Goal: Communication & Community: Share content

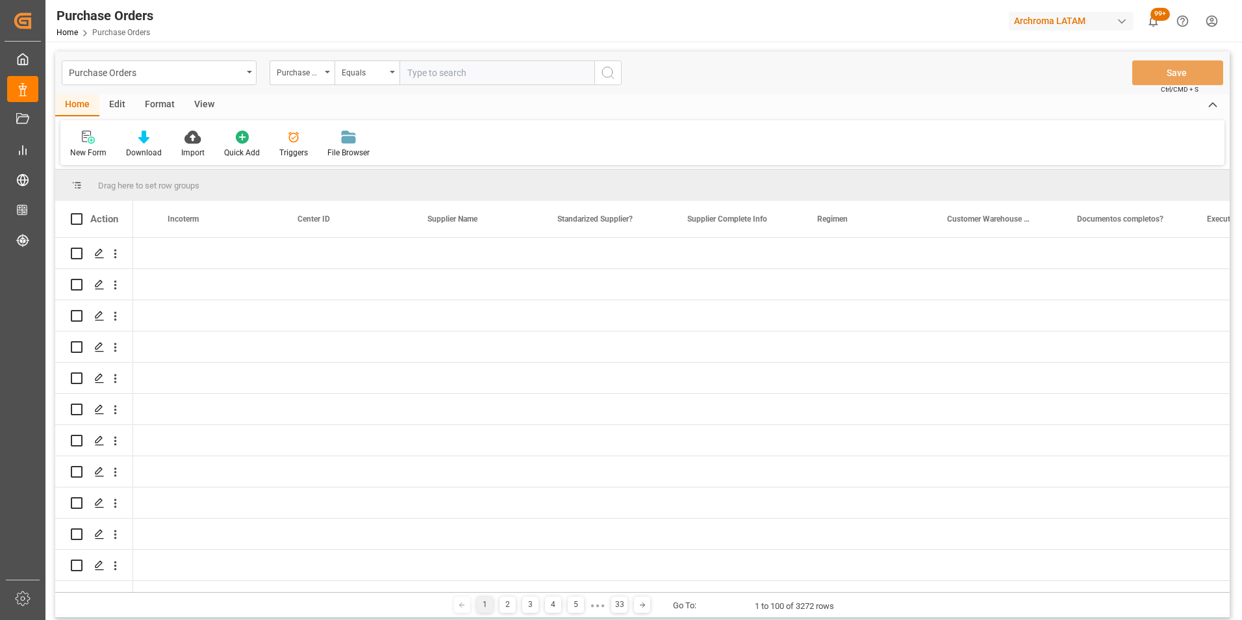
scroll to position [0, 1670]
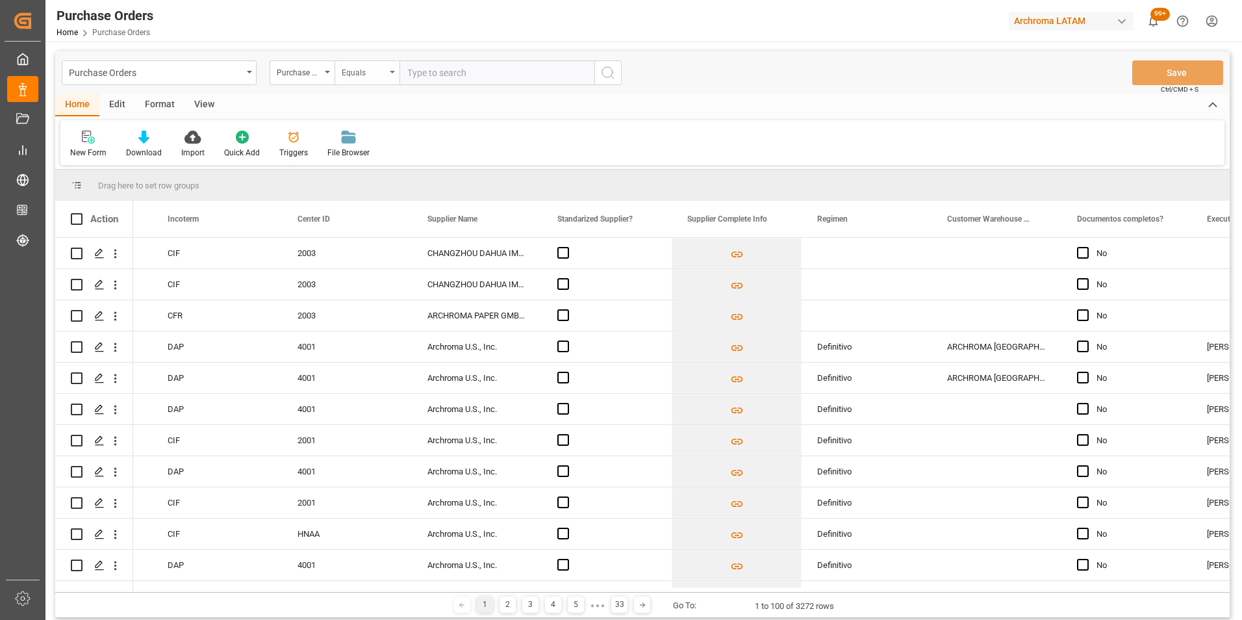
click at [385, 70] on div "Equals" at bounding box center [364, 71] width 44 height 15
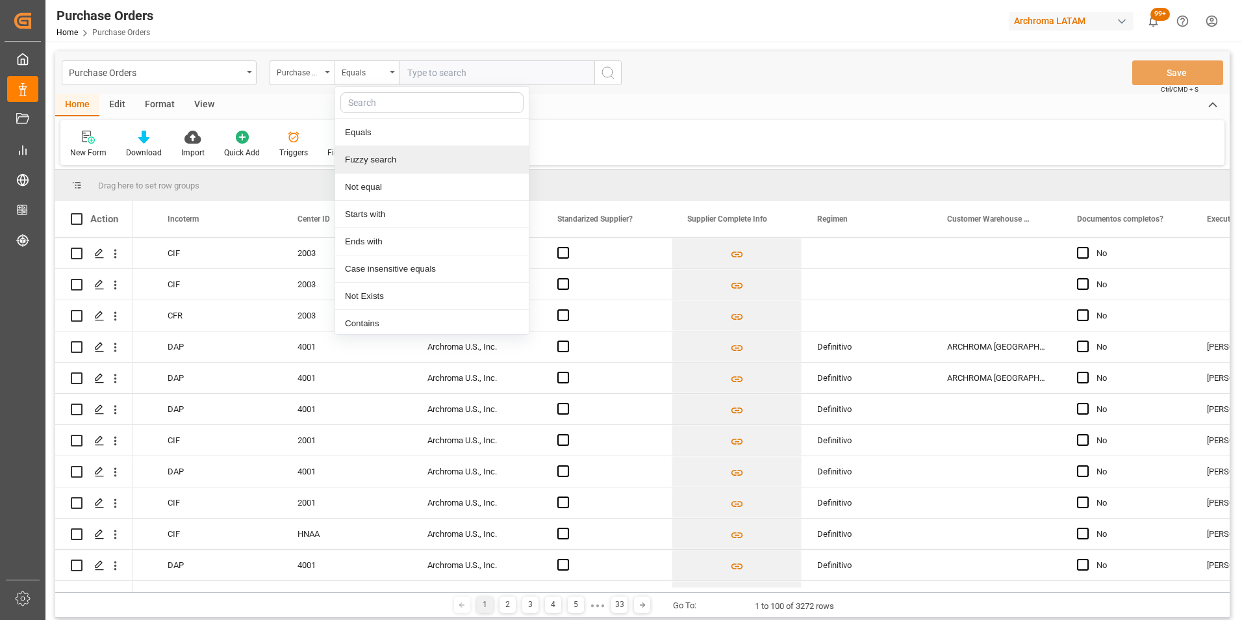
click at [406, 148] on div "Fuzzy search" at bounding box center [432, 159] width 194 height 27
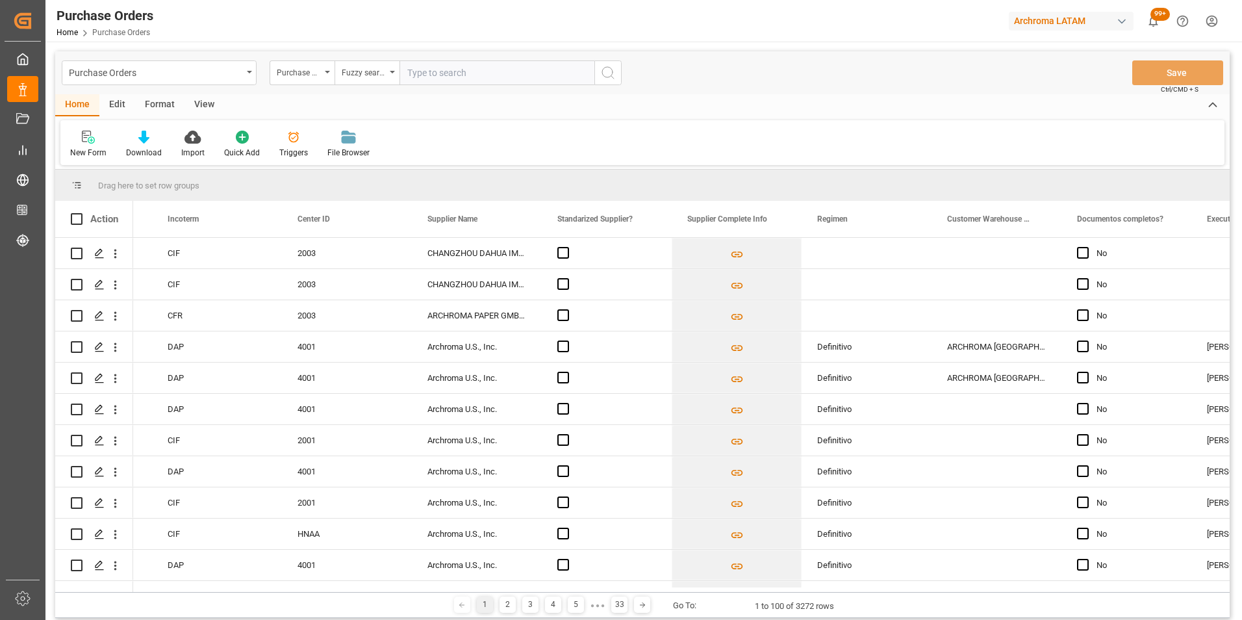
paste input "4504654248"
type input "4504654248"
click at [606, 74] on icon "search button" at bounding box center [608, 73] width 16 height 16
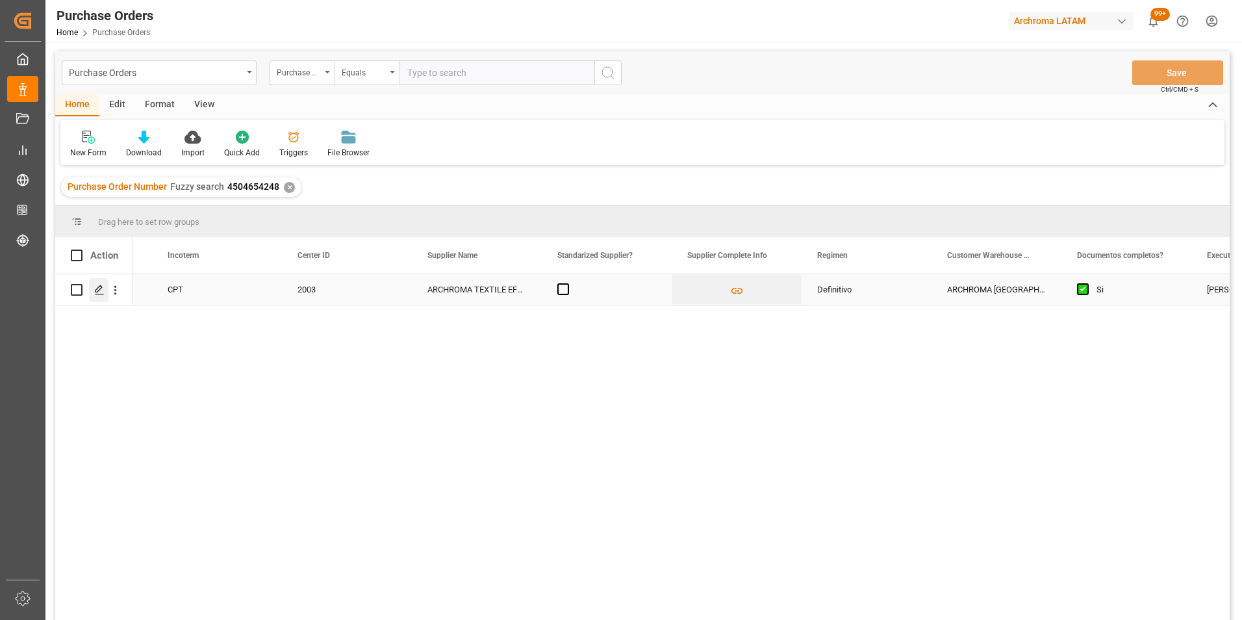
click at [101, 292] on icon "Press SPACE to select this row." at bounding box center [99, 290] width 10 height 10
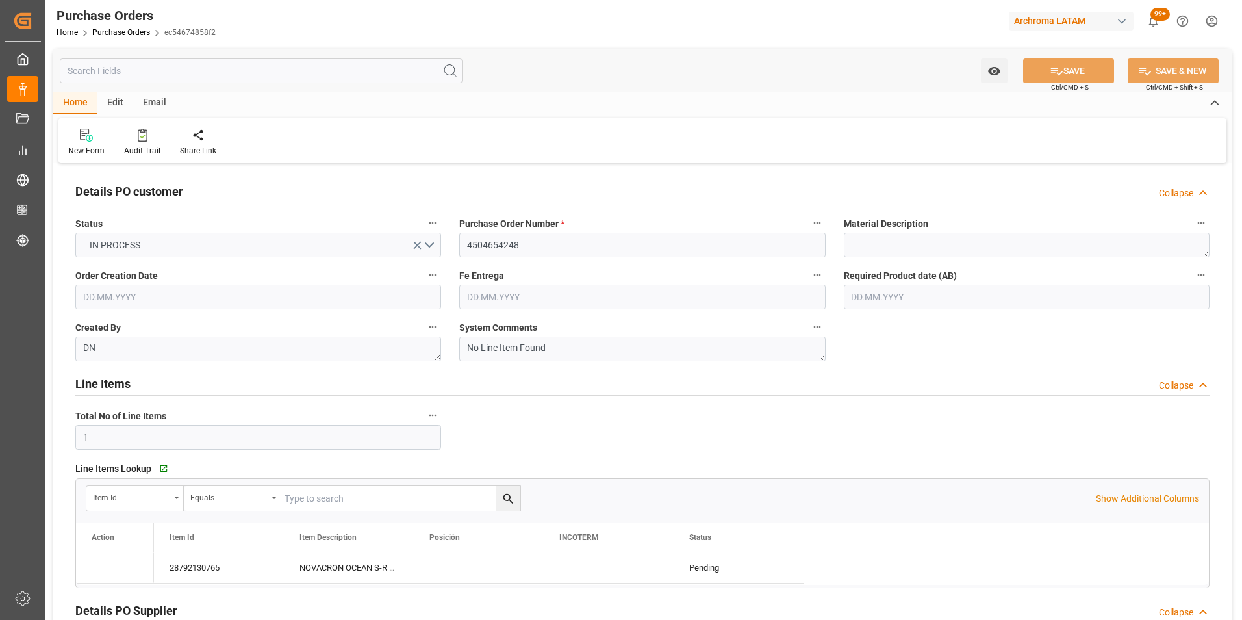
type input "12.08.2025"
type input "25.08.2025"
type input "18.08.2025"
type input "19.08.2025"
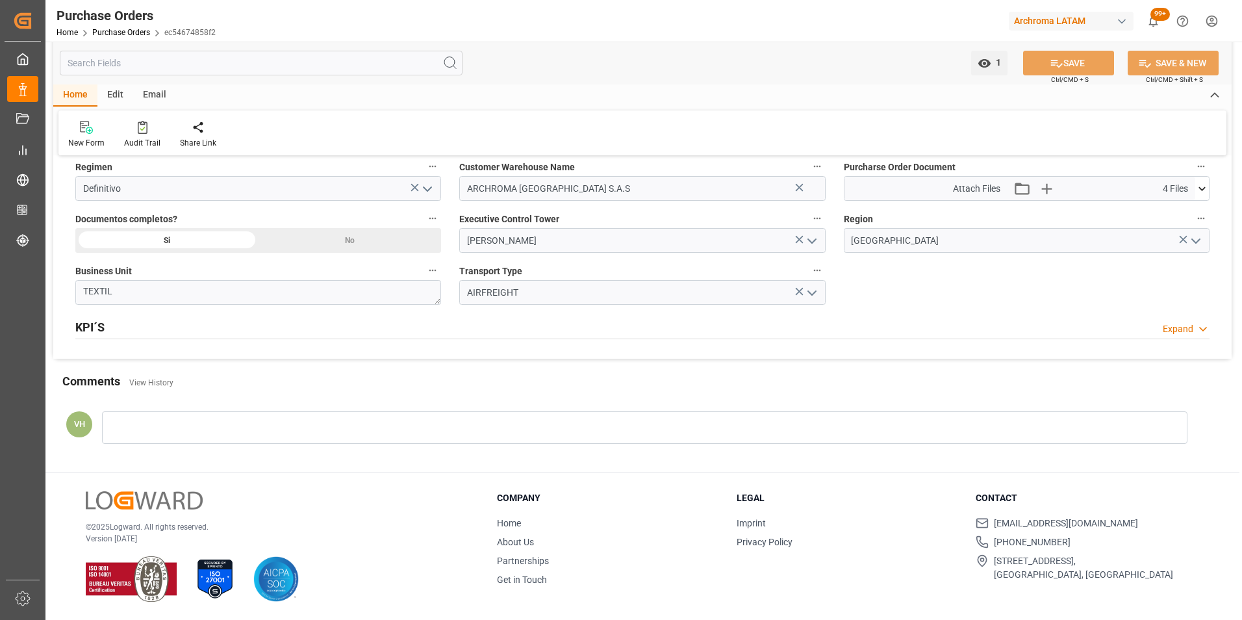
scroll to position [635, 0]
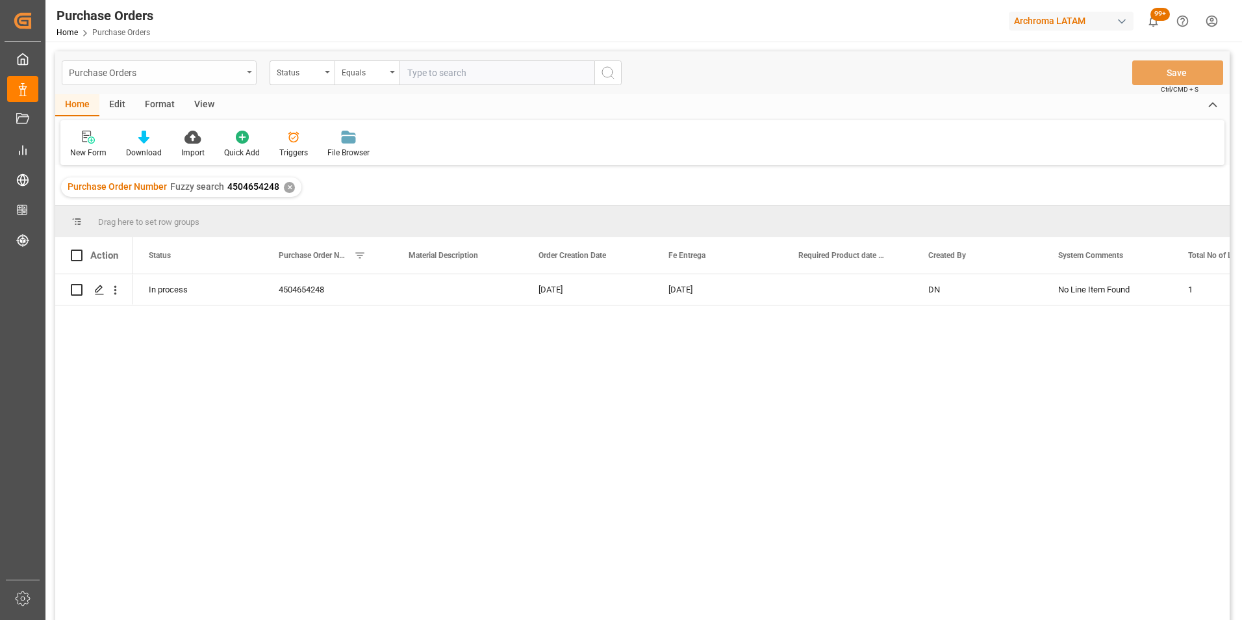
click at [216, 72] on div "Purchase Orders" at bounding box center [155, 72] width 173 height 16
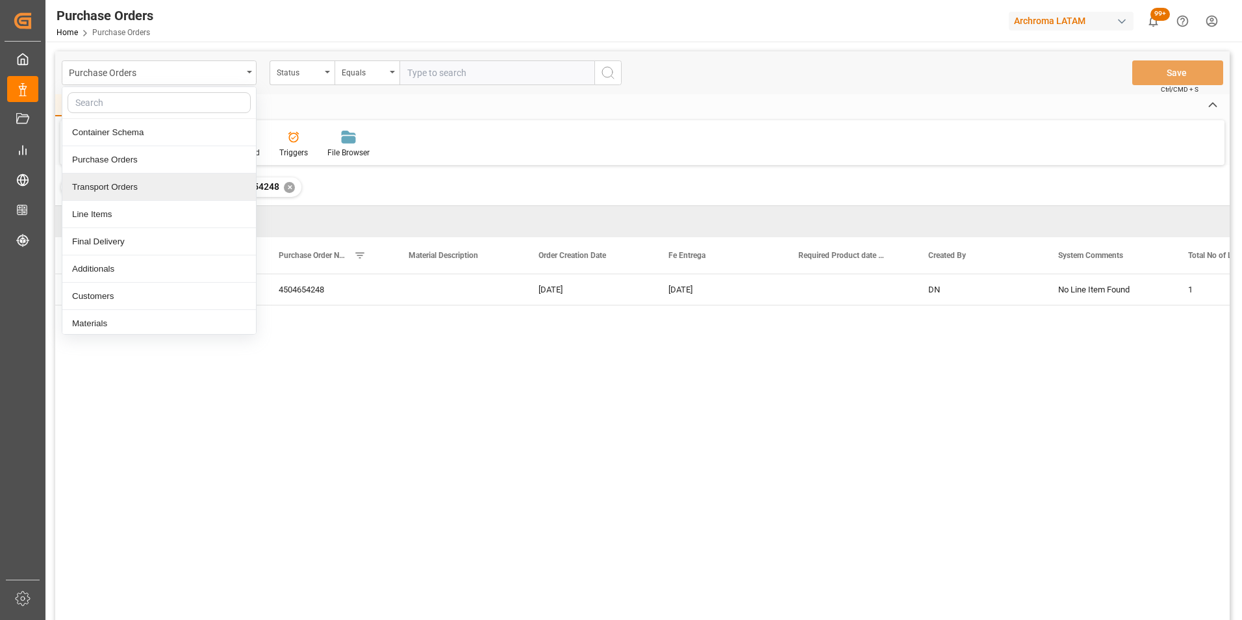
click at [447, 489] on div "In process 4504654248 12.08.2025 25.08.2025 DN No Line Item Found 1" at bounding box center [681, 451] width 1096 height 354
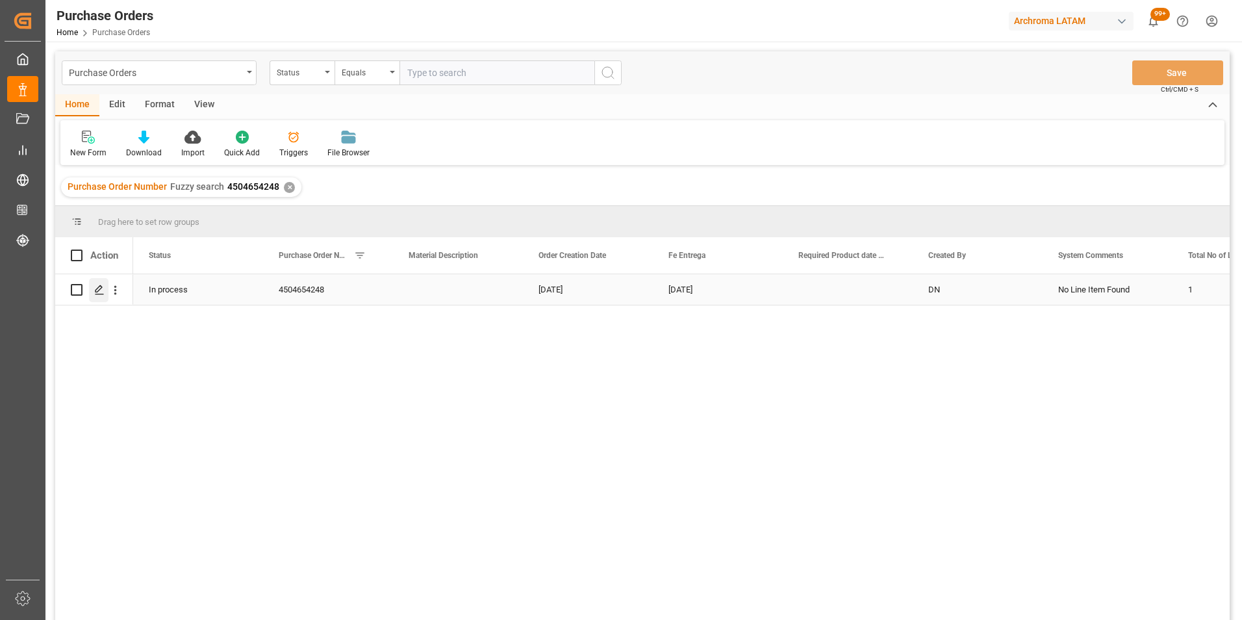
click at [100, 290] on icon "Press SPACE to select this row." at bounding box center [99, 290] width 10 height 10
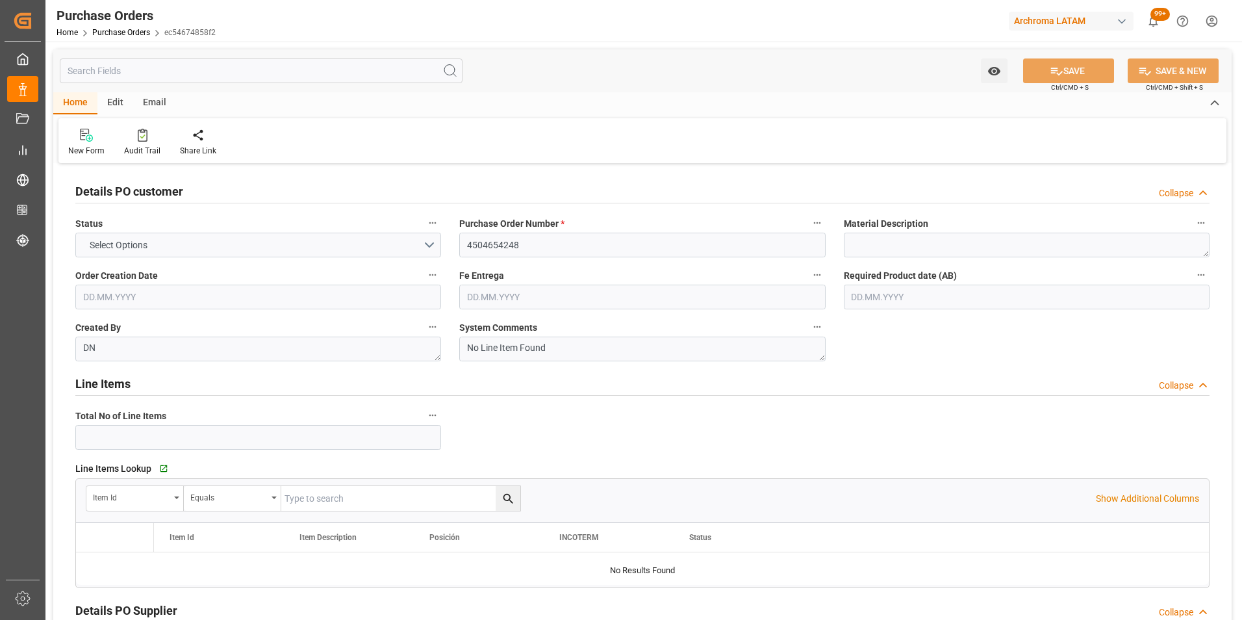
type input "1"
type input "12.08.2025"
type input "25.08.2025"
type input "18.08.2025"
type input "19.08.2025"
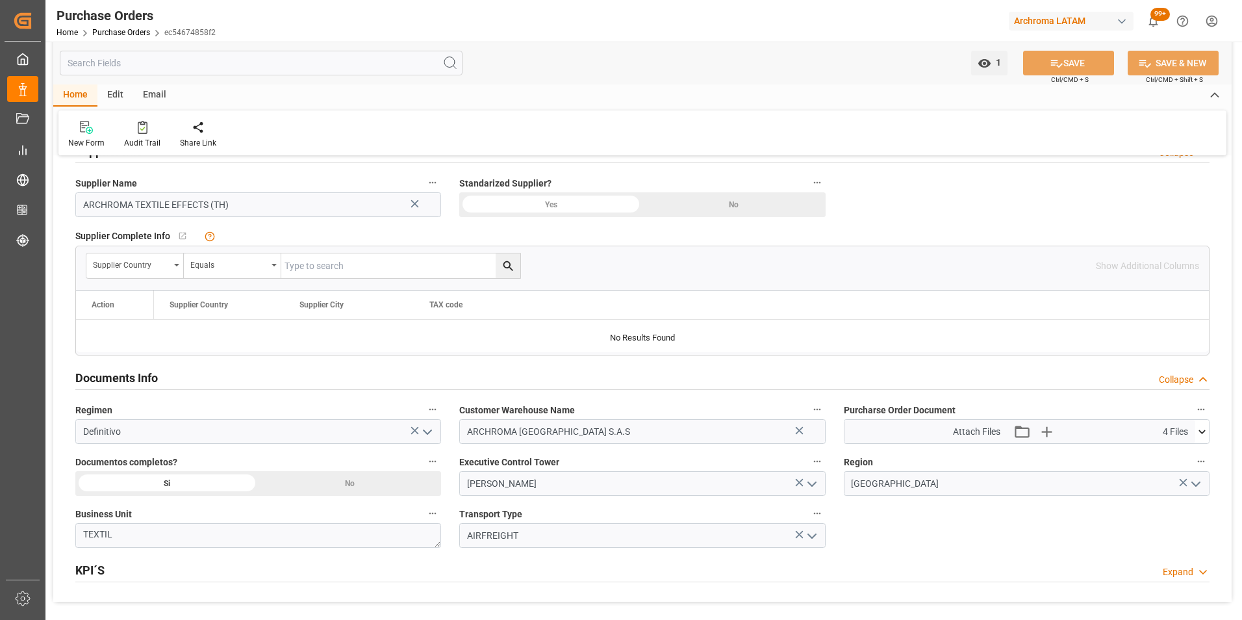
scroll to position [570, 0]
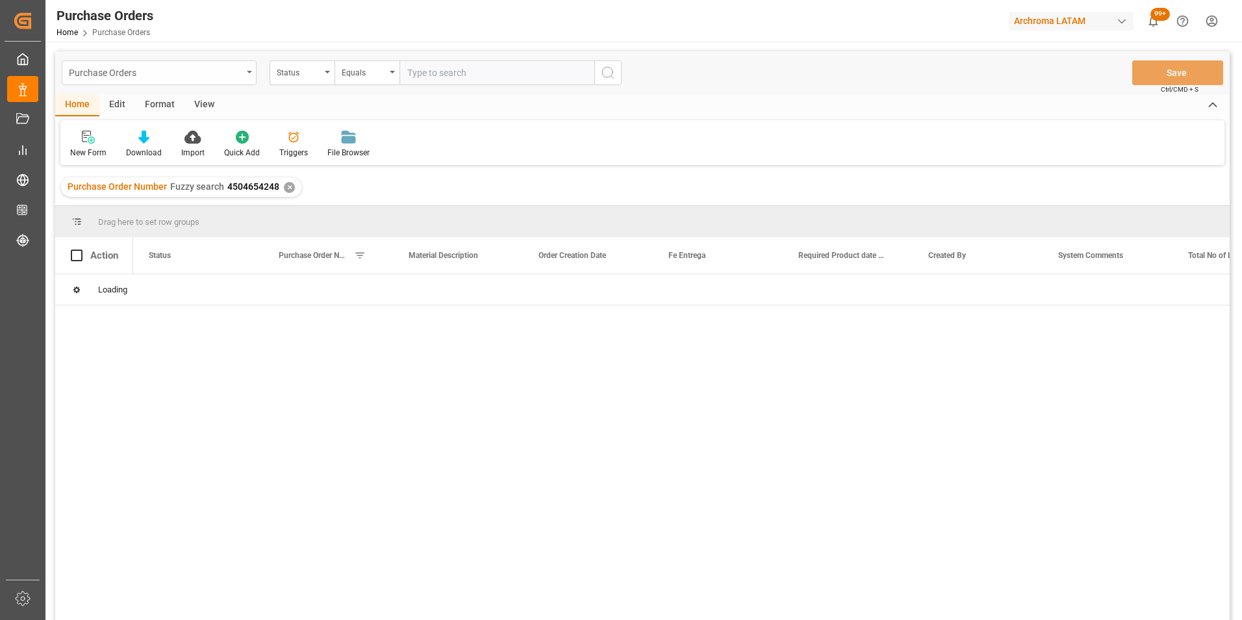
click at [241, 72] on div "Purchase Orders" at bounding box center [155, 72] width 173 height 16
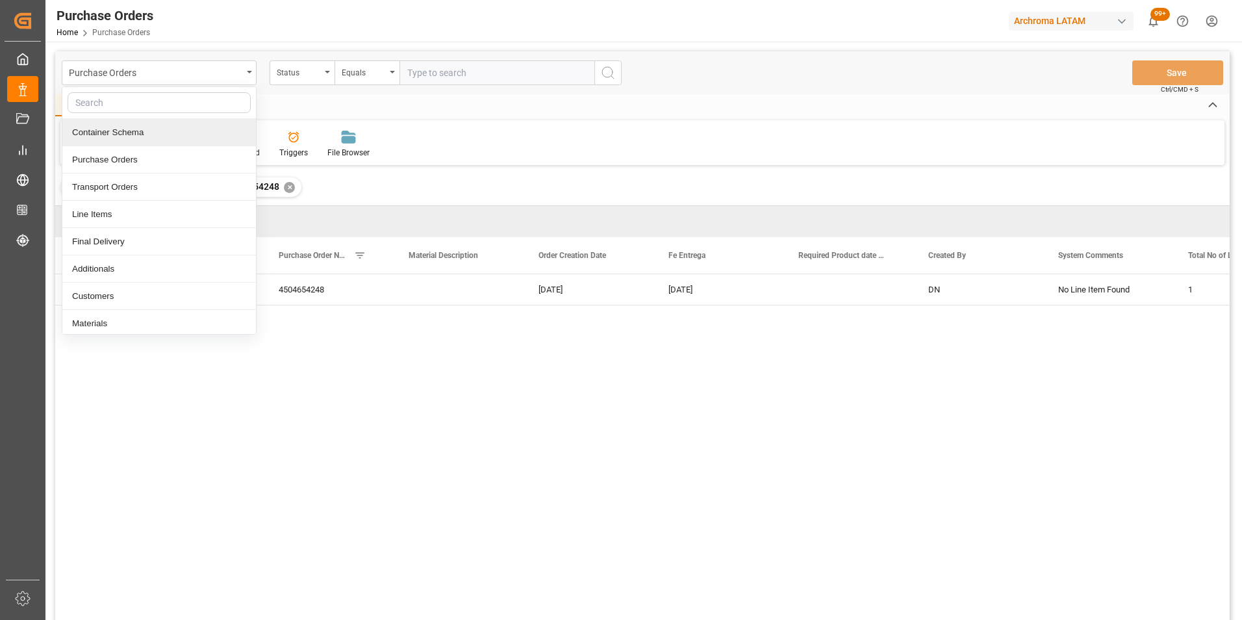
click at [152, 138] on div "Container Schema" at bounding box center [159, 132] width 194 height 27
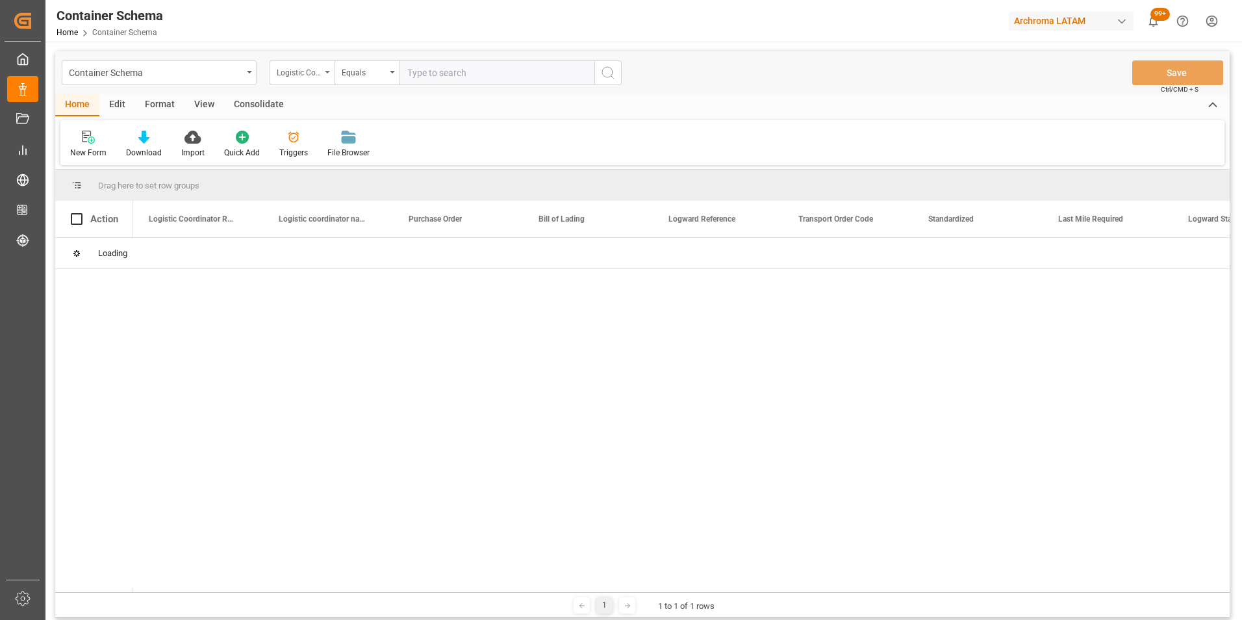
click at [325, 77] on div "Logistic Coordinator Reference Number" at bounding box center [302, 72] width 65 height 25
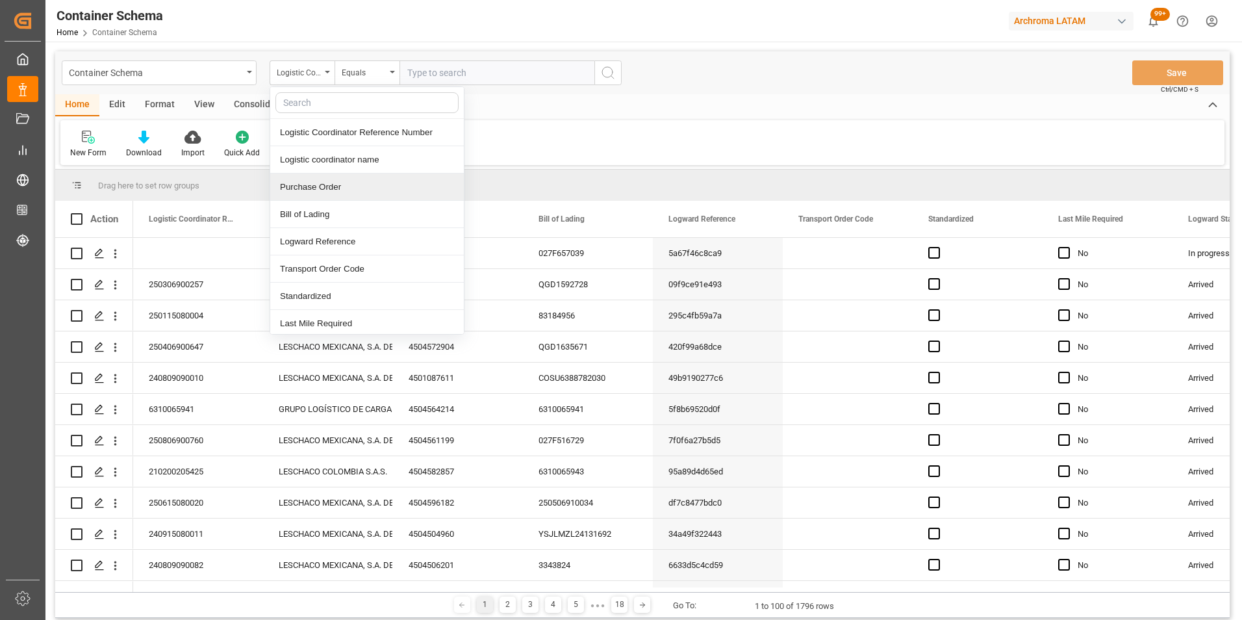
click at [335, 188] on div "Purchase Order" at bounding box center [367, 186] width 194 height 27
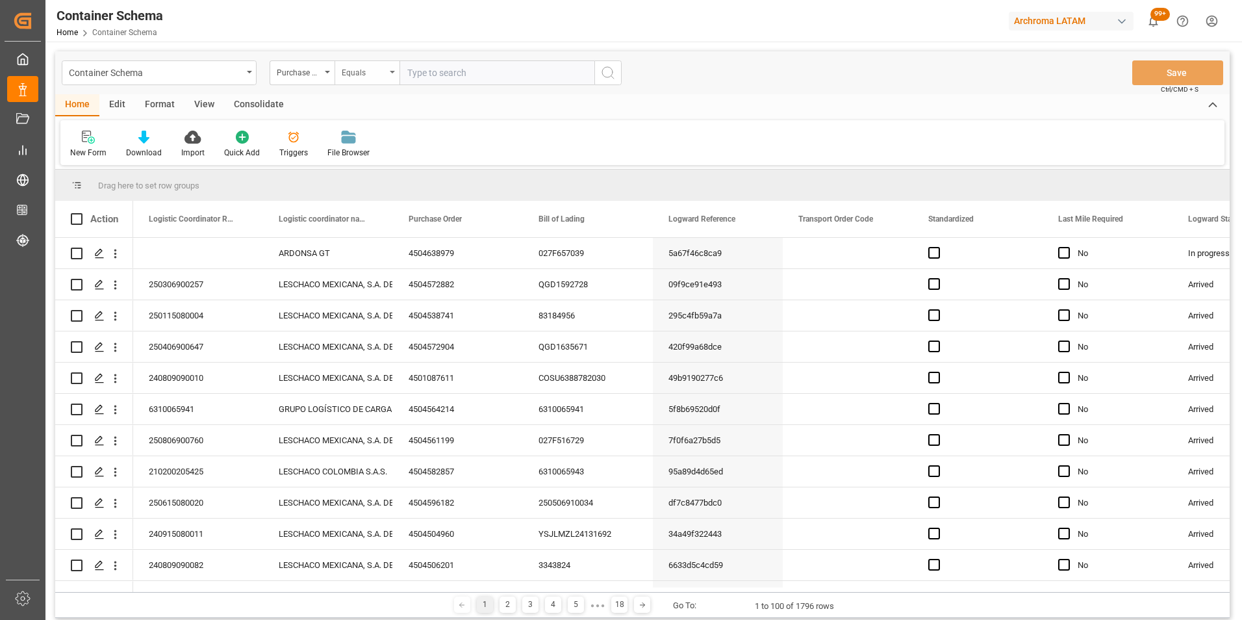
click at [366, 78] on div "Equals" at bounding box center [367, 72] width 65 height 25
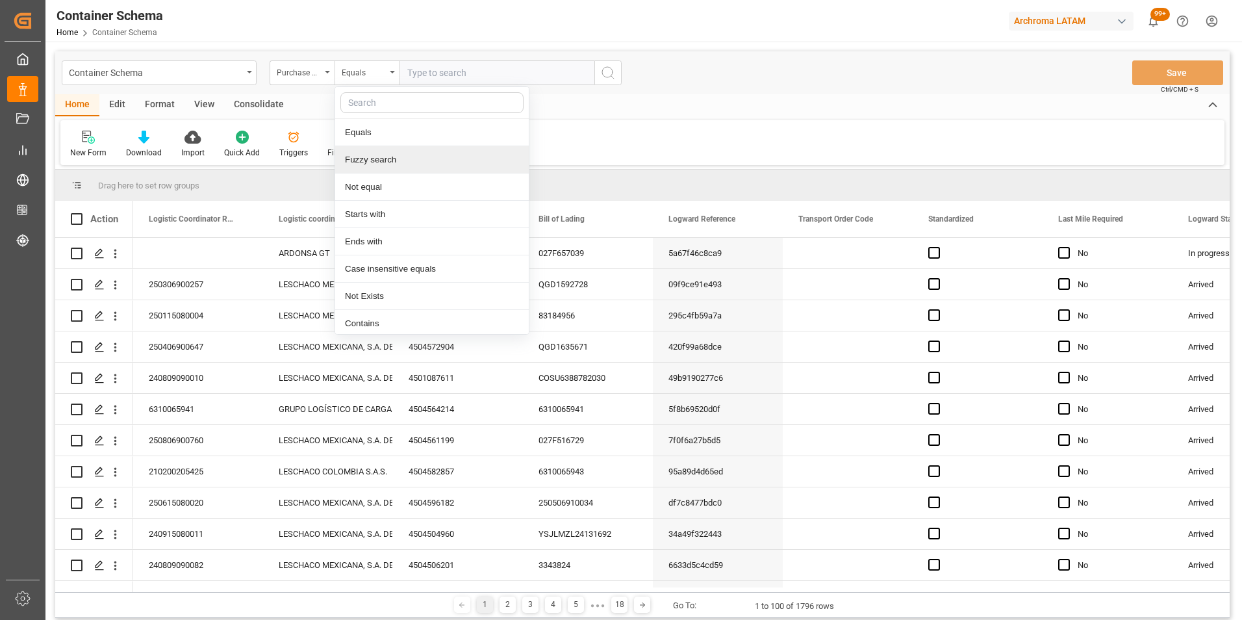
click at [383, 161] on div "Fuzzy search" at bounding box center [432, 159] width 194 height 27
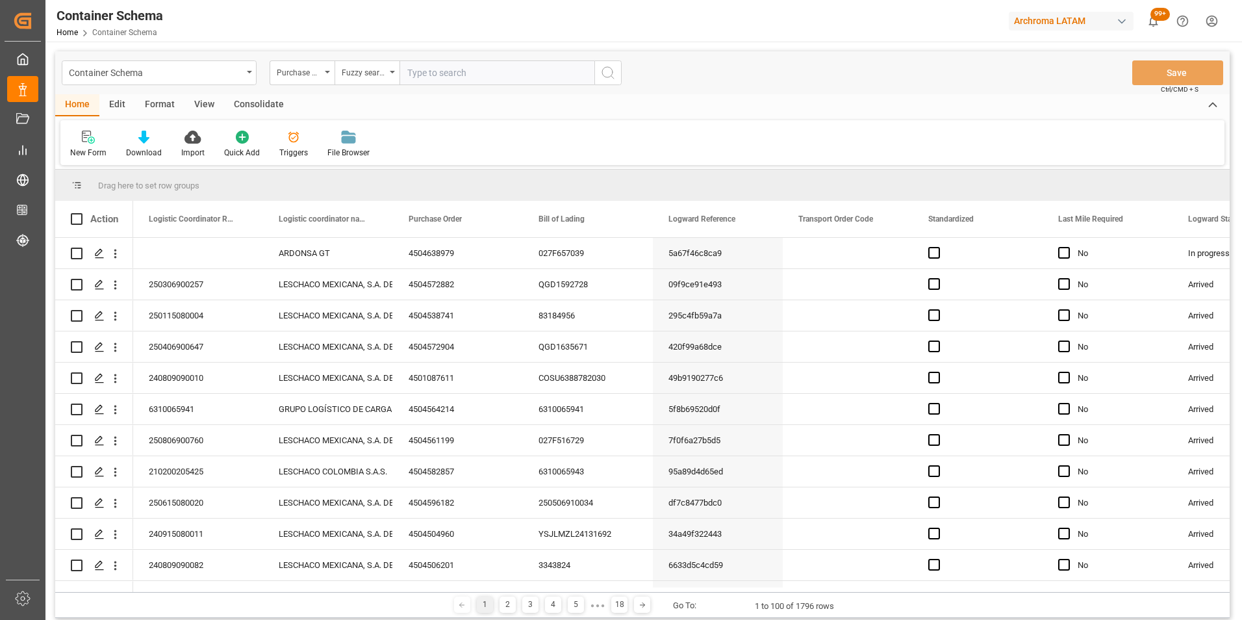
paste input "4504654248"
type input "4504654248"
click at [613, 71] on icon "search button" at bounding box center [608, 73] width 16 height 16
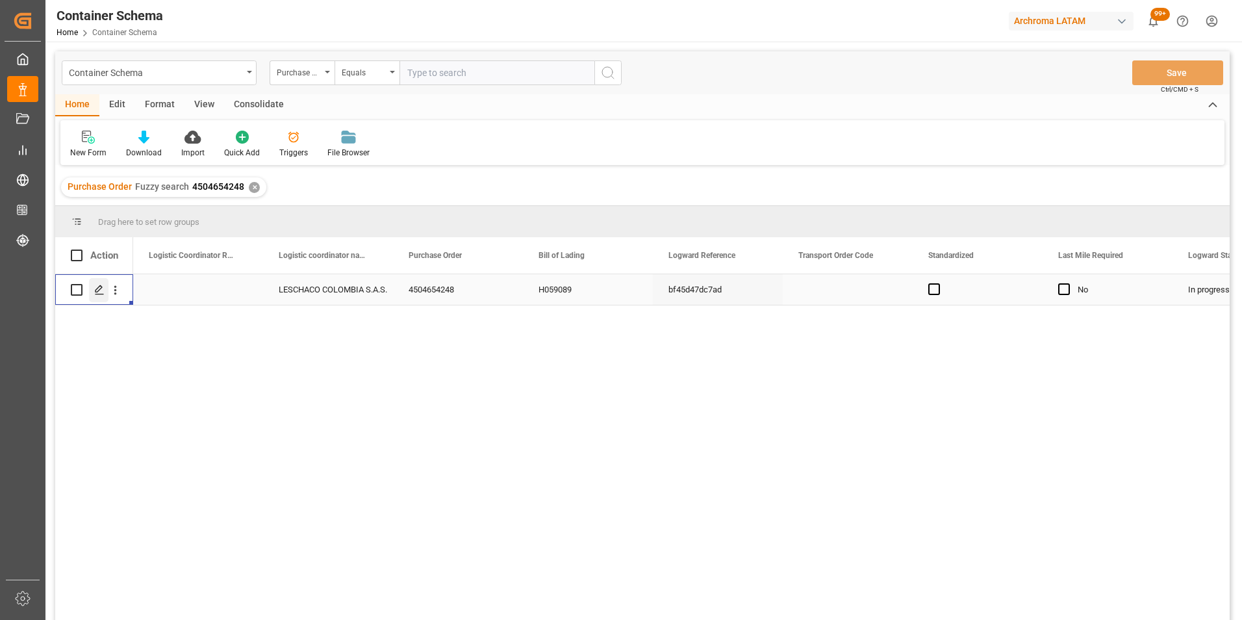
click at [97, 292] on polygon "Press SPACE to select this row." at bounding box center [98, 289] width 6 height 6
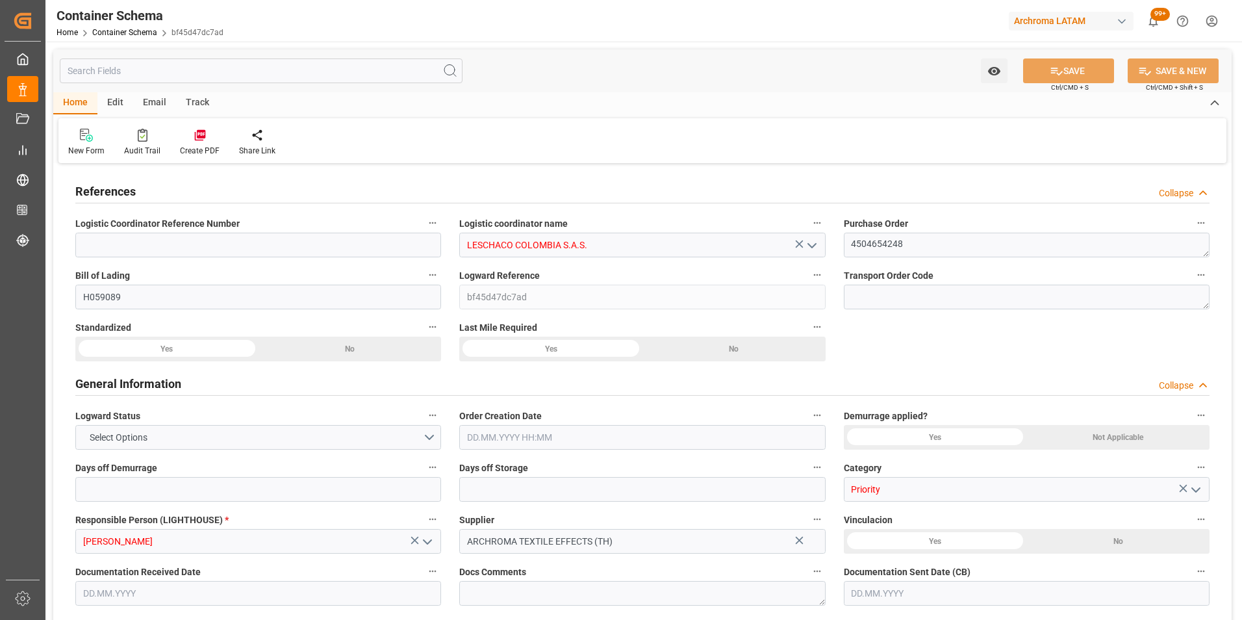
type input "0"
type input "3"
type input "1"
type input "3"
type input "700"
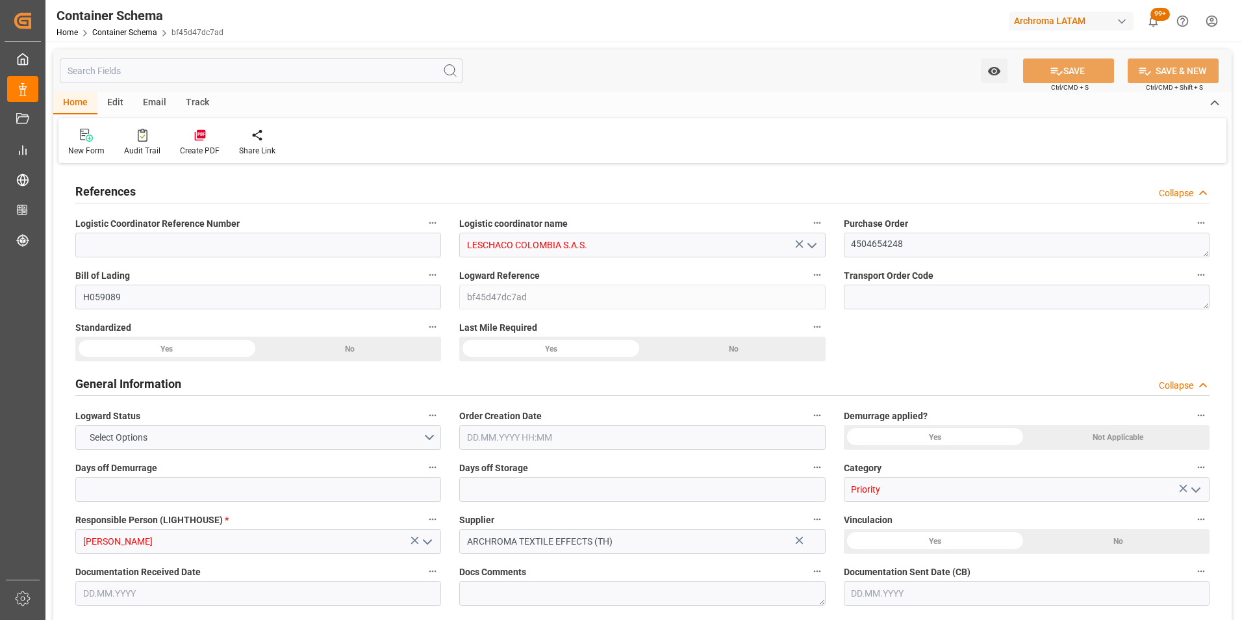
type input "747.6"
type input "COBOG"
type input "15.08.2025 18:30"
type input "[DATE]"
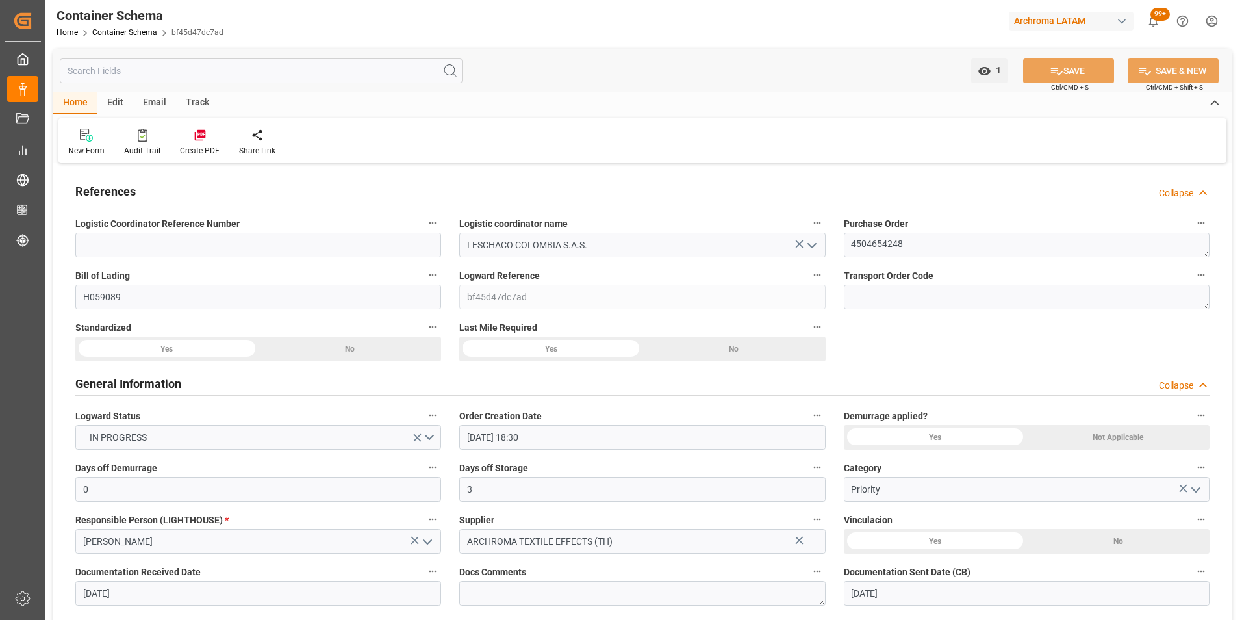
type input "[DATE]"
type input "19.08.2025"
type input "18.08.2025 00:00"
type input "19.08.2025 18:30"
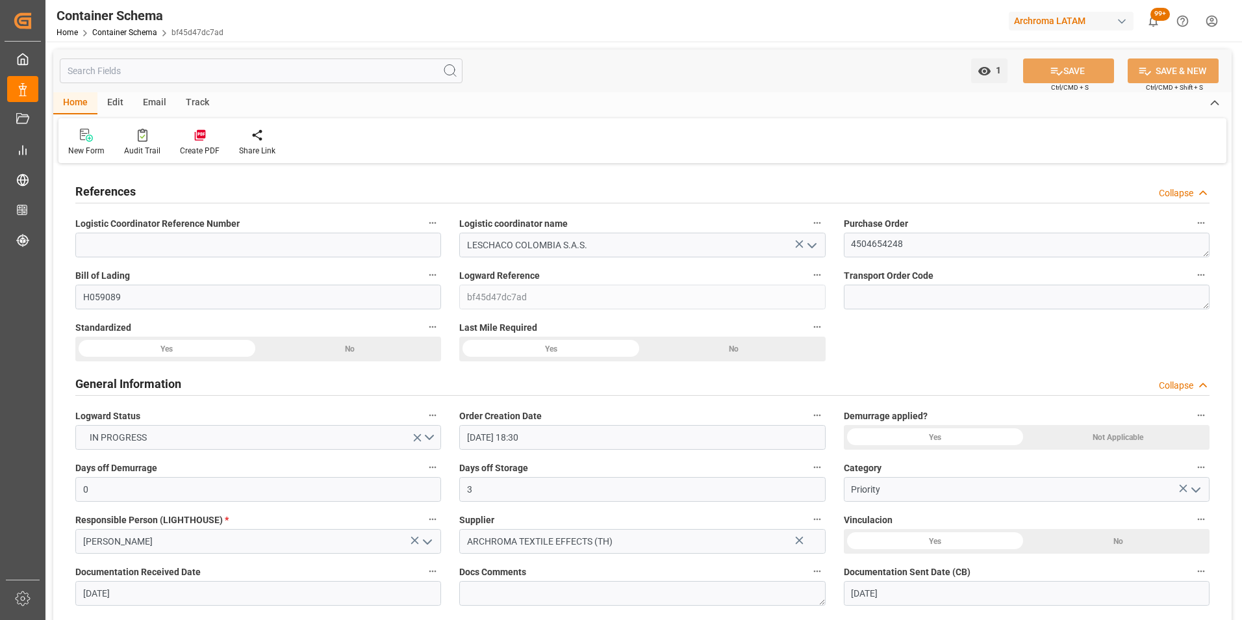
type input "19.08.2025 18:30"
click at [155, 107] on div "Email" at bounding box center [154, 103] width 43 height 22
click at [92, 143] on div "Send Email" at bounding box center [87, 142] width 59 height 29
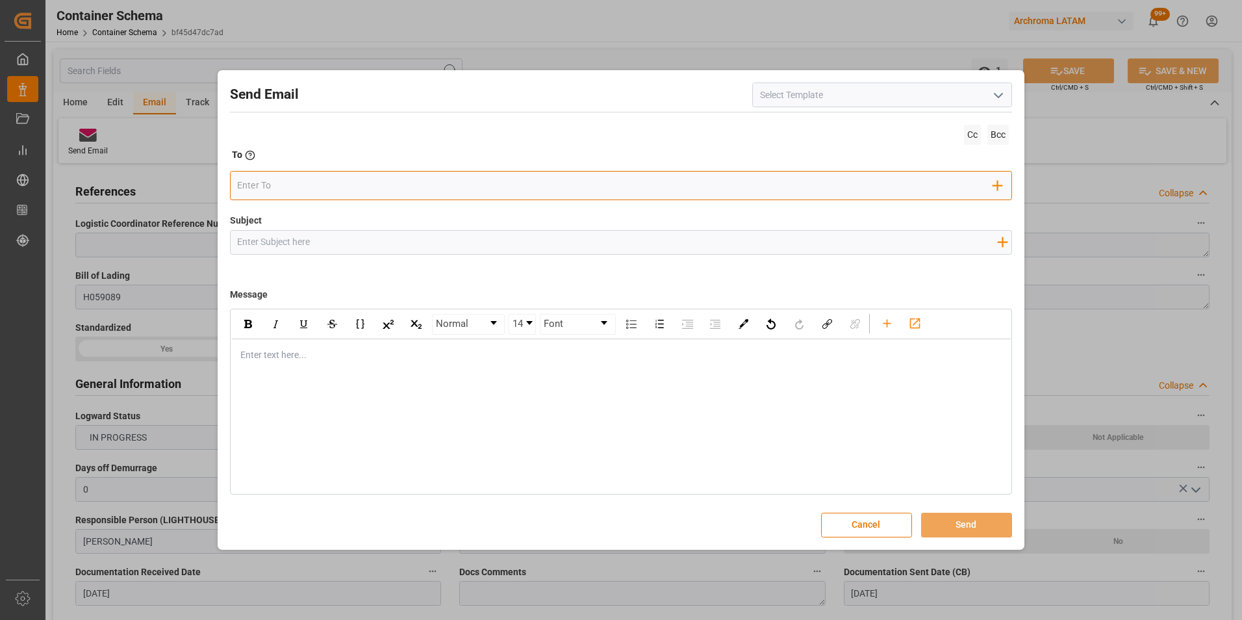
click at [325, 188] on input "email" at bounding box center [615, 185] width 756 height 19
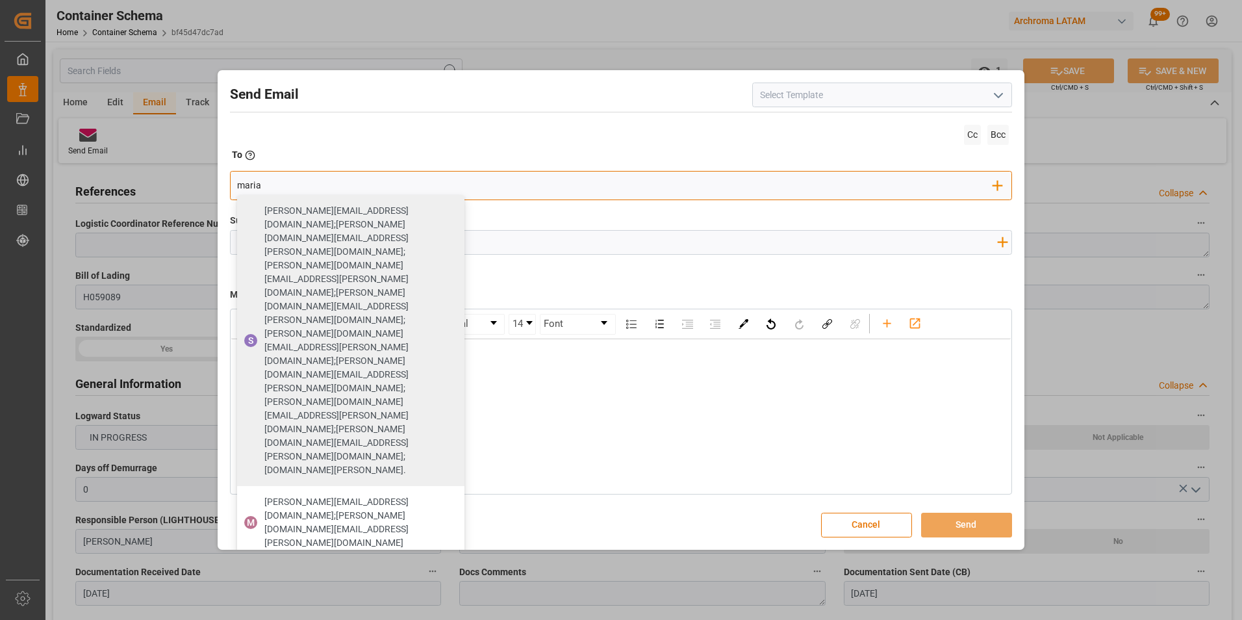
type input "maria"
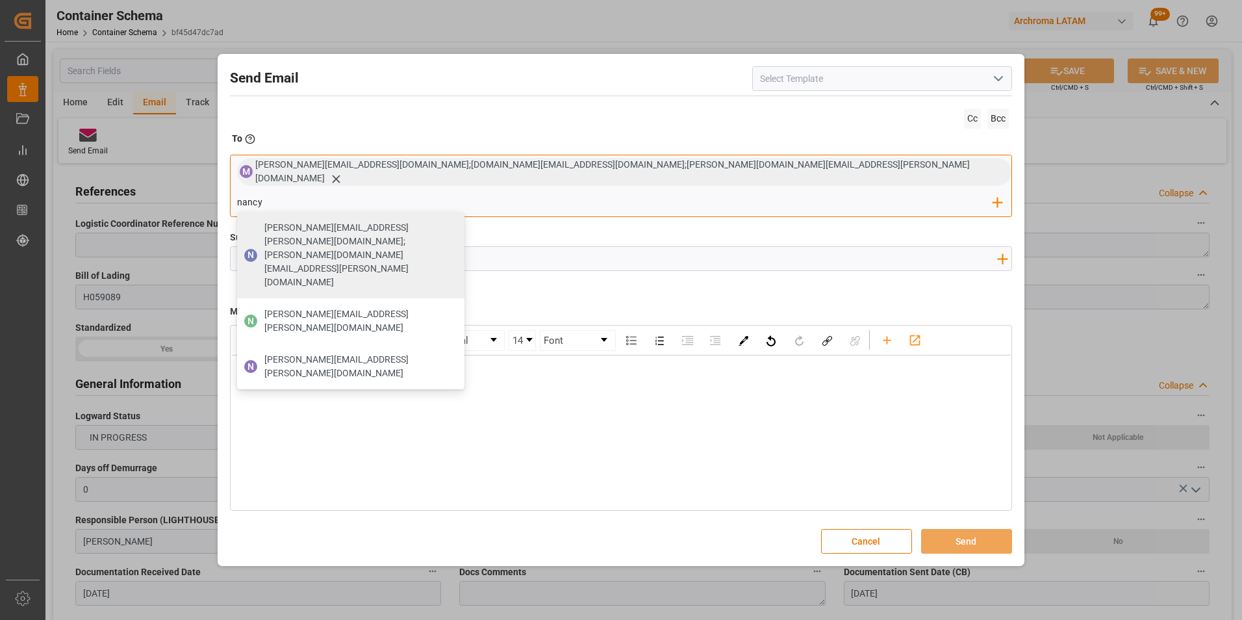
type input "nancy.castellanos@archroma.com"
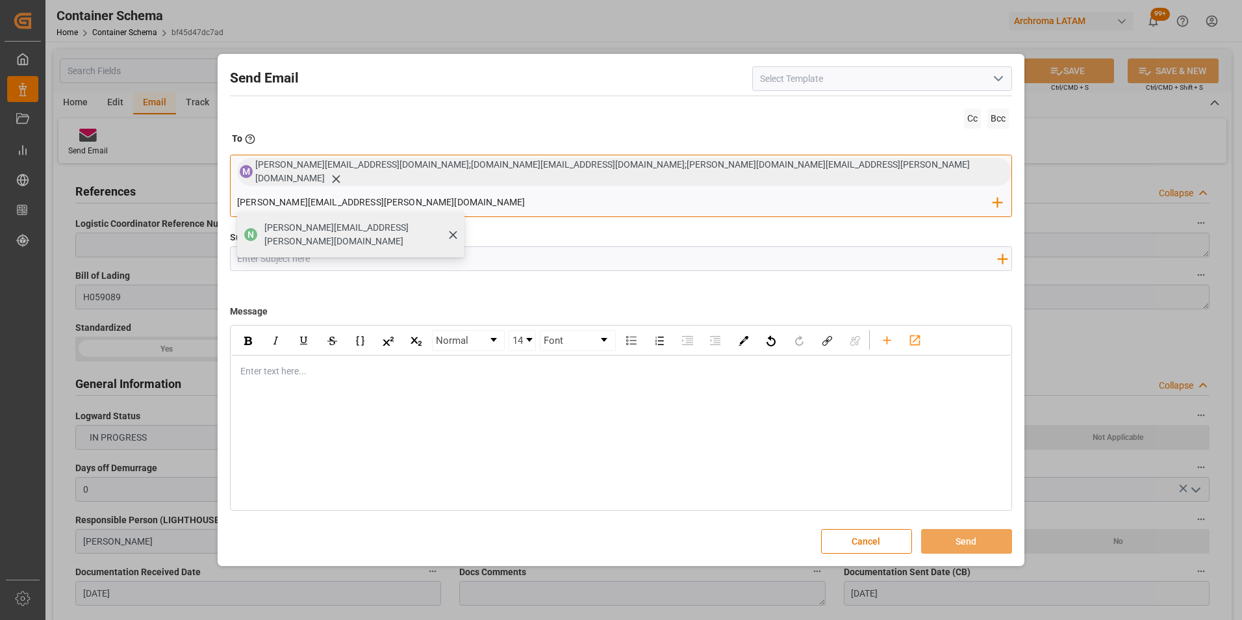
click at [455, 221] on span "nancy.castellanos@archroma.com" at bounding box center [359, 234] width 191 height 27
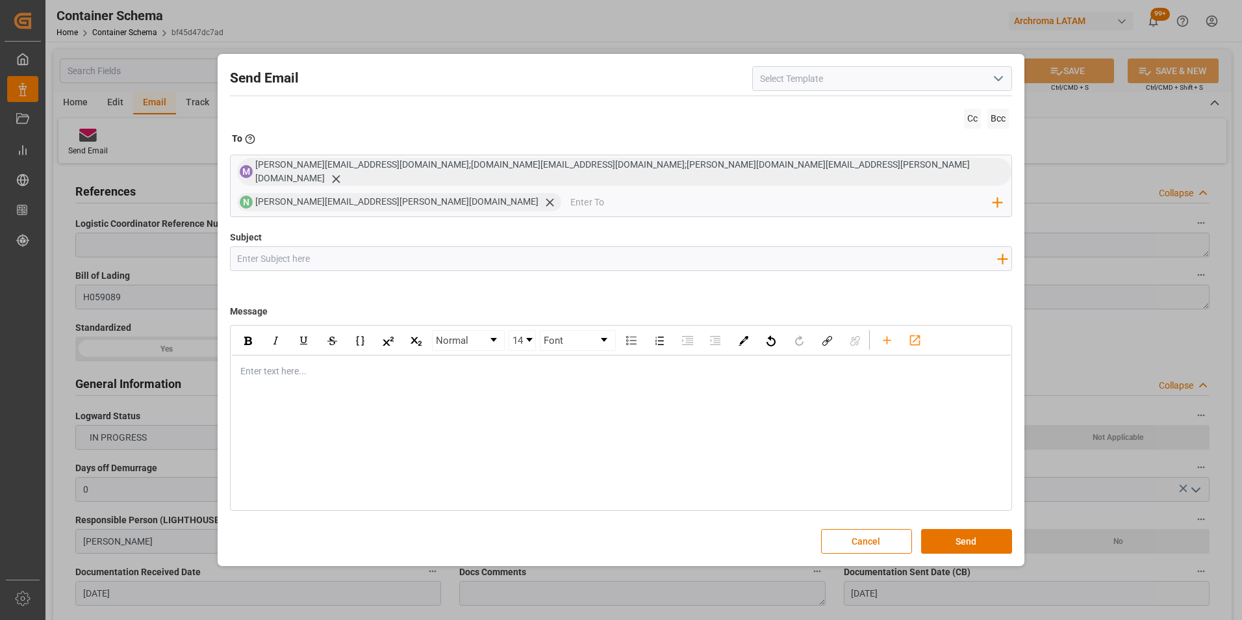
click at [297, 231] on div "Subject Add field to Subject" at bounding box center [621, 263] width 783 height 65
click at [299, 247] on input "Subject" at bounding box center [618, 258] width 774 height 23
paste input "PO 4504654248 //TE//AIR// ZARPE //ARCHROMA TEXTILE EFFECTS (TH)//ARCHROMA COLOM…"
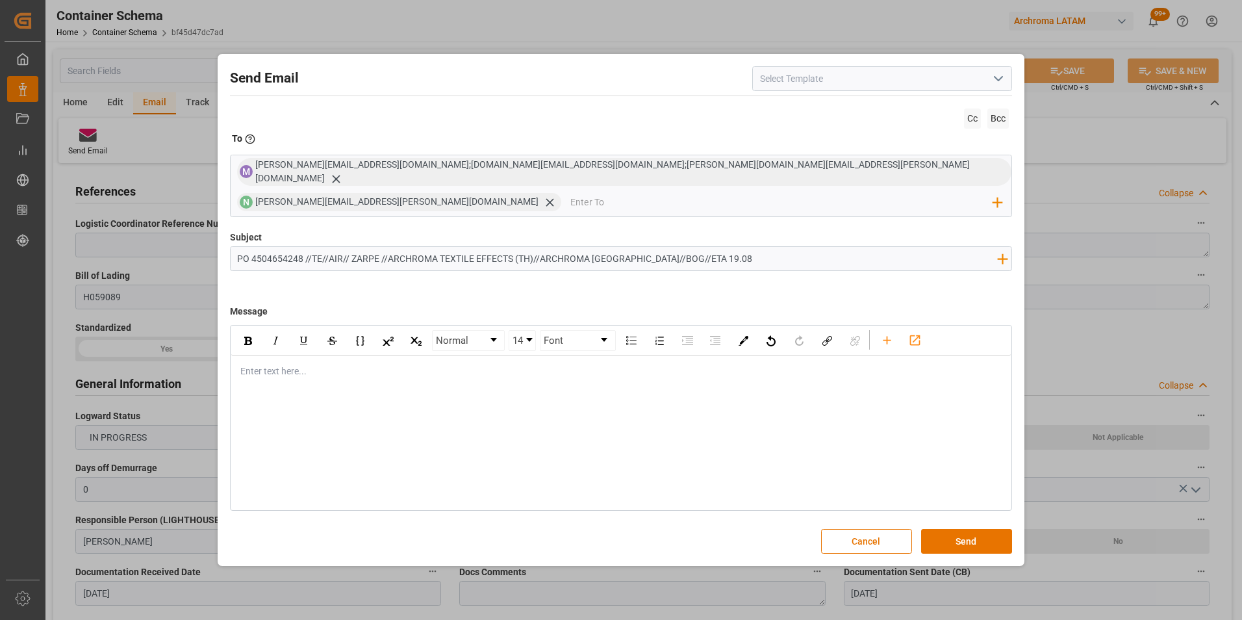
click at [365, 247] on input "PO 4504654248 //TE//AIR// ZARPE //ARCHROMA TEXTILE EFFECTS (TH)//ARCHROMA COLOM…" at bounding box center [618, 258] width 774 height 23
type input "PO 4504654248 //TE//AIR// LOGWARD STATUS//ARCHROMA TEXTILE EFFECTS (TH)//ARCHRO…"
click at [384, 373] on div "Normal 14 Font Enter text here..." at bounding box center [621, 418] width 783 height 186
click at [305, 364] on div "rdw-editor" at bounding box center [621, 371] width 761 height 14
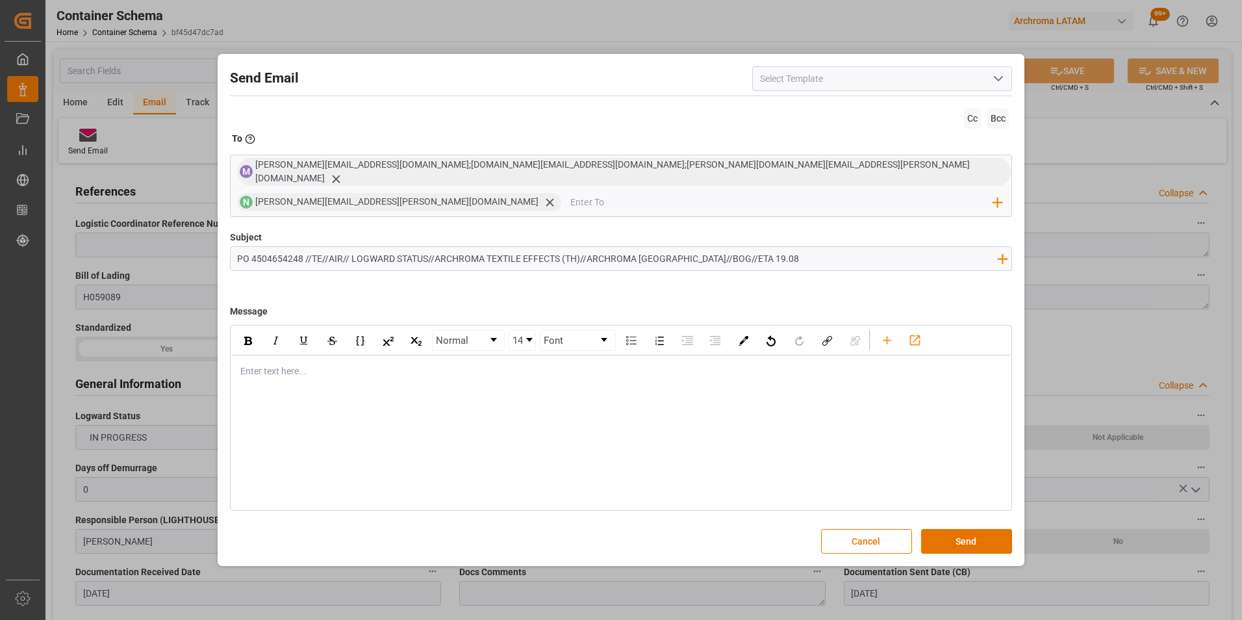
click at [310, 370] on div "Enter text here..." at bounding box center [621, 371] width 780 height 32
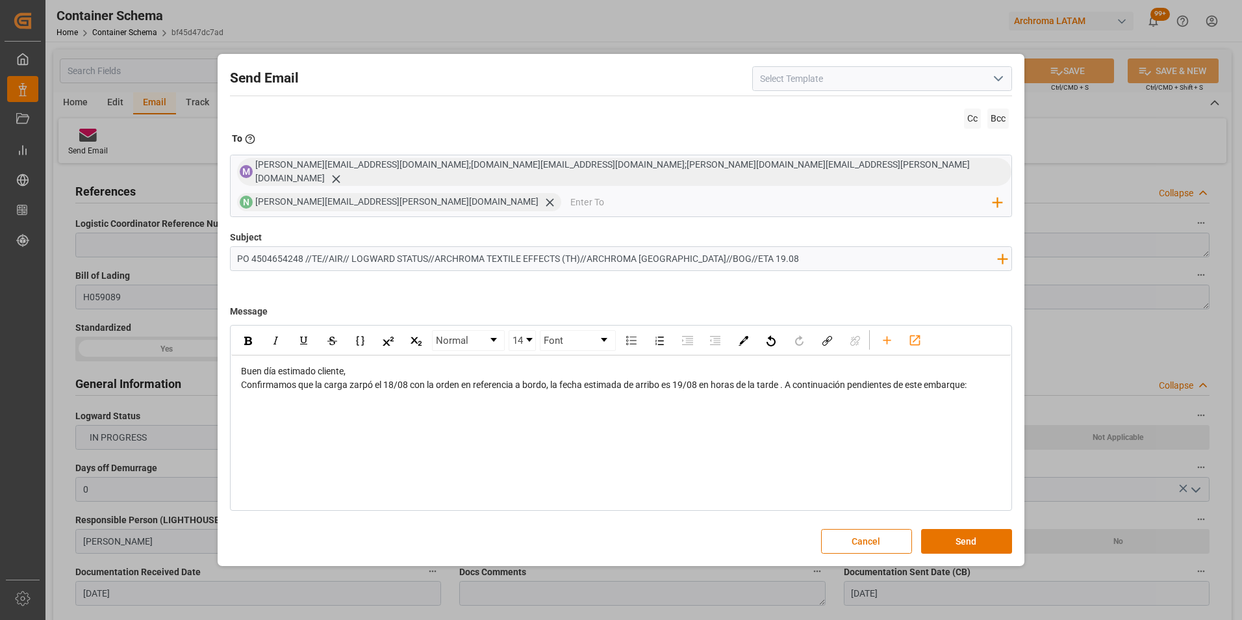
click at [357, 364] on div "Buen día estimado cliente," at bounding box center [621, 371] width 761 height 14
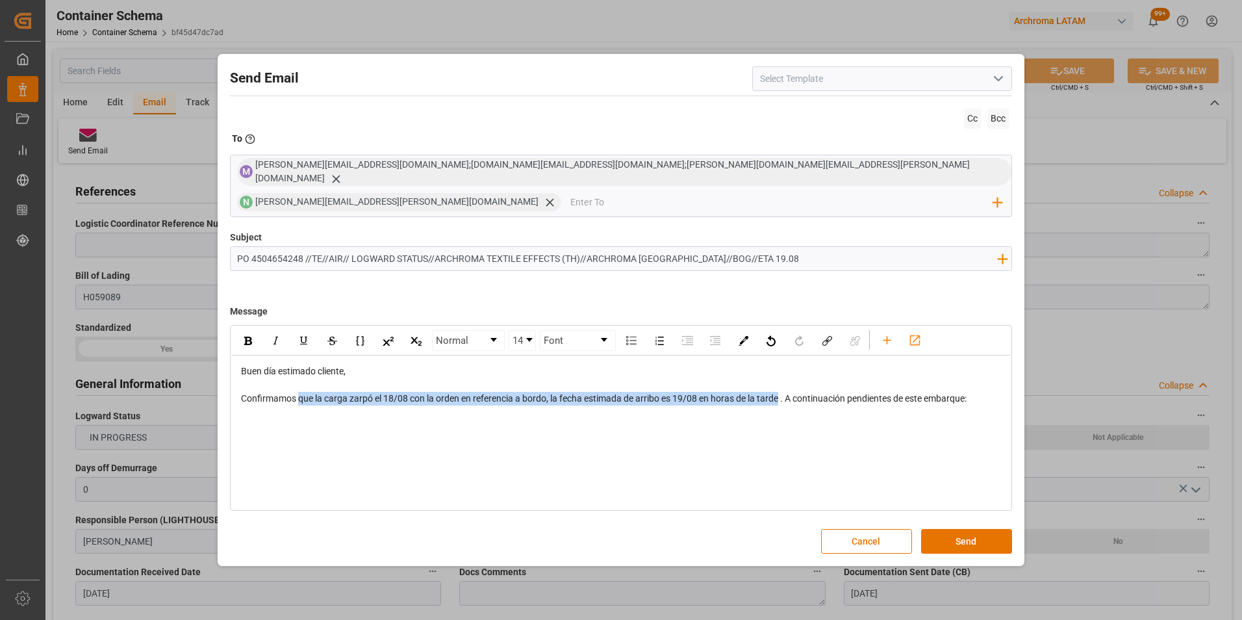
drag, startPoint x: 776, startPoint y: 383, endPoint x: 299, endPoint y: 383, distance: 476.8
click at [299, 393] on span "Confirmamos que la carga zarpó el 18/08 con la orden en referencia a bordo, la …" at bounding box center [604, 398] width 726 height 10
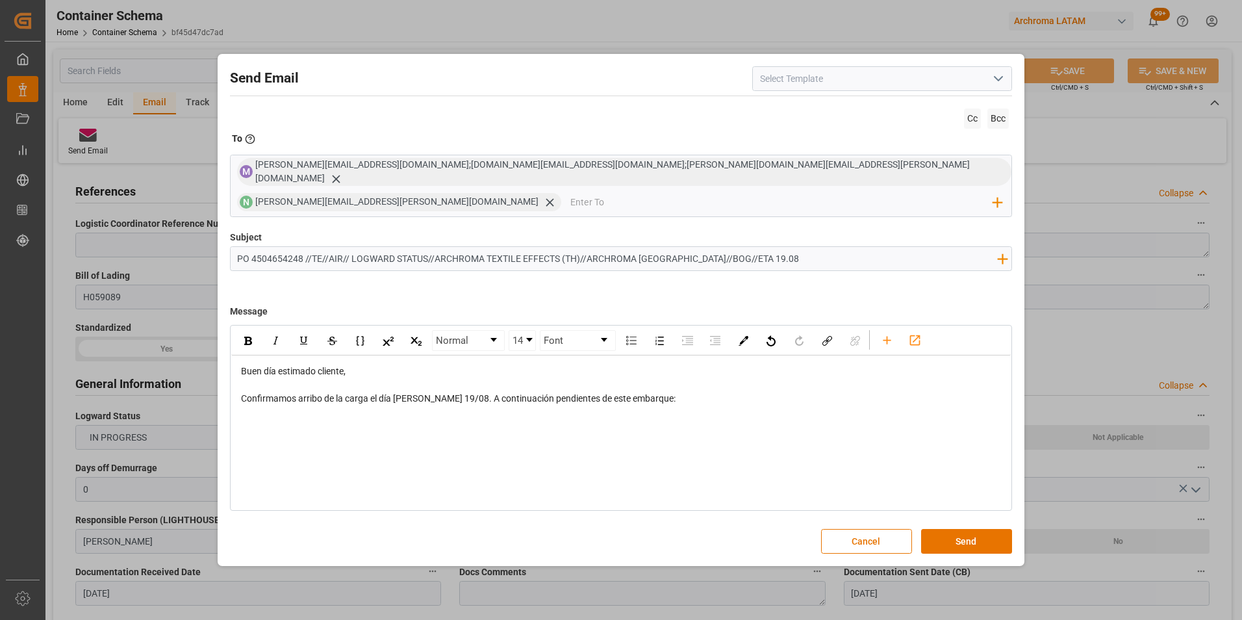
click at [691, 392] on div "Confirmamos arribo de la carga el día de ayer 19/08. A continuación pendientes …" at bounding box center [621, 399] width 761 height 14
drag, startPoint x: 385, startPoint y: 423, endPoint x: 357, endPoint y: 422, distance: 27.3
click at [385, 423] on div "Buen día estimado cliente, Confirmamos arribo de la carga el día de ayer 19/08.…" at bounding box center [621, 398] width 780 height 86
click at [305, 419] on div "rdw-editor" at bounding box center [621, 426] width 761 height 14
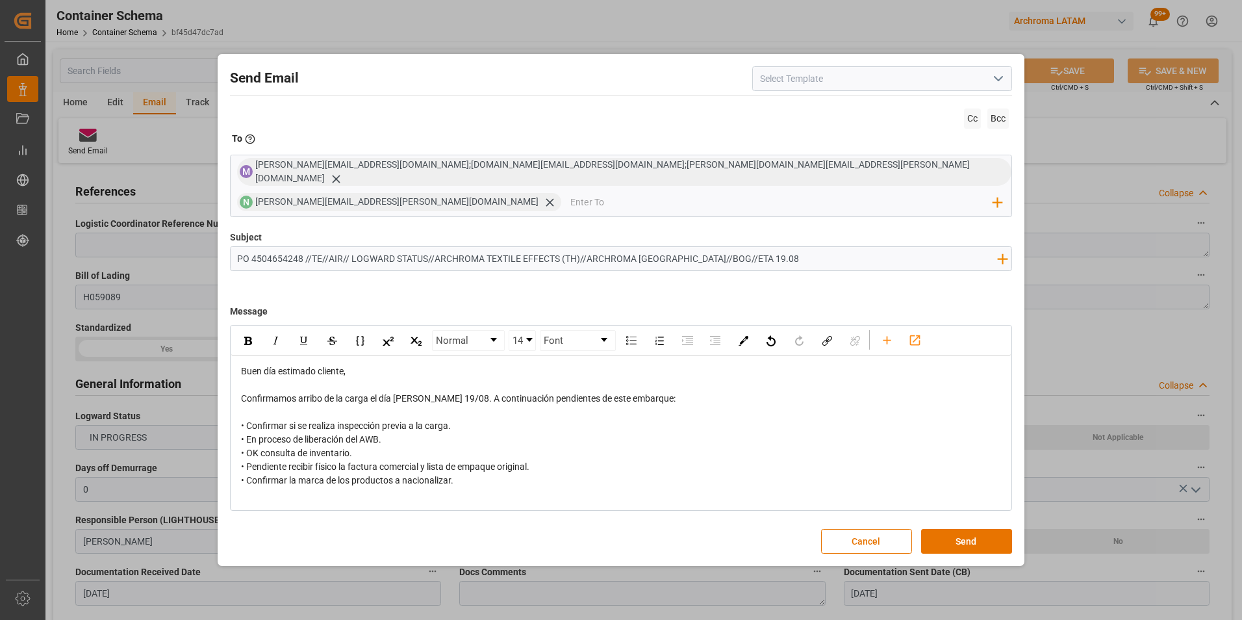
click at [531, 473] on div "Buen día estimado cliente, Confirmamos arribo de la carga el día de ayer 19/08.…" at bounding box center [621, 425] width 780 height 141
click at [476, 468] on div "• Confirmar si se realiza inspección previa a la carga. • En proceso de liberac…" at bounding box center [621, 453] width 761 height 68
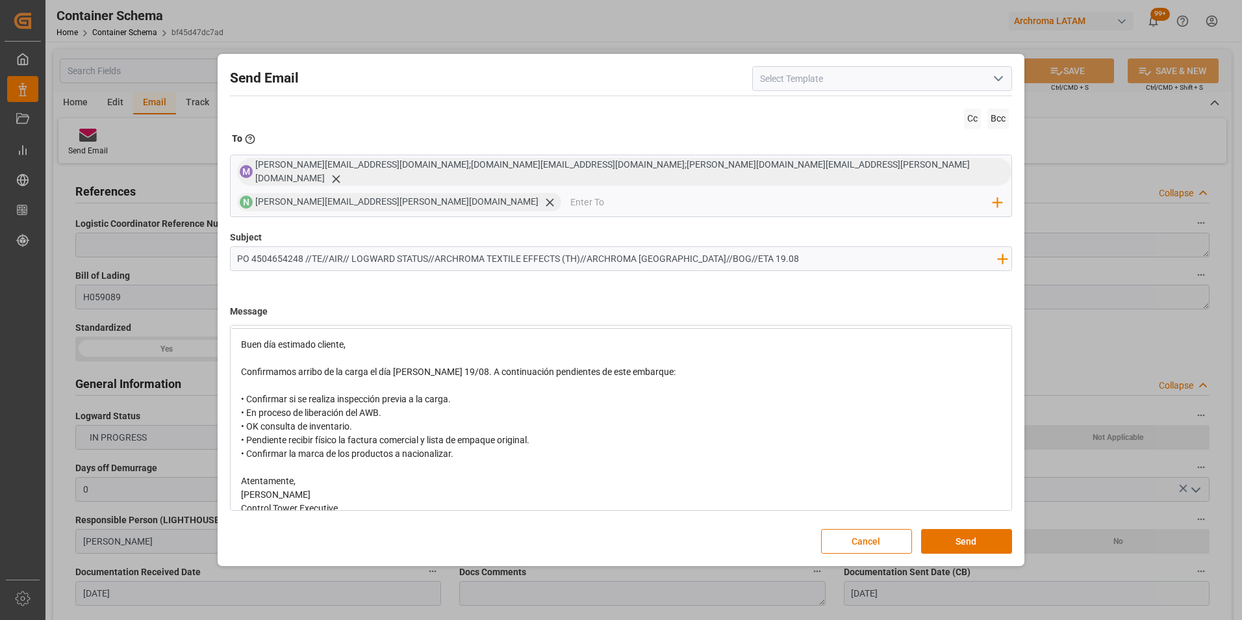
scroll to position [42, 0]
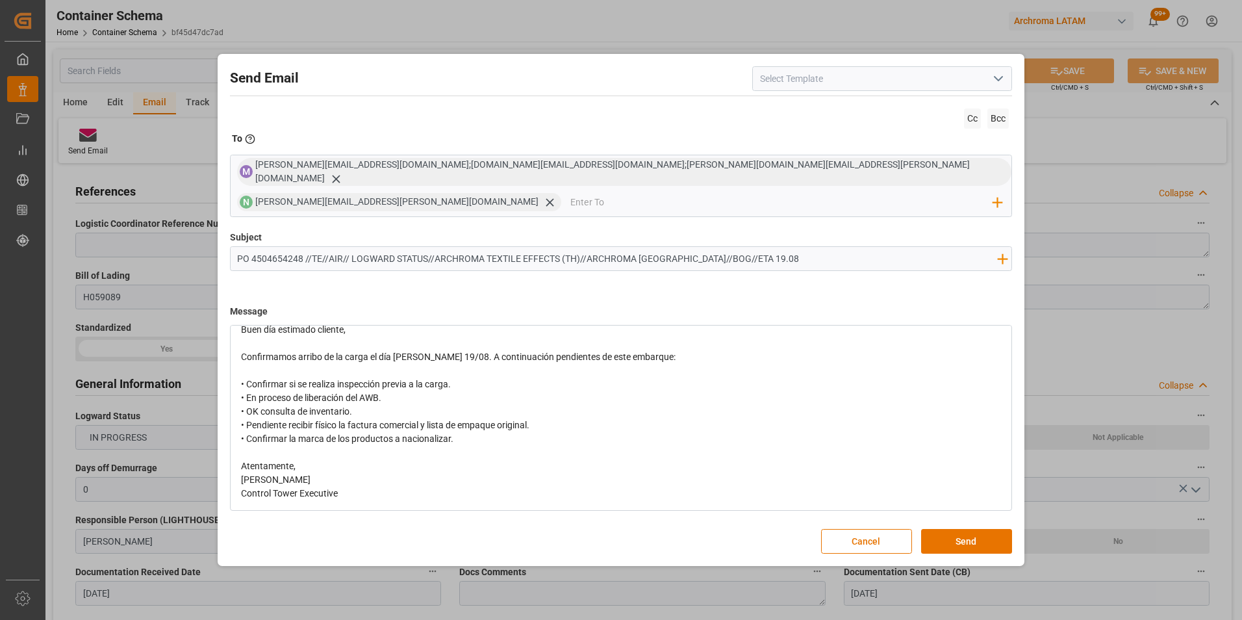
click at [355, 459] on div "Atentamente," at bounding box center [621, 466] width 761 height 14
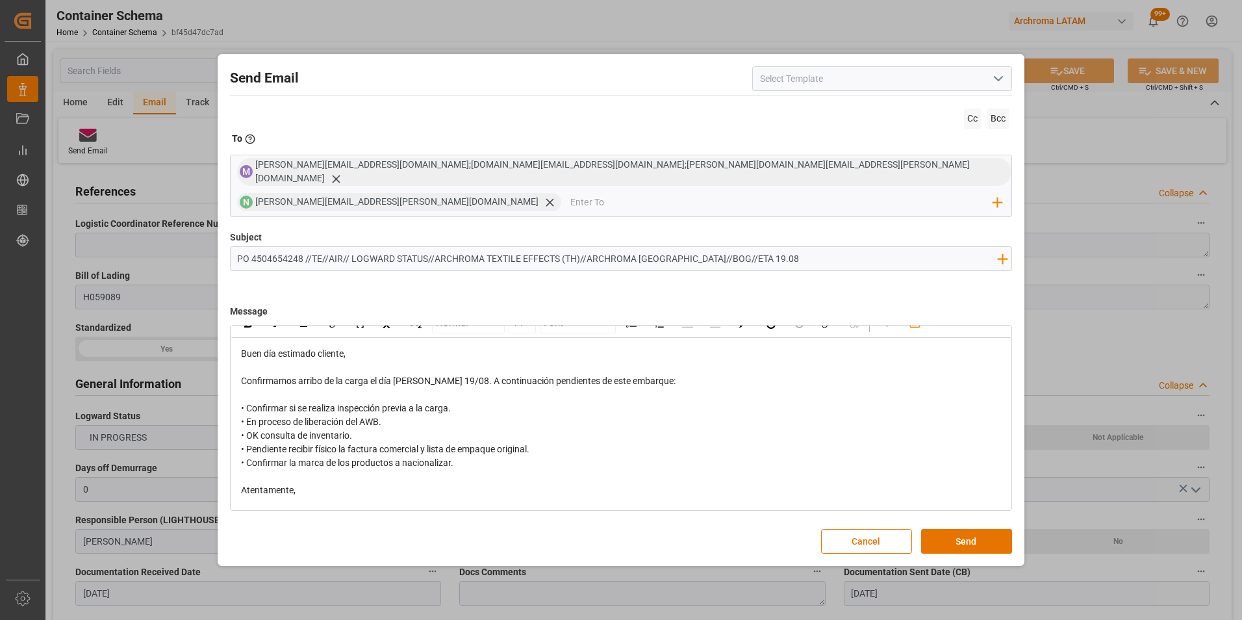
scroll to position [0, 0]
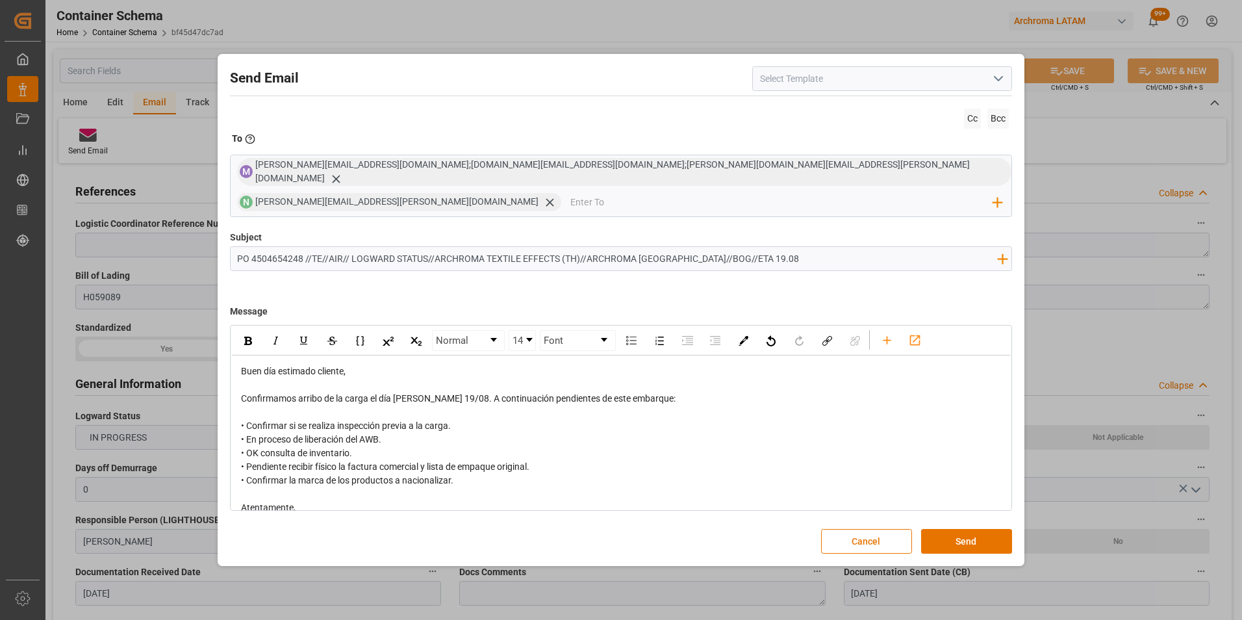
click at [293, 487] on div "rdw-editor" at bounding box center [621, 494] width 761 height 14
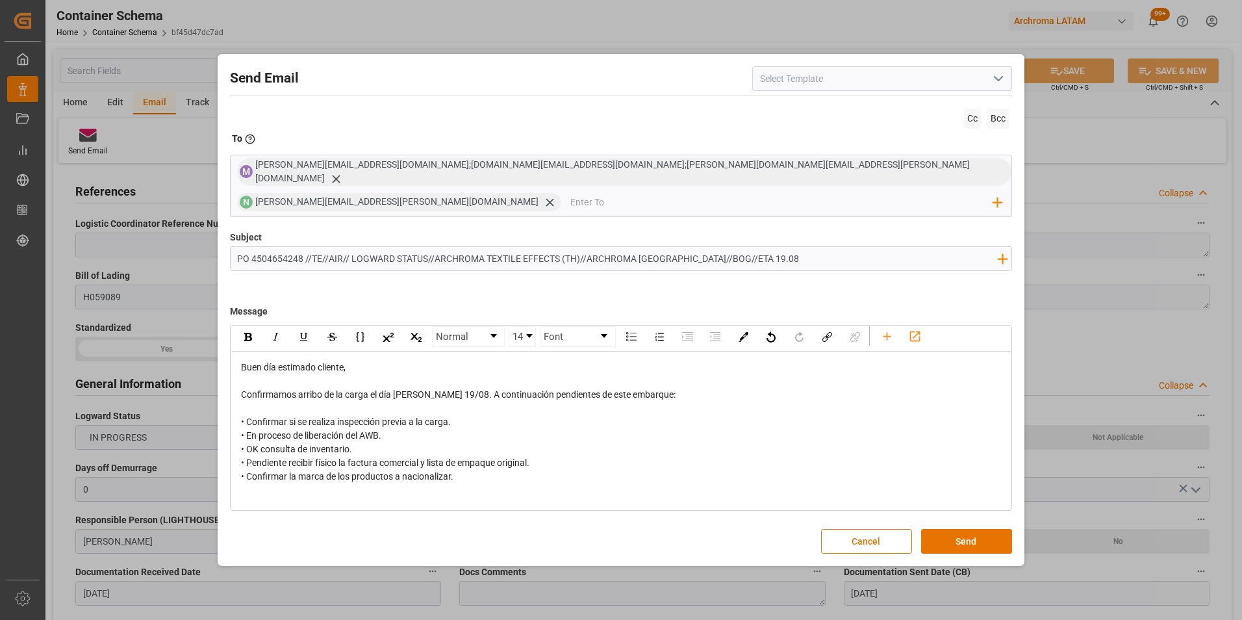
scroll to position [69, 0]
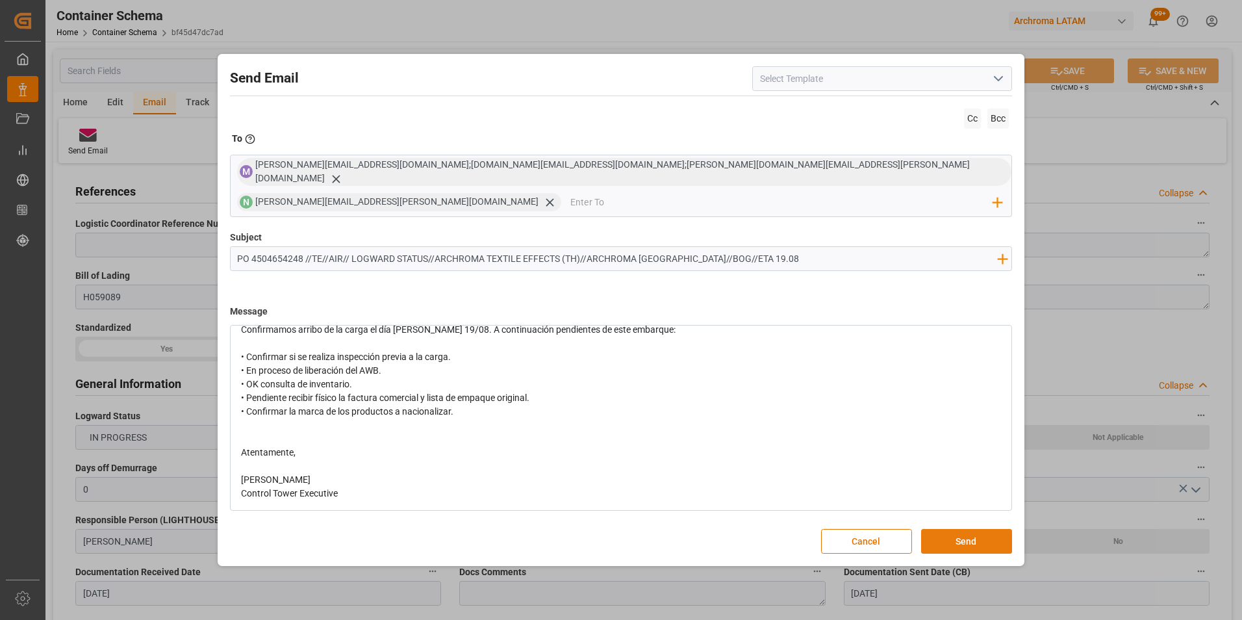
click at [985, 529] on button "Send" at bounding box center [966, 541] width 91 height 25
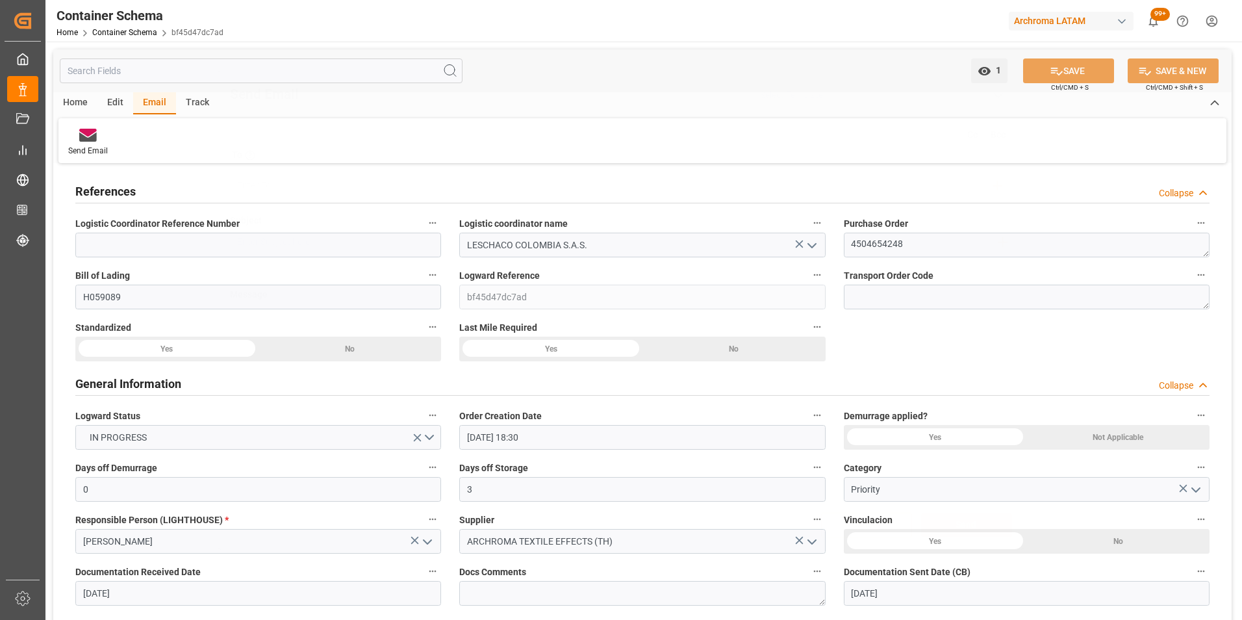
scroll to position [0, 0]
click at [139, 35] on link "Container Schema" at bounding box center [124, 32] width 65 height 9
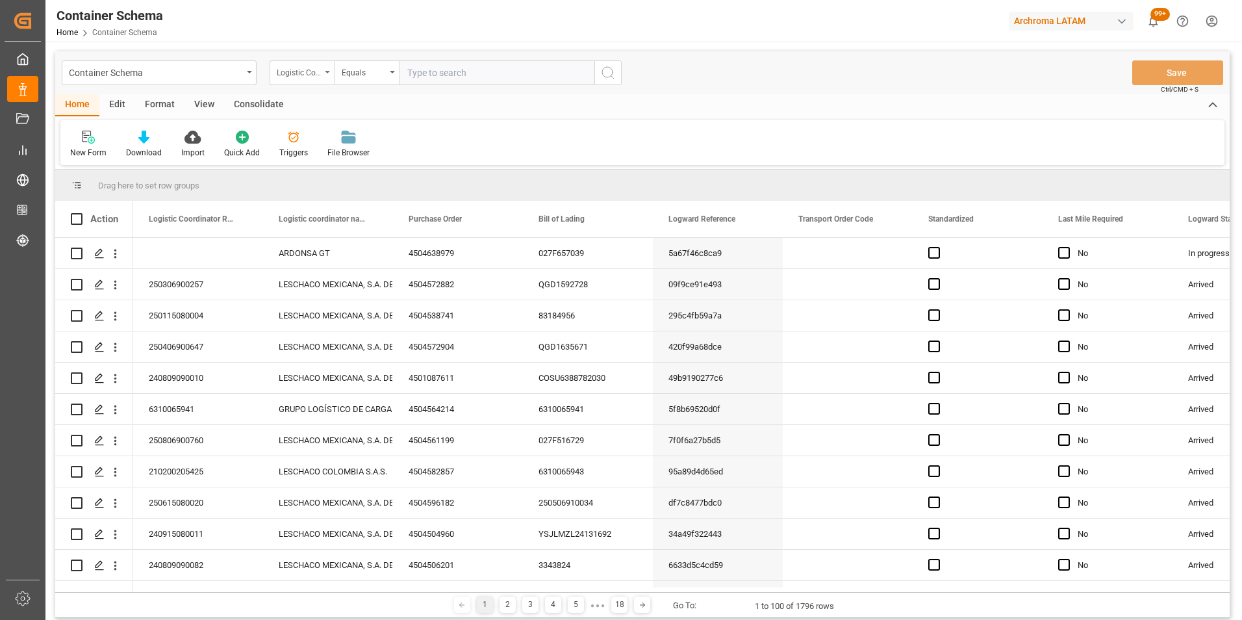
click at [318, 79] on div "Logistic Coordinator Reference Number" at bounding box center [302, 72] width 65 height 25
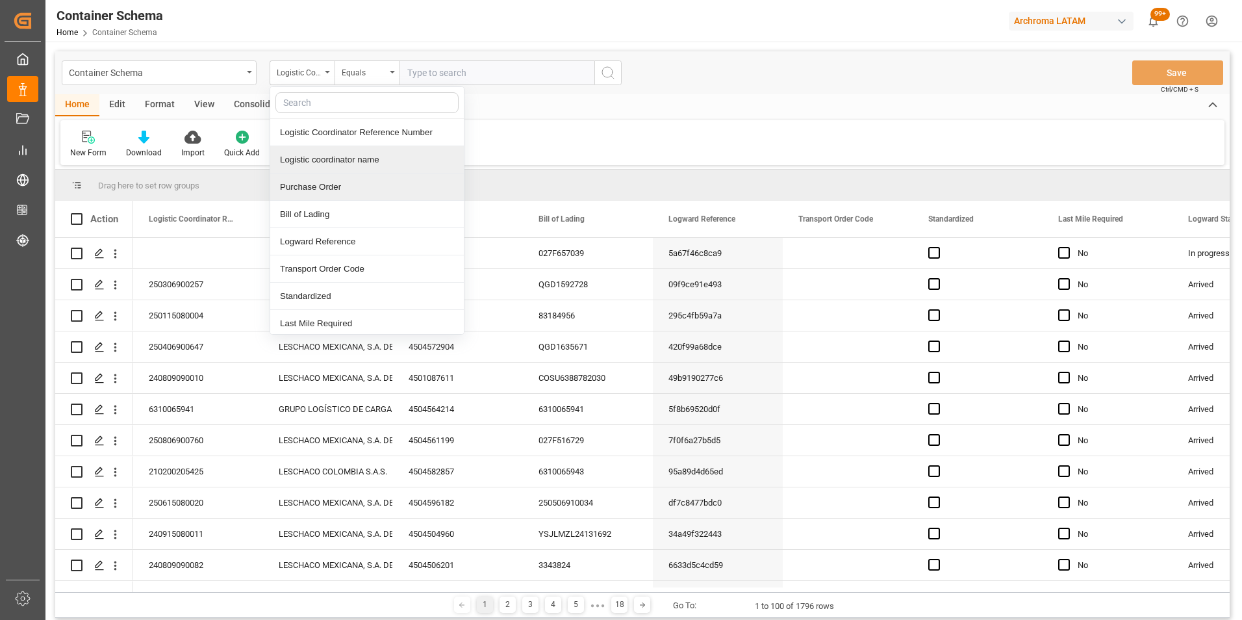
click at [318, 185] on div "Purchase Order" at bounding box center [367, 186] width 194 height 27
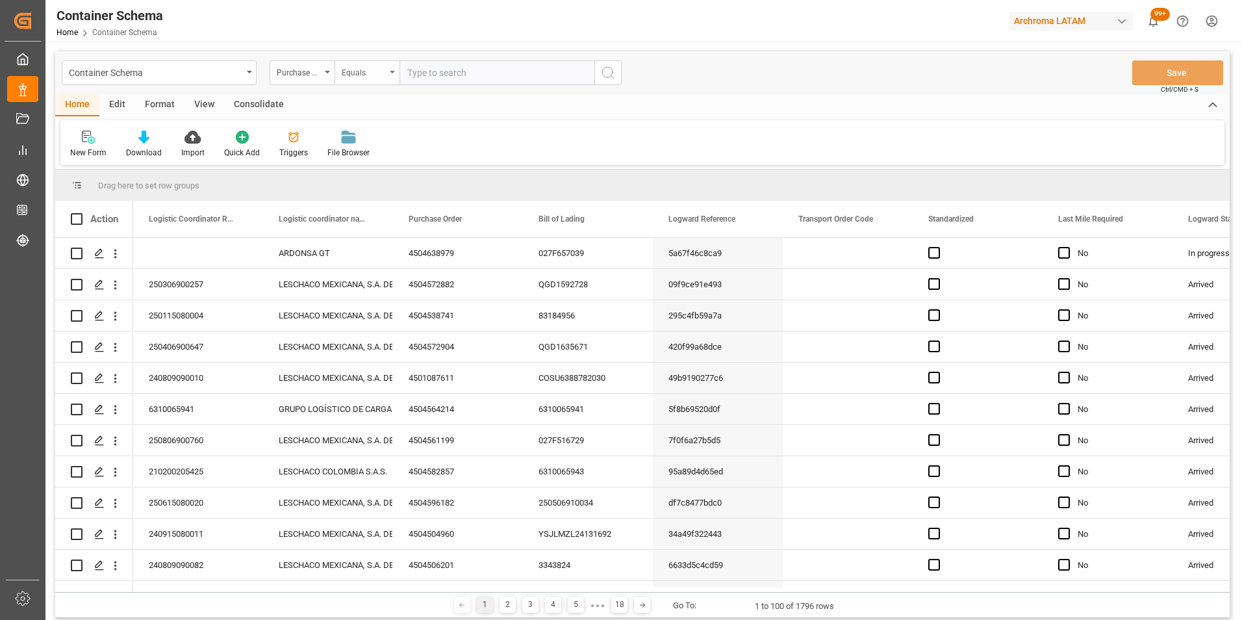
click at [353, 71] on div "Equals" at bounding box center [364, 71] width 44 height 15
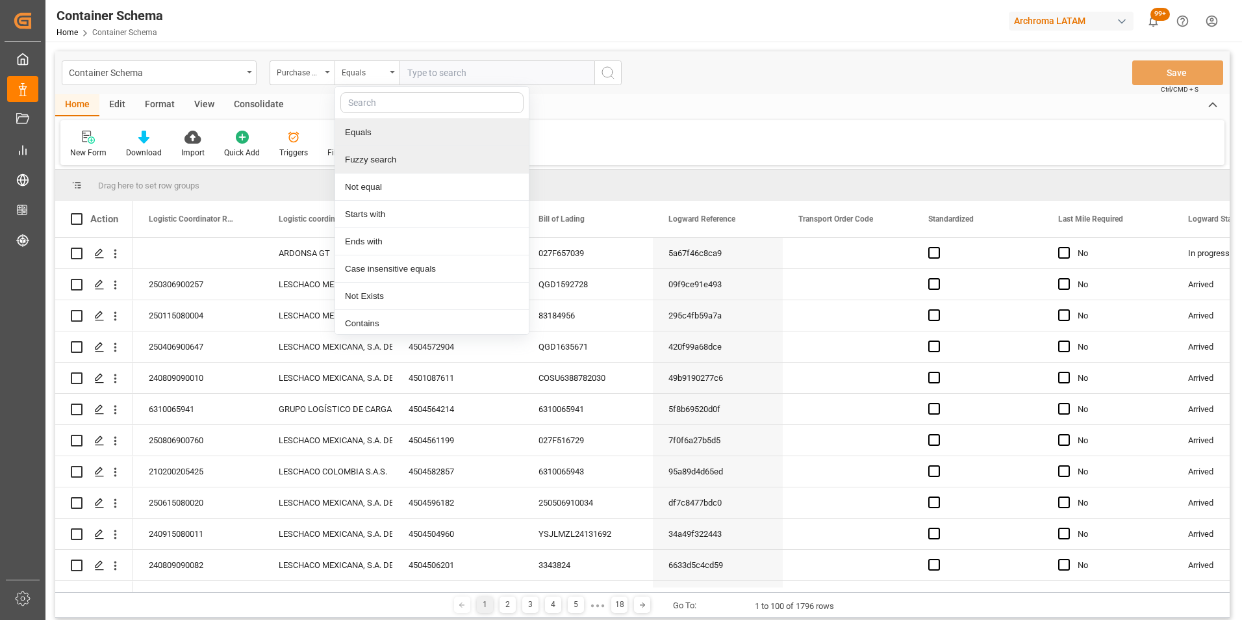
click at [391, 160] on div "Fuzzy search" at bounding box center [432, 159] width 194 height 27
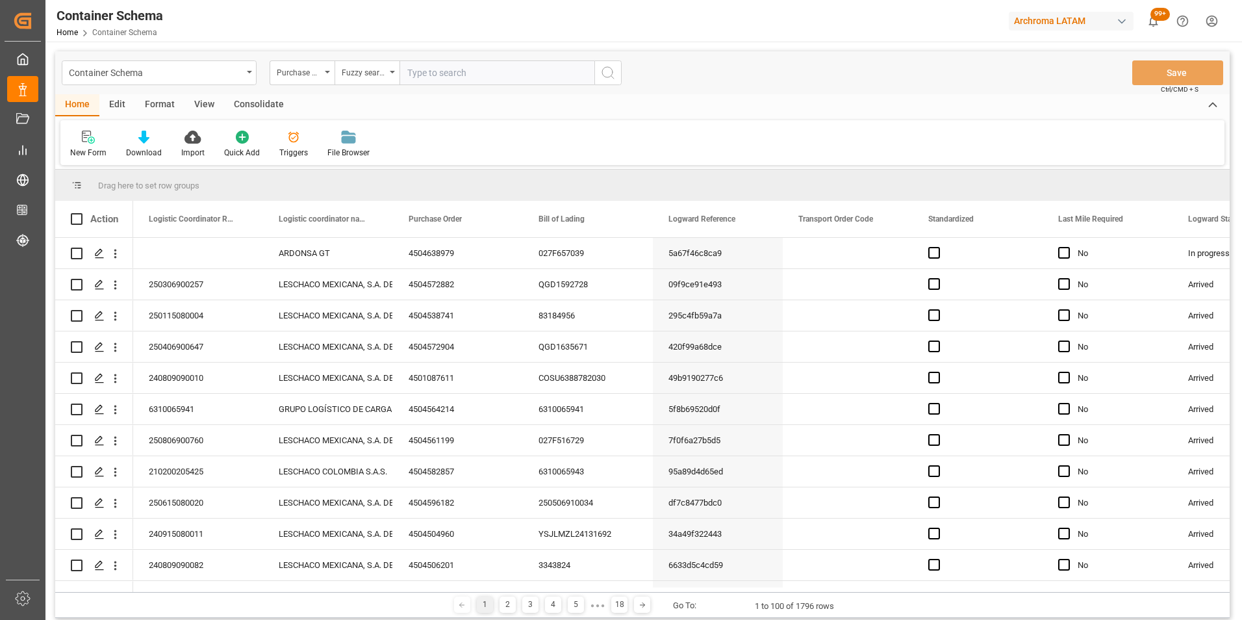
paste input "4504631719"
type input "4504631719"
click at [599, 75] on button "search button" at bounding box center [607, 72] width 27 height 25
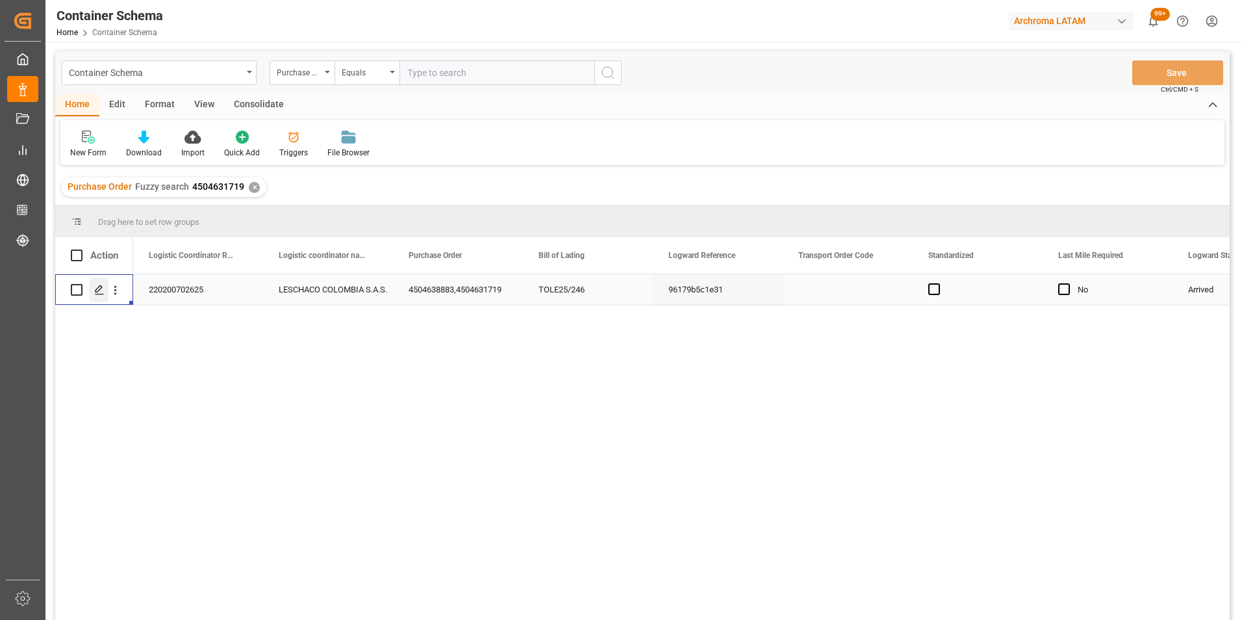
click at [97, 292] on polygon "Press SPACE to select this row." at bounding box center [98, 289] width 6 height 6
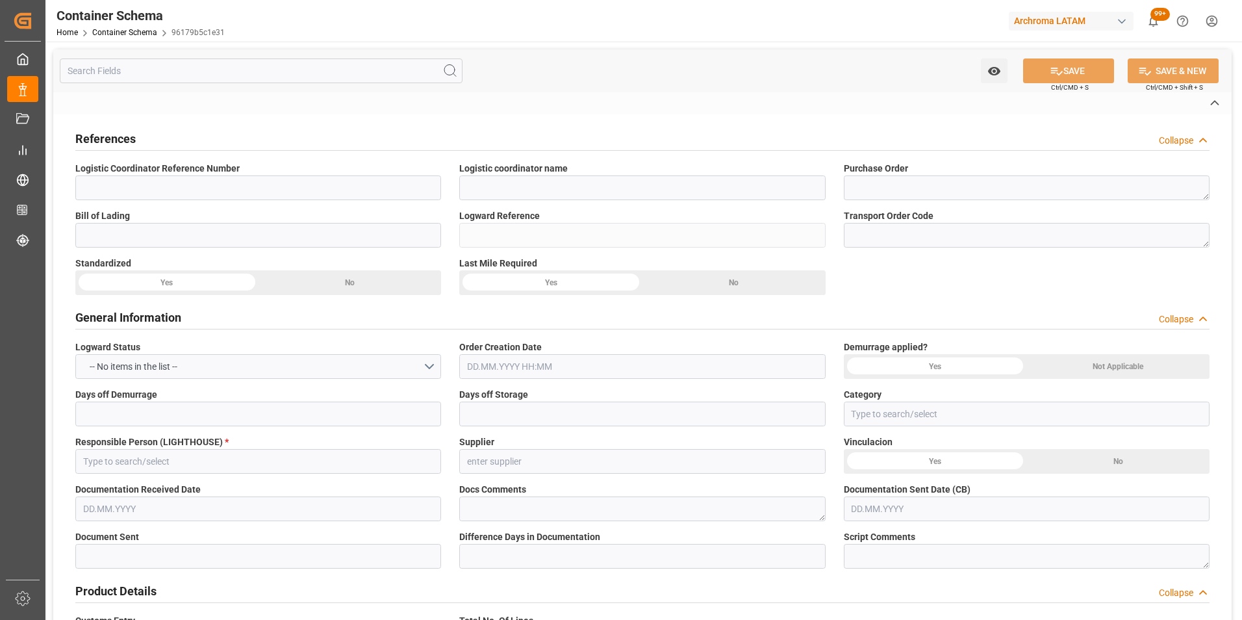
type input "220200702625"
type input "LESCHACO COLOMBIA S.A.S."
type textarea "4504638883,4504631719"
type input "TOLE25/246"
type input "96179b5c1e31"
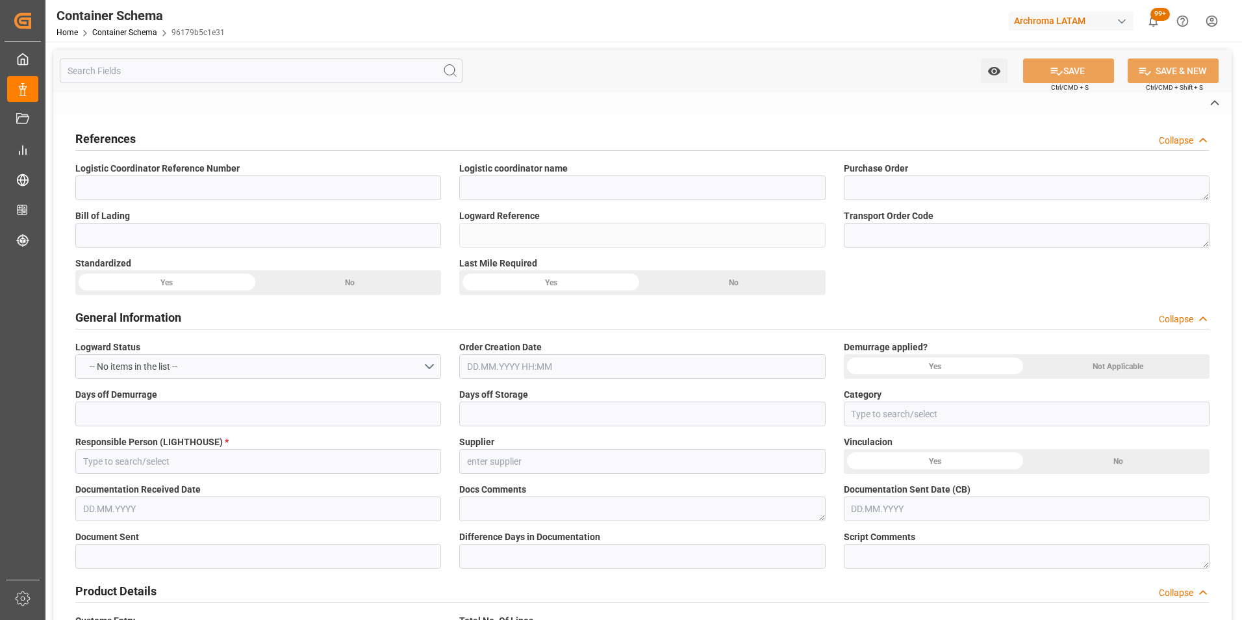
type input "Priority"
type input "Maria Piranquive"
type input "Archroma Peru, SA"
type input "Document Sent"
type input "3520250303046617"
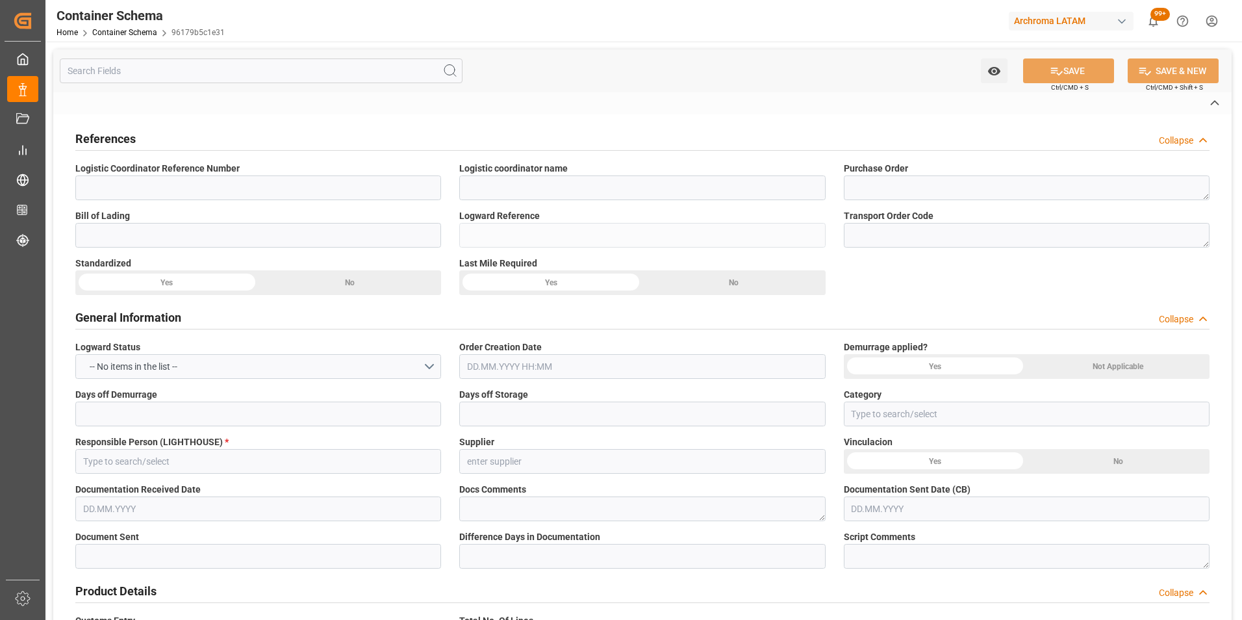
type input "TEXTIL"
type textarea "PALLET"
type input "26 PALLET"
type input "ARCHROMA COLOMBIA S.A.S"
type textarea "Calle 20ª 43ª 50 – Interior 5, COLOMBIA, BOGOTA, , C.P."
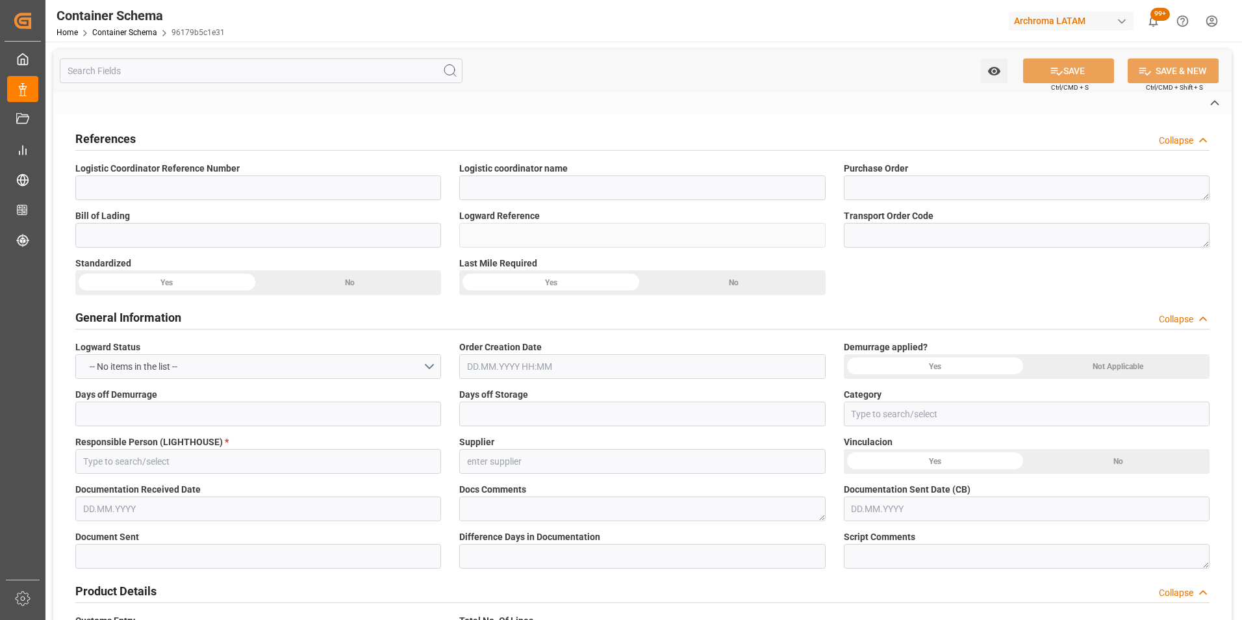
type input "HOUSE"
type input "CIF"
type input "Truck"
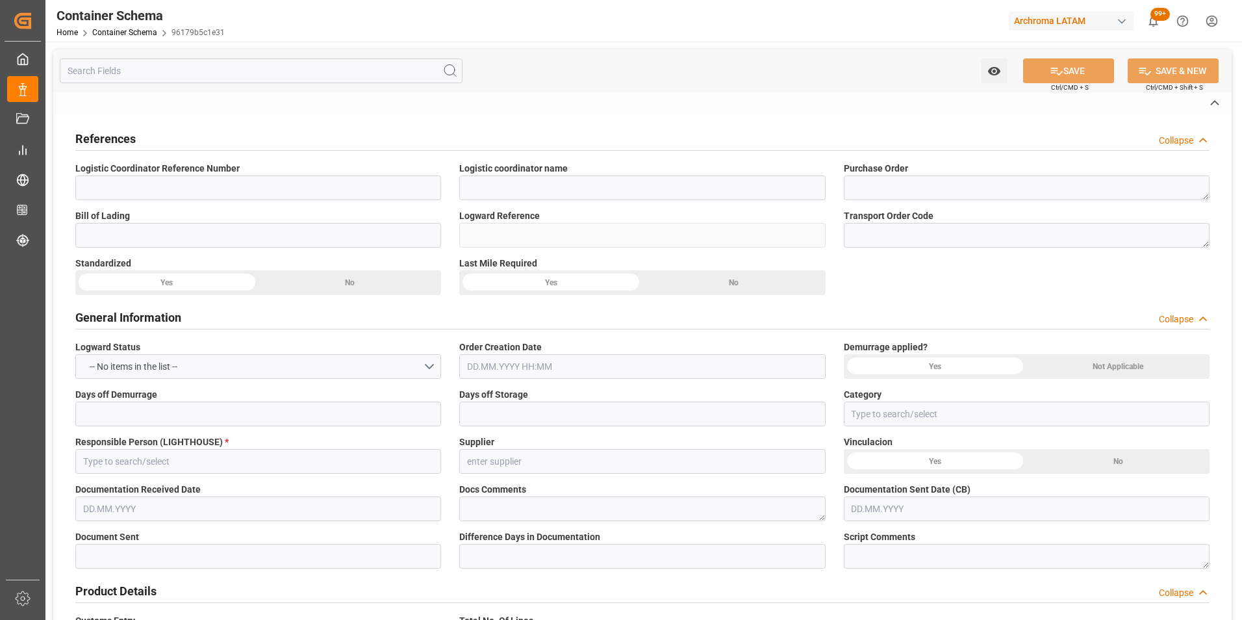
type input "FCL"
type input "ONEU5386870"
type input "MAGNUM LOGISTICS"
type input "ONEY"
type input "Callao"
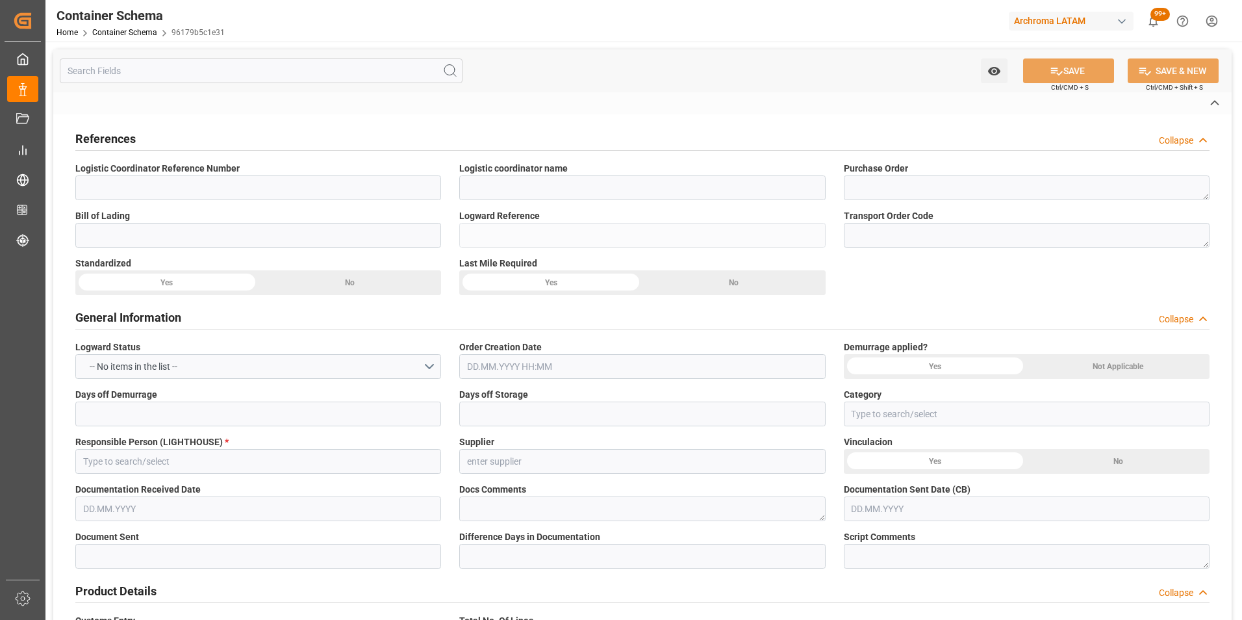
type input "Buenaventura"
type input "ONE SPARKLE"
type input "2511W"
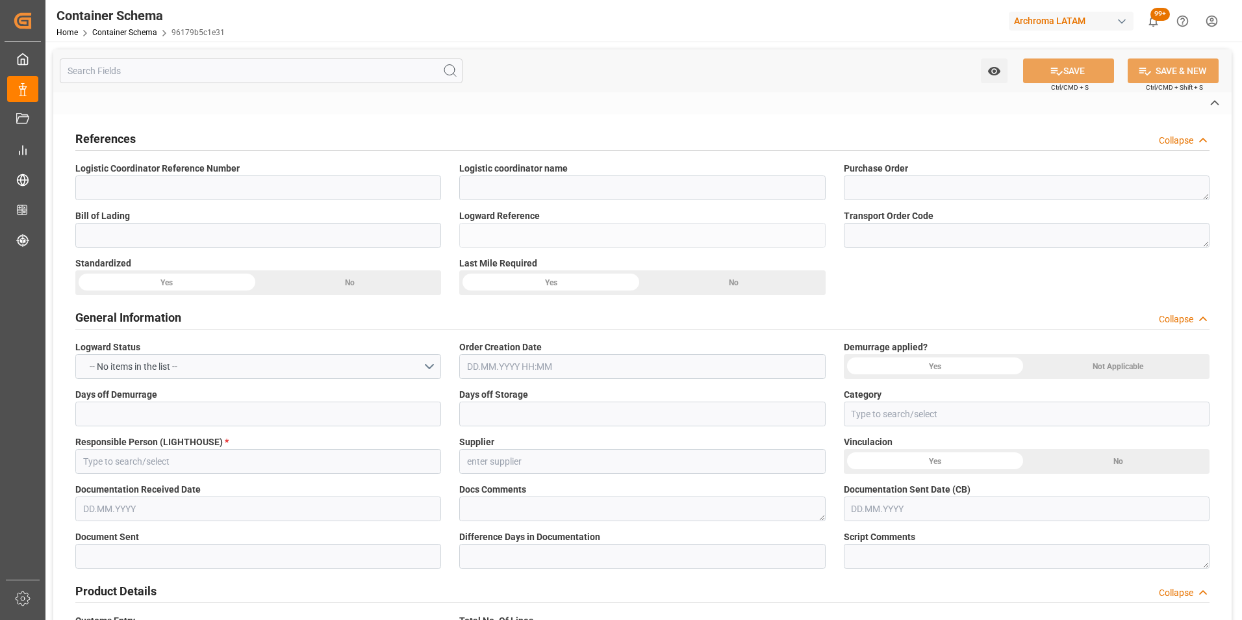
type input "2511W"
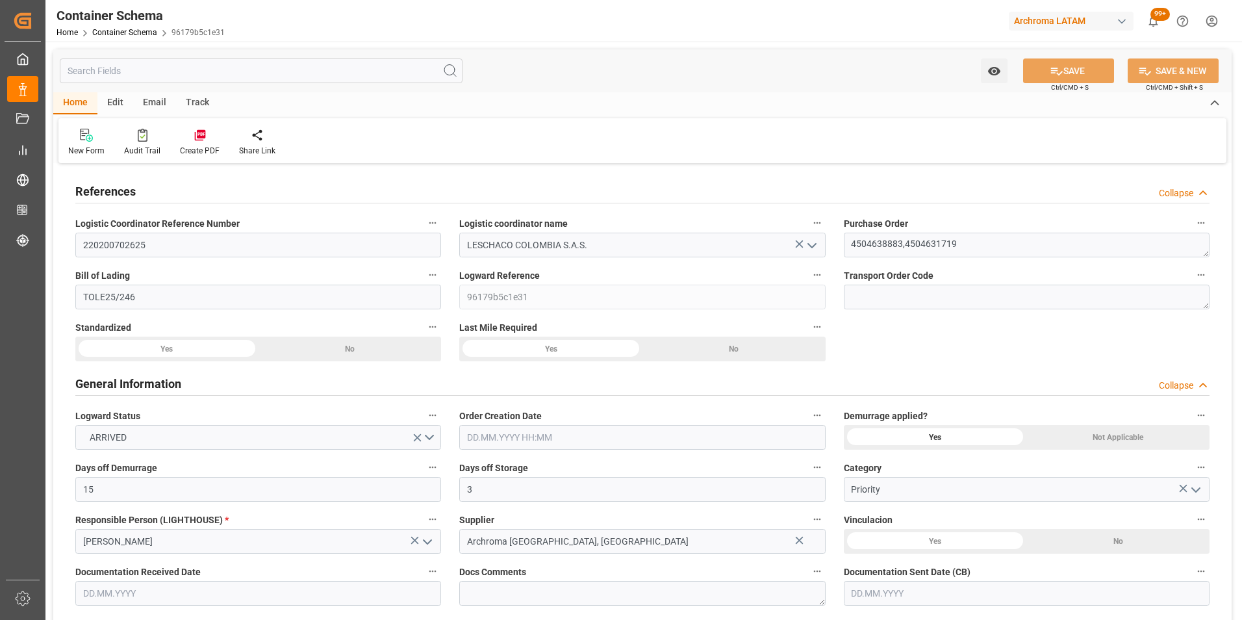
type input "15"
type input "3"
type input "2"
type input "26"
type input "9400"
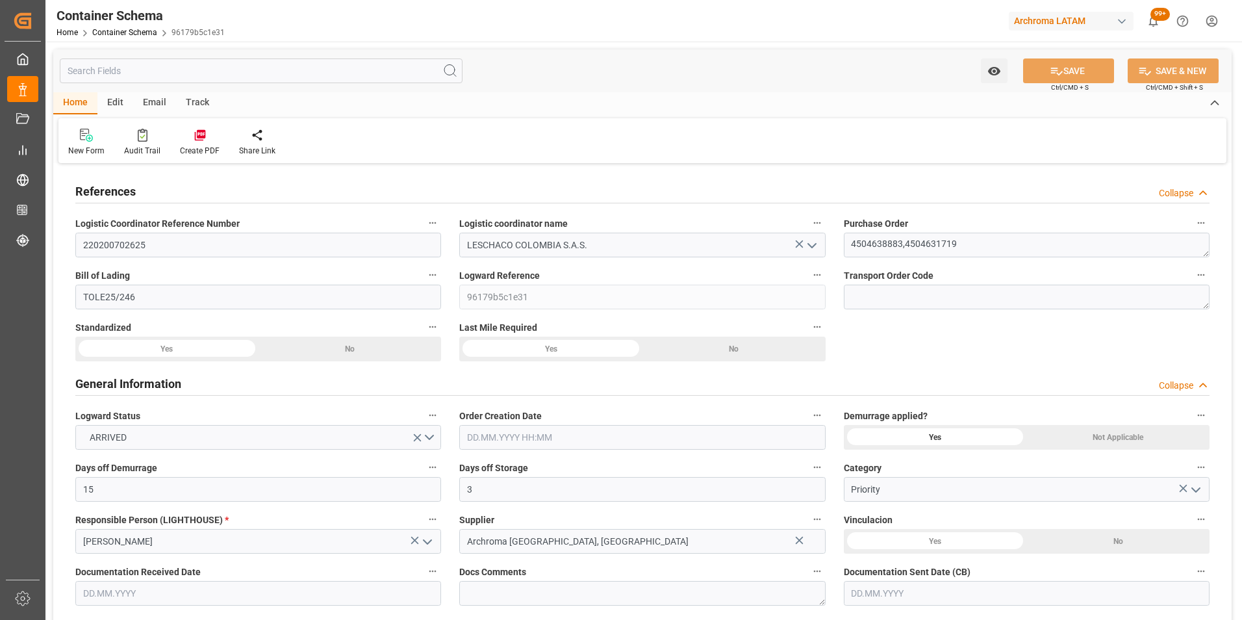
type input "10485"
type input "ONE"
type input "Ocean Network Express"
type input "PECLL"
type input "COBUN"
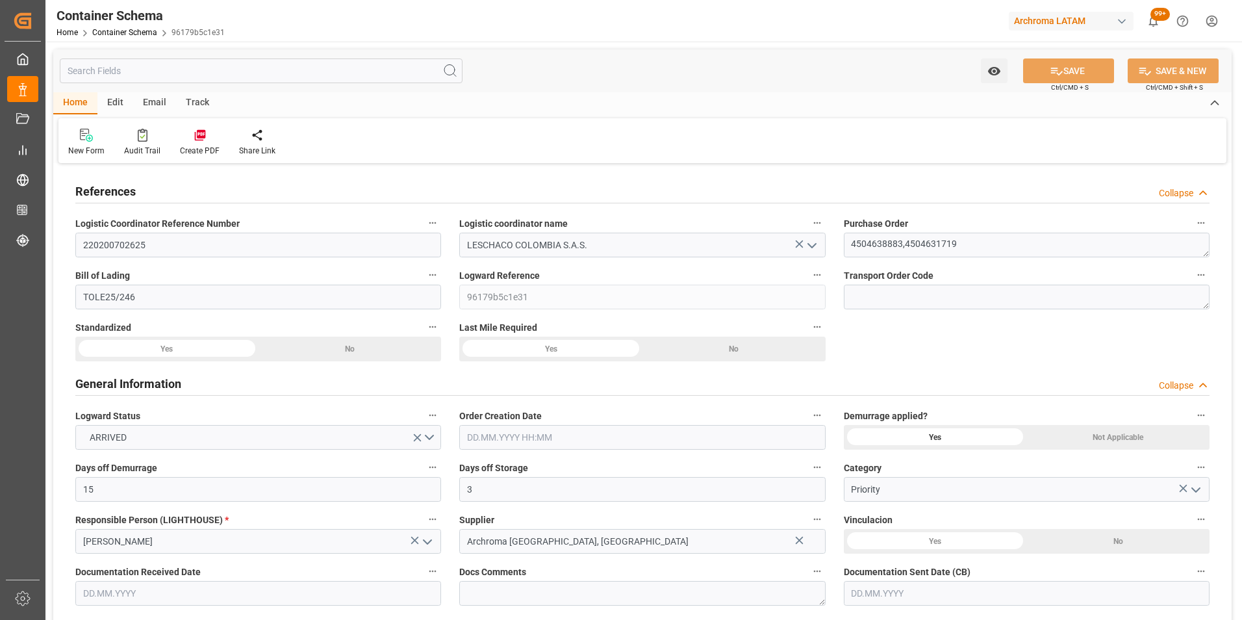
type input "COBUN"
type input "9975612"
type input "01.08.2025 18:00"
type input "22.07.2025"
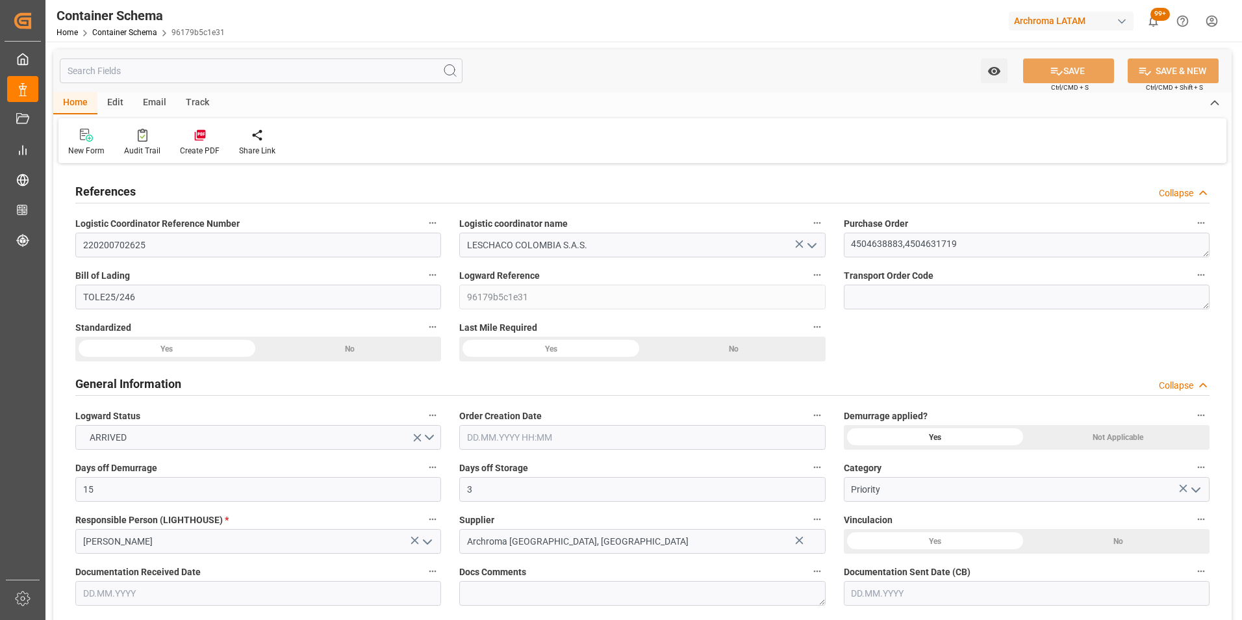
type input "22.08.2025"
type input "09.08.2025"
type input "30.07.2025 00:00"
type input "01.08.2025 06:15"
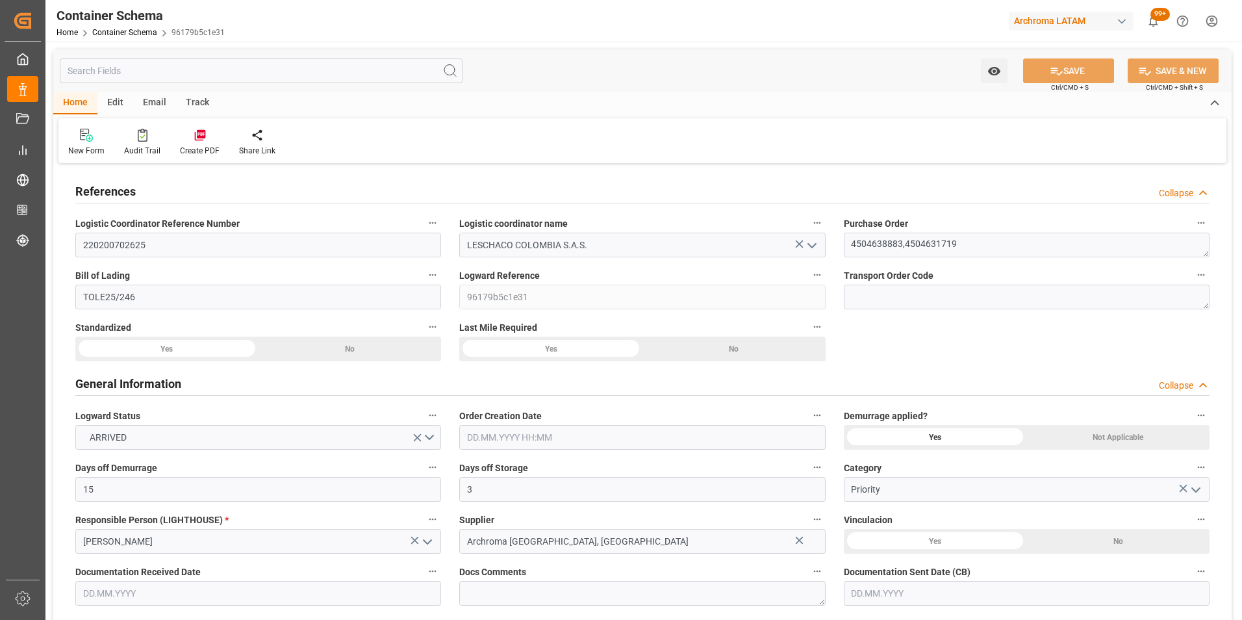
type input "01.08.2025 00:00"
type input "09.08.2025 00:00"
type input "09.08.2025 18:00"
type input "08.08.2025 00:00"
type input "09.08.2025 18:00"
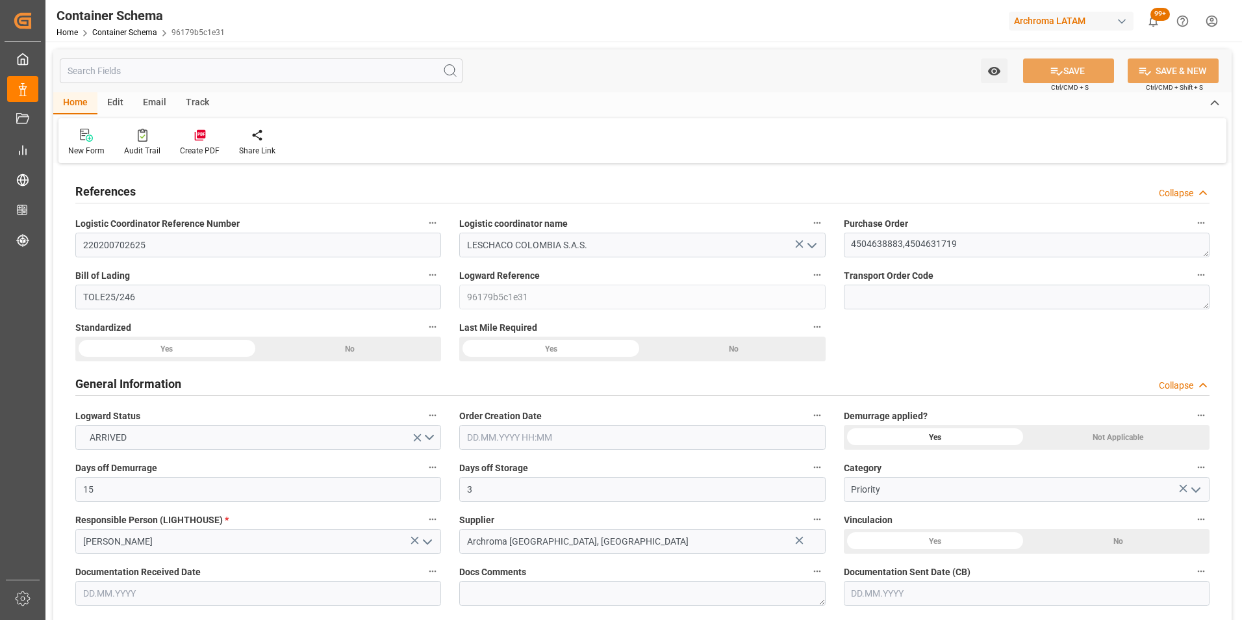
type input "09.08.2025 00:00"
click at [150, 106] on div "Email" at bounding box center [154, 103] width 43 height 22
click at [93, 138] on icon at bounding box center [88, 137] width 18 height 9
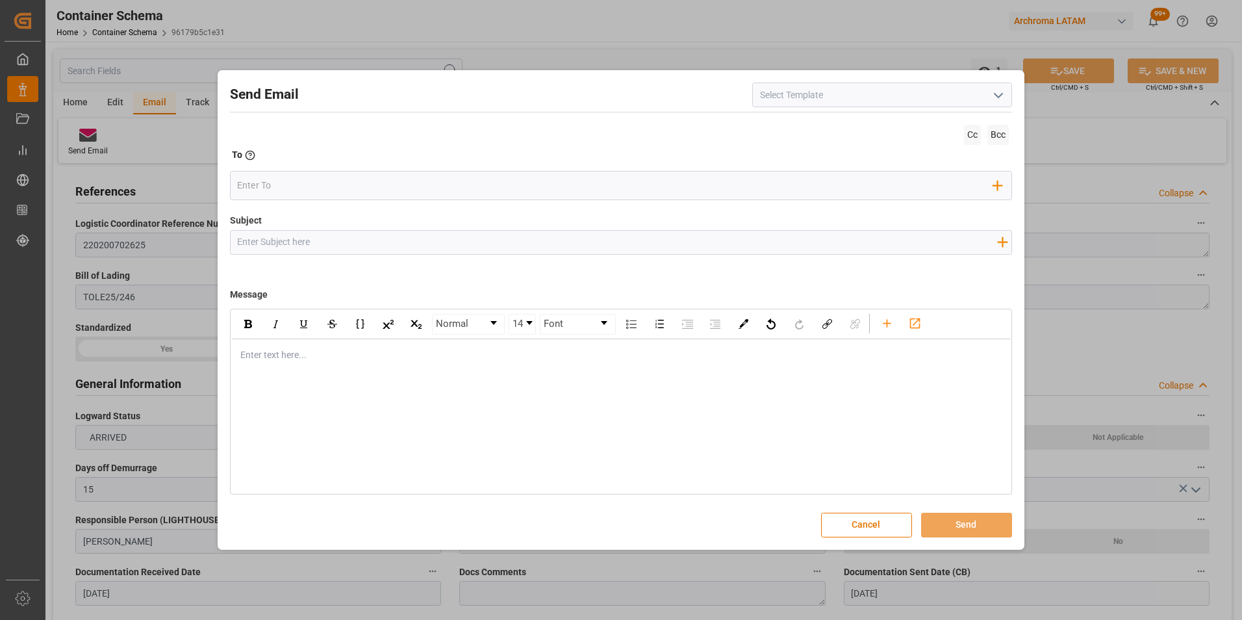
click at [394, 245] on input "Subject" at bounding box center [618, 242] width 774 height 23
paste input "PO 4504631719, 4504638883//TE//LOGWARD STATUS// PRIORIDAD//ARCHROMA PERU//ARCHR…"
type input "PO 4504631719, 4504638883//TE//LOGWARD STATUS// PRIORIDAD//ARCHROMA PERU//ARCHR…"
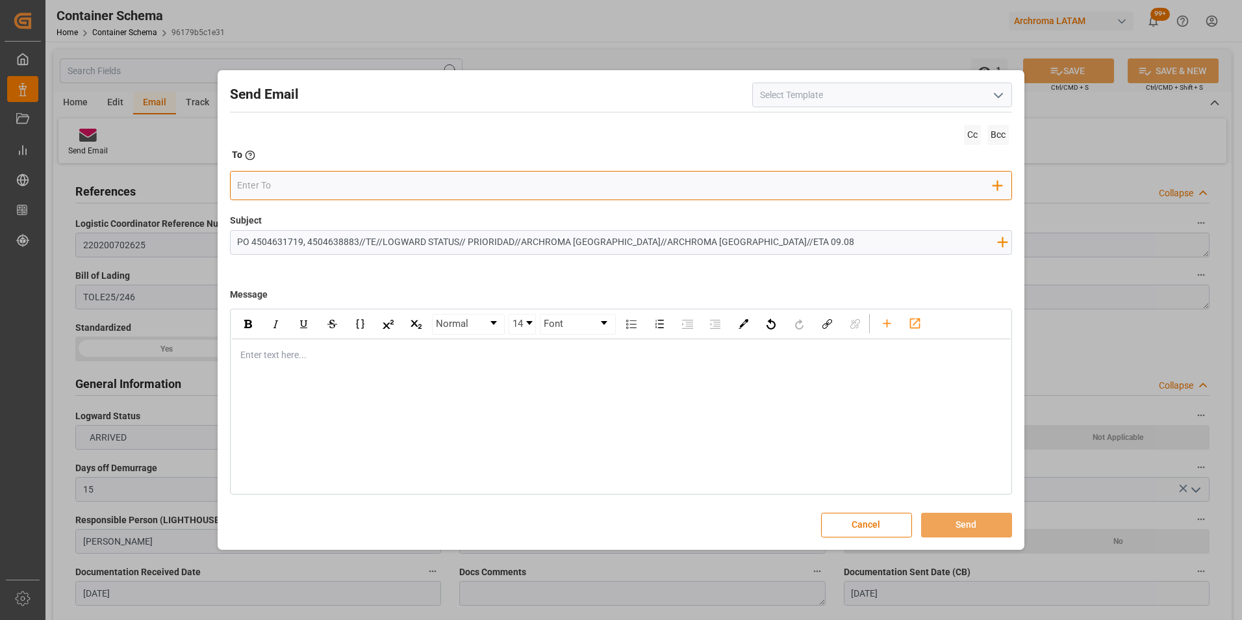
click at [331, 185] on input "email" at bounding box center [615, 185] width 756 height 19
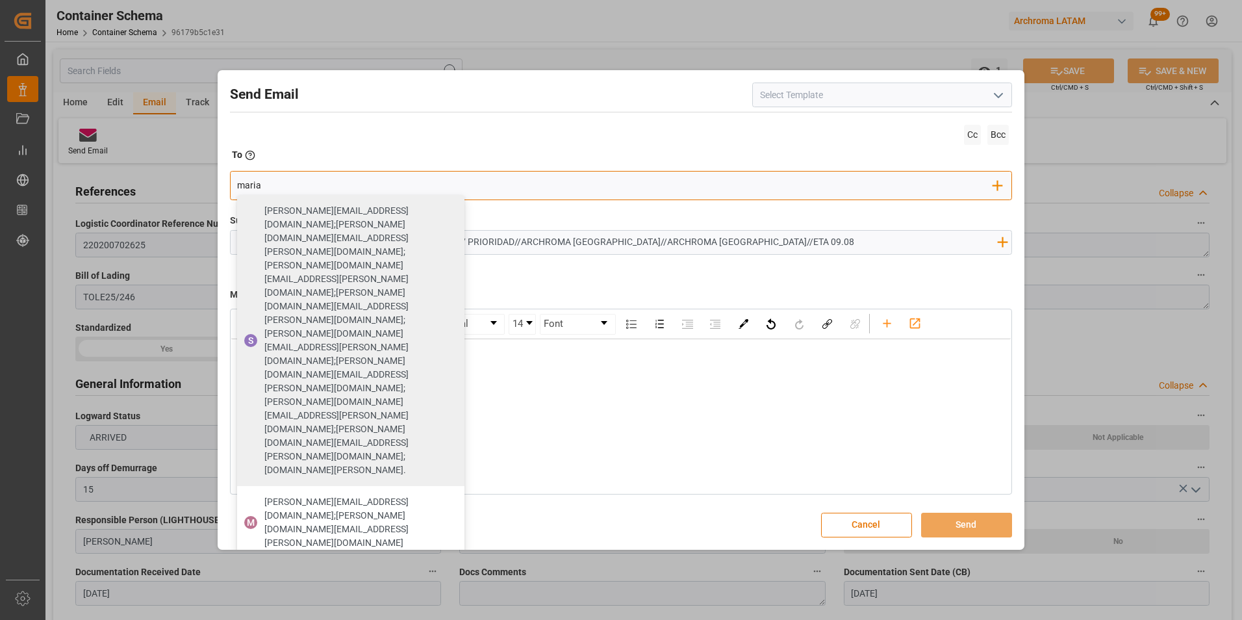
type input "maria"
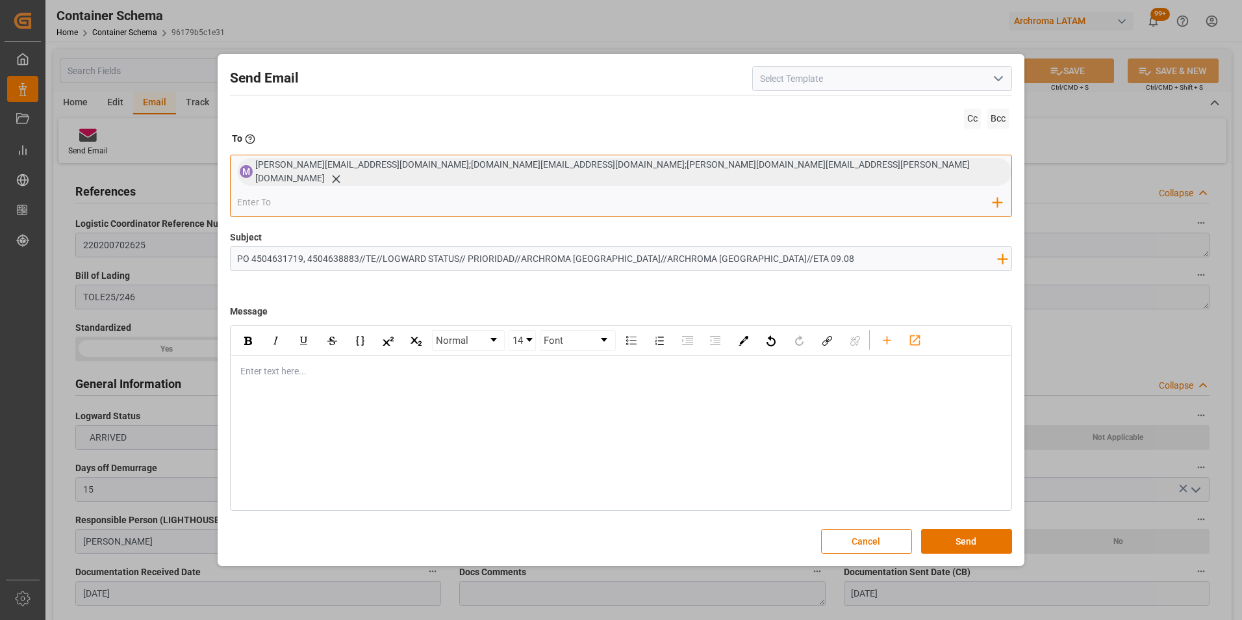
click at [753, 192] on input "email" at bounding box center [615, 201] width 756 height 19
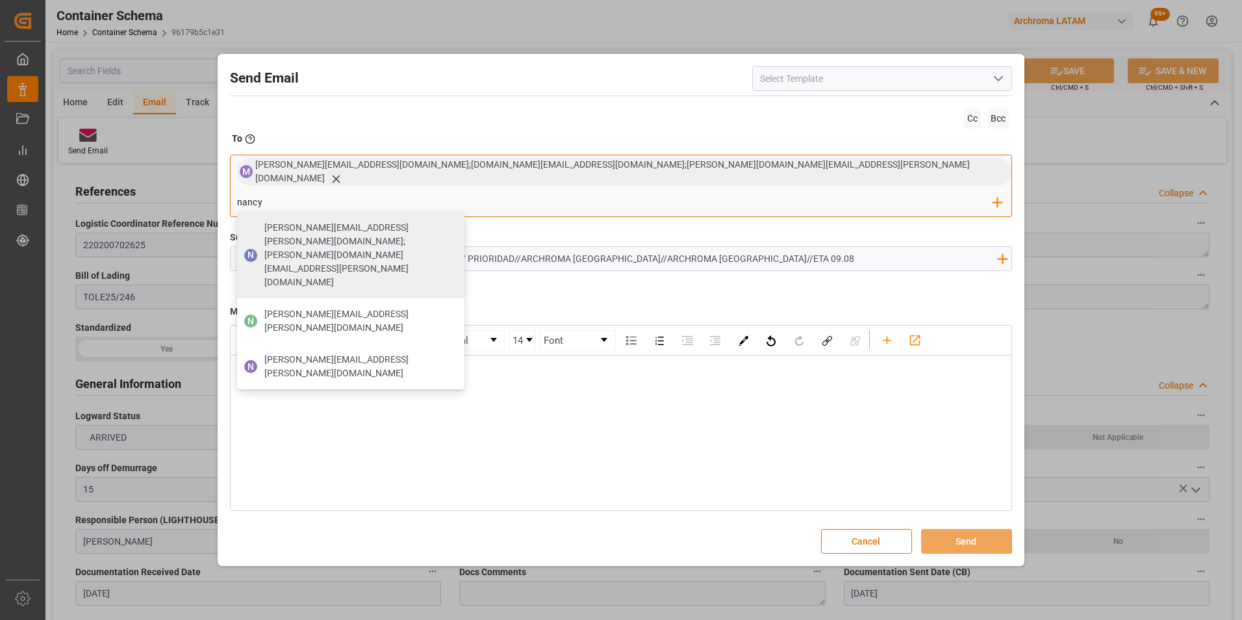
type input "[PERSON_NAME][EMAIL_ADDRESS][DOMAIN_NAME]"
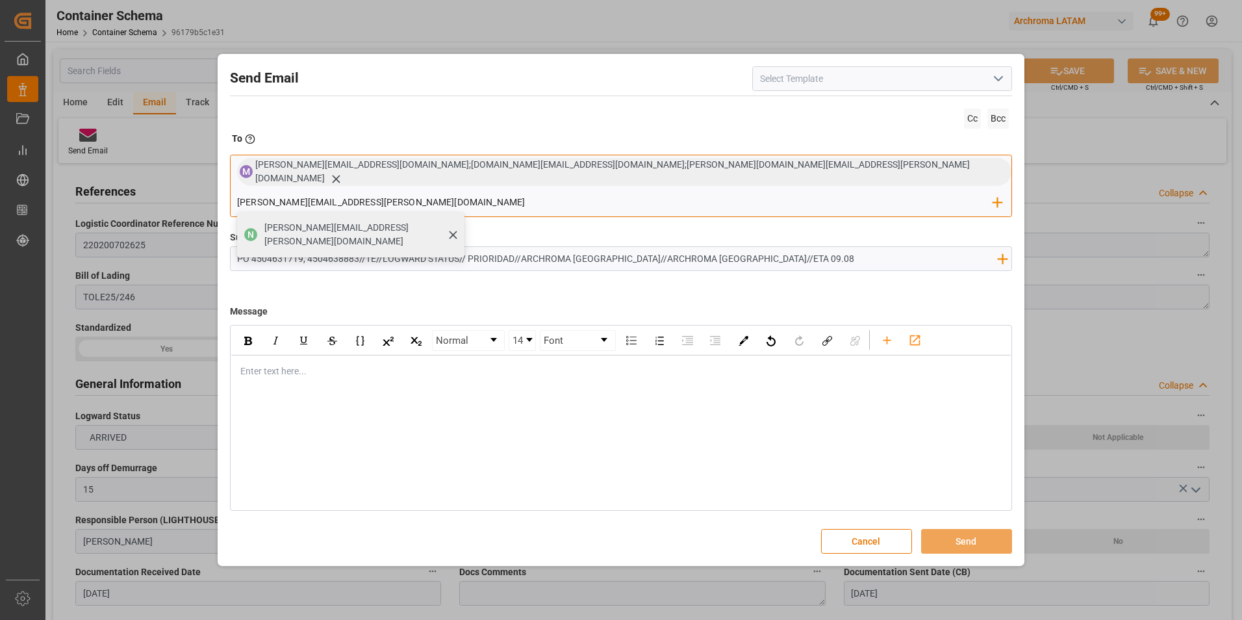
click at [455, 221] on span "[PERSON_NAME][EMAIL_ADDRESS][DOMAIN_NAME]" at bounding box center [359, 234] width 191 height 27
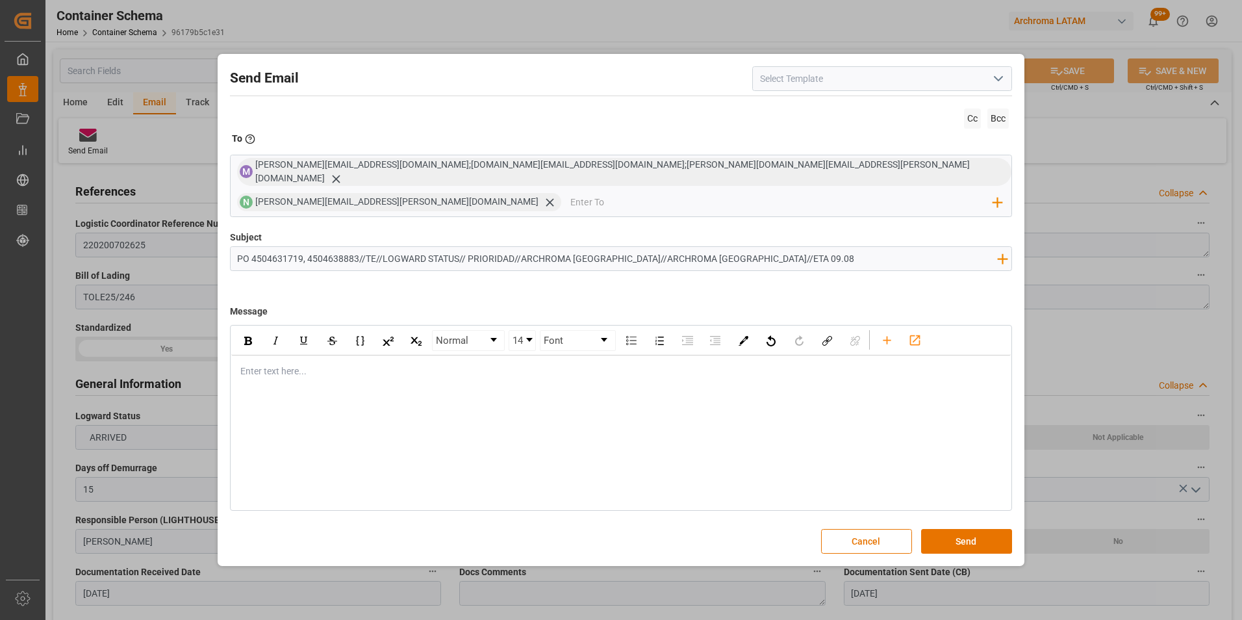
click at [435, 368] on div "Enter text here..." at bounding box center [621, 371] width 780 height 32
click at [354, 392] on div "Informamos que" at bounding box center [621, 399] width 761 height 14
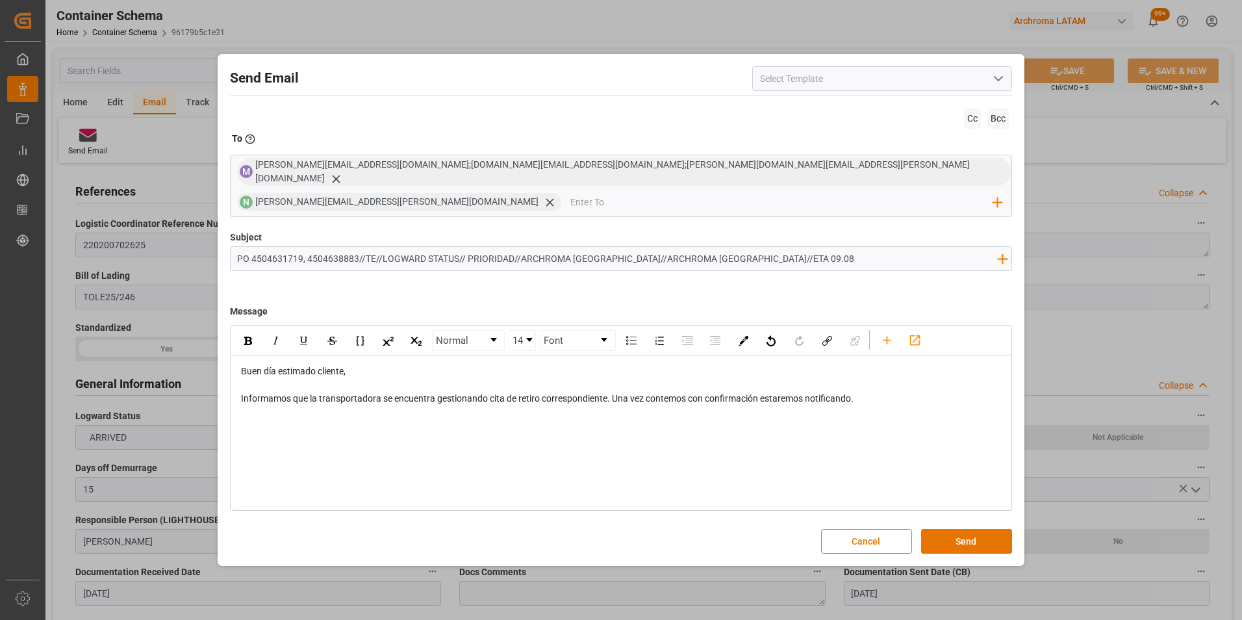
click at [334, 435] on div "Normal 14 Font Buen día estimado cliente, Informamos que la transportadora se e…" at bounding box center [621, 418] width 783 height 186
click at [296, 421] on div "Buen día estimado cliente, Informamos que la transportadora se encuentra gestio…" at bounding box center [621, 398] width 780 height 86
click at [868, 392] on div "Informamos que la transportadora se encuentra gestionando cita de retiro corres…" at bounding box center [621, 399] width 761 height 14
click at [411, 433] on div "Atentamente," at bounding box center [621, 440] width 761 height 14
click at [956, 529] on button "Send" at bounding box center [966, 541] width 91 height 25
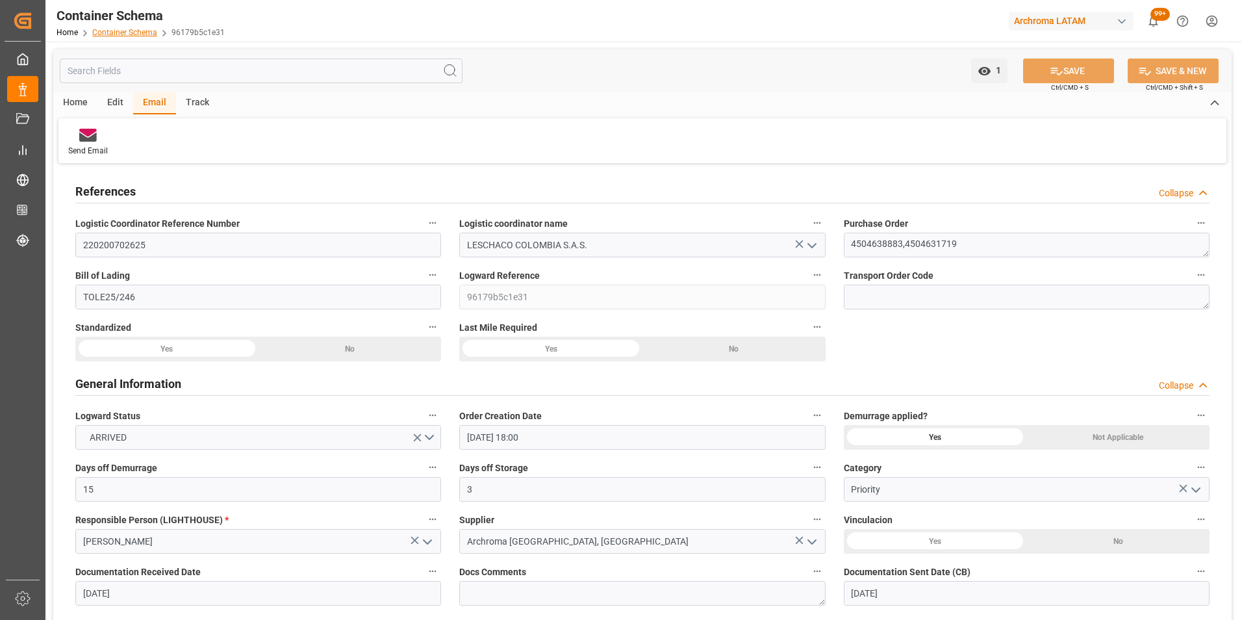
click at [146, 28] on link "Container Schema" at bounding box center [124, 32] width 65 height 9
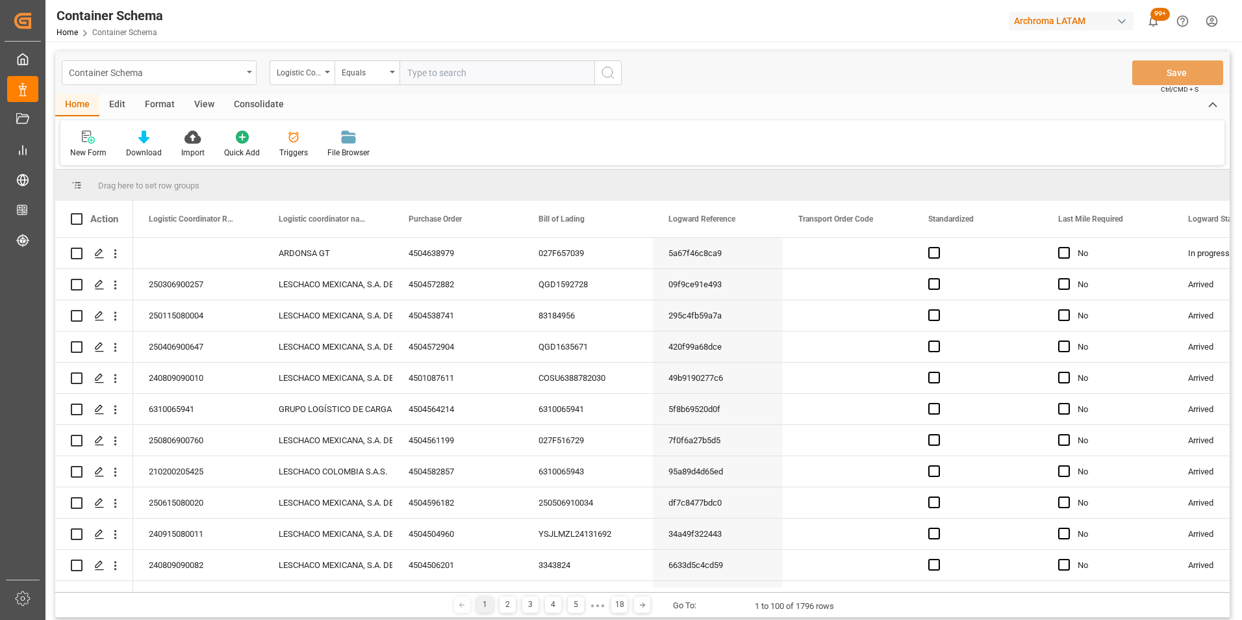
click at [239, 69] on div "Container Schema" at bounding box center [155, 72] width 173 height 16
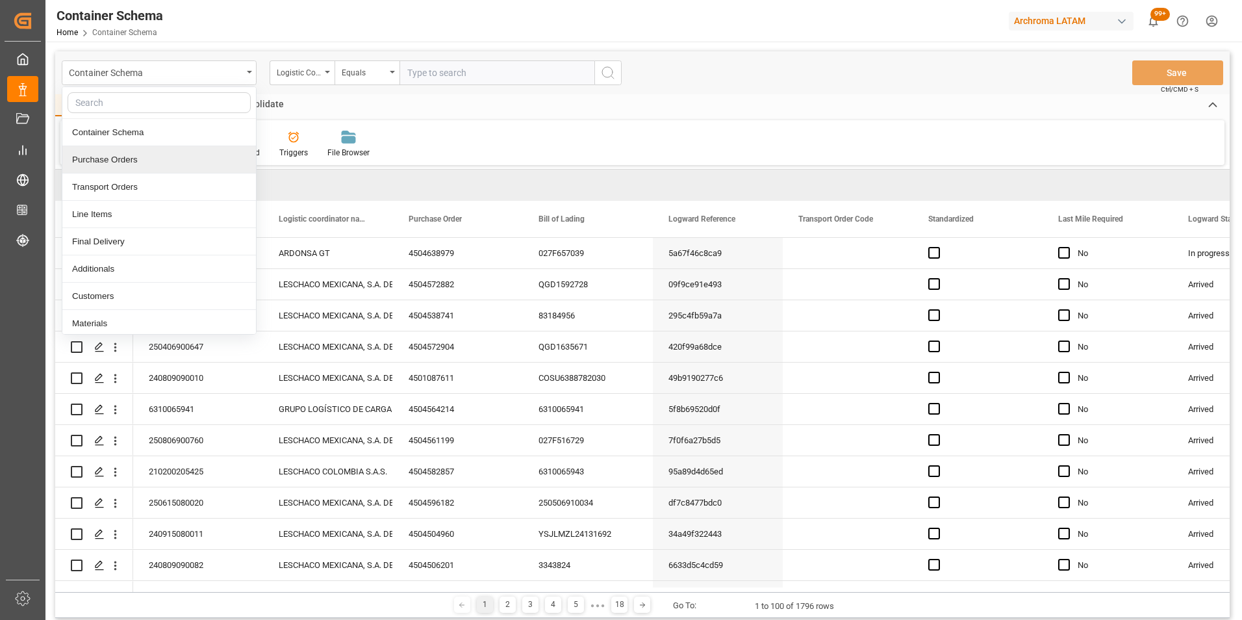
click at [173, 167] on div "Purchase Orders" at bounding box center [159, 159] width 194 height 27
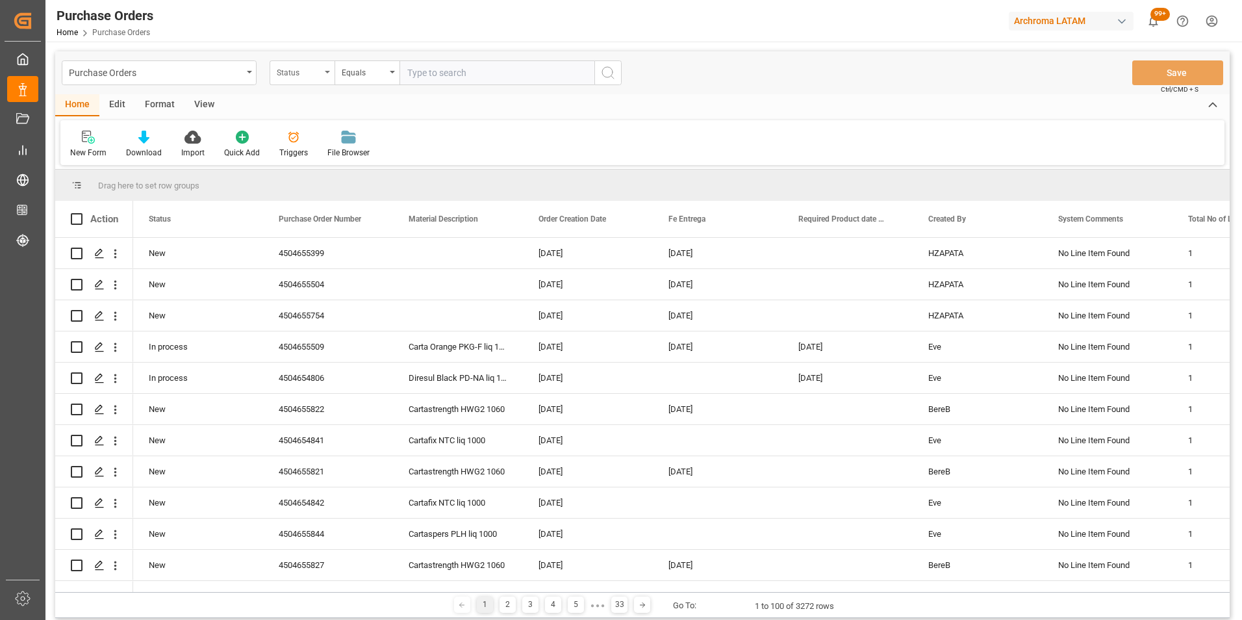
click at [321, 79] on div "Status" at bounding box center [302, 72] width 65 height 25
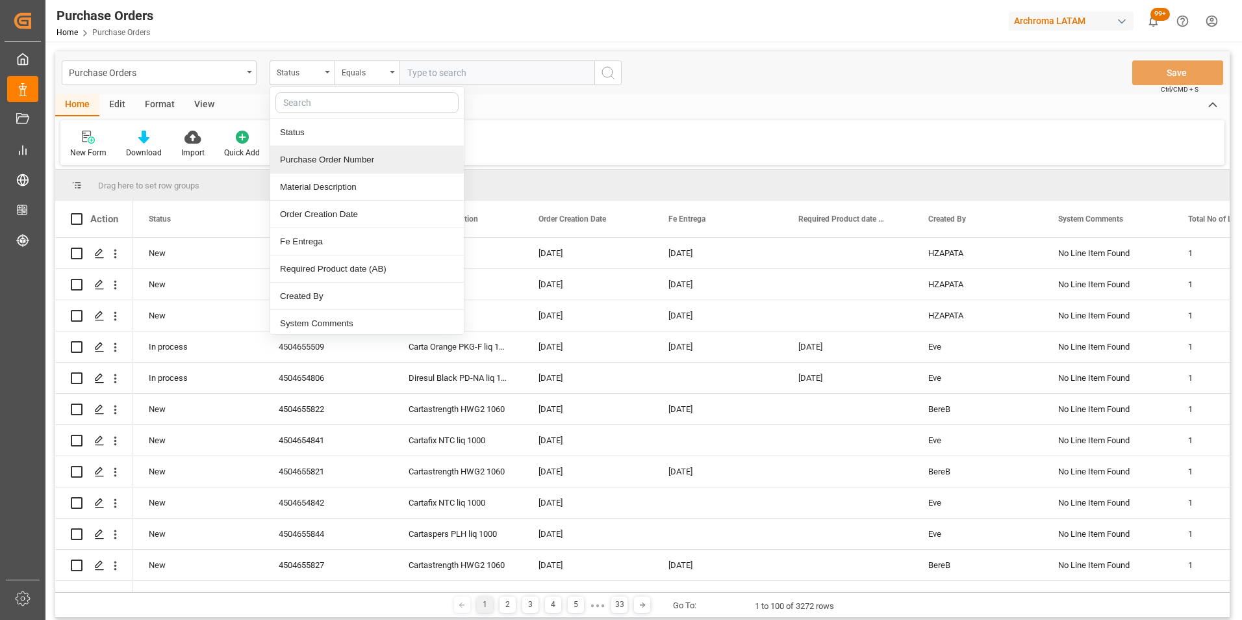
click at [327, 164] on div "Purchase Order Number" at bounding box center [367, 159] width 194 height 27
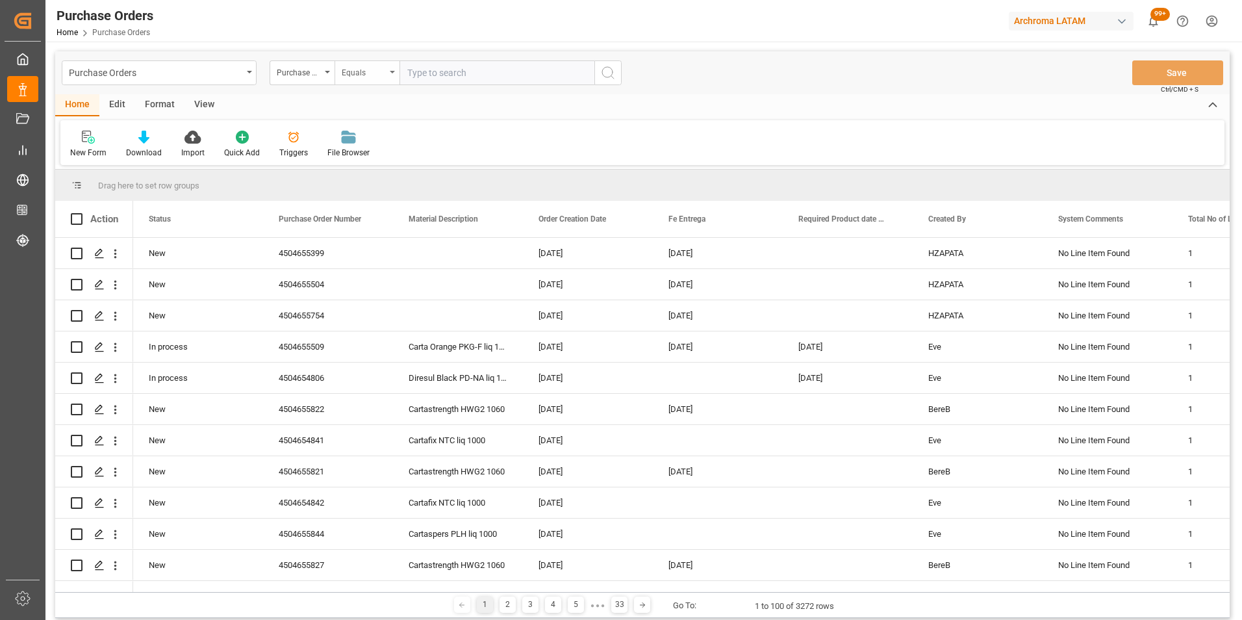
click at [373, 76] on div "Equals" at bounding box center [364, 71] width 44 height 15
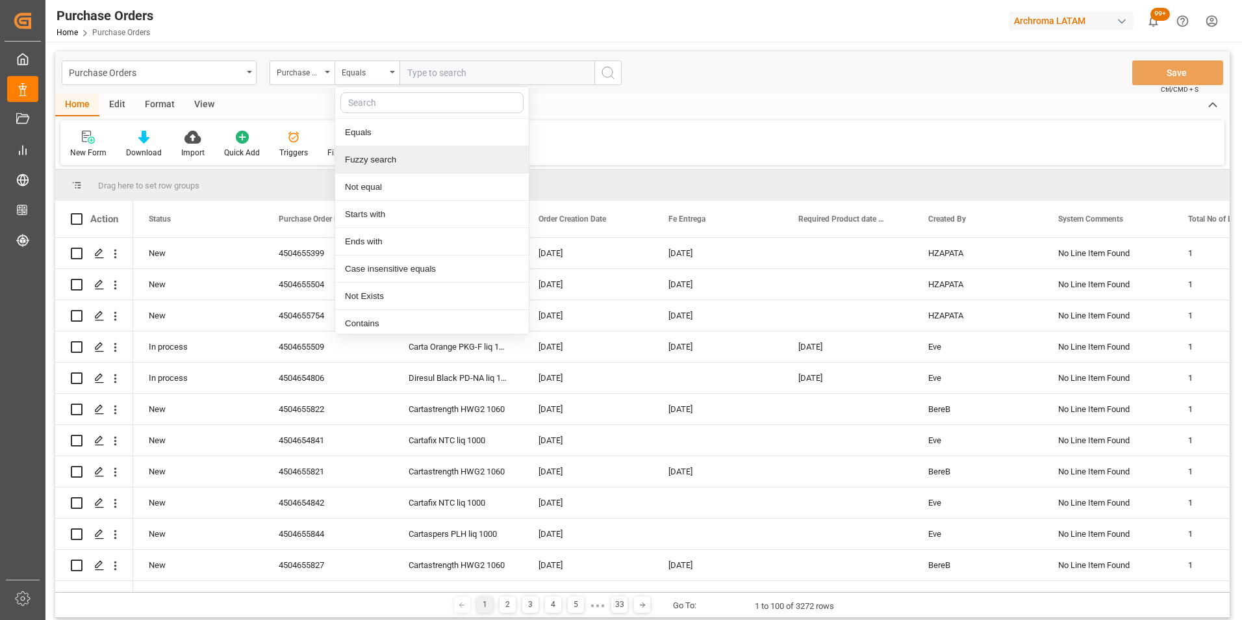
click at [391, 158] on div "Fuzzy search" at bounding box center [432, 159] width 194 height 27
paste input "Atentamente, Valeria Hurtado Taborda Control Tower Executive"
type input "Atentamente, Valeria Hurtado Taborda Control Tower Executive"
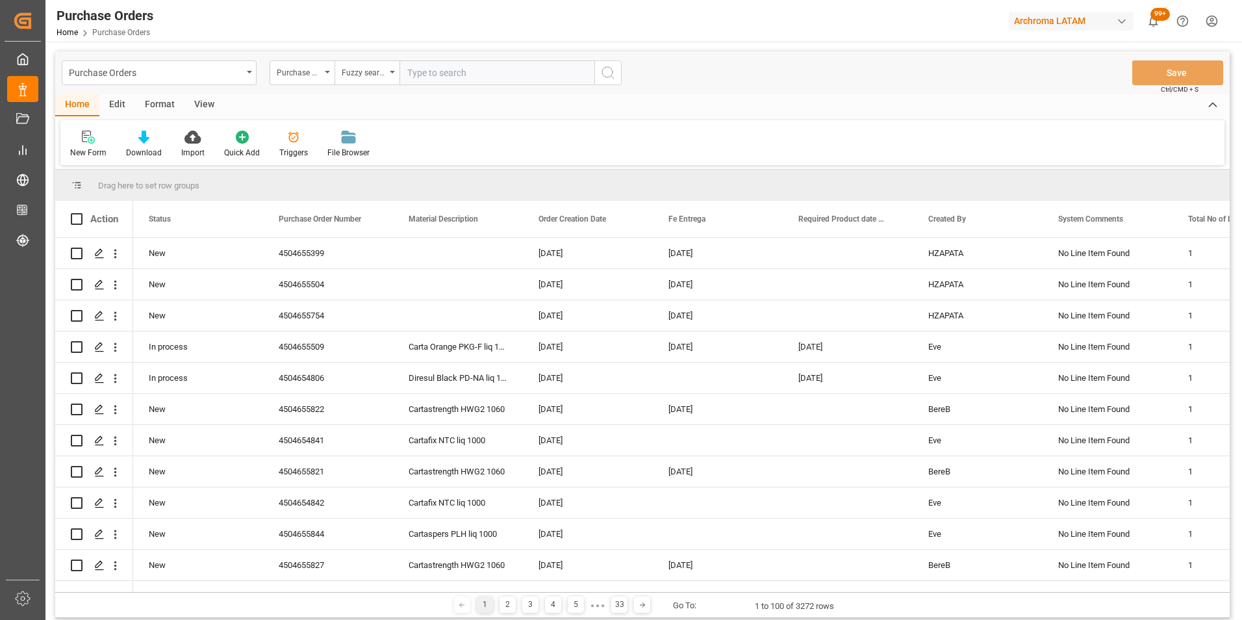
click at [422, 62] on input "text" at bounding box center [496, 72] width 195 height 25
paste input "4504631719"
paste input "4504638883"
drag, startPoint x: 490, startPoint y: 71, endPoint x: 385, endPoint y: 62, distance: 106.3
click at [385, 62] on div "Purchase Order Number Fuzzy search 4504631719,4504638883" at bounding box center [446, 72] width 352 height 25
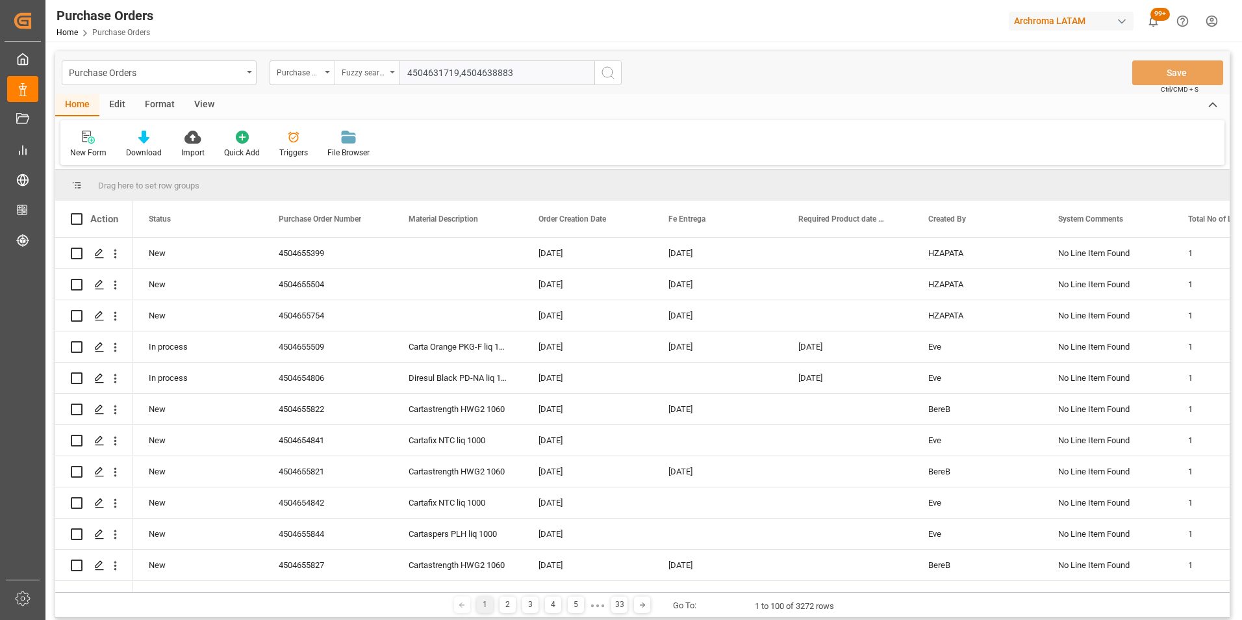
type input "4504631719,4504638883"
click at [373, 70] on div "Fuzzy search" at bounding box center [364, 71] width 44 height 15
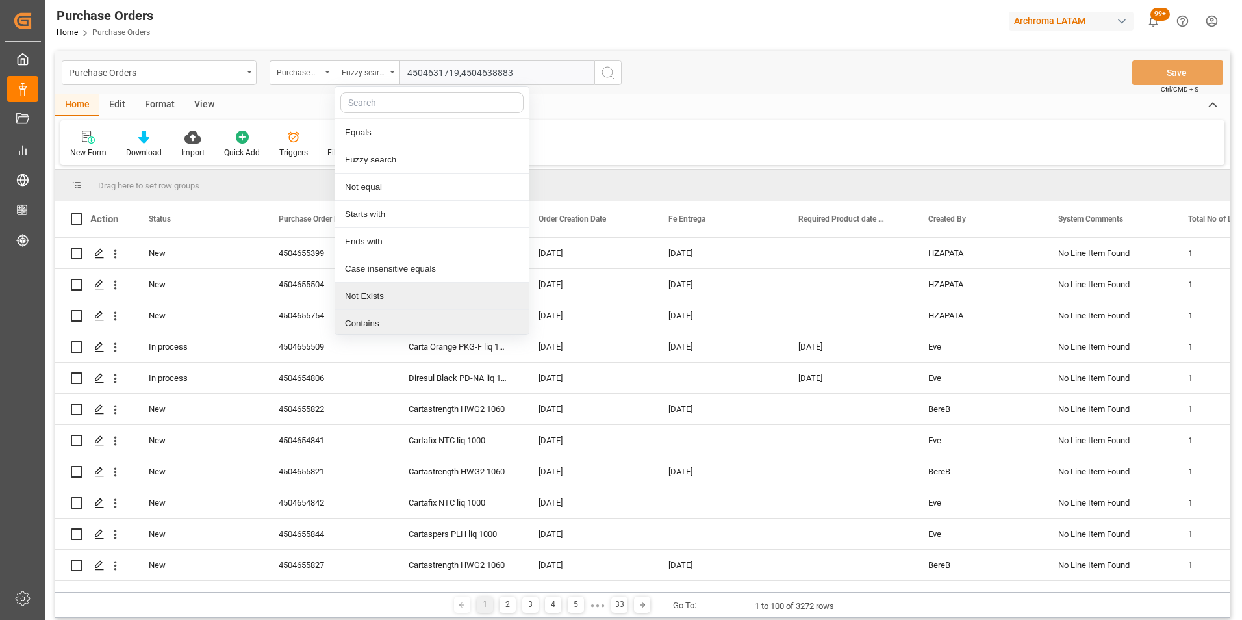
click at [388, 318] on div "Contains" at bounding box center [432, 323] width 194 height 27
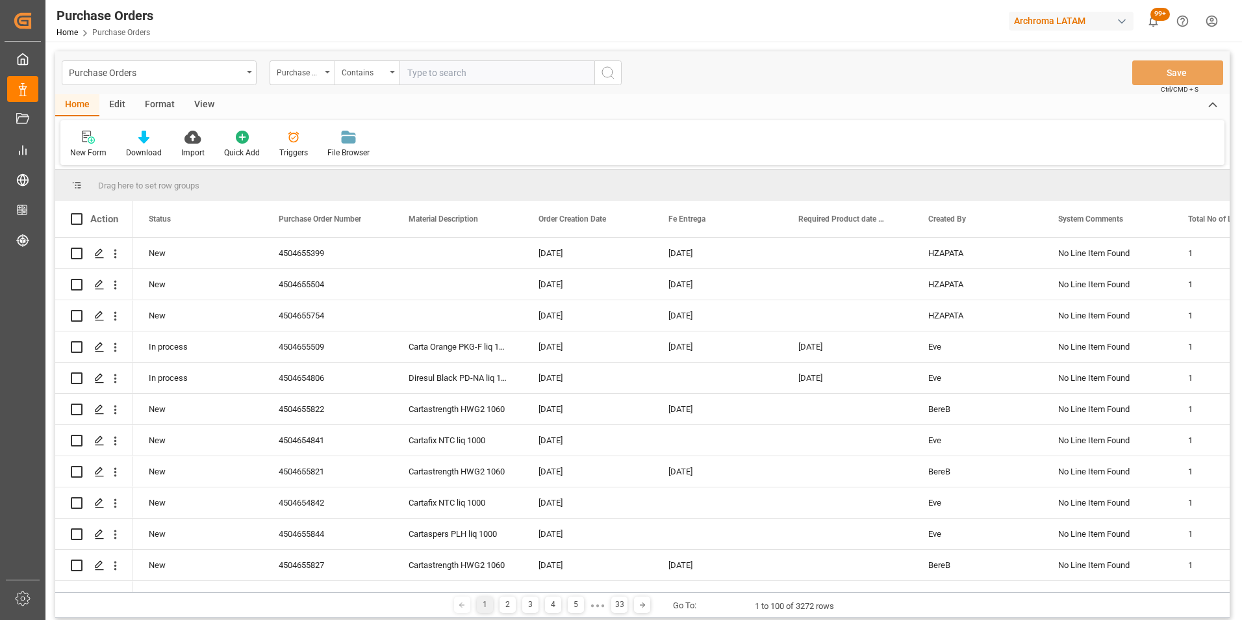
paste input "4504631719,4504638883"
type input "4504631719,4504638883"
click at [613, 77] on icon "search button" at bounding box center [608, 73] width 16 height 16
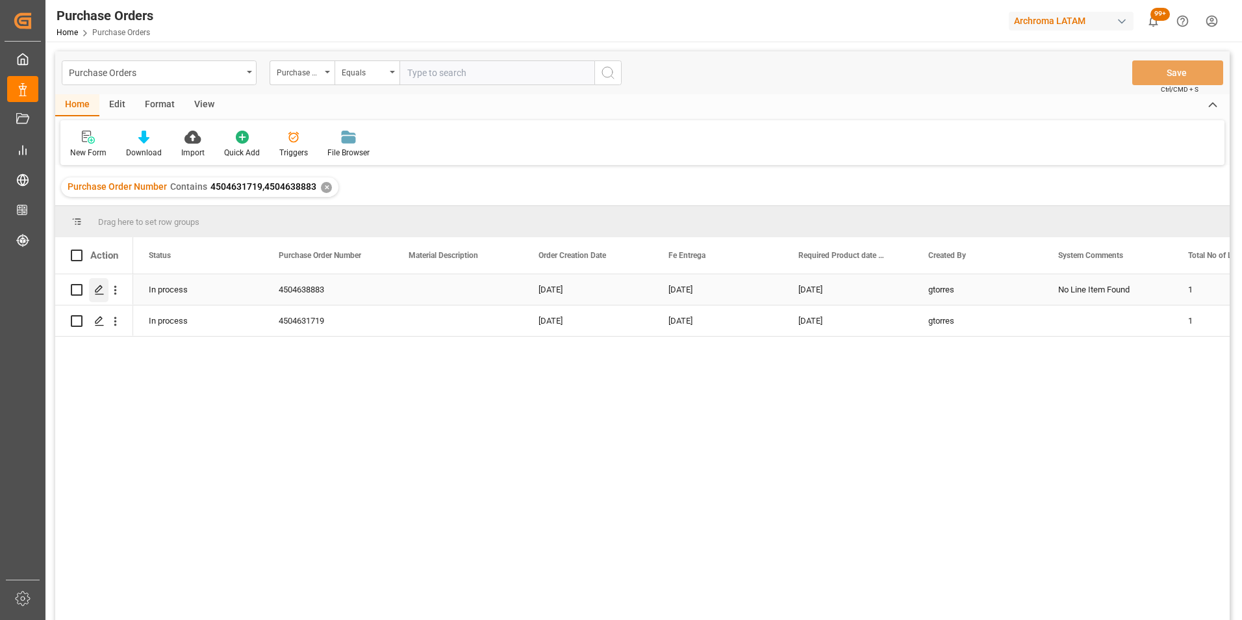
click at [97, 289] on icon "Press SPACE to select this row." at bounding box center [99, 290] width 10 height 10
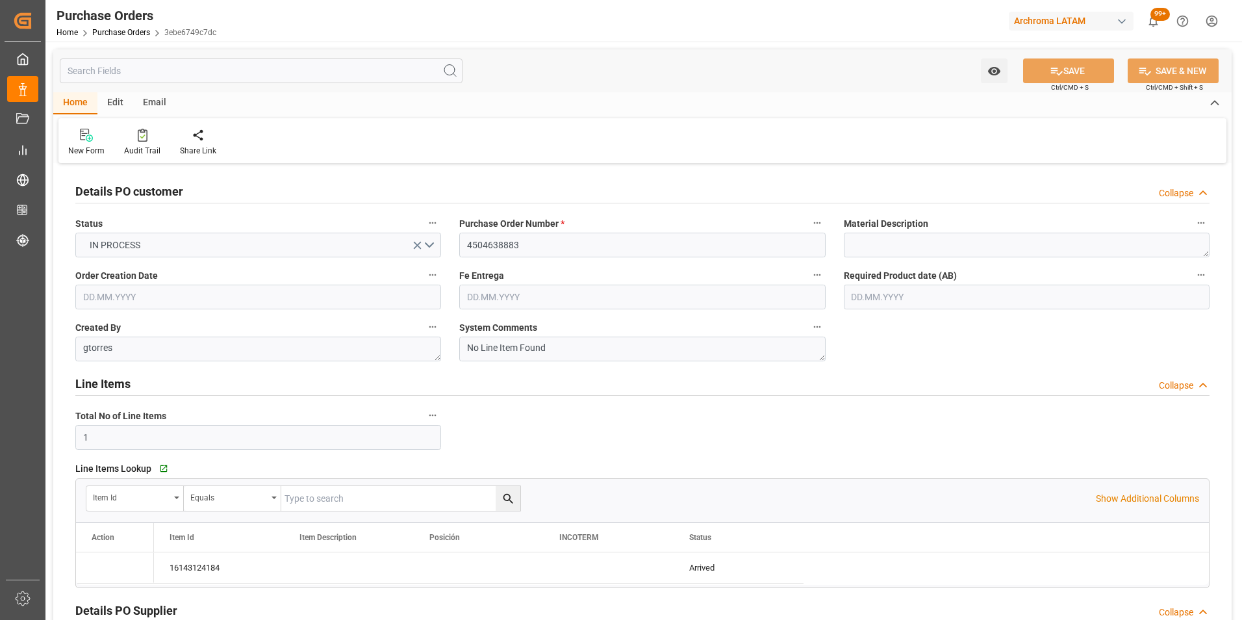
type input "03.07.2025"
type input "22.08.2025"
type input "[DATE]"
type input "01.08.2025"
type input "09.08.2025"
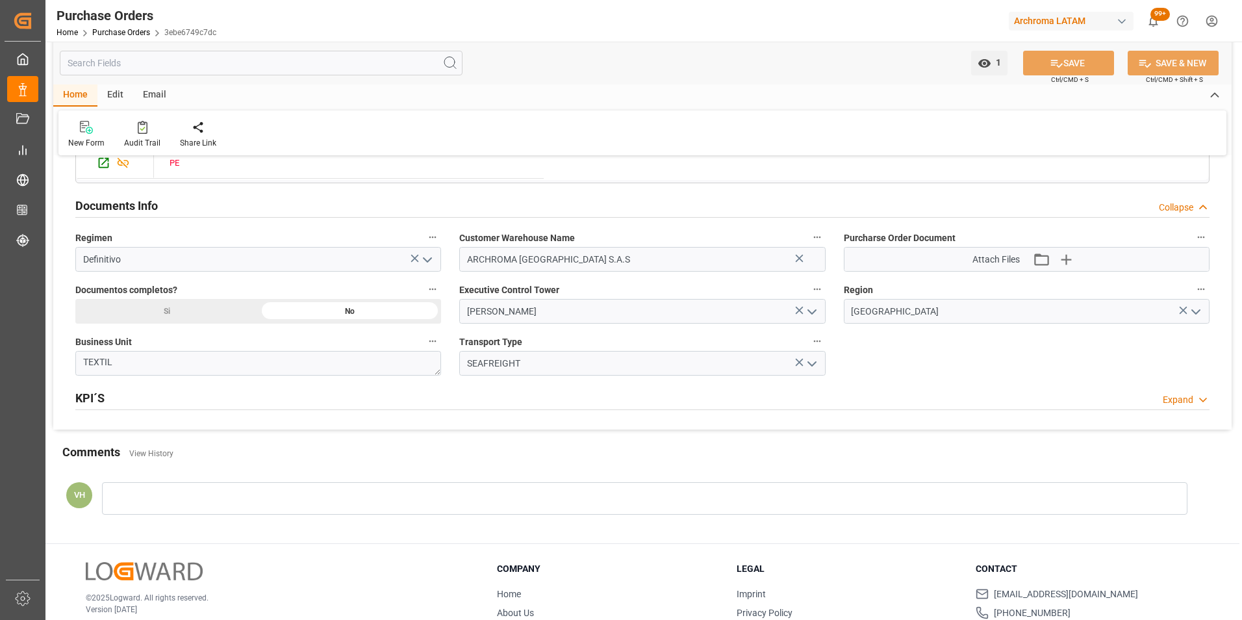
scroll to position [700, 0]
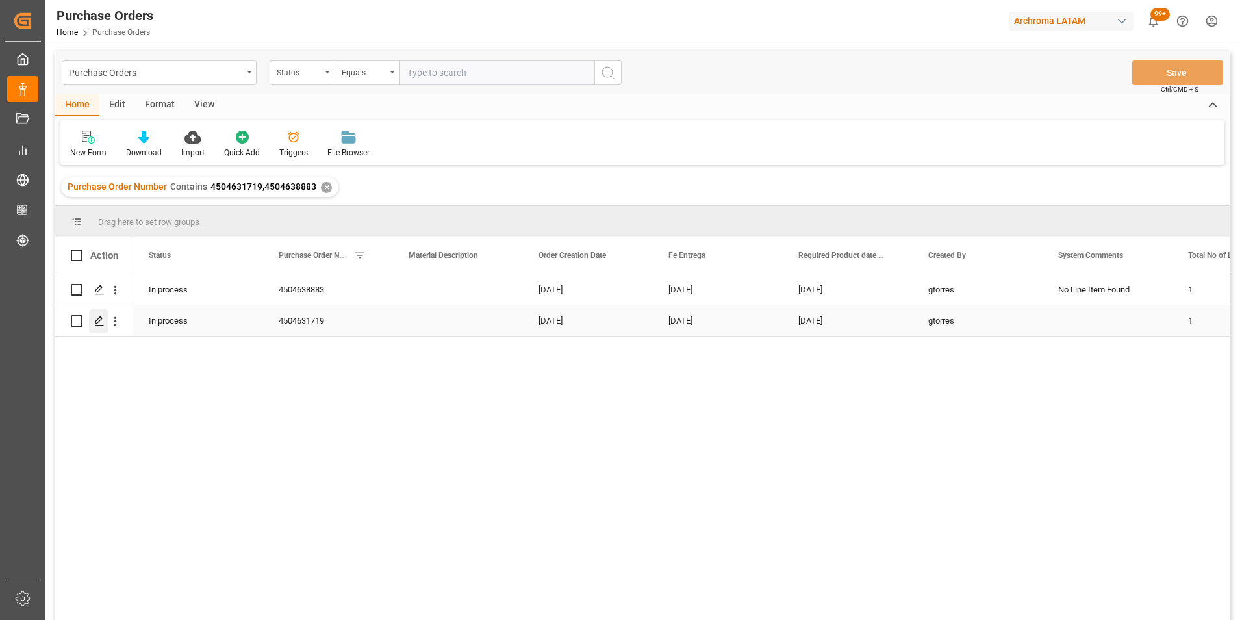
click at [99, 316] on icon "Press SPACE to select this row." at bounding box center [99, 321] width 10 height 10
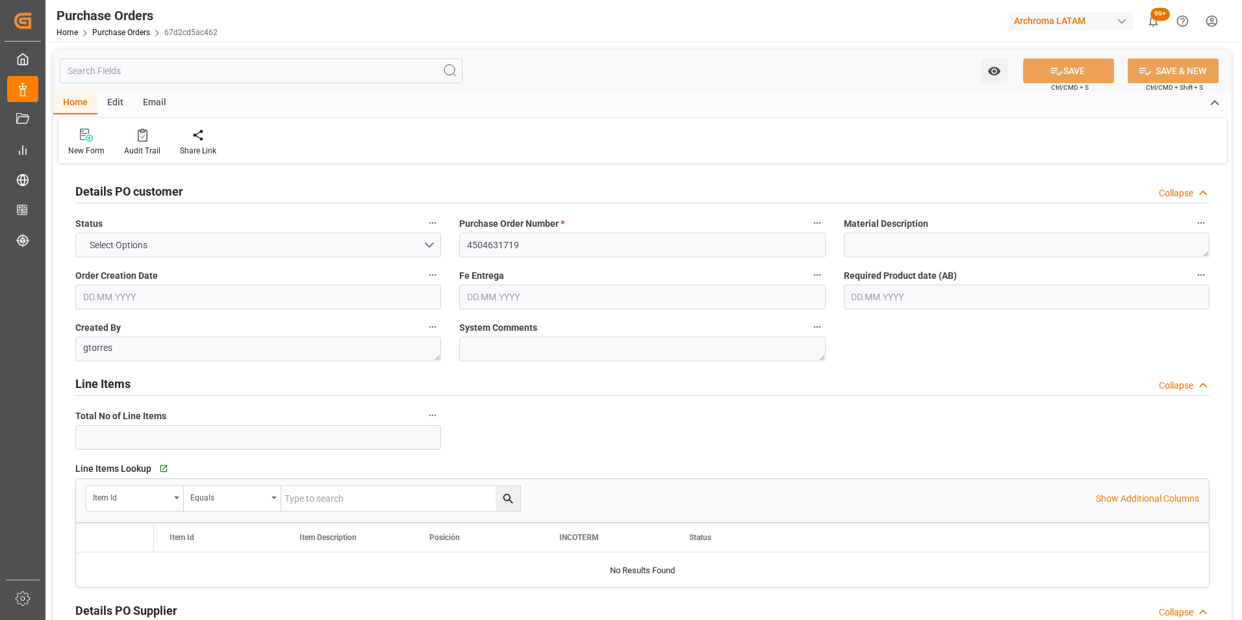
type input "1"
type input "16.06.2025"
type input "22.08.2025"
type input "08.08.2025"
type input "01.08.2025"
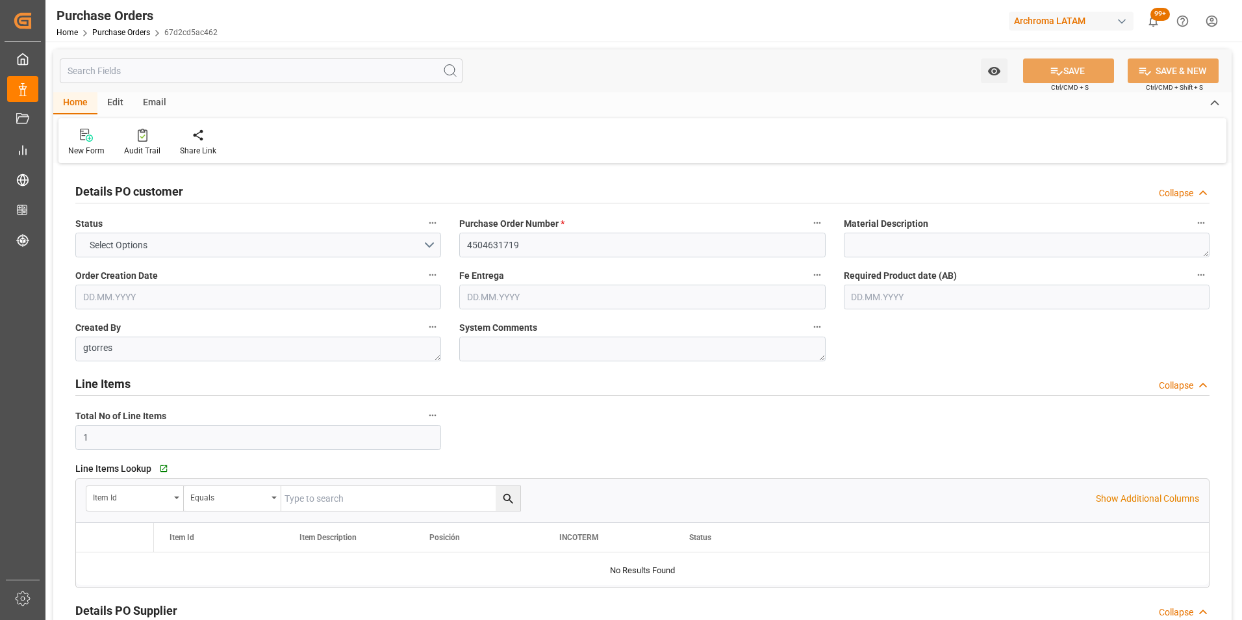
type input "09.08.2025"
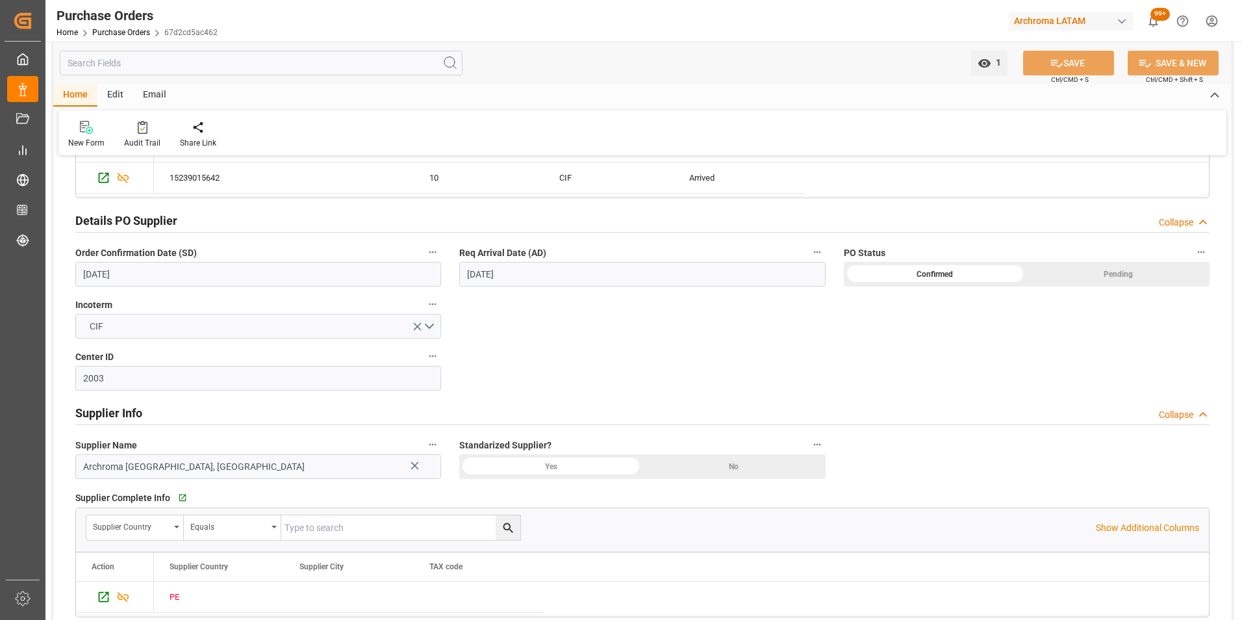
scroll to position [715, 0]
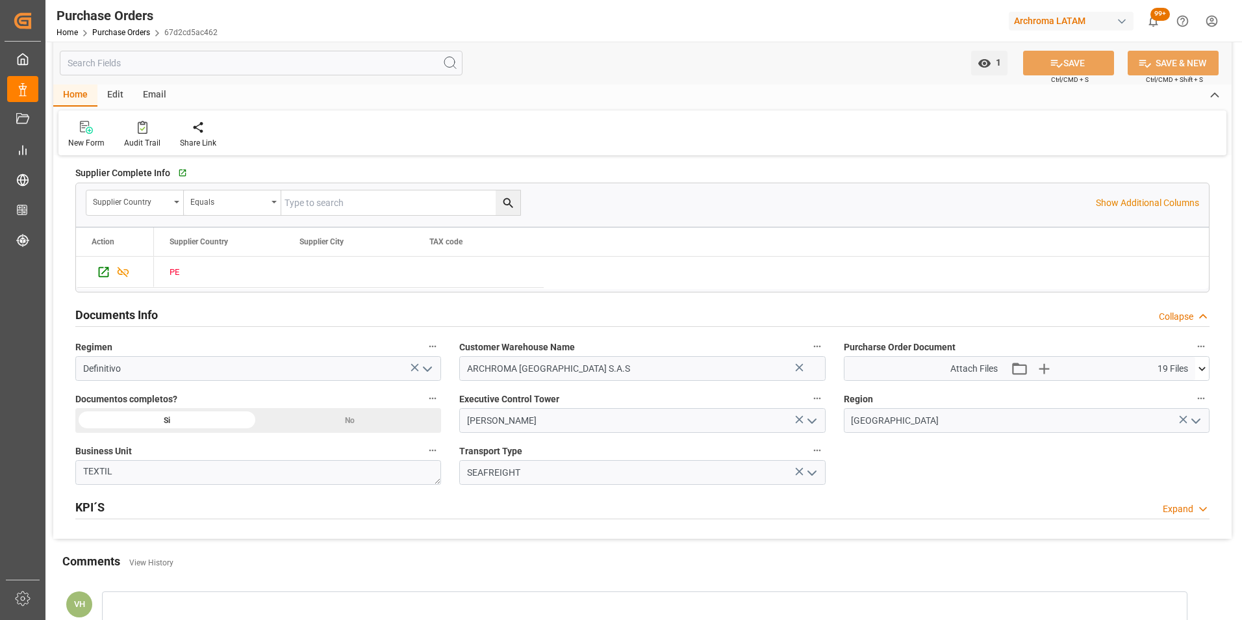
click at [1198, 373] on icon at bounding box center [1202, 369] width 14 height 14
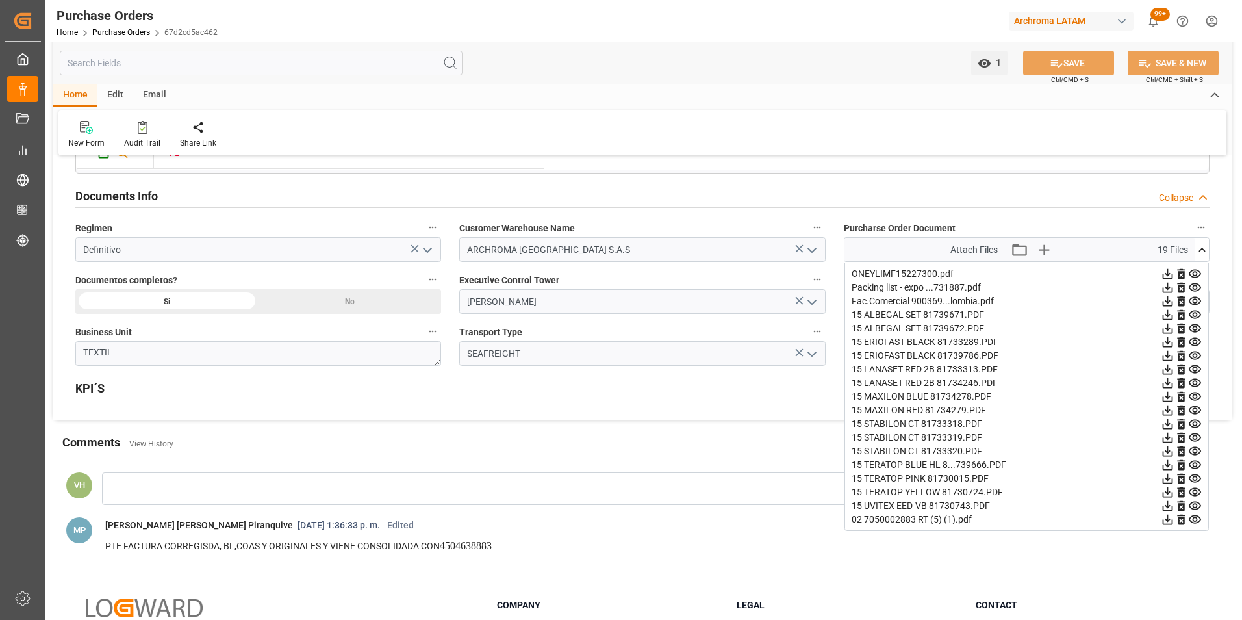
scroll to position [844, 0]
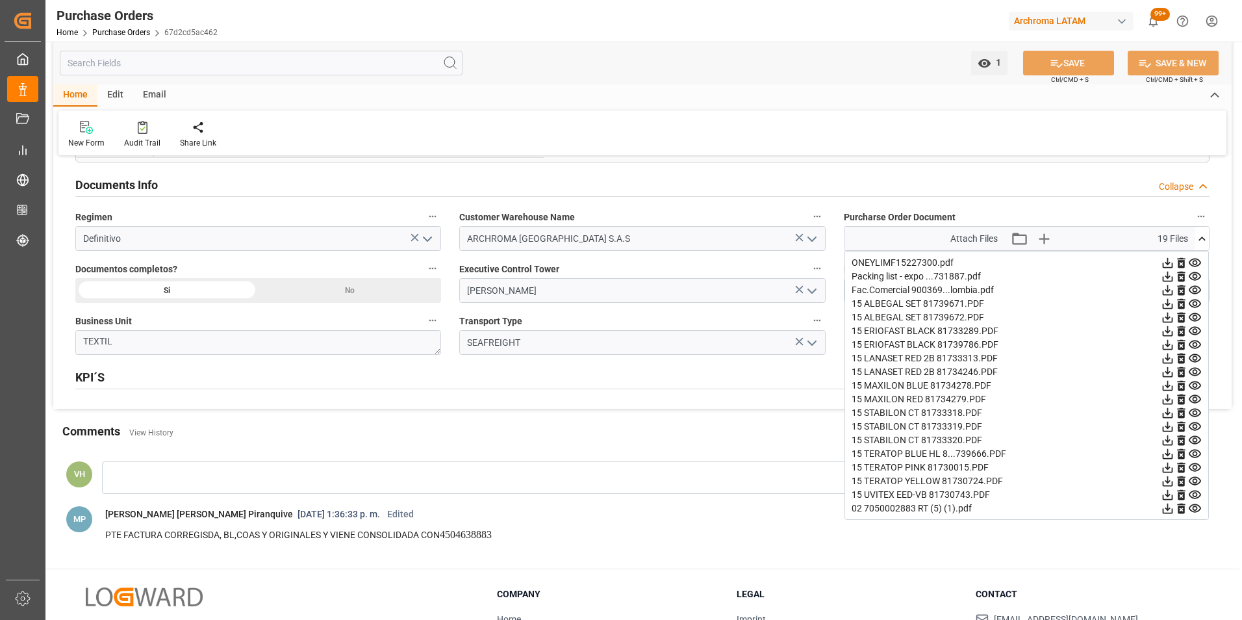
click at [1173, 411] on icon at bounding box center [1168, 413] width 10 height 10
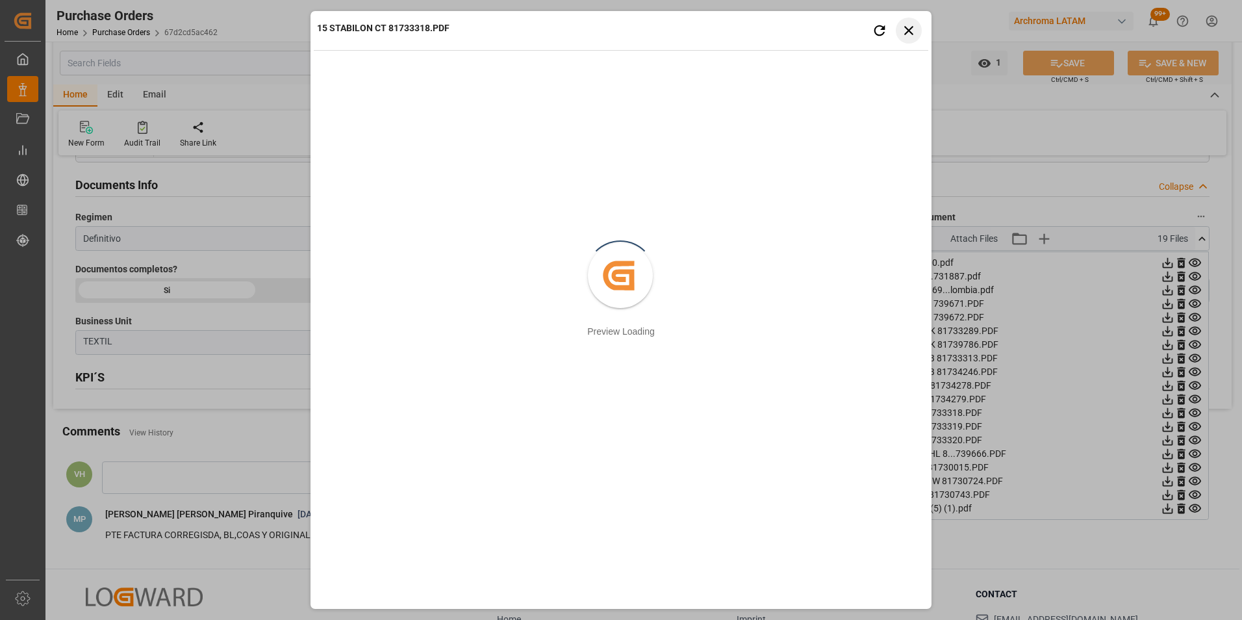
click at [908, 21] on button "Close preview" at bounding box center [909, 31] width 26 height 26
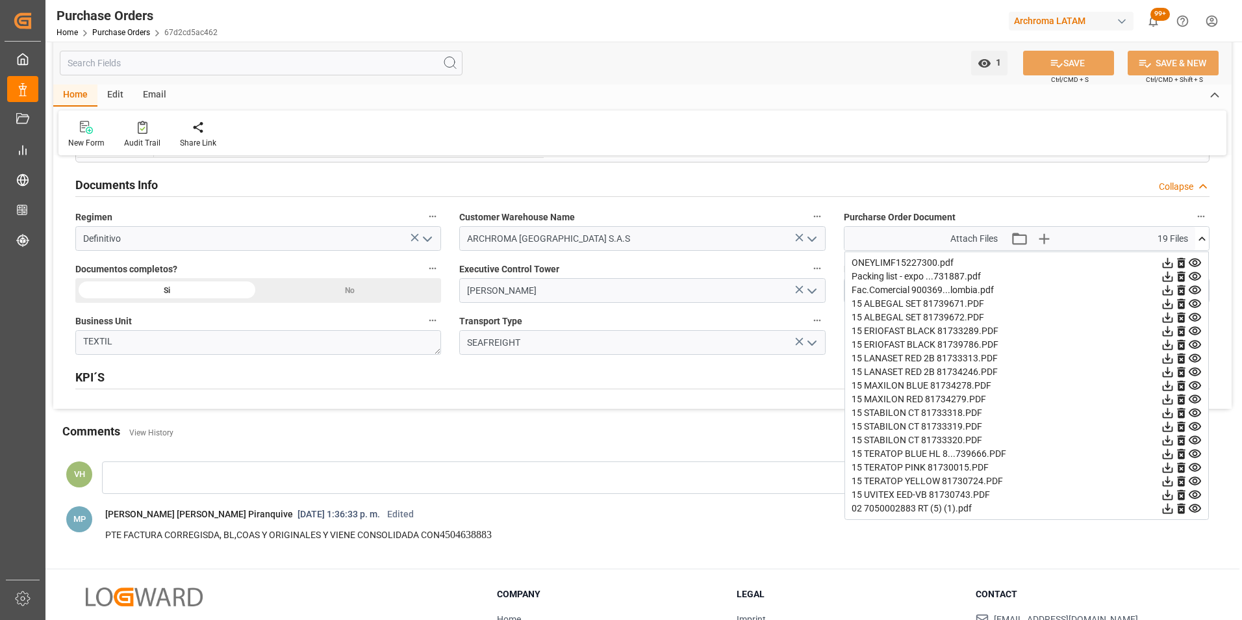
click at [1173, 470] on icon at bounding box center [1168, 467] width 10 height 10
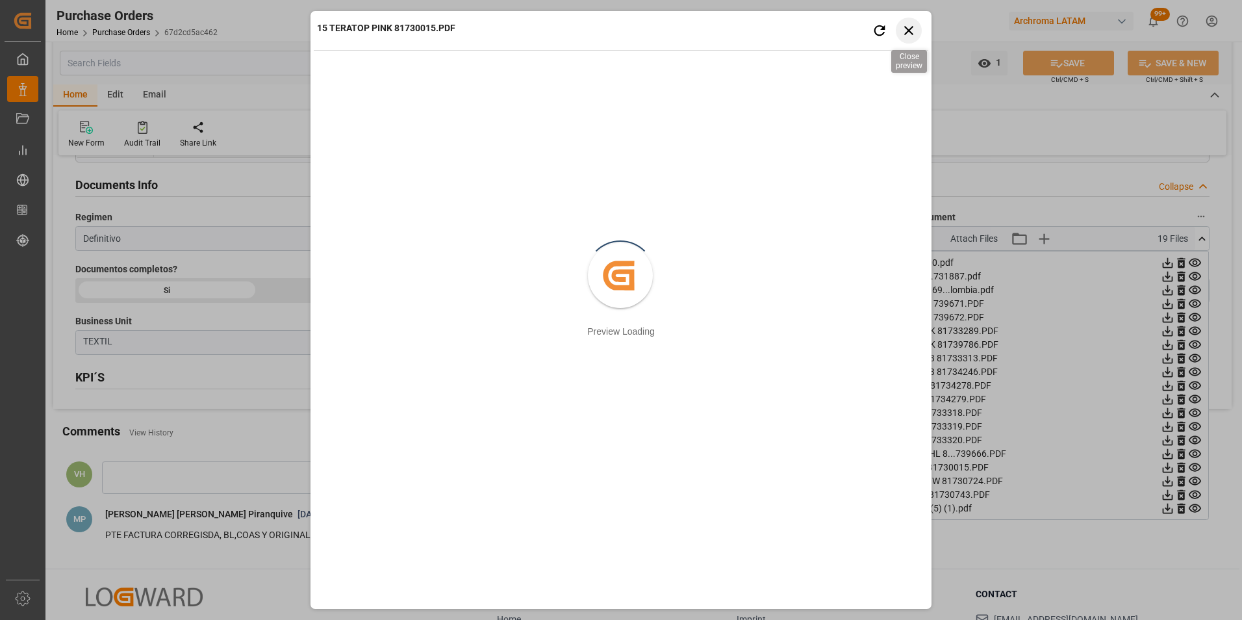
click at [910, 33] on icon "button" at bounding box center [909, 30] width 16 height 16
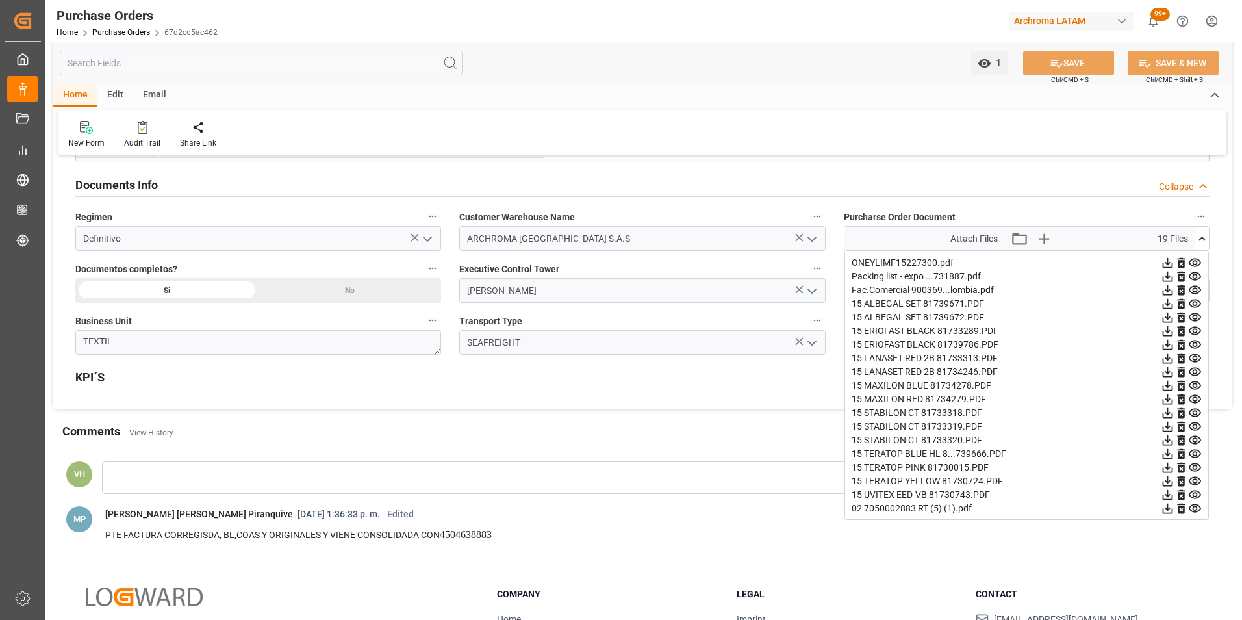
click at [1173, 481] on icon at bounding box center [1168, 481] width 10 height 10
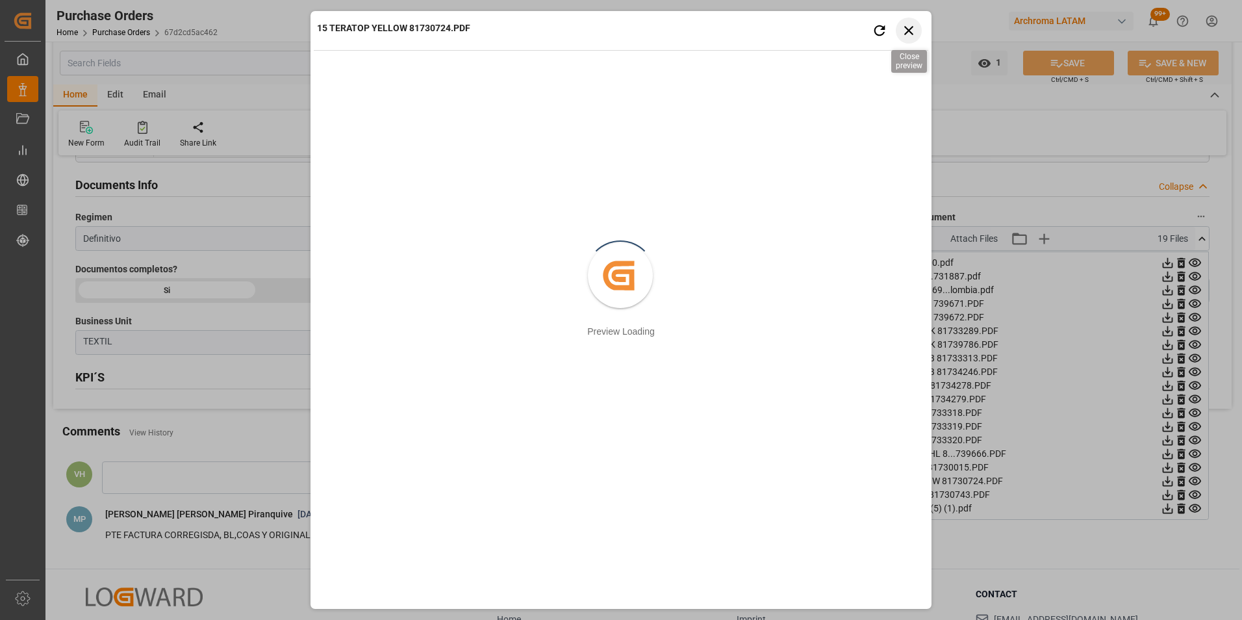
click at [907, 27] on icon "button" at bounding box center [909, 30] width 16 height 16
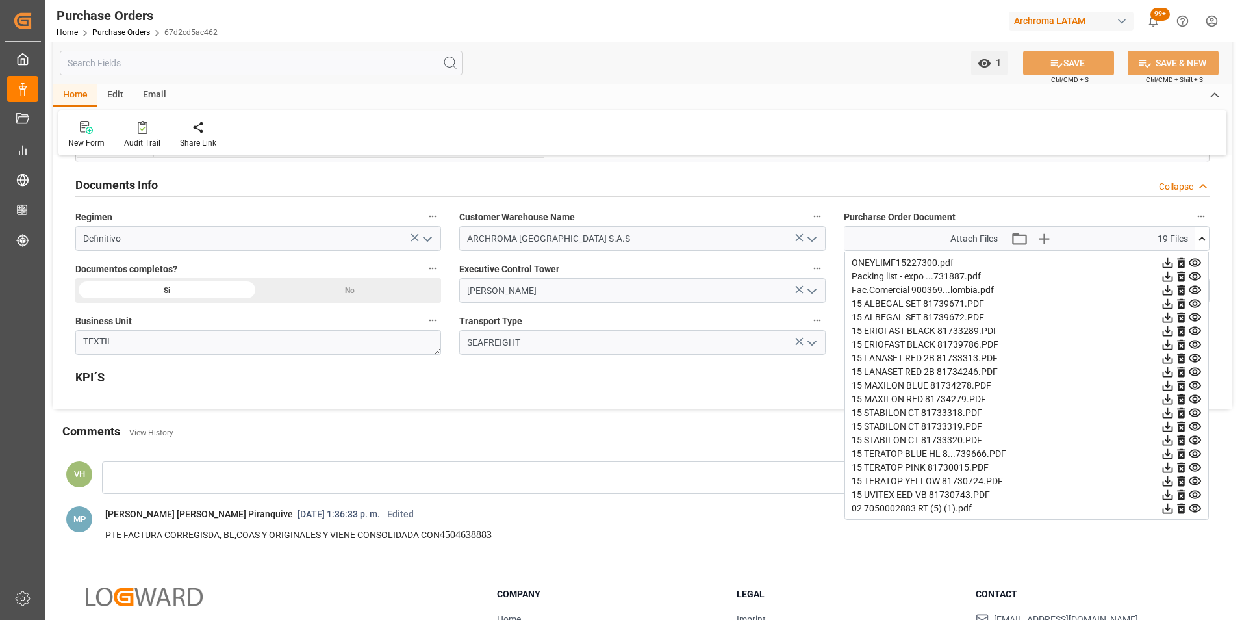
click at [1173, 262] on icon at bounding box center [1168, 263] width 10 height 10
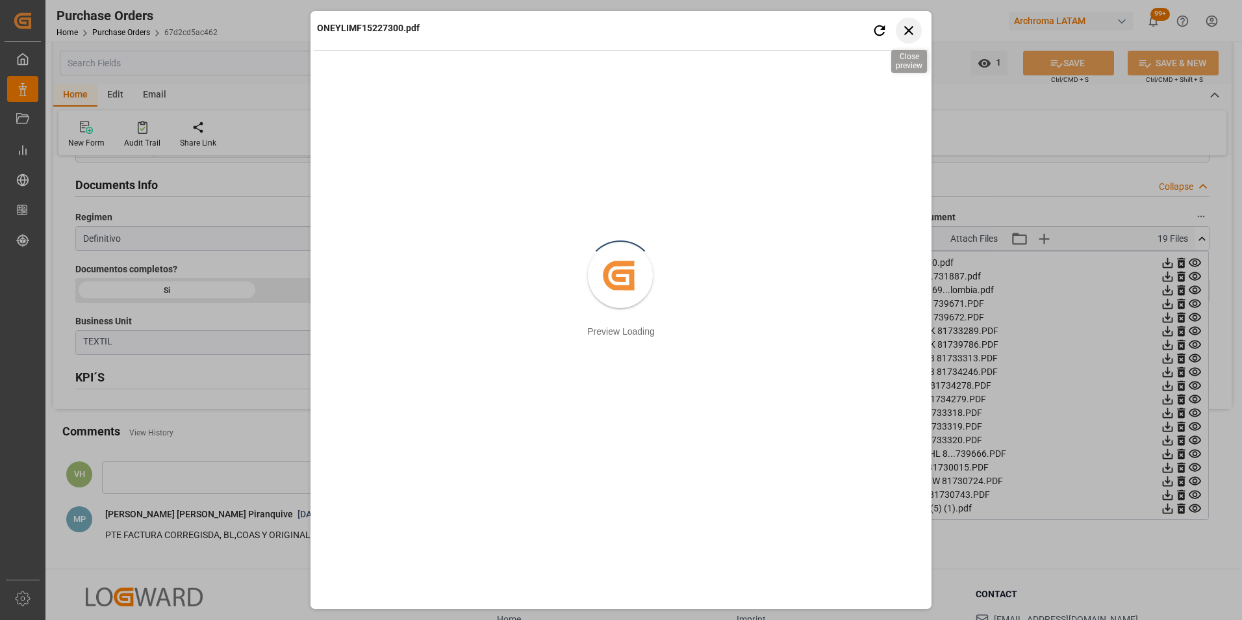
click at [909, 26] on icon "button" at bounding box center [909, 30] width 16 height 16
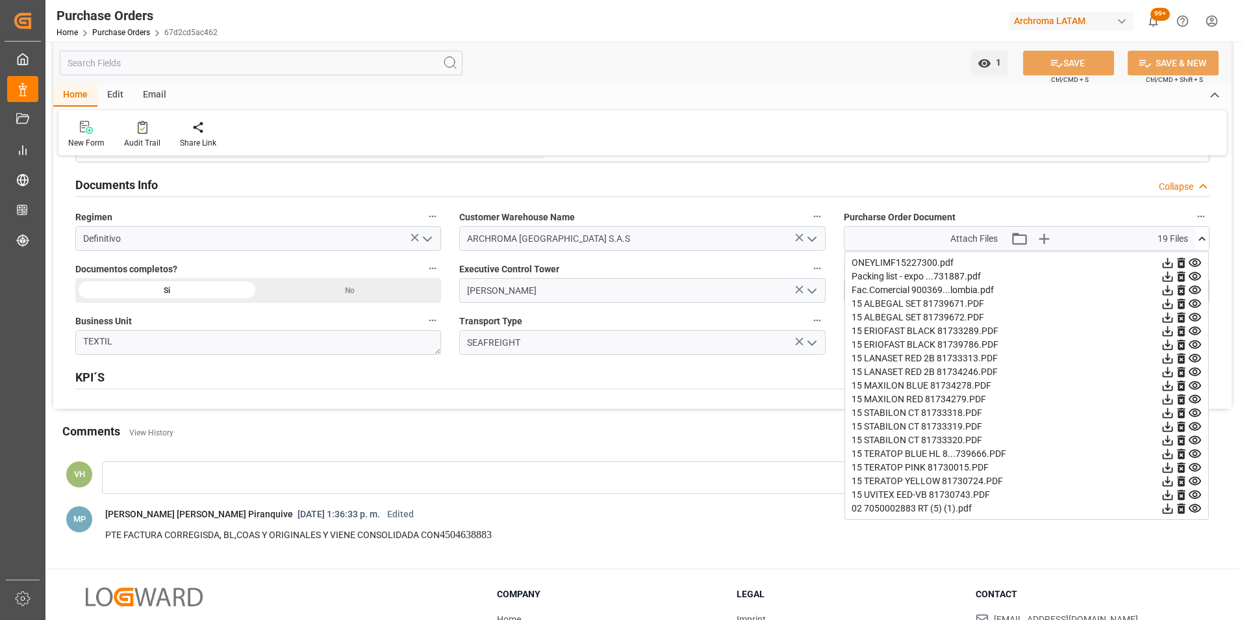
click at [1174, 508] on icon at bounding box center [1168, 508] width 14 height 14
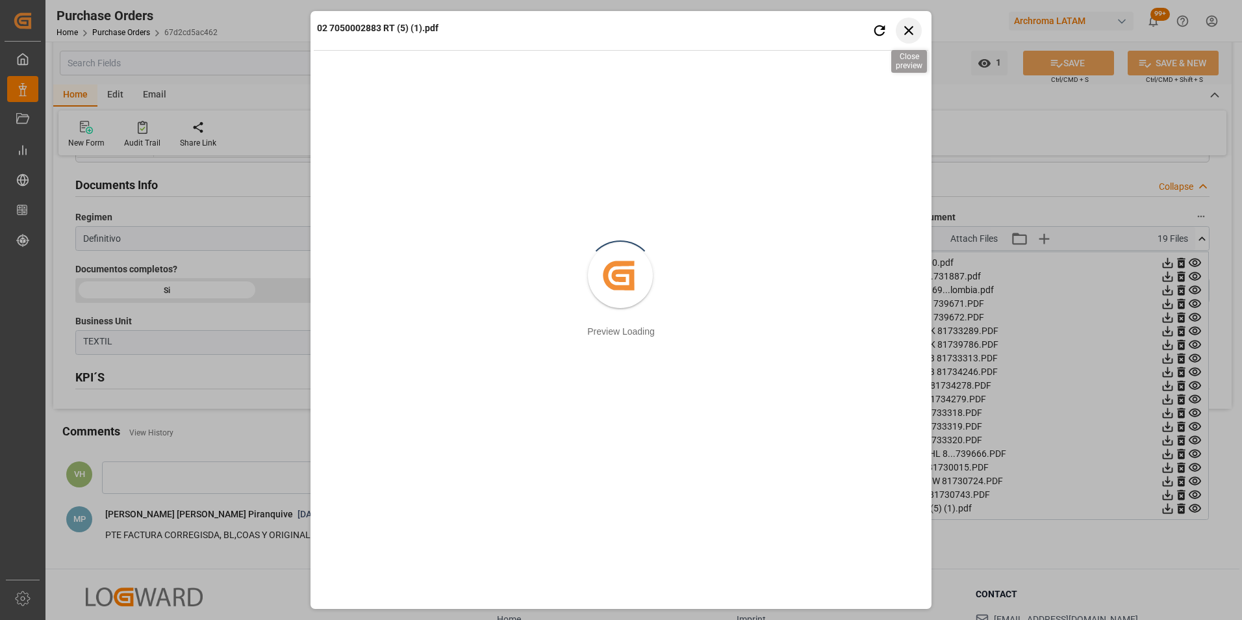
click at [912, 34] on icon "button" at bounding box center [908, 30] width 9 height 9
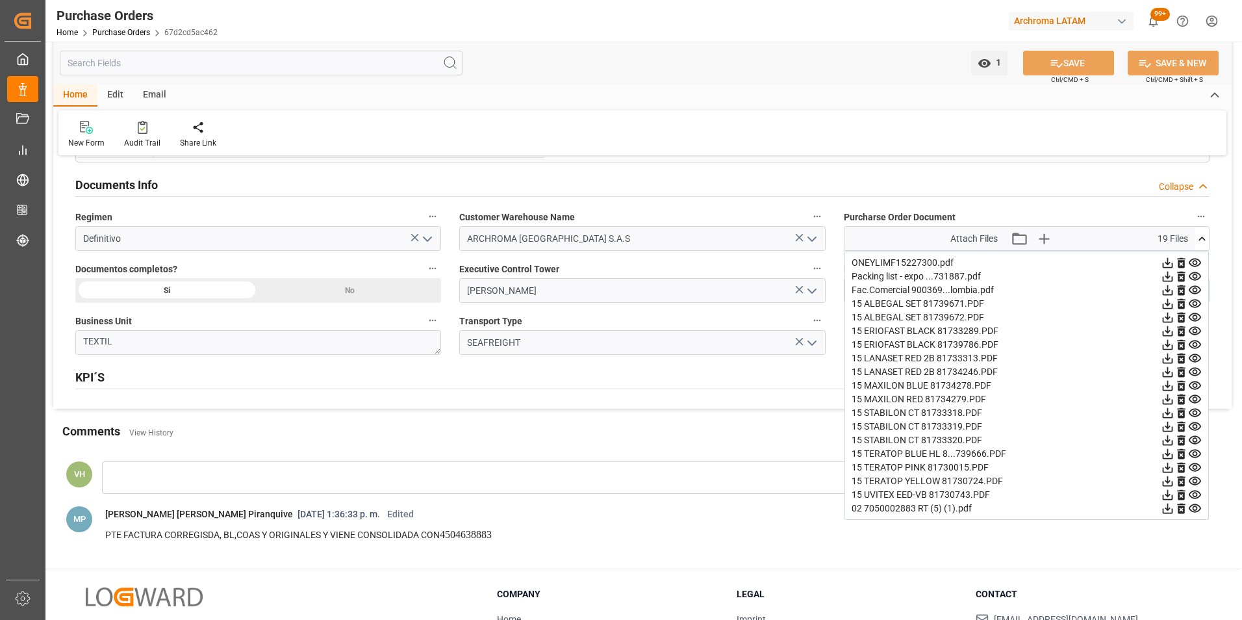
click at [1174, 289] on icon at bounding box center [1168, 290] width 14 height 14
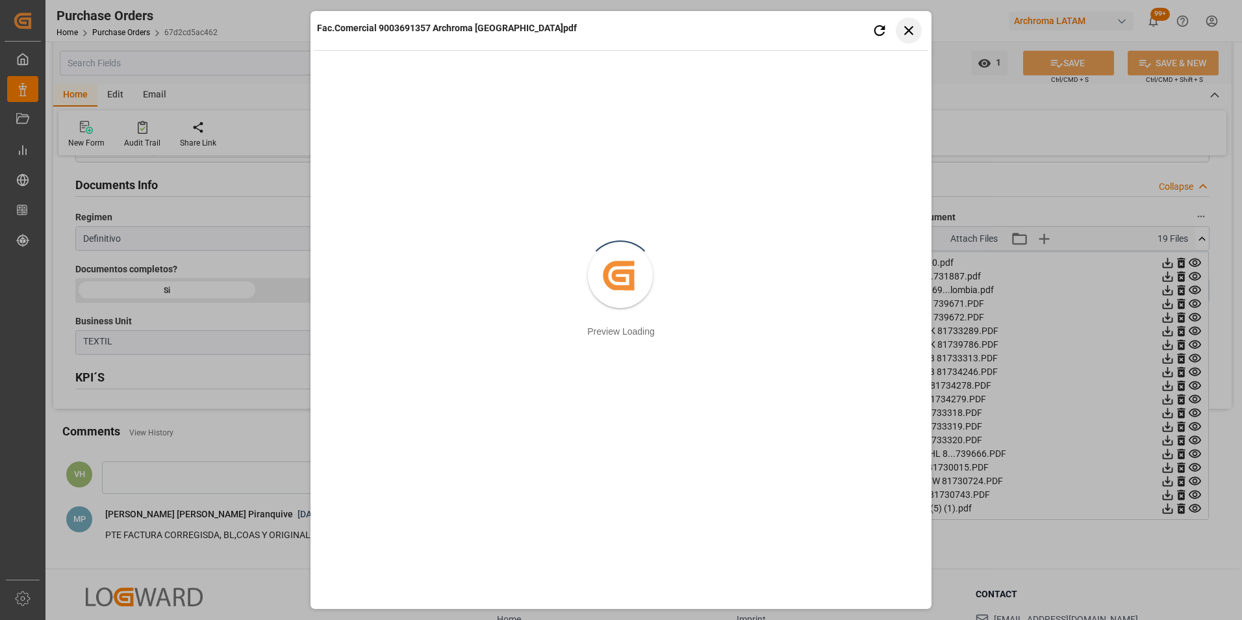
click at [913, 21] on button "Close preview" at bounding box center [909, 31] width 26 height 26
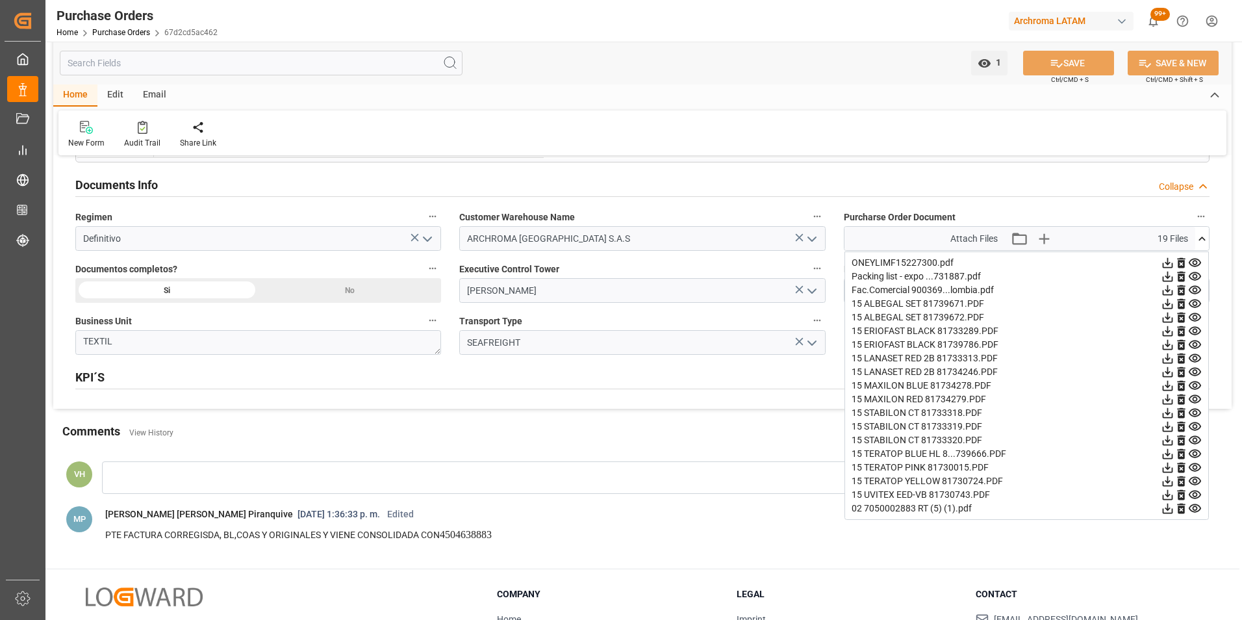
click at [1174, 277] on icon at bounding box center [1168, 277] width 14 height 14
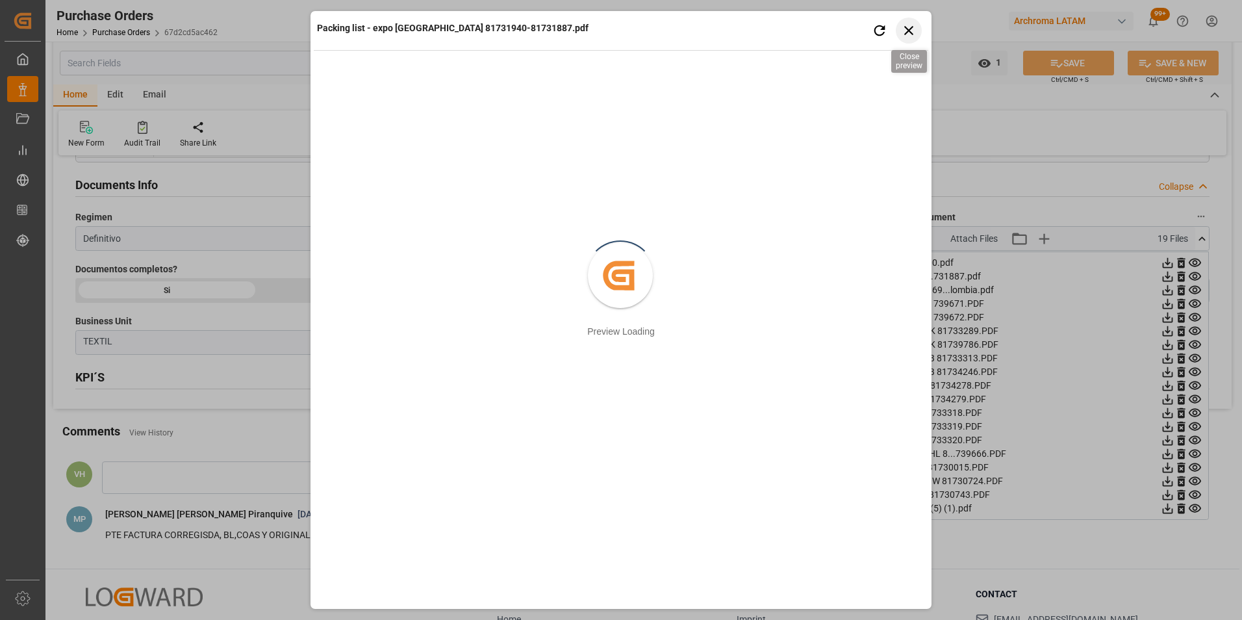
click at [917, 26] on icon "button" at bounding box center [909, 30] width 16 height 16
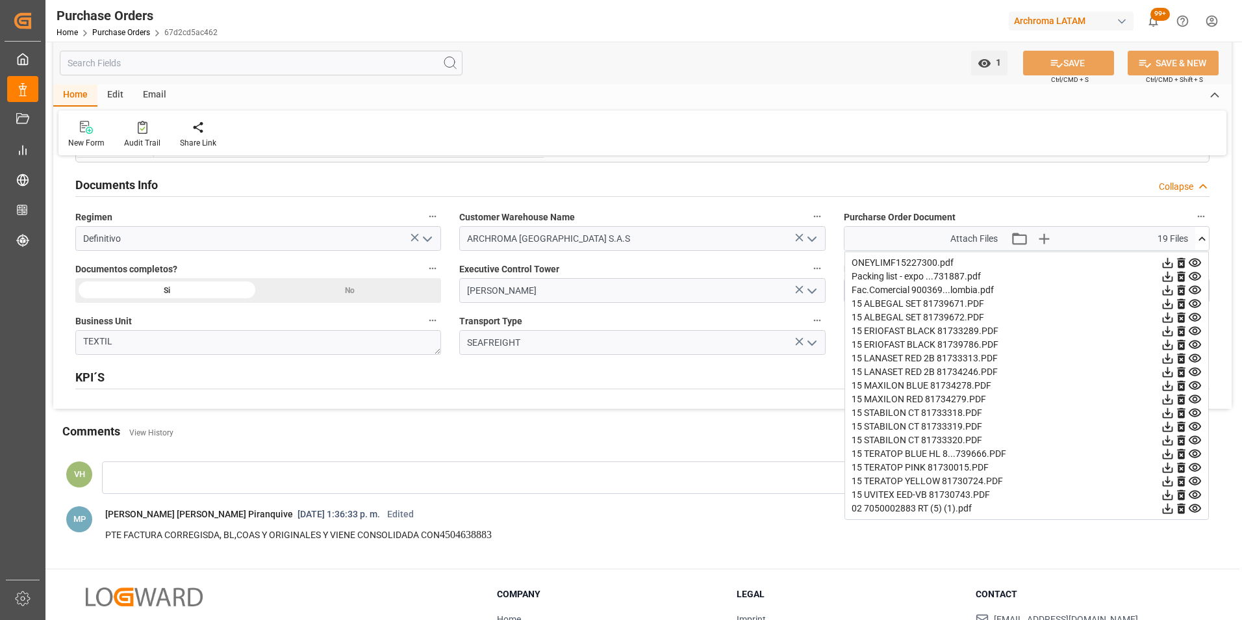
click at [1200, 242] on icon at bounding box center [1202, 239] width 14 height 14
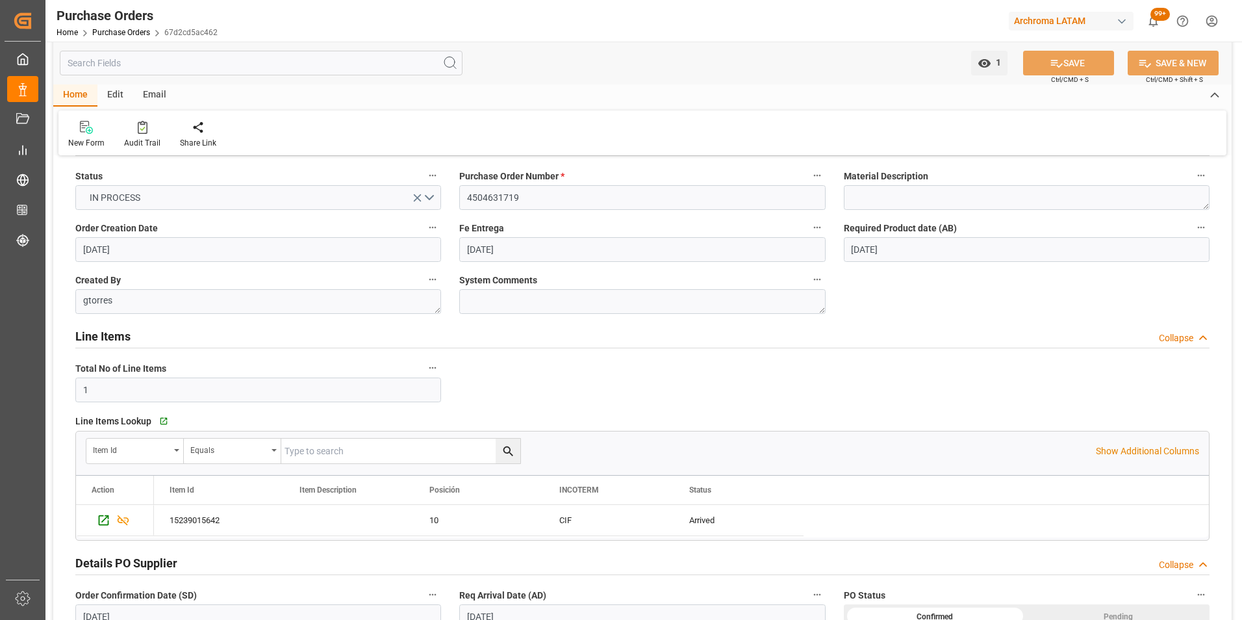
scroll to position [0, 0]
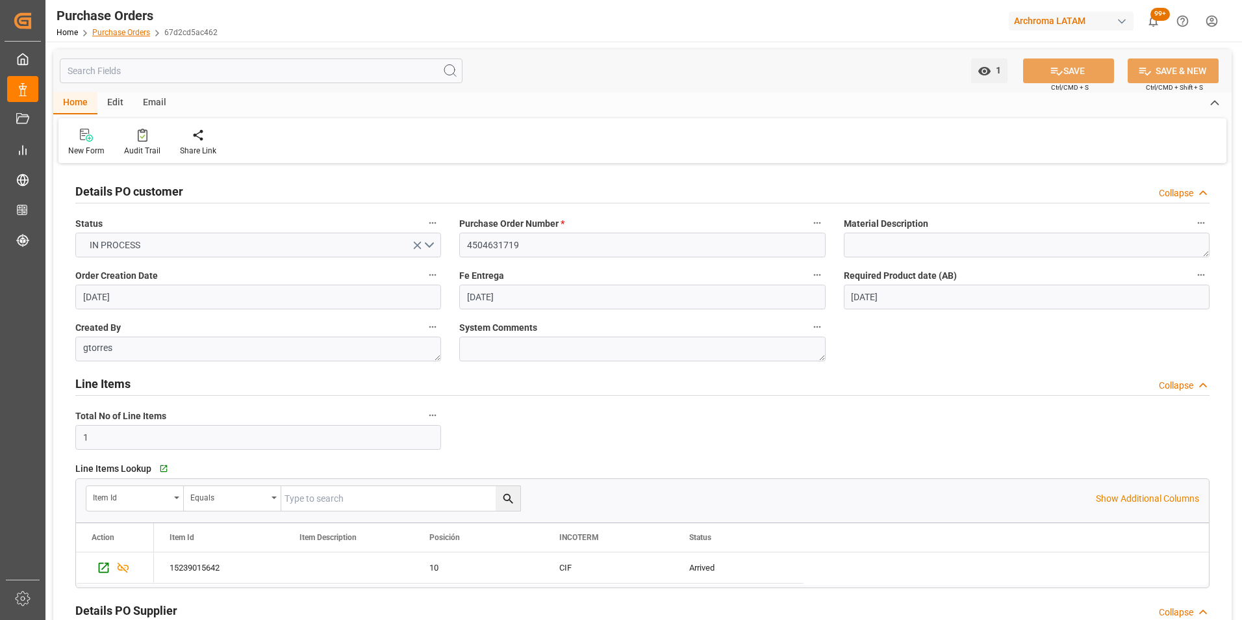
click at [141, 32] on link "Purchase Orders" at bounding box center [121, 32] width 58 height 9
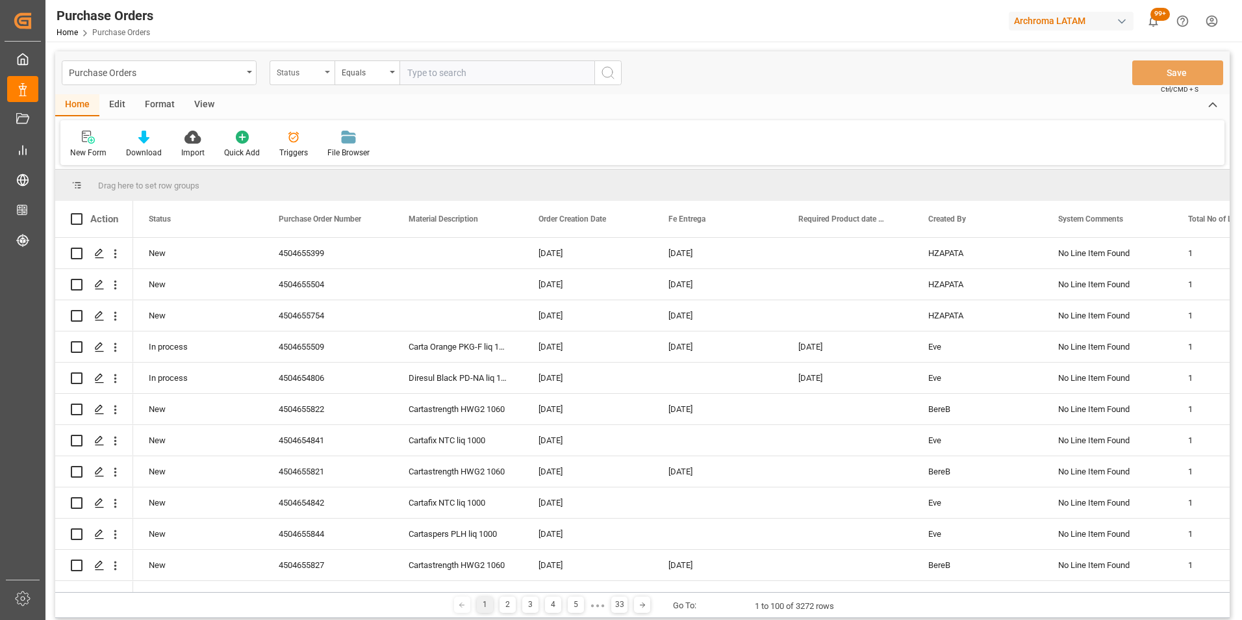
click at [321, 77] on div "Status" at bounding box center [302, 72] width 65 height 25
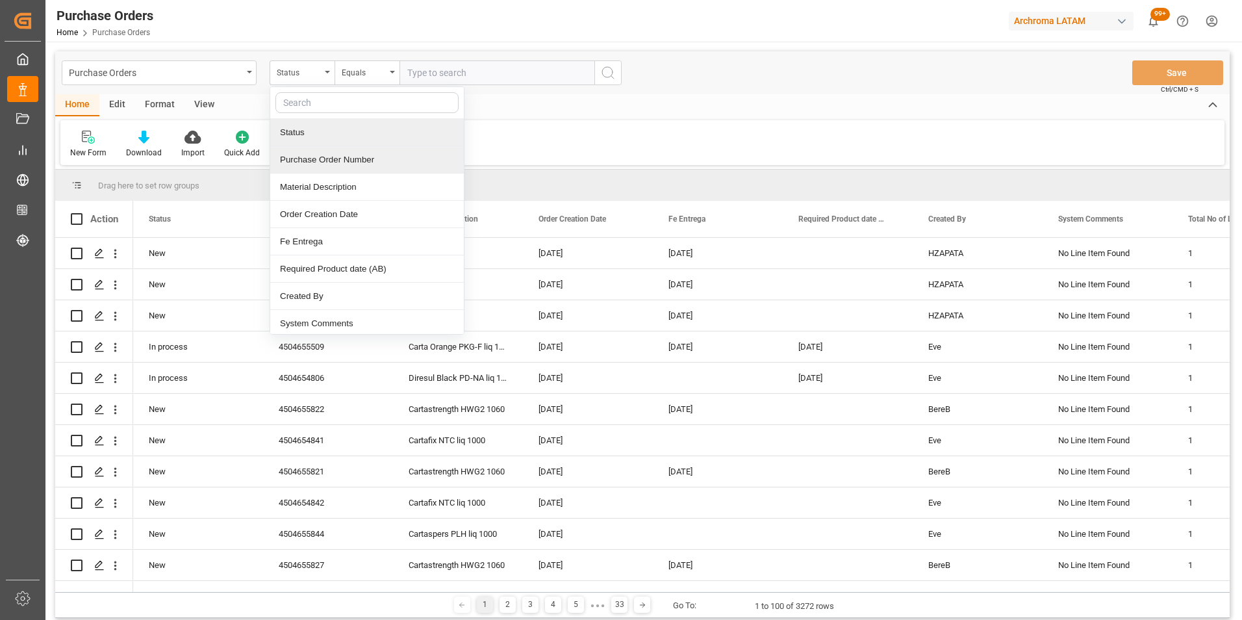
click at [325, 164] on div "Purchase Order Number" at bounding box center [367, 159] width 194 height 27
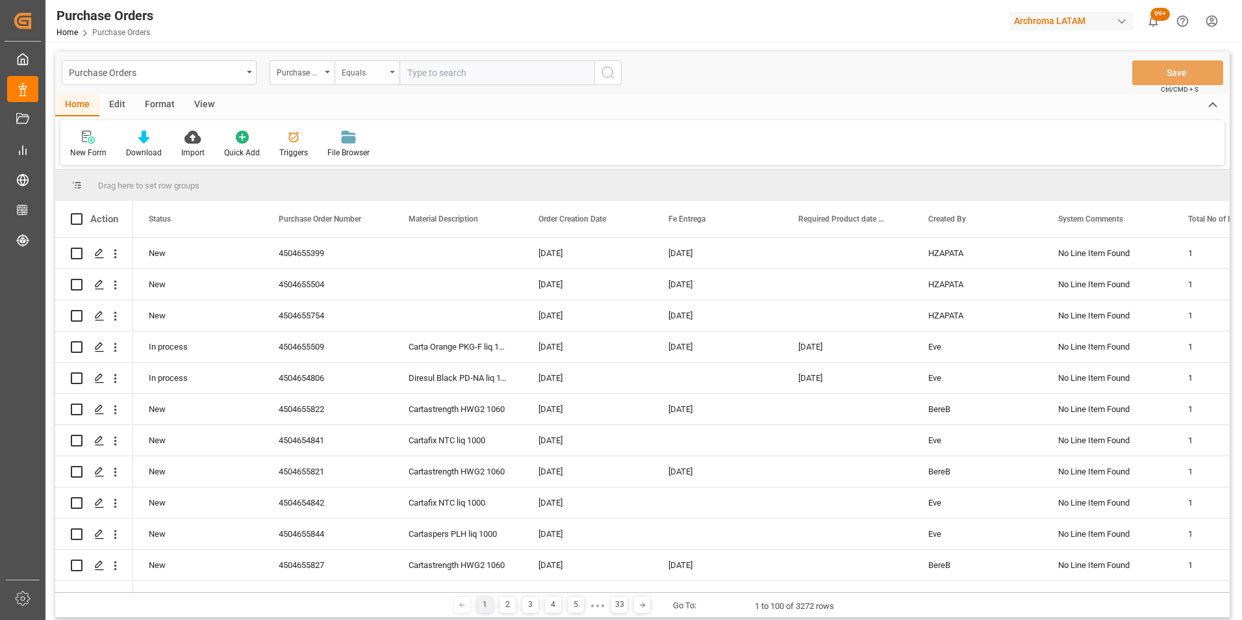
click at [381, 79] on div "Equals" at bounding box center [367, 72] width 65 height 25
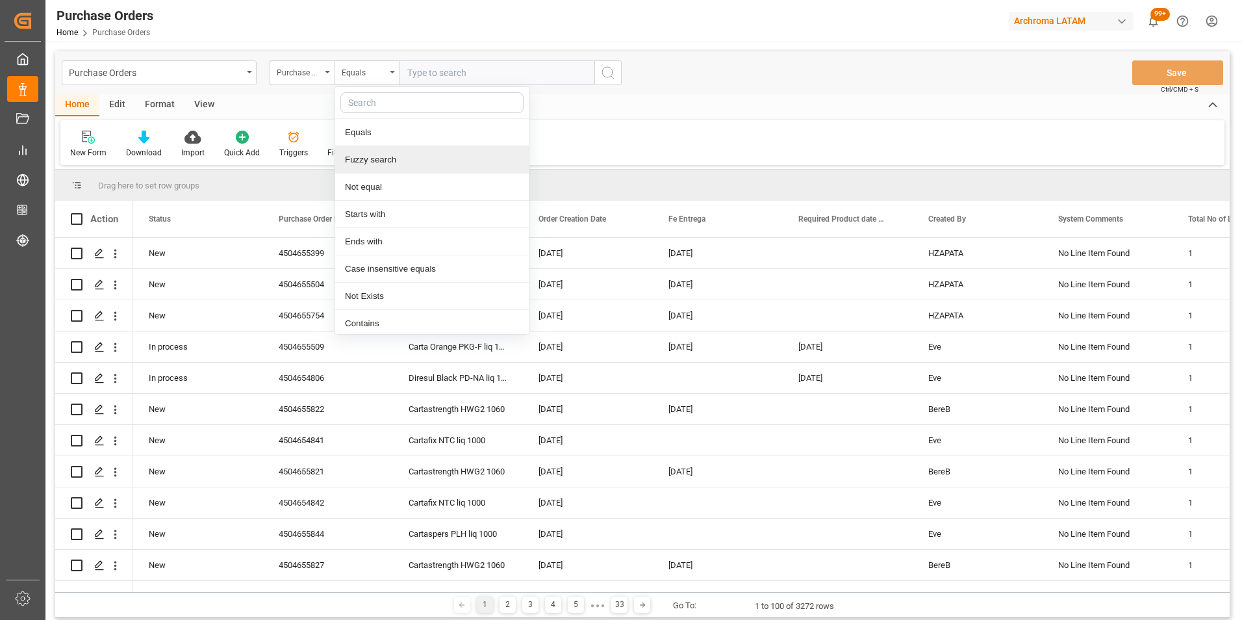
click at [413, 155] on div "Fuzzy search" at bounding box center [432, 159] width 194 height 27
paste input "4504610632"
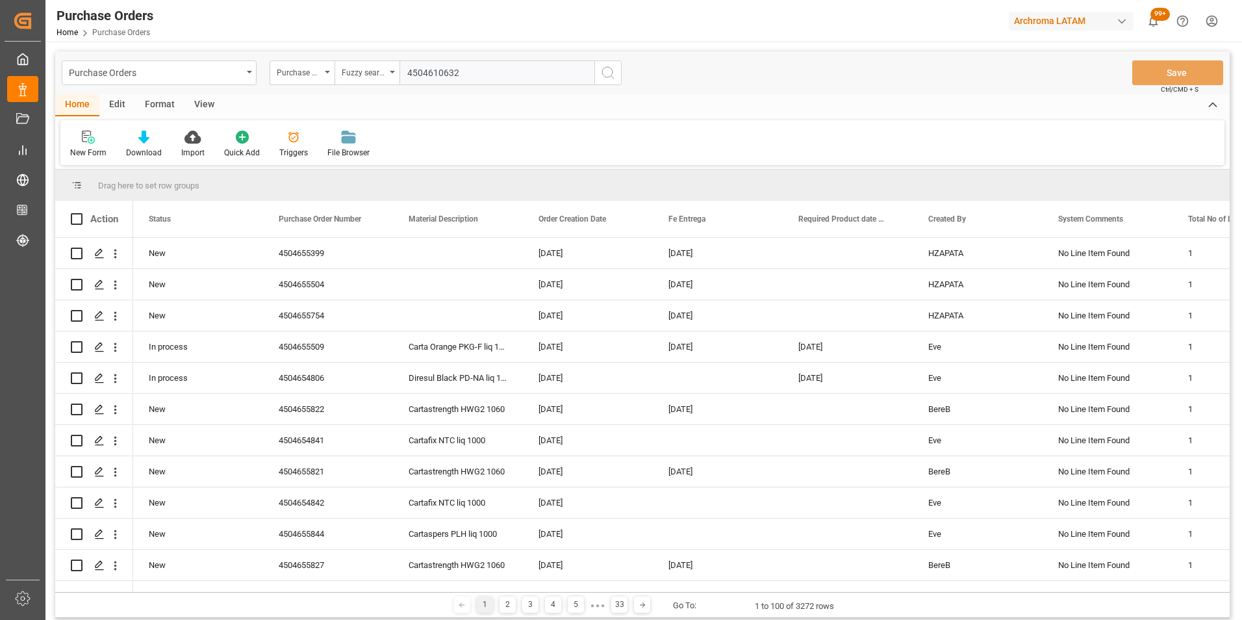
type input "4504610632"
click at [610, 77] on icon "search button" at bounding box center [608, 73] width 16 height 16
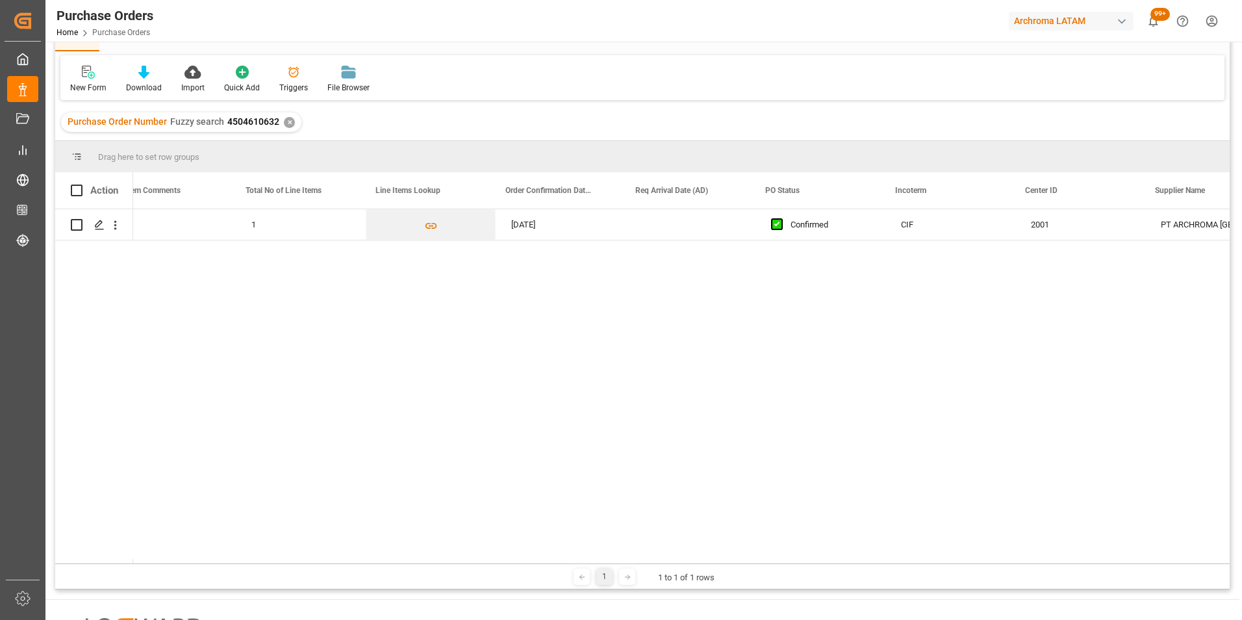
scroll to position [0, 942]
click at [542, 225] on div "04.07.2025" at bounding box center [555, 224] width 130 height 31
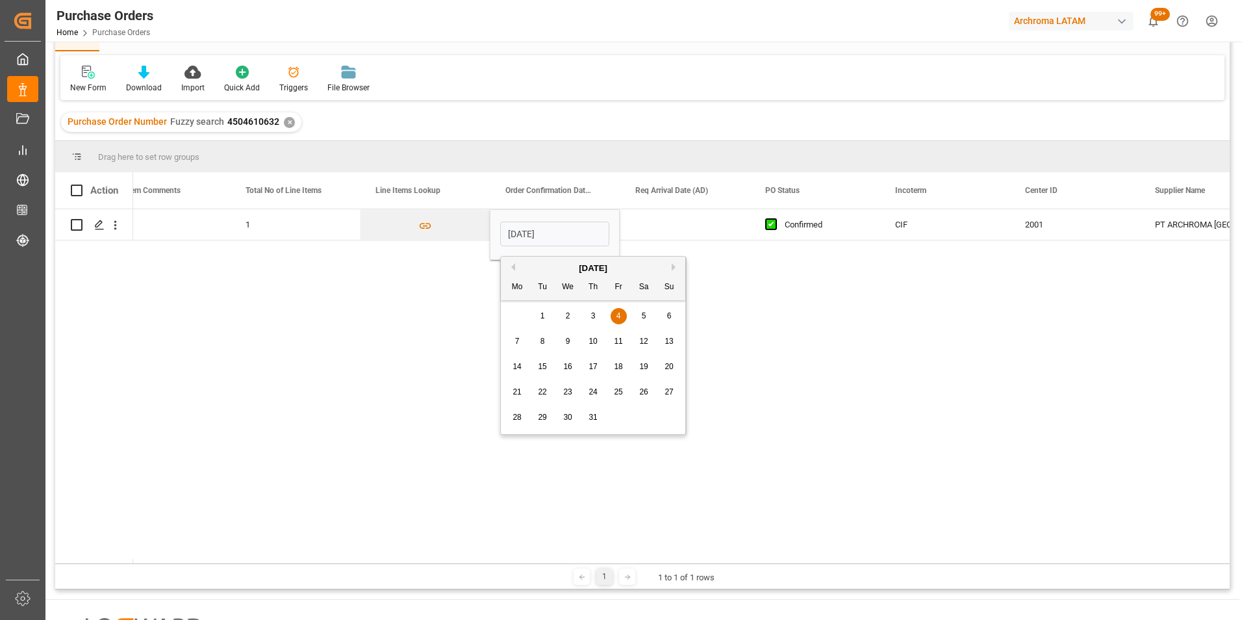
click at [675, 265] on button "Next Month" at bounding box center [676, 267] width 8 height 8
click at [598, 418] on div "28" at bounding box center [593, 418] width 16 height 16
type input "28.08.2025"
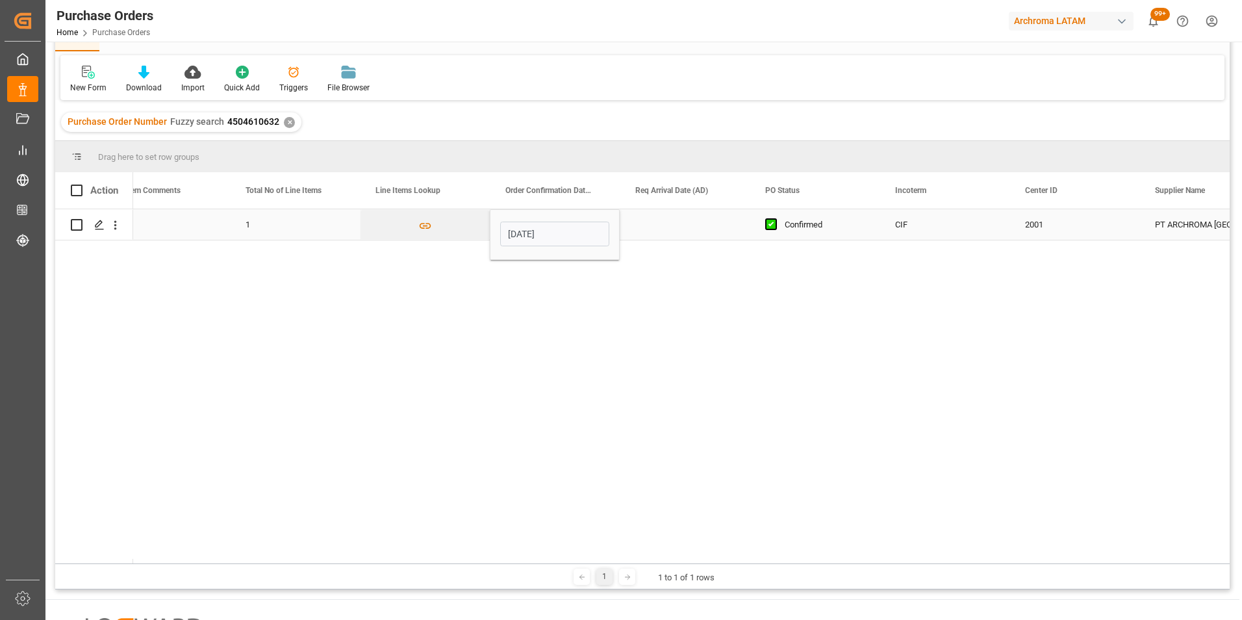
drag, startPoint x: 661, startPoint y: 223, endPoint x: 666, endPoint y: 233, distance: 11.0
click at [661, 223] on div "Press SPACE to select this row." at bounding box center [685, 224] width 130 height 31
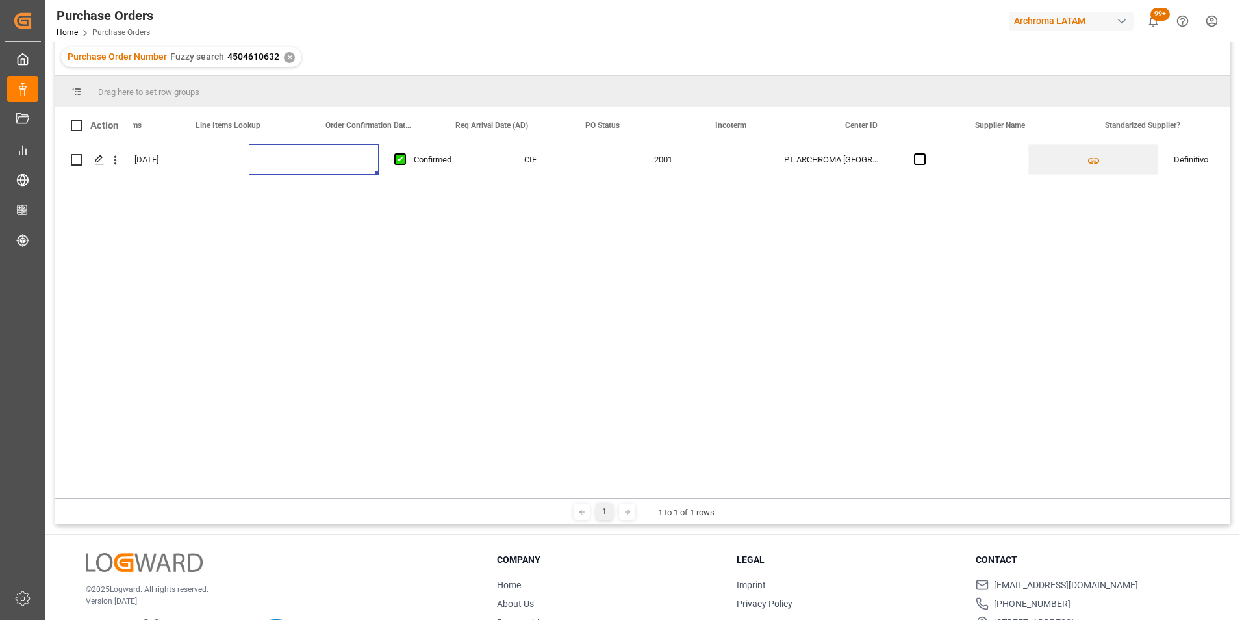
scroll to position [0, 1117]
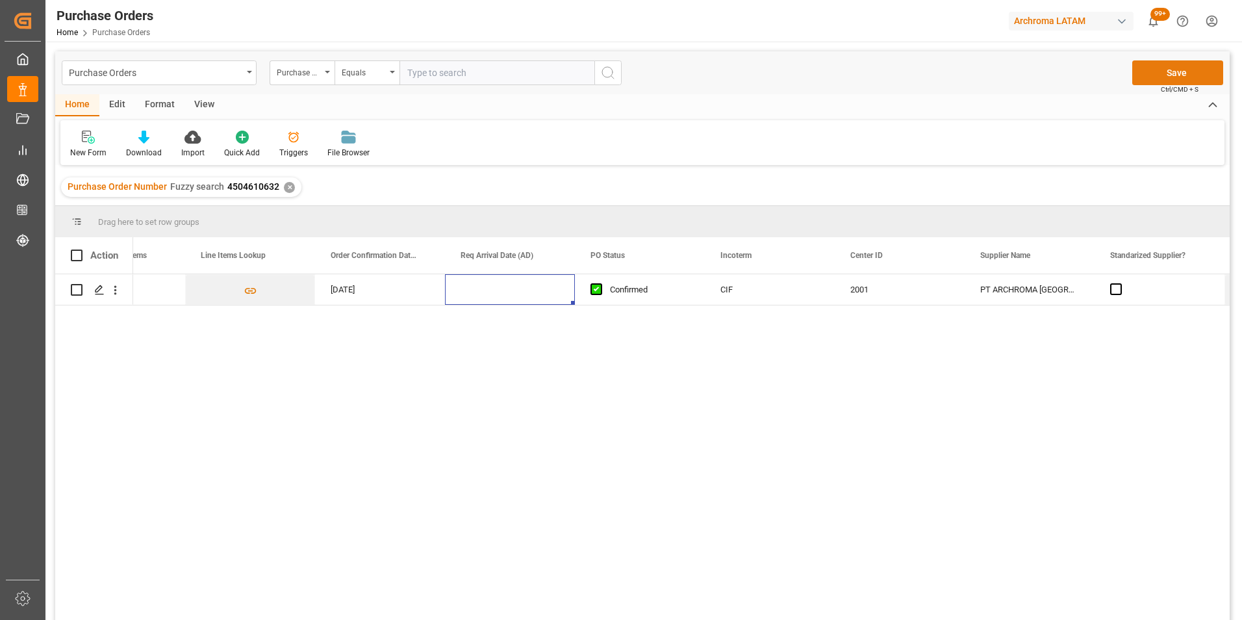
click at [1182, 75] on button "Save" at bounding box center [1177, 72] width 91 height 25
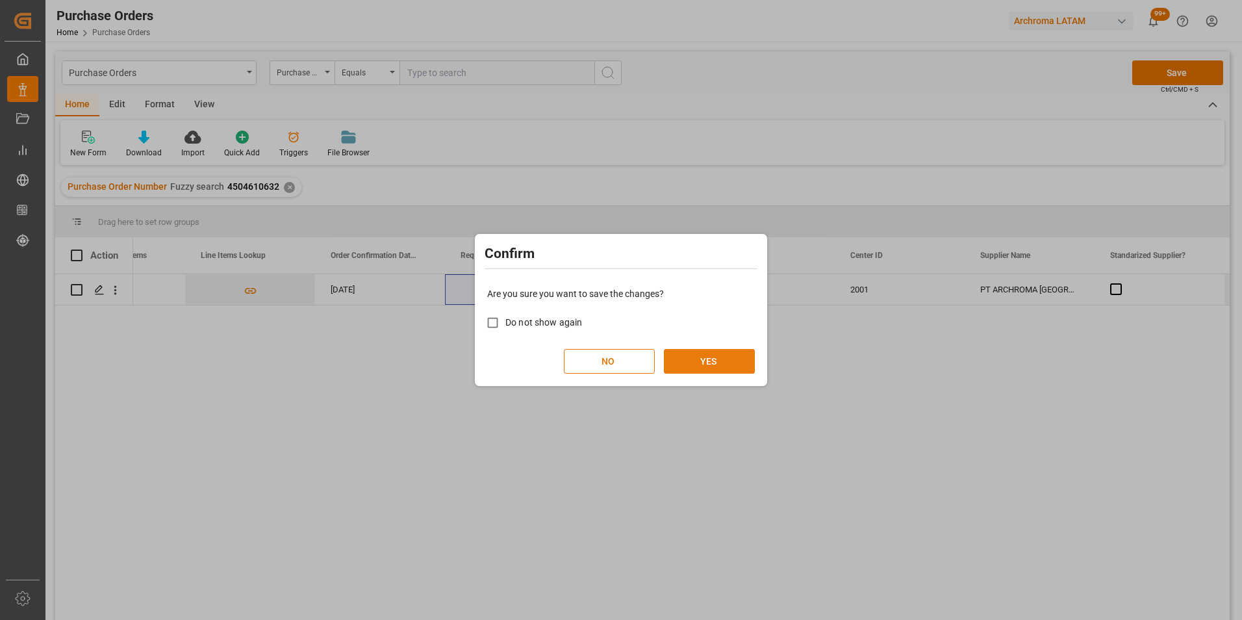
click at [696, 360] on button "YES" at bounding box center [709, 361] width 91 height 25
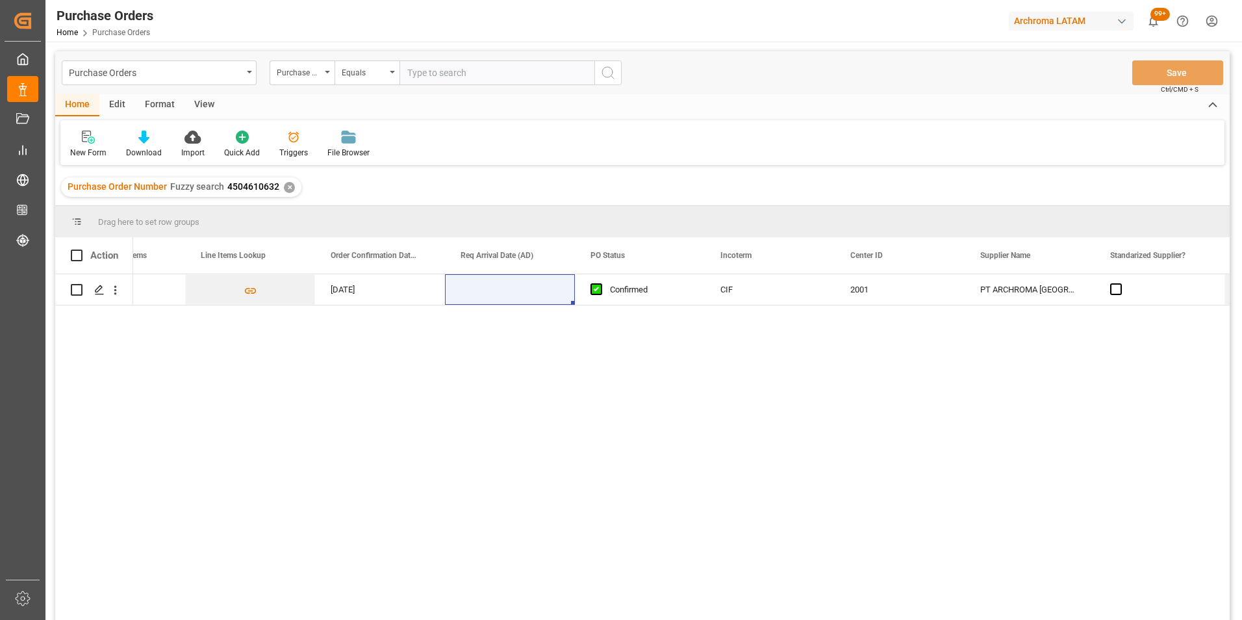
click at [290, 190] on div "✕" at bounding box center [289, 187] width 11 height 11
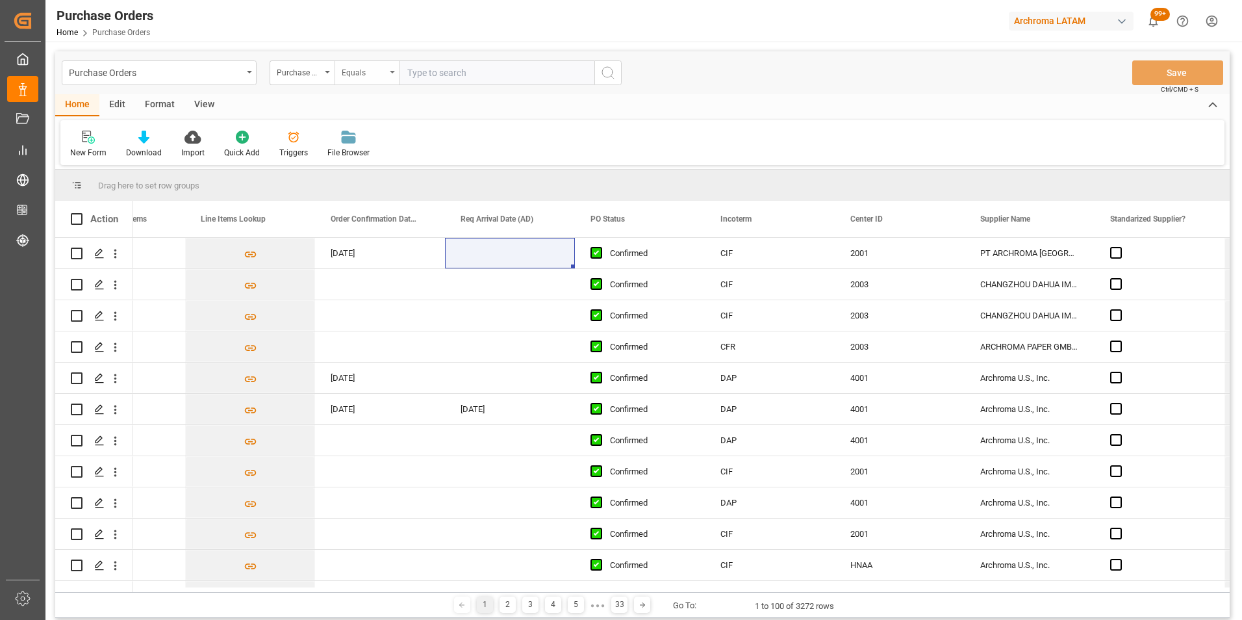
click at [390, 78] on div "Equals" at bounding box center [367, 72] width 65 height 25
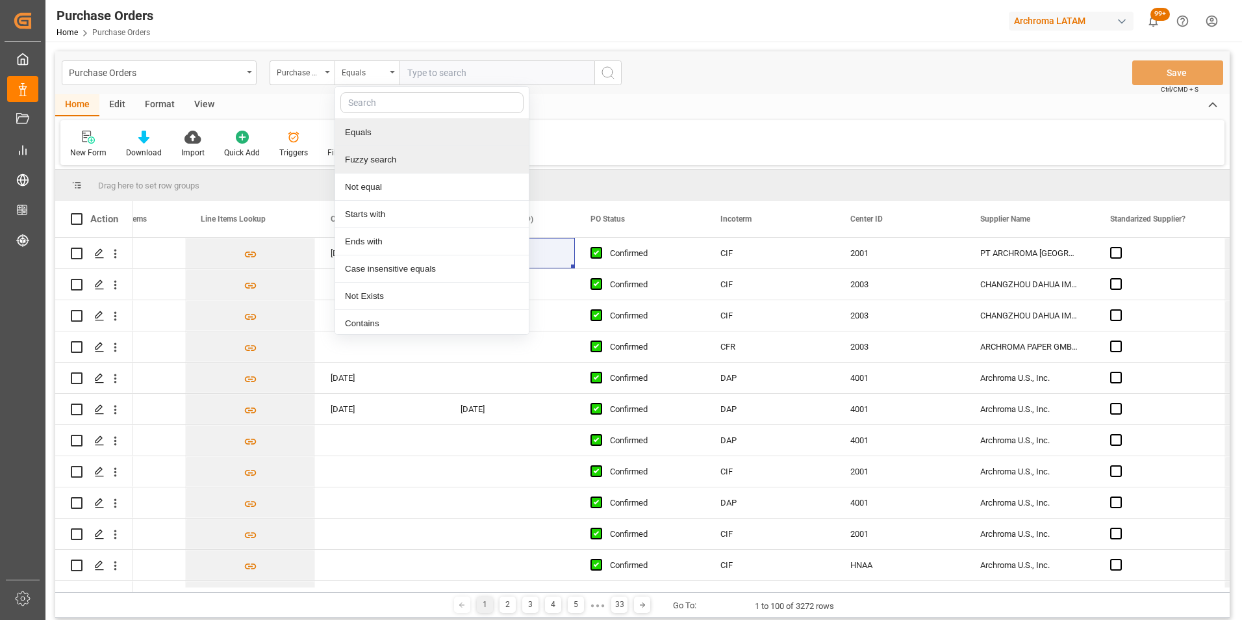
click at [394, 154] on div "Fuzzy search" at bounding box center [432, 159] width 194 height 27
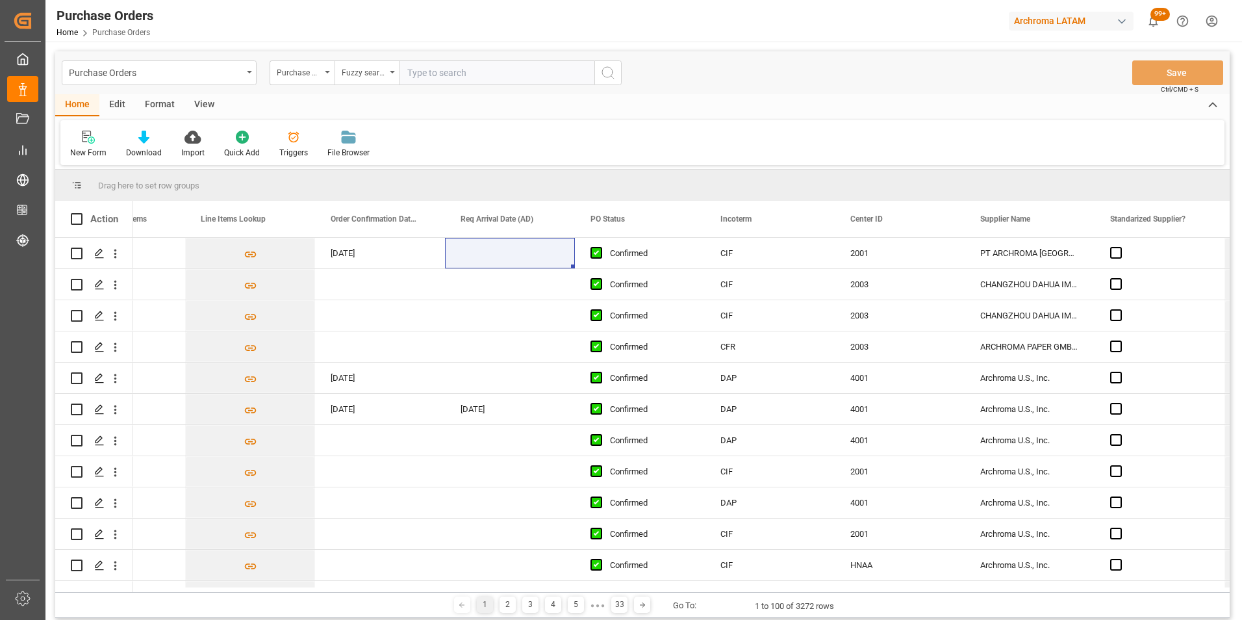
paste input "4504641940"
type input "4504641940"
click at [605, 75] on icon "search button" at bounding box center [608, 73] width 16 height 16
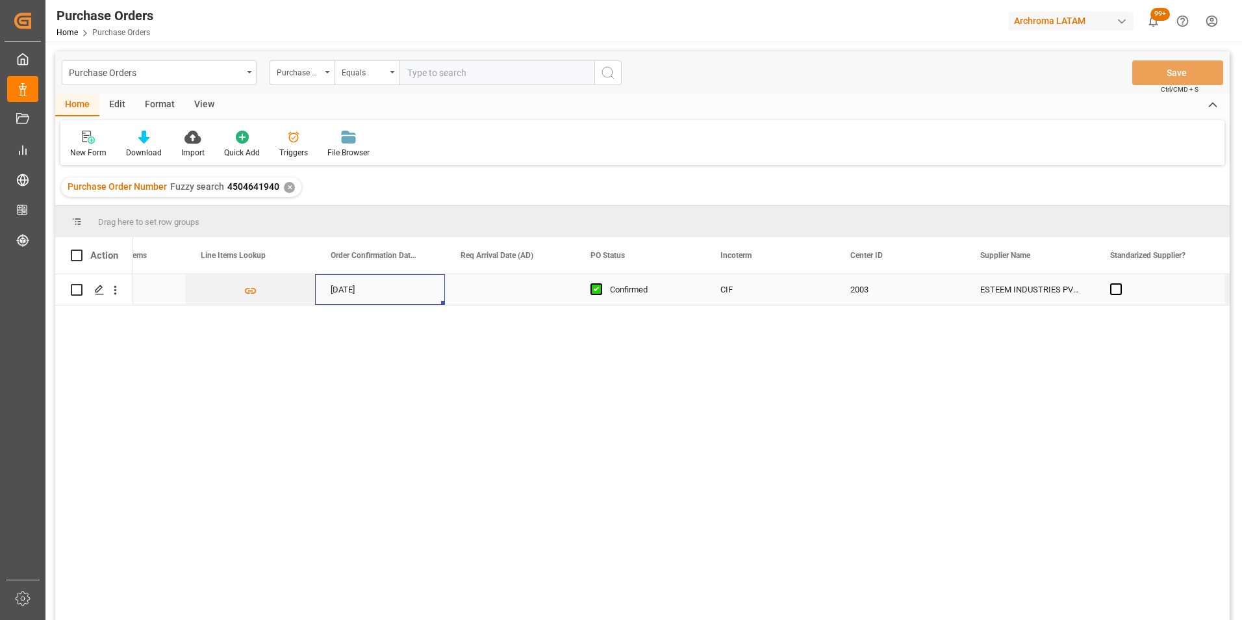
click at [372, 296] on div "19.08.2025" at bounding box center [380, 289] width 130 height 31
click at [383, 299] on div "19.08.2025" at bounding box center [380, 289] width 130 height 31
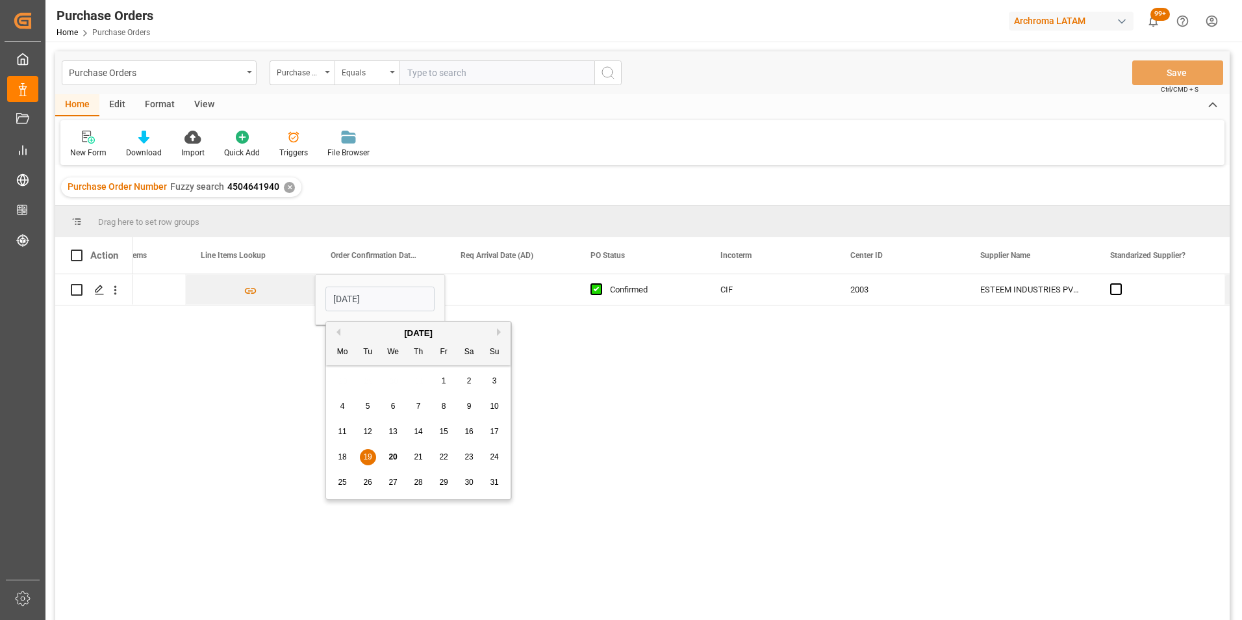
click at [467, 455] on span "23" at bounding box center [468, 456] width 8 height 9
type input "23.08.2025"
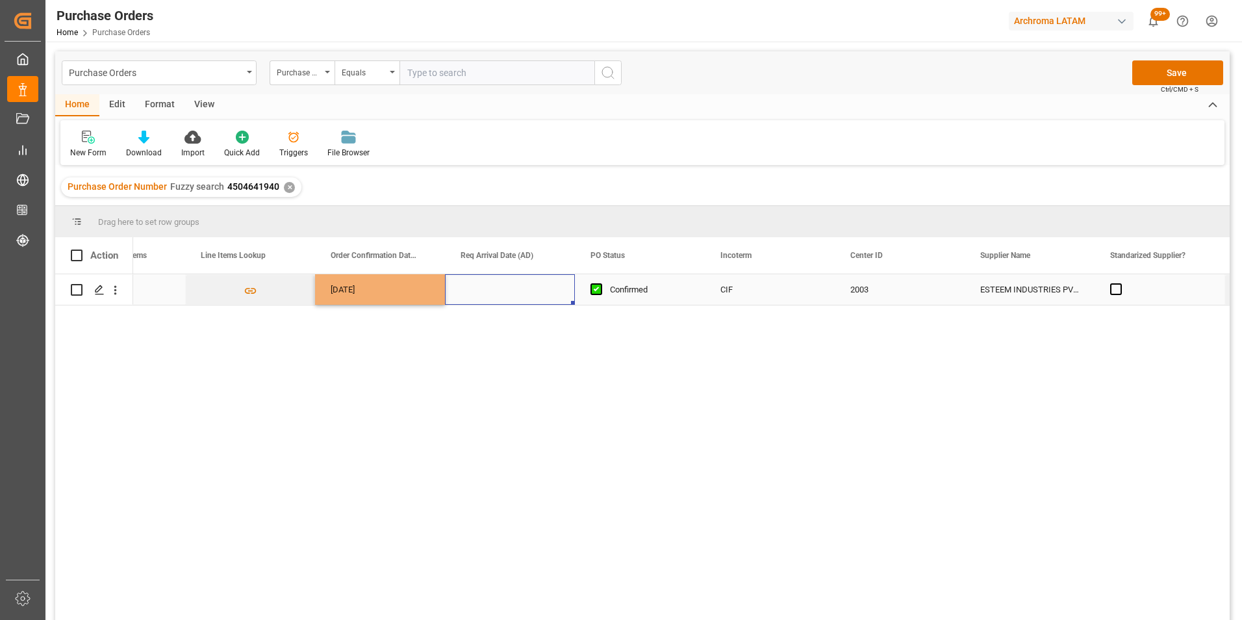
click at [492, 303] on div "Press SPACE to select this row." at bounding box center [510, 289] width 130 height 31
click at [1157, 68] on button "Save" at bounding box center [1177, 72] width 91 height 25
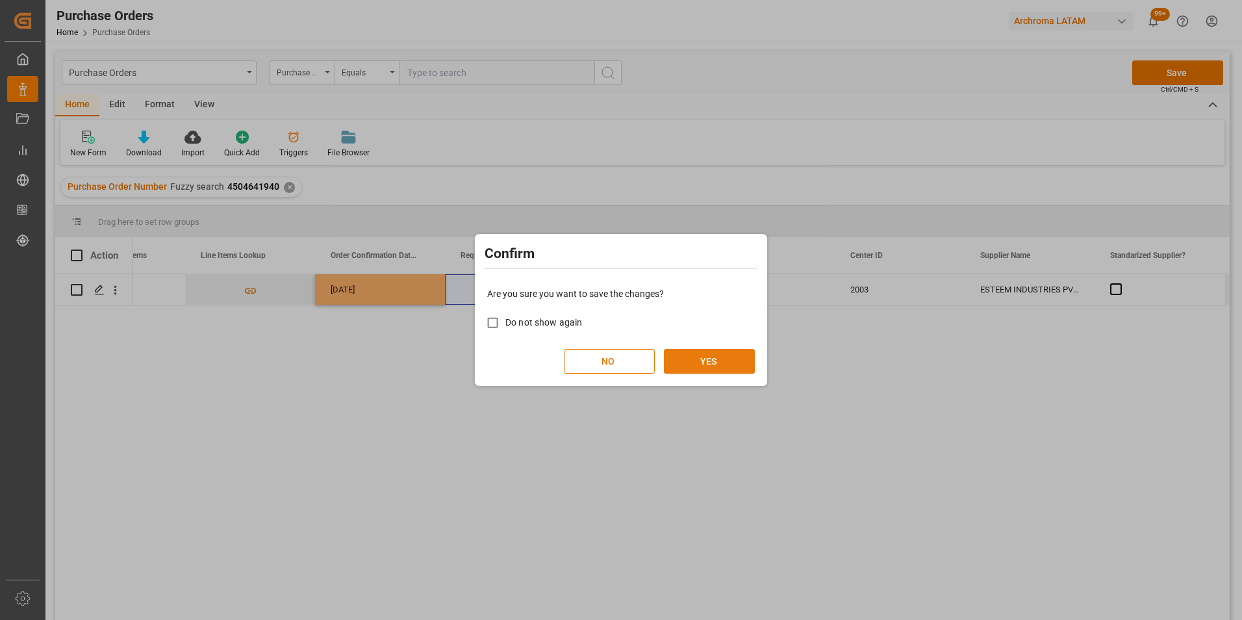
click at [723, 370] on button "YES" at bounding box center [709, 361] width 91 height 25
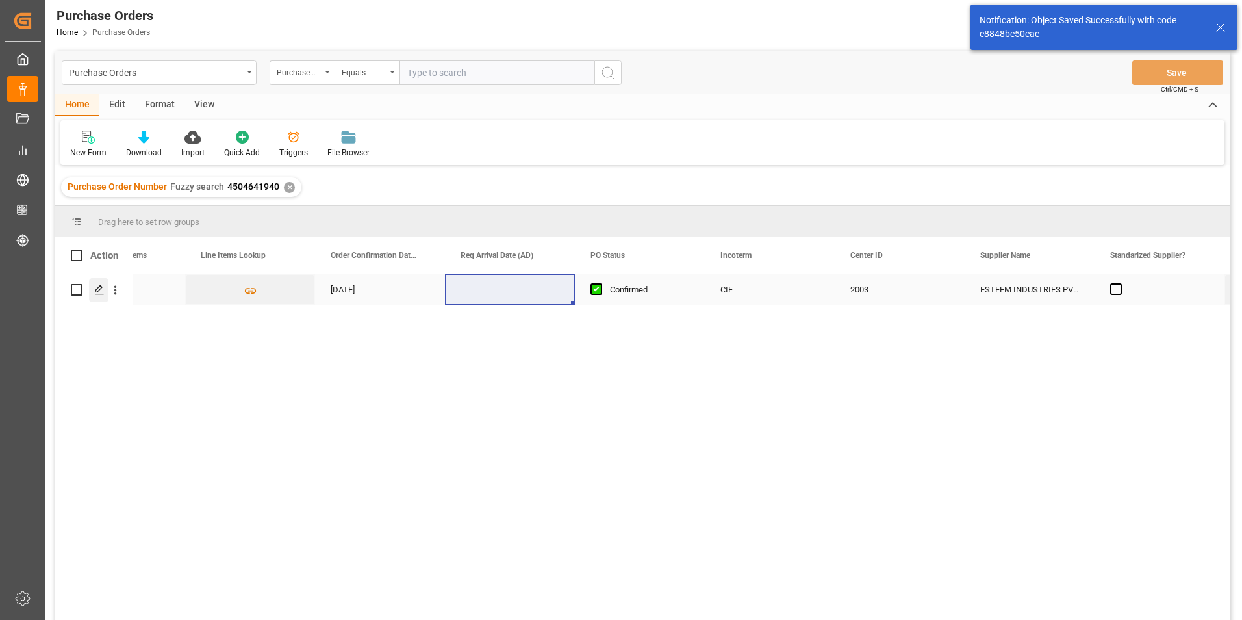
click at [98, 288] on icon "Press SPACE to select this row." at bounding box center [99, 290] width 10 height 10
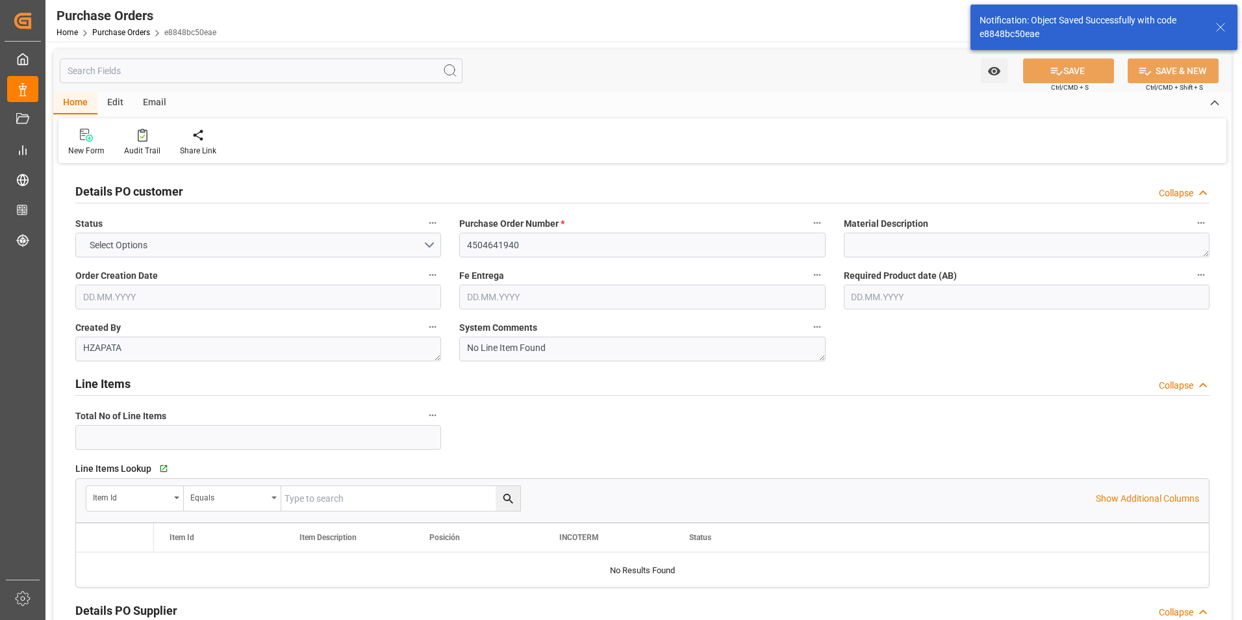
type input "1"
type input "10.07.2025"
type input "27.10.2025"
type input "23.08.2025"
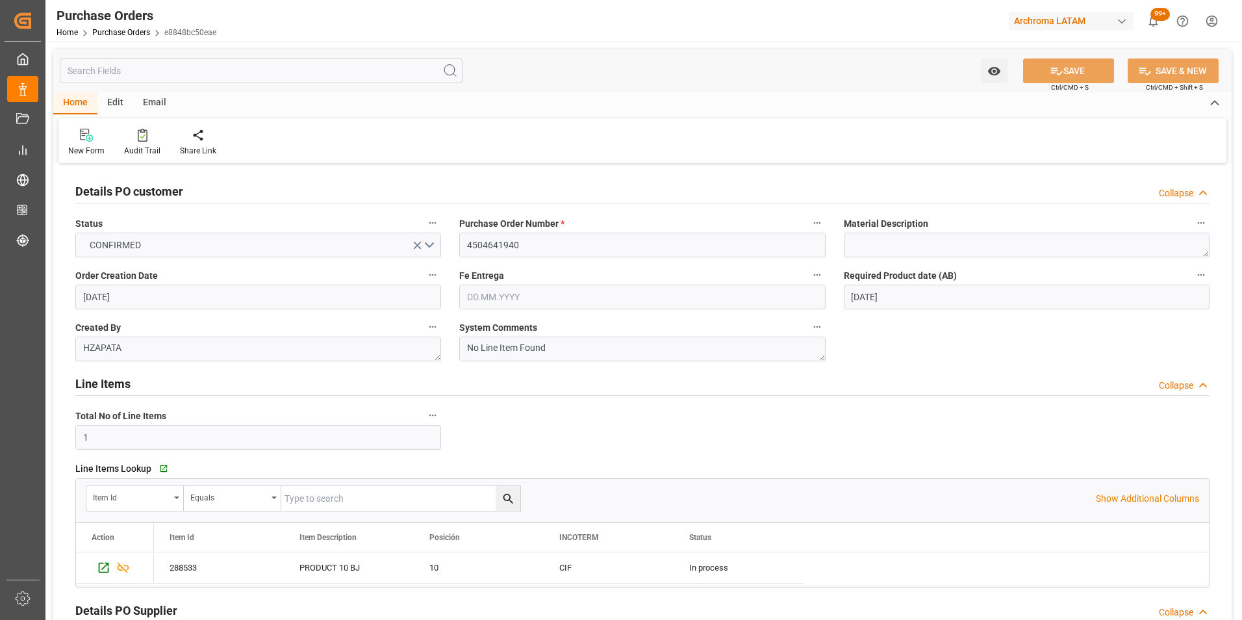
click at [141, 101] on div "Email" at bounding box center [154, 103] width 43 height 22
click at [99, 132] on div at bounding box center [88, 135] width 40 height 14
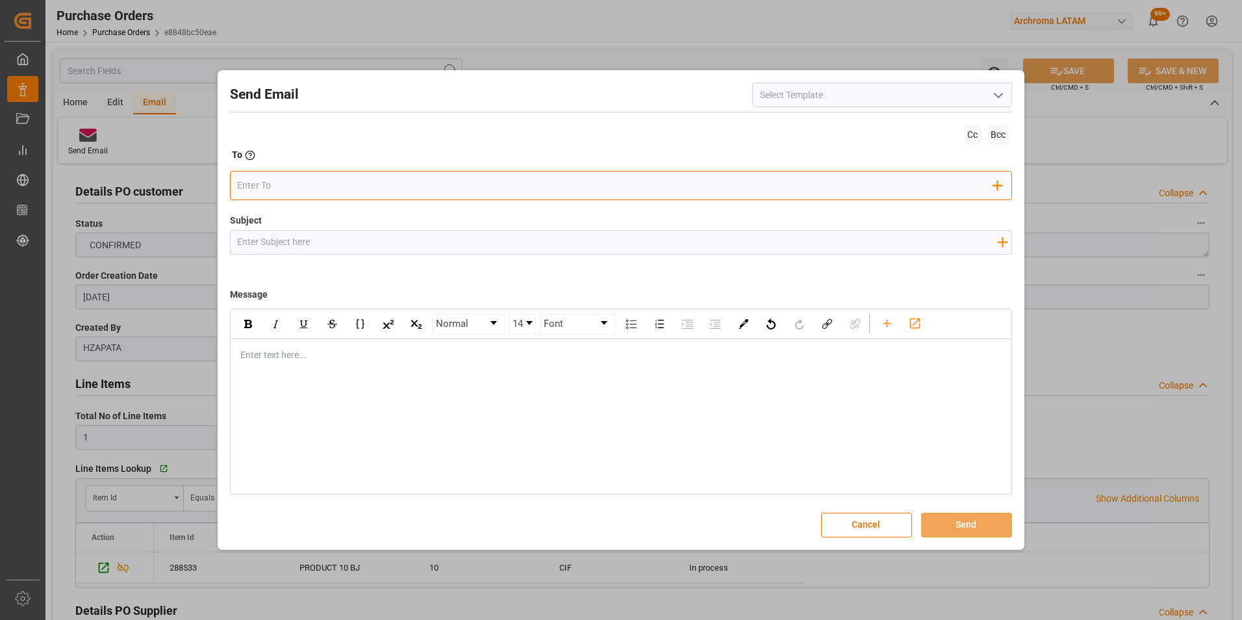
click at [497, 183] on input "email" at bounding box center [615, 185] width 756 height 19
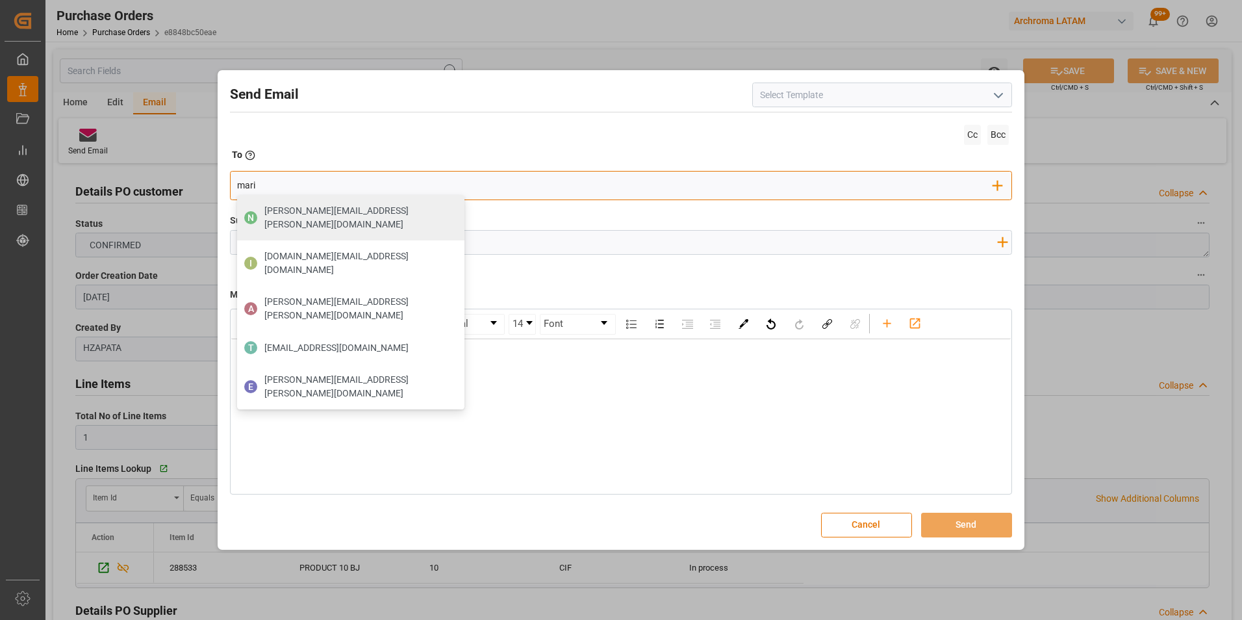
type input "maria"
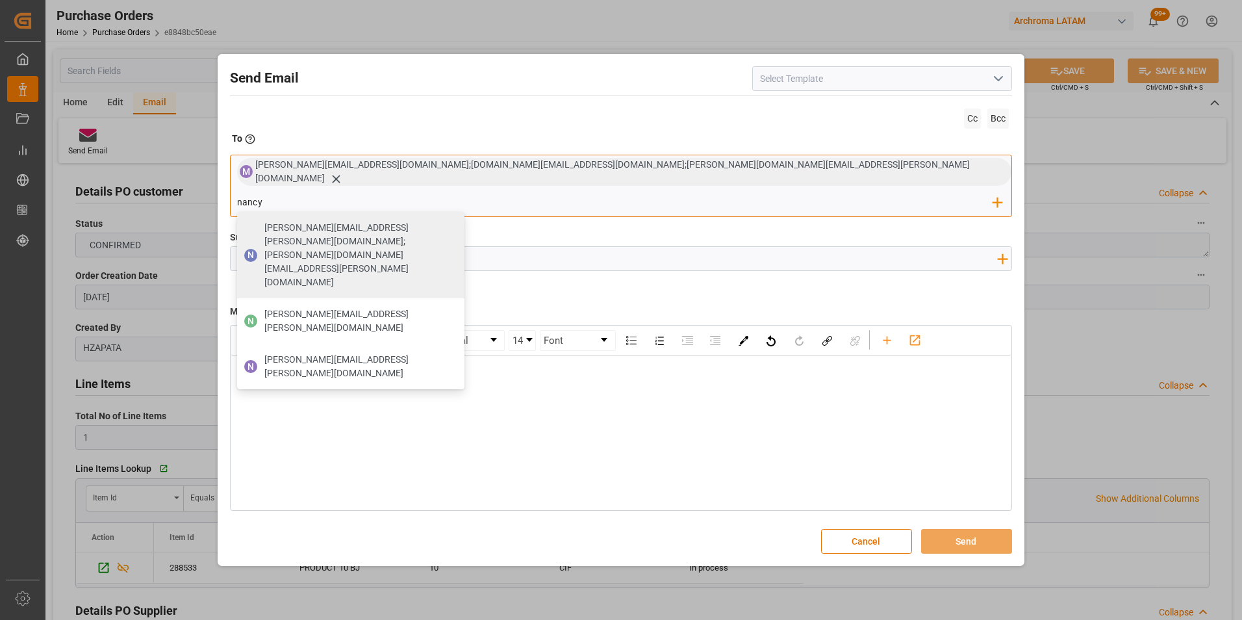
type input "[PERSON_NAME][EMAIL_ADDRESS][DOMAIN_NAME]"
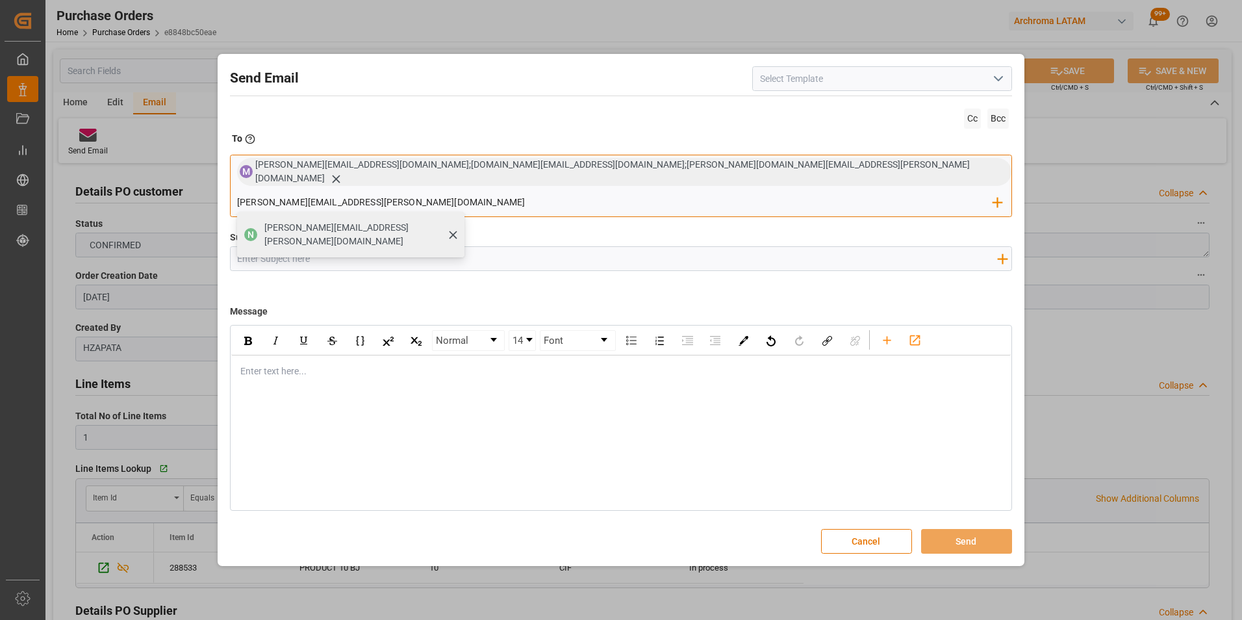
click at [460, 216] on div "[PERSON_NAME][EMAIL_ADDRESS][DOMAIN_NAME]" at bounding box center [360, 234] width 200 height 36
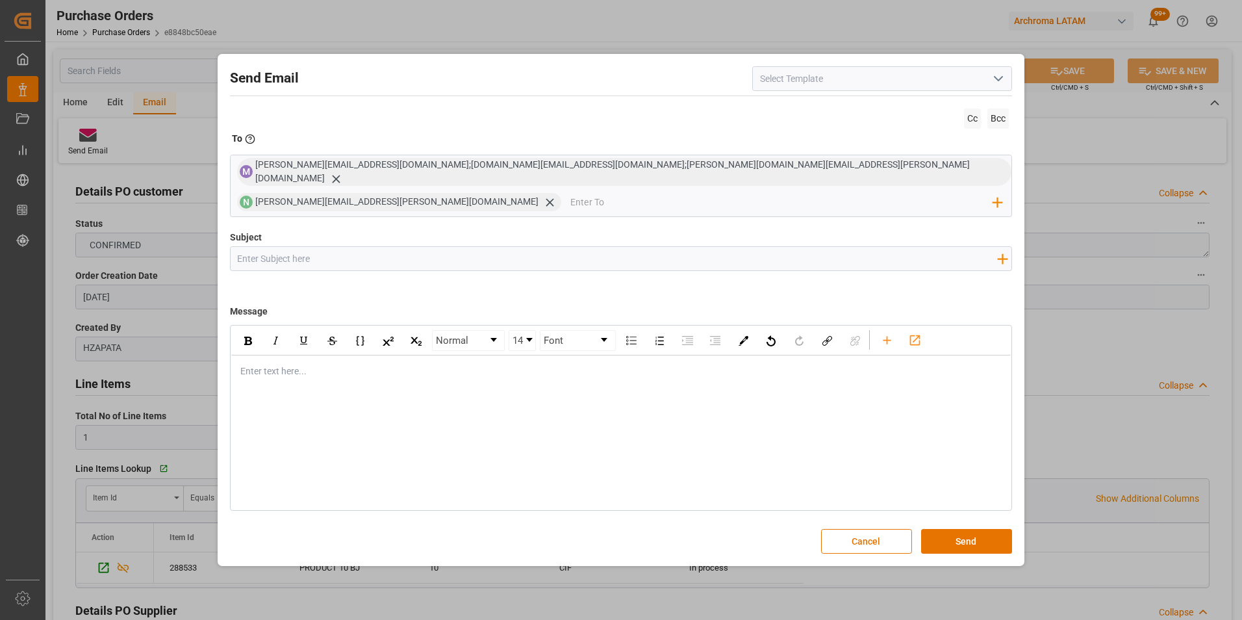
click at [559, 251] on input "Subject" at bounding box center [618, 258] width 774 height 23
click at [386, 247] on input "COL || STATUS ZARPE || TEXTIL ||" at bounding box center [618, 258] width 774 height 23
click at [344, 364] on div "rdw-editor" at bounding box center [621, 371] width 761 height 14
click at [334, 247] on input "COL || STATUS ZARPE || TEXTIL || Priority" at bounding box center [618, 258] width 774 height 23
click at [263, 247] on input "COL || STATUS ZARPE || TEXTIL || Priority" at bounding box center [618, 258] width 774 height 23
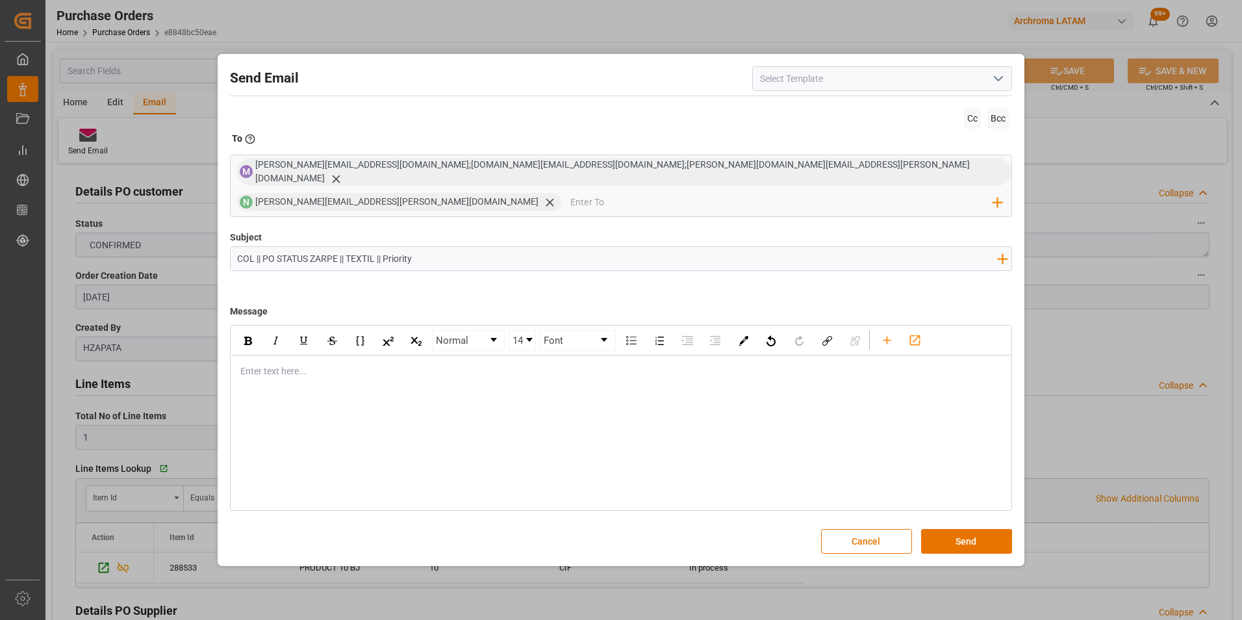
paste input "4504641940"
type input "COL || PO 4504641940 || STATUS ZARPE || TEXTIL || Priority"
click at [338, 371] on div "Normal 14 Font Enter text here..." at bounding box center [621, 418] width 783 height 186
click at [316, 364] on div "rdw-editor" at bounding box center [621, 371] width 761 height 14
click at [561, 393] on span "Informamos que la carga cuenta con estimado de zarpe actual para el día 23/08." at bounding box center [403, 398] width 324 height 10
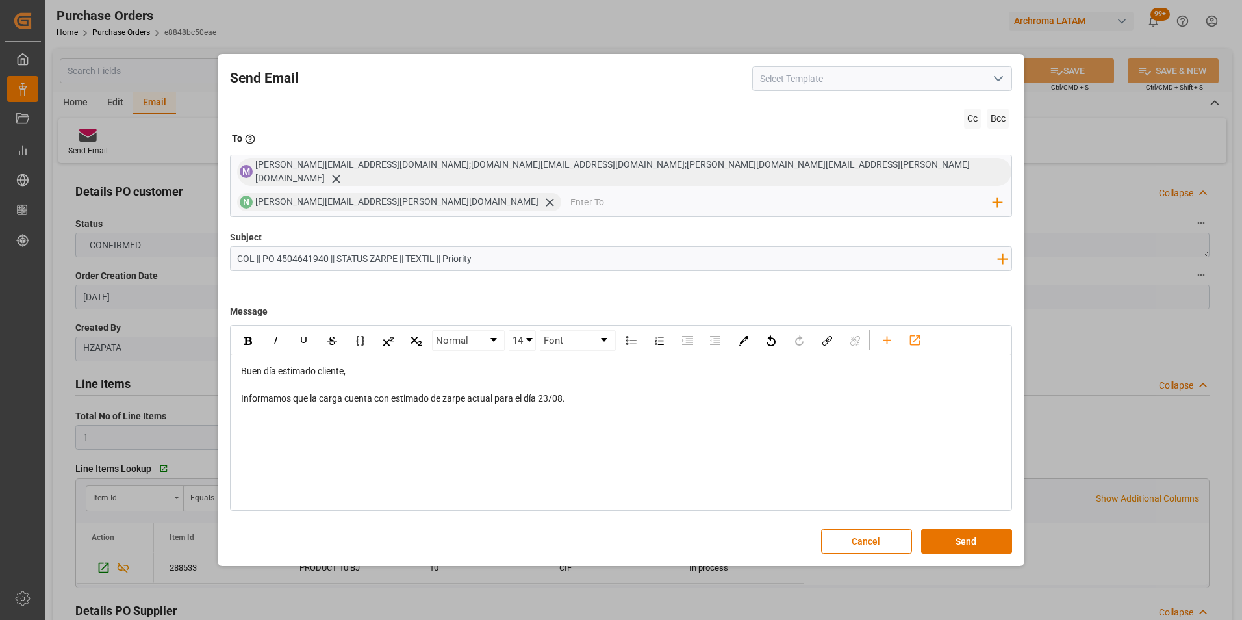
click at [563, 393] on span "Informamos que la carga cuenta con estimado de zarpe actual para el día 23/08." at bounding box center [403, 398] width 324 height 10
click at [692, 392] on div "Informamos que la carga cuenta con estimado de zarpe actual para el día 23/08 e…" at bounding box center [621, 399] width 761 height 14
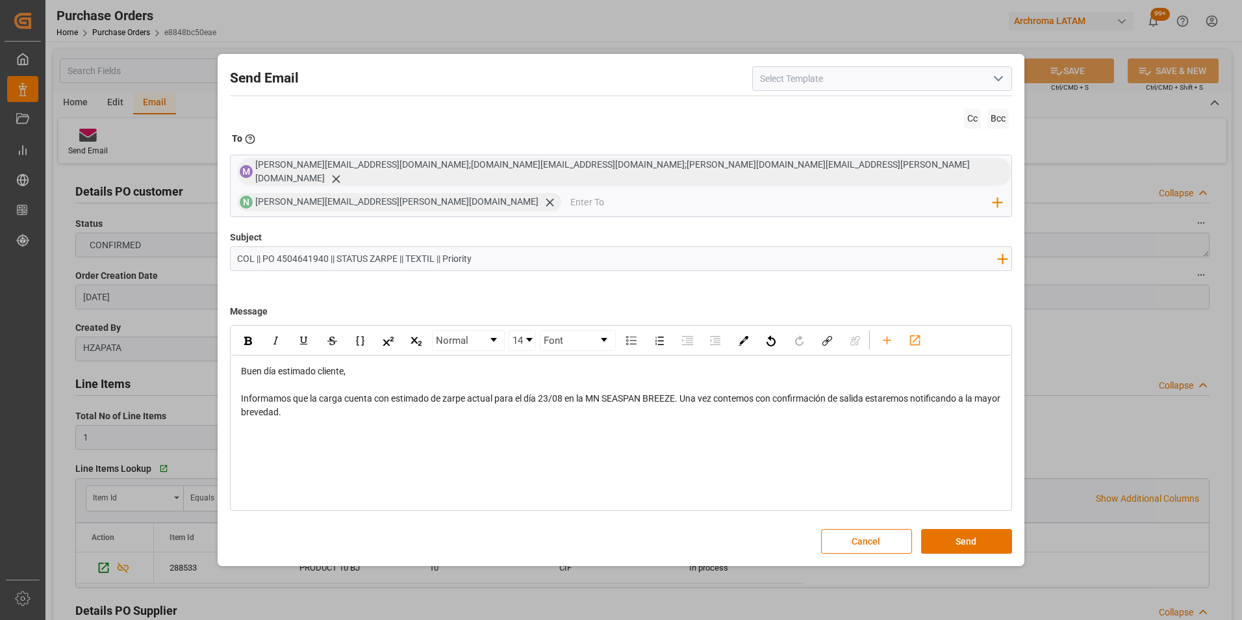
click at [300, 438] on div "Buen día estimado cliente, Informamos que la carga cuenta con estimado de zarpe…" at bounding box center [621, 405] width 780 height 100
click at [279, 433] on div "rdw-editor" at bounding box center [621, 440] width 761 height 14
click at [306, 433] on div "Atentamente," at bounding box center [621, 440] width 761 height 14
click at [290, 419] on div "rdw-editor" at bounding box center [621, 426] width 761 height 14
click at [308, 446] on div "Atentamente," at bounding box center [621, 453] width 761 height 14
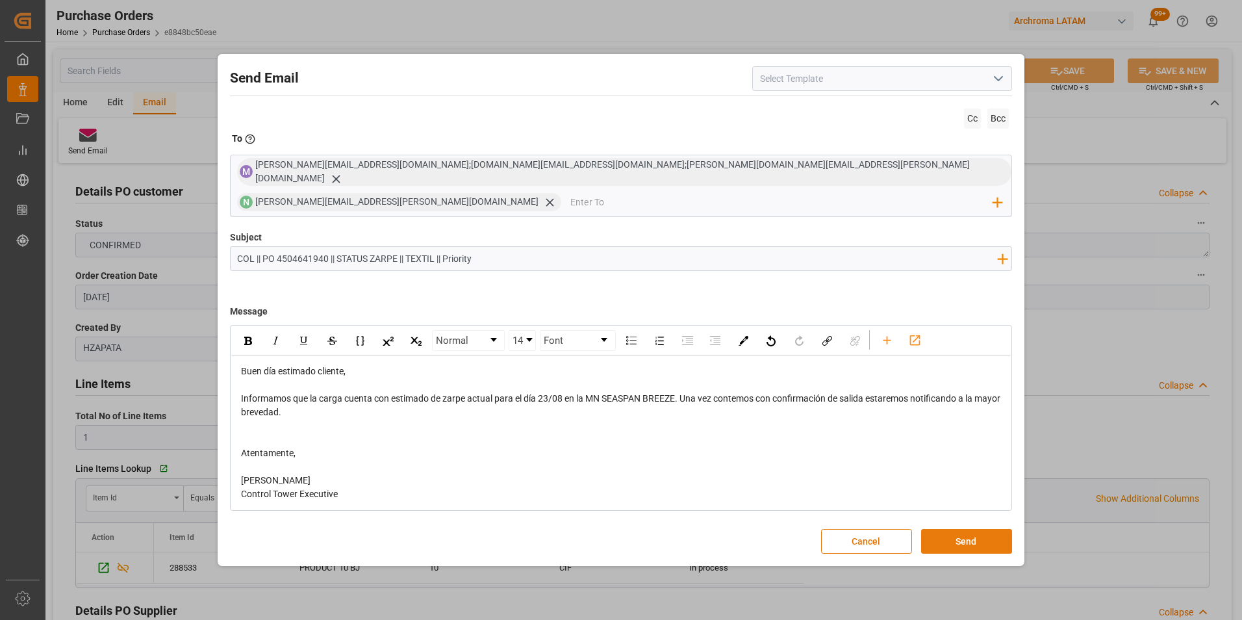
click at [947, 529] on button "Send" at bounding box center [966, 541] width 91 height 25
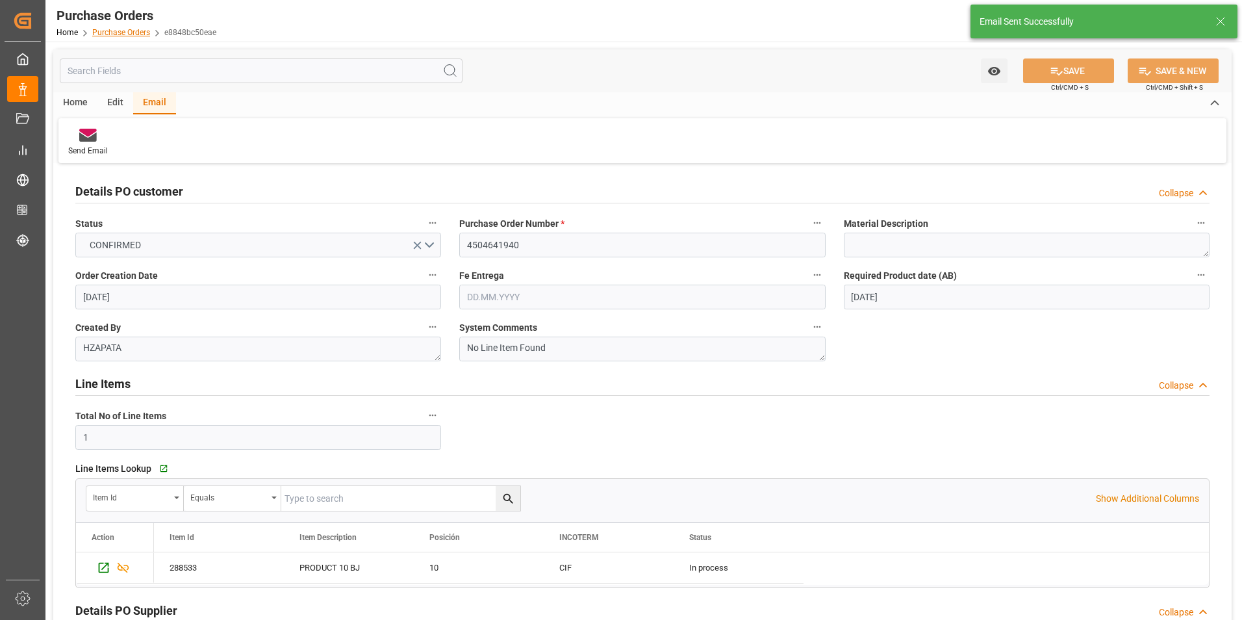
click at [97, 34] on link "Purchase Orders" at bounding box center [121, 32] width 58 height 9
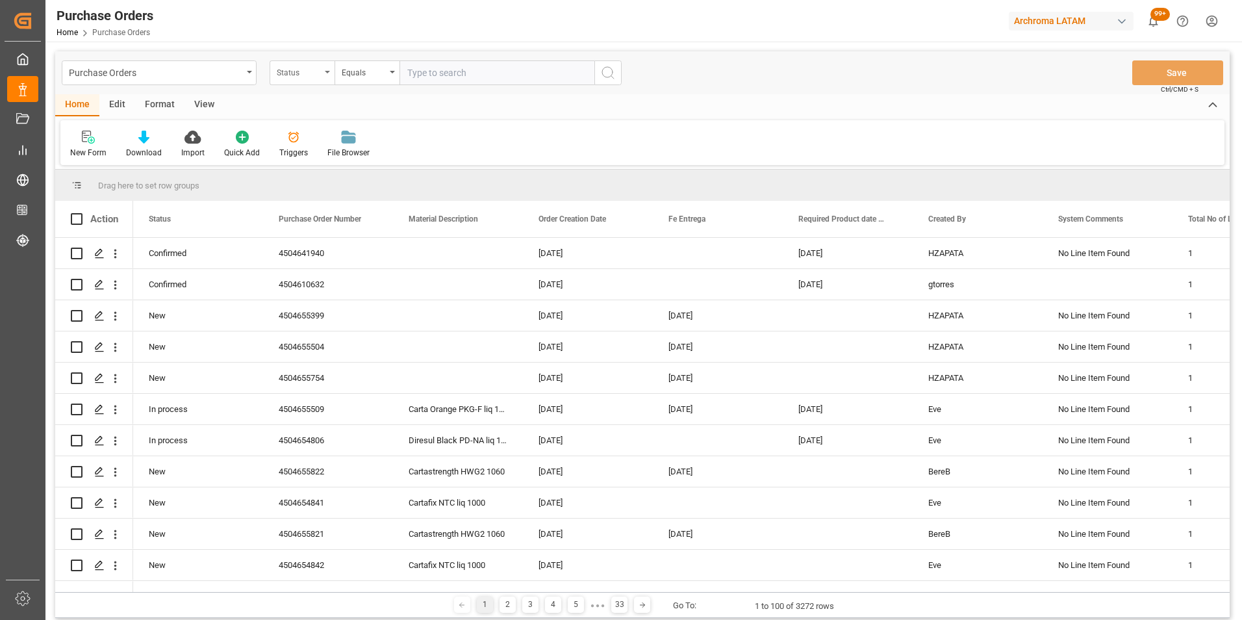
click at [283, 81] on div "Status" at bounding box center [302, 72] width 65 height 25
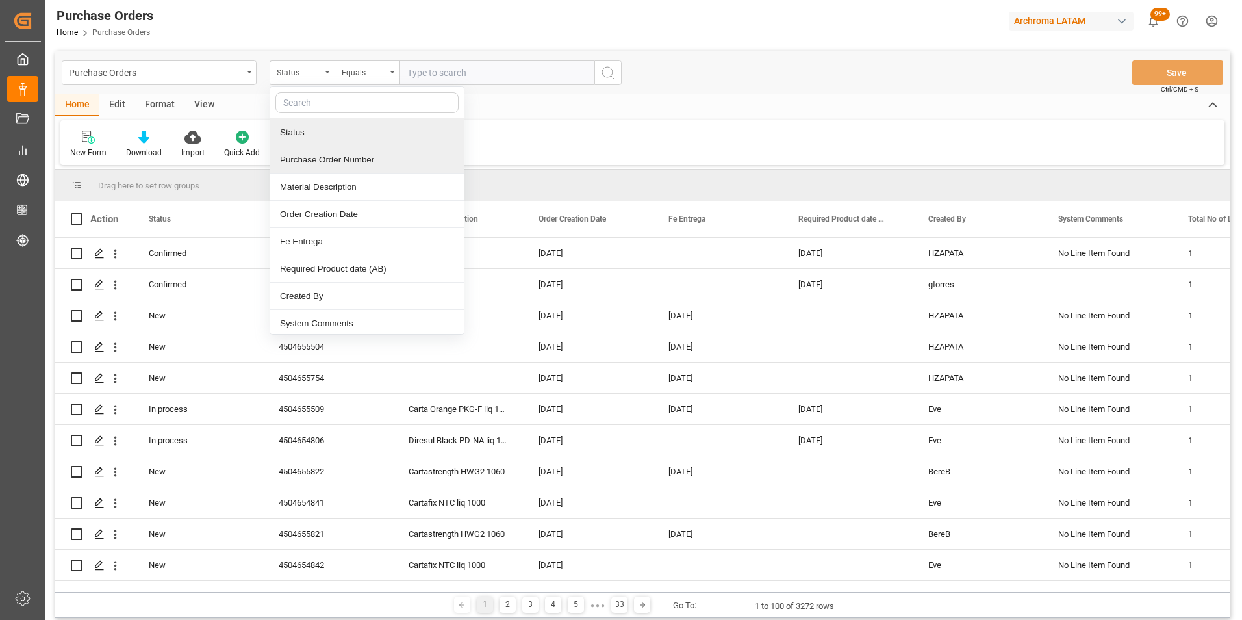
click at [310, 161] on div "Purchase Order Number" at bounding box center [367, 159] width 194 height 27
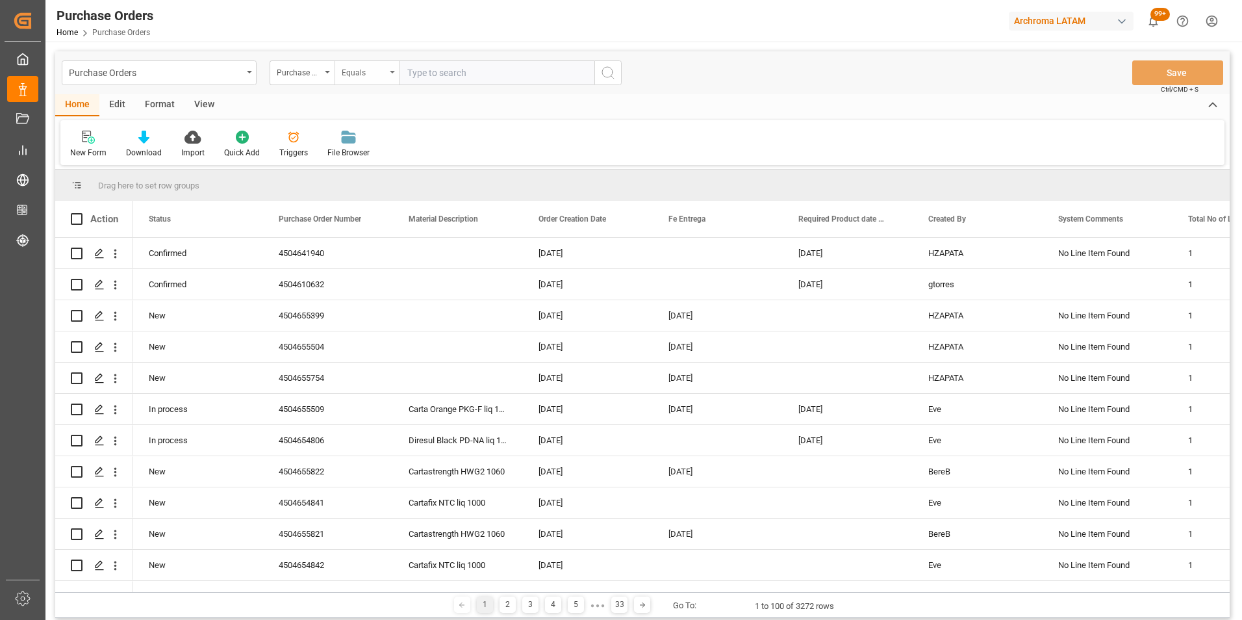
click at [357, 72] on div "Equals" at bounding box center [364, 71] width 44 height 15
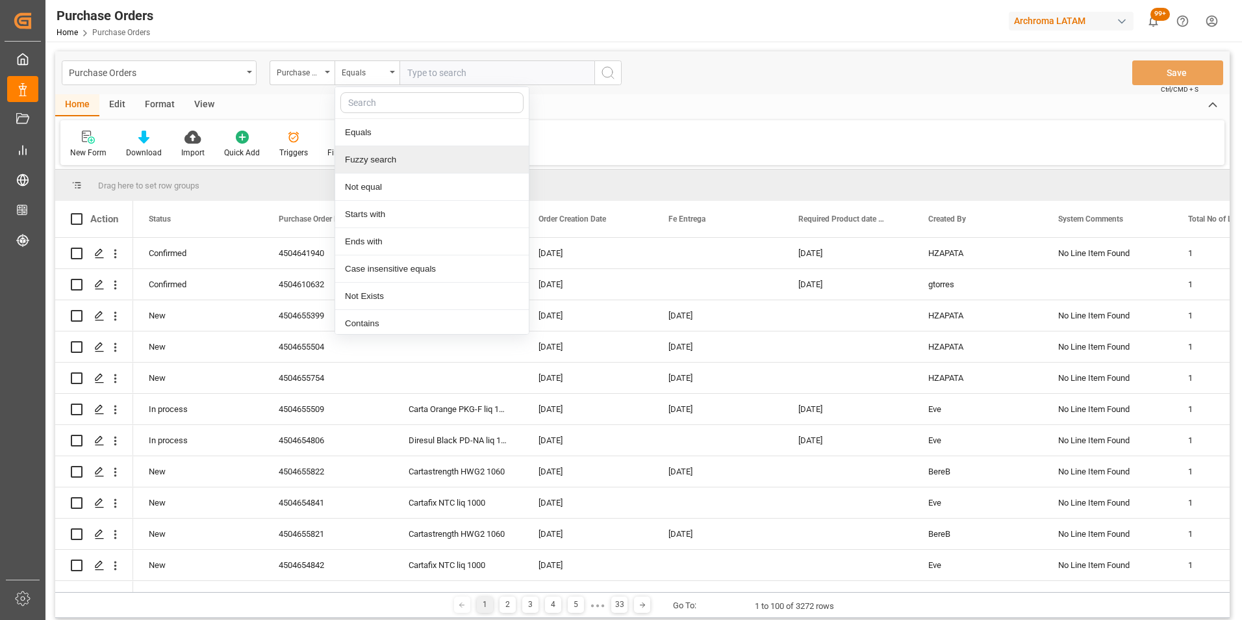
click at [380, 170] on div "Fuzzy search" at bounding box center [432, 159] width 194 height 27
paste input "4504645854"
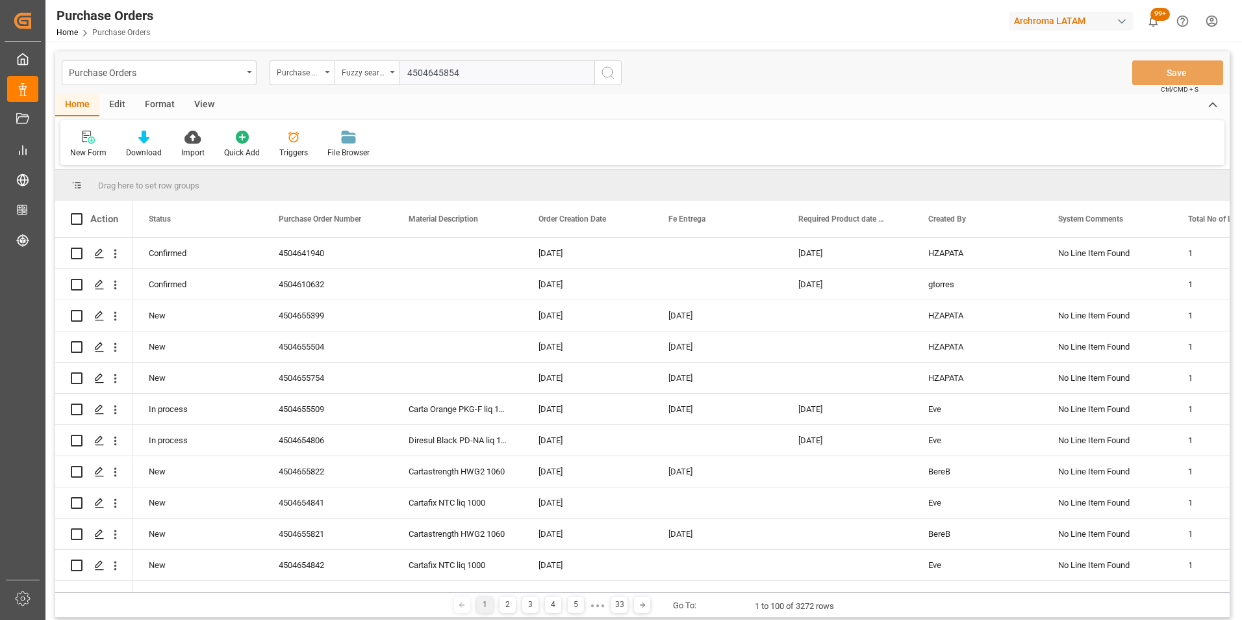
type input "4504645854"
click at [612, 75] on icon "search button" at bounding box center [608, 73] width 16 height 16
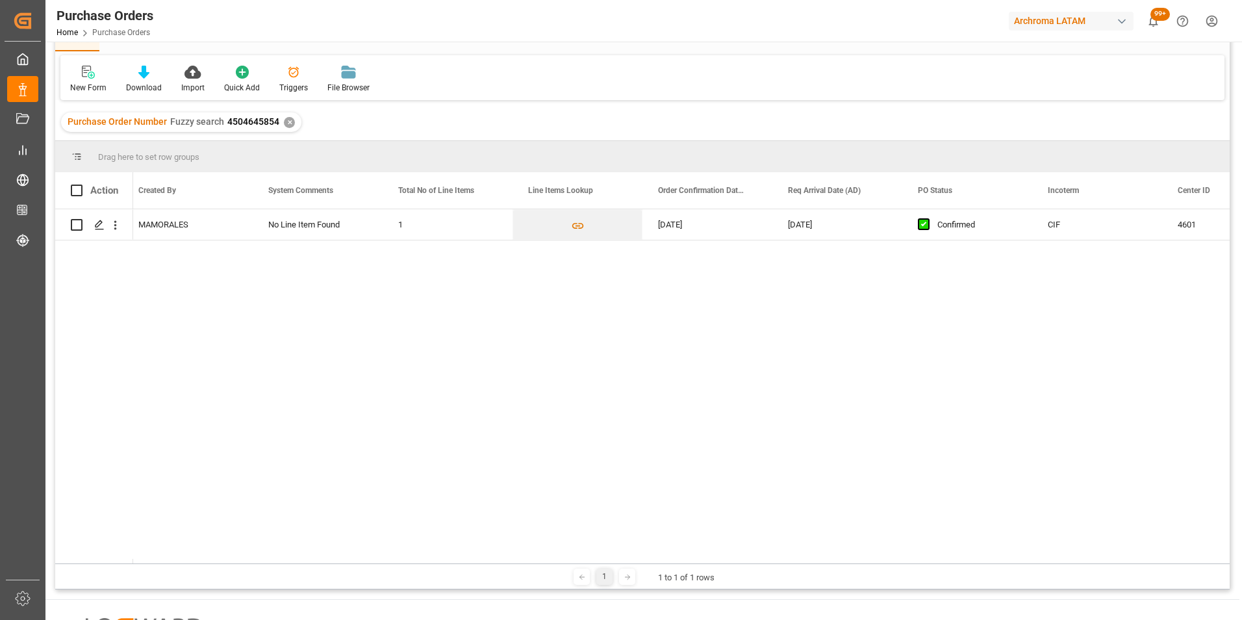
scroll to position [0, 827]
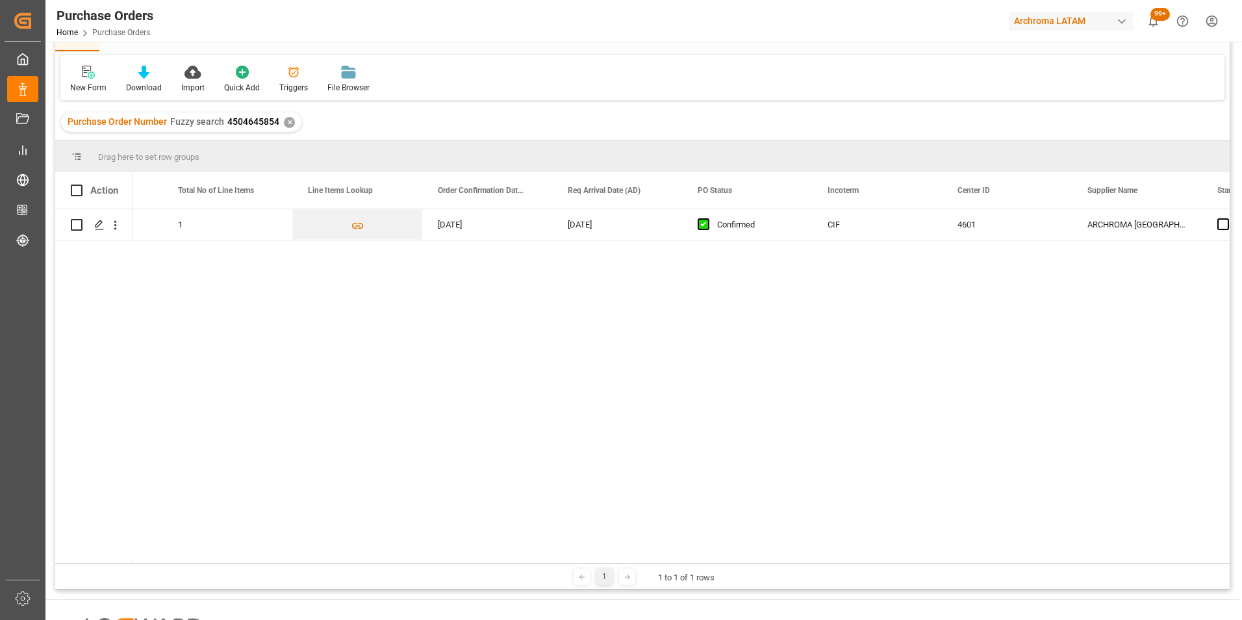
click at [463, 218] on div "25.08.2025" at bounding box center [487, 224] width 130 height 31
click at [492, 227] on div "25.08.2025" at bounding box center [487, 224] width 130 height 31
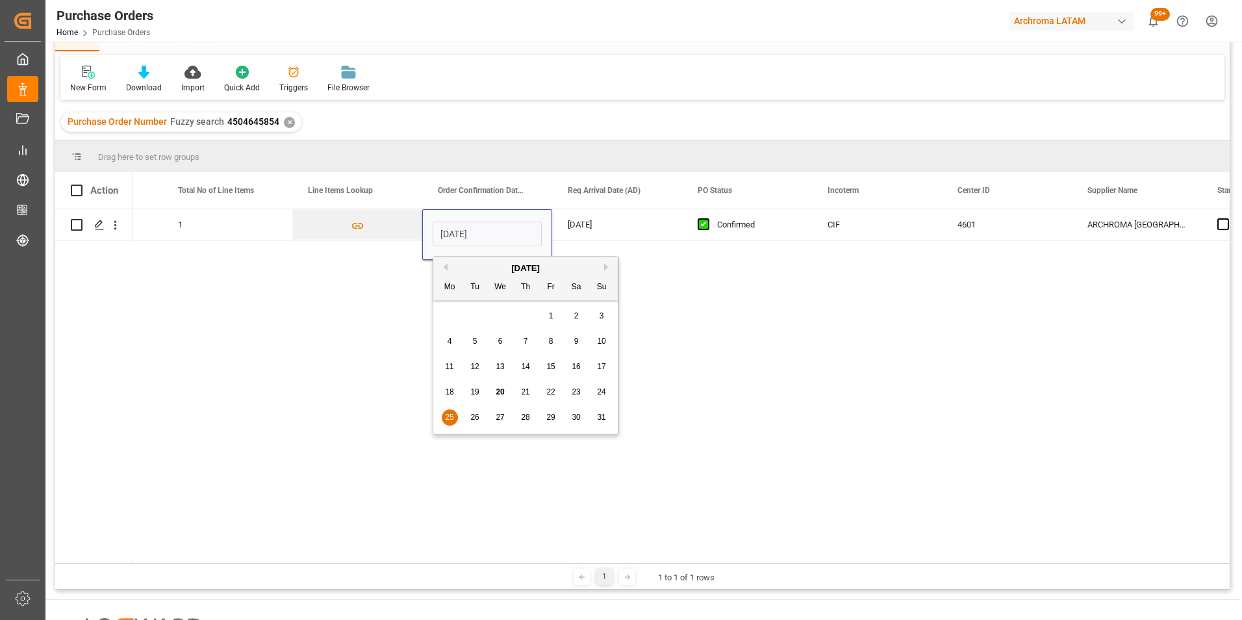
click at [478, 417] on span "26" at bounding box center [474, 416] width 8 height 9
type input "26.08.2025"
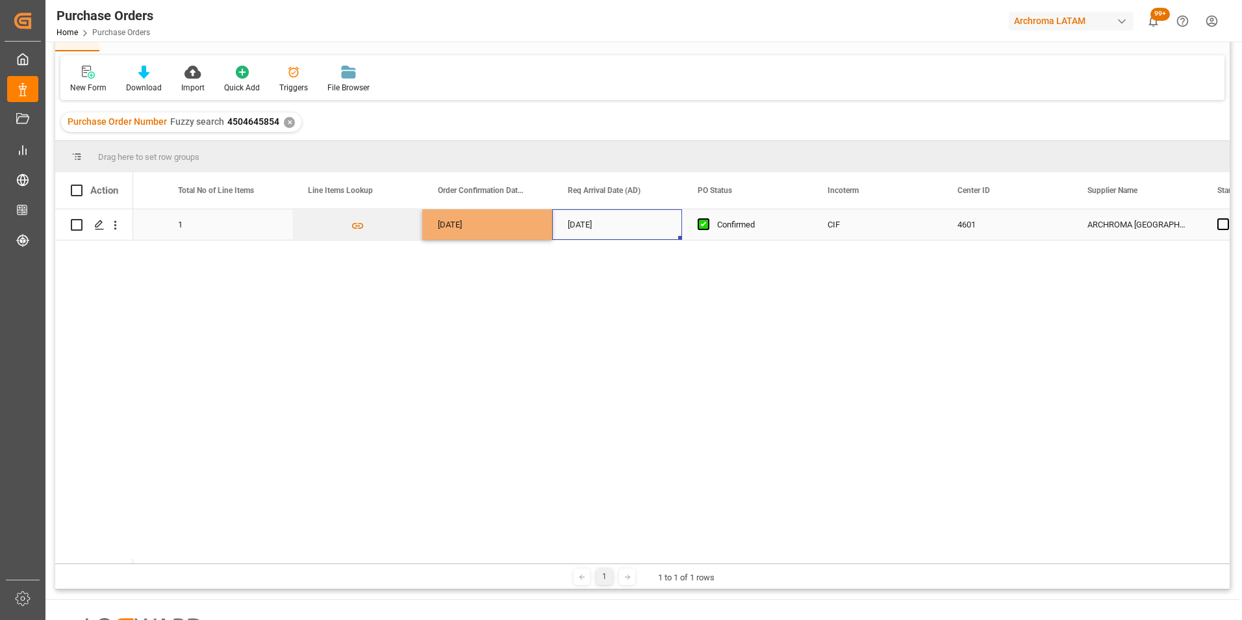
click at [604, 229] on div "15.10.2025" at bounding box center [617, 224] width 130 height 31
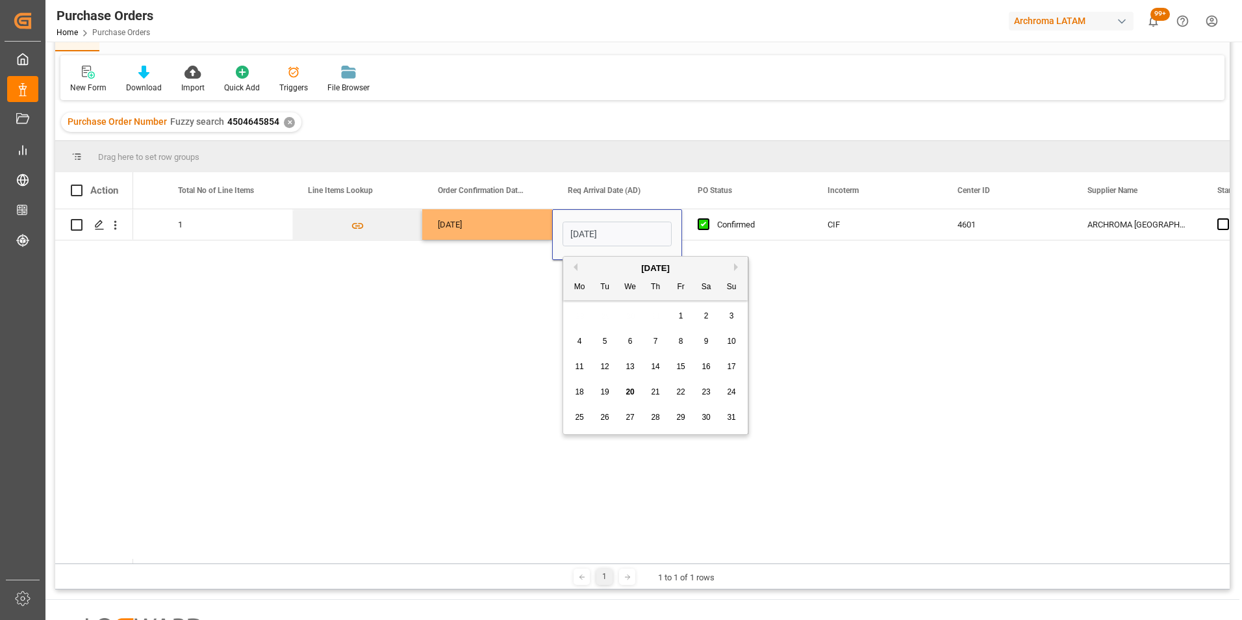
click at [735, 267] on button "Next Month" at bounding box center [738, 267] width 8 height 8
click at [653, 366] on span "16" at bounding box center [655, 366] width 8 height 9
type input "16.10.2025"
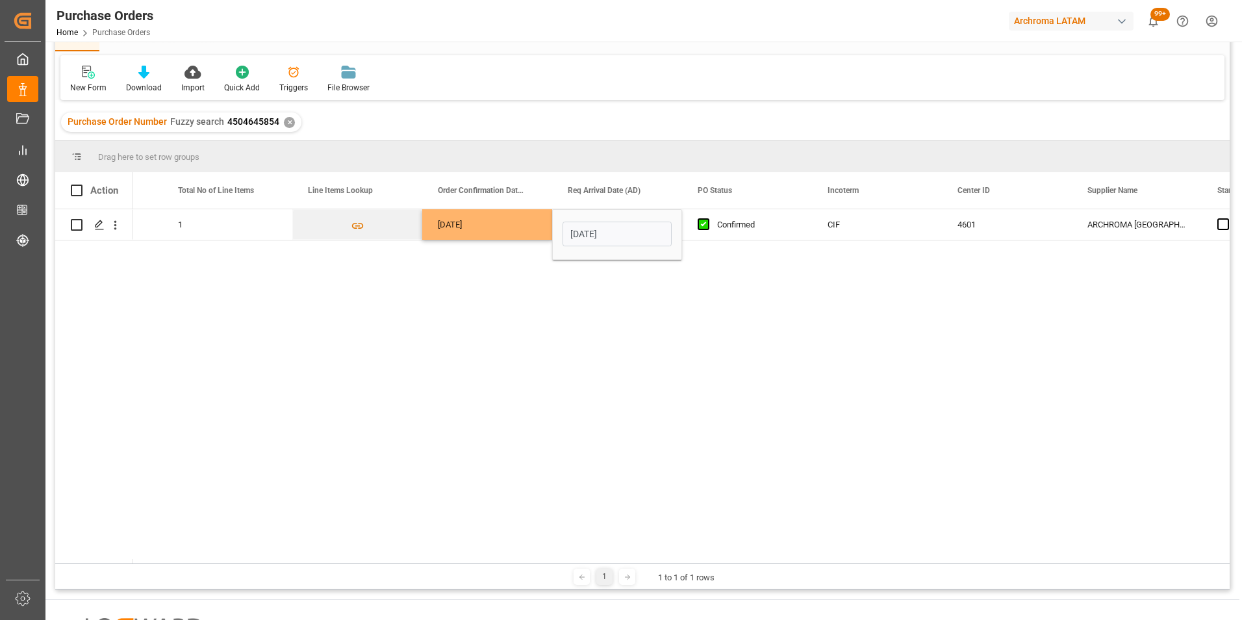
click at [468, 235] on div "26.08.2025" at bounding box center [487, 224] width 130 height 31
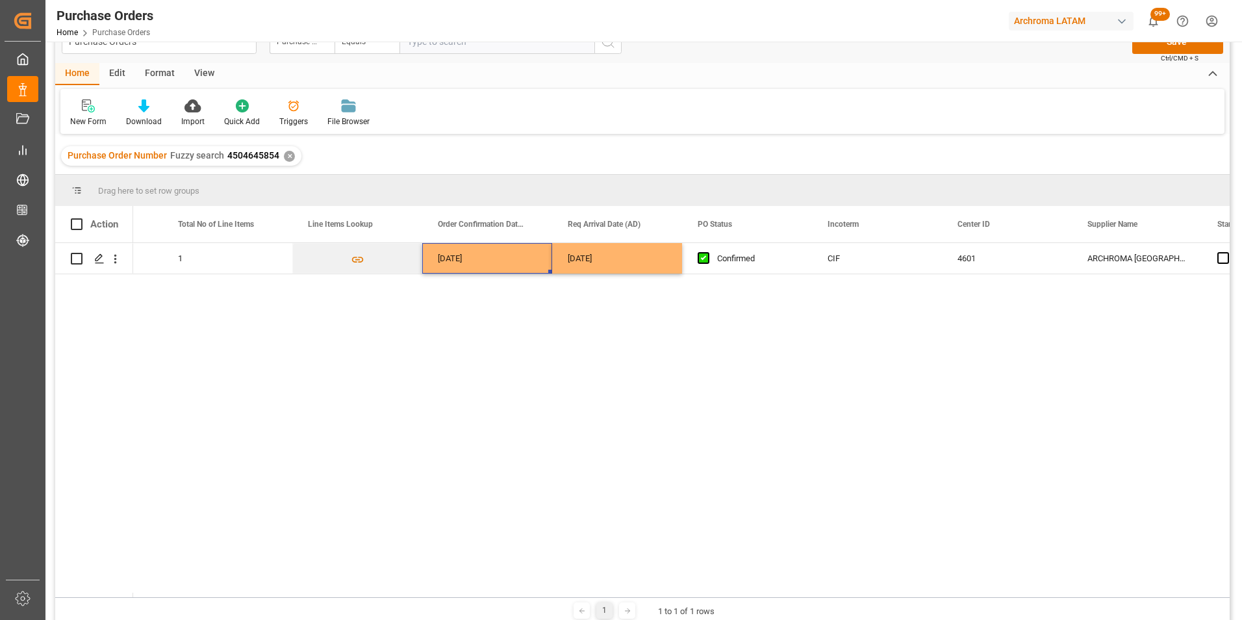
scroll to position [0, 0]
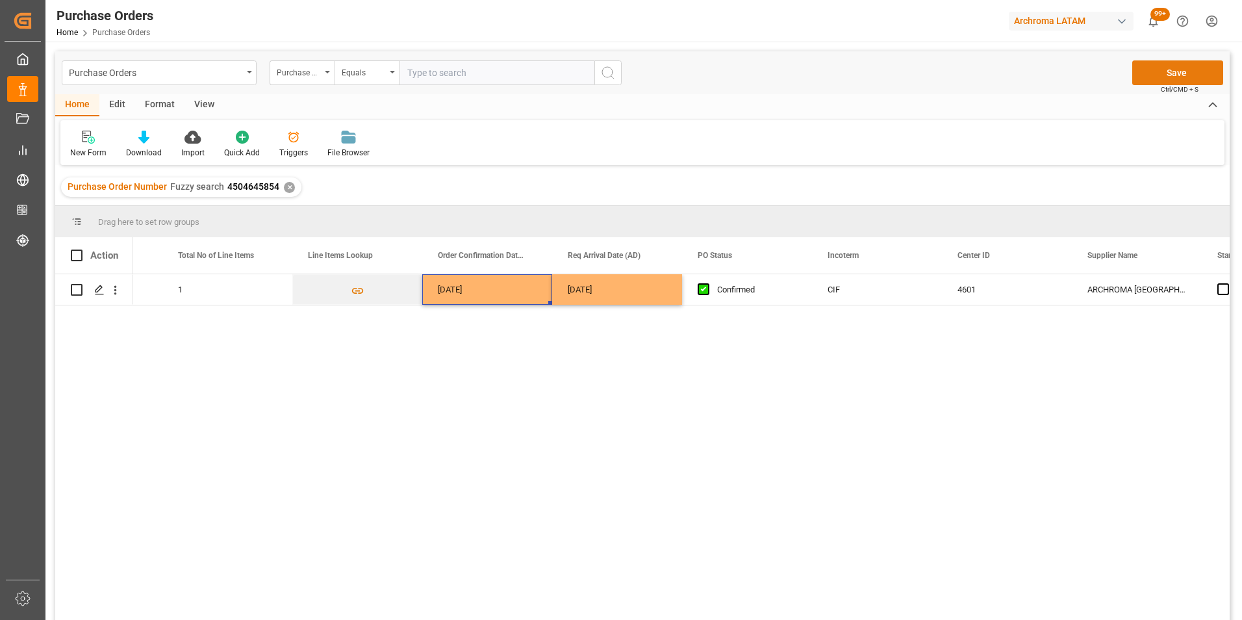
click at [1164, 75] on button "Save" at bounding box center [1177, 72] width 91 height 25
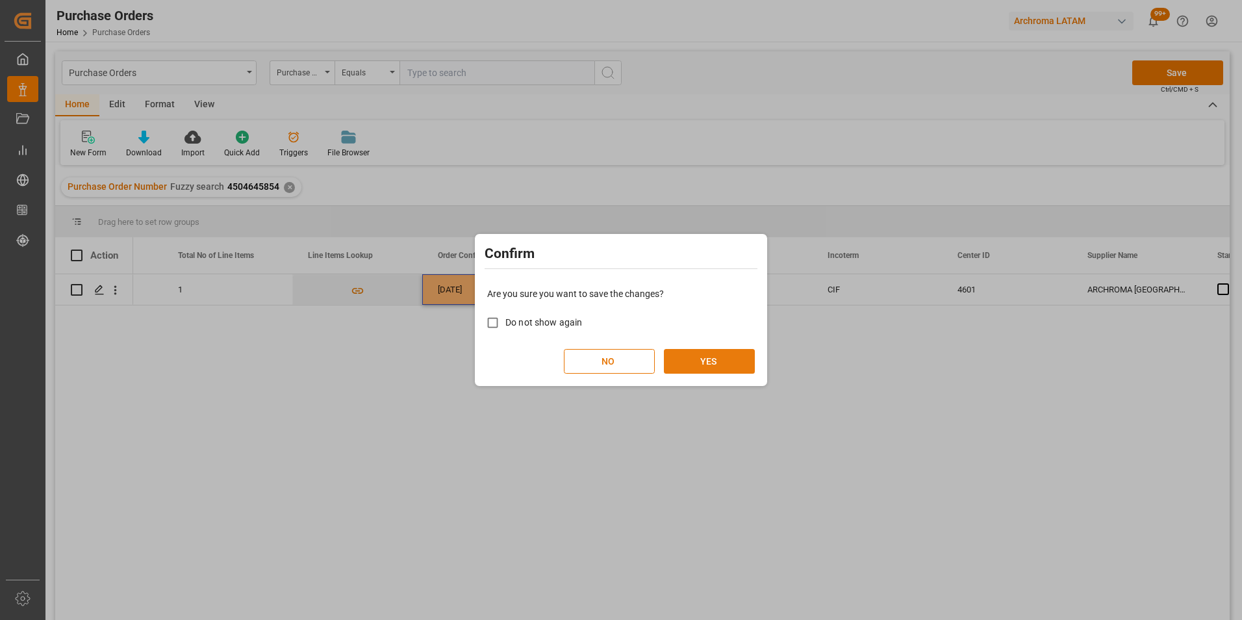
click at [737, 360] on button "YES" at bounding box center [709, 361] width 91 height 25
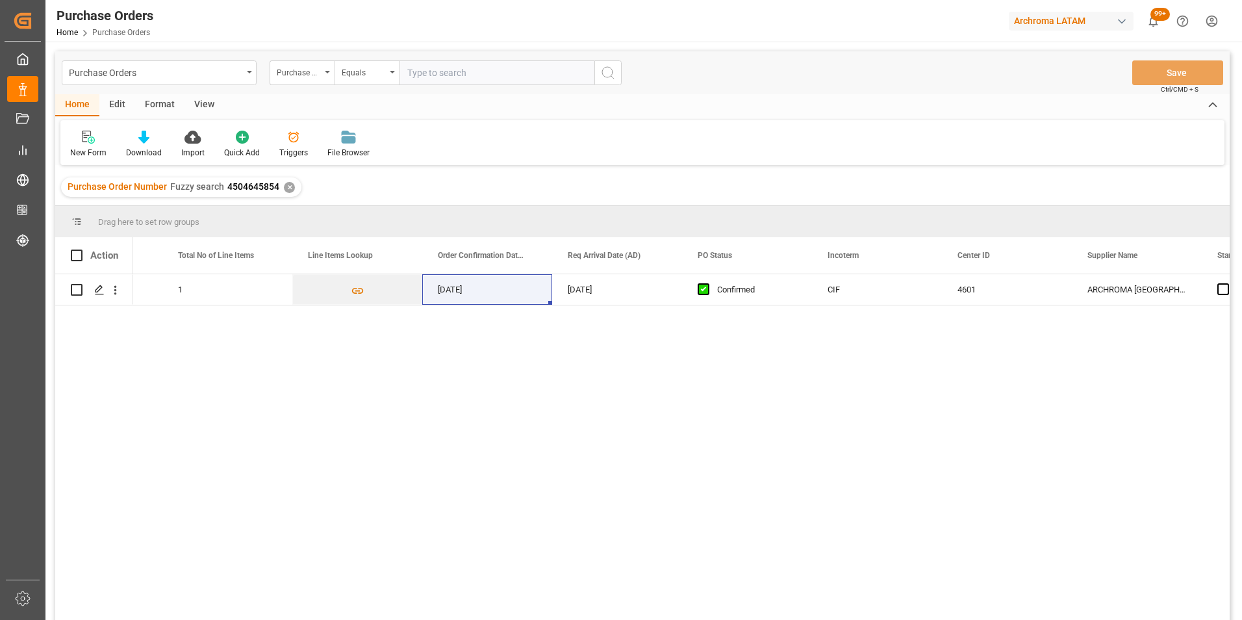
click at [286, 183] on div "✕" at bounding box center [289, 187] width 11 height 11
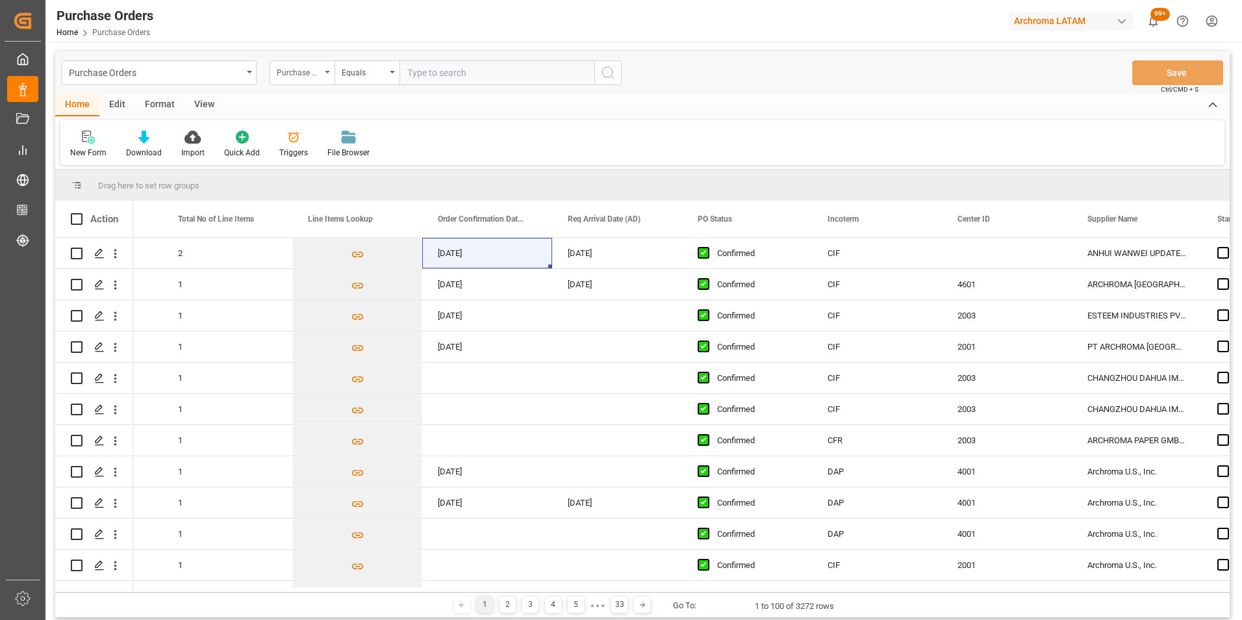
click at [319, 74] on div "Purchase Order Number" at bounding box center [299, 71] width 44 height 15
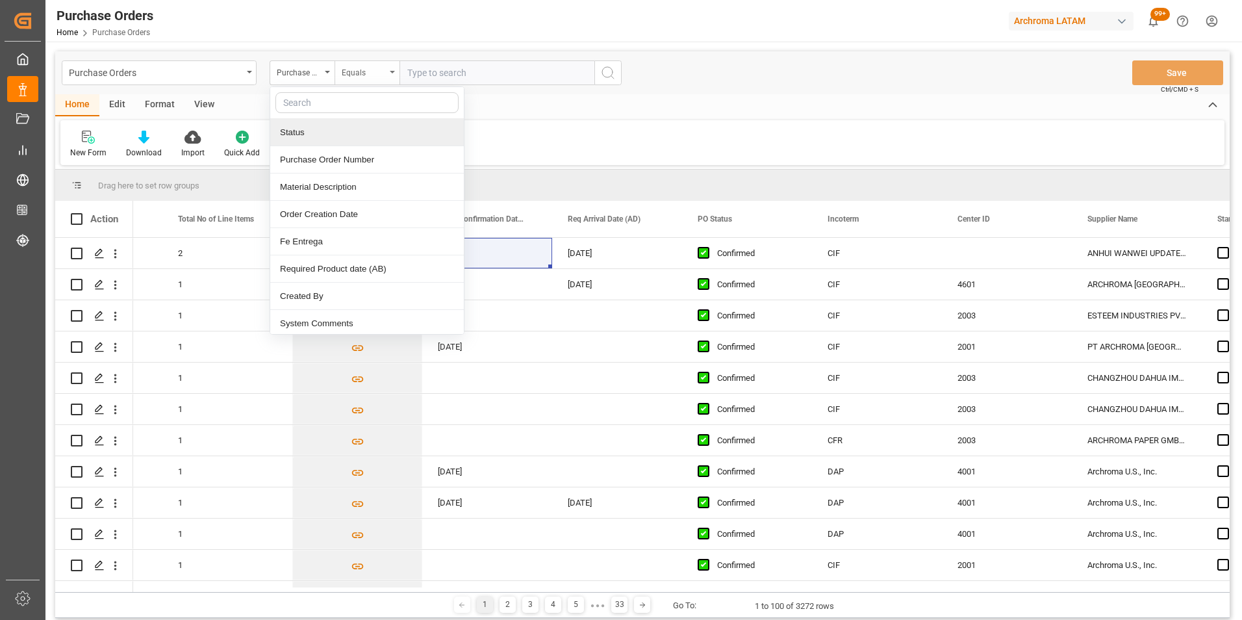
click at [357, 82] on div "Equals" at bounding box center [367, 72] width 65 height 25
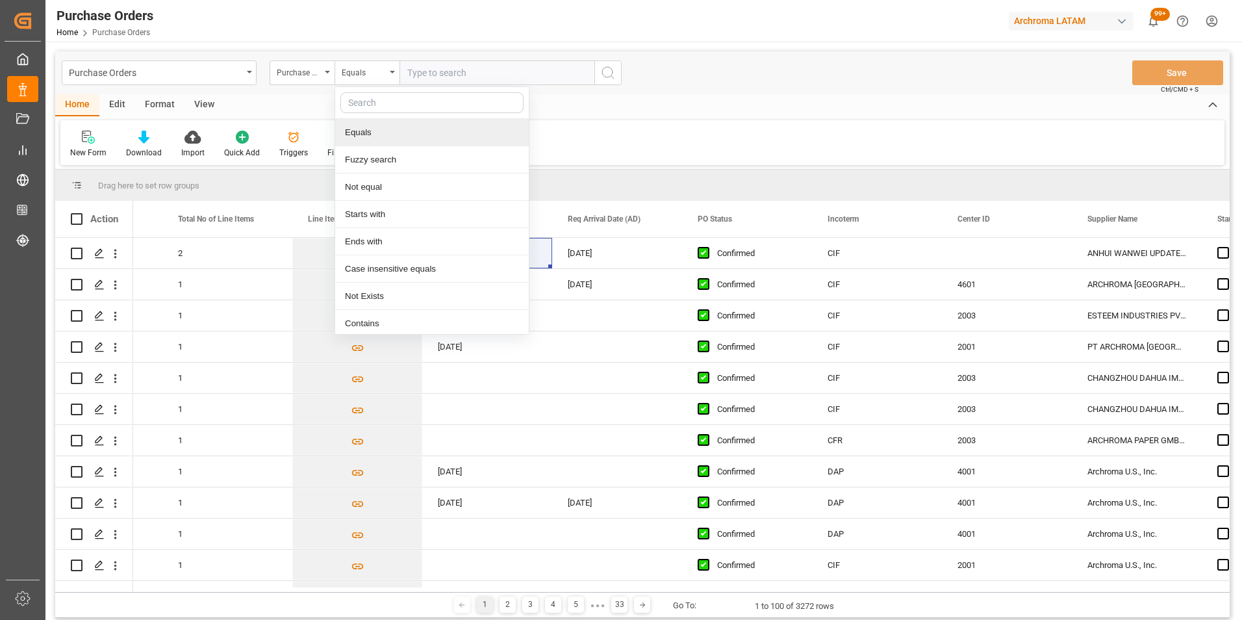
click at [368, 145] on div "Equals" at bounding box center [432, 132] width 194 height 27
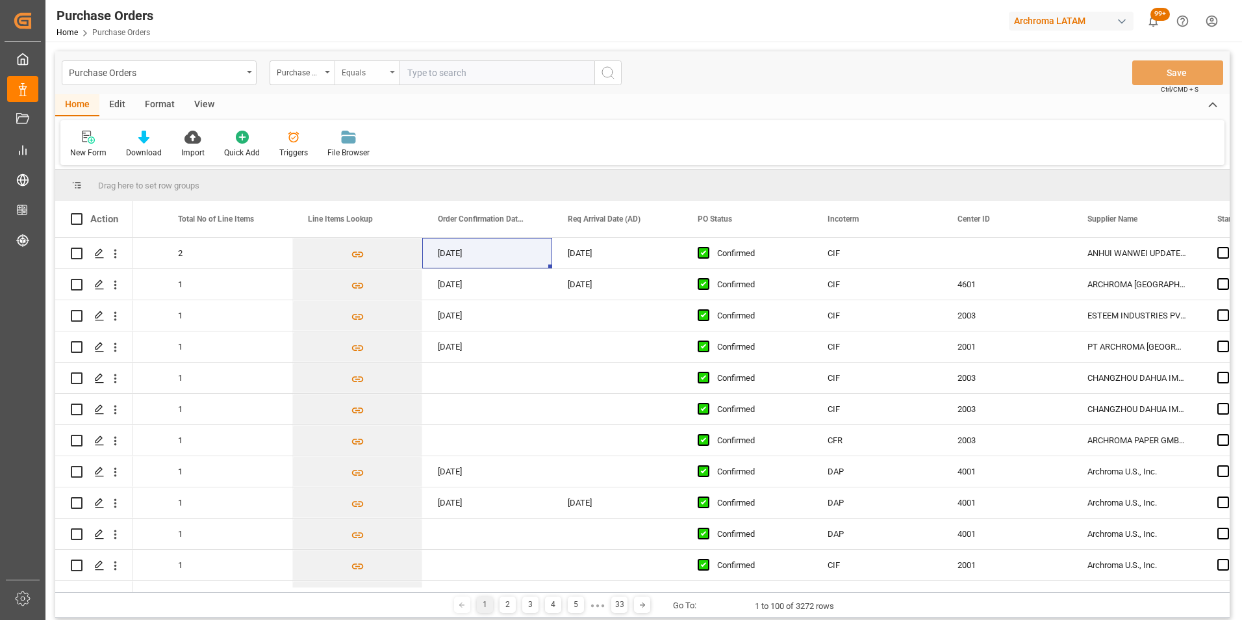
drag, startPoint x: 375, startPoint y: 66, endPoint x: 379, endPoint y: 79, distance: 13.2
click at [374, 66] on div "Equals" at bounding box center [364, 71] width 44 height 15
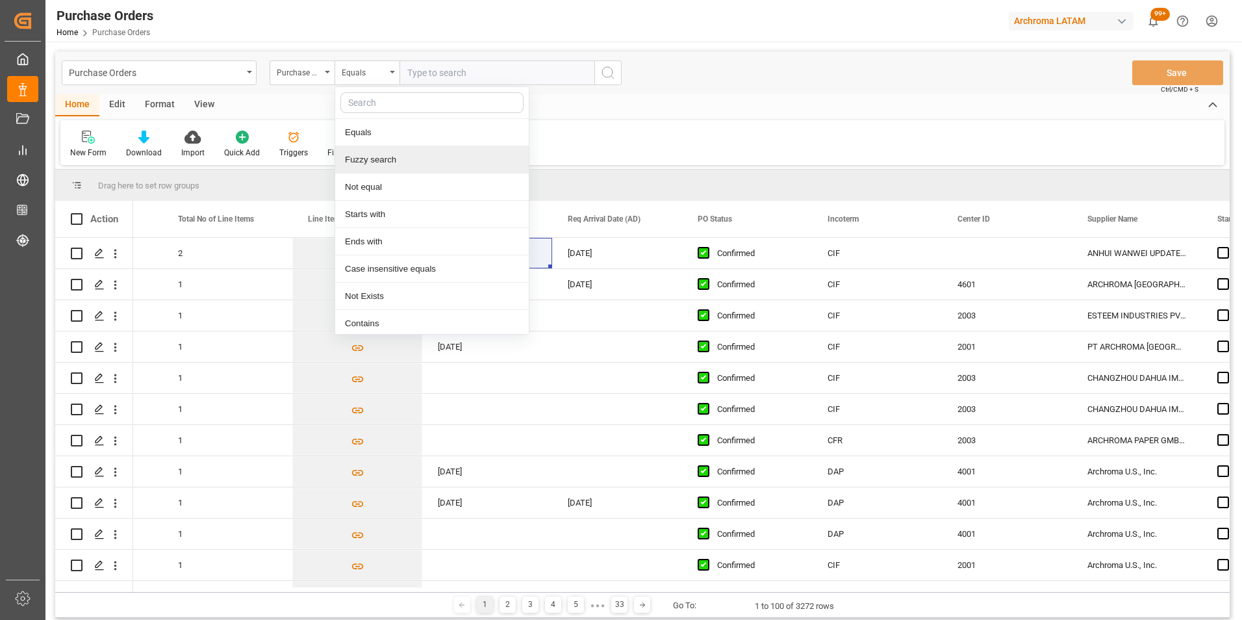
click at [387, 166] on div "Fuzzy search" at bounding box center [432, 159] width 194 height 27
paste input "4504648000"
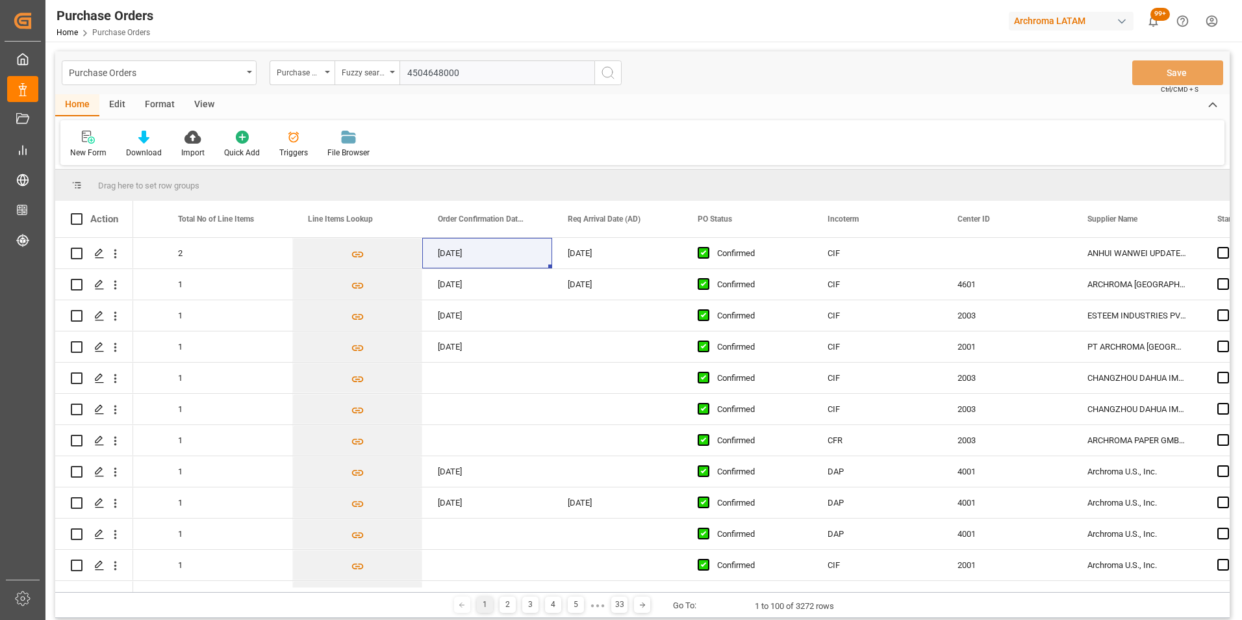
type input "4504648000"
click at [609, 74] on icon "search button" at bounding box center [608, 73] width 16 height 16
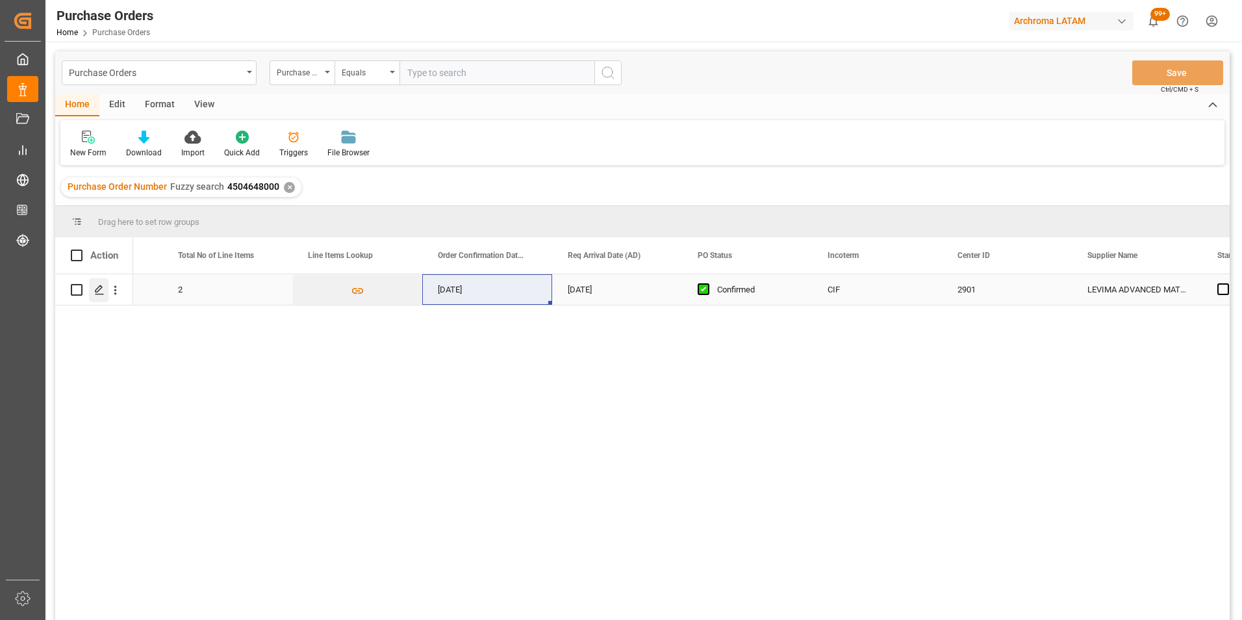
click at [96, 290] on polygon "Press SPACE to select this row." at bounding box center [98, 289] width 6 height 6
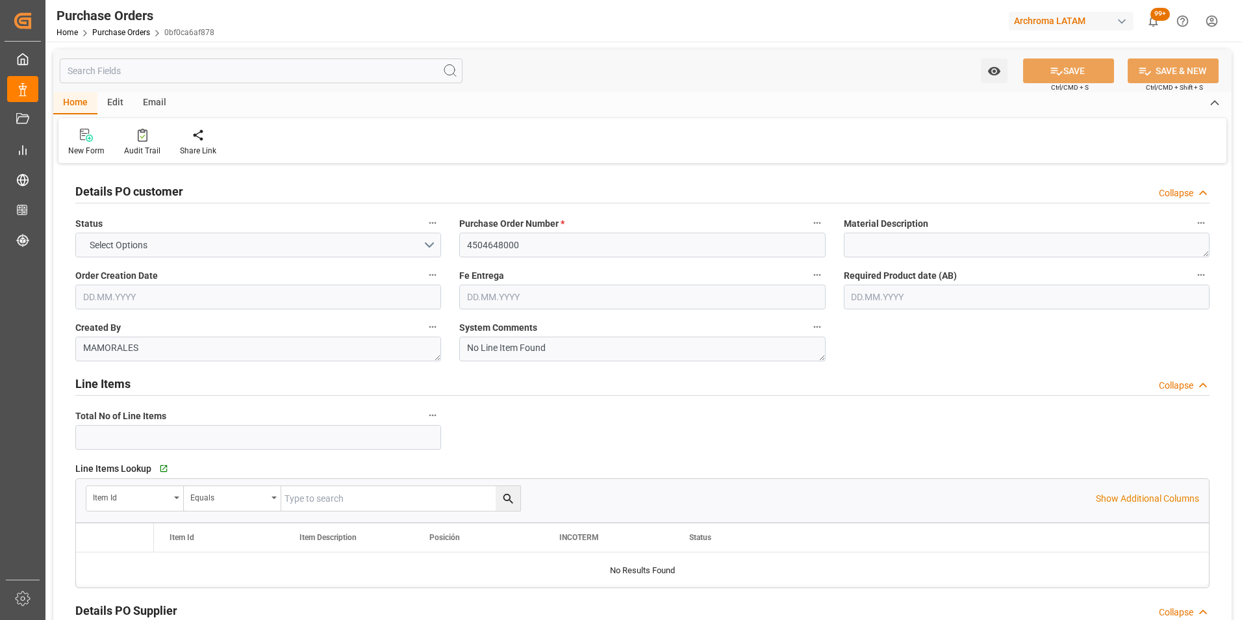
type input "2"
type input "24.07.2025"
type input "18.08.2025"
type input "11.09.2025"
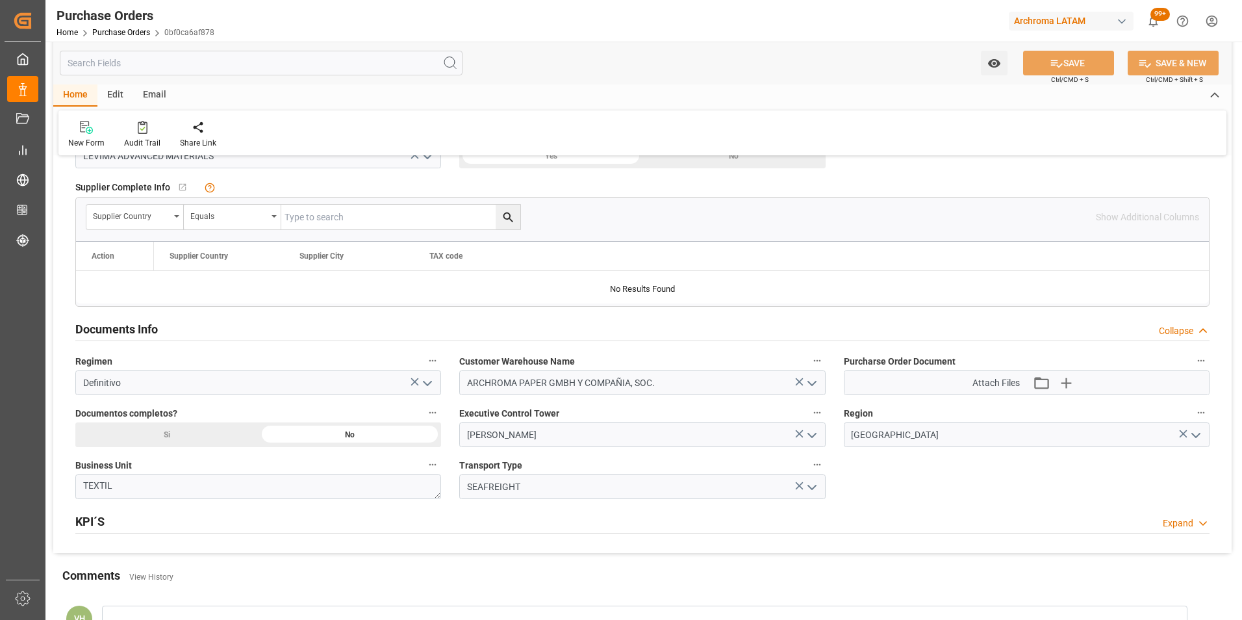
scroll to position [909, 0]
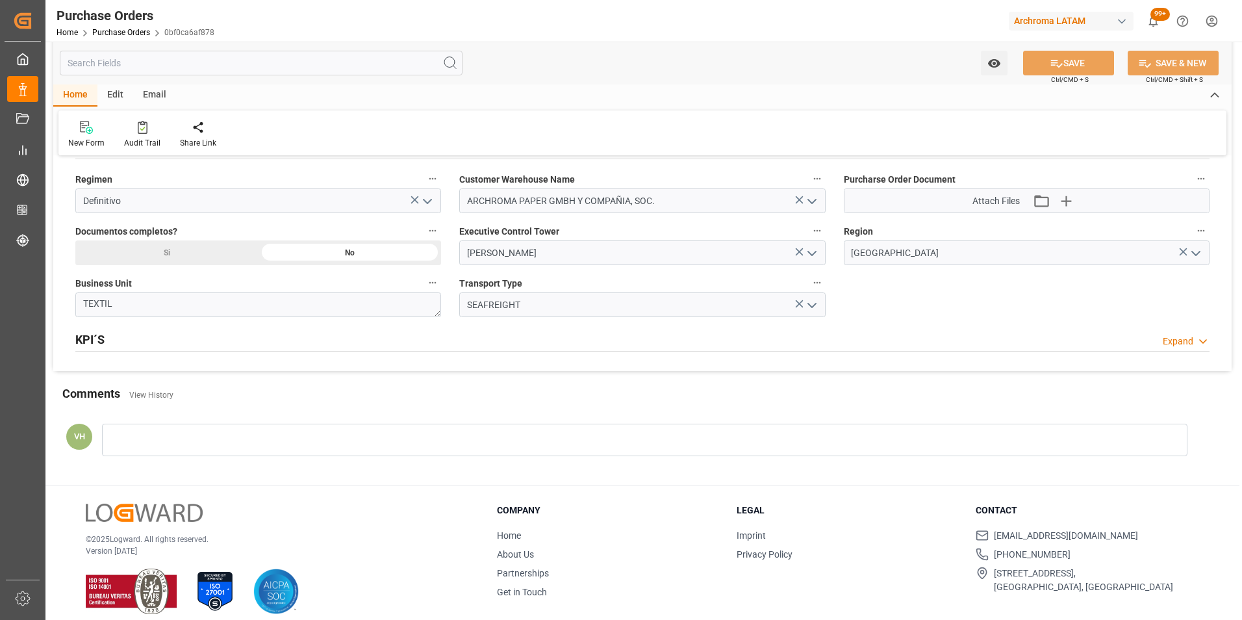
click at [1065, 211] on div "Attach Files Attach existing file Upload new file" at bounding box center [1026, 200] width 364 height 23
click at [1070, 198] on icon "button" at bounding box center [1066, 200] width 21 height 21
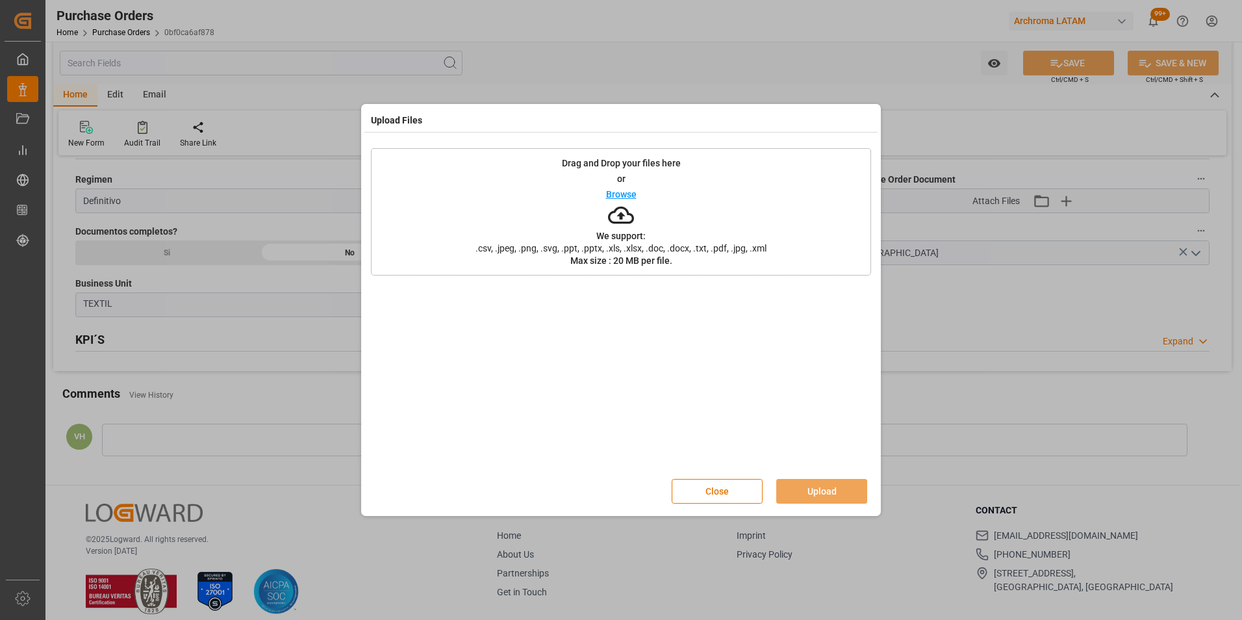
click at [698, 231] on div "Drag and Drop your files here or Browse We support: .csv, .jpeg, .png, .svg, .p…" at bounding box center [621, 211] width 500 height 127
click at [835, 484] on button "Upload" at bounding box center [821, 491] width 91 height 25
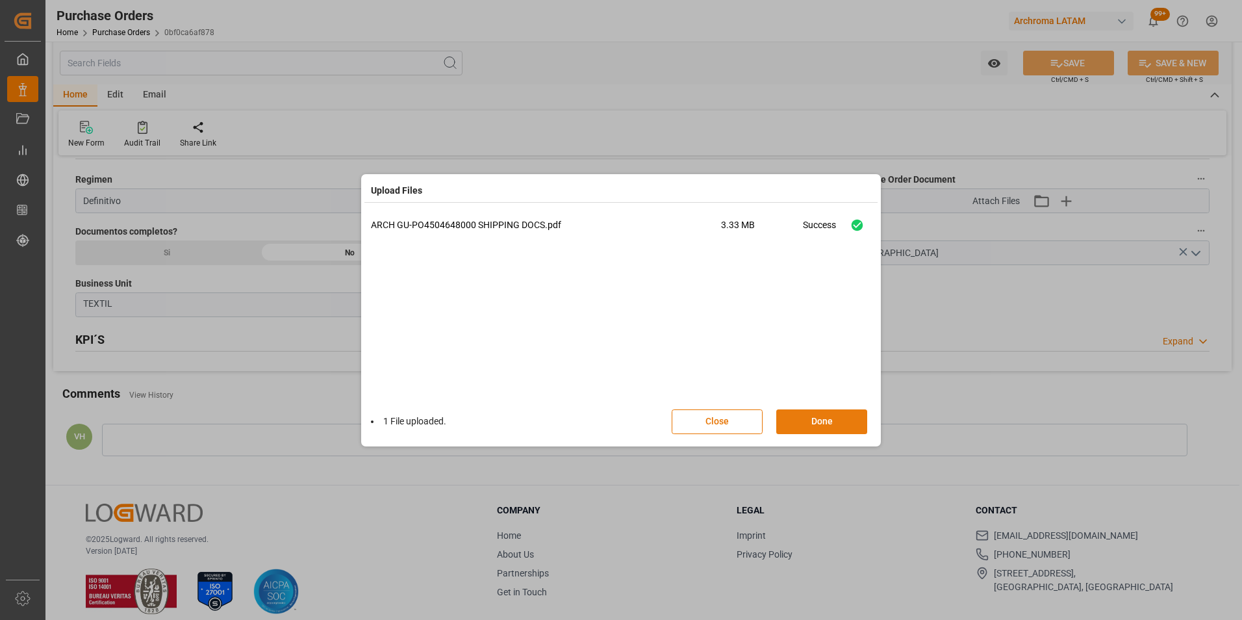
click at [841, 412] on button "Done" at bounding box center [821, 421] width 91 height 25
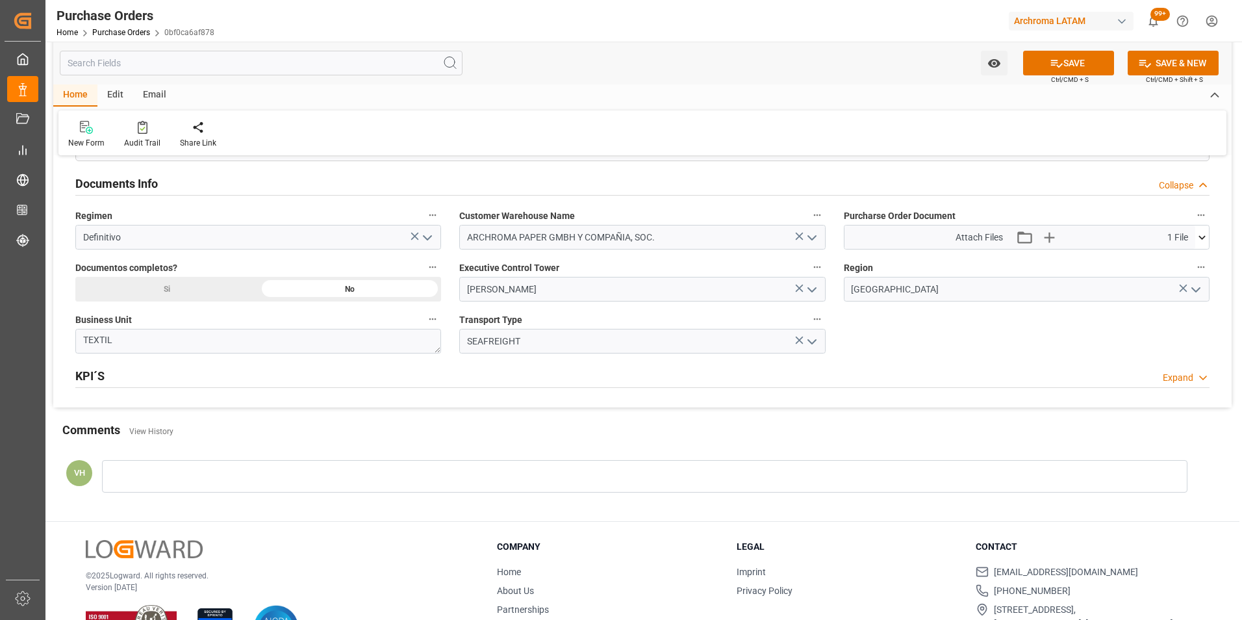
scroll to position [844, 0]
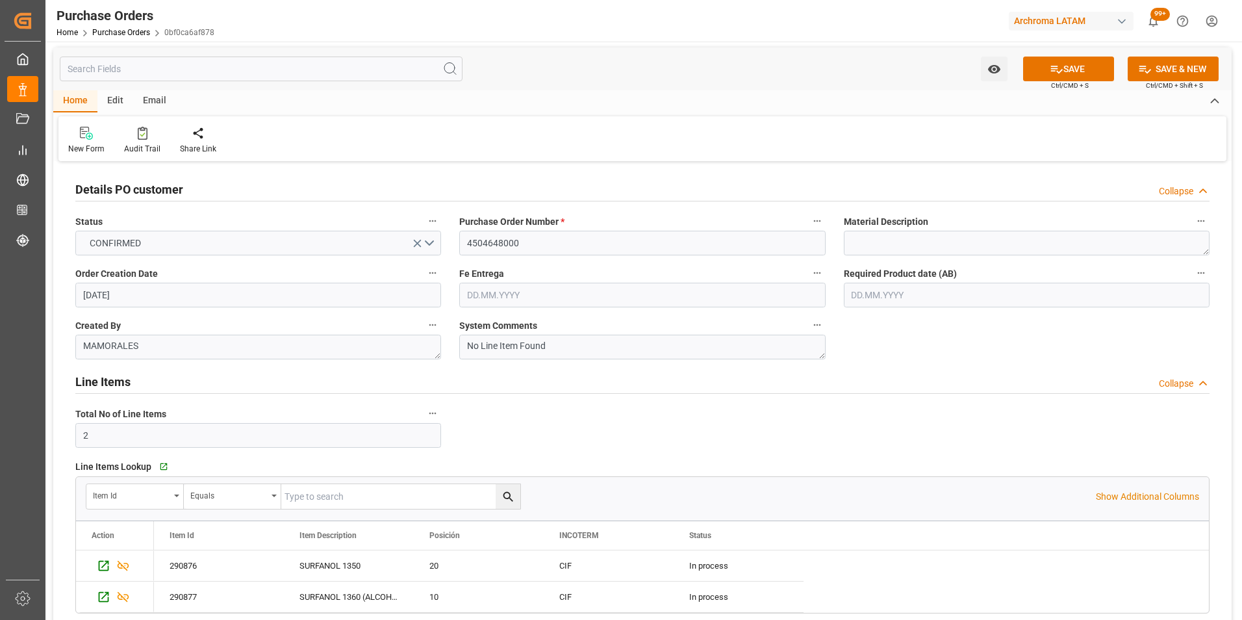
scroll to position [0, 0]
click at [1068, 71] on button "SAVE" at bounding box center [1068, 70] width 91 height 25
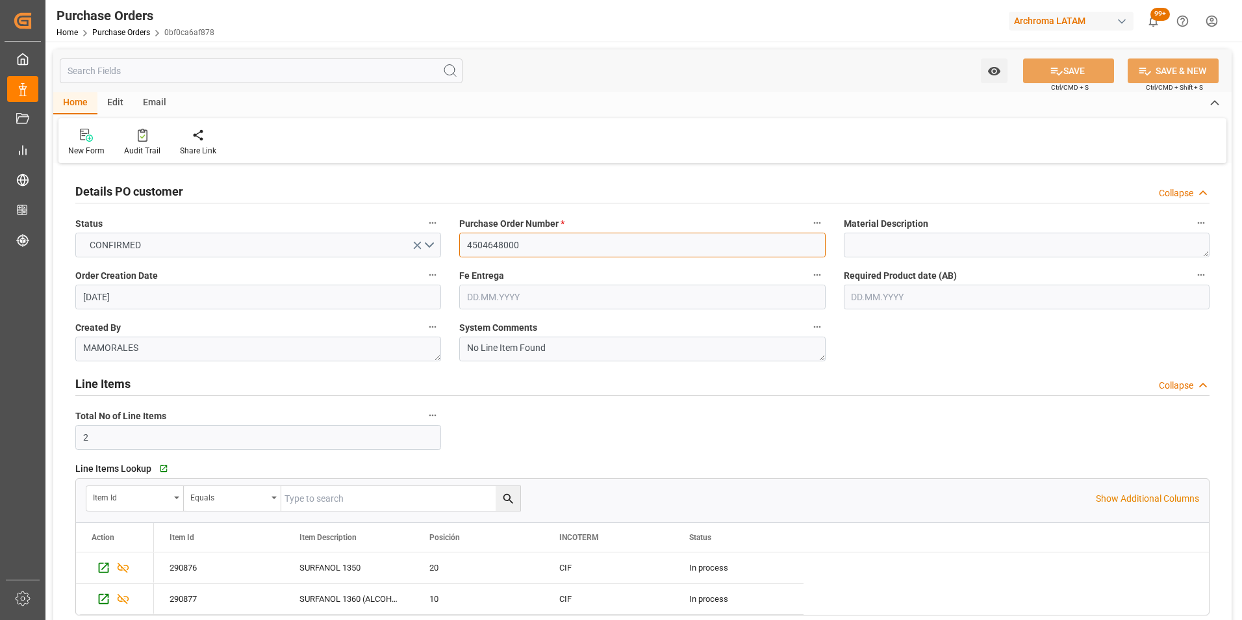
click at [509, 249] on input "4504648000" at bounding box center [642, 245] width 366 height 25
click at [136, 33] on link "Purchase Orders" at bounding box center [121, 32] width 58 height 9
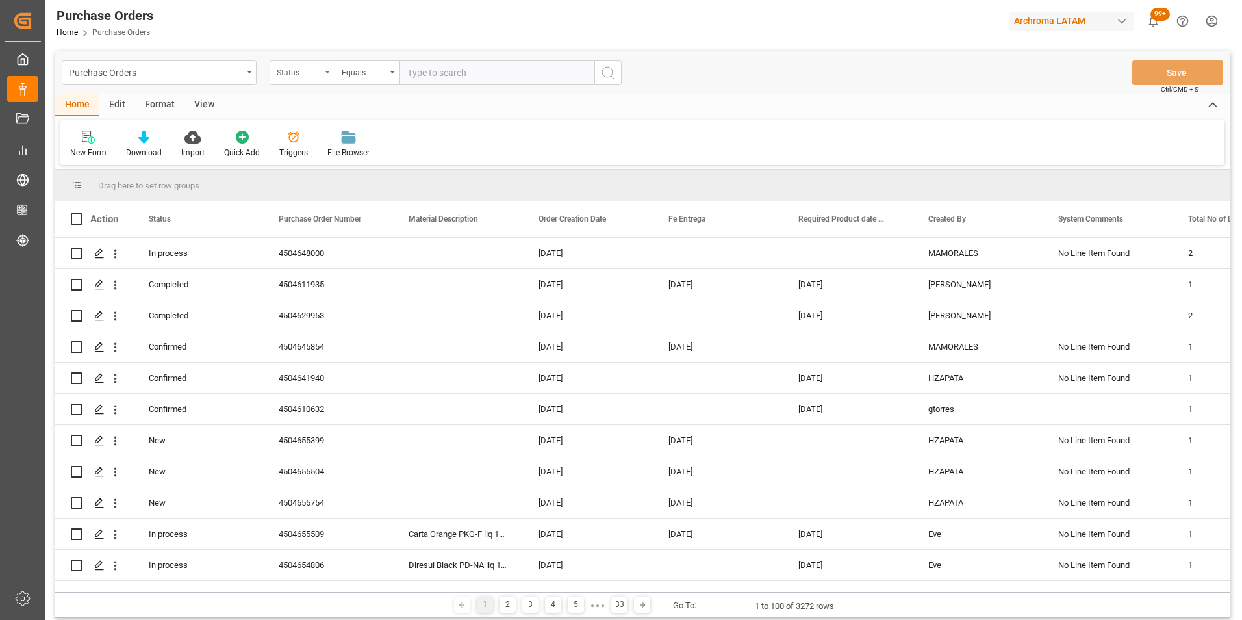
click at [331, 72] on div "Status" at bounding box center [302, 72] width 65 height 25
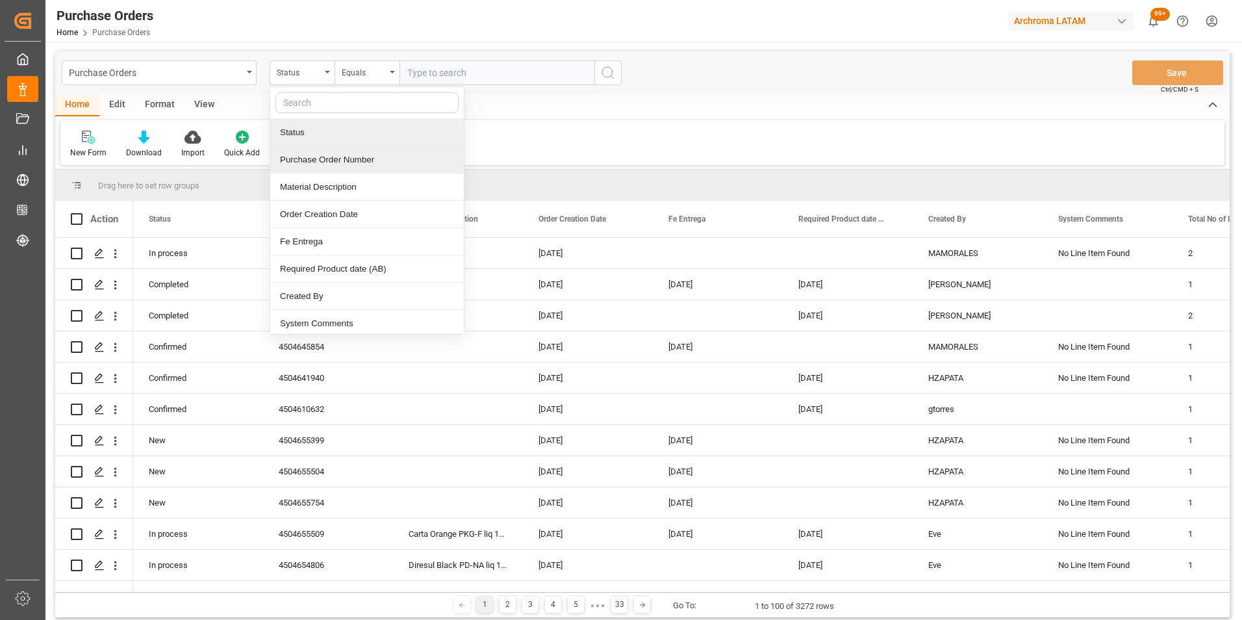
click at [342, 159] on div "Purchase Order Number" at bounding box center [367, 159] width 194 height 27
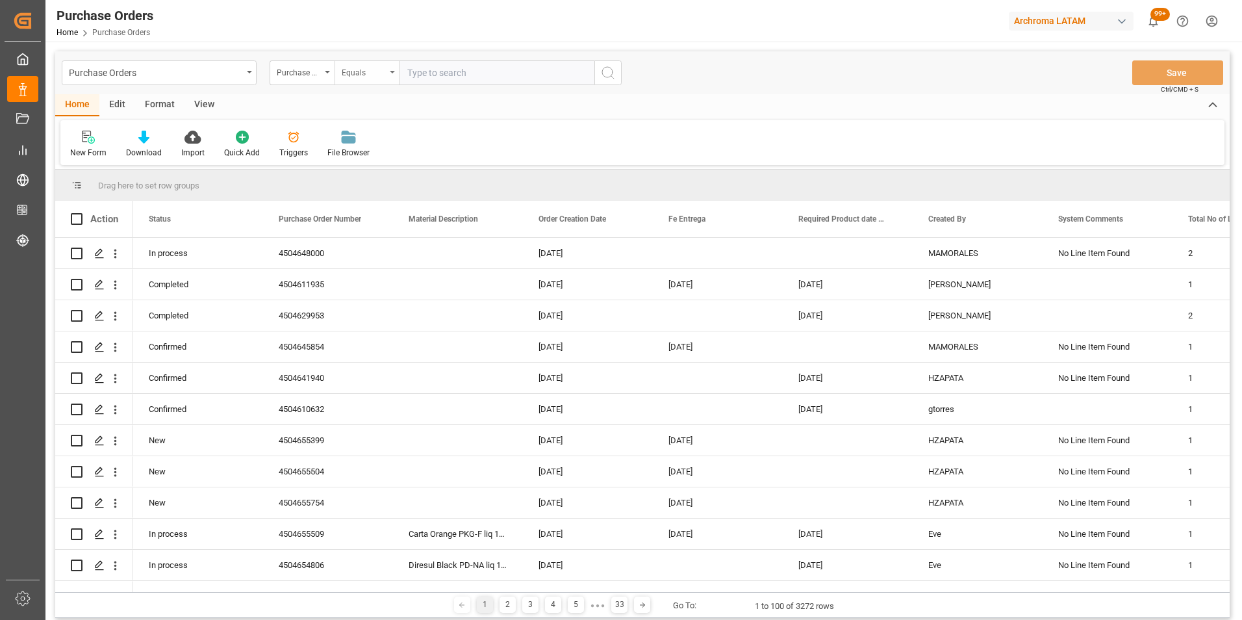
click at [368, 70] on div "Equals" at bounding box center [364, 71] width 44 height 15
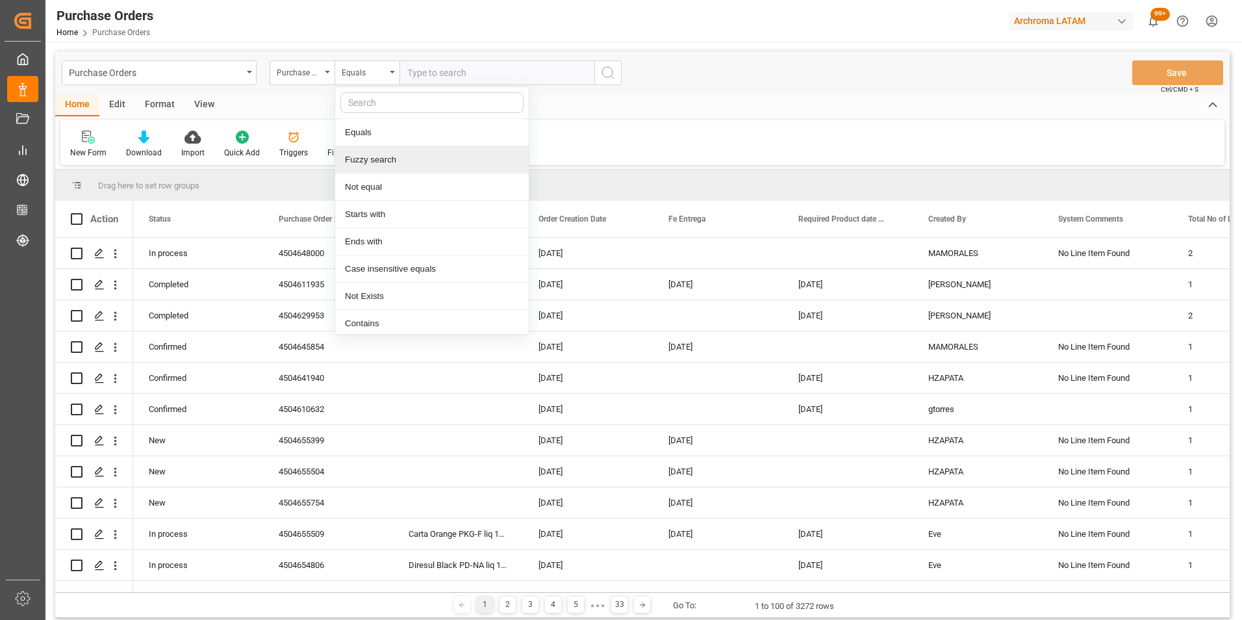
click at [393, 149] on div "Fuzzy search" at bounding box center [432, 159] width 194 height 27
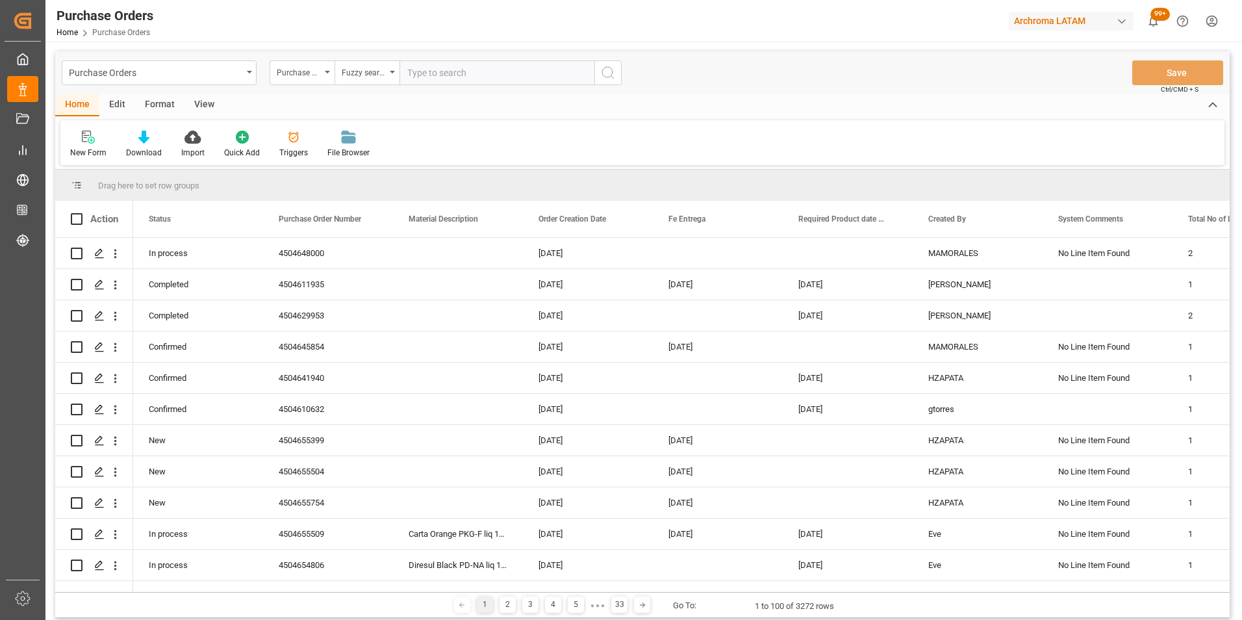
paste input "4504652980"
type input "4504652980"
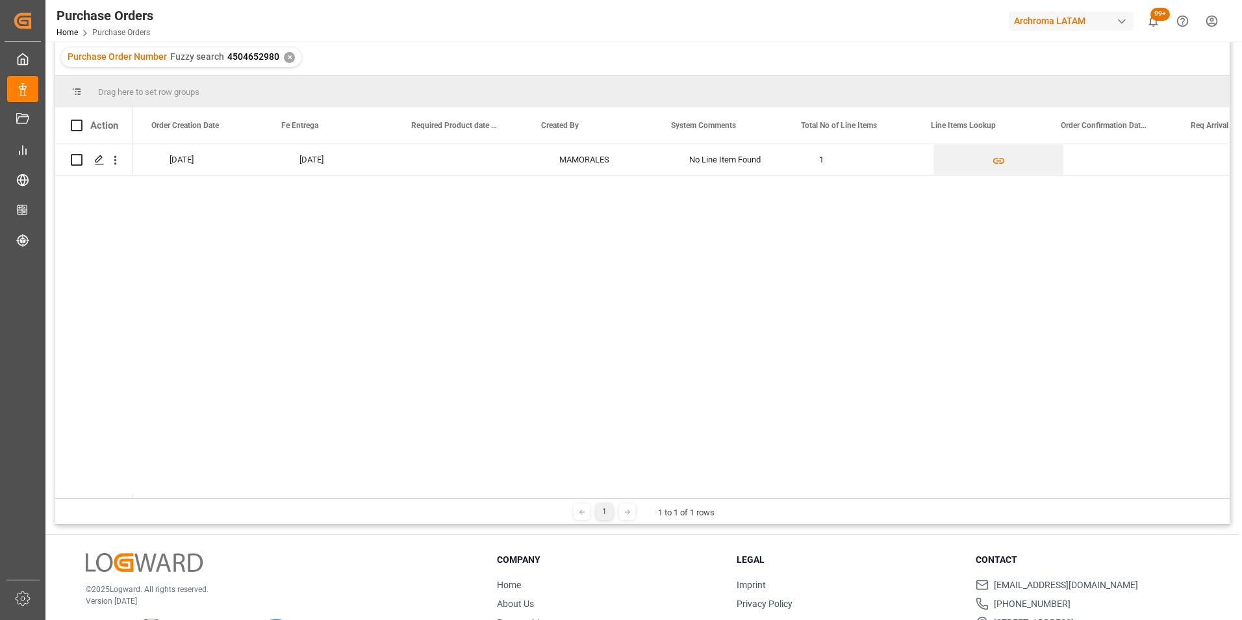
scroll to position [0, 485]
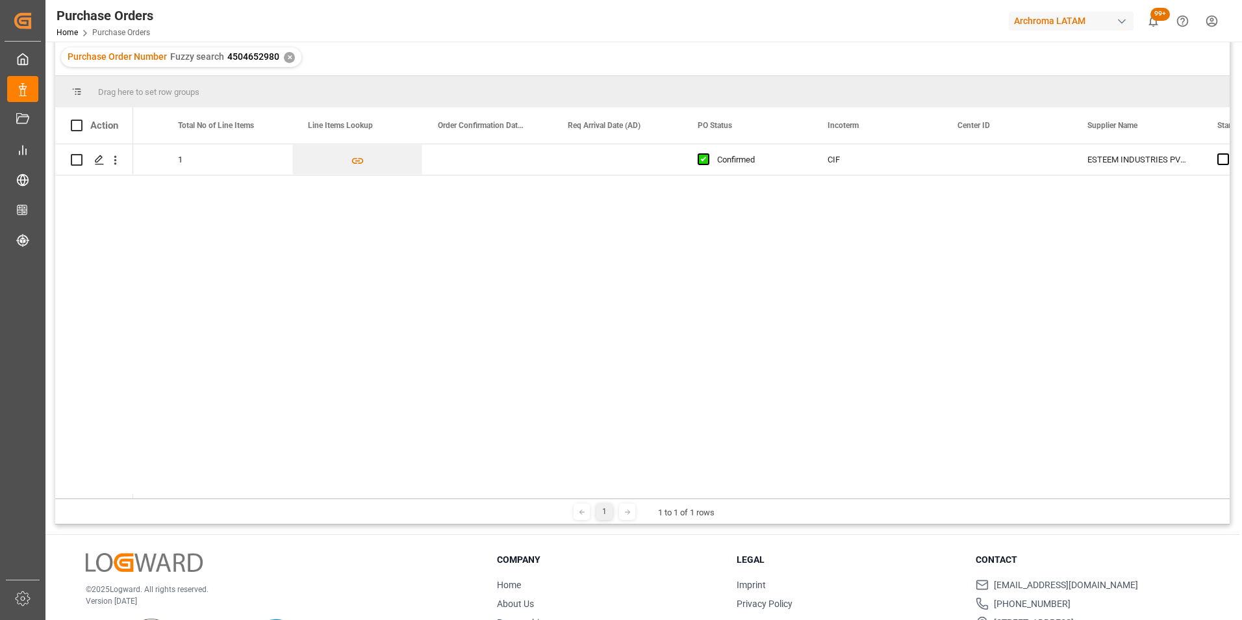
click at [476, 143] on div "Order Confirmation Date (SD)" at bounding box center [481, 125] width 87 height 36
click at [244, 58] on div "✕" at bounding box center [245, 57] width 11 height 11
click at [500, 162] on div "Press SPACE to select this row." at bounding box center [487, 159] width 130 height 31
click at [500, 161] on div "Press SPACE to select this row." at bounding box center [487, 159] width 130 height 31
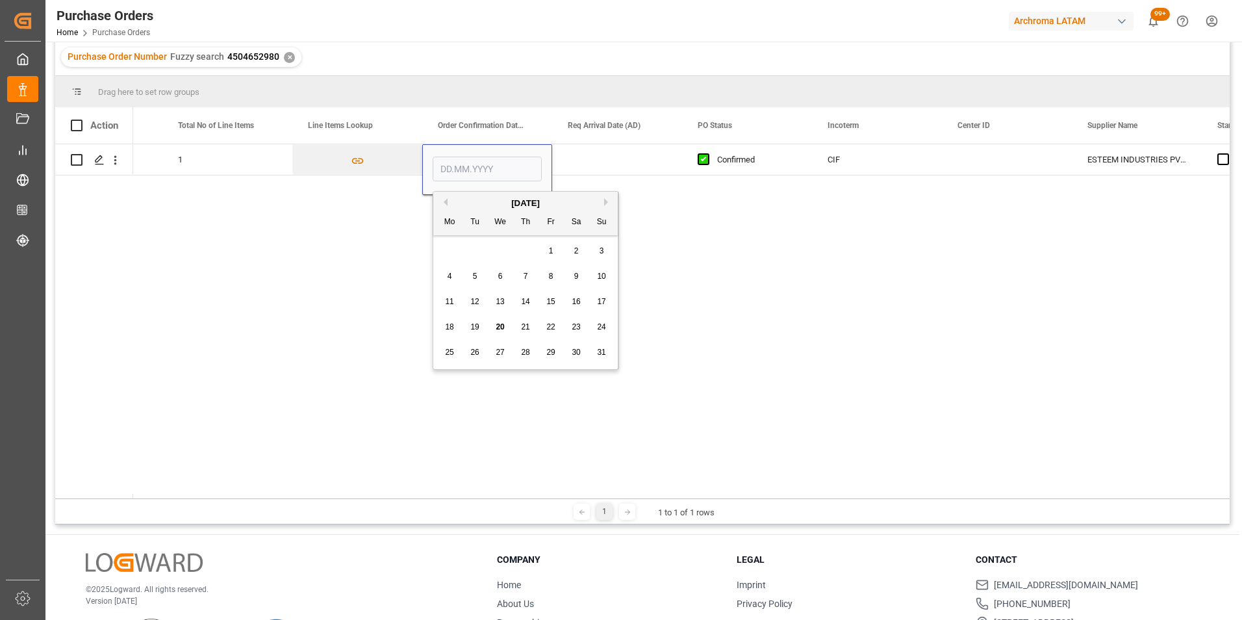
click at [446, 353] on span "25" at bounding box center [449, 352] width 8 height 9
type input "25.08.2025"
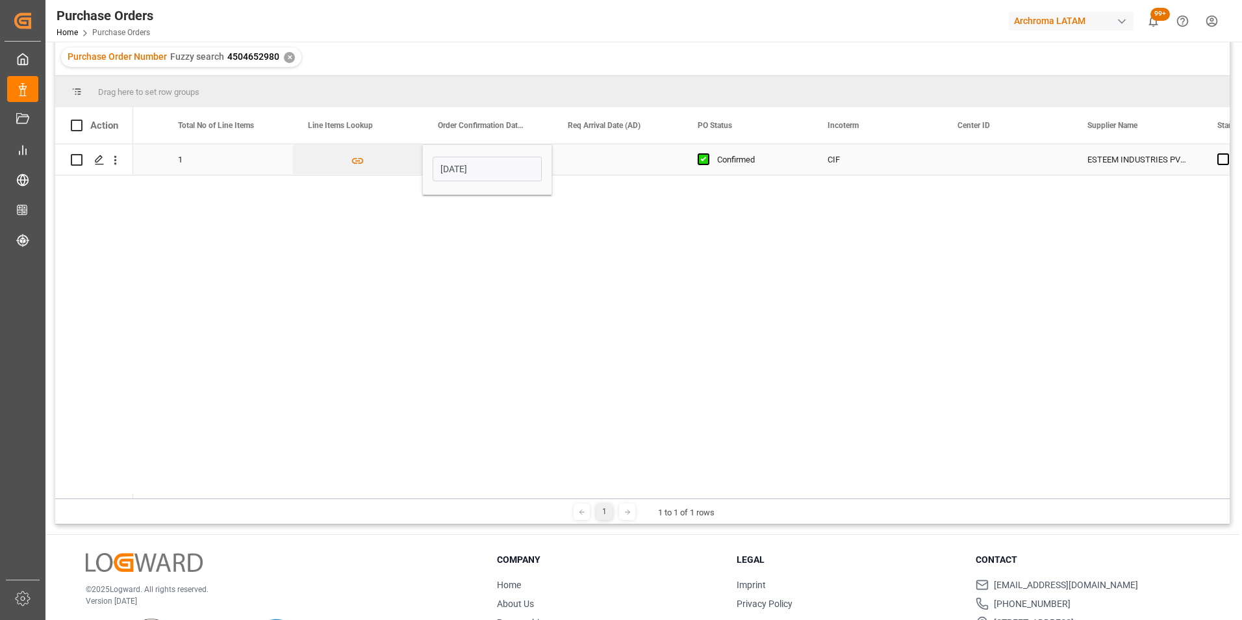
click at [605, 166] on div "Press SPACE to select this row." at bounding box center [617, 159] width 130 height 31
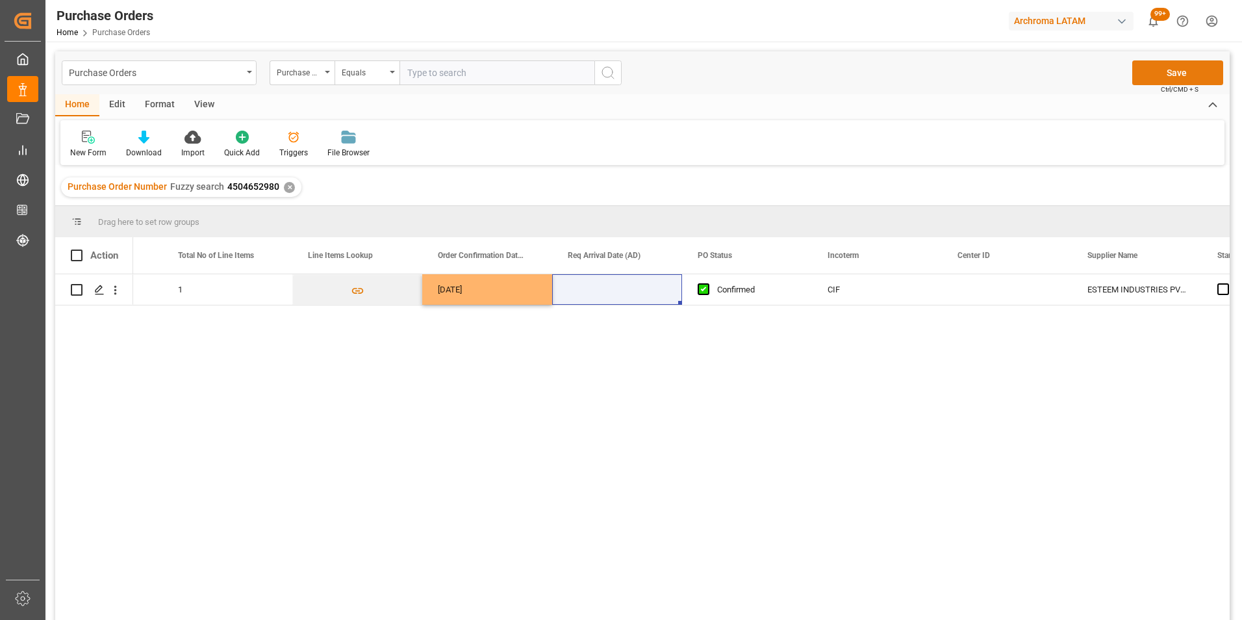
click at [1173, 82] on button "Save" at bounding box center [1177, 72] width 91 height 25
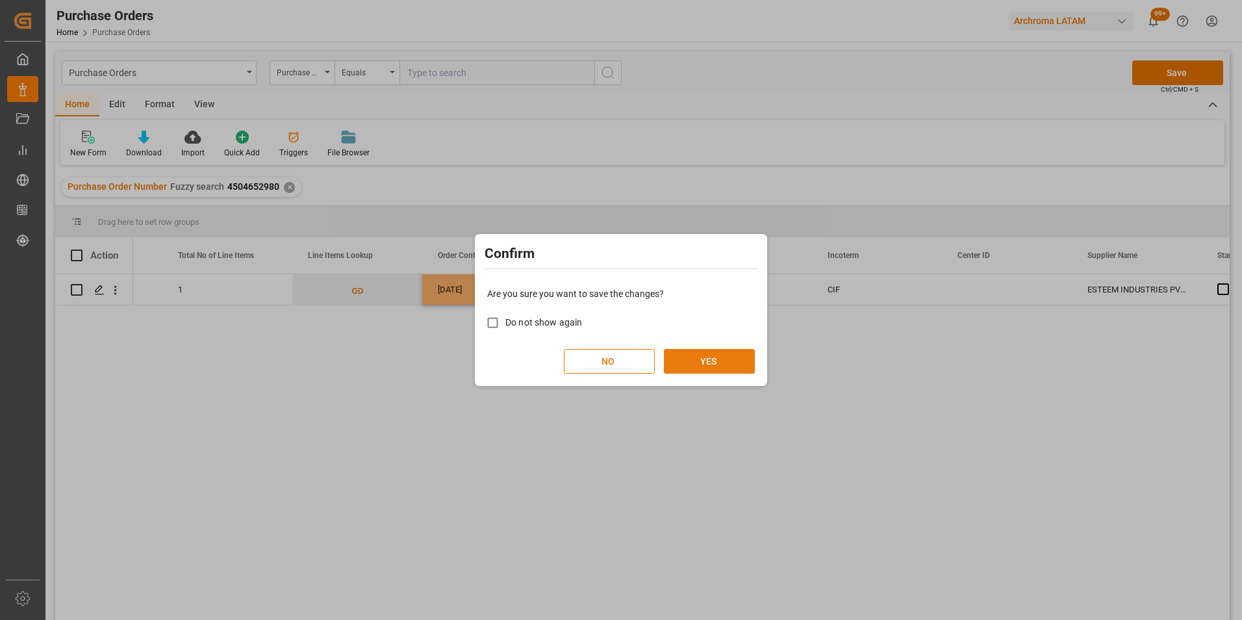
click at [713, 372] on button "YES" at bounding box center [709, 361] width 91 height 25
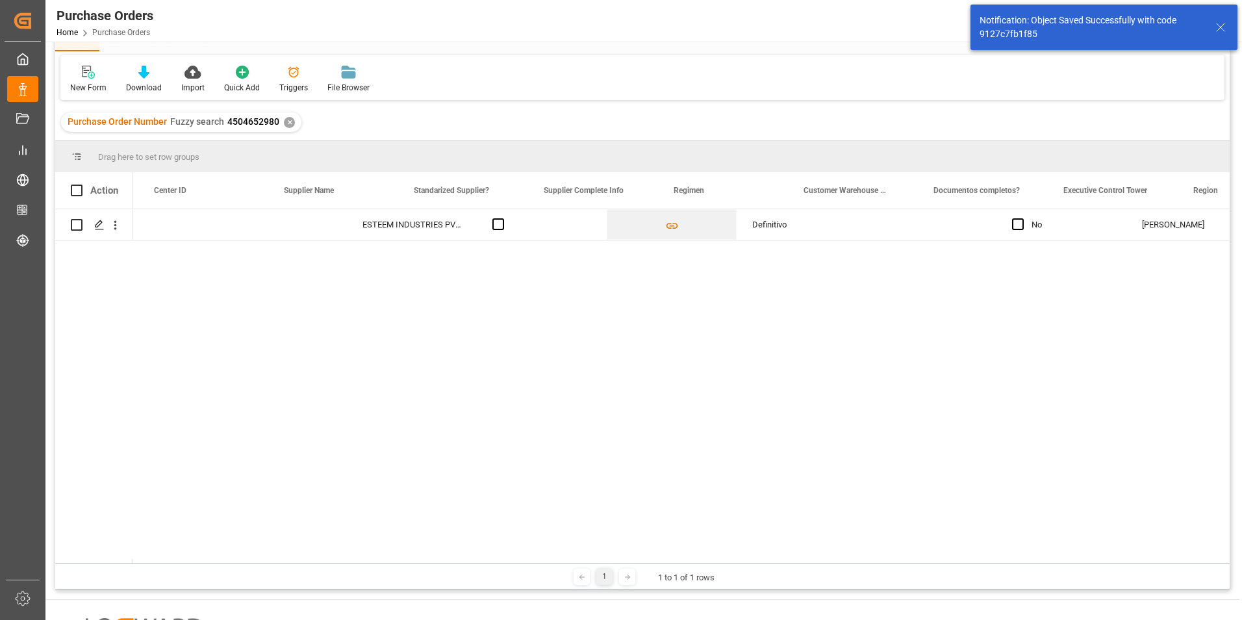
scroll to position [0, 1816]
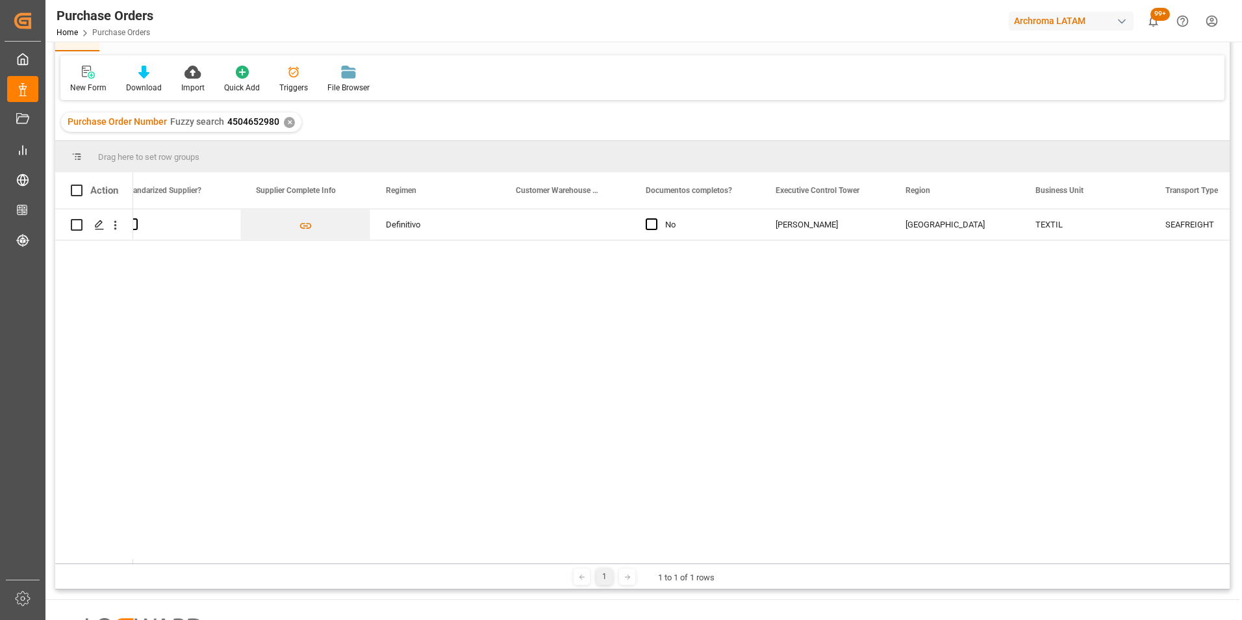
click at [290, 121] on div "✕" at bounding box center [289, 122] width 11 height 11
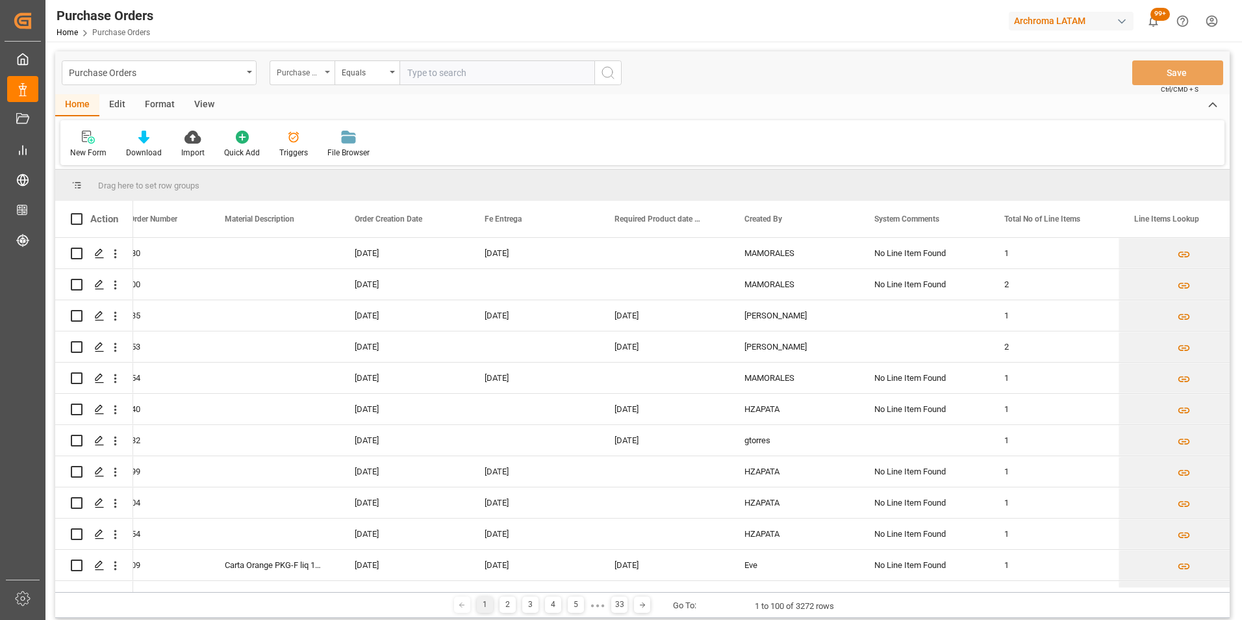
click at [294, 66] on div "Purchase Order Number" at bounding box center [299, 71] width 44 height 15
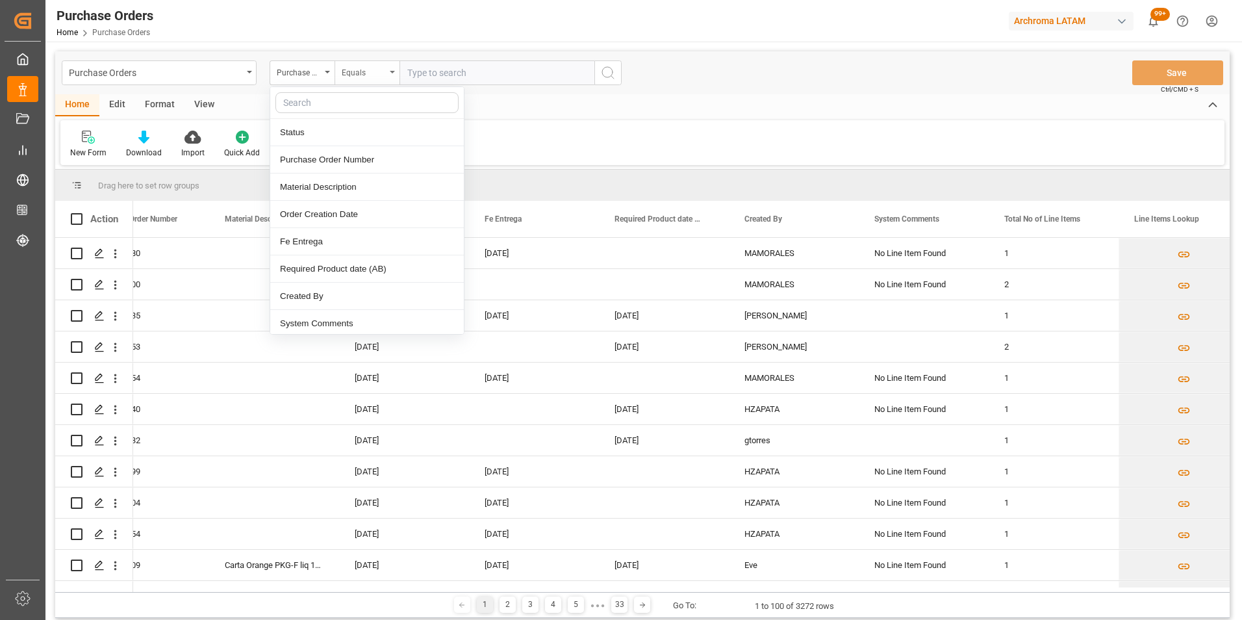
click at [364, 75] on div "Equals" at bounding box center [364, 71] width 44 height 15
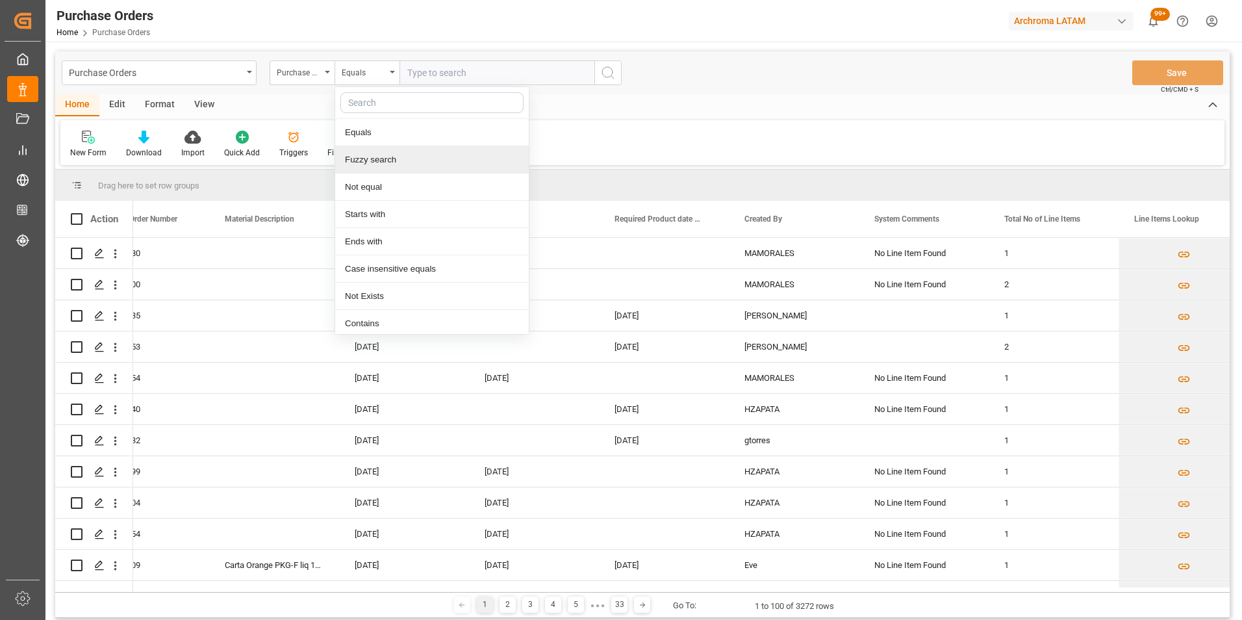
click at [375, 158] on div "Fuzzy search" at bounding box center [432, 159] width 194 height 27
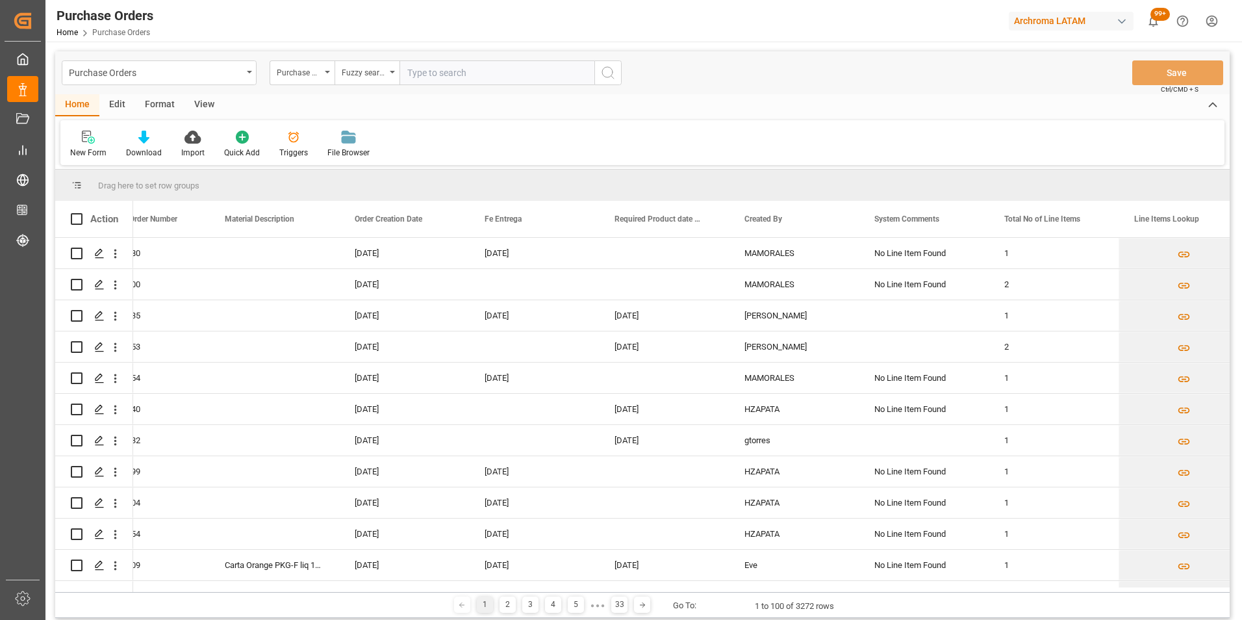
paste input "4504649453"
type input "4504649453"
click at [602, 77] on icon "search button" at bounding box center [608, 73] width 16 height 16
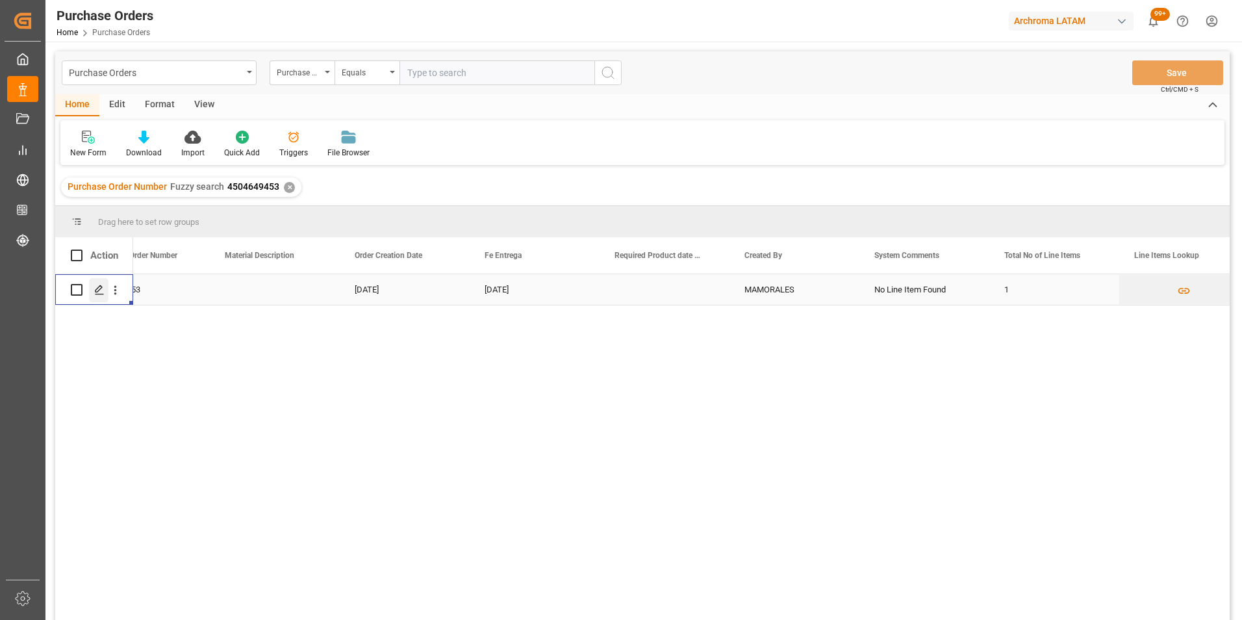
click at [92, 291] on div "Press SPACE to select this row." at bounding box center [98, 290] width 19 height 24
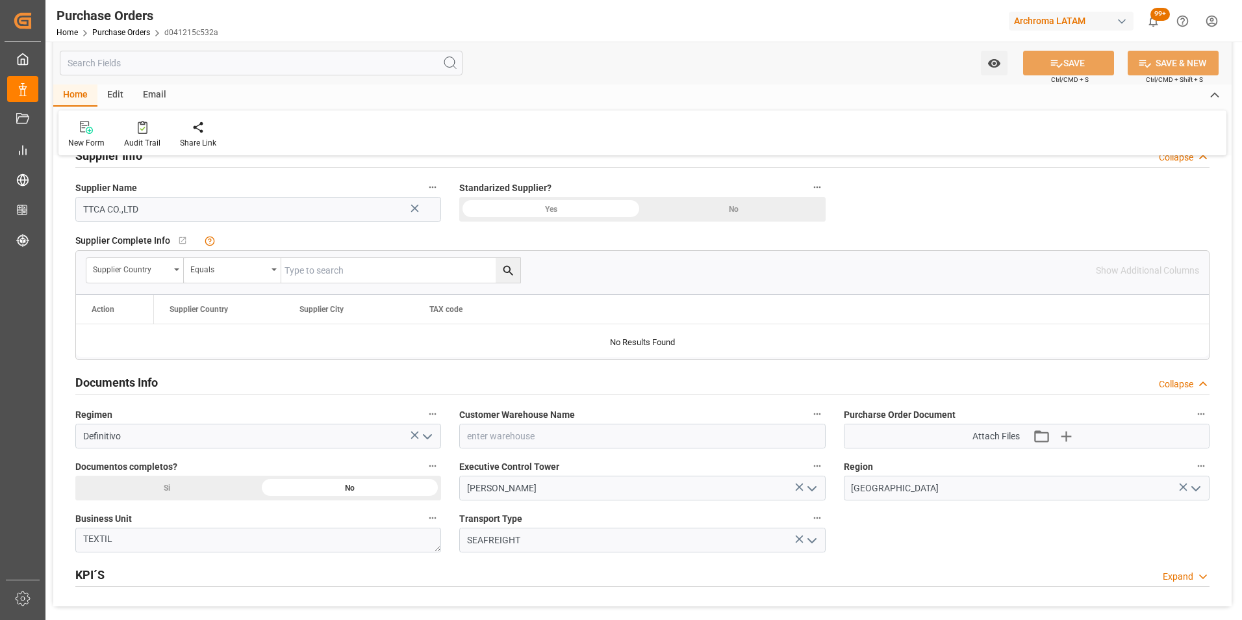
scroll to position [650, 0]
click at [1066, 438] on icon "button" at bounding box center [1066, 433] width 12 height 12
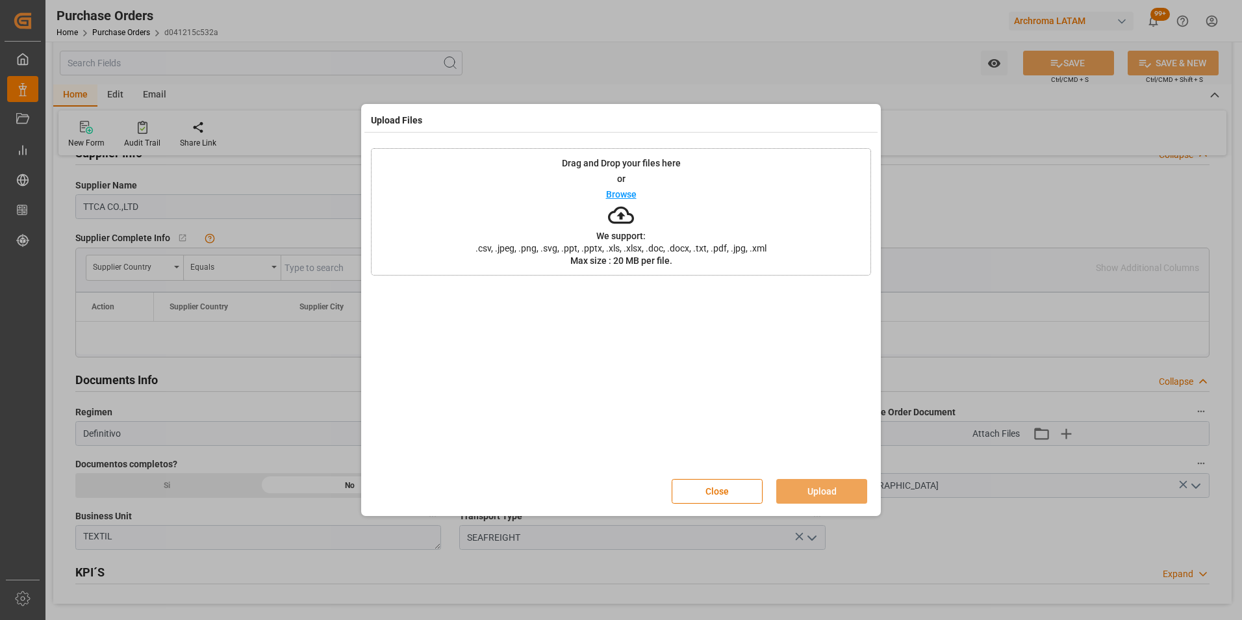
click at [755, 254] on div "Drag and Drop your files here or Browse We support: .csv, .jpeg, .png, .svg, .p…" at bounding box center [621, 211] width 500 height 127
click at [828, 490] on button "Upload" at bounding box center [821, 491] width 91 height 25
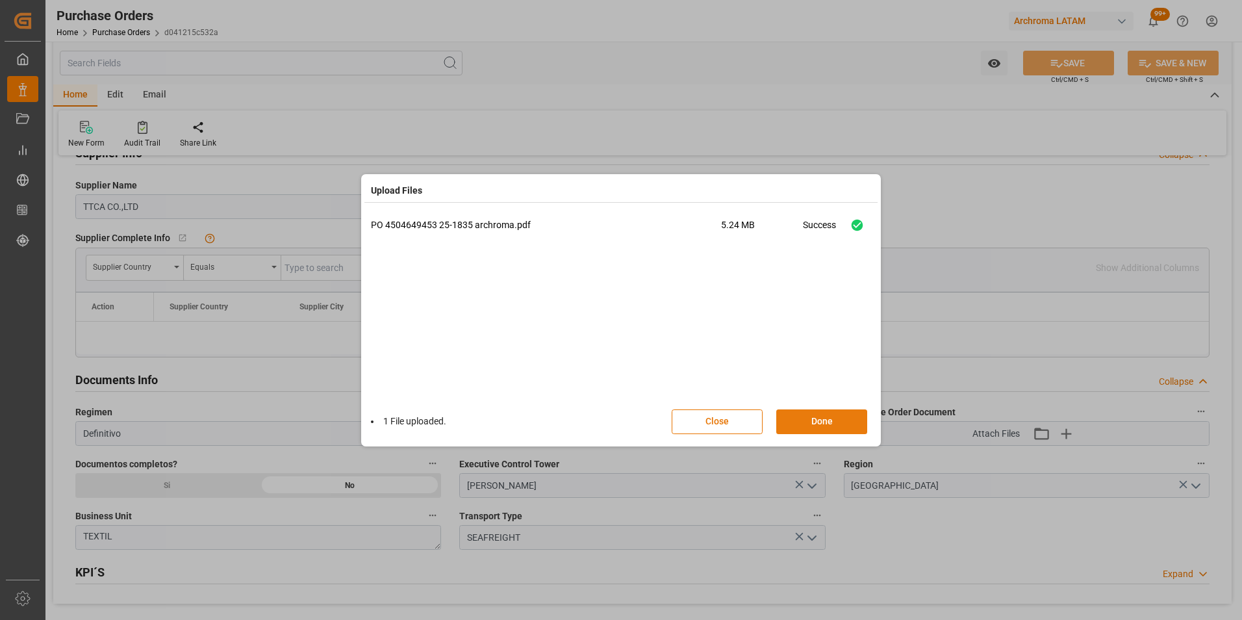
click at [842, 418] on button "Done" at bounding box center [821, 421] width 91 height 25
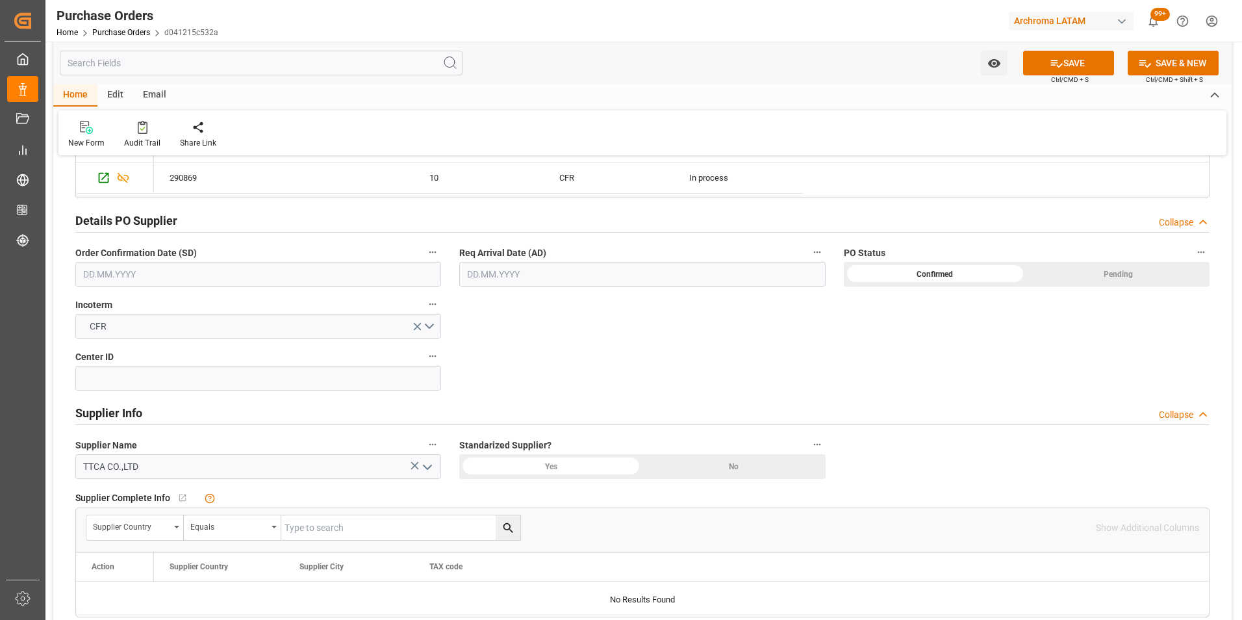
scroll to position [325, 0]
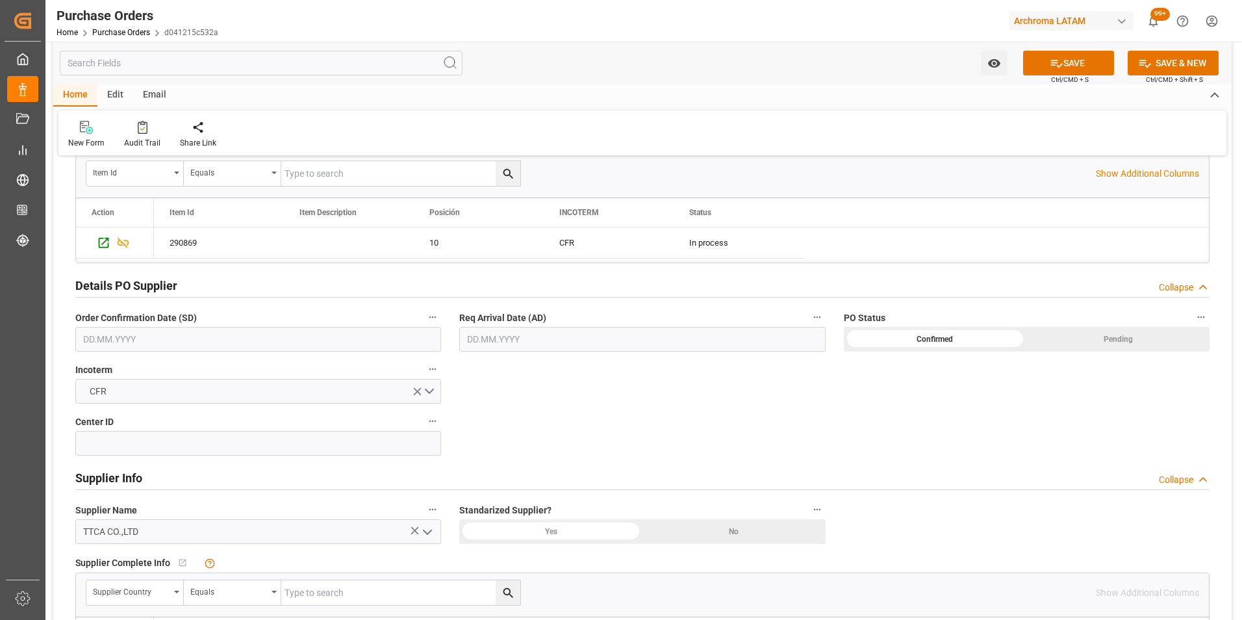
click at [505, 339] on input "text" at bounding box center [642, 339] width 366 height 25
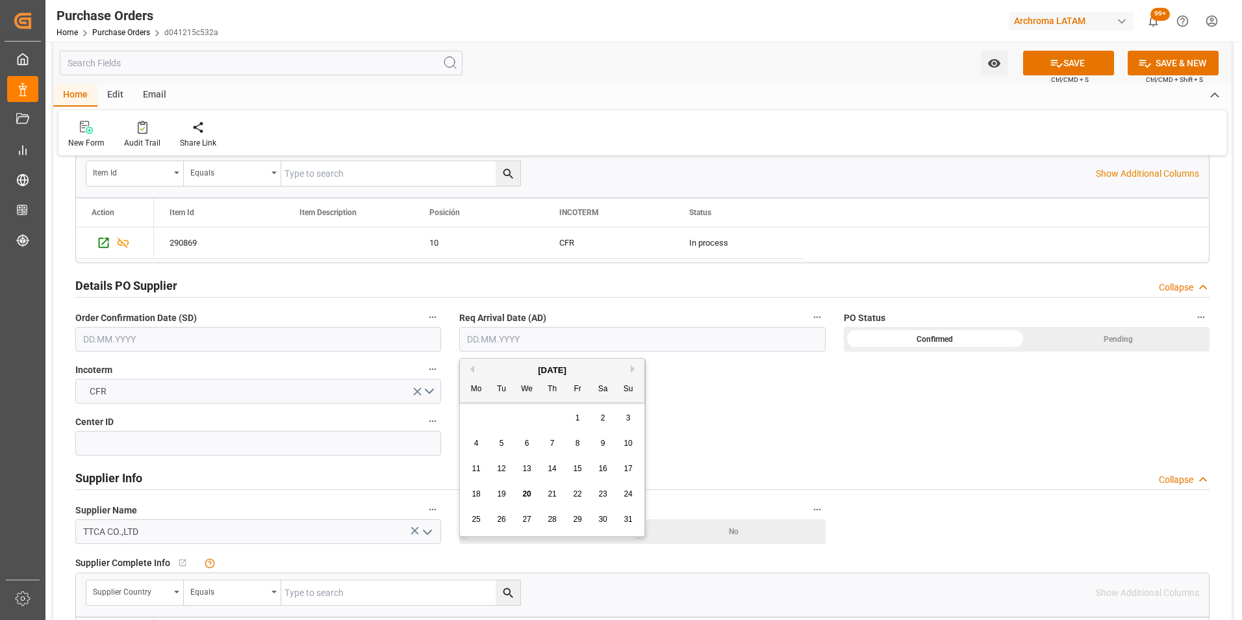
click at [470, 416] on div "28 29 30 31 1 2 3" at bounding box center [552, 417] width 177 height 25
click at [179, 338] on input "text" at bounding box center [258, 339] width 366 height 25
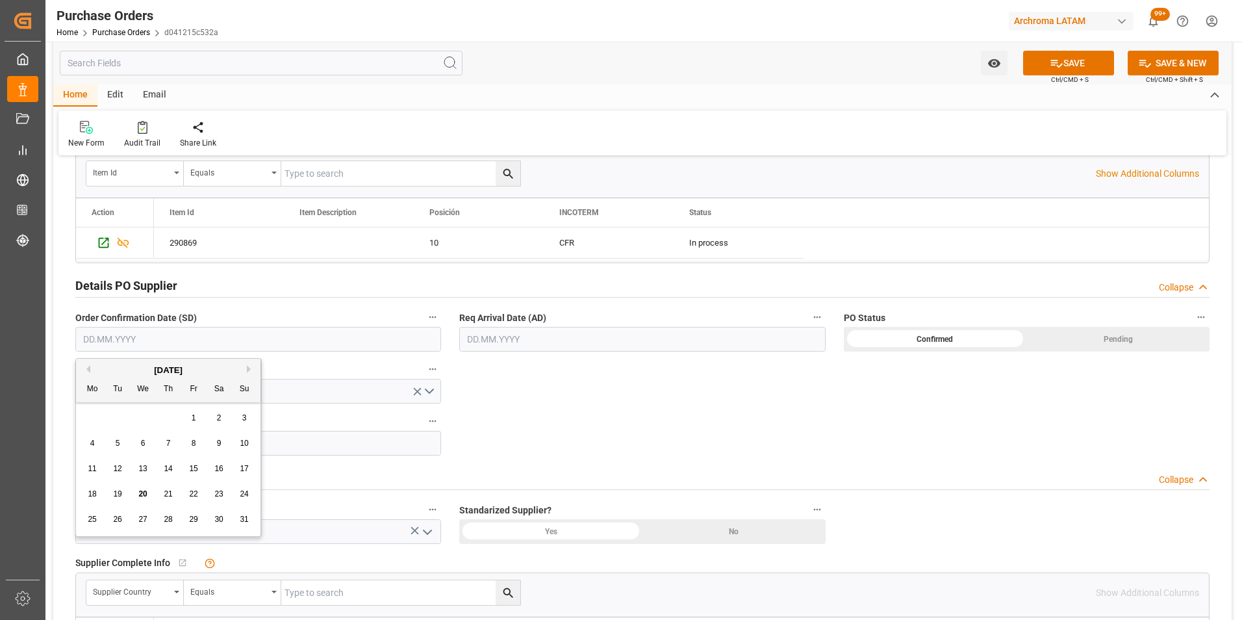
click at [89, 416] on div "28 29 30 31 1 2 3" at bounding box center [168, 417] width 177 height 25
click at [218, 470] on span "16" at bounding box center [218, 468] width 8 height 9
type input "16.08.2025"
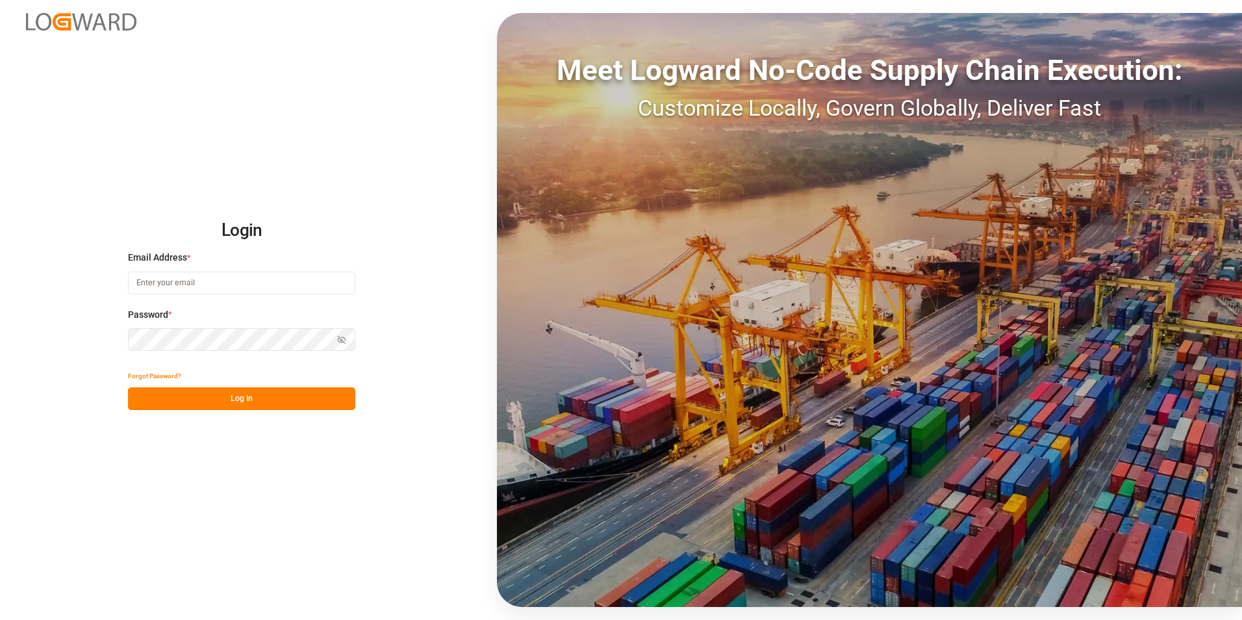
type input "valeria.hurtado@leschaco.com"
click at [233, 396] on button "Log In" at bounding box center [241, 398] width 227 height 23
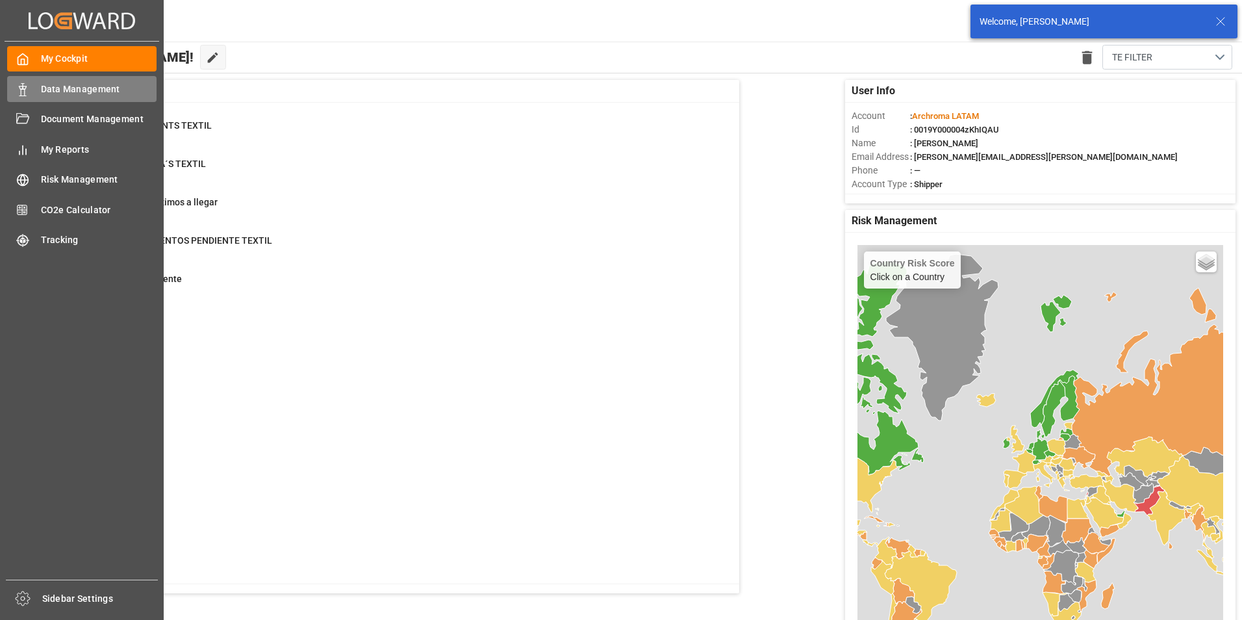
click at [16, 89] on icon at bounding box center [22, 89] width 13 height 13
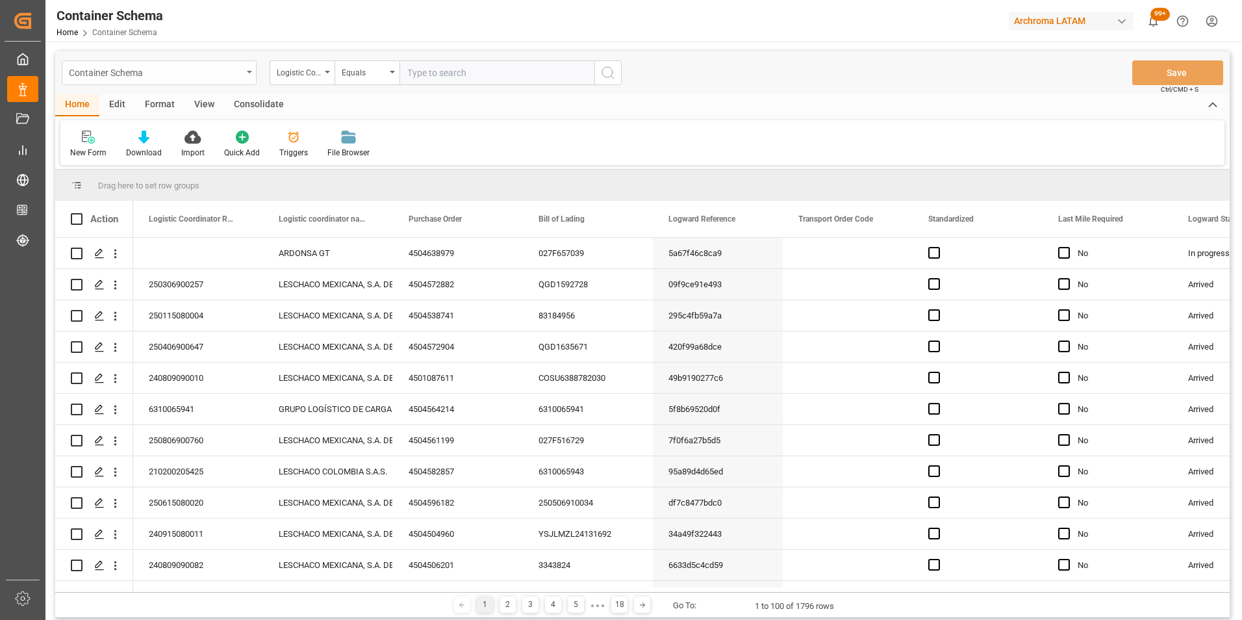
click at [249, 77] on div "Container Schema" at bounding box center [159, 72] width 195 height 25
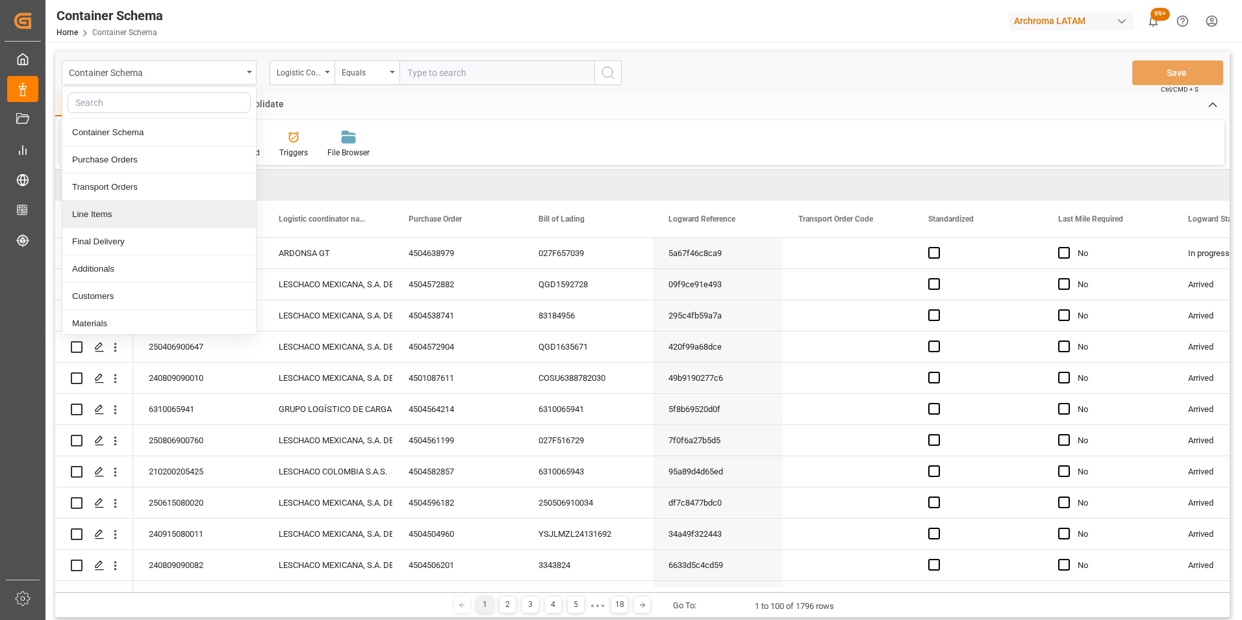
click at [173, 210] on div "Line Items" at bounding box center [159, 214] width 194 height 27
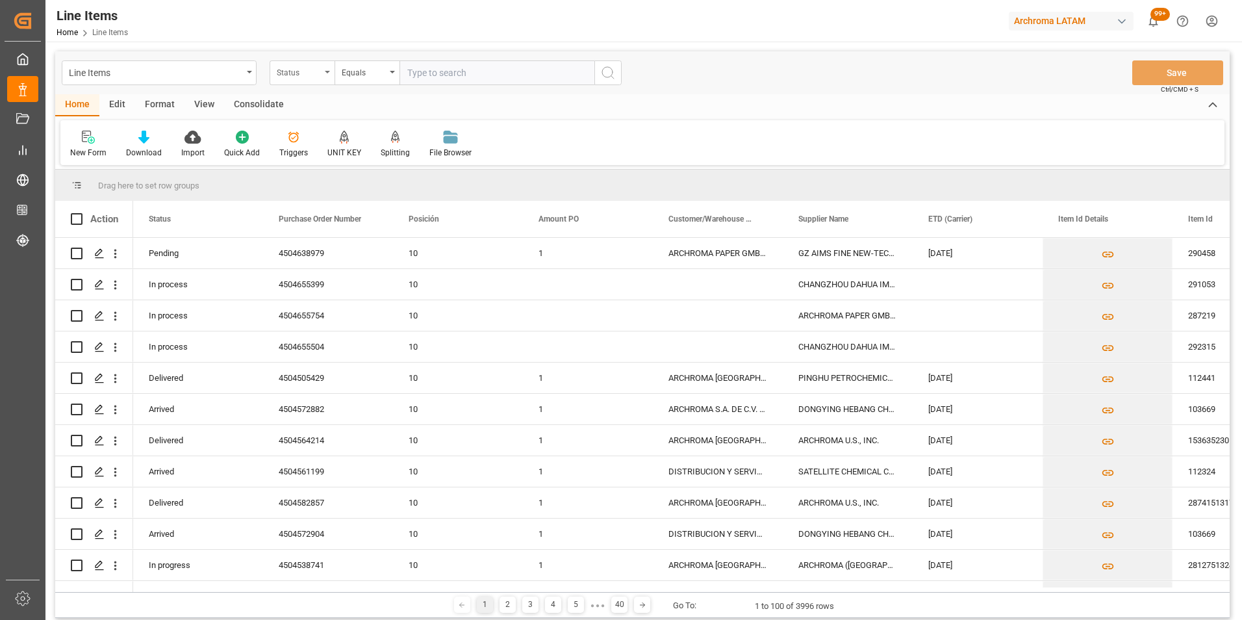
click at [318, 75] on div "Status" at bounding box center [299, 71] width 44 height 15
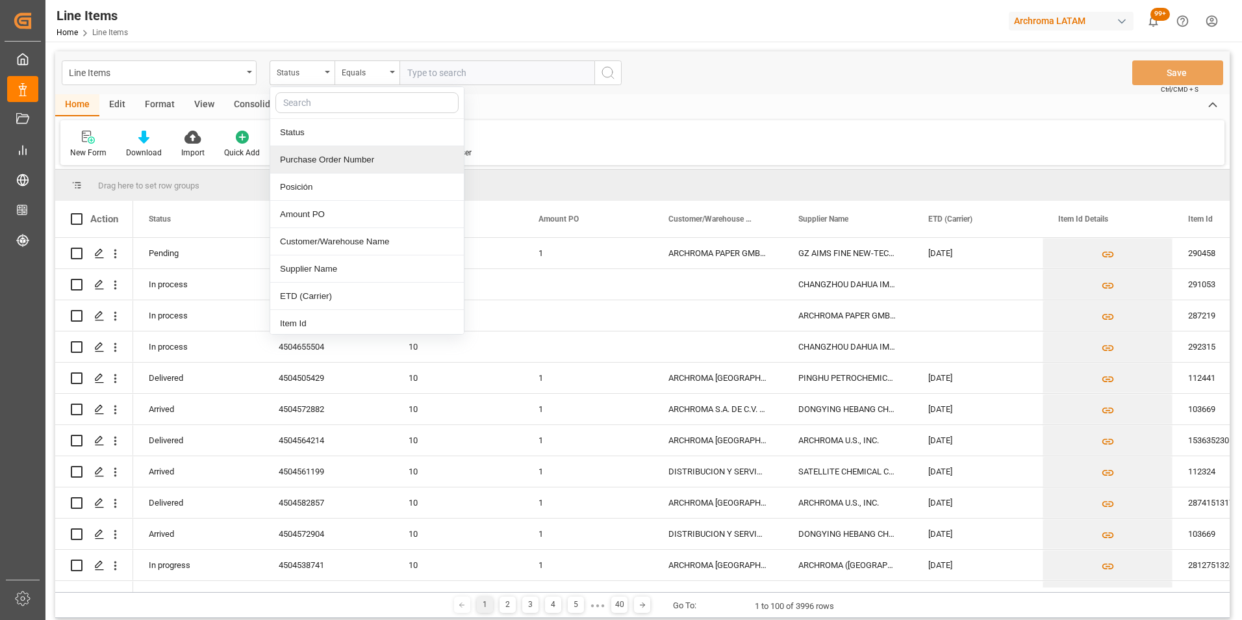
click at [316, 167] on div "Purchase Order Number" at bounding box center [367, 159] width 194 height 27
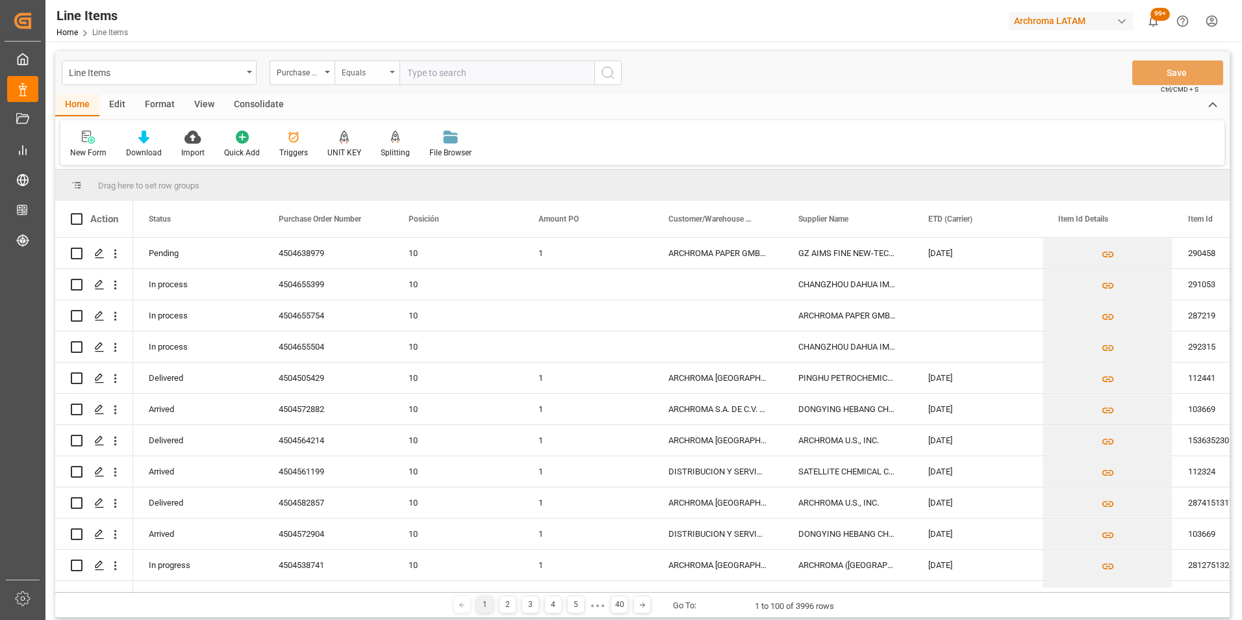
click at [377, 77] on div "Equals" at bounding box center [364, 71] width 44 height 15
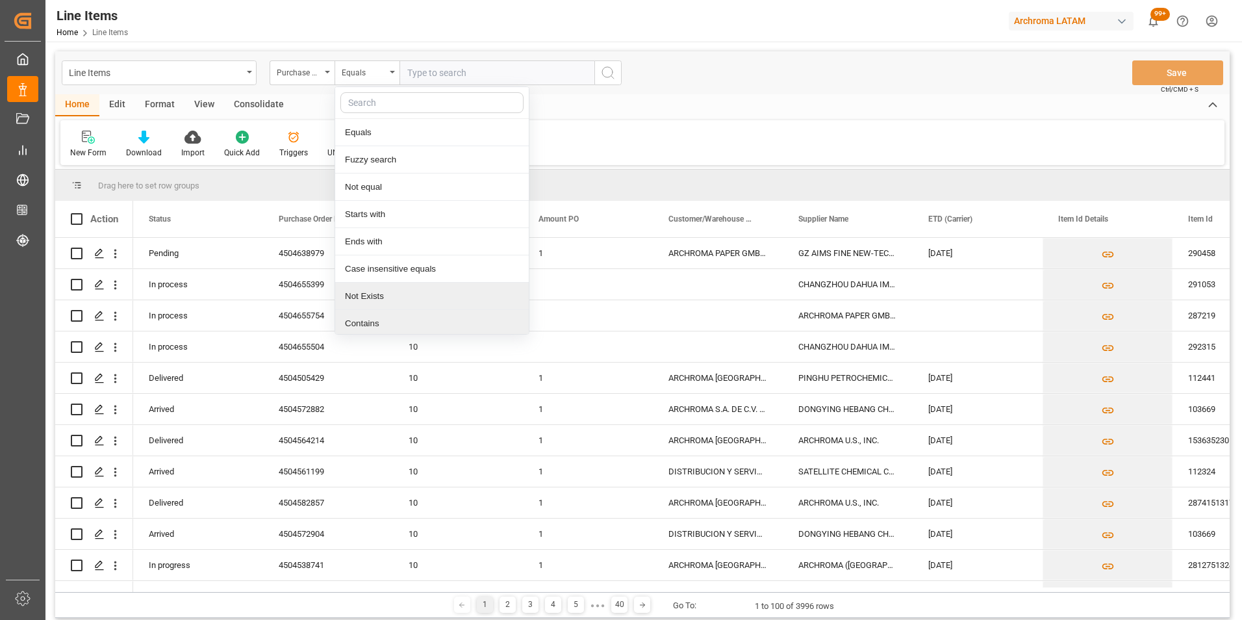
click at [397, 315] on div "Contains" at bounding box center [432, 323] width 194 height 27
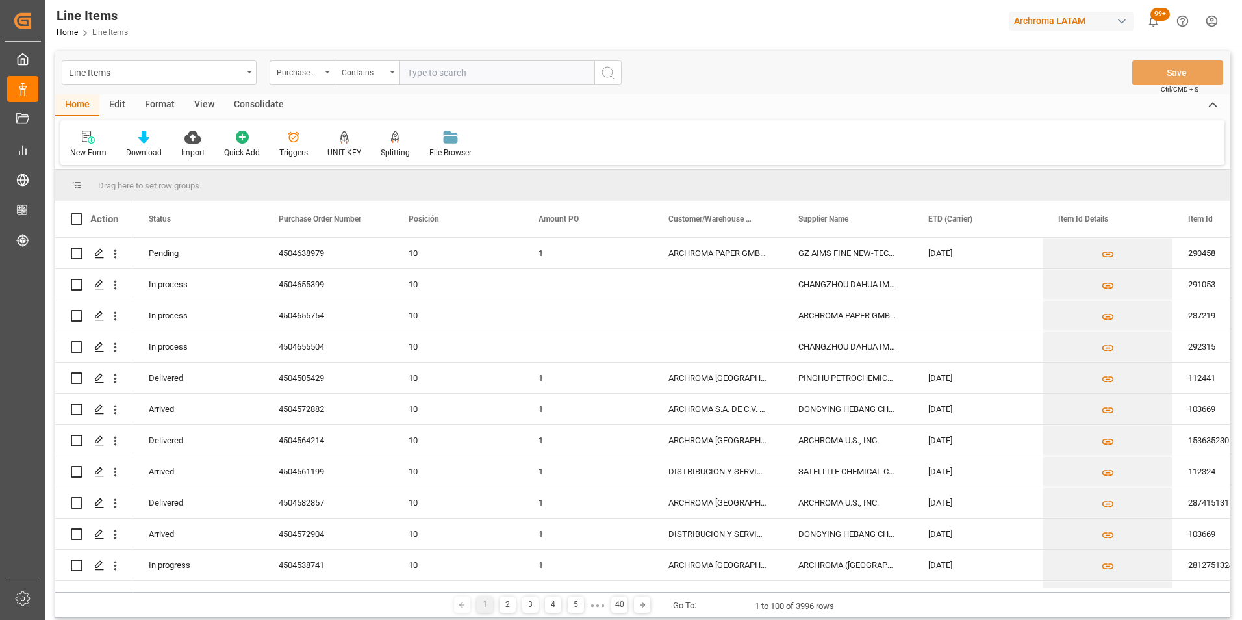
paste input "4504631719,4504638883"
type input "4504631719,4504638883"
click at [609, 68] on icon "search button" at bounding box center [608, 73] width 16 height 16
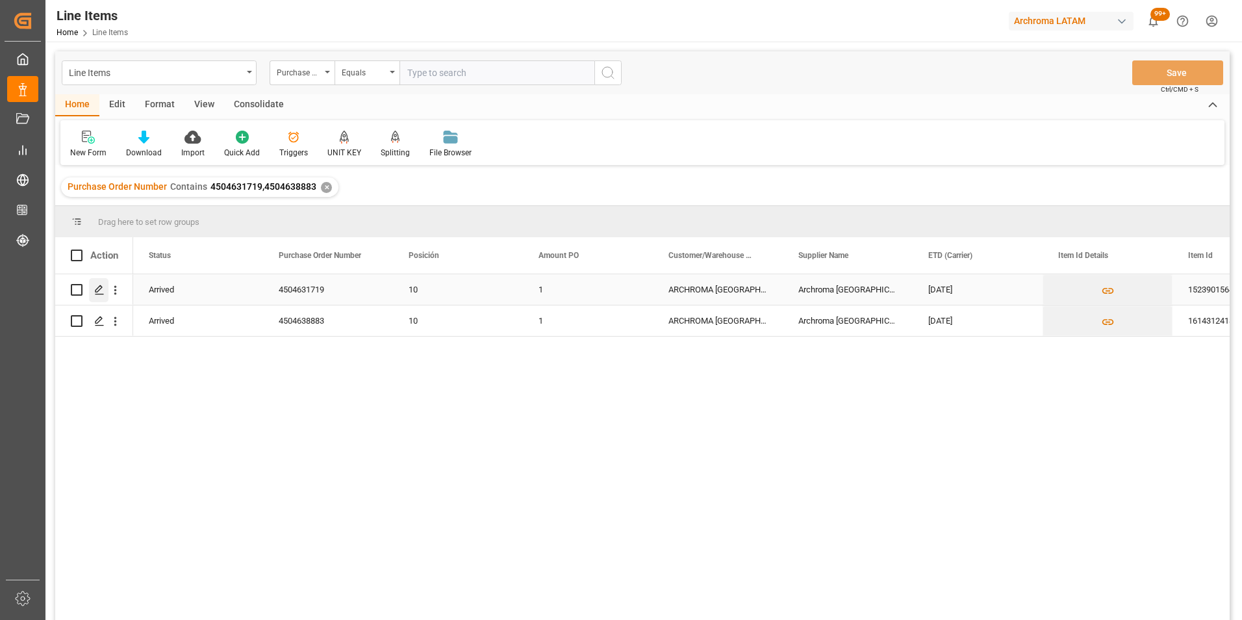
click at [97, 294] on icon "Press SPACE to select this row." at bounding box center [99, 290] width 10 height 10
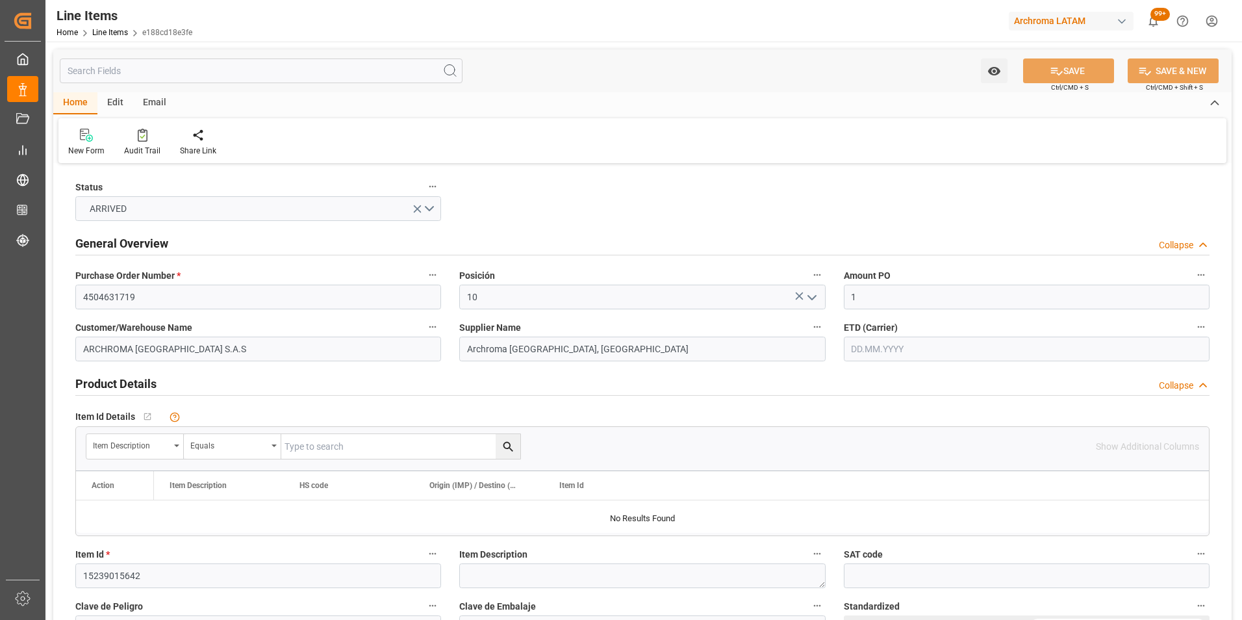
type input "01.08.2025"
type input "21.07.2025"
type input "20.08.2025 10:01"
type input "19.06.2025 15:21"
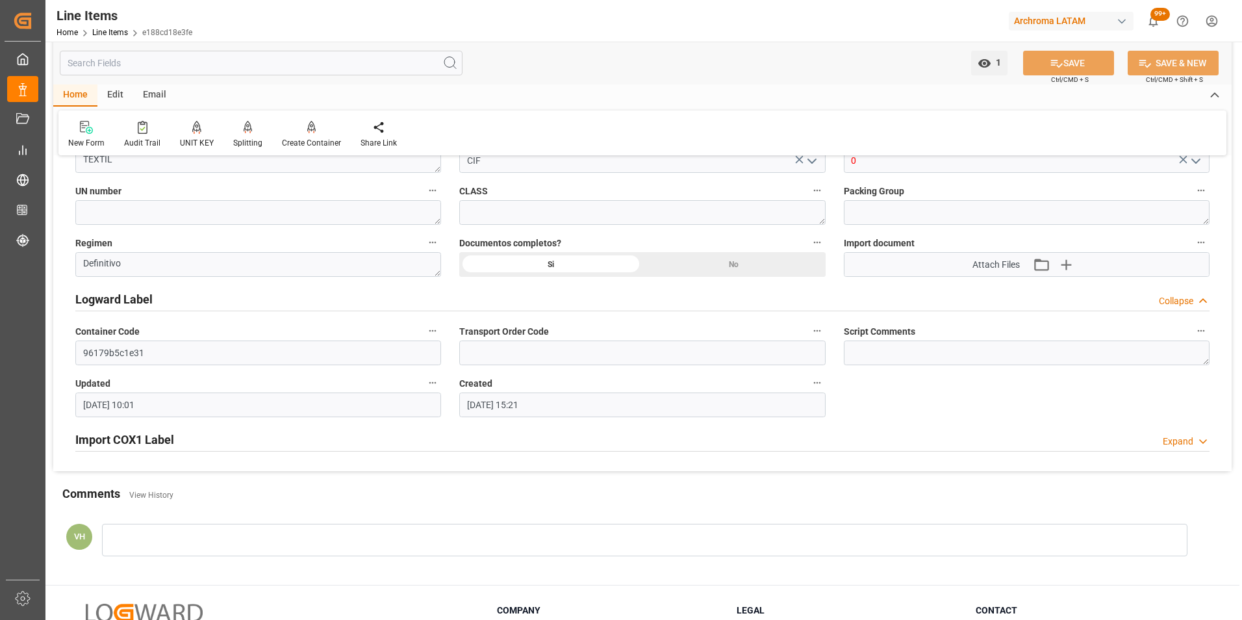
scroll to position [974, 0]
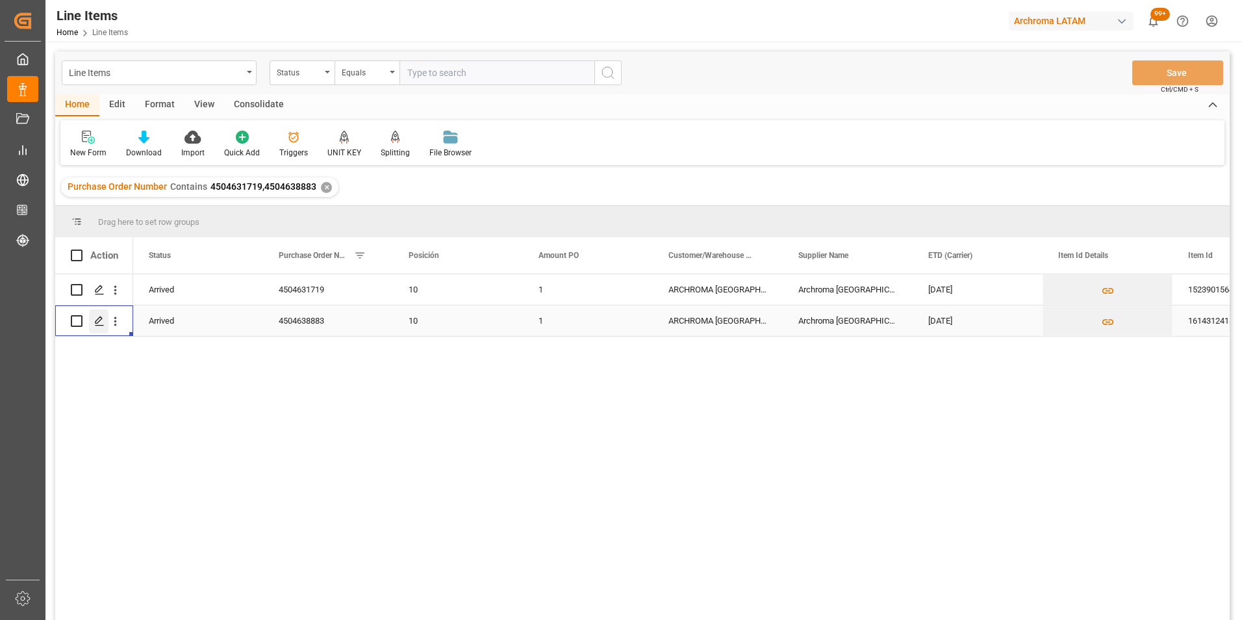
click at [103, 324] on icon "Press SPACE to select this row." at bounding box center [99, 321] width 10 height 10
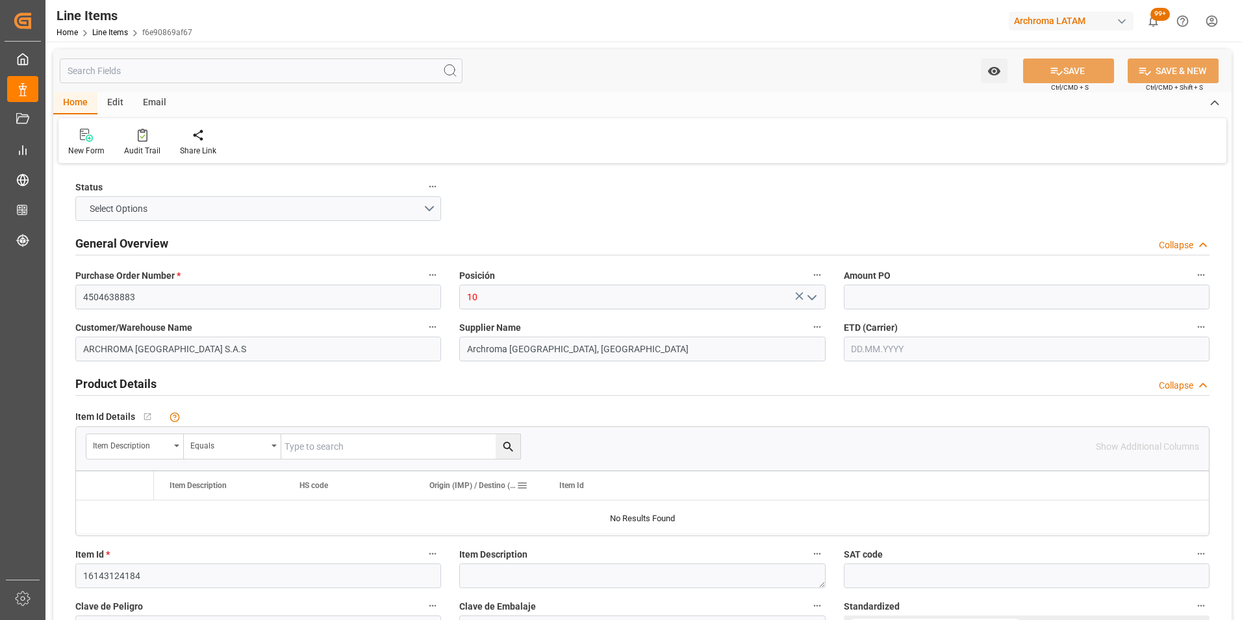
type input "1"
type input "13"
type input "9000"
type input "10000"
type input "9810"
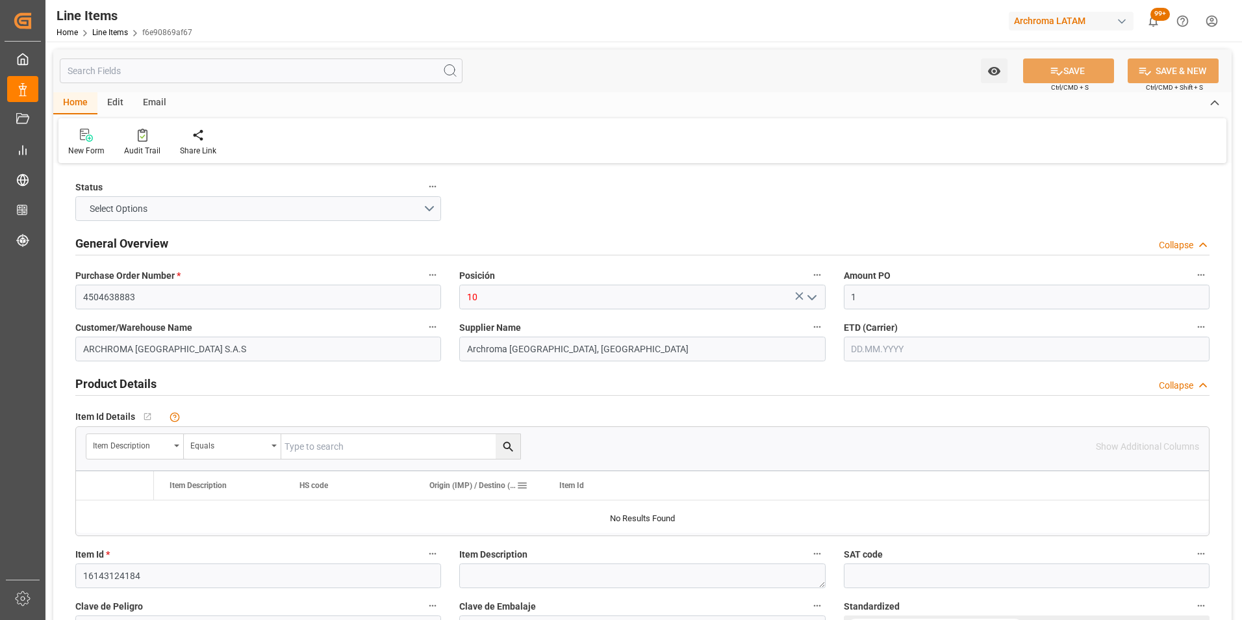
type input "01.08.2025"
type input "21.07.2025"
type input "20.08.2025 10:01"
type input "09.07.2025 15:01"
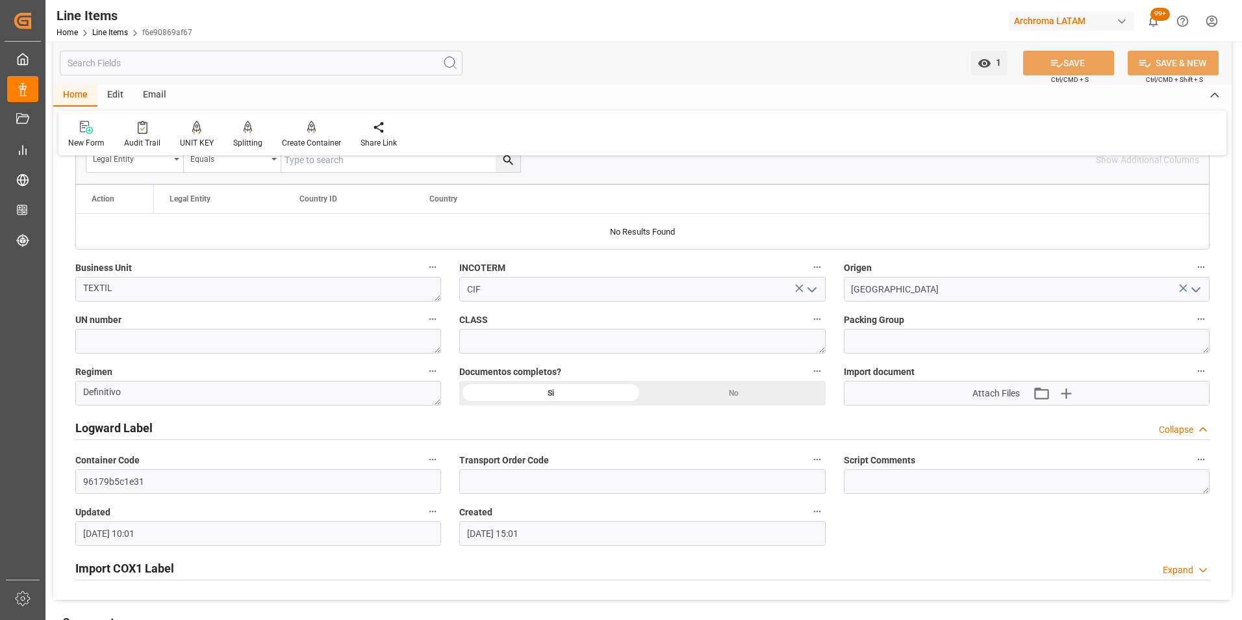
scroll to position [715, 0]
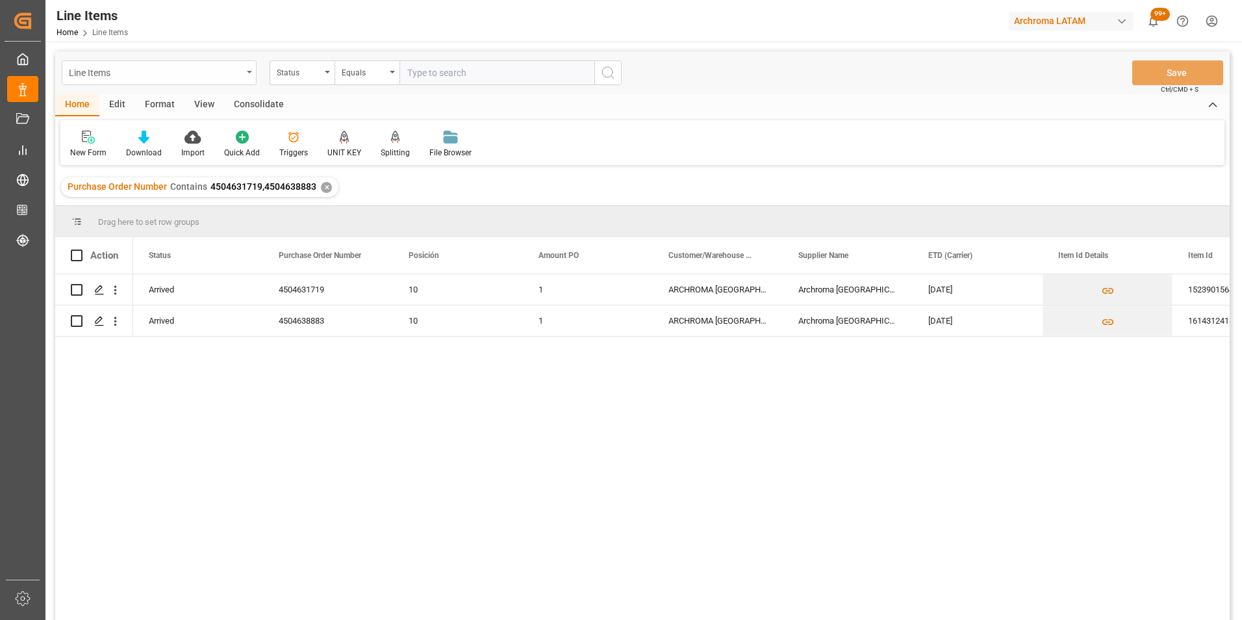
click at [244, 71] on div "Line Items" at bounding box center [159, 72] width 195 height 25
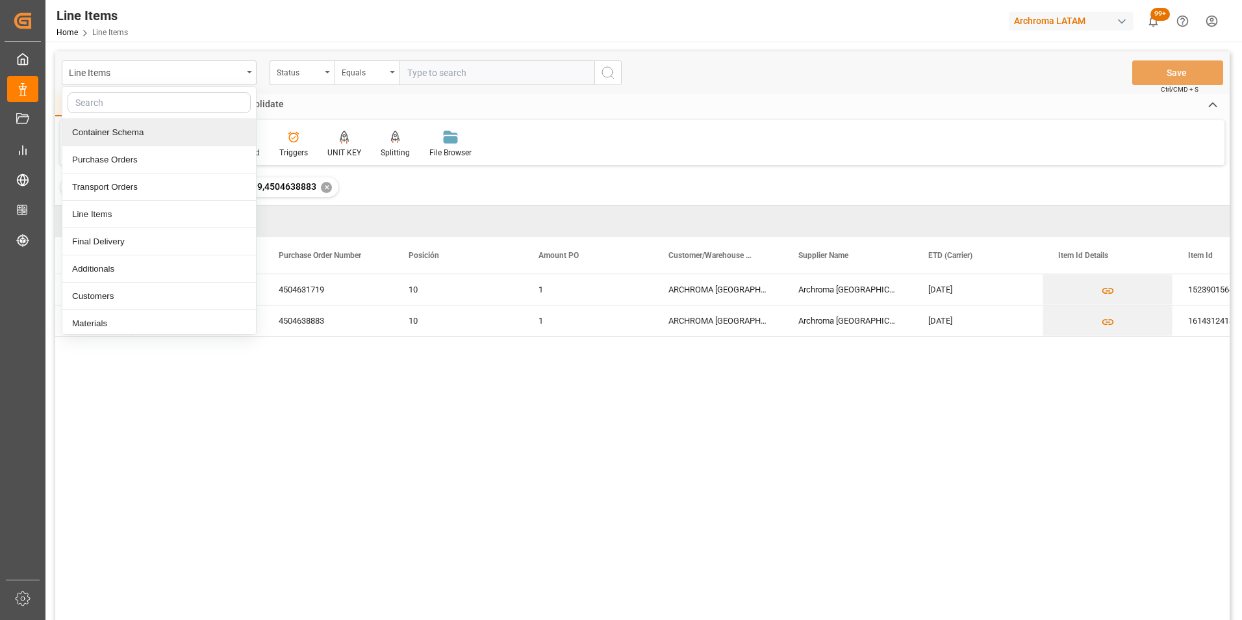
click at [136, 131] on div "Container Schema" at bounding box center [159, 132] width 194 height 27
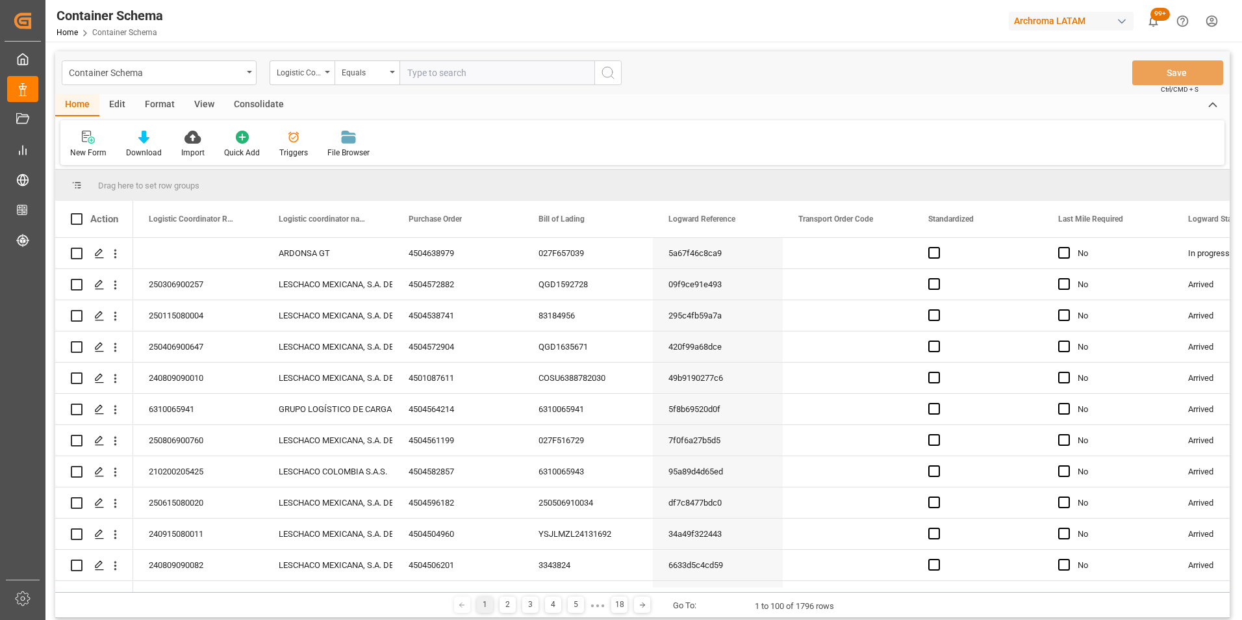
click at [323, 79] on div "Logistic Coordinator Reference Number" at bounding box center [302, 72] width 65 height 25
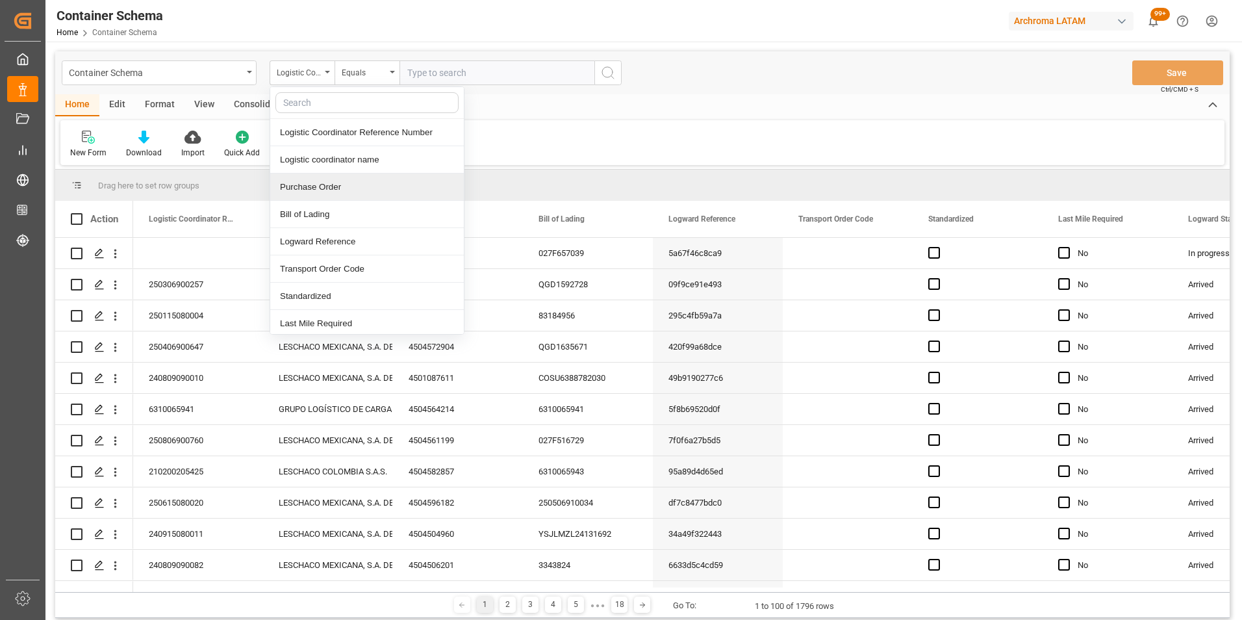
click at [336, 185] on div "Purchase Order" at bounding box center [367, 186] width 194 height 27
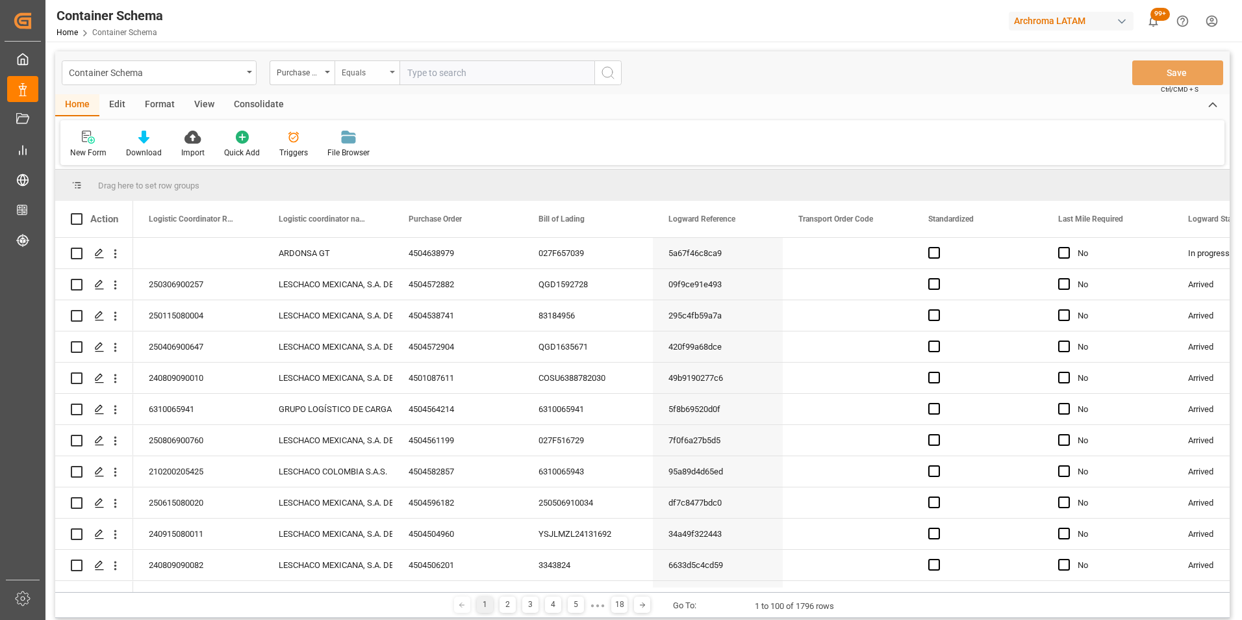
click at [358, 68] on div "Equals" at bounding box center [364, 71] width 44 height 15
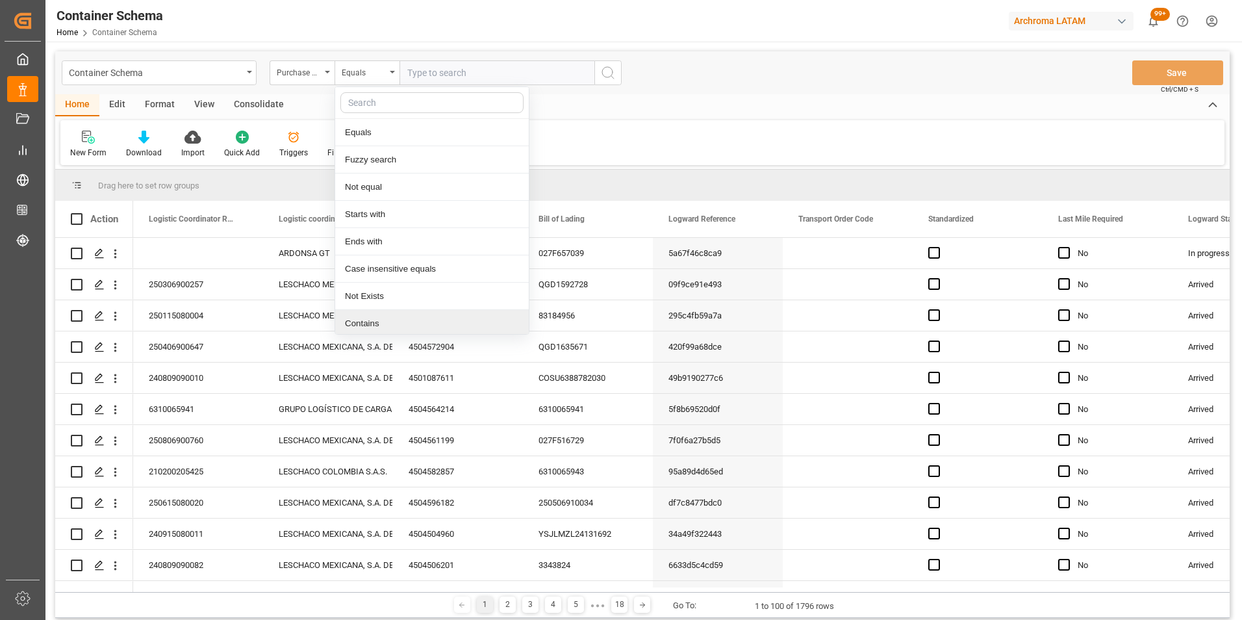
click at [403, 321] on div "Contains" at bounding box center [432, 323] width 194 height 27
paste input "4504631719,4504638883"
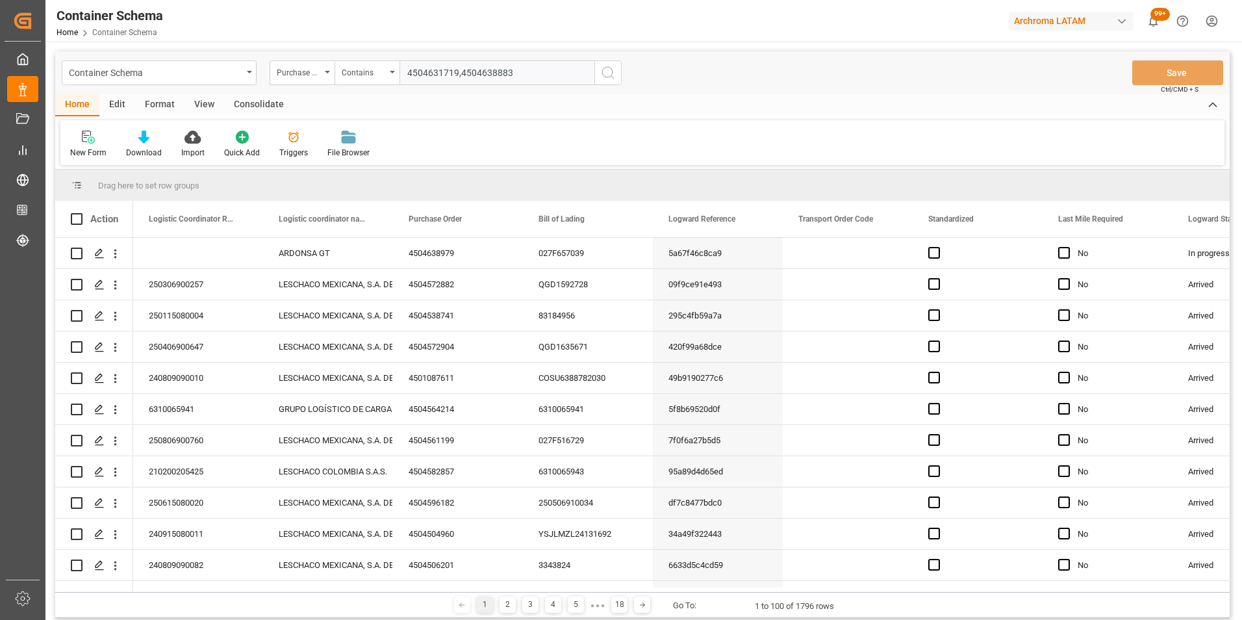
type input "4504631719,4504638883"
click at [609, 70] on icon "search button" at bounding box center [608, 73] width 16 height 16
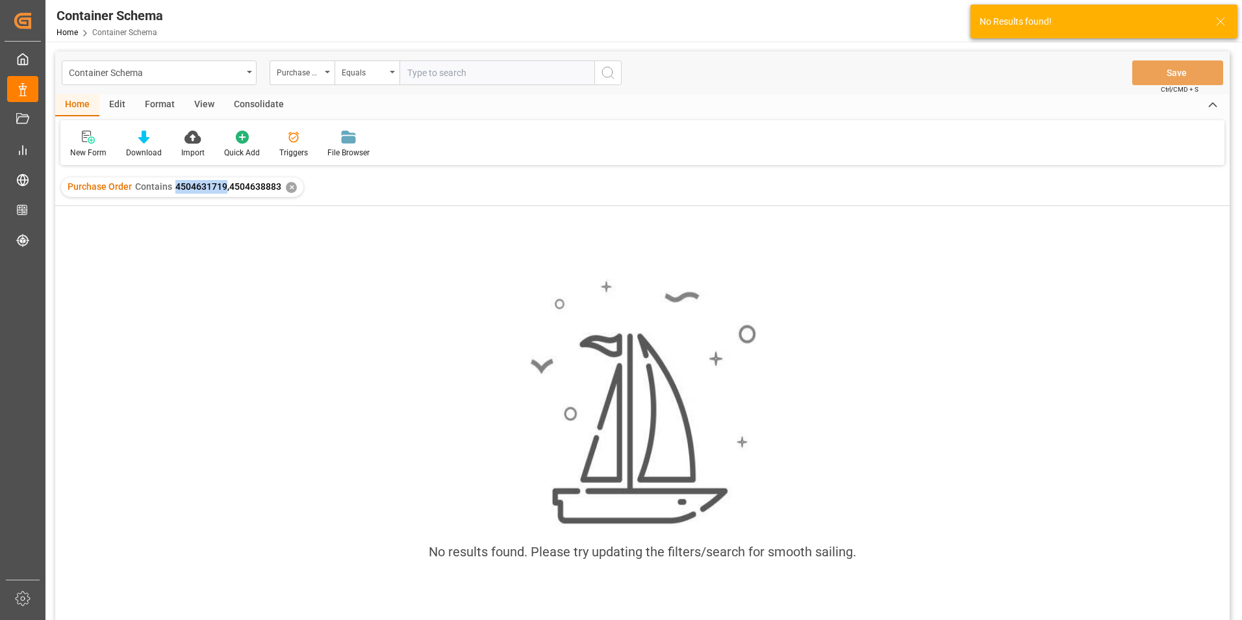
drag, startPoint x: 223, startPoint y: 183, endPoint x: 174, endPoint y: 181, distance: 48.7
click at [175, 181] on span "4504631719,4504638883" at bounding box center [228, 186] width 106 height 10
copy span "4504631719"
click at [288, 188] on div "✕" at bounding box center [291, 187] width 11 height 11
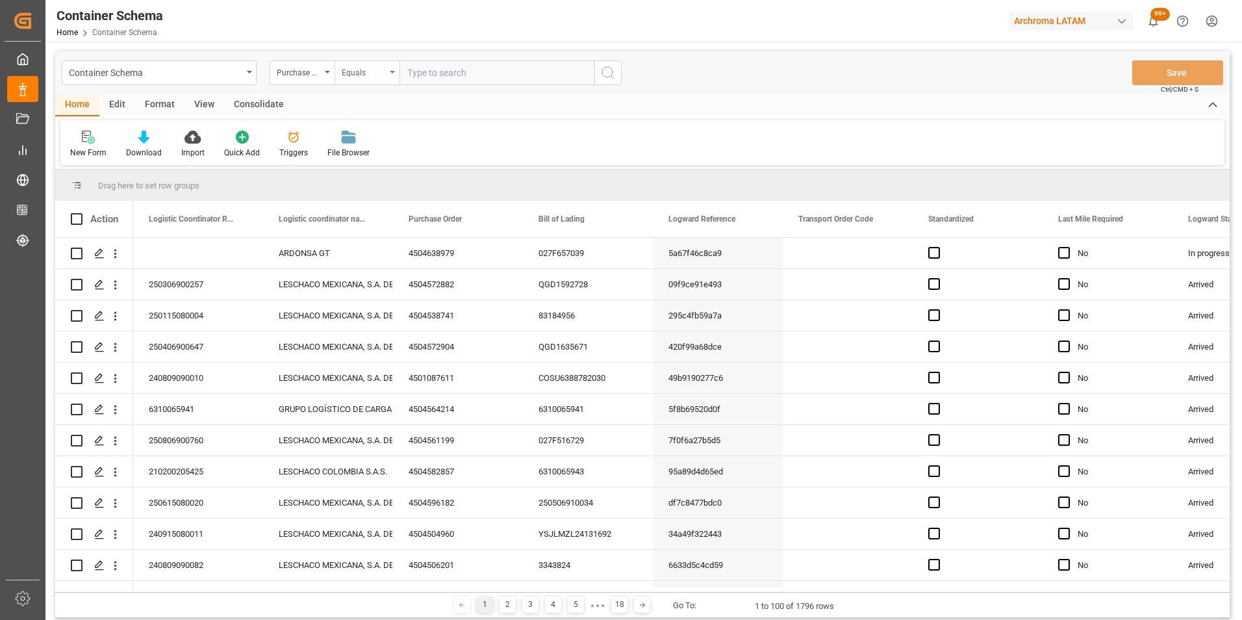
click at [392, 75] on div "Equals" at bounding box center [367, 72] width 65 height 25
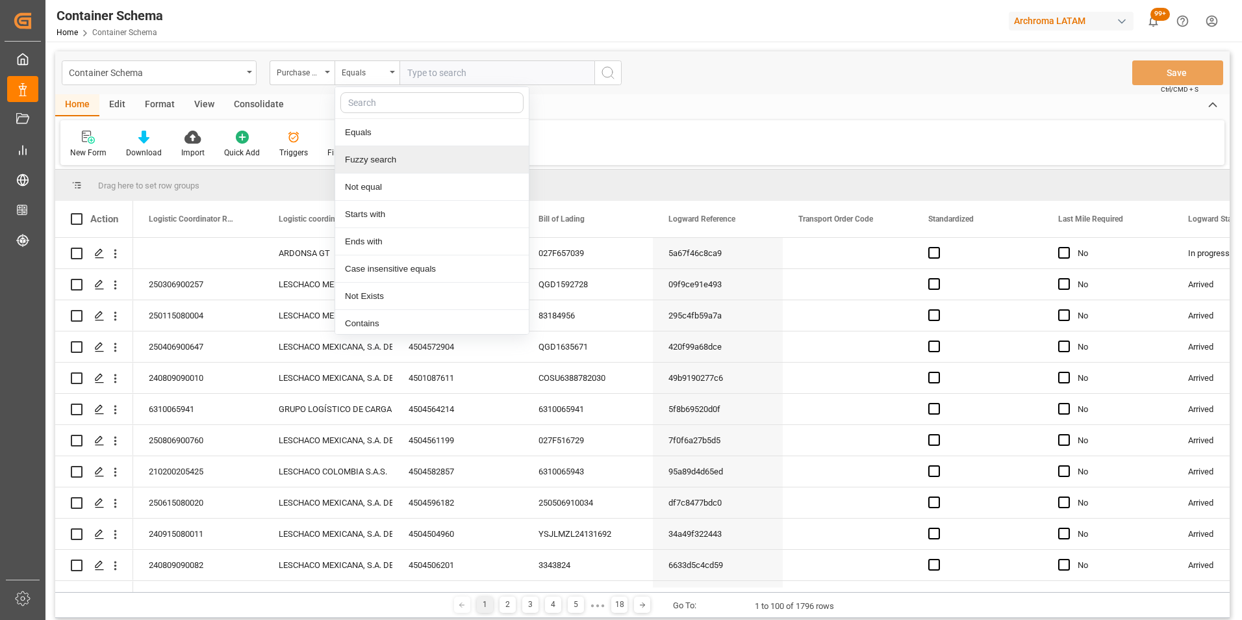
click at [408, 153] on div "Fuzzy search" at bounding box center [432, 159] width 194 height 27
paste input "4504631719"
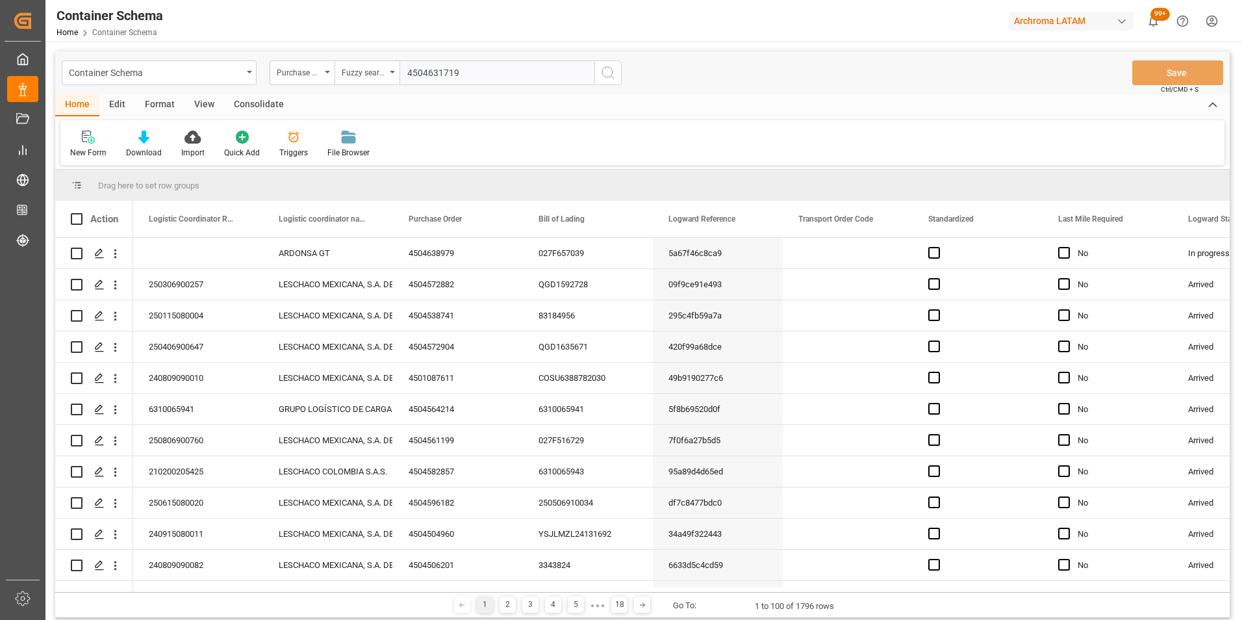
click at [596, 73] on div "Purchase Order Fuzzy search 4504631719" at bounding box center [446, 72] width 352 height 25
type input "4504631719"
click at [603, 74] on circle "search button" at bounding box center [607, 72] width 10 height 10
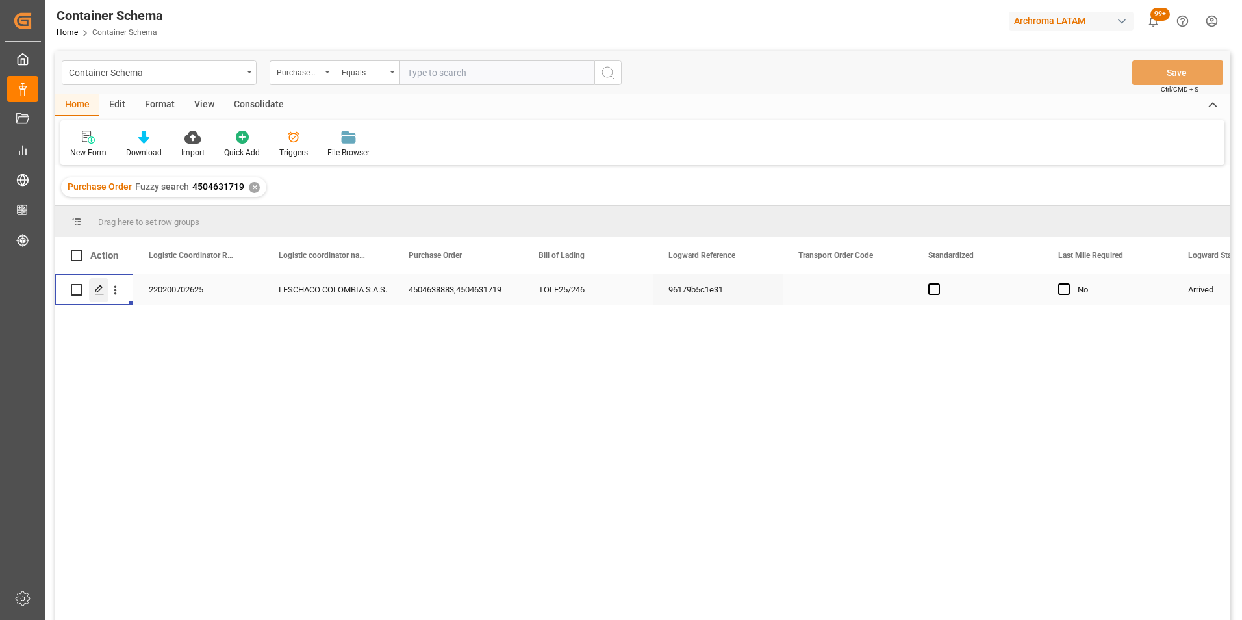
click at [99, 294] on line "Press SPACE to select this row." at bounding box center [99, 294] width 8 height 0
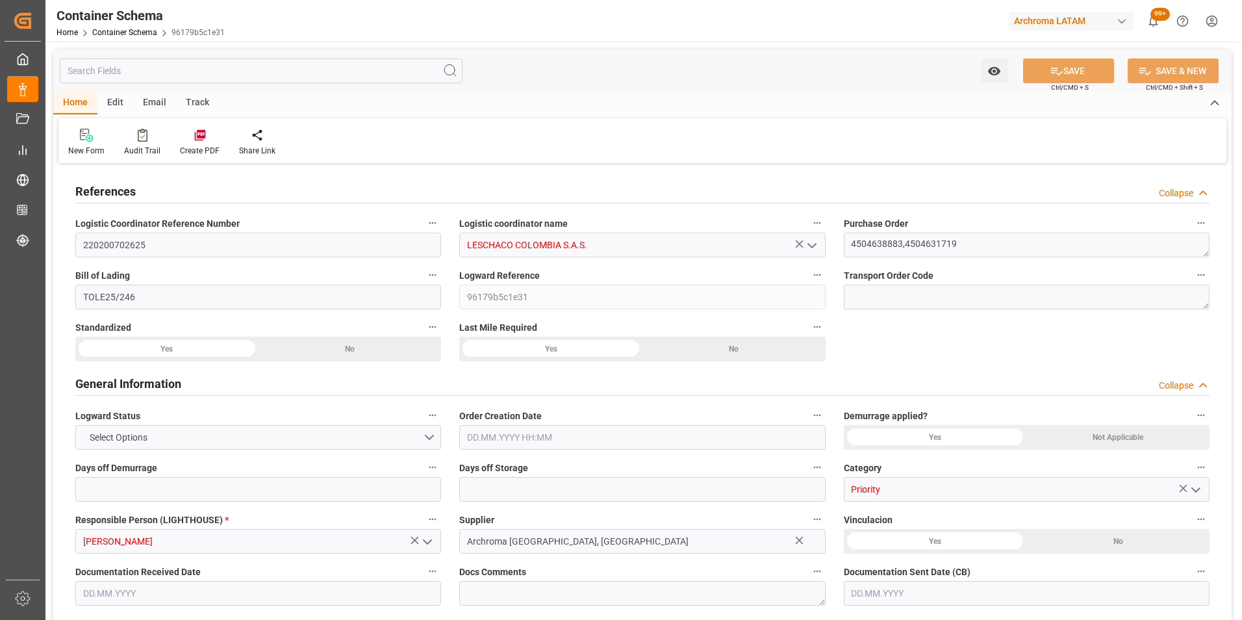
type input "15"
type input "3"
type input "2"
type input "26"
type input "9400"
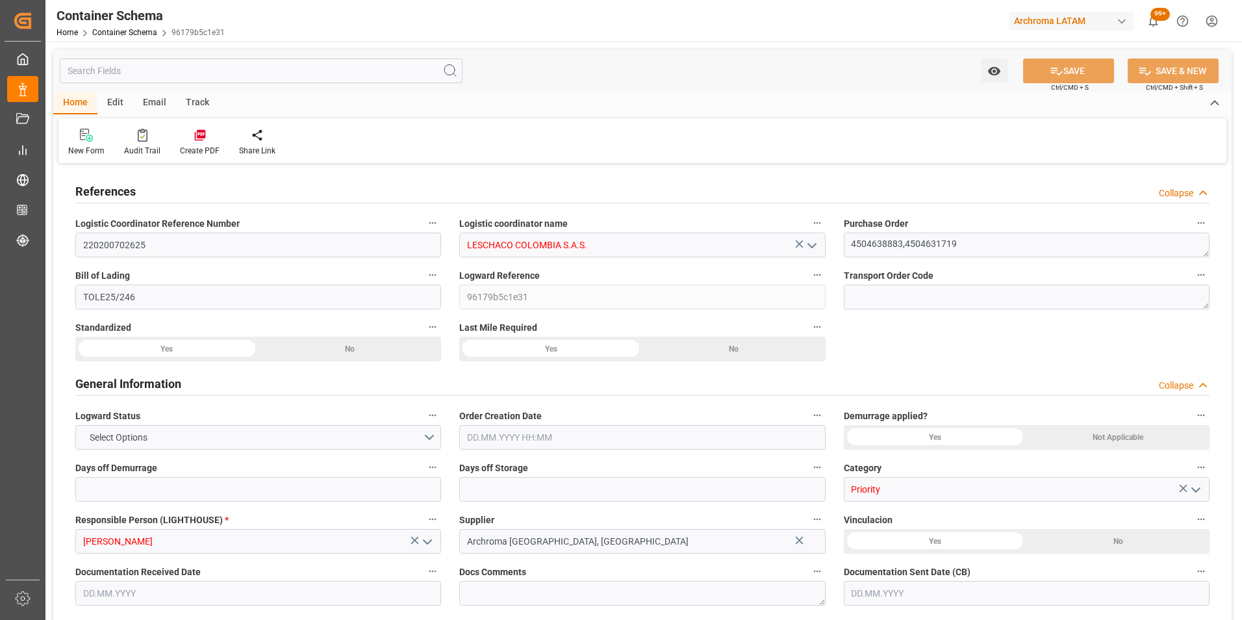
type input "10485"
type input "ONE"
type input "Ocean Network Express"
type input "PECLL"
type input "COBUN"
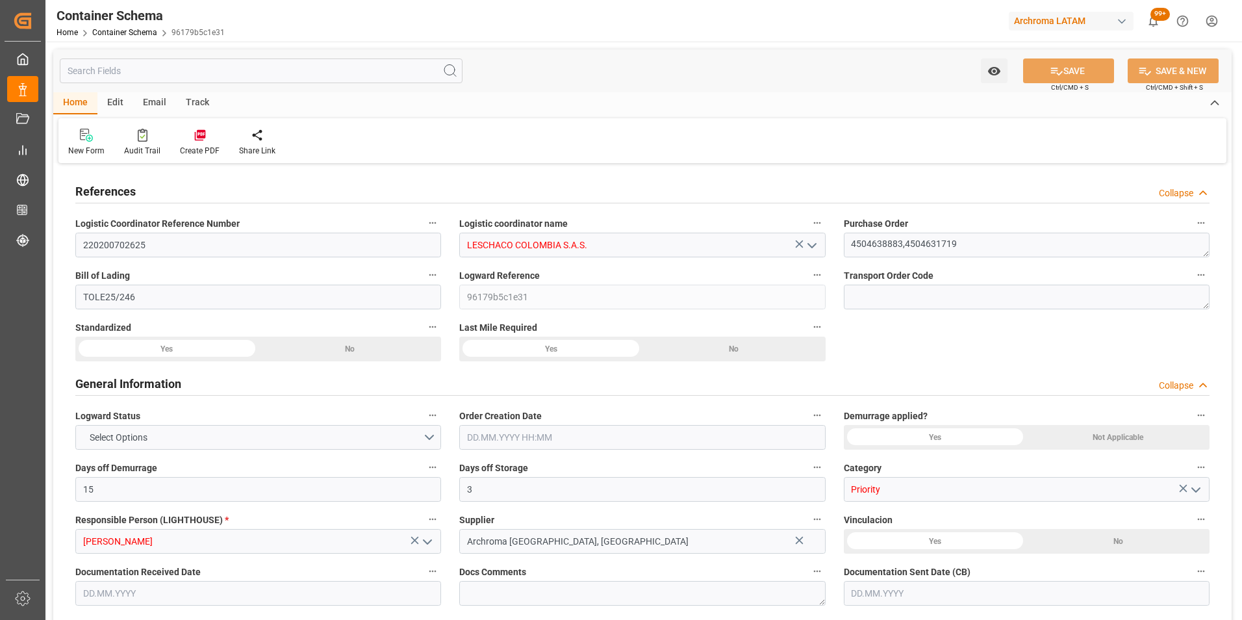
type input "COBUN"
type input "9975612"
type input "01.08.2025 18:00"
type input "22.07.2025"
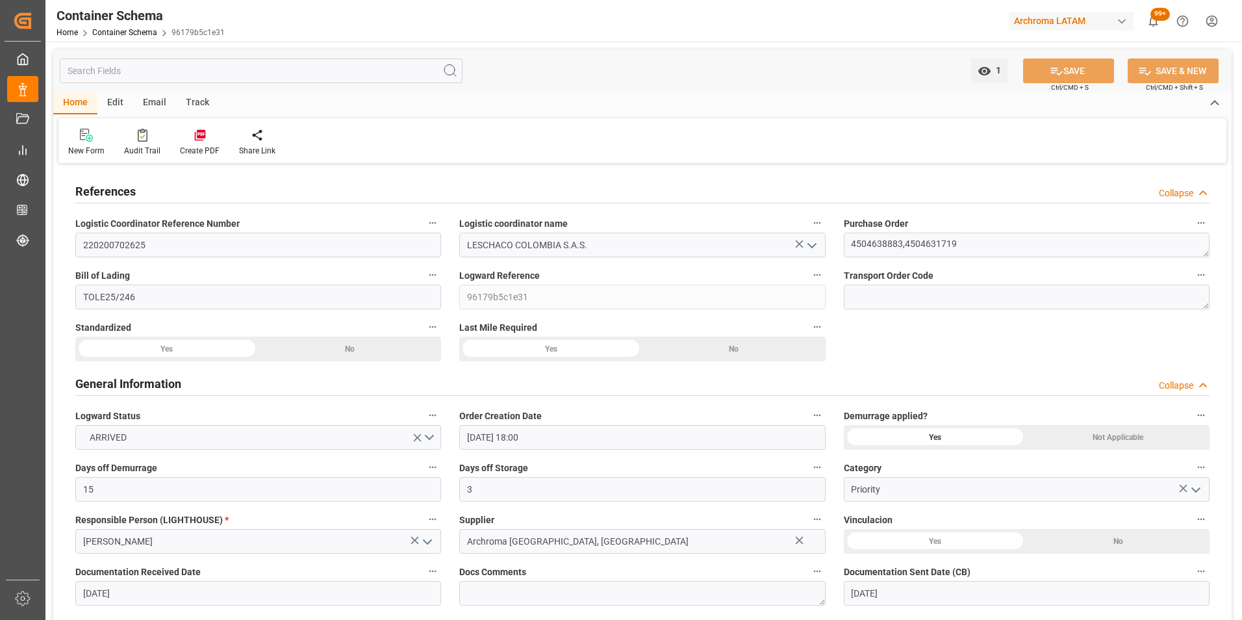
type input "22.08.2025"
type input "09.08.2025"
type input "30.07.2025 00:00"
type input "01.08.2025 06:15"
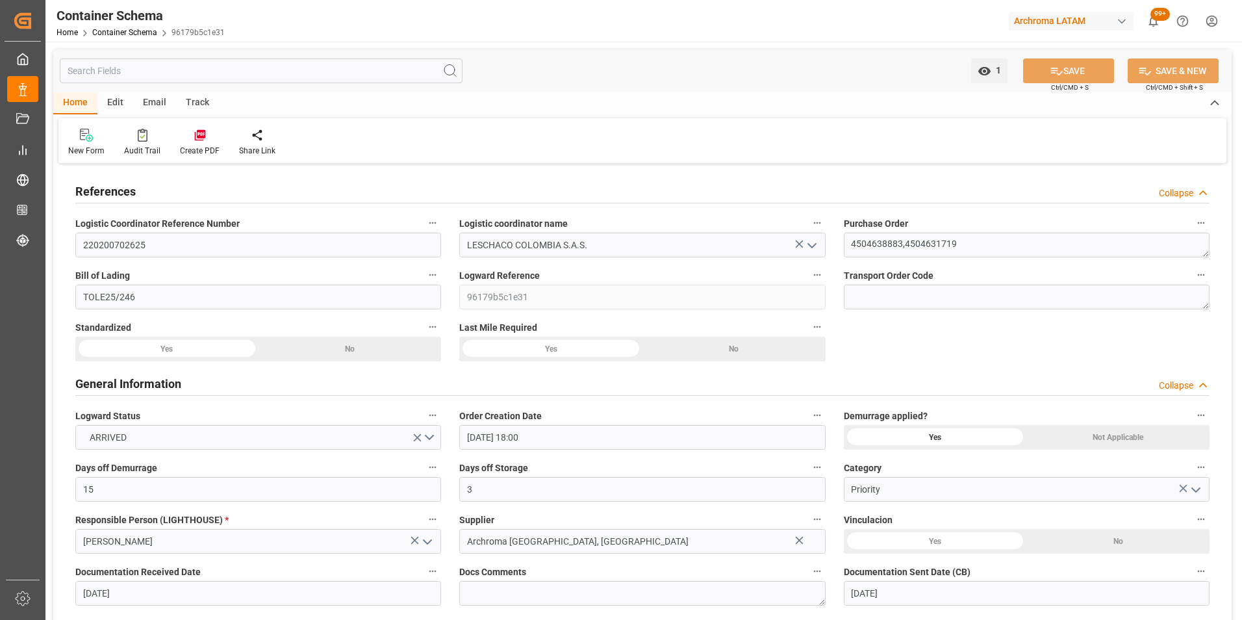
type input "01.08.2025 00:00"
type input "09.08.2025 00:00"
type input "09.08.2025 18:00"
type input "08.08.2025 00:00"
type input "09.08.2025 18:00"
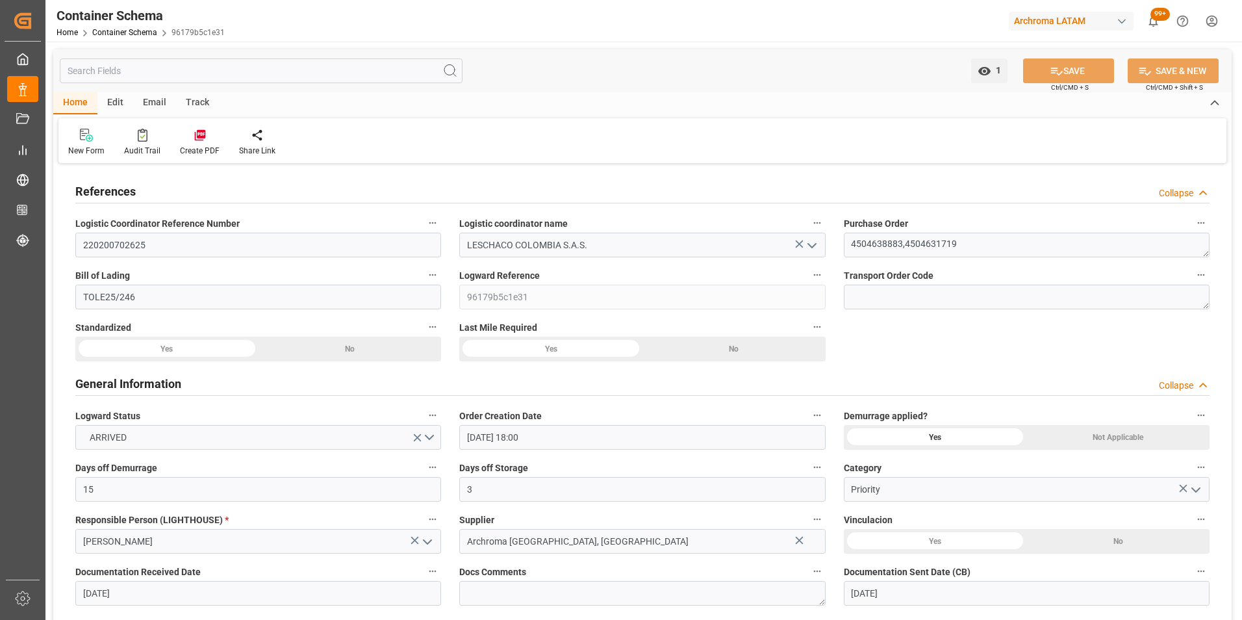
type input "09.08.2025 00:00"
click at [118, 34] on link "Container Schema" at bounding box center [124, 32] width 65 height 9
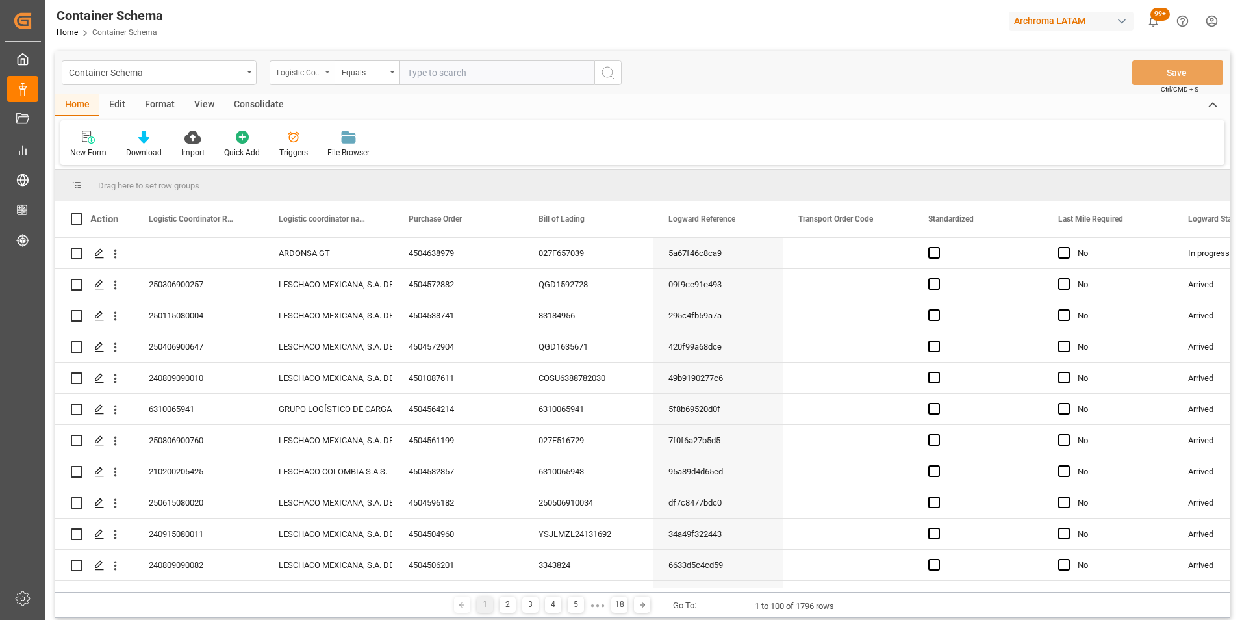
click at [318, 70] on div "Logistic Coordinator Reference Number" at bounding box center [299, 71] width 44 height 15
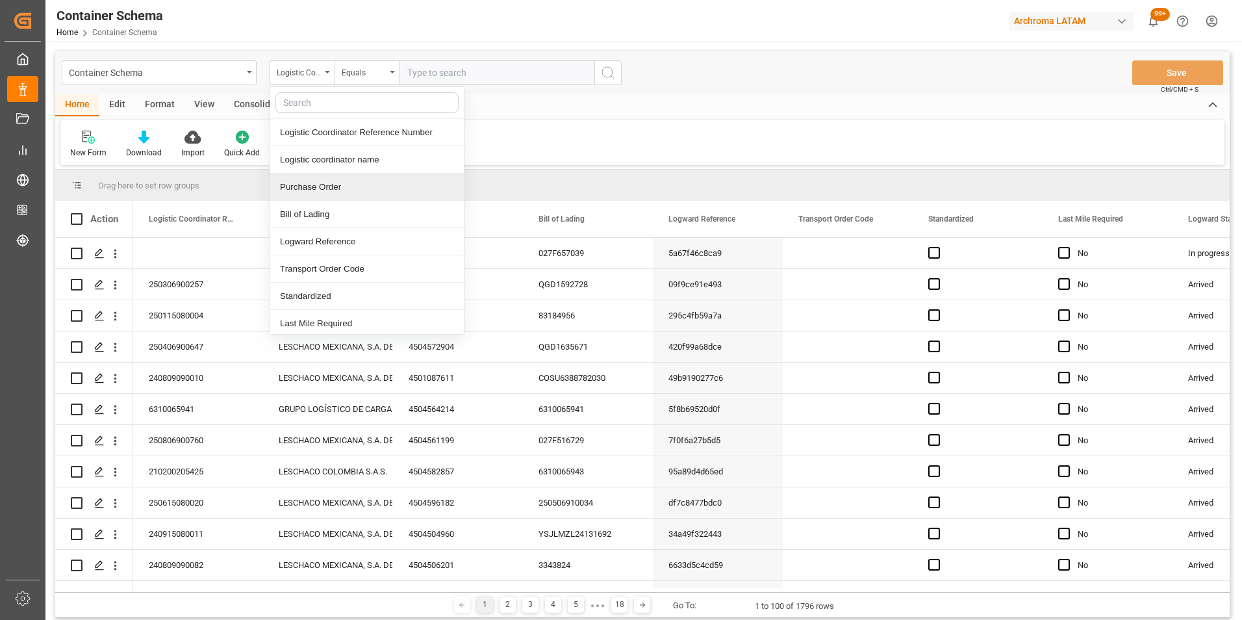
click at [331, 184] on div "Purchase Order" at bounding box center [367, 186] width 194 height 27
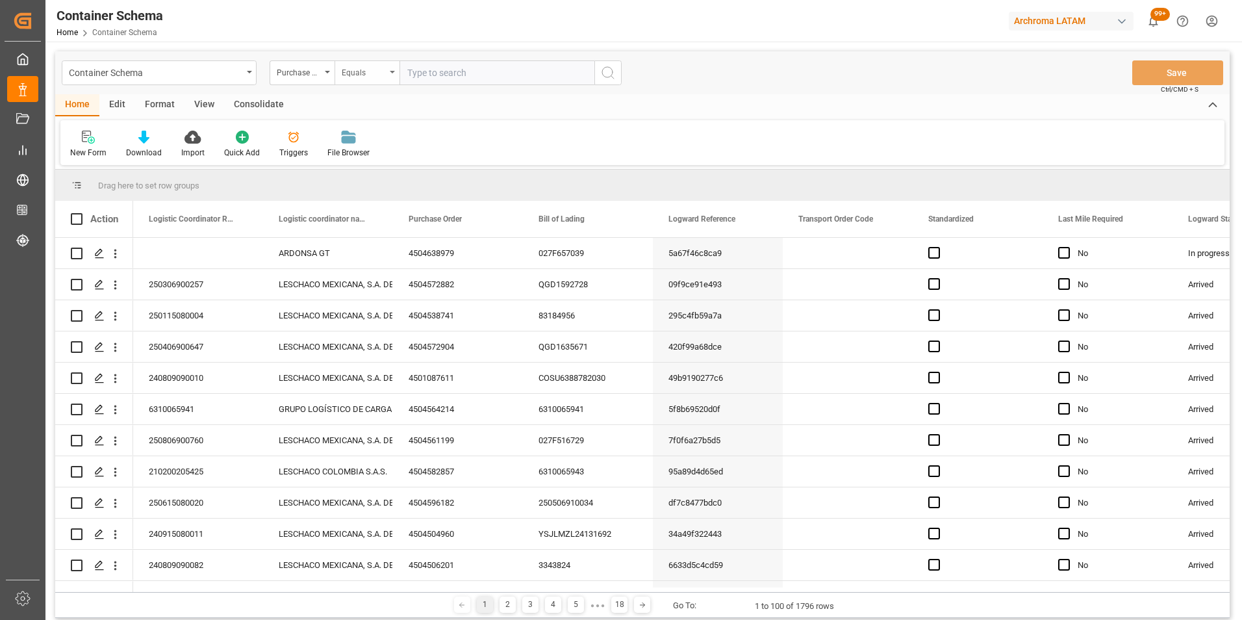
click at [351, 79] on div "Equals" at bounding box center [367, 72] width 65 height 25
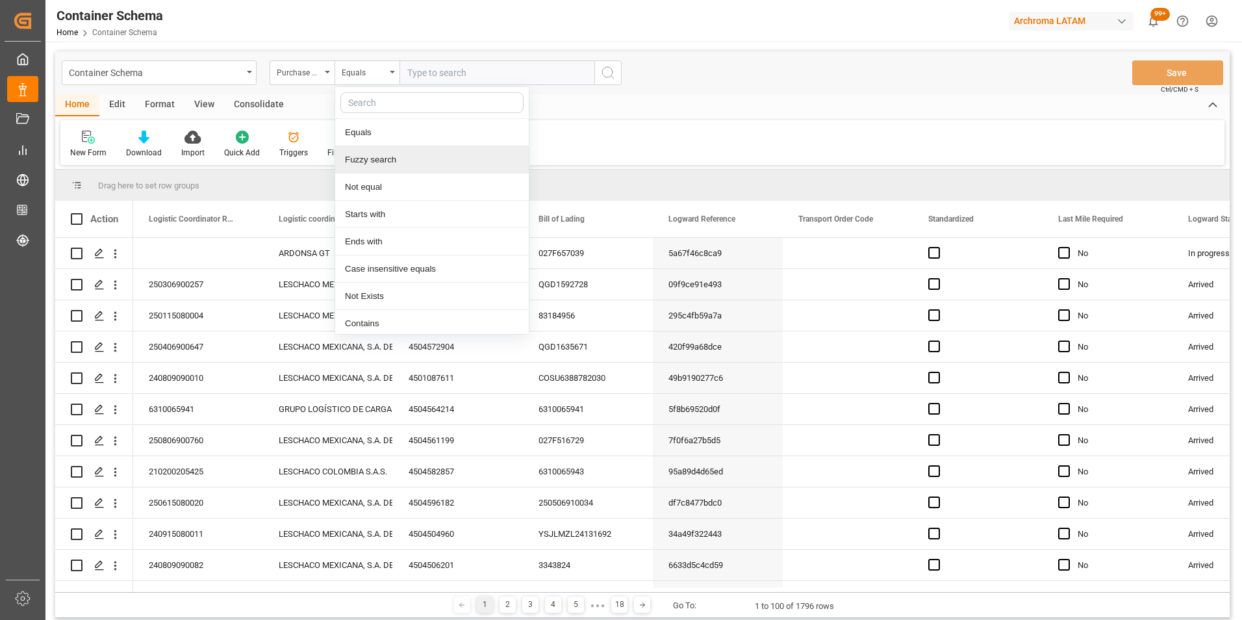
click at [369, 161] on div "Fuzzy search" at bounding box center [432, 159] width 194 height 27
paste input "4504628137"
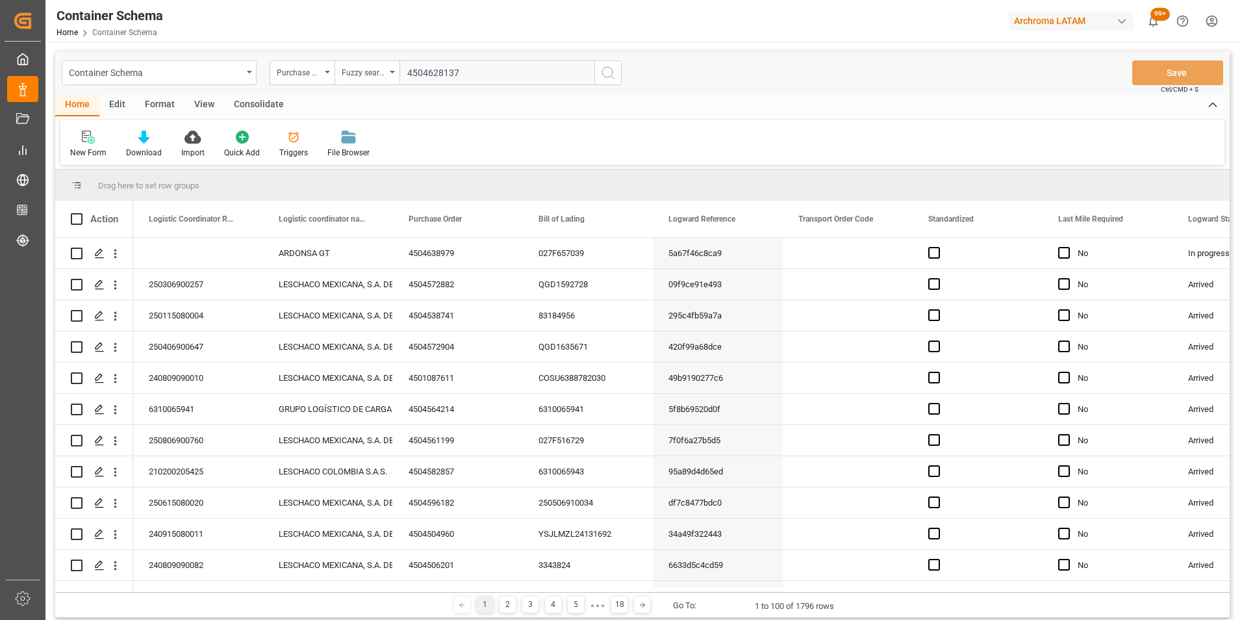
type input "4504628137"
click at [600, 77] on button "search button" at bounding box center [607, 72] width 27 height 25
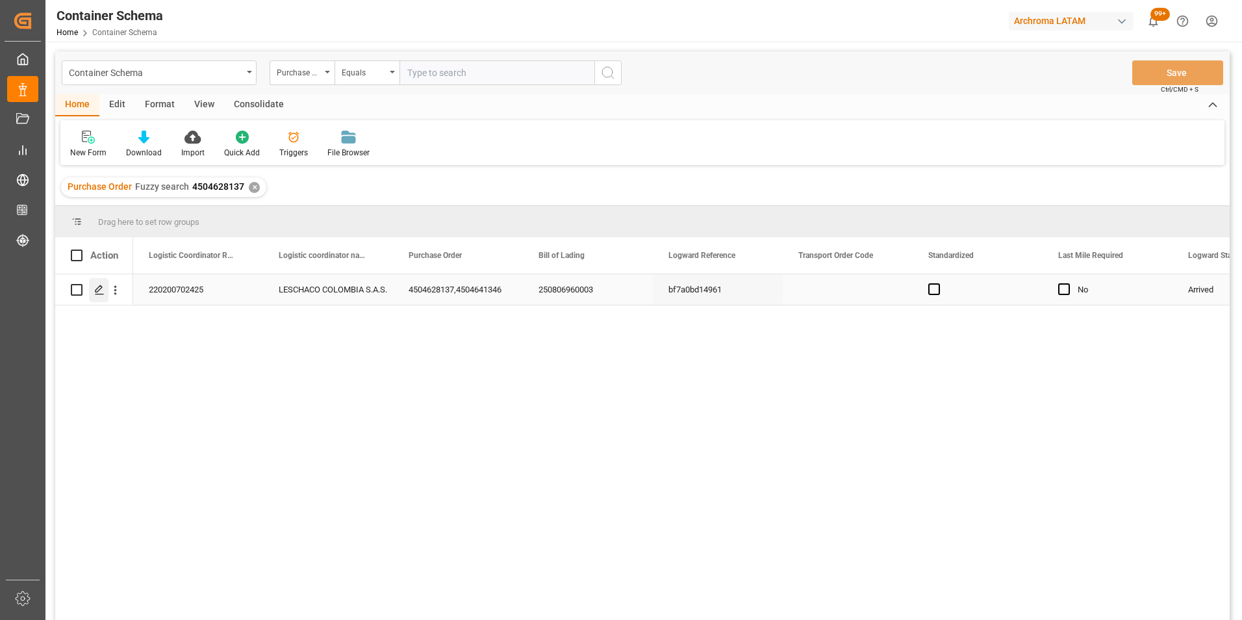
click at [99, 292] on icon "Press SPACE to select this row." at bounding box center [99, 290] width 10 height 10
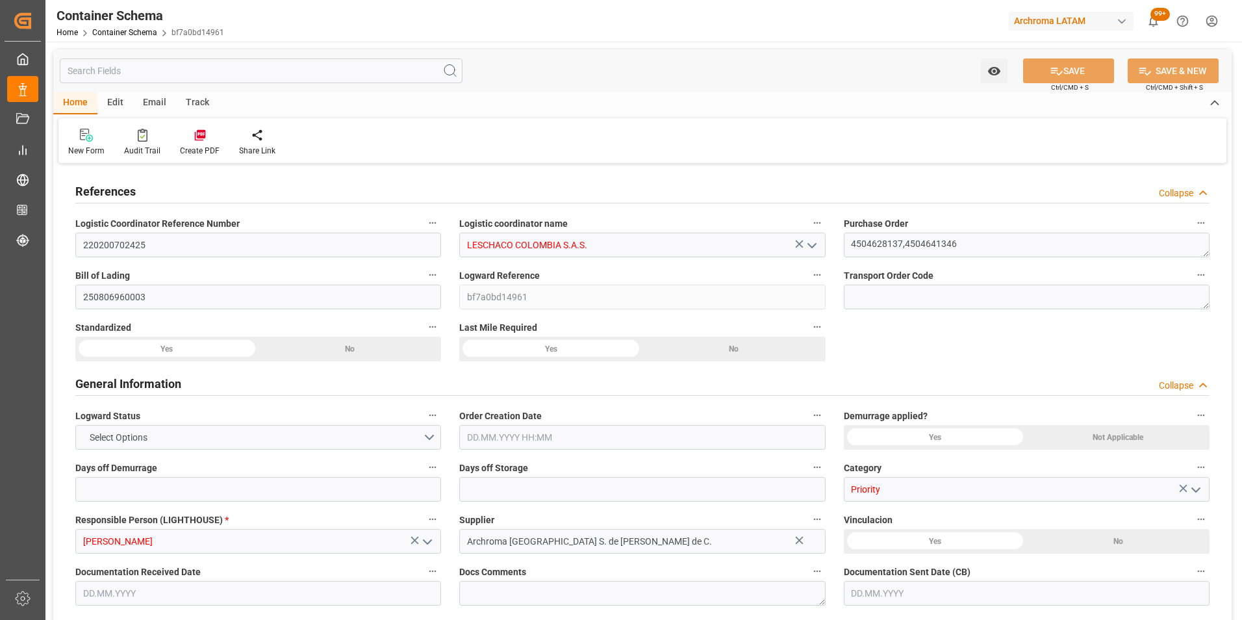
type input "0"
type input "3"
type input "2"
type input "27"
type input "675"
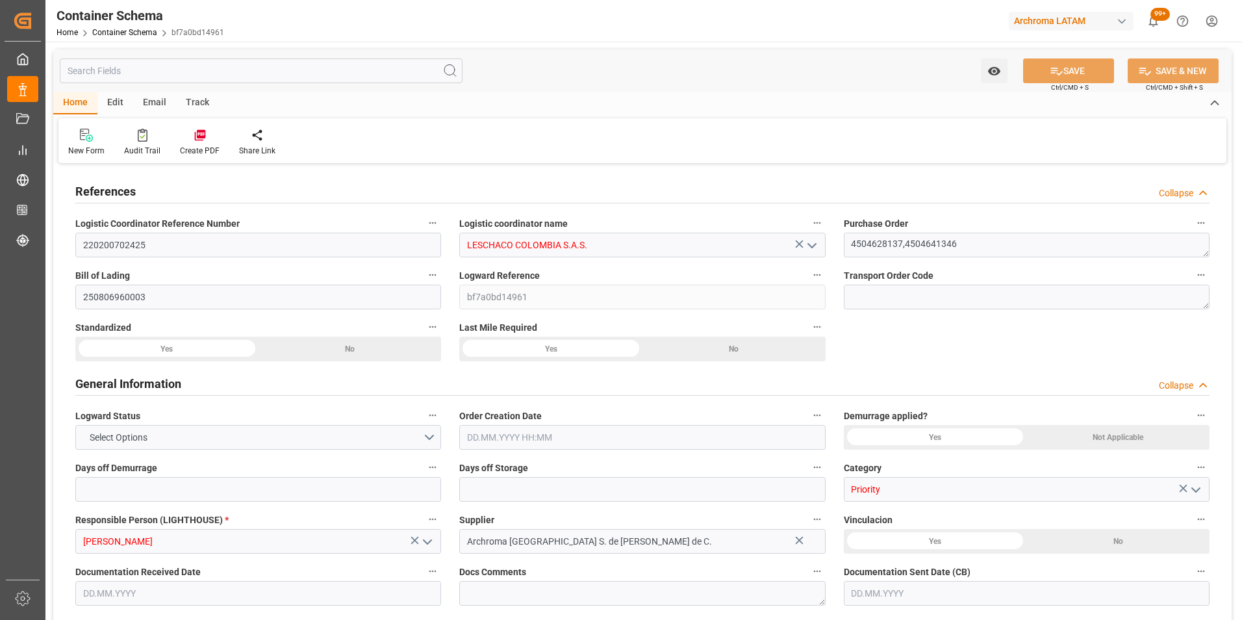
type input "716.15"
type input "Hapag Lloyd"
type input "Hapag Lloyd Aktiengesellschaft"
type input "MXZLO"
type input "COBUN"
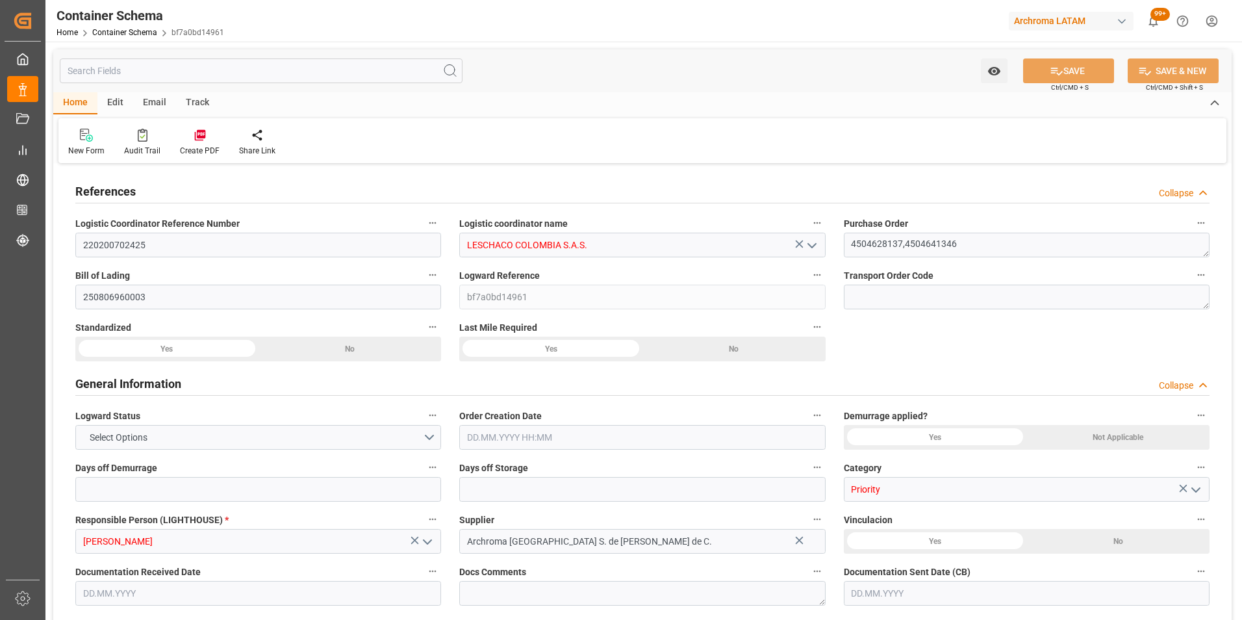
type input "COBUN"
type input "9307243"
type input "9713337"
type input "18.07.2025 12:15"
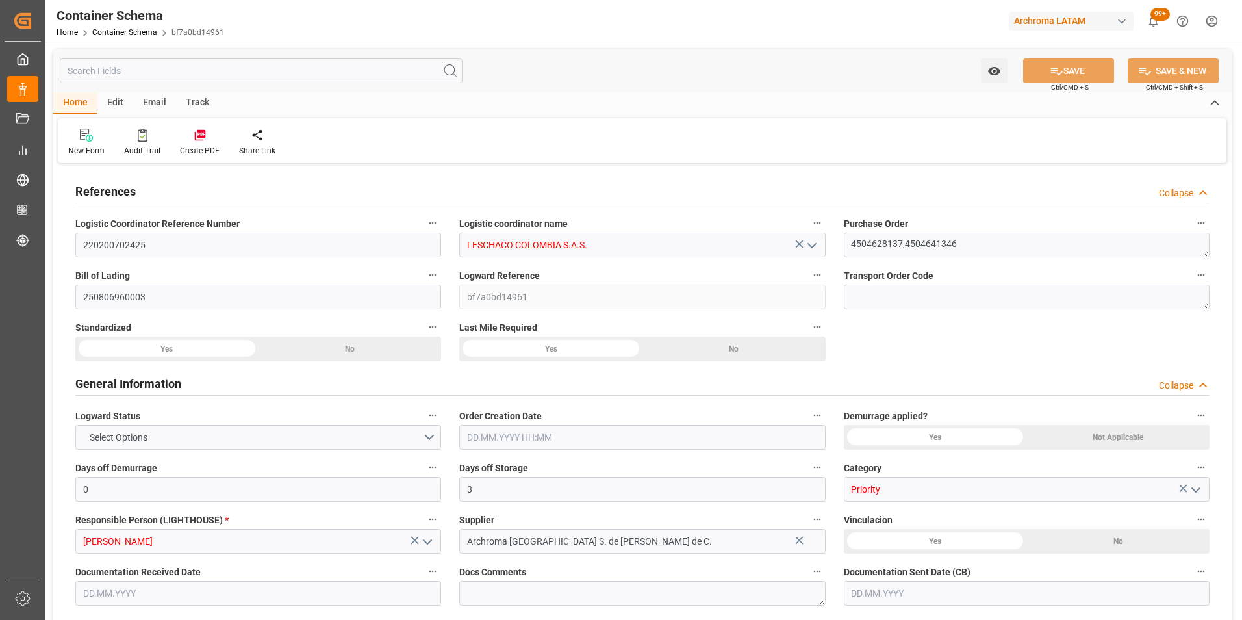
type input "[DATE]"
type input "17.08.2025"
type input "31.07.2025 00:00"
type input "11.08.2025 12:00"
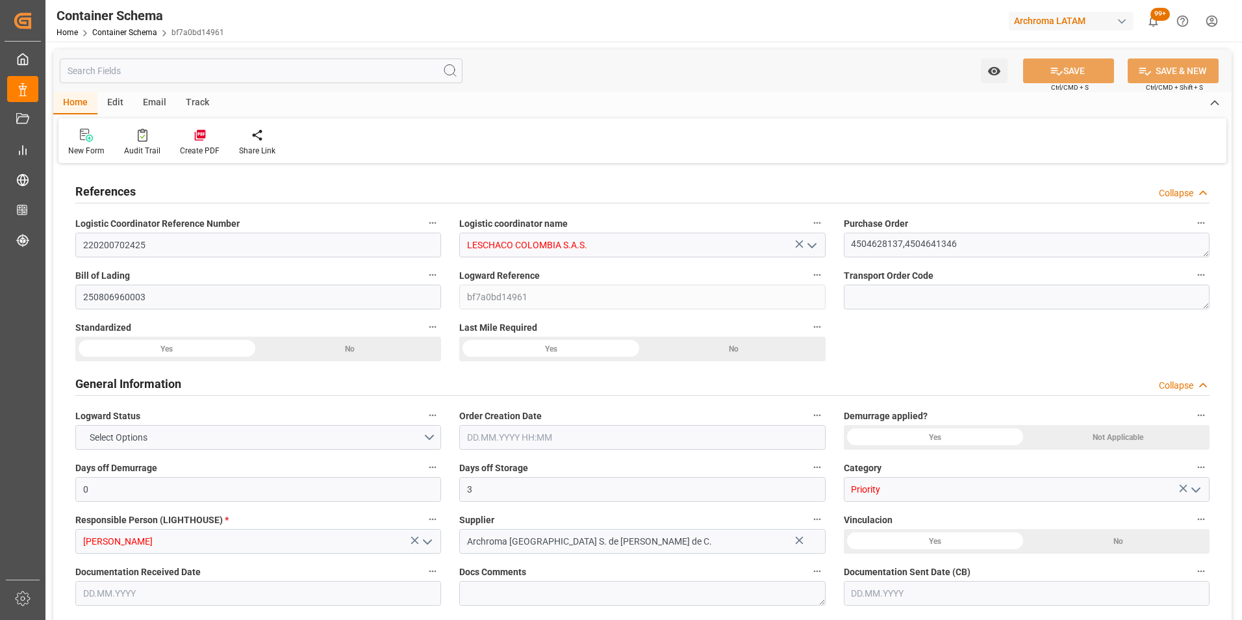
type input "04.08.2025 12:00"
type input "11.08.2025 00:00"
type input "19.08.2025 00:00"
type input "12.08.2025 12:30"
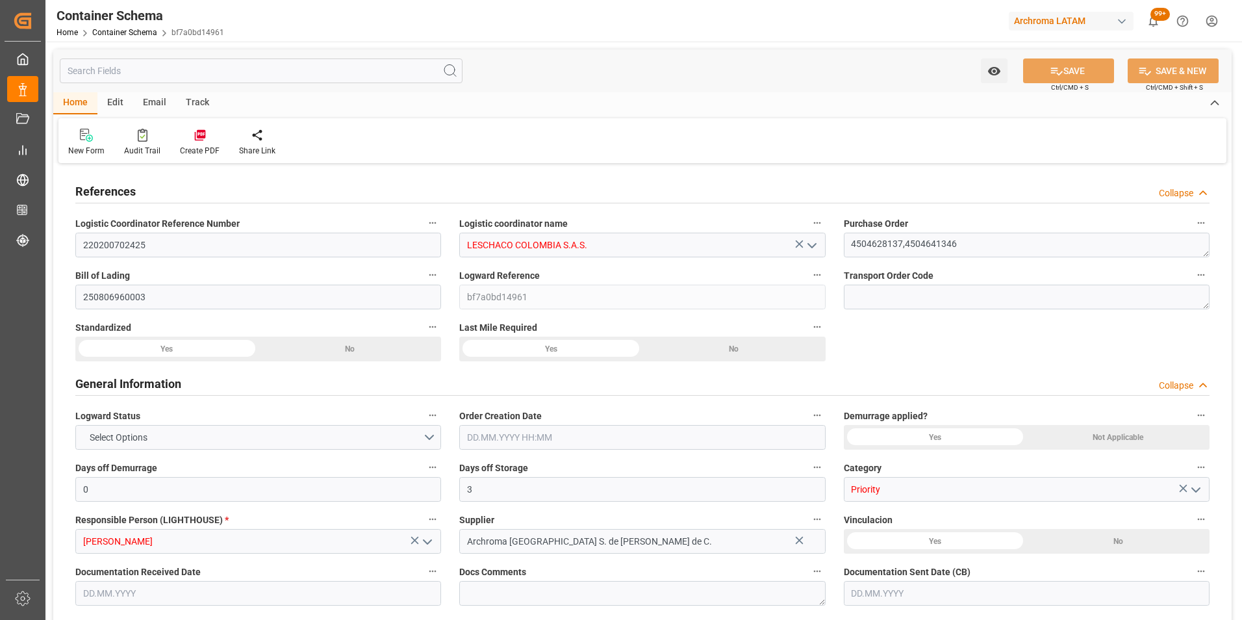
type input "17.08.2025 00:00"
type input "12.08.2025 12:30"
type input "19.08.2025 00:00"
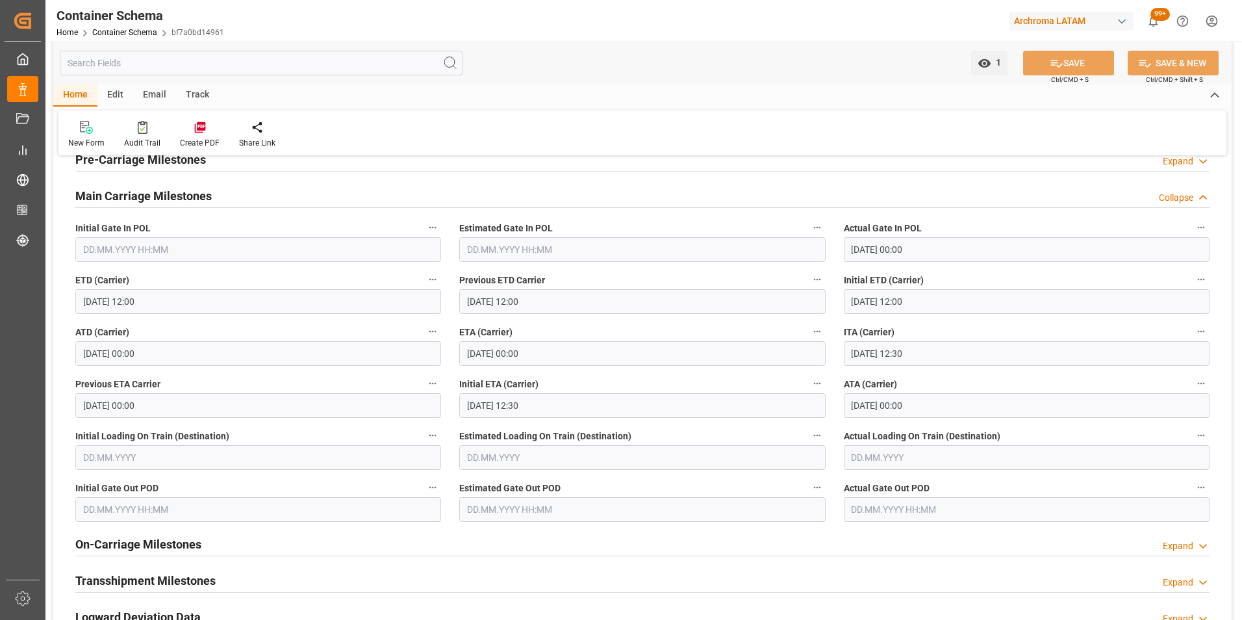
scroll to position [1624, 0]
click at [159, 94] on div "Email" at bounding box center [154, 95] width 43 height 22
click at [99, 128] on div at bounding box center [88, 127] width 40 height 14
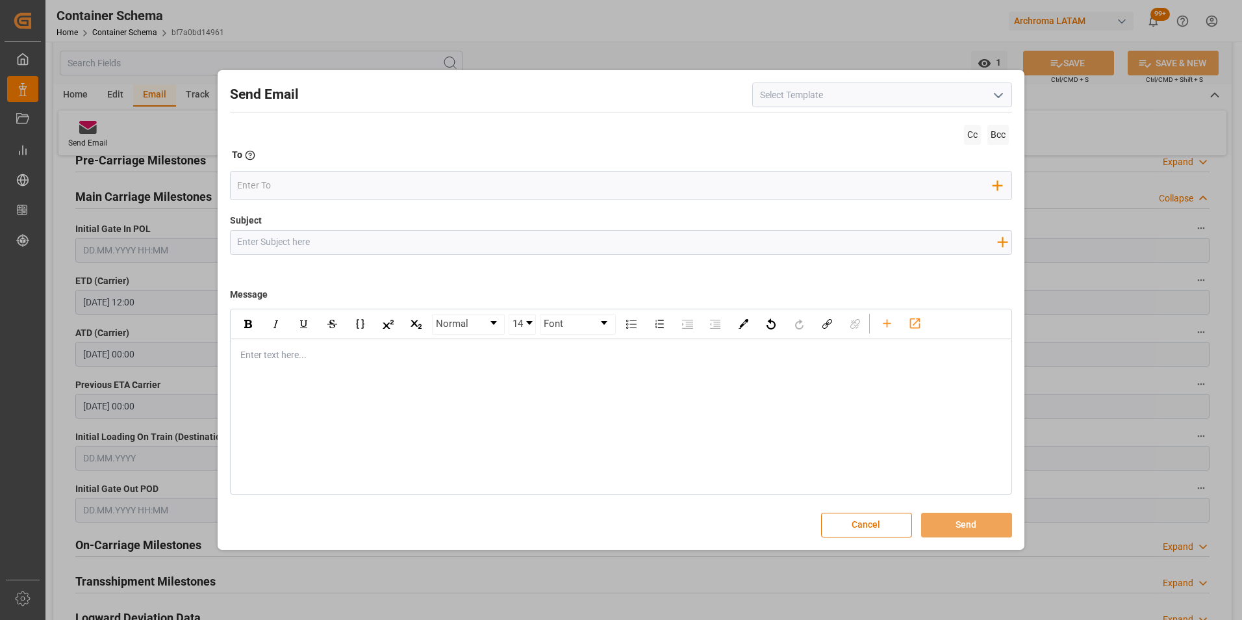
click at [996, 97] on icon "open menu" at bounding box center [999, 96] width 16 height 16
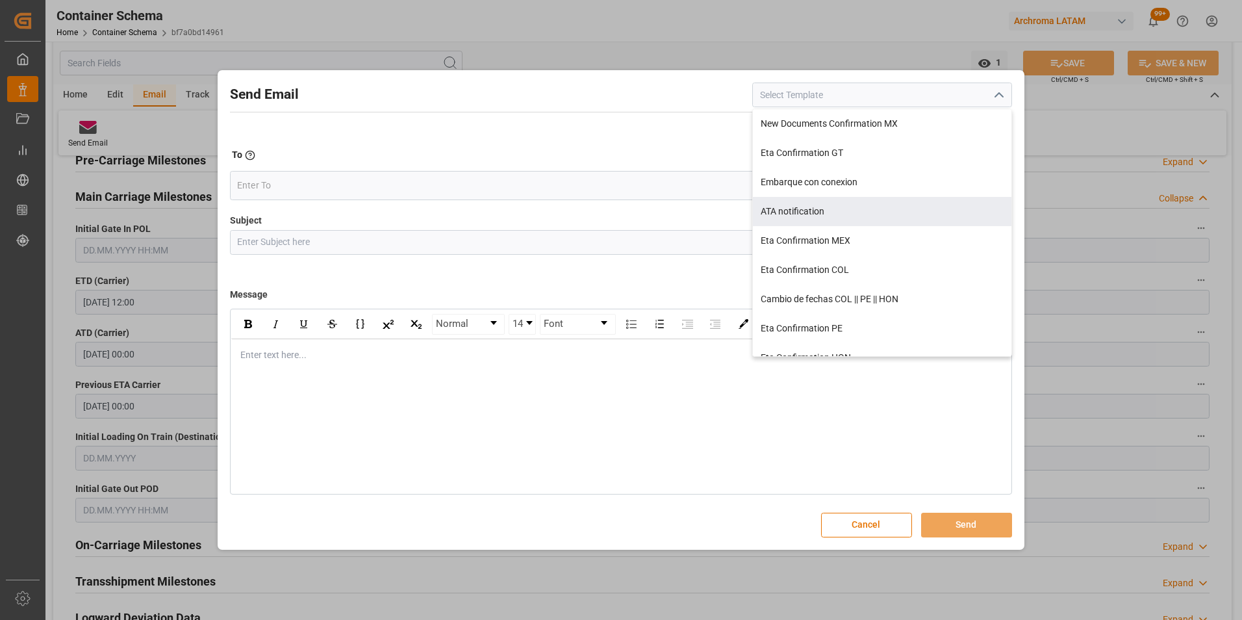
click at [837, 212] on div "ATA notification" at bounding box center [882, 211] width 259 height 29
type input "ATA notification"
type input "Aviso de llegada | PO {{purchaseOrder}} | BL {{bookingNumber}} | Contenedor {{c…"
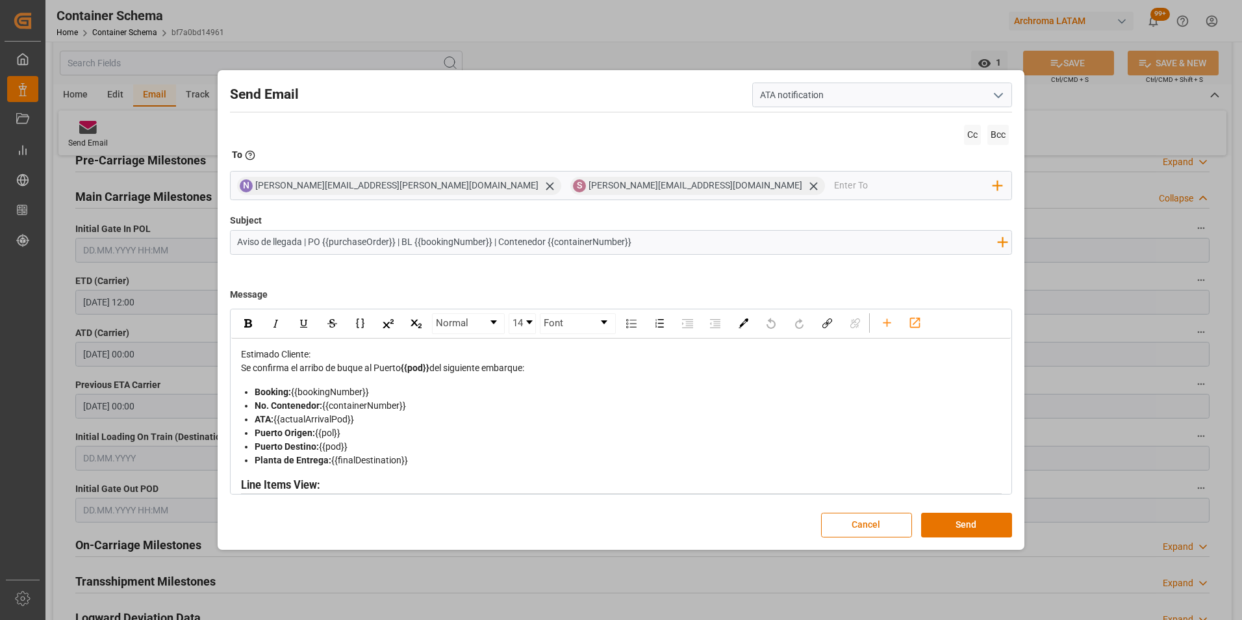
scroll to position [0, 0]
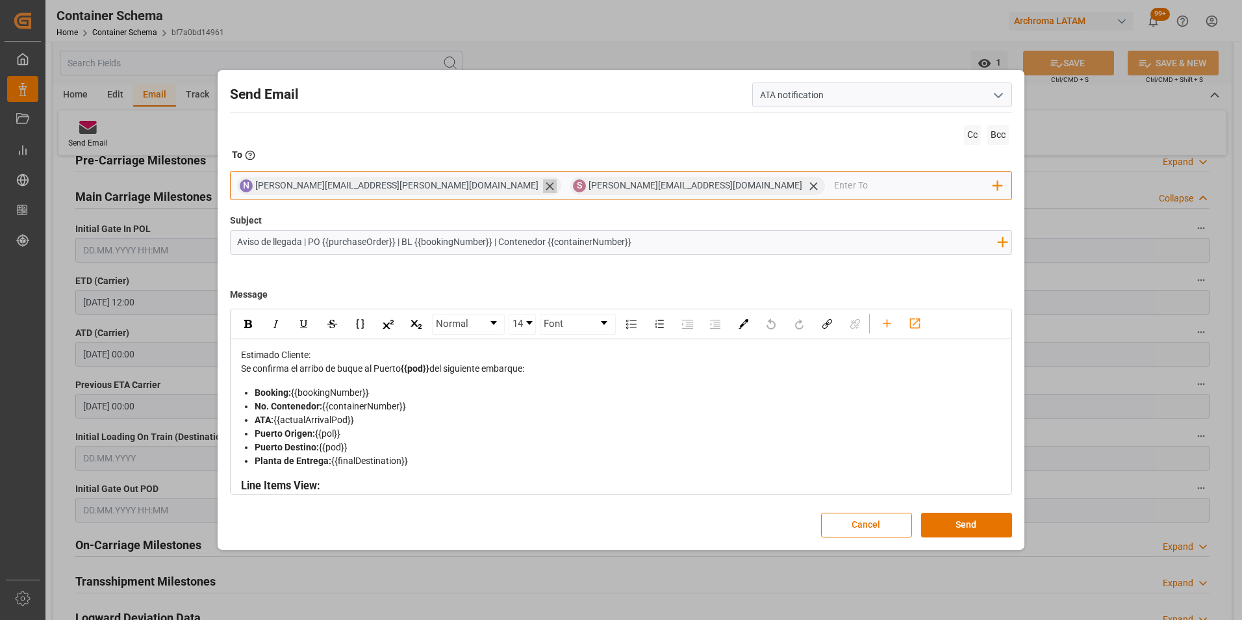
click at [543, 186] on icon at bounding box center [550, 186] width 14 height 14
click at [474, 186] on icon at bounding box center [481, 186] width 14 height 14
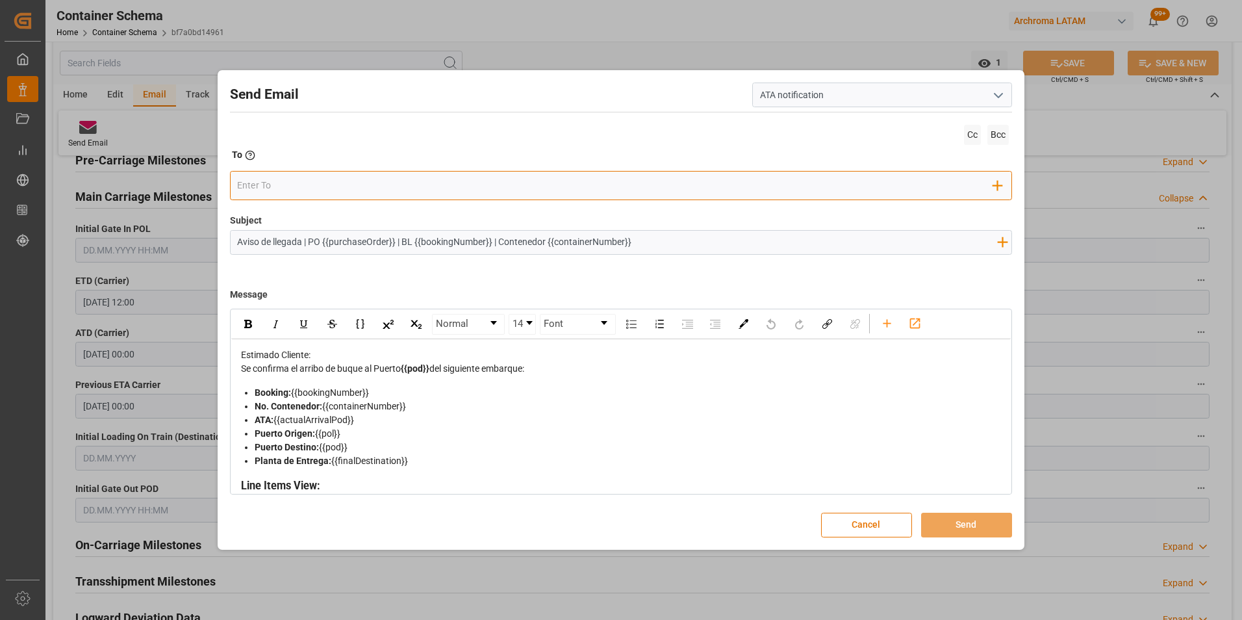
click at [377, 188] on input "email" at bounding box center [615, 185] width 756 height 19
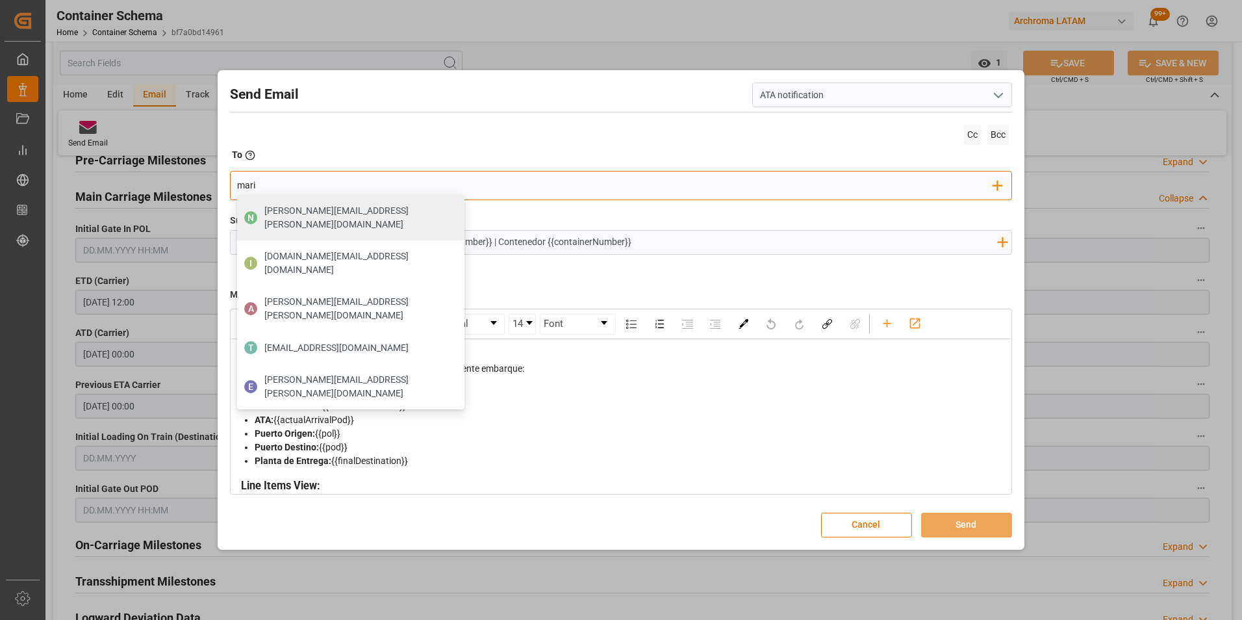
type input "maria"
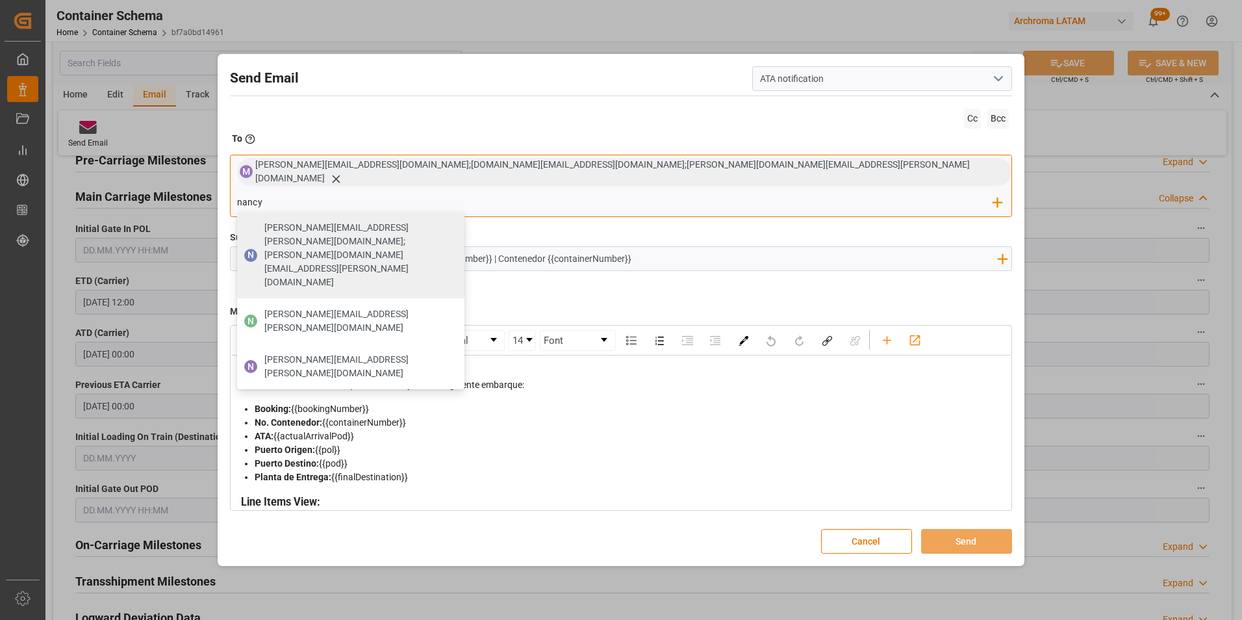
type input "nancy.castellanos@archroma.com"
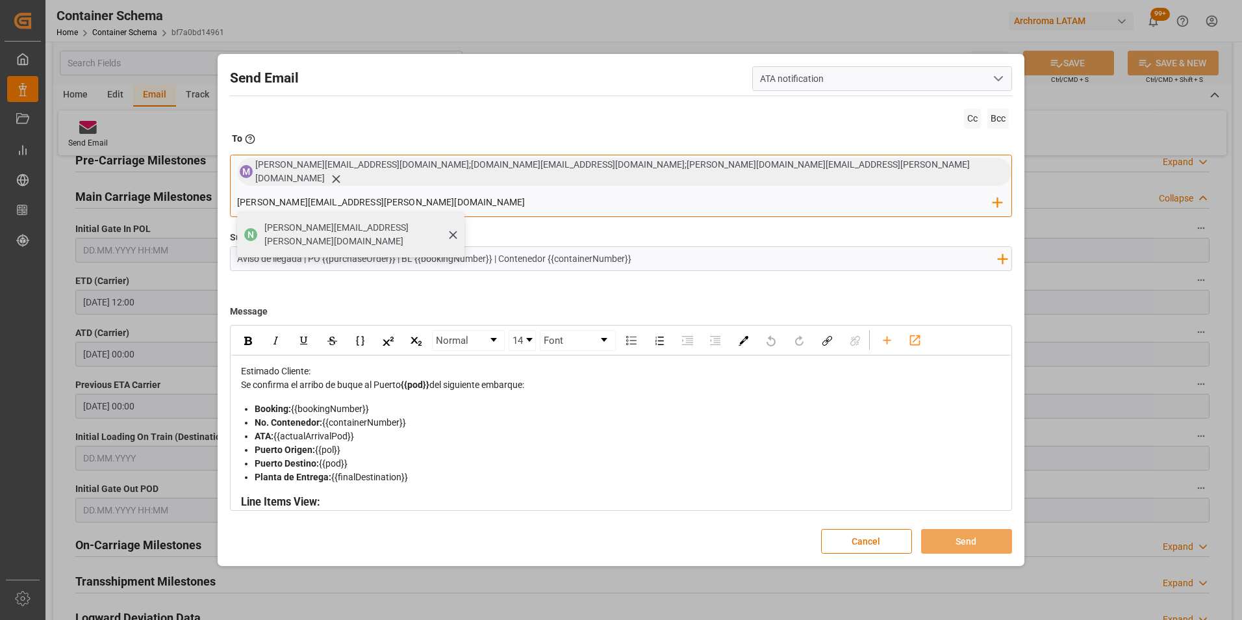
click at [455, 221] on span "nancy.castellanos@archroma.com" at bounding box center [359, 234] width 191 height 27
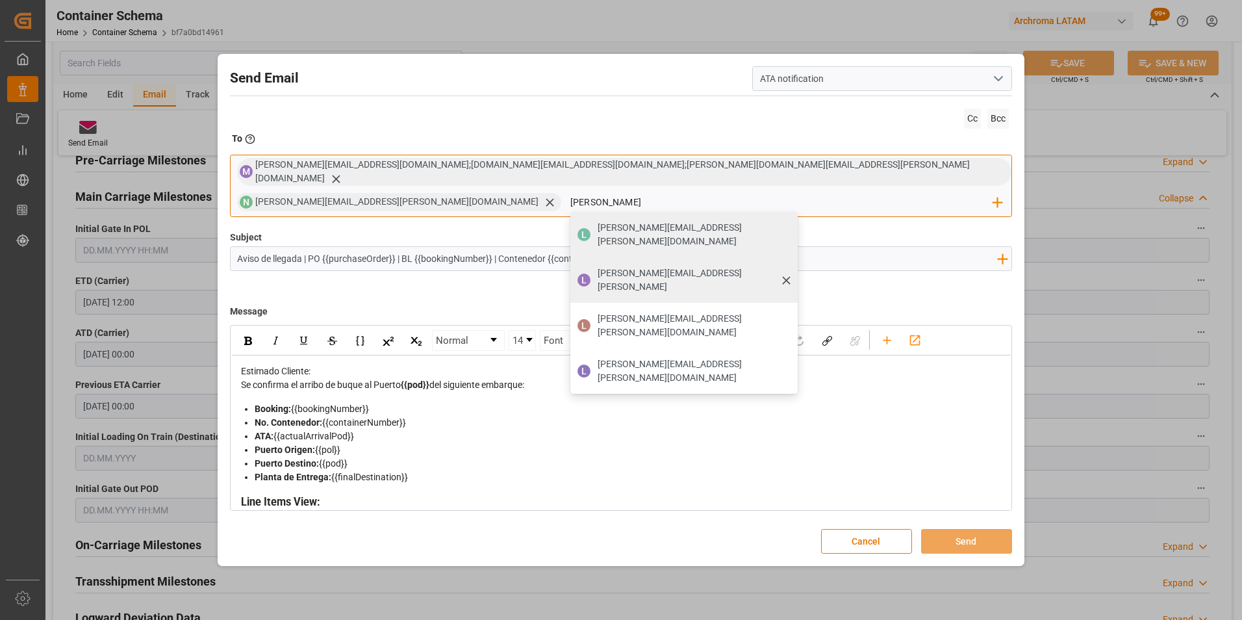
type input "luis"
click at [789, 266] on span "luis.montoya@leschaco.comm" at bounding box center [693, 279] width 191 height 27
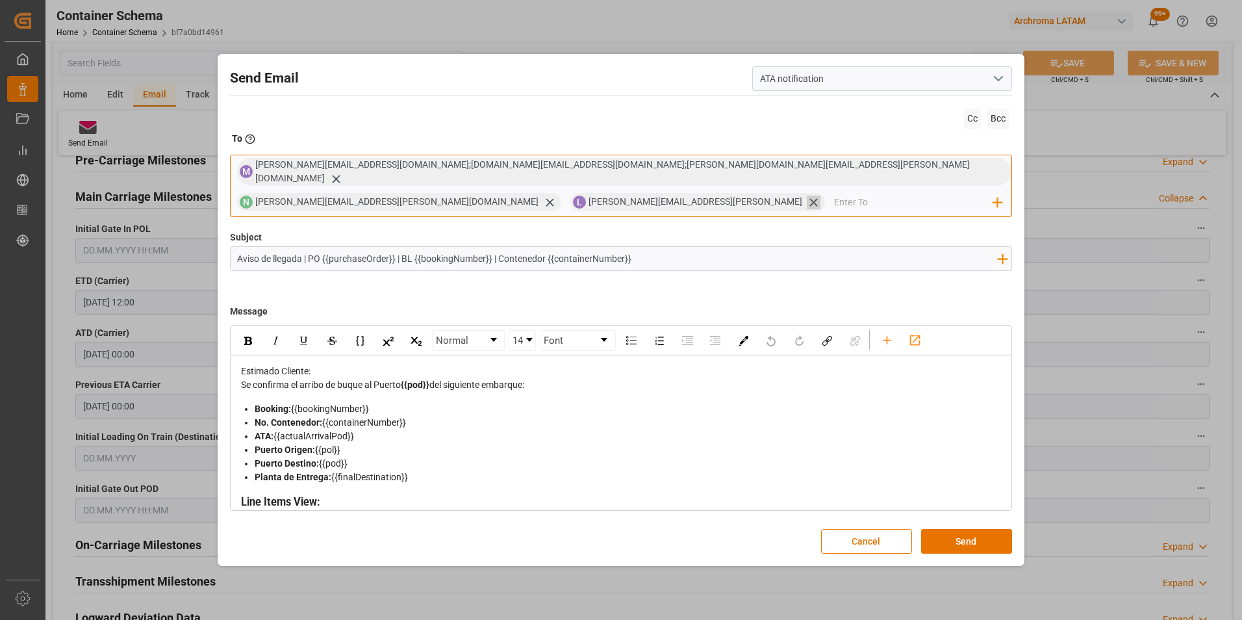
click at [809, 199] on icon at bounding box center [813, 203] width 8 height 8
click at [906, 192] on input "email" at bounding box center [781, 201] width 423 height 19
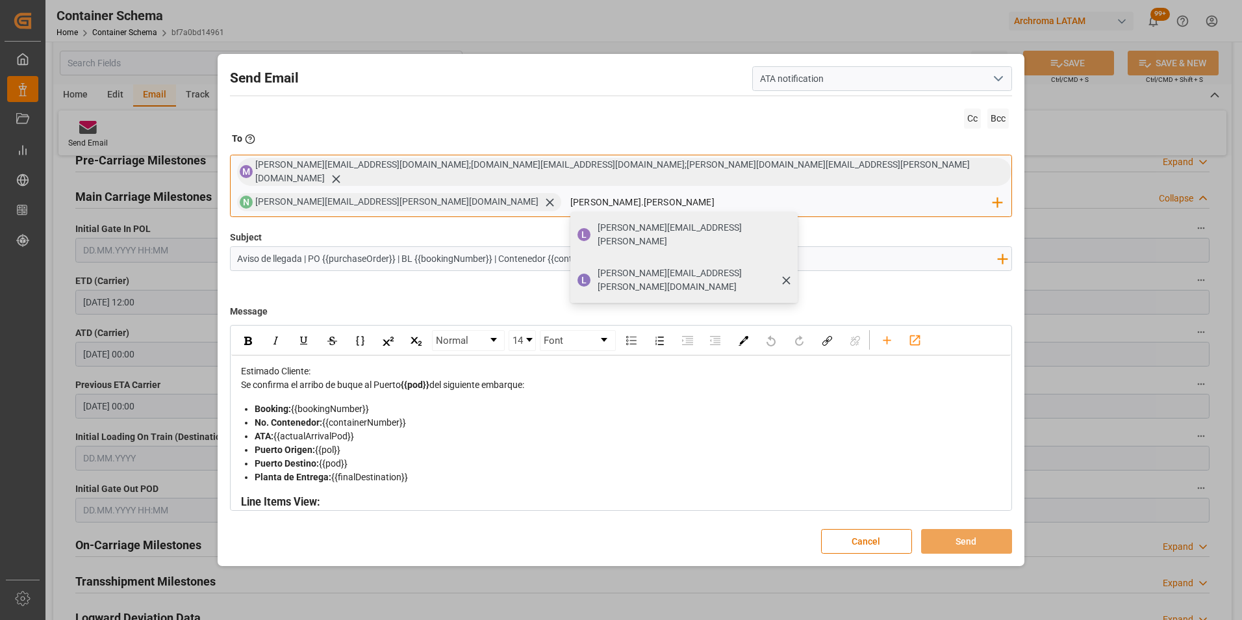
type input "luis.monto"
click at [789, 266] on span "luis.montoya@leschaco.com" at bounding box center [693, 279] width 191 height 27
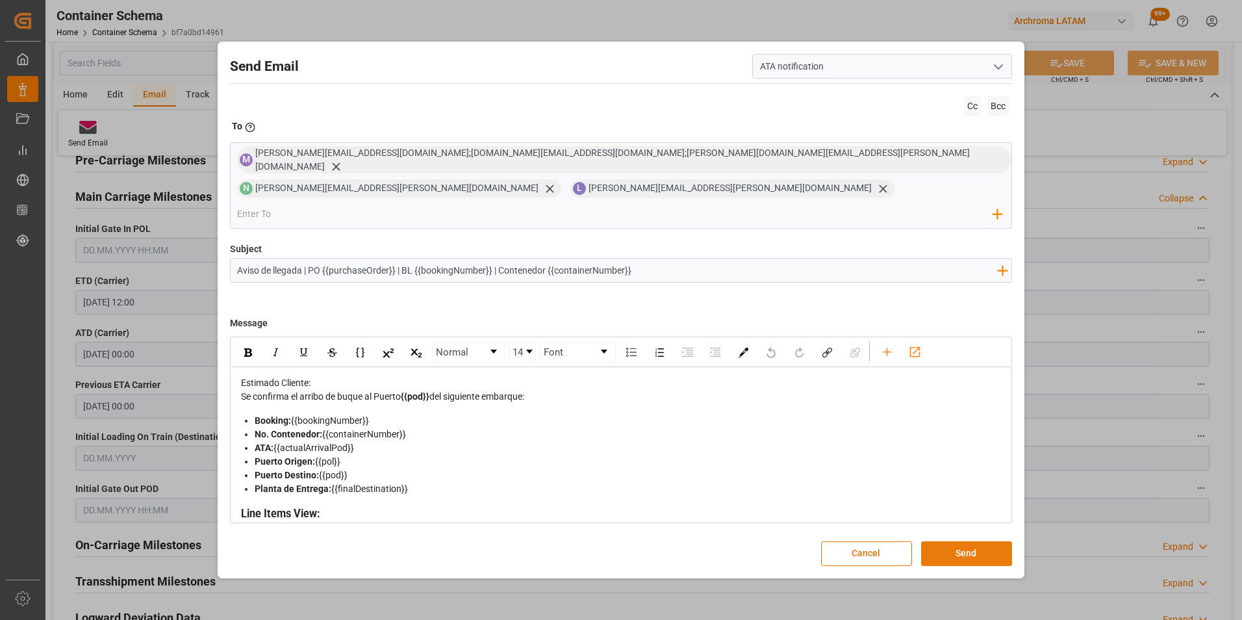
click at [965, 541] on button "Send" at bounding box center [966, 553] width 91 height 25
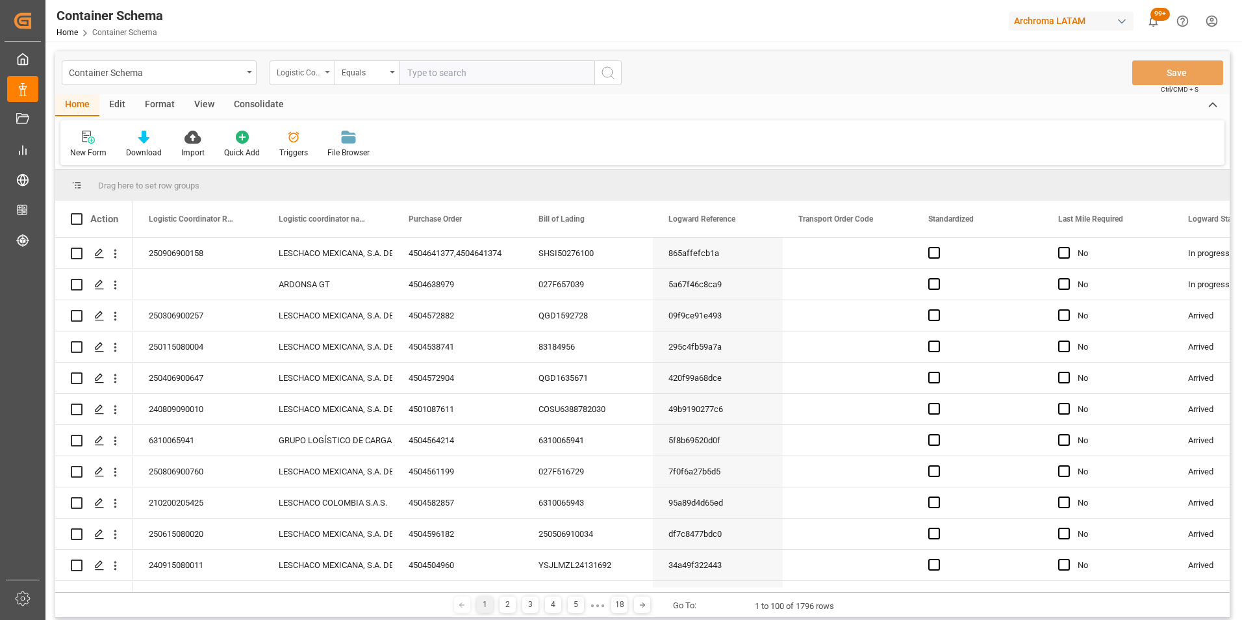
click at [322, 69] on div "Logistic Coordinator Reference Number" at bounding box center [302, 72] width 65 height 25
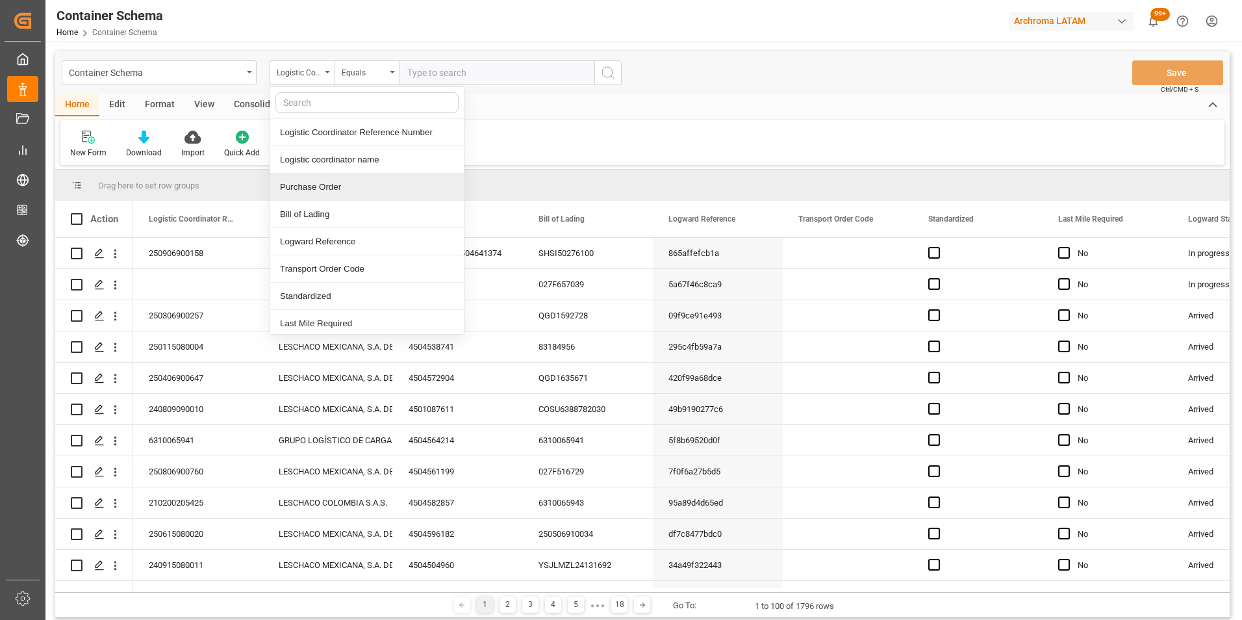
click at [322, 185] on div "Purchase Order" at bounding box center [367, 186] width 194 height 27
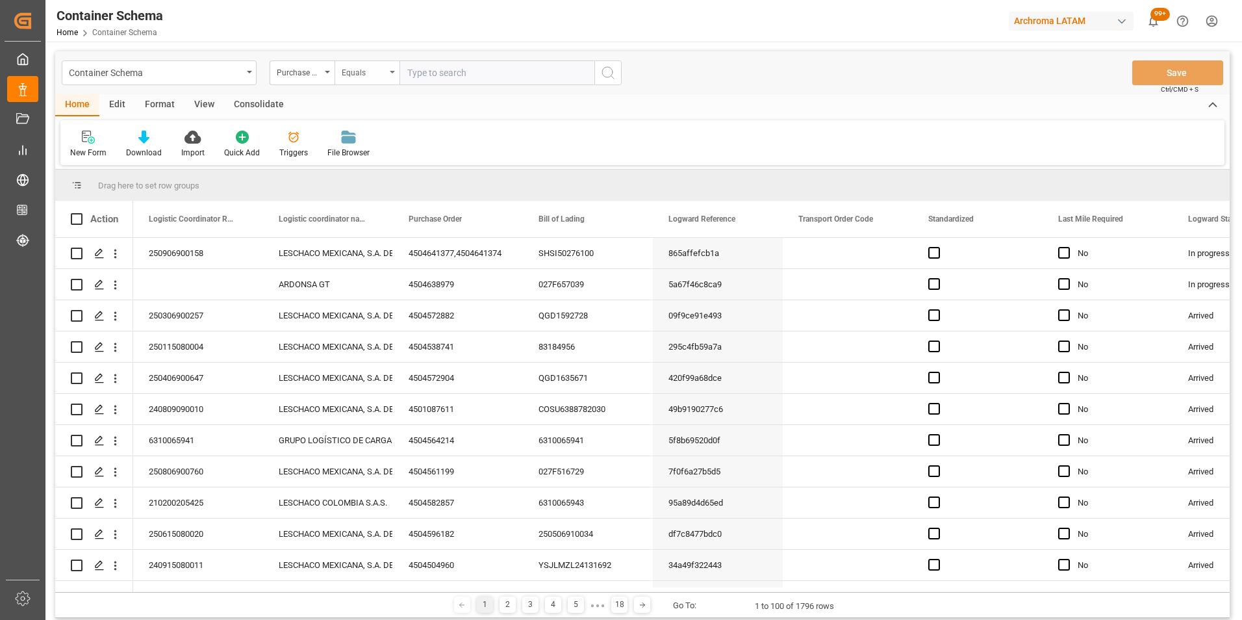
click at [365, 71] on div "Equals" at bounding box center [364, 71] width 44 height 15
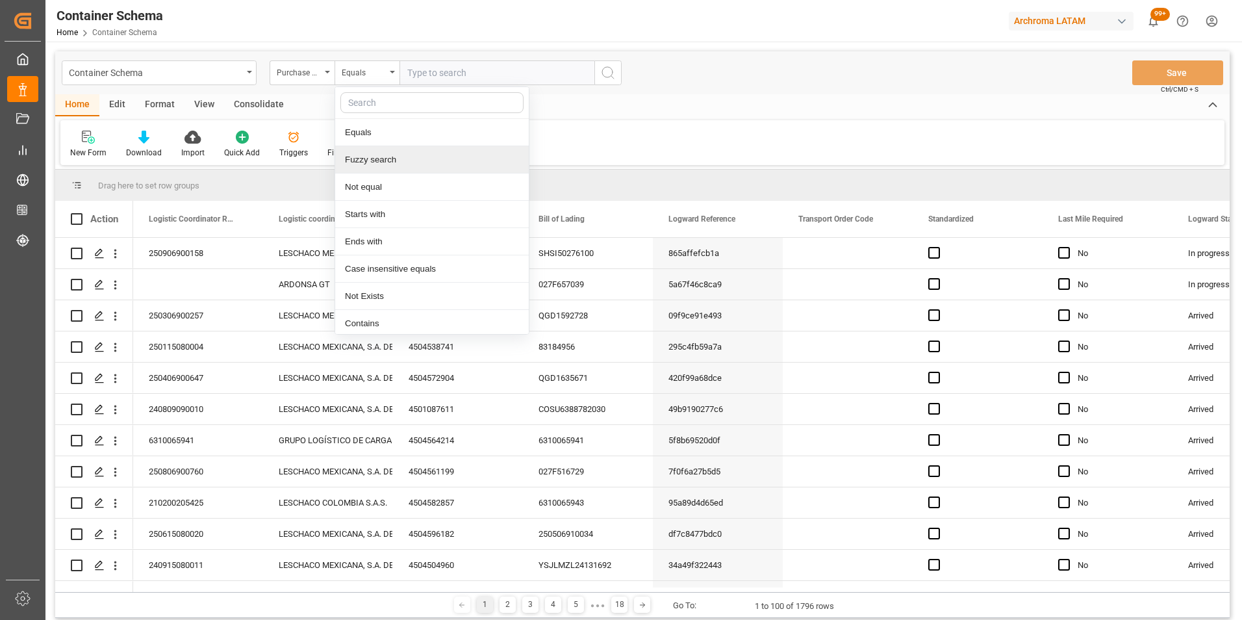
click at [399, 163] on div "Fuzzy search" at bounding box center [432, 159] width 194 height 27
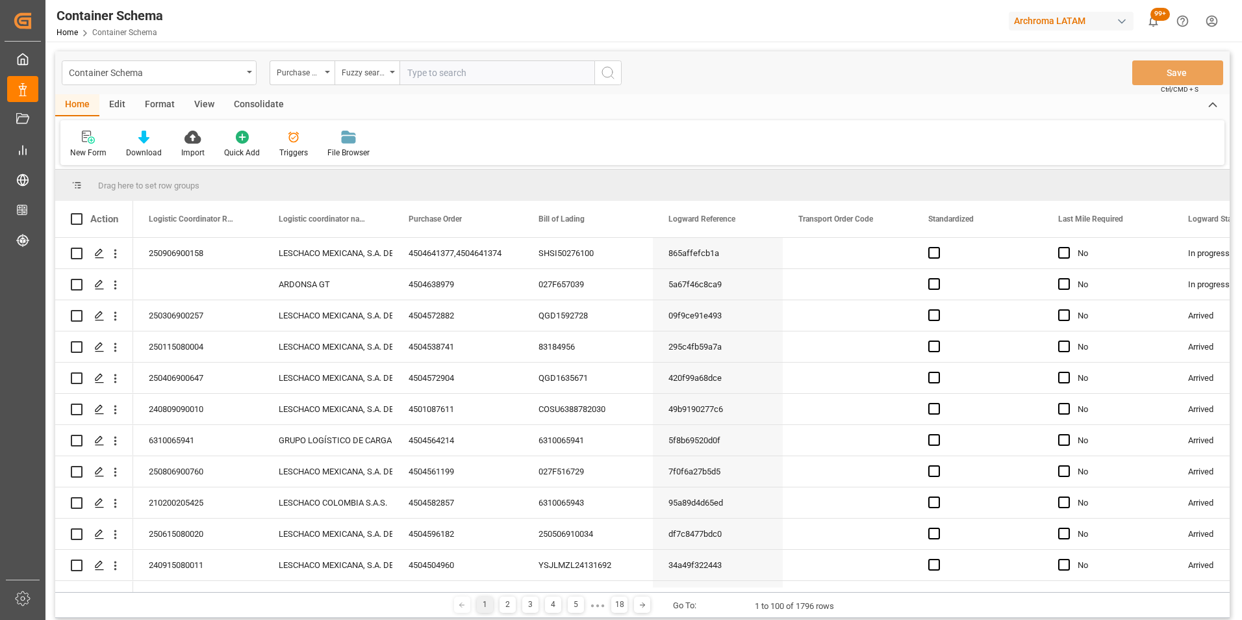
paste input "4504645159"
type input "4504645159"
click at [610, 70] on icon "search button" at bounding box center [608, 73] width 16 height 16
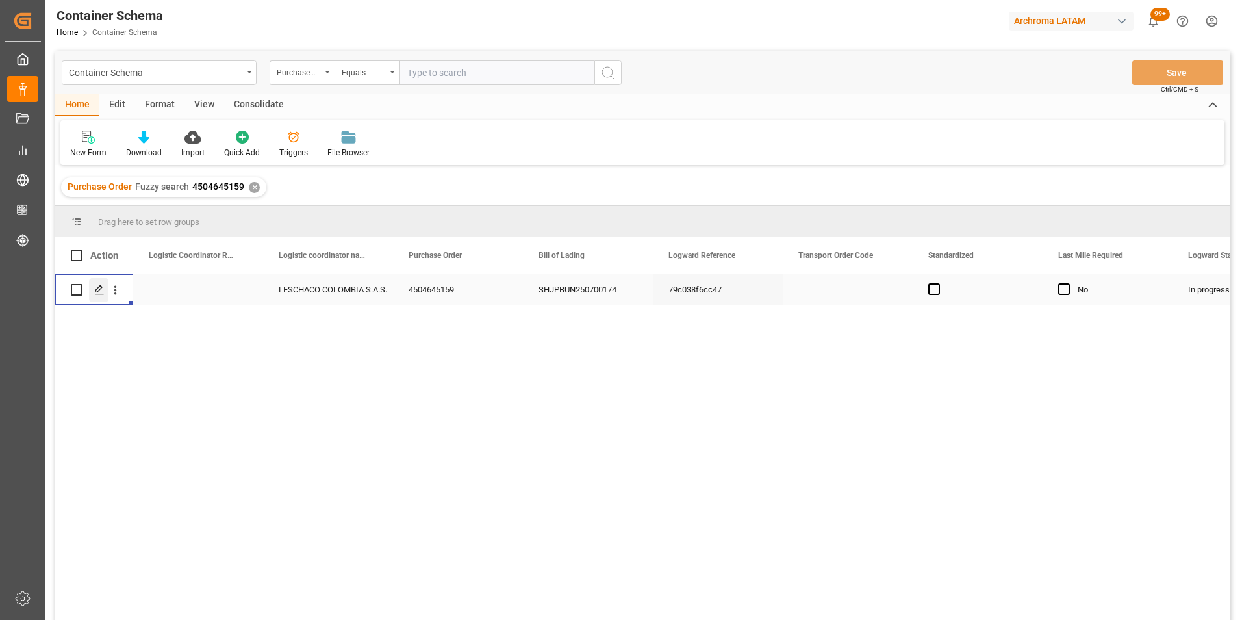
click at [99, 285] on icon "Press SPACE to select this row." at bounding box center [99, 290] width 10 height 10
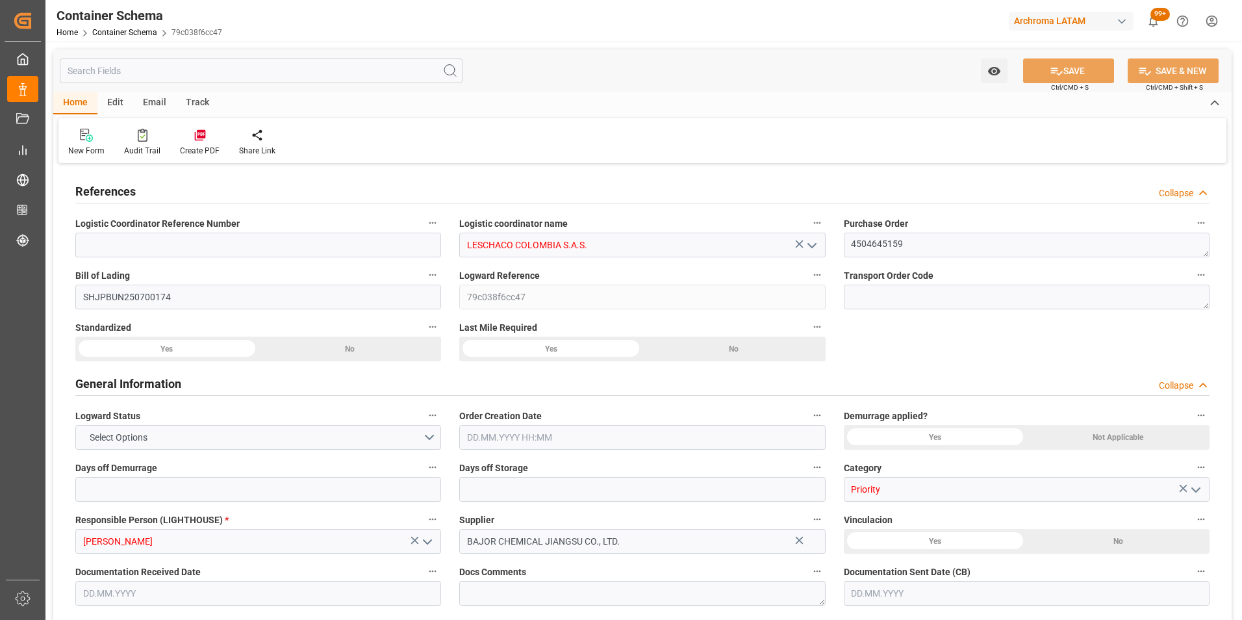
type input "LESCHACO COLOMBIA S.A.S."
type textarea "4504645159"
type input "SHJPBUN250700174"
type input "79c038f6cc47"
type input "Priority"
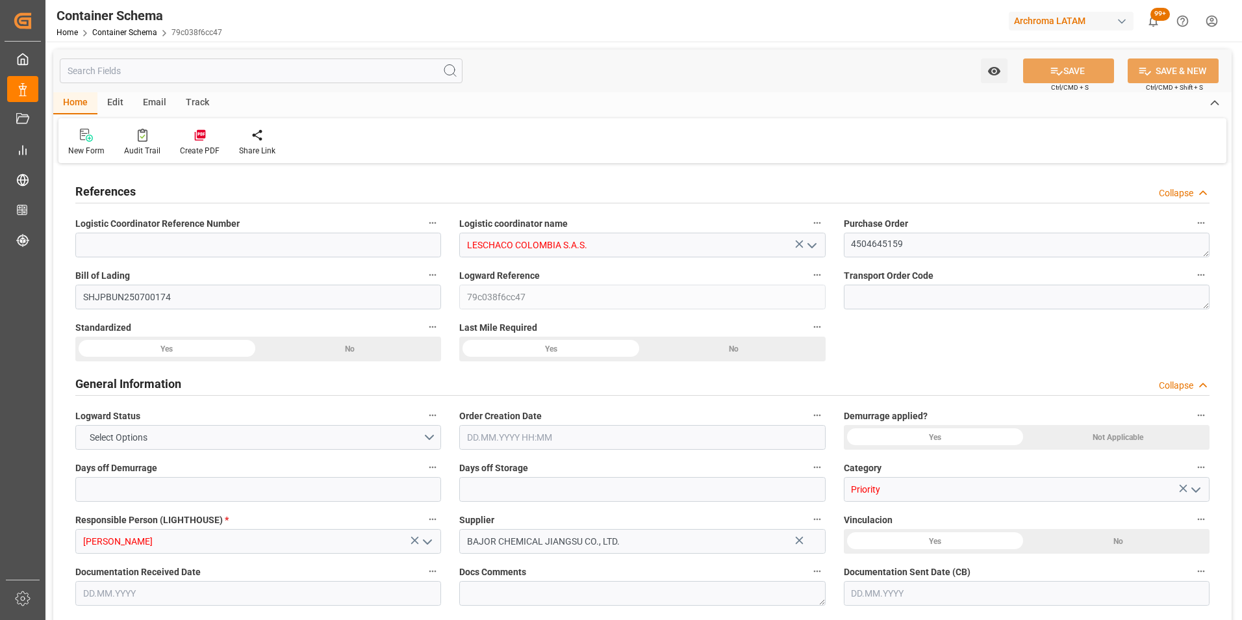
type input "[PERSON_NAME]"
type input "BAJOR CHEMICAL JIANGSU CO., LTD."
type input "Document Sent"
type input "BUENAVENTURA"
type input "TEXTIL"
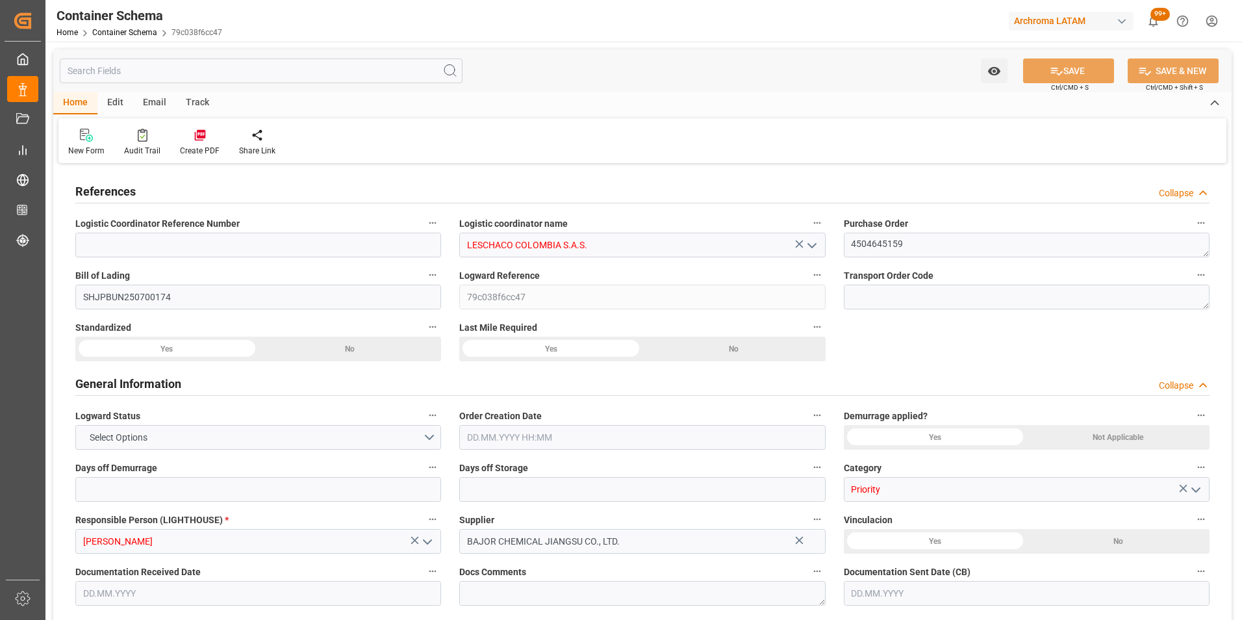
type textarea "PALLET"
type input "1 PALLET"
type input "ARCHROMA [GEOGRAPHIC_DATA] S.A.S"
type textarea "[STREET_ADDRESS]"
type input "HOUSE"
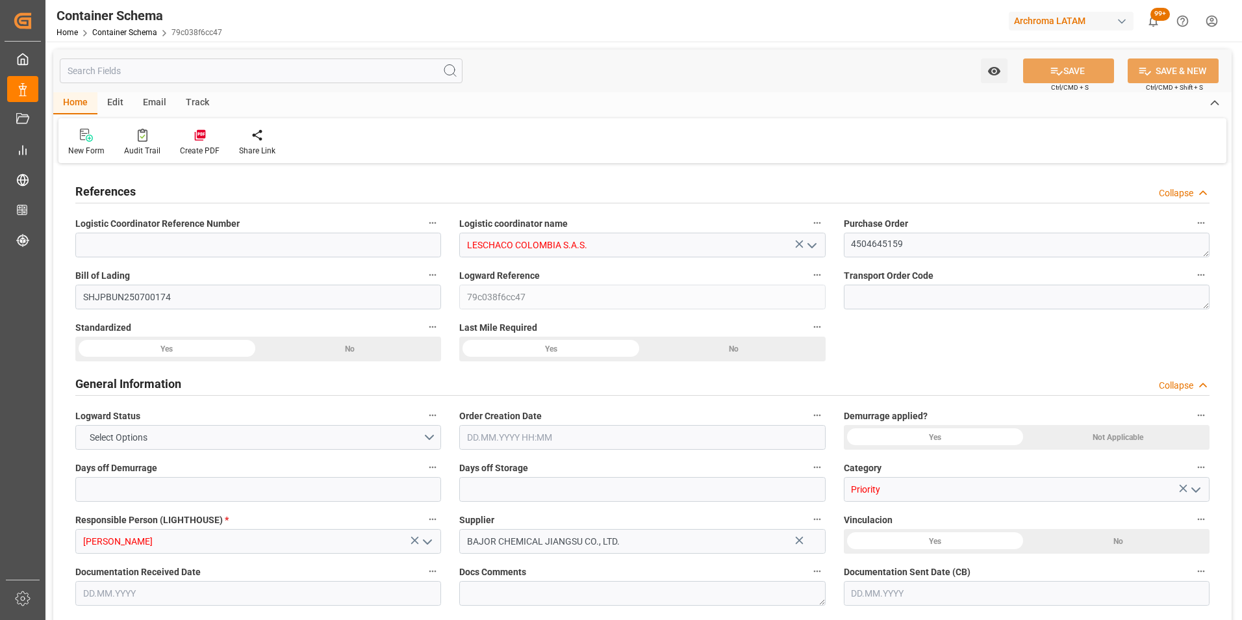
type input "CFR"
type input "Truck"
type input "Sea Ship"
type input "Truck"
type input "LCL"
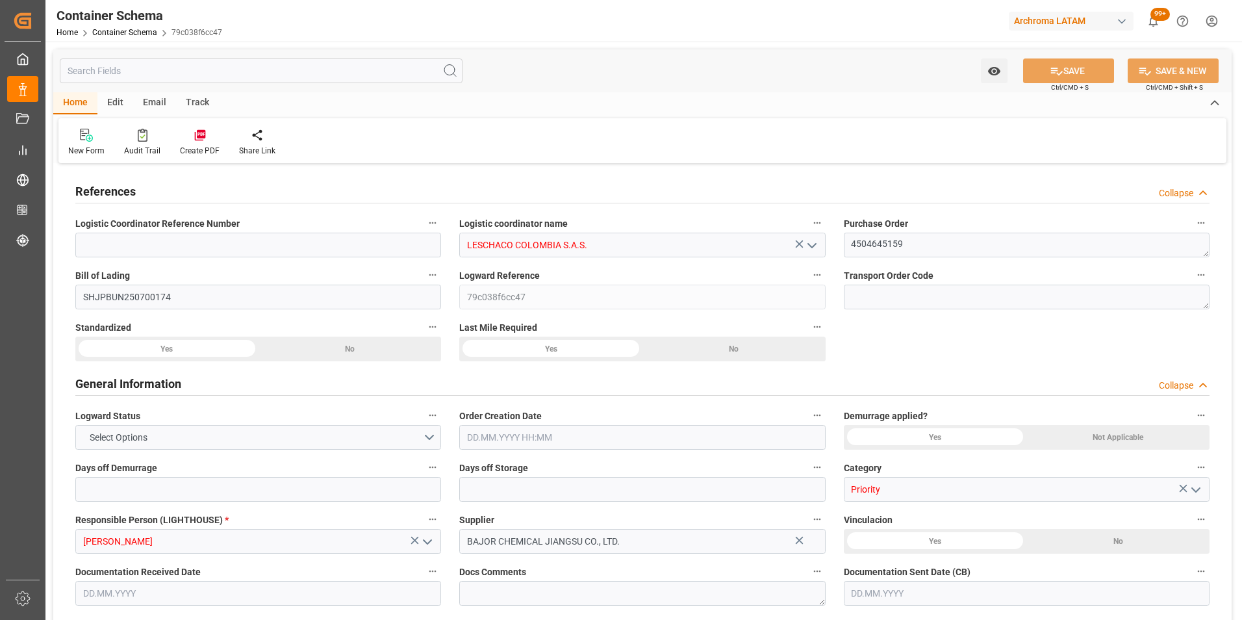
type input "MNBU0112724"
type input "MSL"
type input "MAEU"
type input "[GEOGRAPHIC_DATA]"
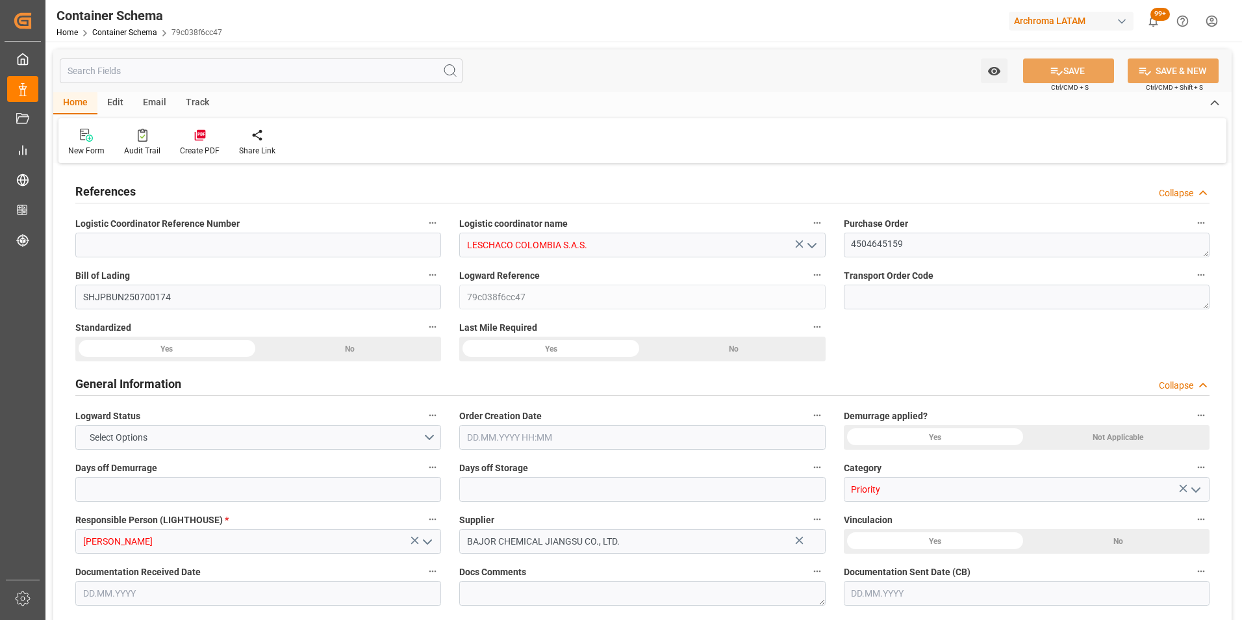
type input "Buenaventura"
type input "TRANCURA"
type input "532E"
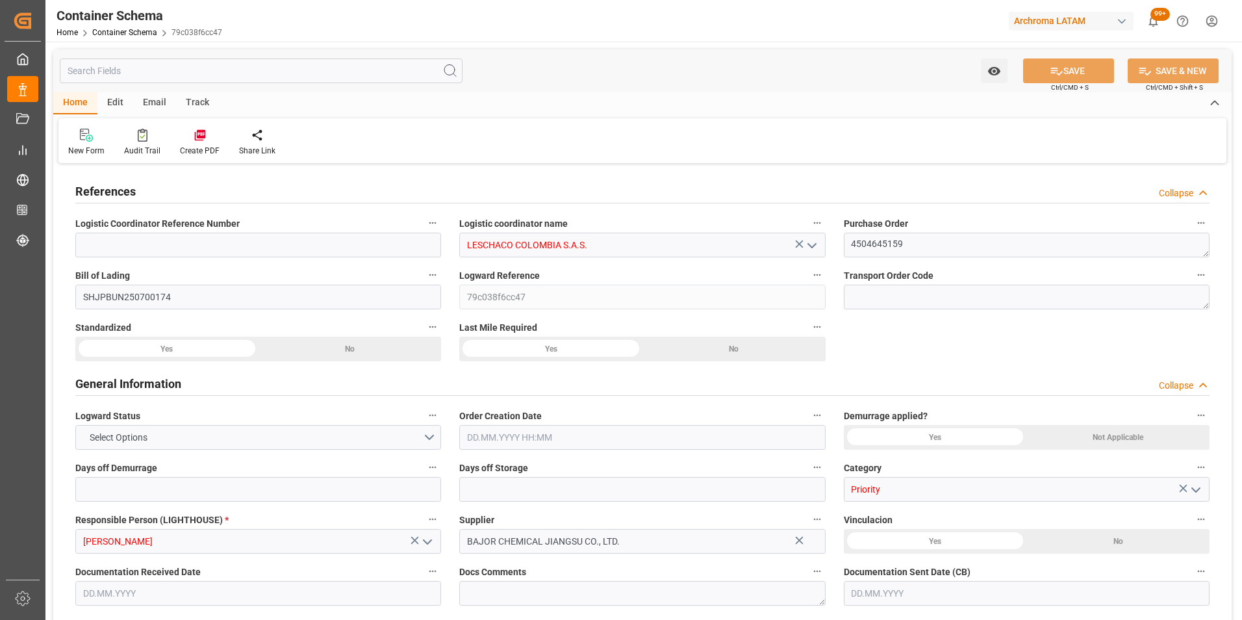
type input "532E"
type input "0"
type input "3"
type input "1"
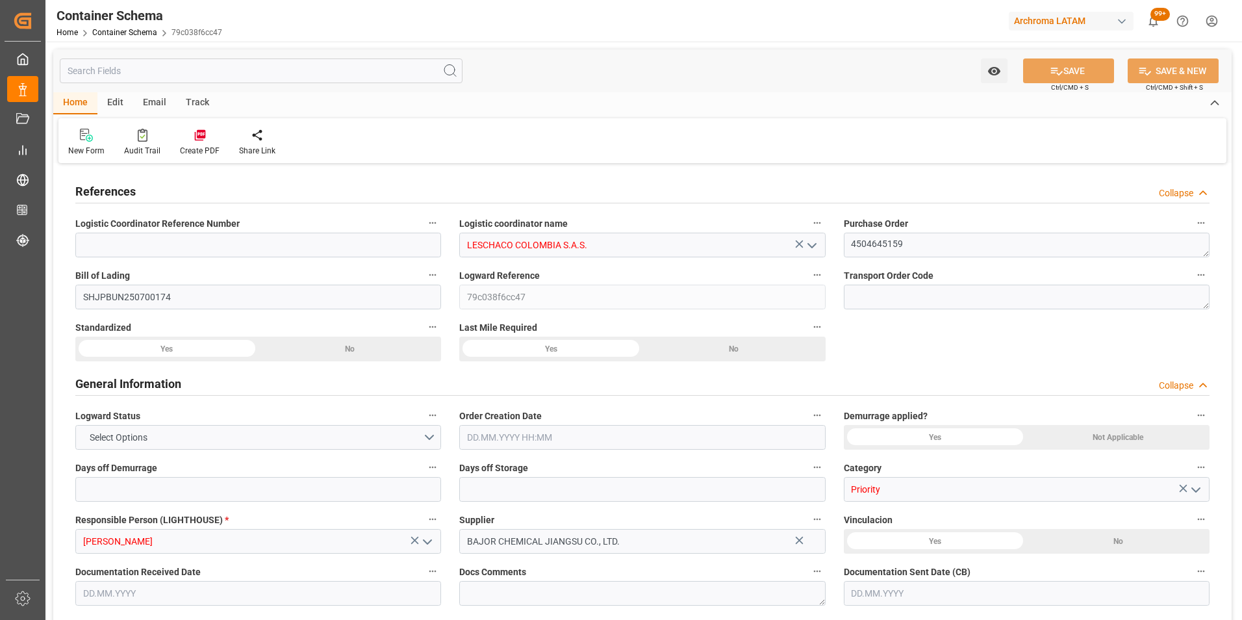
type input "880"
type input "947.2"
type input "Maersk"
type input "Maersk Line AS"
type input "CNSGH"
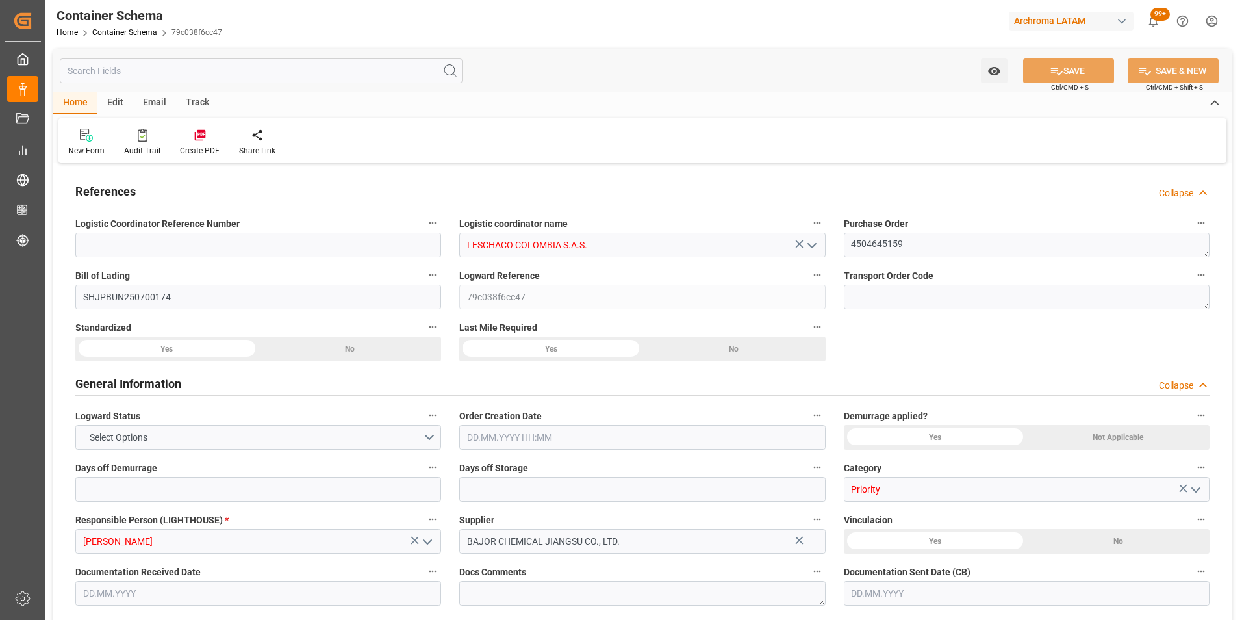
type input "CNSHA"
type input "COBUN"
type input "9627916"
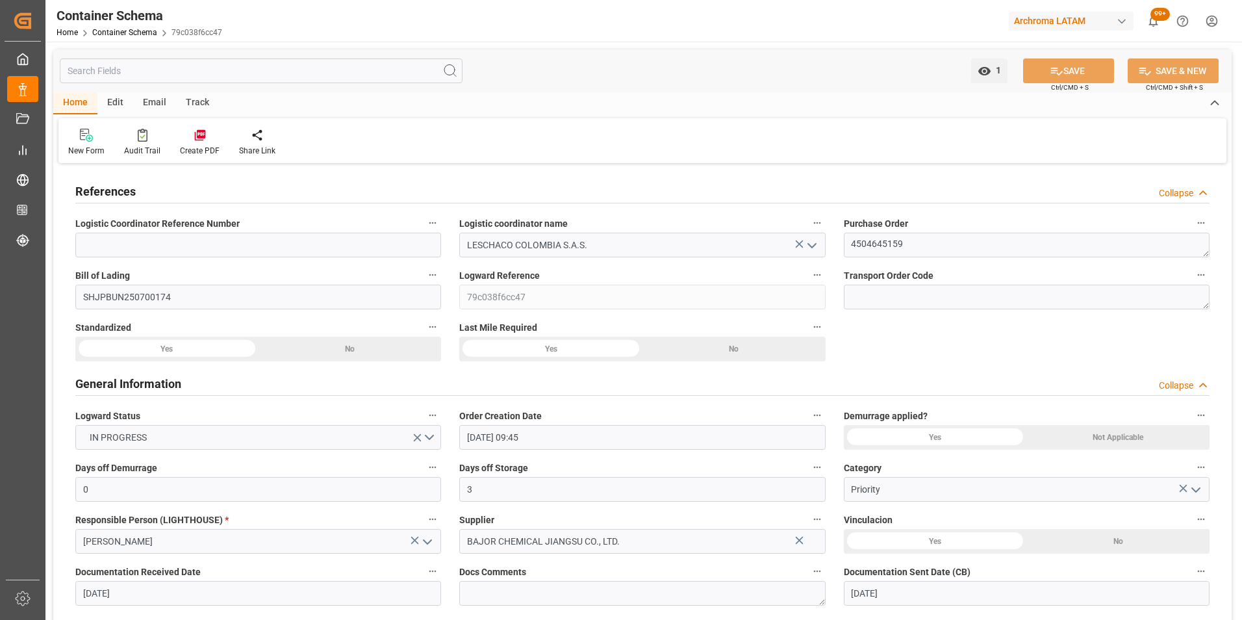
type input "15.08.2025 09:45"
type input "[DATE]"
type input "10.09.2025"
type input "11.08.2025 00:00"
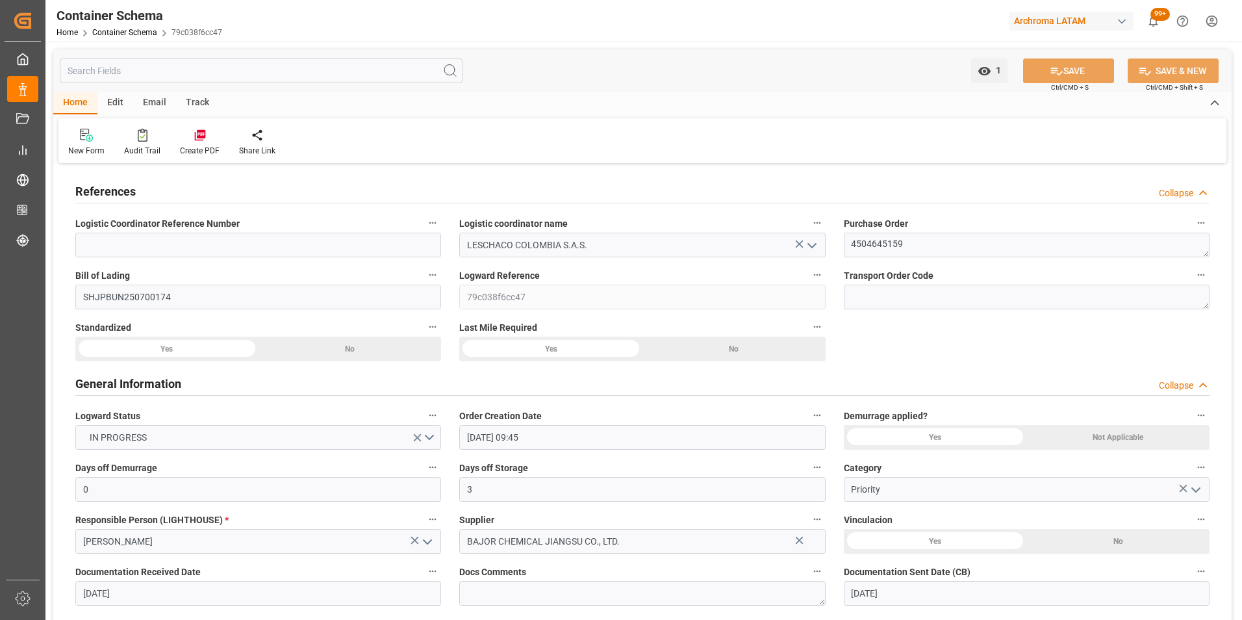
type input "15.08.2025 00:00"
type input "10.09.2025 00:00"
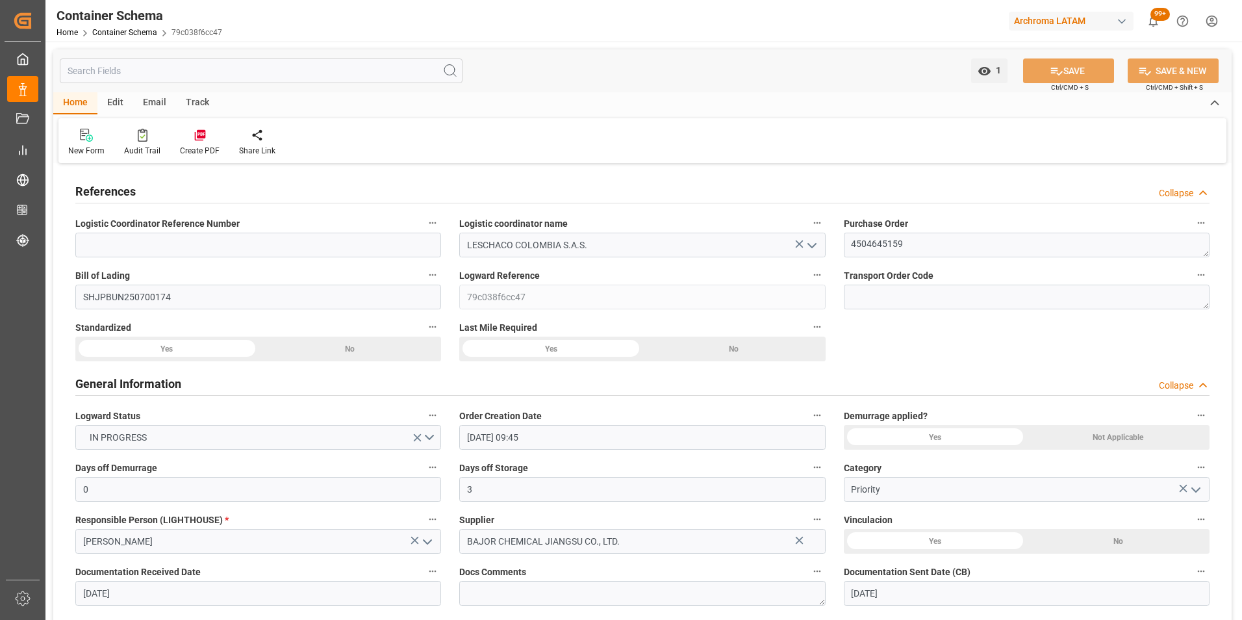
type input "10.09.2025 00:00"
click at [150, 96] on div "Email" at bounding box center [154, 103] width 43 height 22
click at [94, 133] on icon at bounding box center [88, 135] width 18 height 13
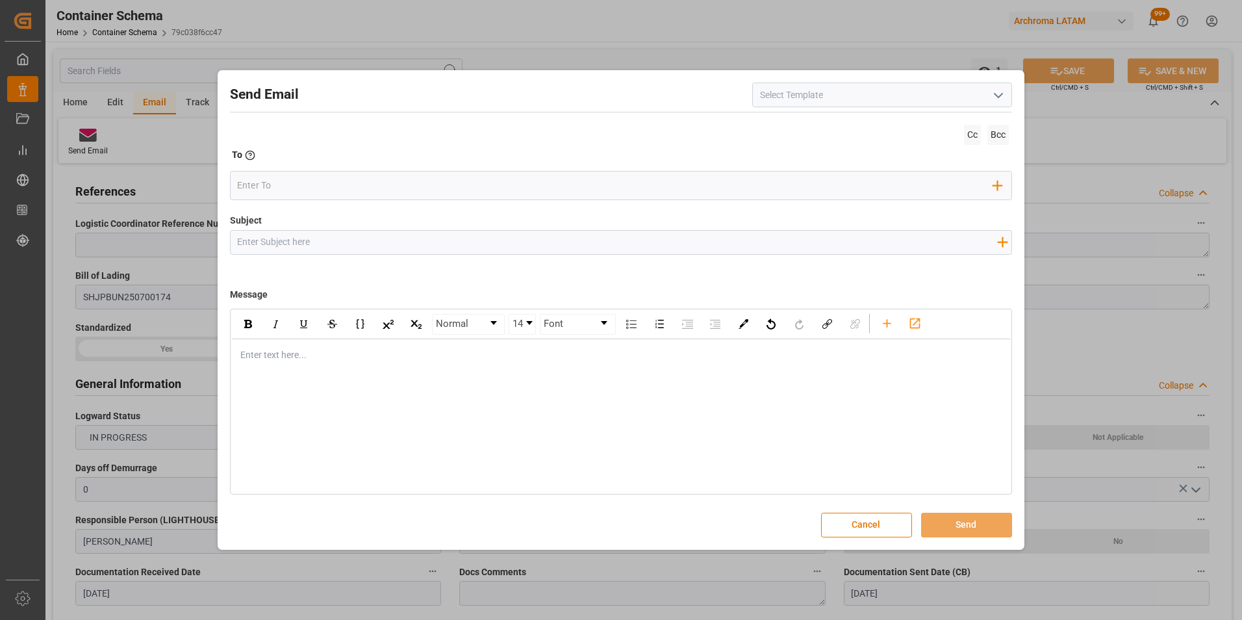
click at [349, 244] on input "Subject" at bounding box center [618, 242] width 774 height 23
paste input "PO 4504645159 /TE//CONFIRMACION DE ZARPE//BAJOR CHEMICAL JIANGSU CO,LTD//ARCHRO…"
drag, startPoint x: 435, startPoint y: 244, endPoint x: 328, endPoint y: 240, distance: 106.6
click at [328, 240] on input "PO 4504645159 /TE//CONFIRMACION DE ZARPE//BAJOR CHEMICAL JIANGSU CO,LTD//ARCHRO…" at bounding box center [618, 242] width 774 height 23
type input "PO 4504645159 /TE//LOGWARD STATUS//BAJOR CHEMICAL JIANGSU CO,LTD//ARCHROMA COLO…"
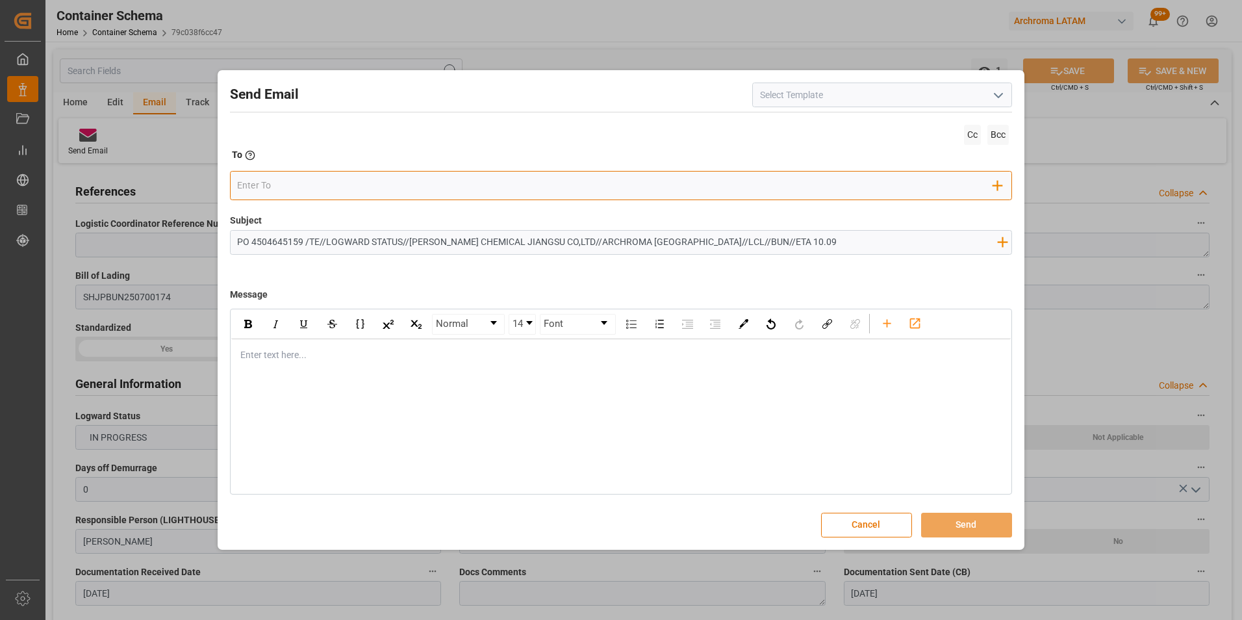
click at [297, 174] on div "Add Field to To" at bounding box center [621, 185] width 783 height 29
click at [303, 181] on input "email" at bounding box center [615, 185] width 756 height 19
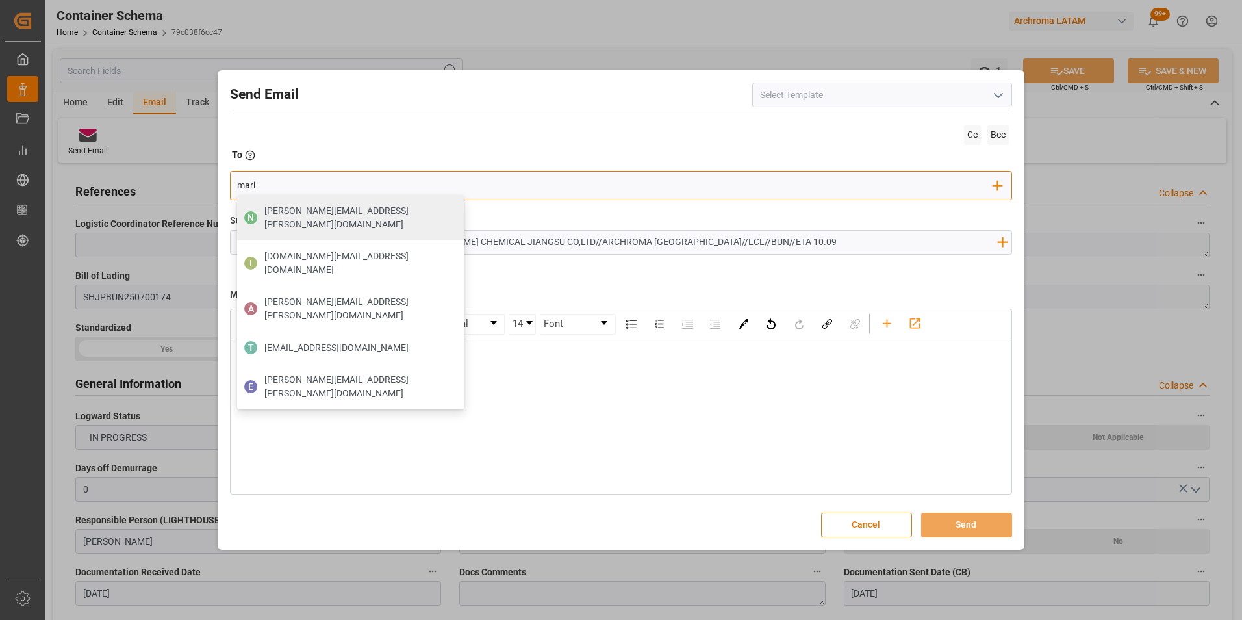
type input "maria"
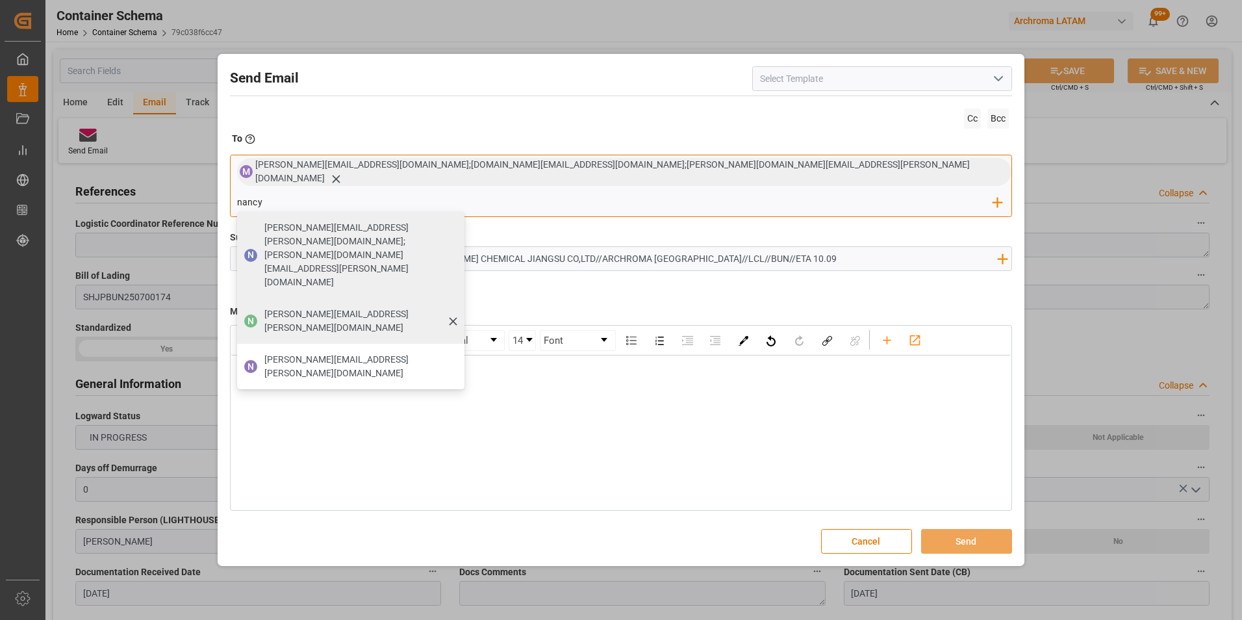
type input "nancy.castellanos@archroma.com"
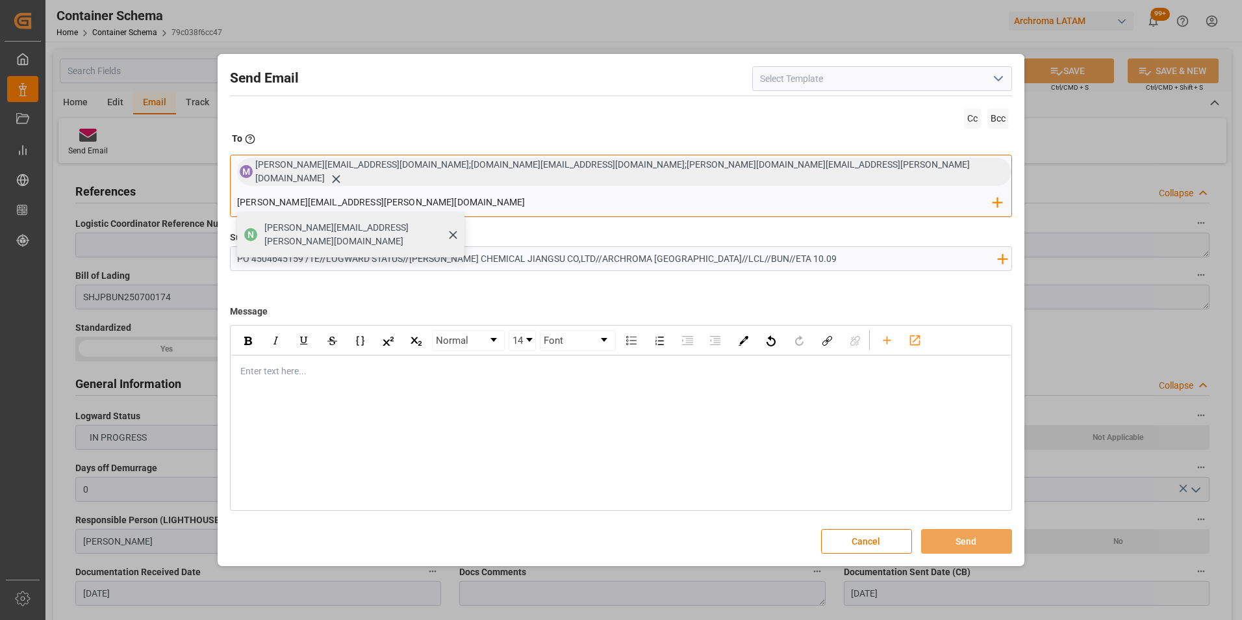
click at [455, 221] on span "nancy.castellanos@archroma.com" at bounding box center [359, 234] width 191 height 27
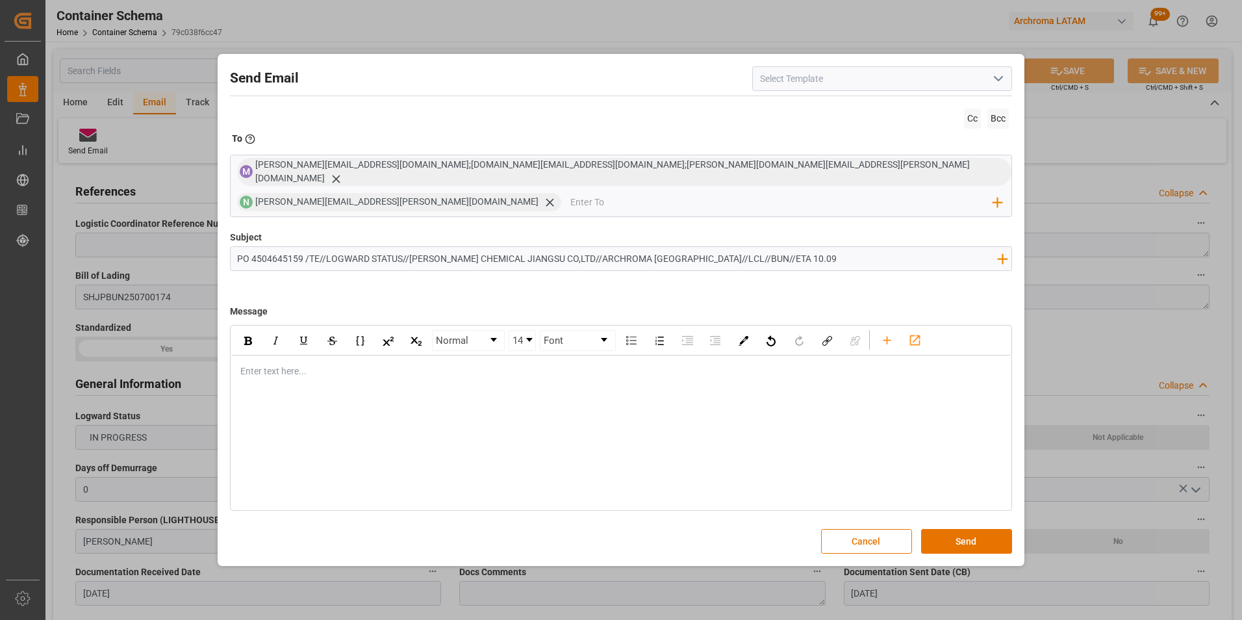
click at [490, 367] on div "Enter text here..." at bounding box center [621, 371] width 780 height 32
click at [329, 361] on div "Enter text here..." at bounding box center [621, 371] width 780 height 32
click at [280, 364] on div "Enter text here..." at bounding box center [621, 371] width 780 height 32
paste div "rdw-editor"
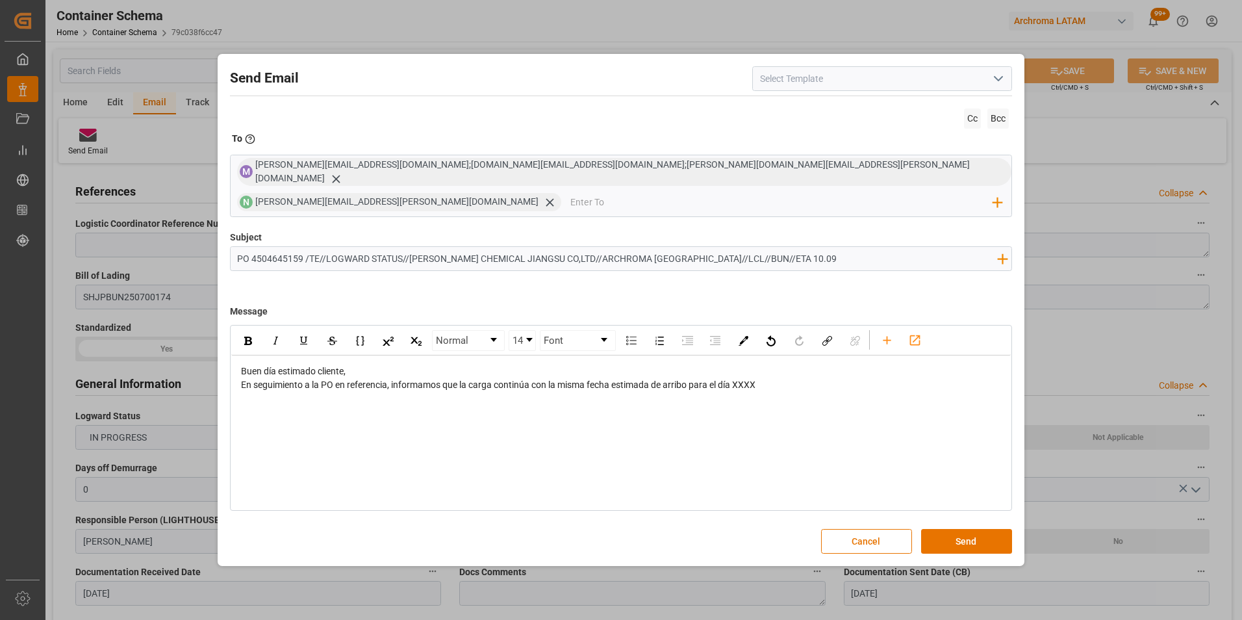
click at [390, 364] on div "Buen día estimado cliente," at bounding box center [621, 371] width 761 height 14
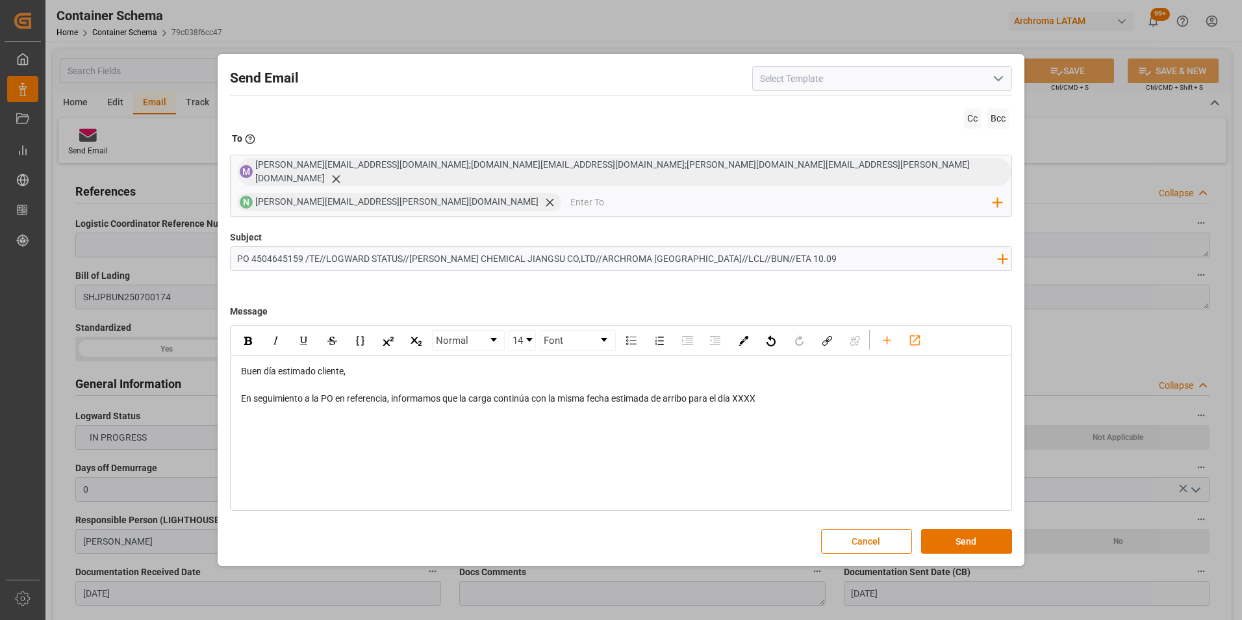
click at [748, 393] on span "En seguimiento a la PO en referencia, informamos que la carga continúa con la m…" at bounding box center [498, 398] width 514 height 10
click at [896, 195] on input "email" at bounding box center [781, 201] width 423 height 19
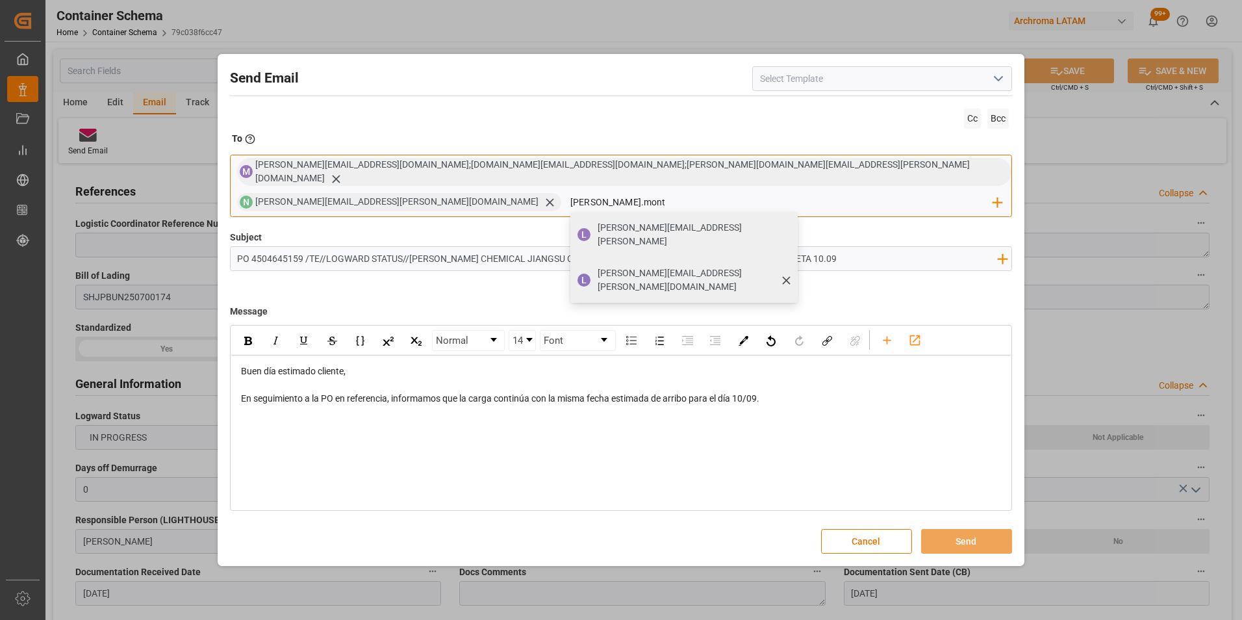
type input "luis.mont"
click at [789, 266] on span "luis.montoya@leschaco.com" at bounding box center [693, 279] width 191 height 27
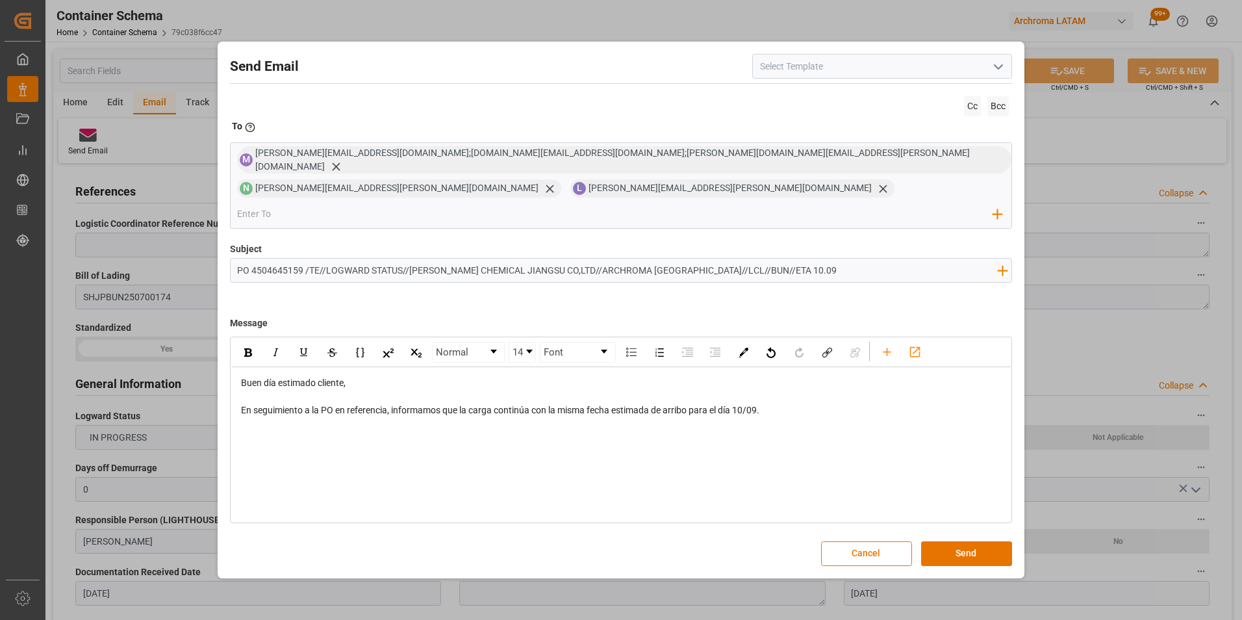
click at [819, 403] on div "En seguimiento a la PO en referencia, informamos que la carga continúa con la m…" at bounding box center [621, 410] width 761 height 14
click at [398, 420] on div "Normal 14 Font Buen día estimado cliente, En seguimiento a la PO en referencia,…" at bounding box center [621, 429] width 783 height 186
click at [778, 403] on div "En seguimiento a la PO en referencia, informamos que la carga continúa con la m…" at bounding box center [621, 410] width 761 height 14
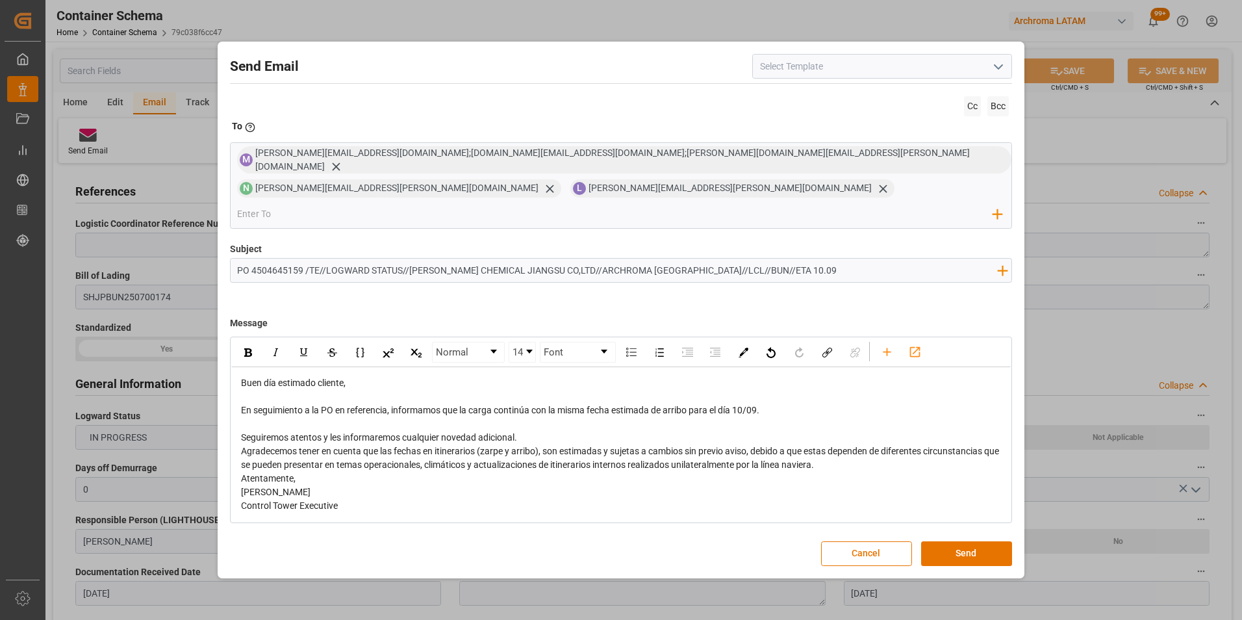
click at [574, 431] on div "Seguiremos atentos y les informaremos cualquier novedad adicional." at bounding box center [621, 438] width 761 height 14
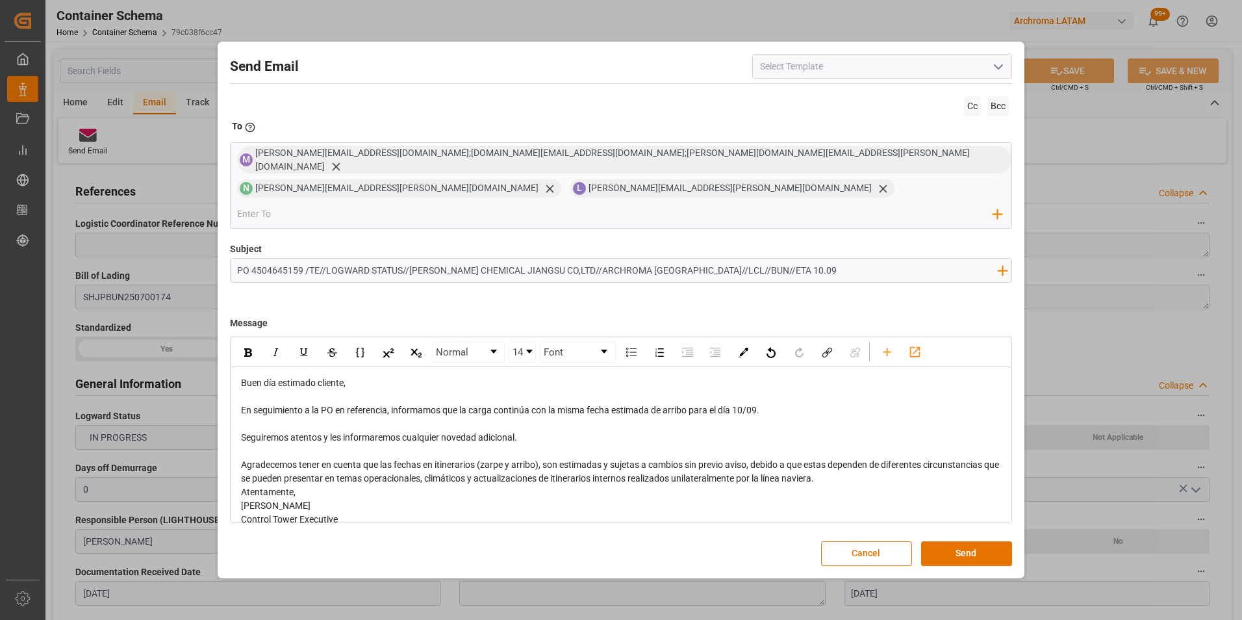
click at [838, 463] on div "Agradecemos tener en cuenta que las fechas en itinerarios (zarpe y arribo), son…" at bounding box center [621, 471] width 761 height 27
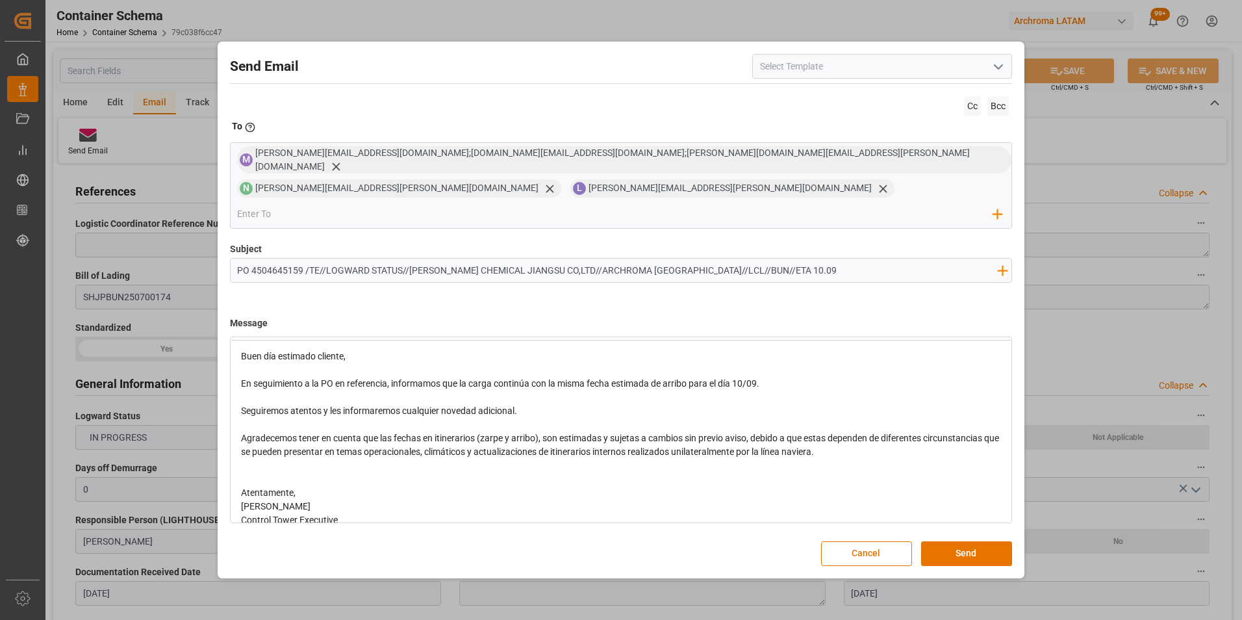
scroll to position [42, 0]
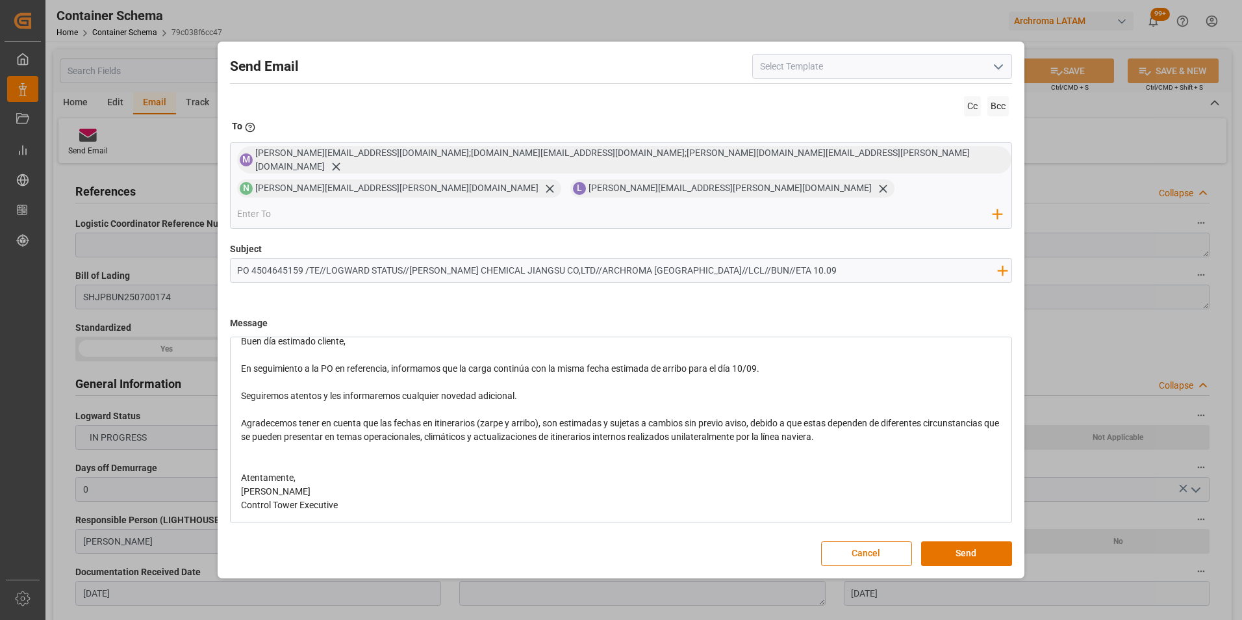
click at [339, 471] on div "Atentamente," at bounding box center [621, 478] width 761 height 14
click at [768, 362] on div "En seguimiento a la PO en referencia, informamos que la carga continúa con la m…" at bounding box center [621, 369] width 761 height 14
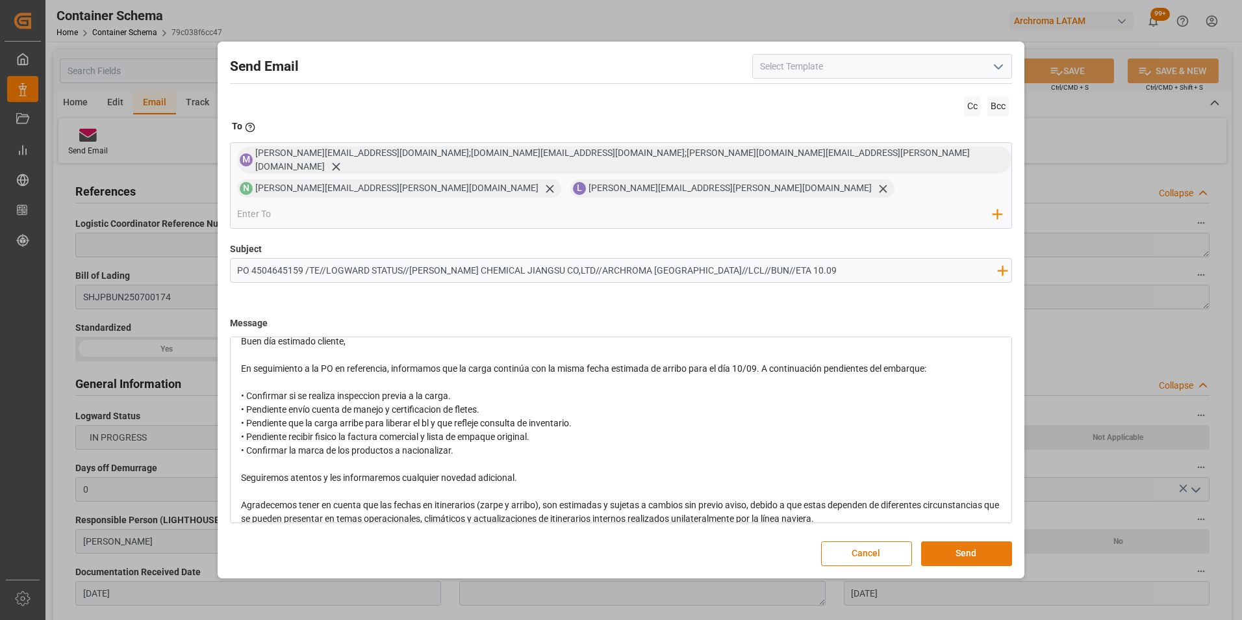
click at [962, 541] on button "Send" at bounding box center [966, 553] width 91 height 25
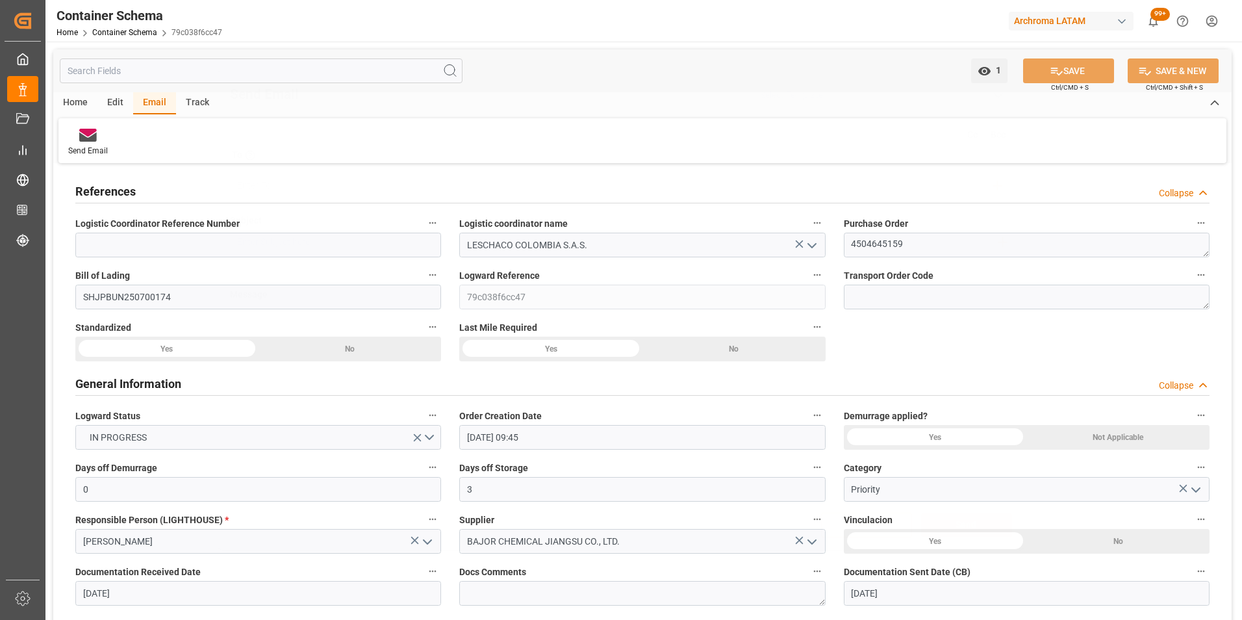
scroll to position [0, 0]
click at [135, 33] on link "Container Schema" at bounding box center [124, 32] width 65 height 9
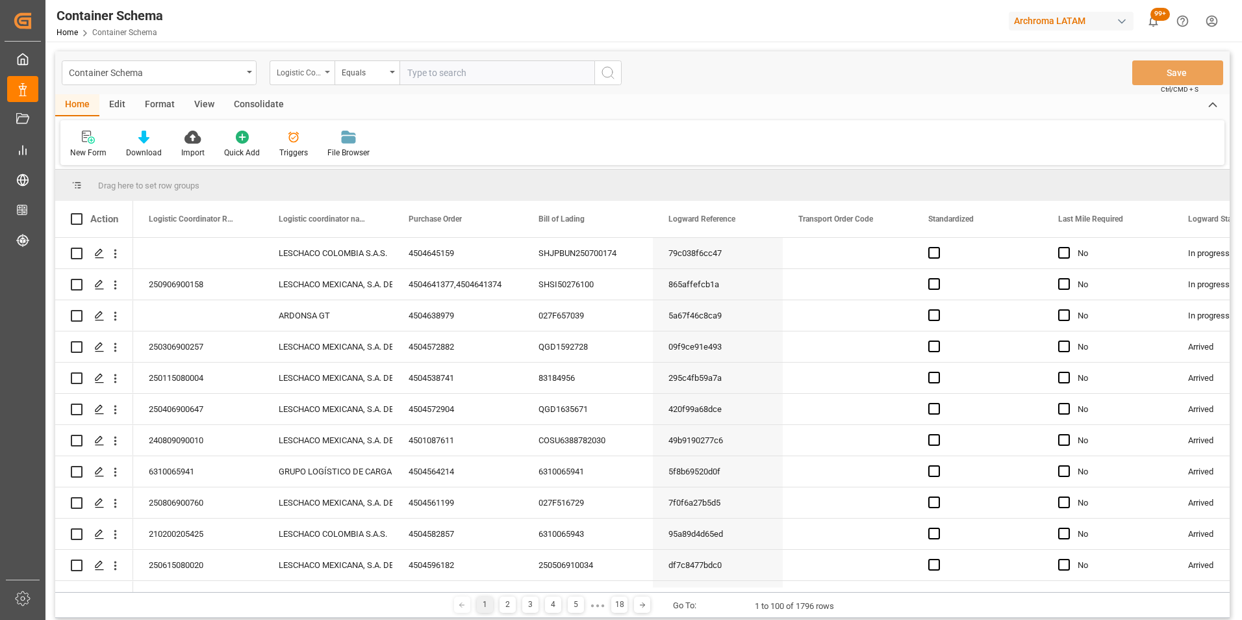
click at [323, 75] on div "Logistic Coordinator Reference Number" at bounding box center [302, 72] width 65 height 25
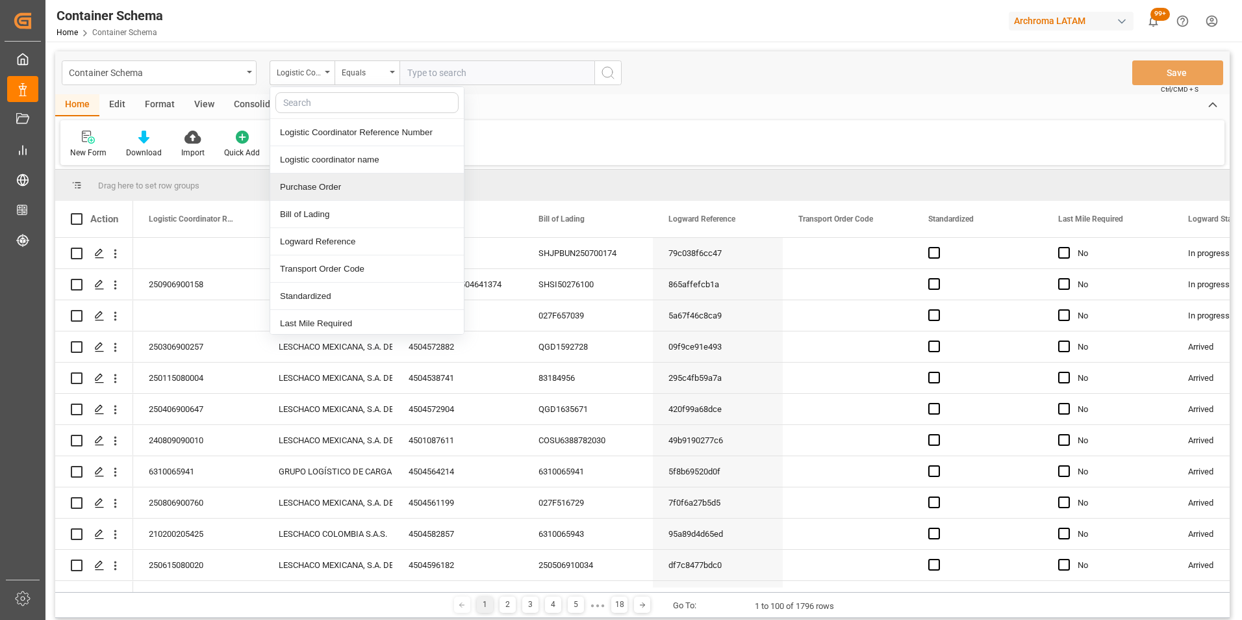
click at [310, 183] on div "Purchase Order" at bounding box center [367, 186] width 194 height 27
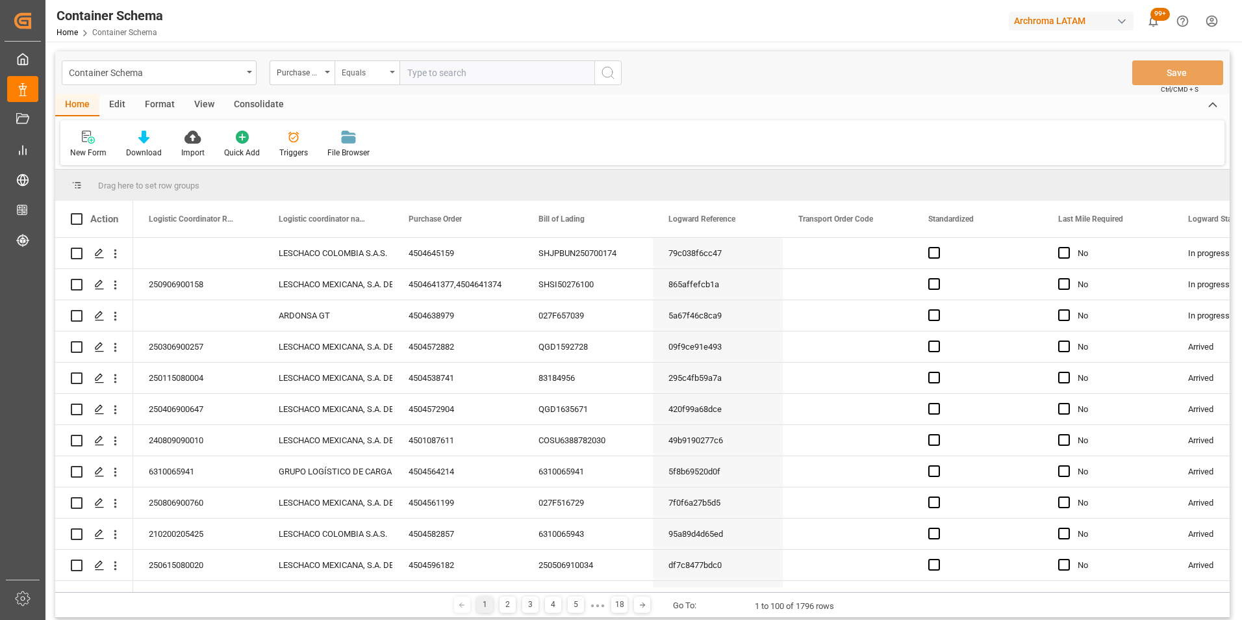
click at [368, 64] on div "Equals" at bounding box center [364, 71] width 44 height 15
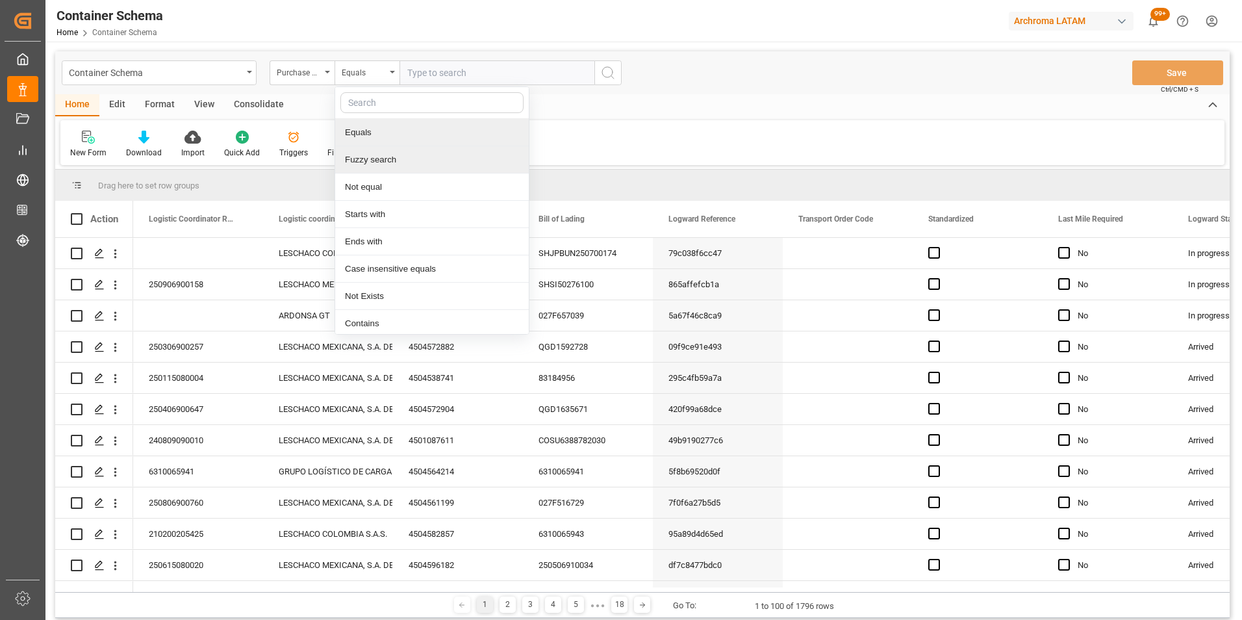
click at [394, 155] on div "Fuzzy search" at bounding box center [432, 159] width 194 height 27
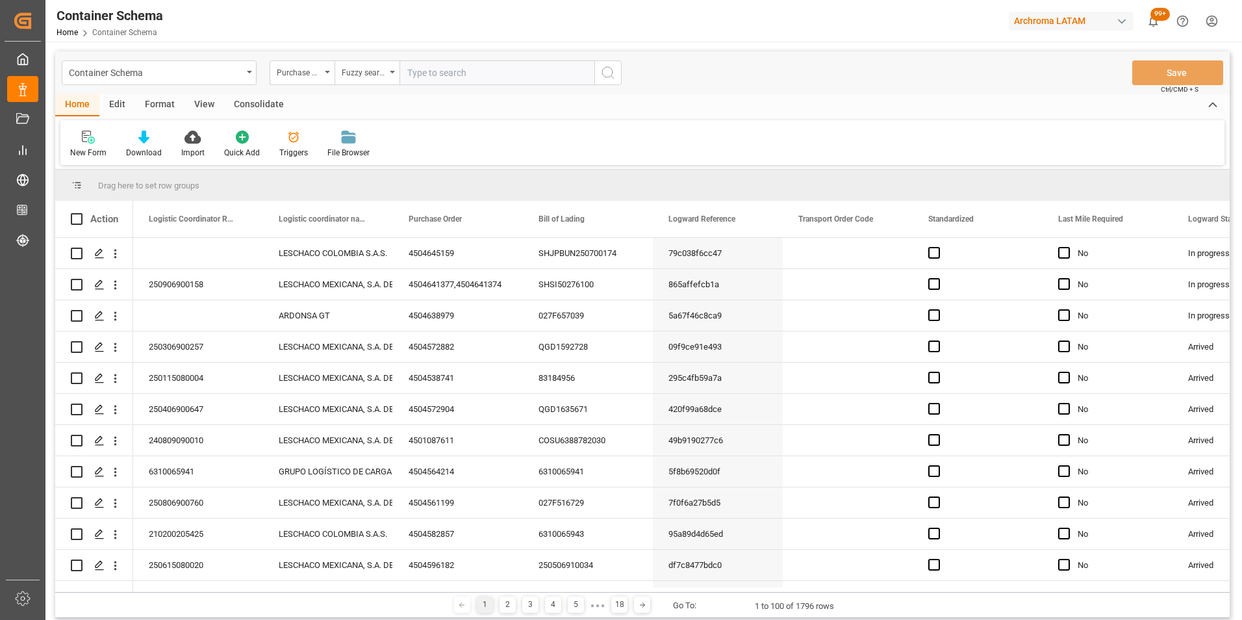
paste input "4504626128"
type input "4504626128"
click at [602, 74] on icon "search button" at bounding box center [608, 73] width 16 height 16
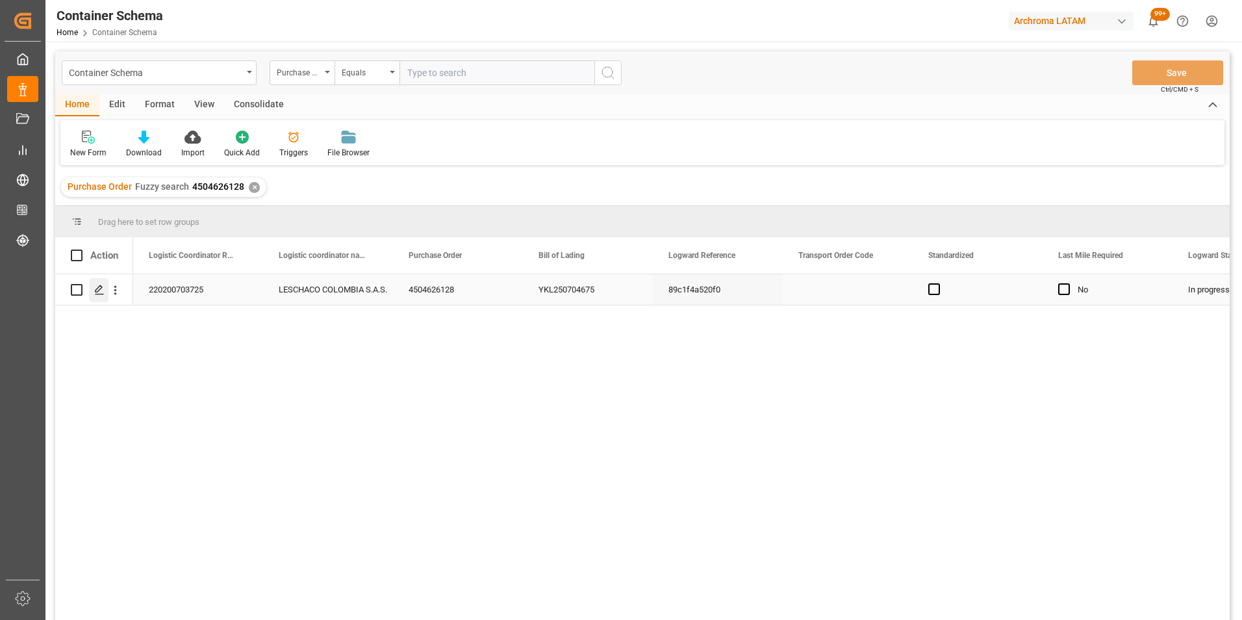
click at [102, 296] on div "Press SPACE to select this row." at bounding box center [98, 290] width 19 height 24
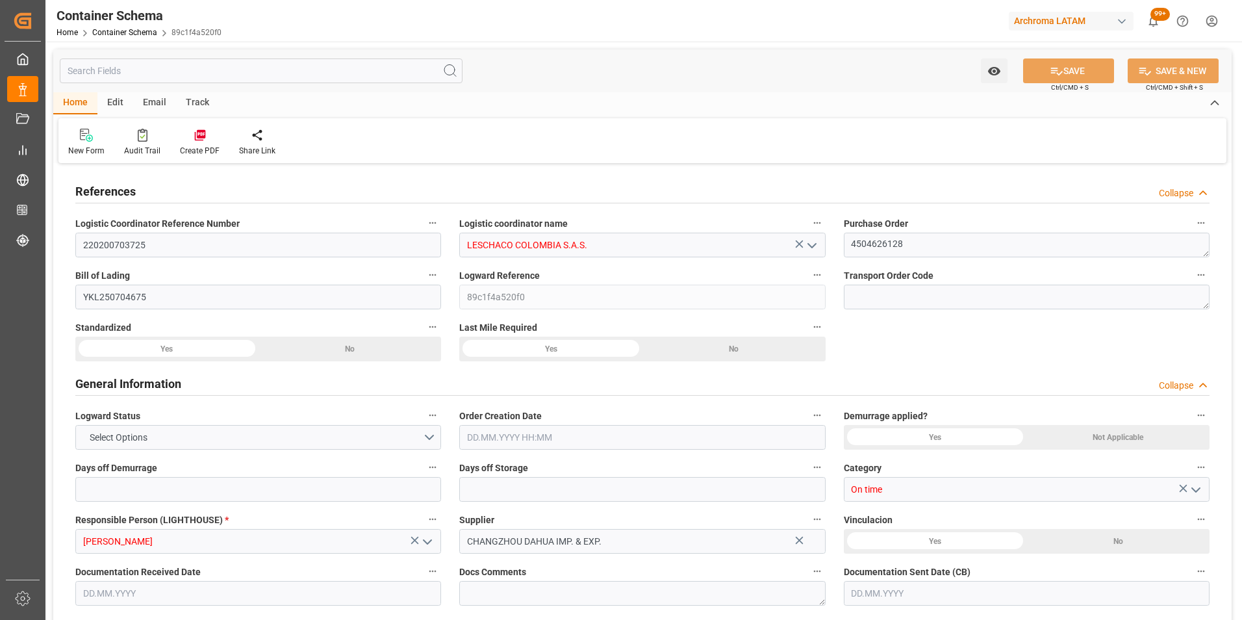
type input "0"
type input "3"
type input "1"
type input "3"
type input "3000"
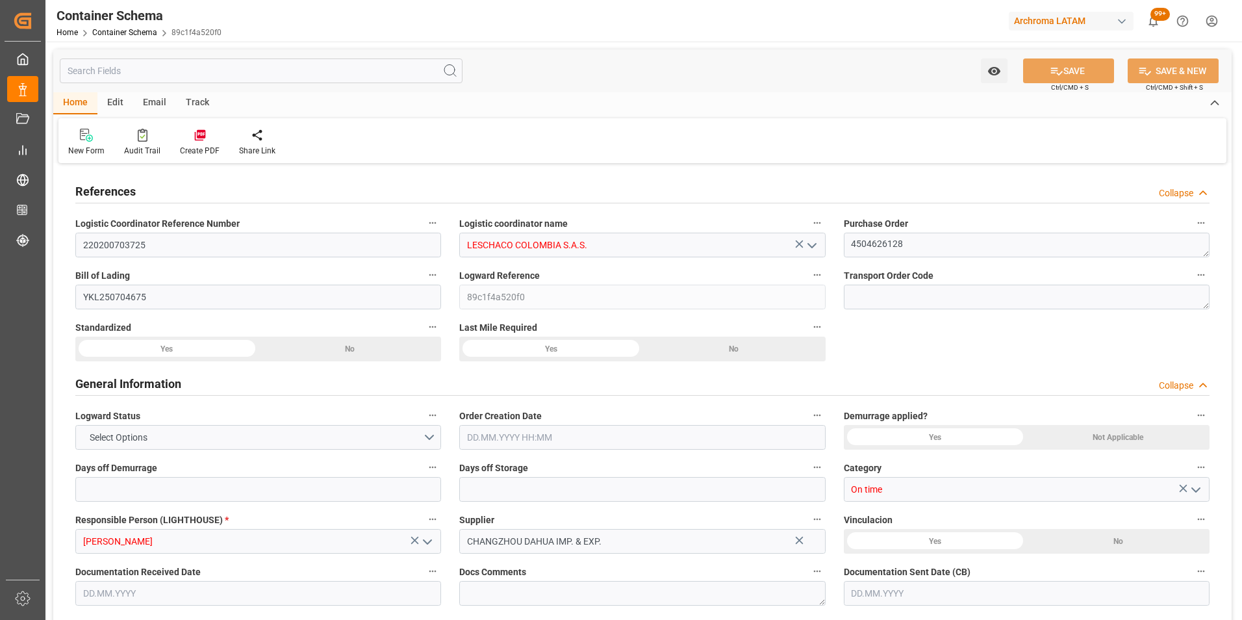
type input "3120"
type input "Maersk"
type input "Maersk Line AS"
type input "CNSGH"
type input "CNSHA"
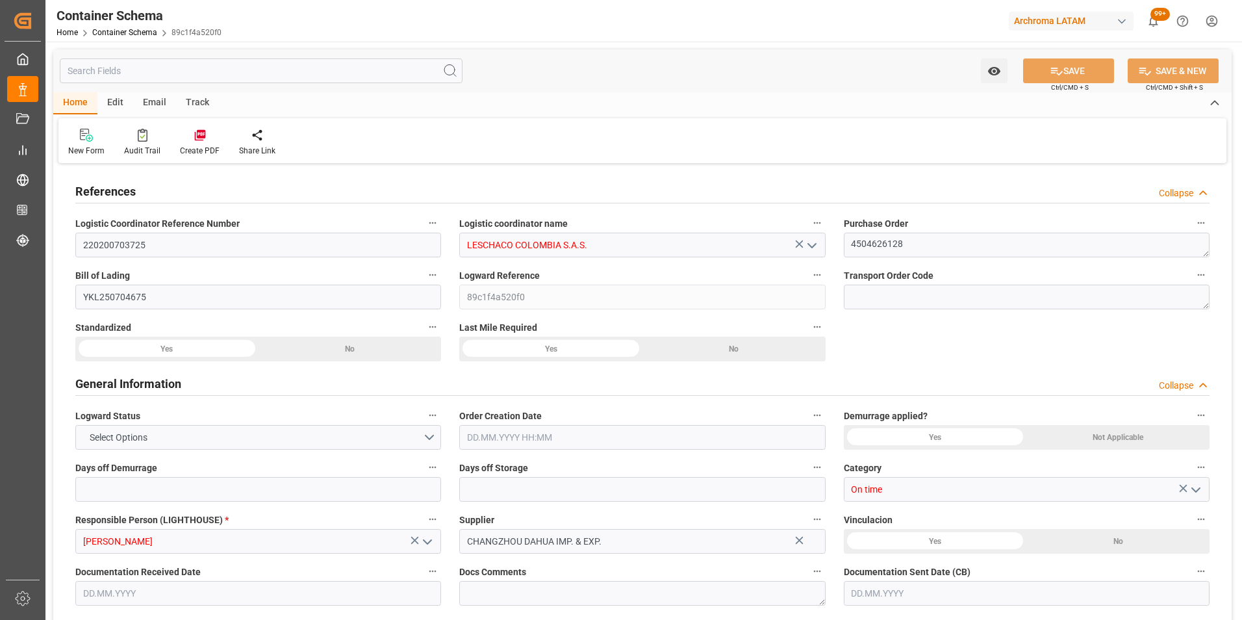
type input "COBUN"
type input "9120865"
type input "[DATE] 19:30"
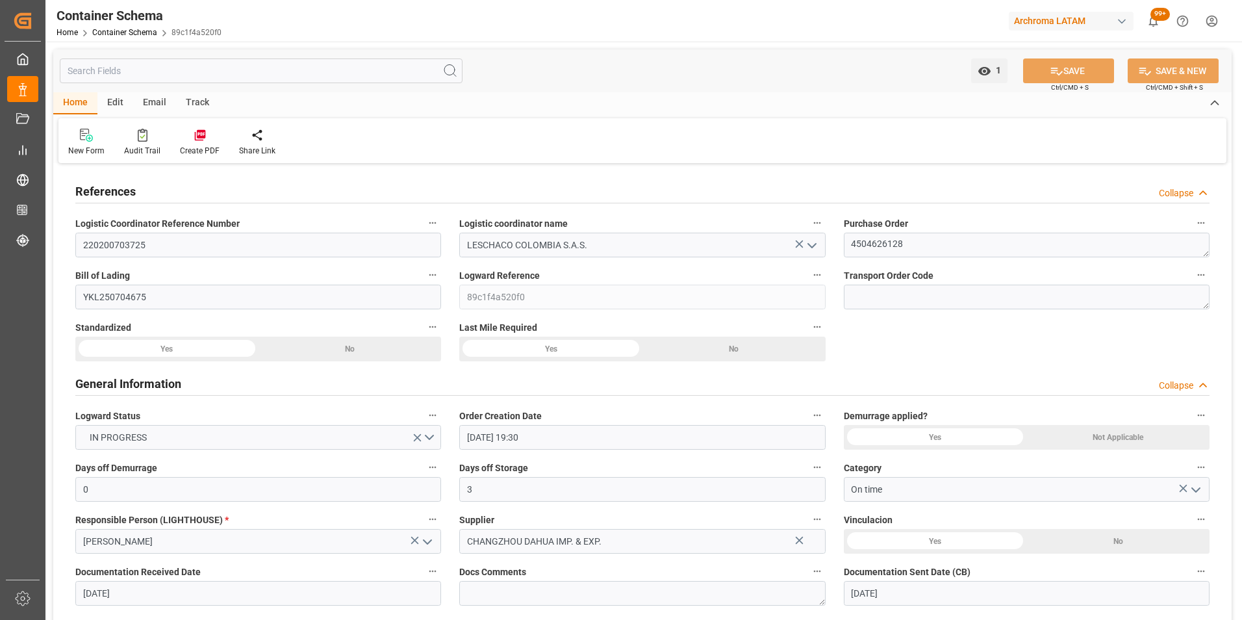
type input "[DATE]"
type input "29.07.2025"
type input "23.08.2025"
type input "24.07.2025 00:00"
type input "23.07.2025 00:00"
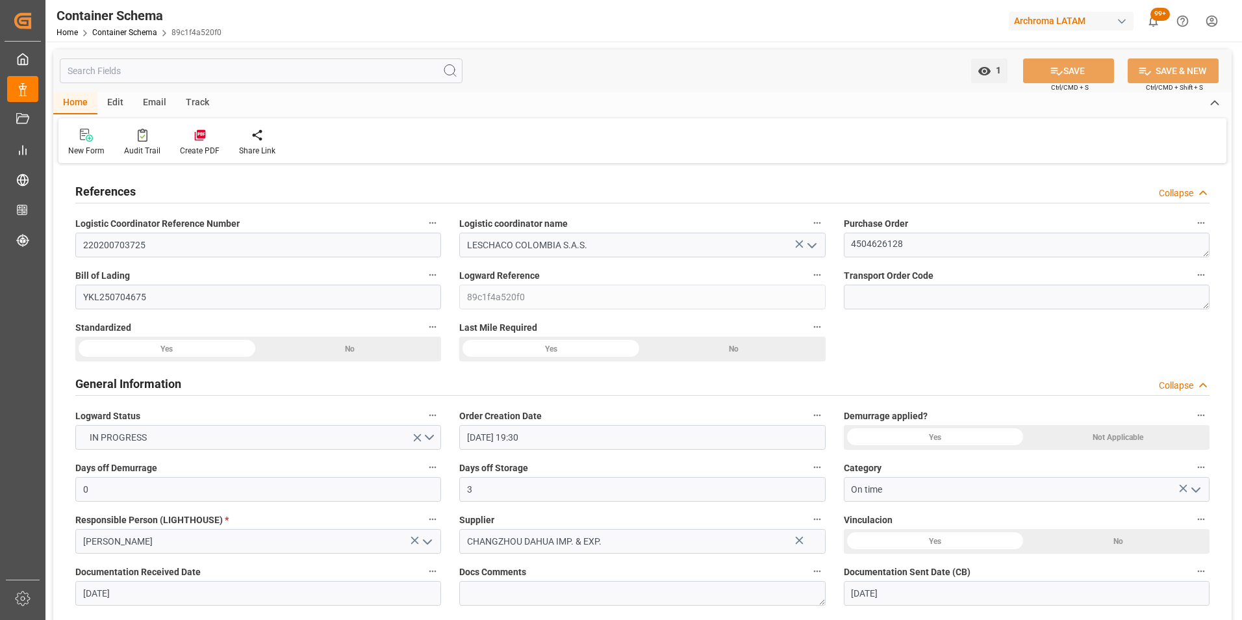
type input "23.07.2025 00:00"
type input "24.07.2025 00:00"
type input "20.08.2025 00:00"
type input "23.08.2025 00:00"
type input "[DATE] 00:00"
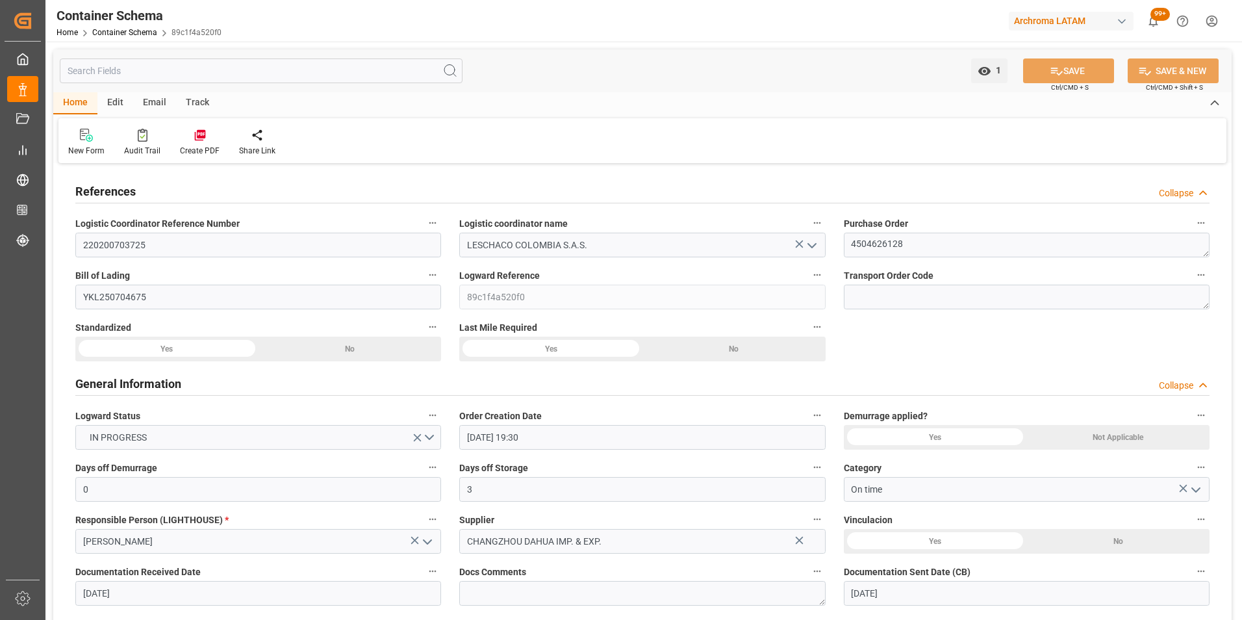
type input "23.08.2025 00:00"
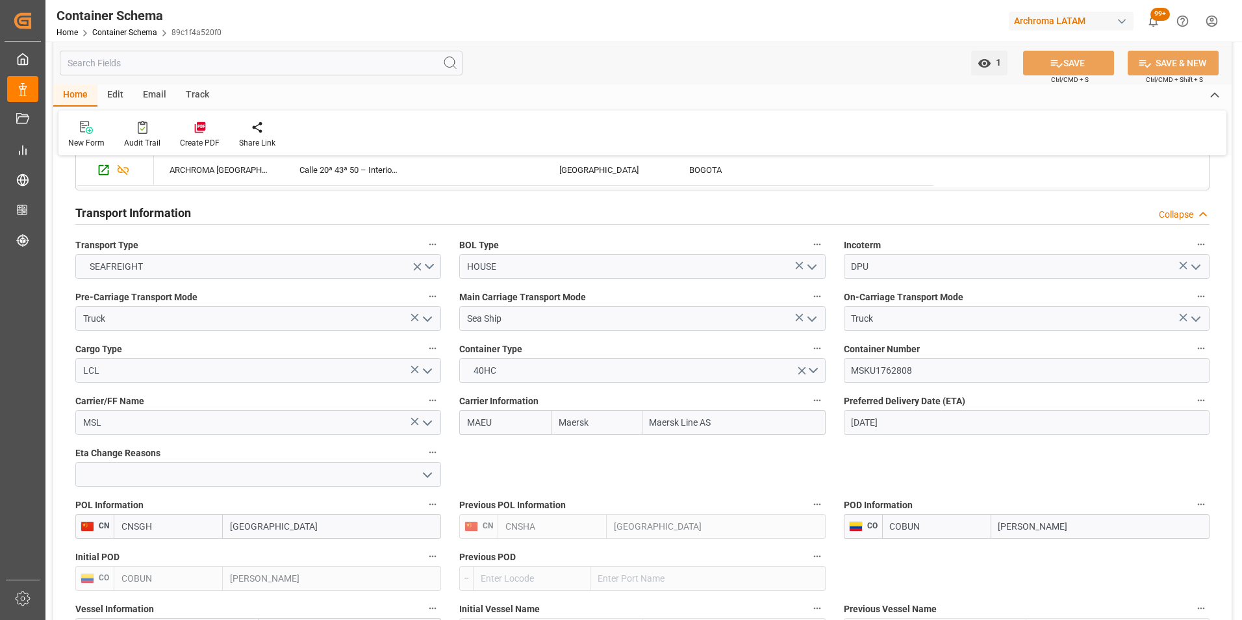
scroll to position [1039, 0]
click at [882, 372] on input "MSKU1762808" at bounding box center [1027, 371] width 366 height 25
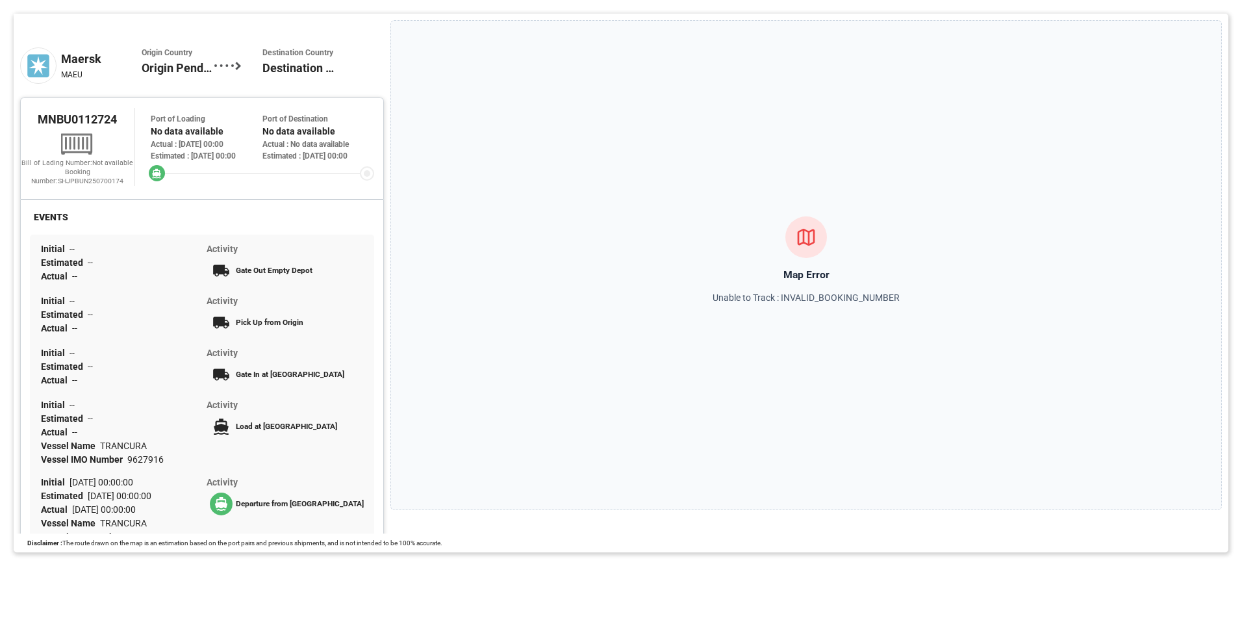
click at [58, 112] on div "MNBU0112724 Bill of Lading Number: Not available Booking Number: SHJPBUN2507001…" at bounding box center [202, 147] width 362 height 78
drag, startPoint x: 38, startPoint y: 121, endPoint x: 136, endPoint y: 121, distance: 98.7
click at [136, 121] on div "MNBU0112724 Bill of Lading Number: Not available Booking Number: SHJPBUN2507001…" at bounding box center [202, 147] width 362 height 78
copy span "MNBU0112724"
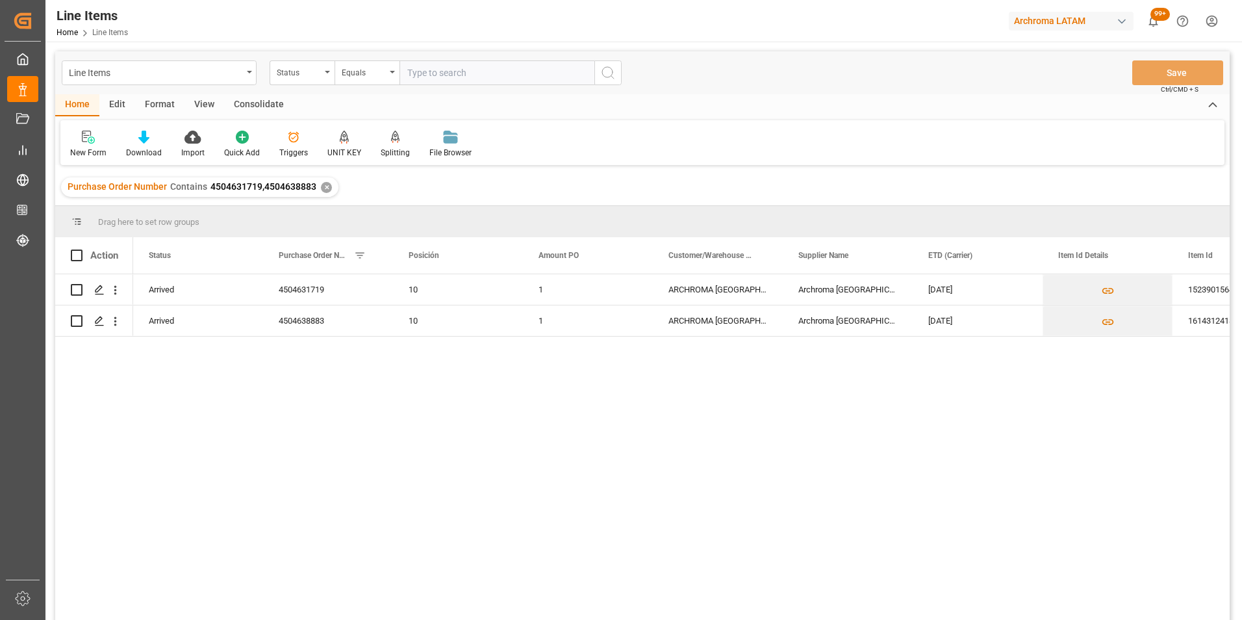
click at [327, 190] on div "✕" at bounding box center [326, 187] width 11 height 11
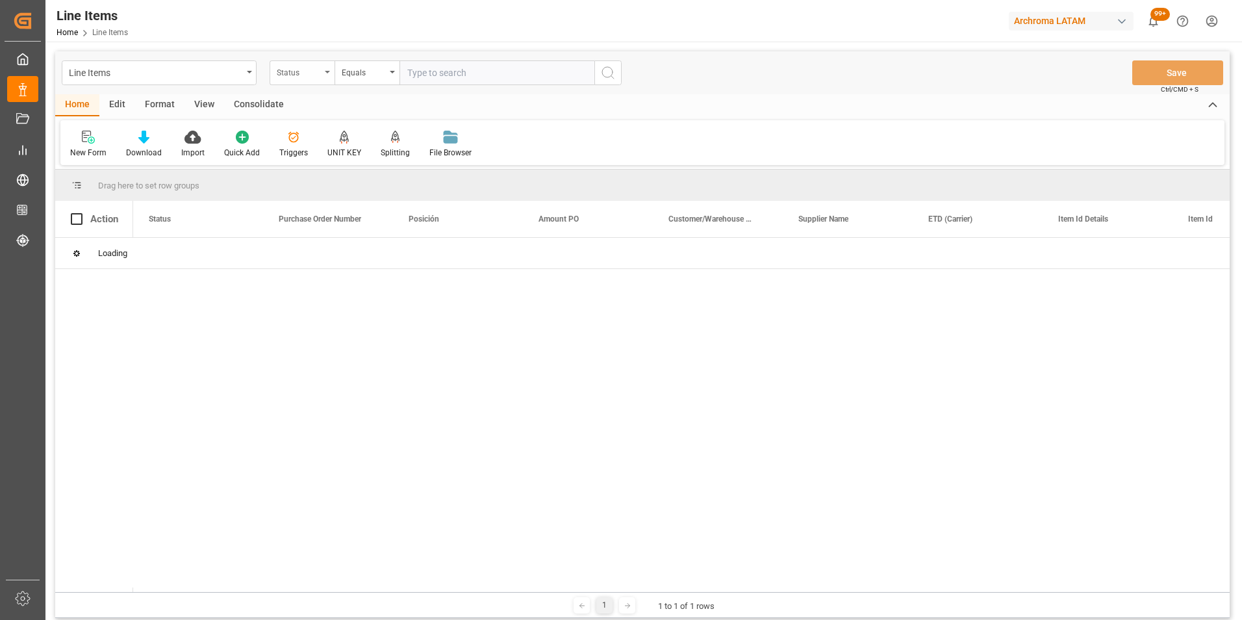
click at [321, 77] on div "Status" at bounding box center [302, 72] width 65 height 25
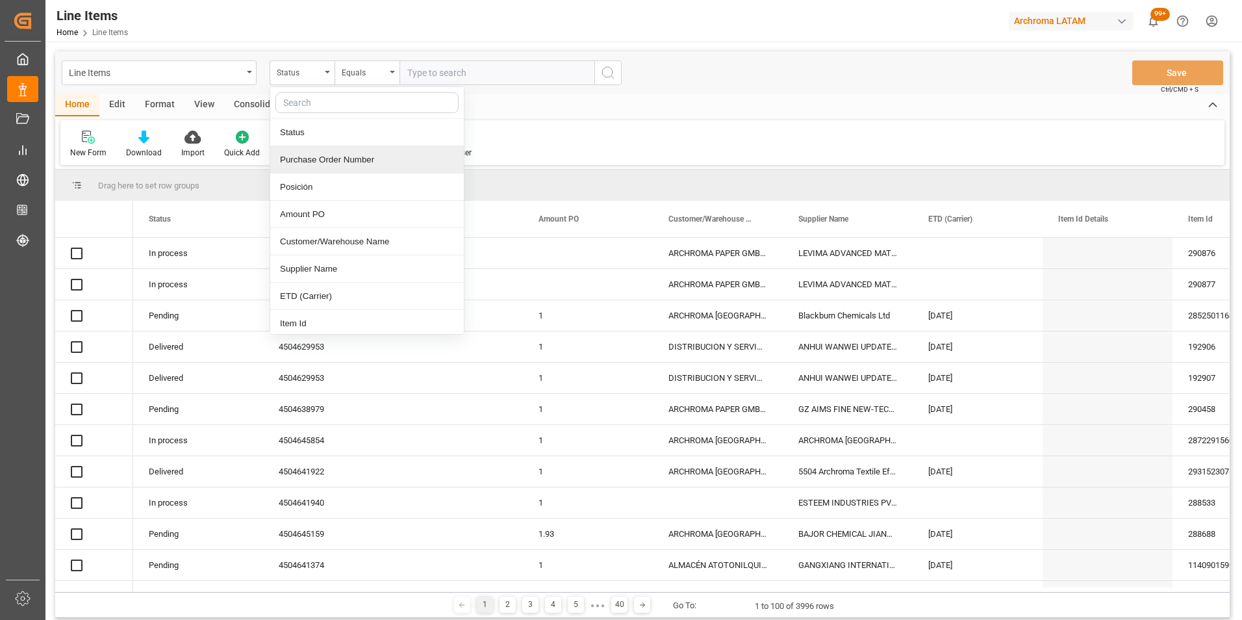
click at [314, 166] on div "Purchase Order Number" at bounding box center [367, 159] width 194 height 27
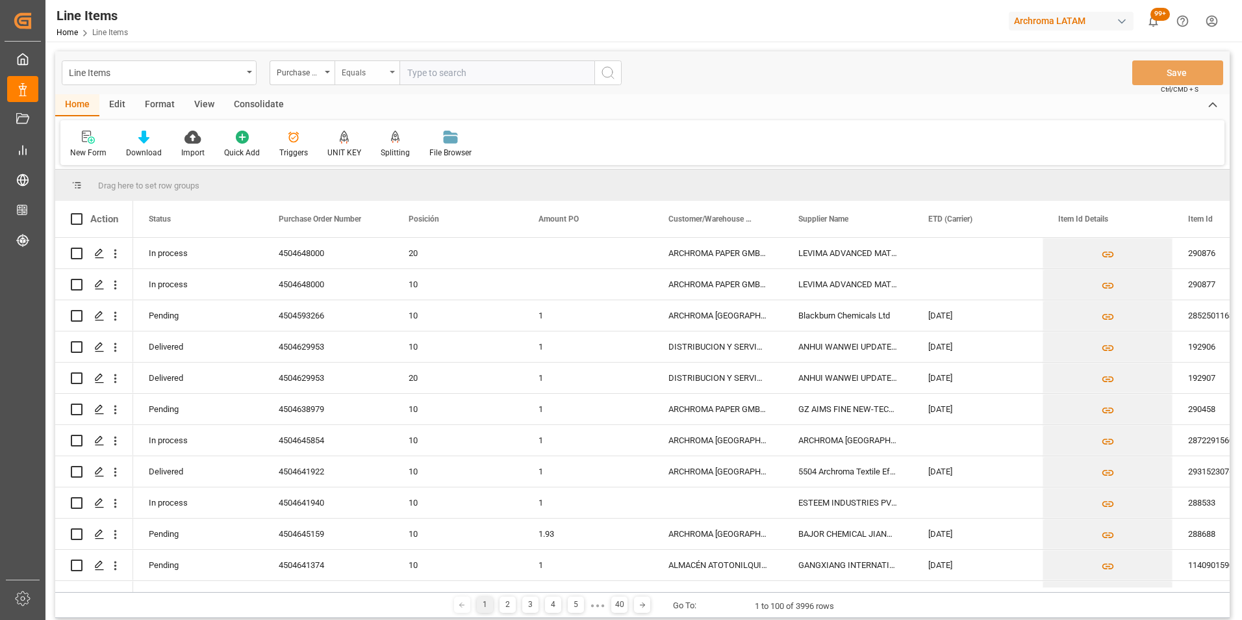
click at [375, 83] on div "Equals" at bounding box center [367, 72] width 65 height 25
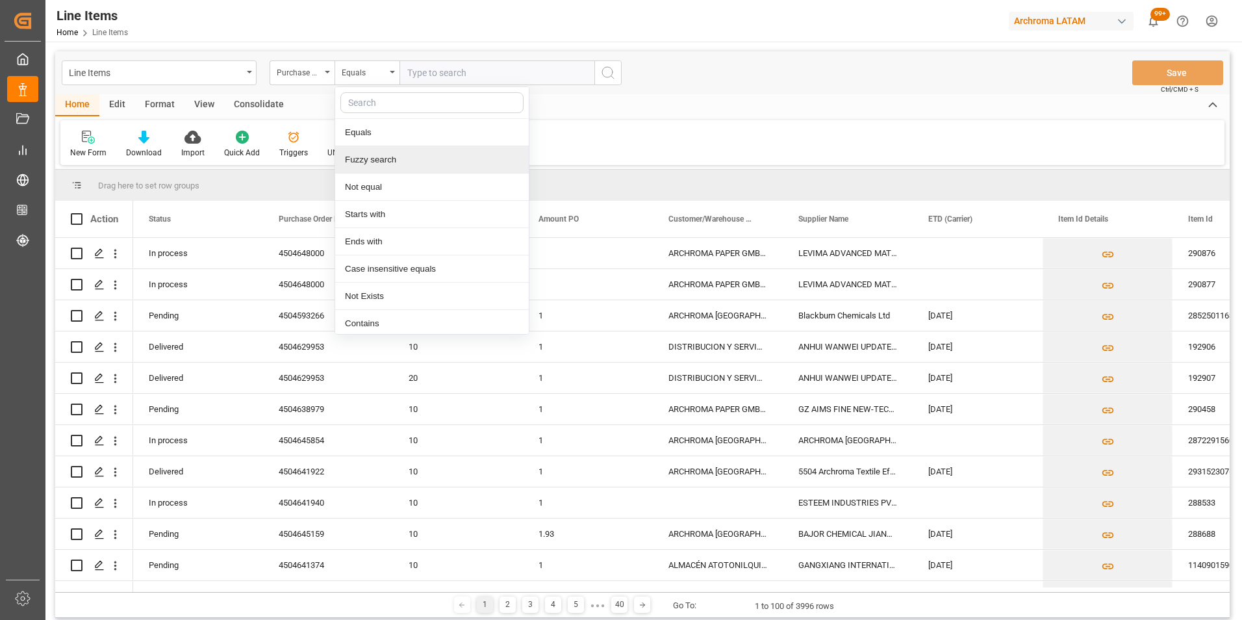
click at [389, 154] on div "Fuzzy search" at bounding box center [432, 159] width 194 height 27
paste input "4504648000"
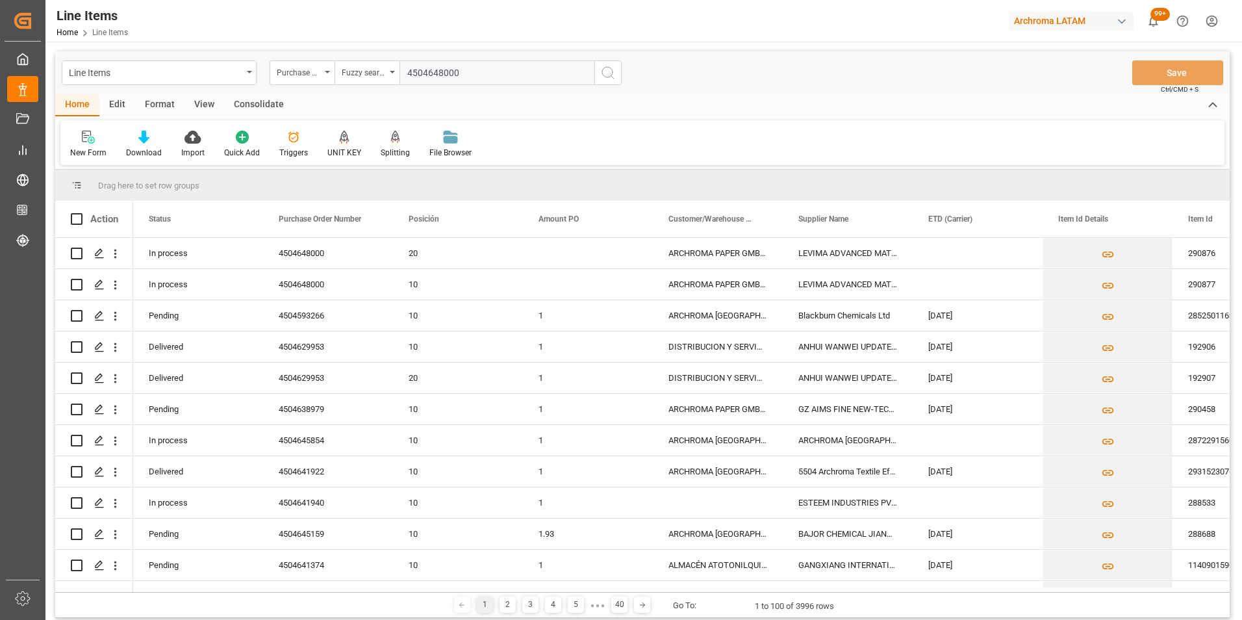
type input "4504648000"
click at [614, 75] on icon "search button" at bounding box center [608, 73] width 16 height 16
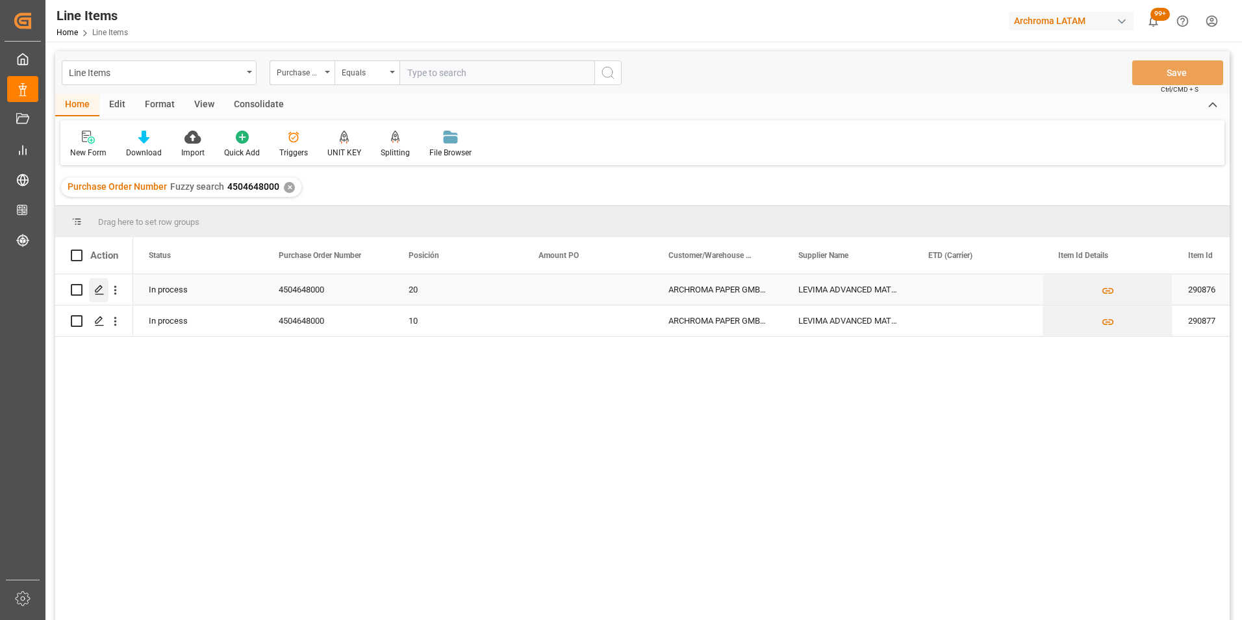
click at [96, 293] on icon "Press SPACE to select this row." at bounding box center [99, 290] width 10 height 10
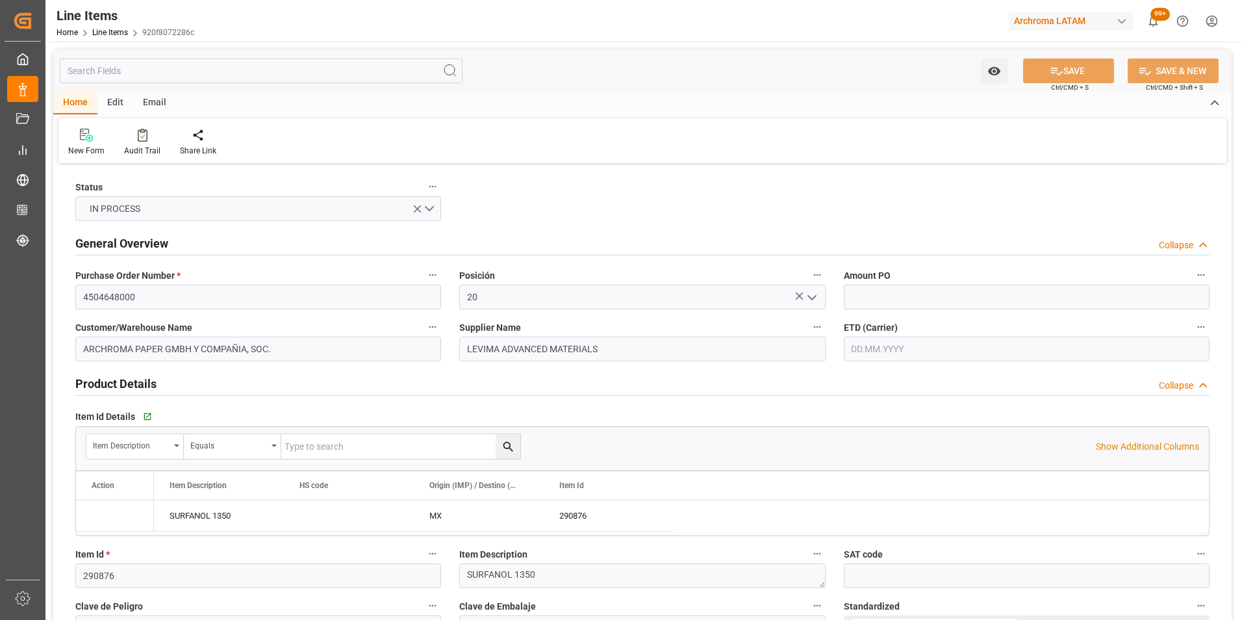
type input "[DATE] 15:21"
type input "[DATE] 17:31"
click at [890, 351] on input "text" at bounding box center [1027, 348] width 366 height 25
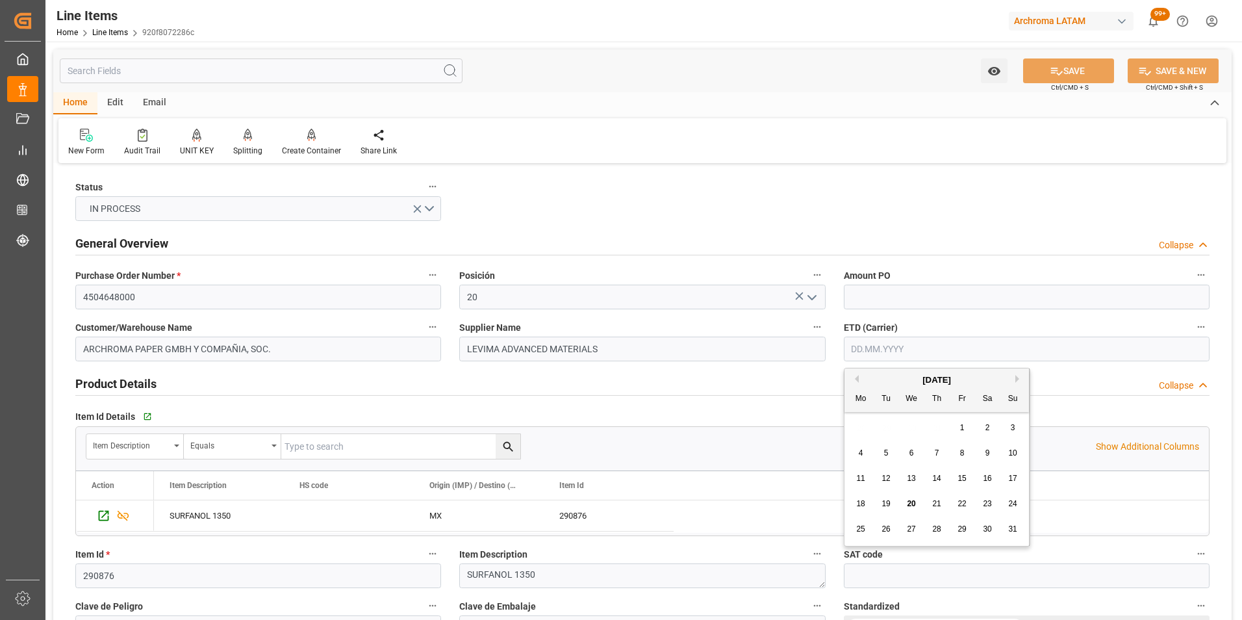
click at [863, 430] on div "28 29 30 31 1 2 3" at bounding box center [936, 427] width 177 height 25
click at [863, 498] on div "18" at bounding box center [861, 504] width 16 height 16
type input "[DATE]"
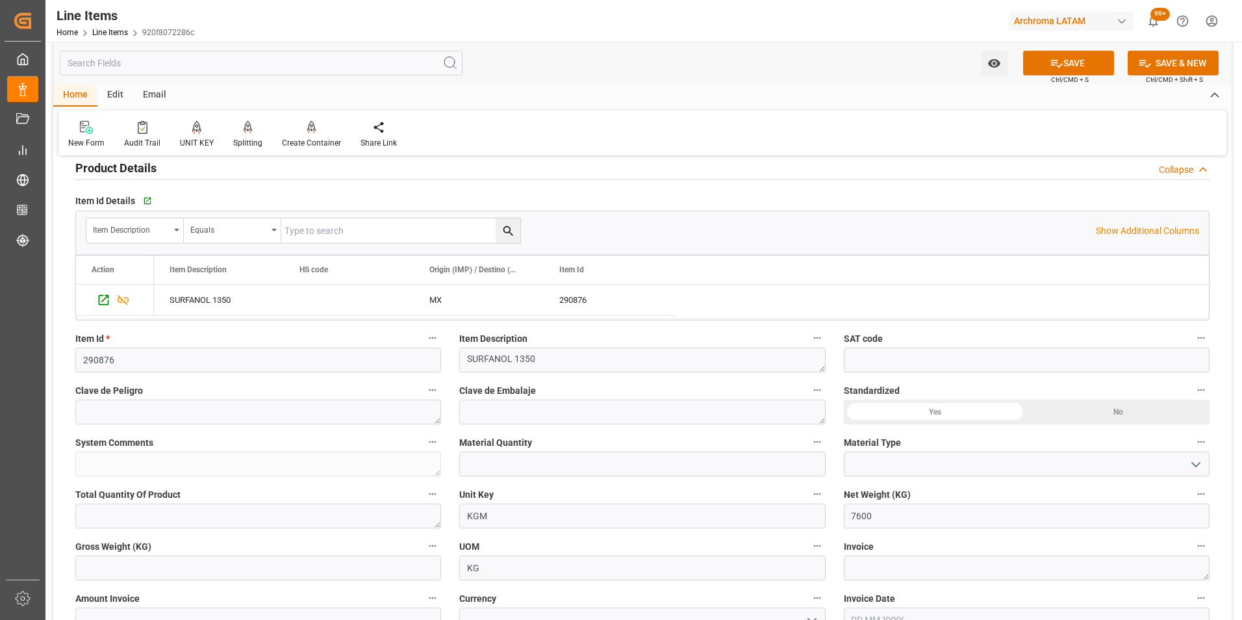
scroll to position [260, 0]
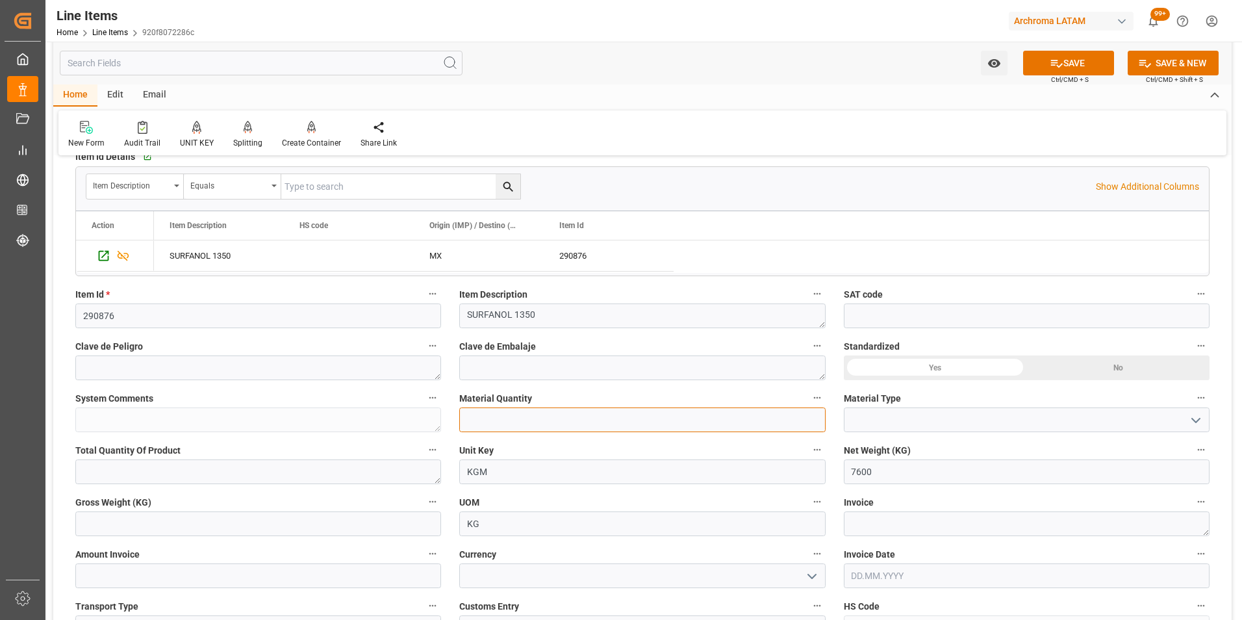
click at [639, 412] on input "text" at bounding box center [642, 419] width 366 height 25
type input "8"
click at [1219, 425] on div "Status IN PROCESS General Overview Collapse Purchase Order Number * 4504648000 …" at bounding box center [642, 543] width 1178 height 1273
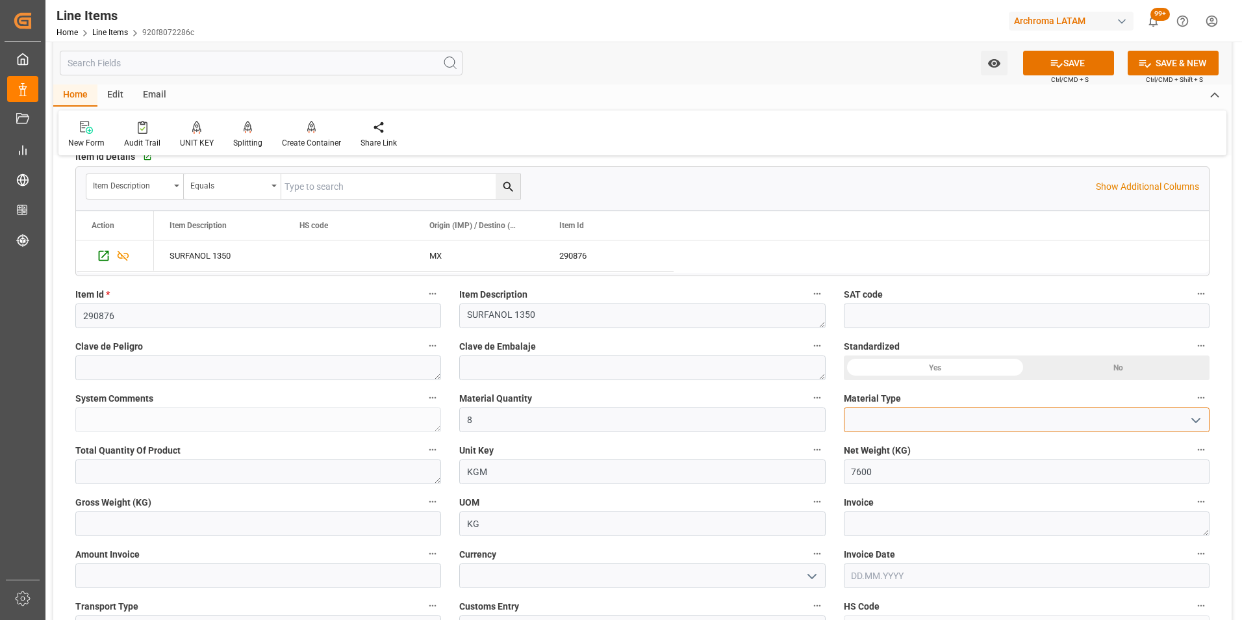
click at [1206, 423] on input at bounding box center [1027, 419] width 366 height 25
click at [1200, 424] on icon "open menu" at bounding box center [1196, 420] width 16 height 16
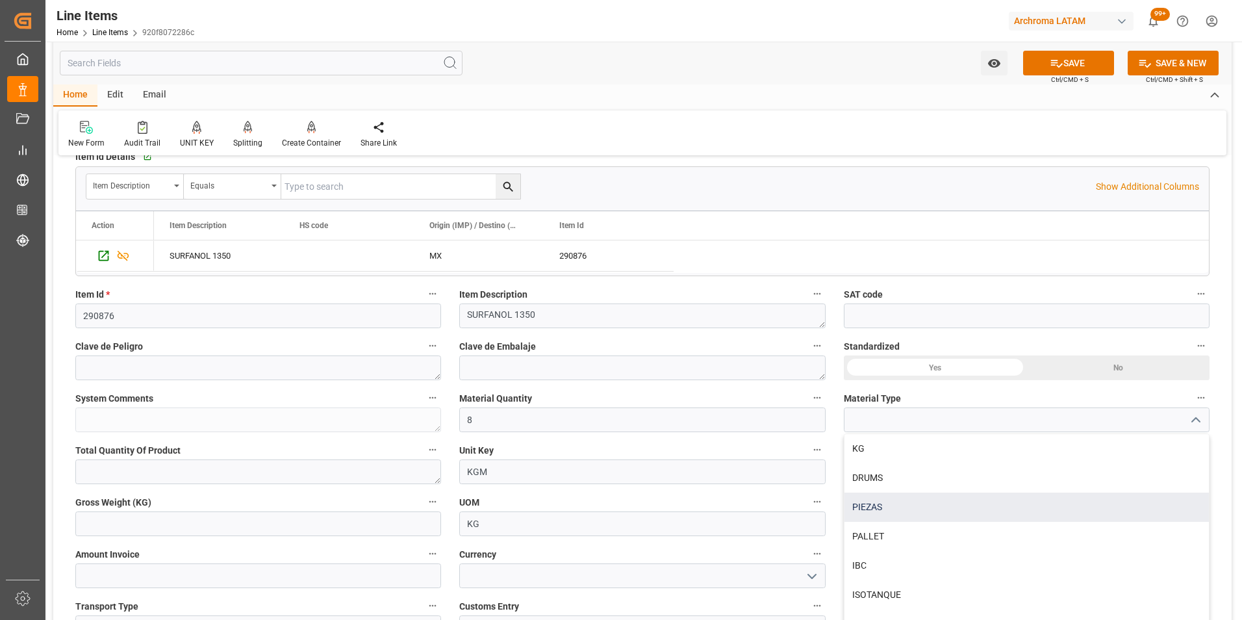
scroll to position [45, 0]
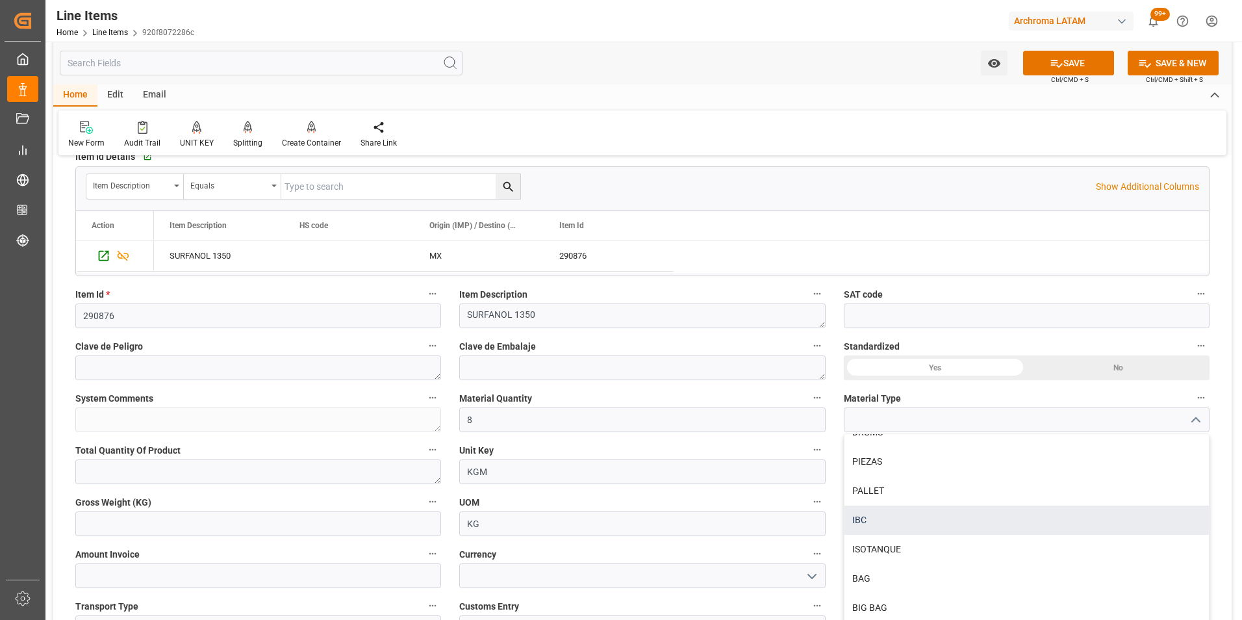
click at [989, 512] on div "IBC" at bounding box center [1026, 519] width 364 height 29
type input "IBC"
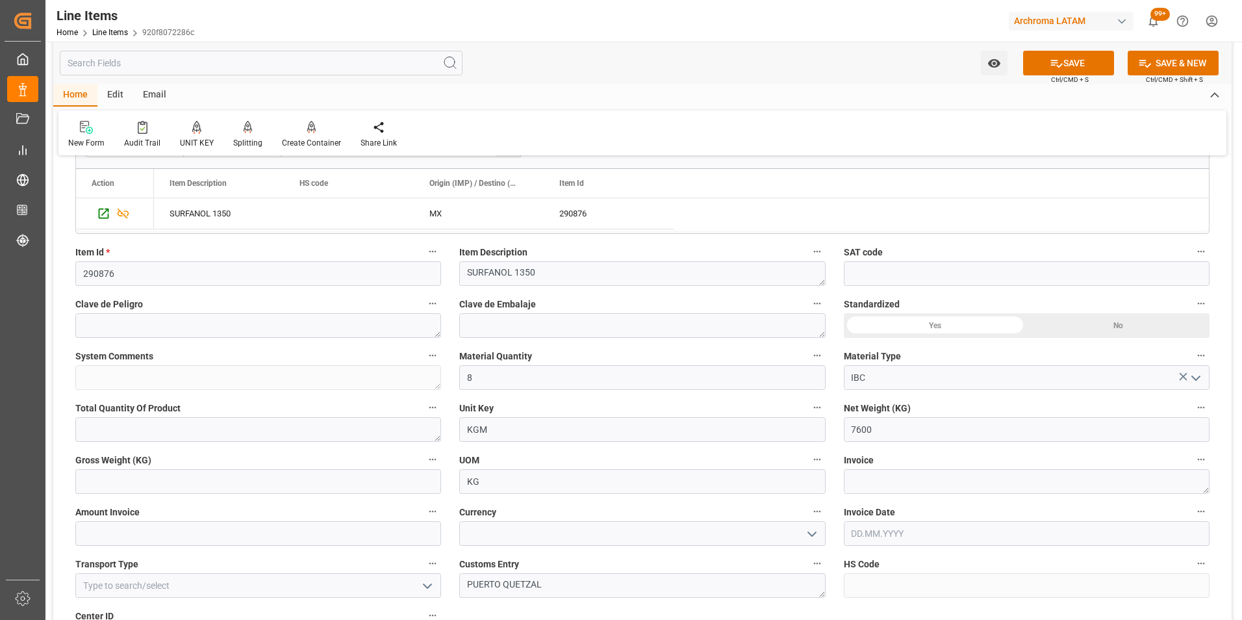
scroll to position [325, 0]
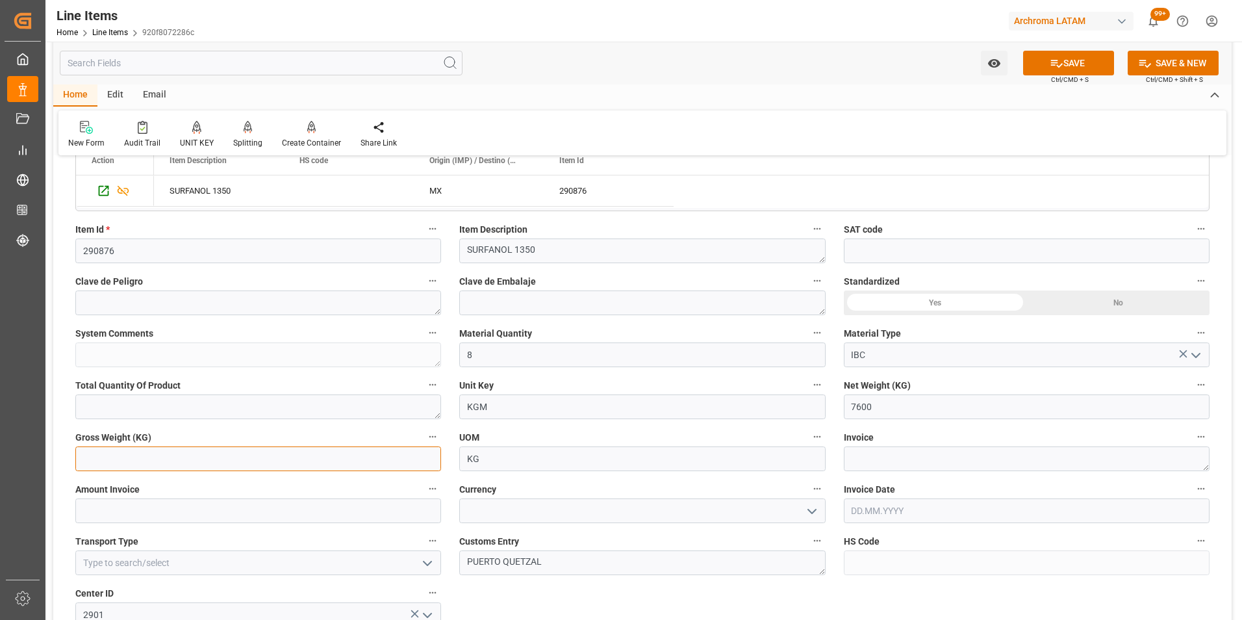
click at [270, 464] on input "text" at bounding box center [258, 458] width 366 height 25
type input "8056"
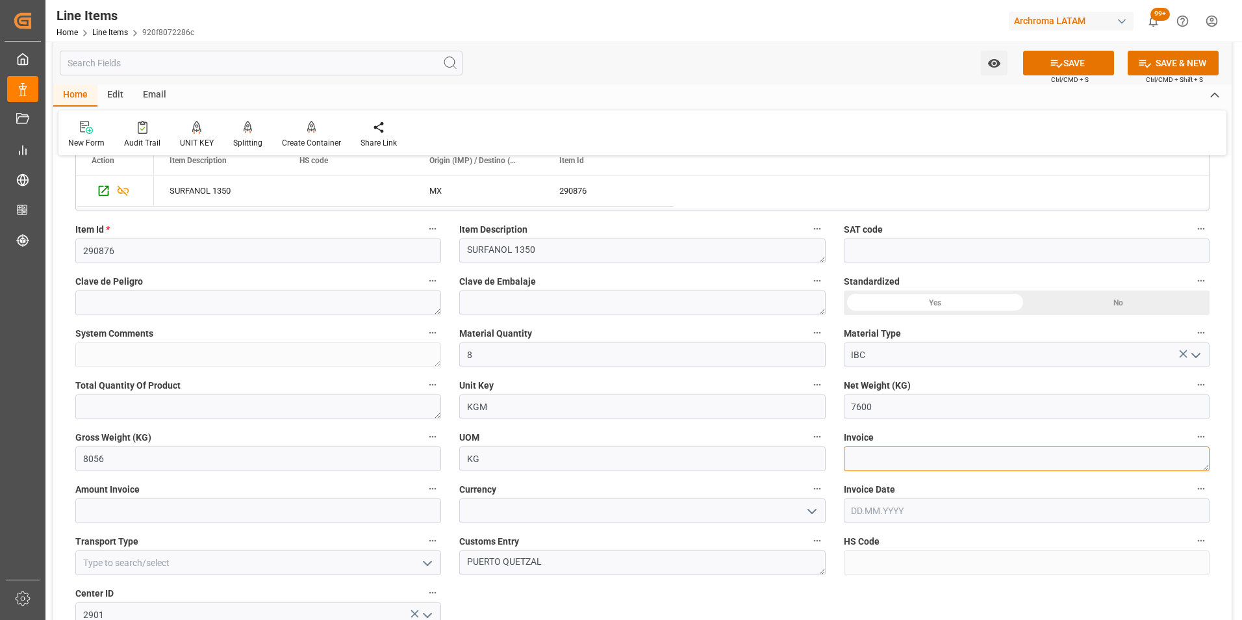
click at [924, 459] on textarea at bounding box center [1027, 458] width 366 height 25
click at [890, 459] on textarea at bounding box center [1027, 458] width 366 height 25
paste textarea "XCL-LHKJ-XYGS-202507036"
type textarea "XCL-LHKJ-XYGS-202507036"
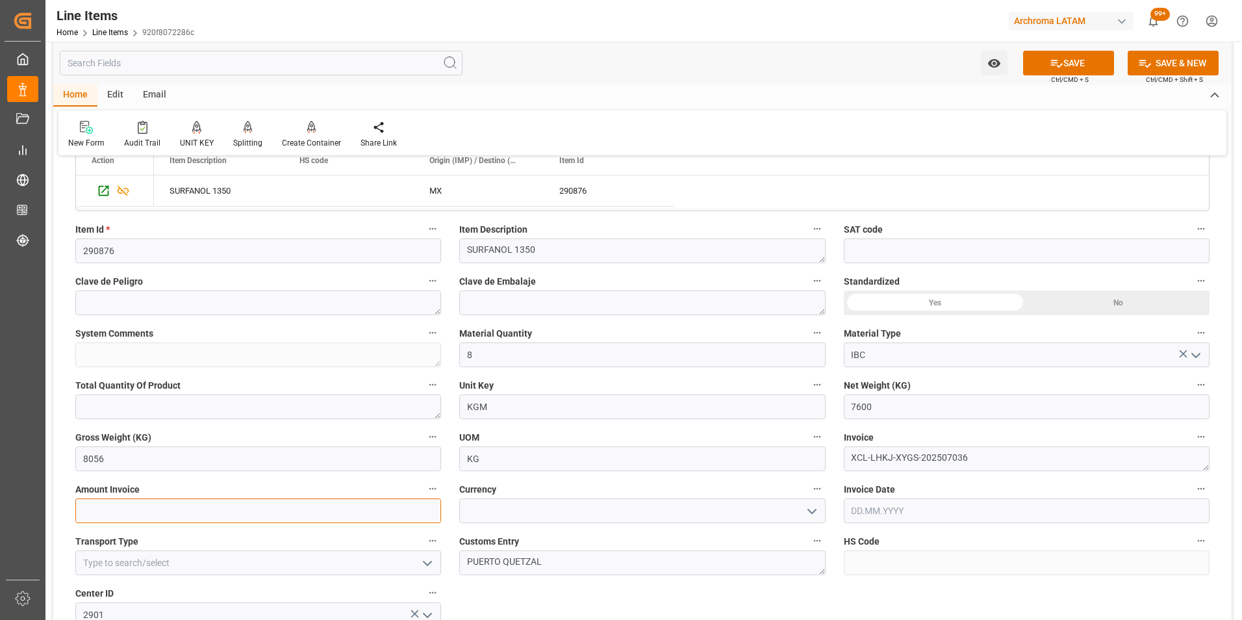
click at [399, 512] on input "text" at bounding box center [258, 510] width 366 height 25
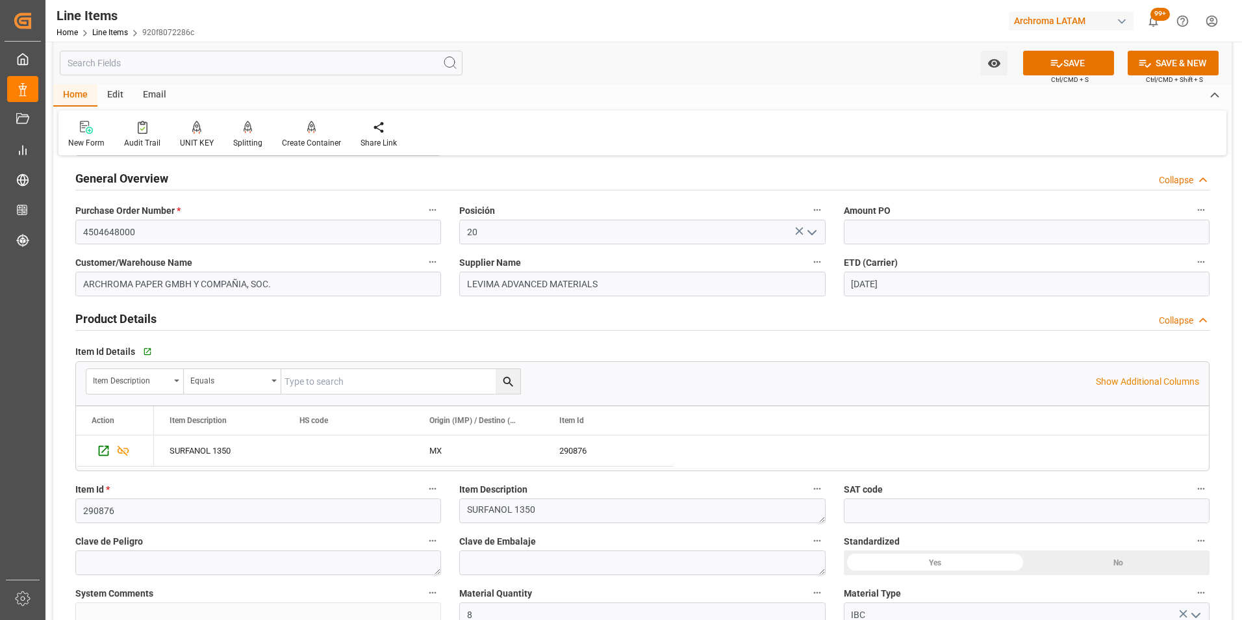
scroll to position [0, 0]
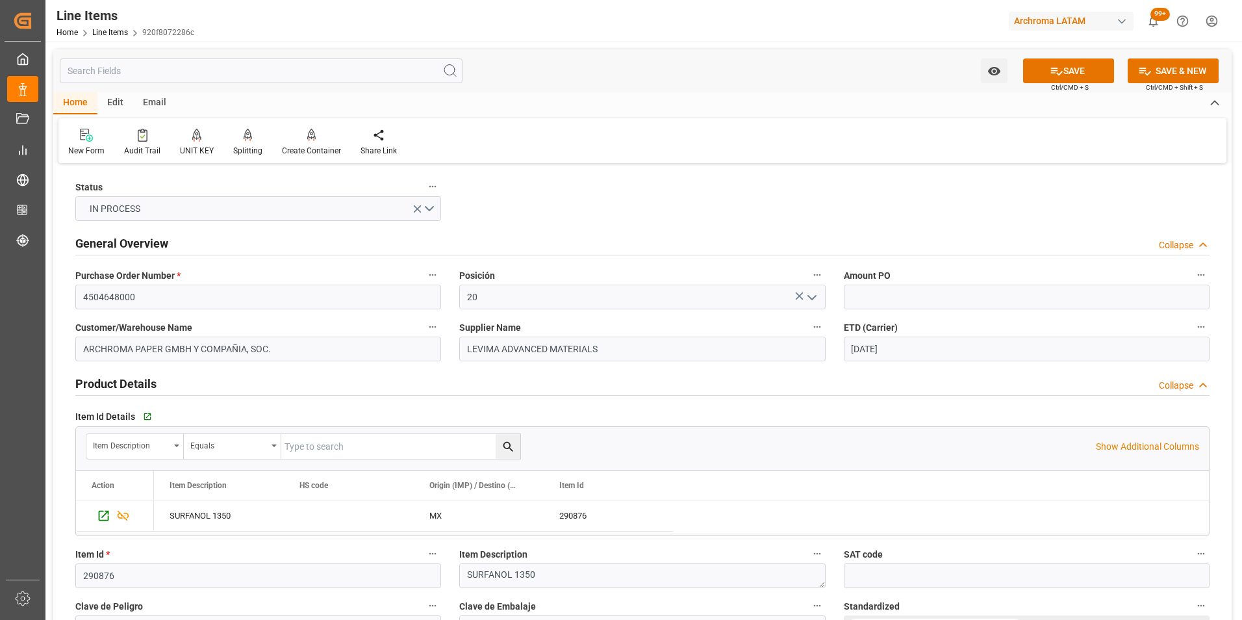
type input "16264"
click at [927, 303] on input "text" at bounding box center [1027, 297] width 366 height 25
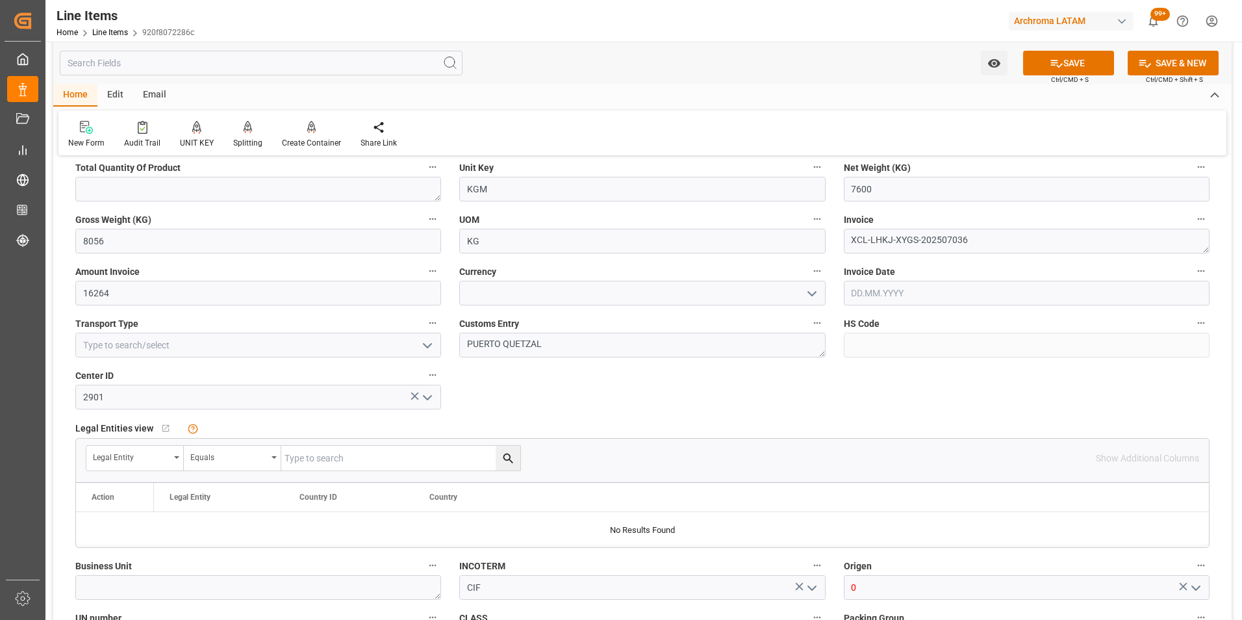
scroll to position [520, 0]
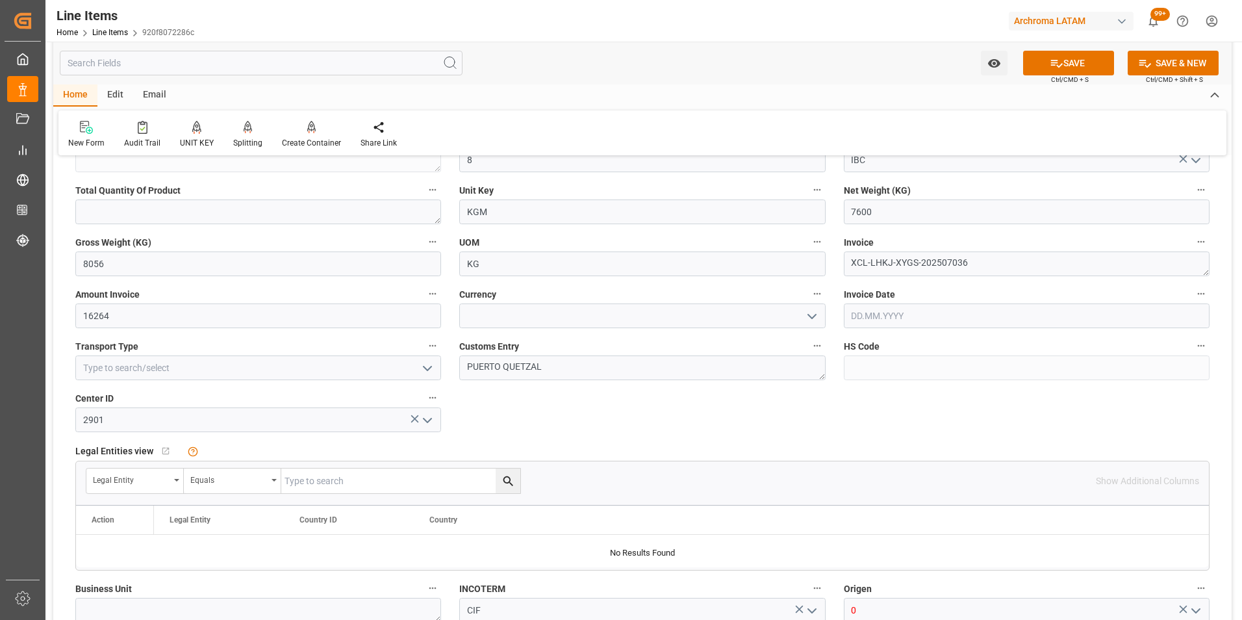
type input "2140"
click at [819, 316] on icon "open menu" at bounding box center [812, 317] width 16 height 16
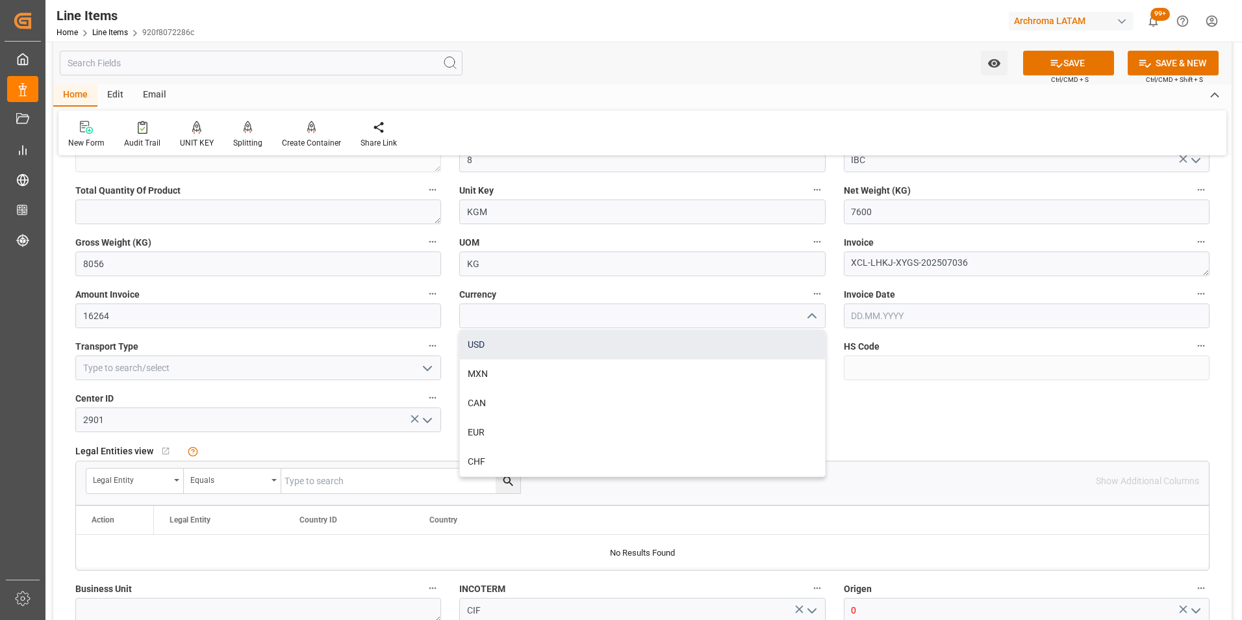
click at [651, 346] on div "USD" at bounding box center [642, 344] width 364 height 29
type input "USD"
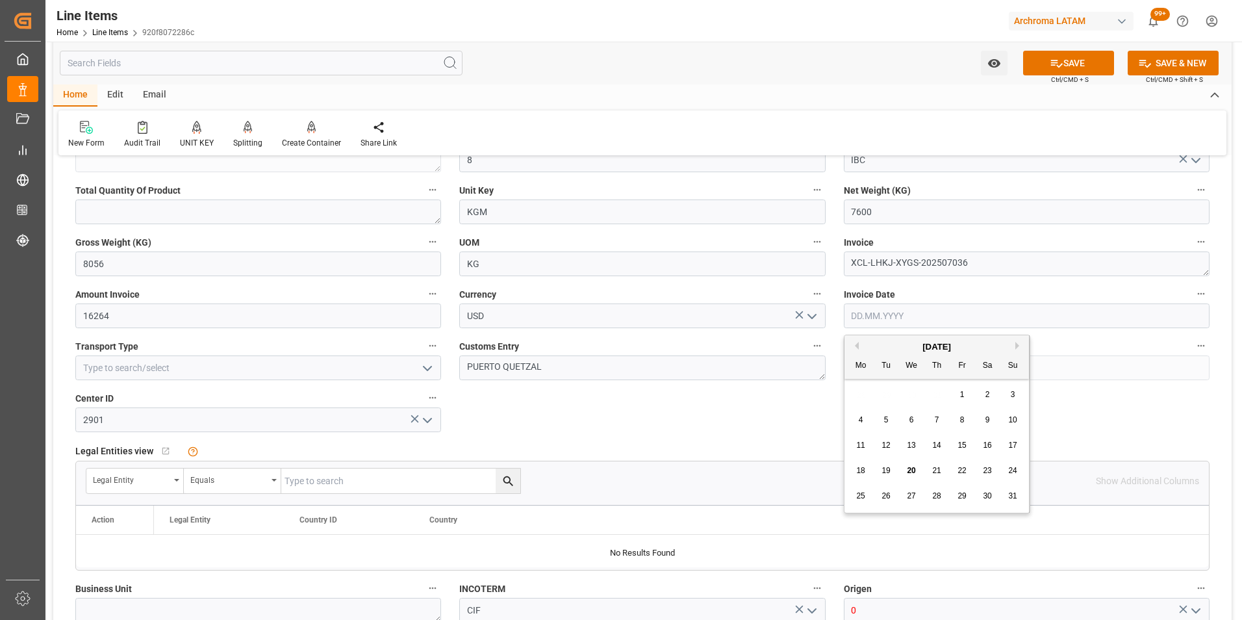
click at [1009, 309] on input "text" at bounding box center [1027, 315] width 366 height 25
click at [859, 384] on div "28 29 30 31 1 2 3" at bounding box center [936, 394] width 177 height 25
click at [881, 414] on div "5" at bounding box center [886, 420] width 16 height 16
type input "[DATE]"
click at [427, 370] on icon "open menu" at bounding box center [428, 368] width 16 height 16
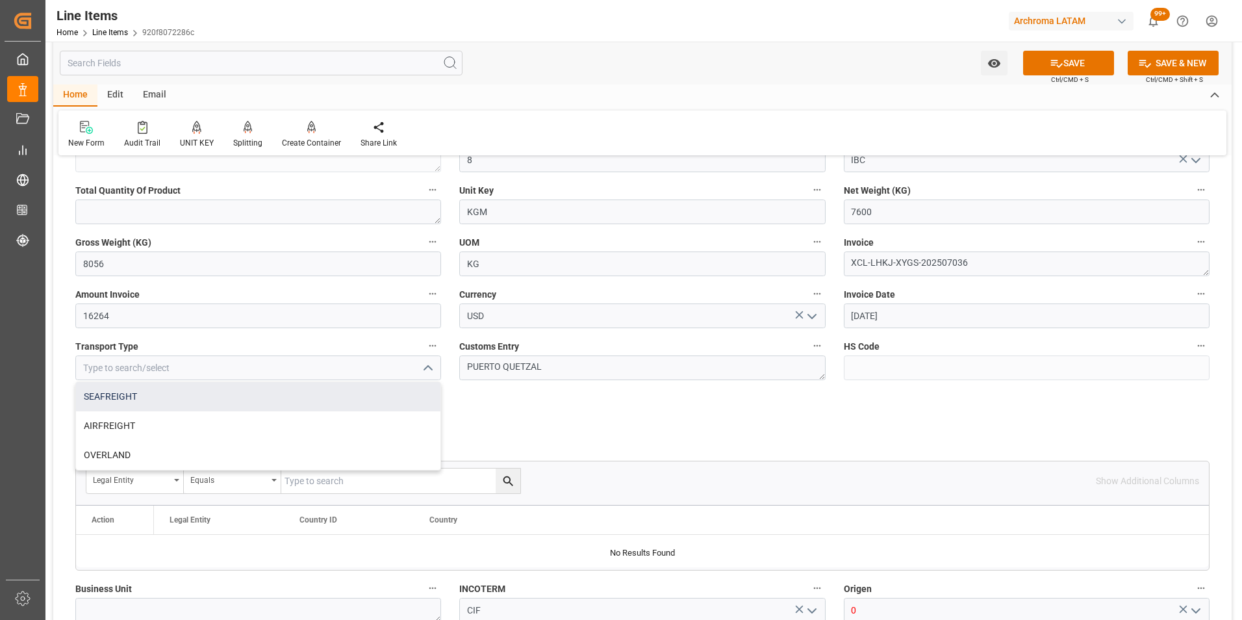
click at [322, 399] on div "SEAFREIGHT" at bounding box center [258, 396] width 364 height 29
type input "SEAFREIGHT"
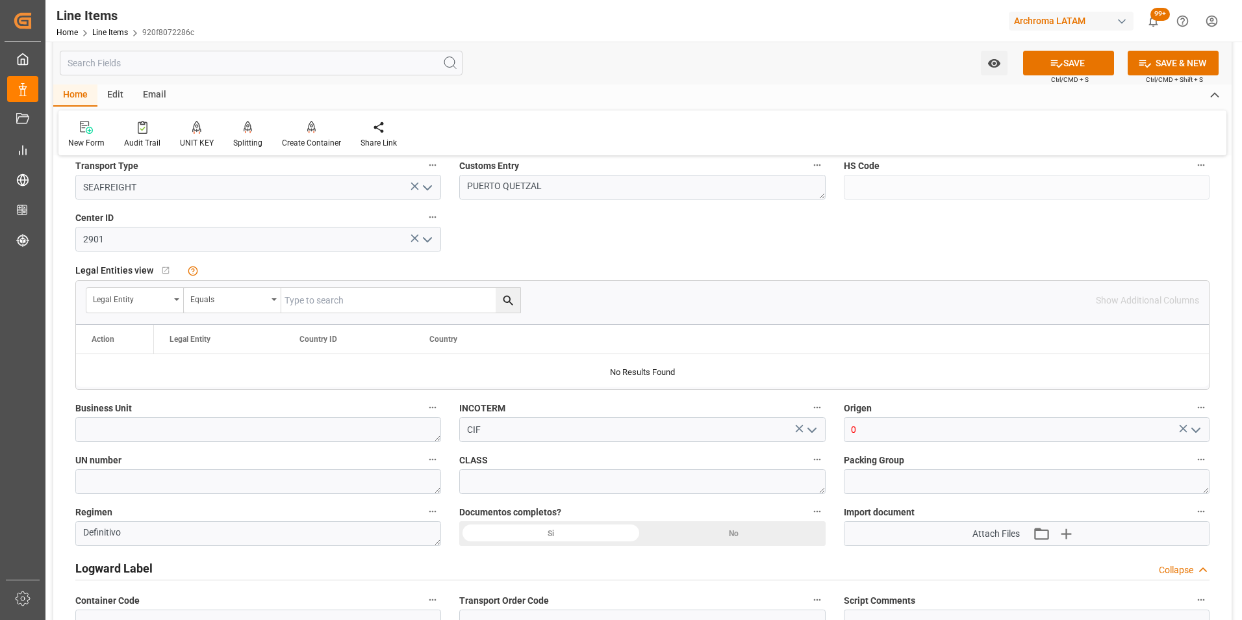
scroll to position [715, 0]
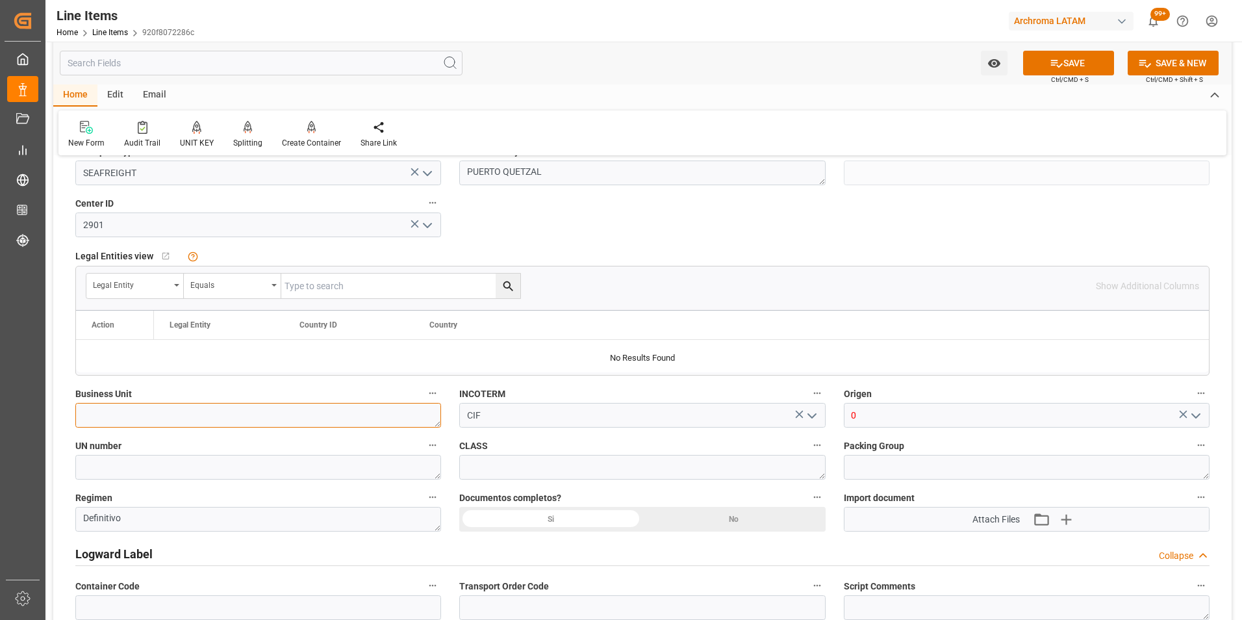
click at [329, 411] on textarea at bounding box center [258, 415] width 366 height 25
type textarea "TEXTIL"
drag, startPoint x: 861, startPoint y: 415, endPoint x: 833, endPoint y: 415, distance: 27.9
click at [833, 415] on div "Status IN PROCESS General Overview Collapse Purchase Order Number * 4504648000 …" at bounding box center [642, 88] width 1178 height 1273
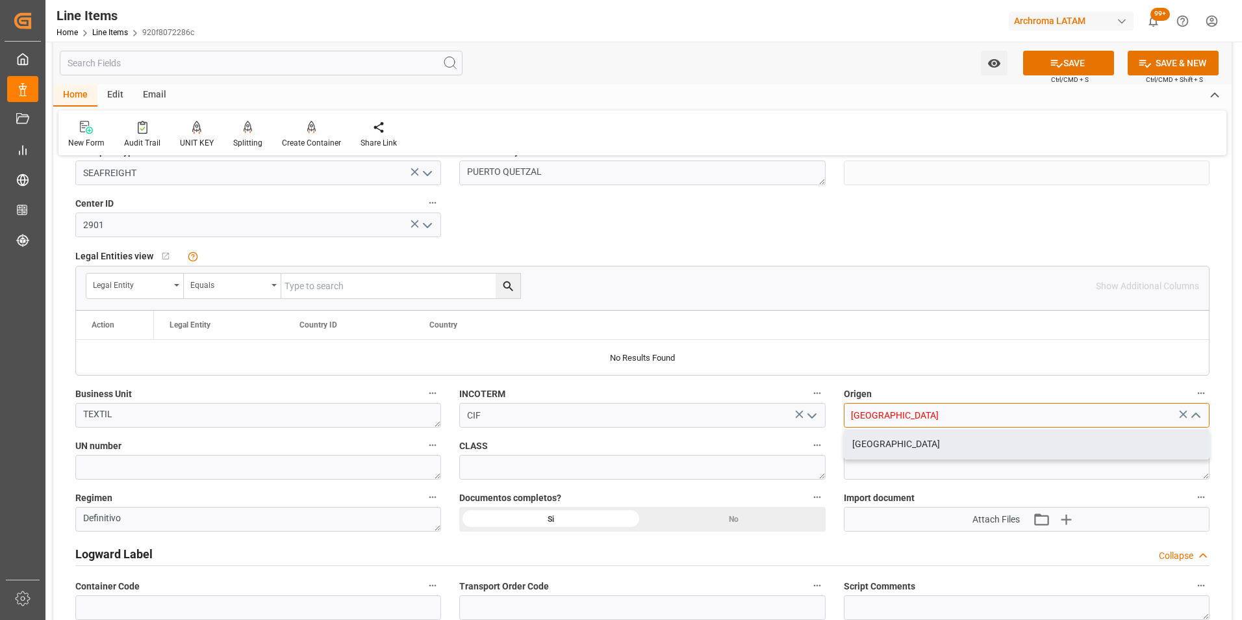
click at [882, 442] on div "[GEOGRAPHIC_DATA]" at bounding box center [1026, 443] width 364 height 29
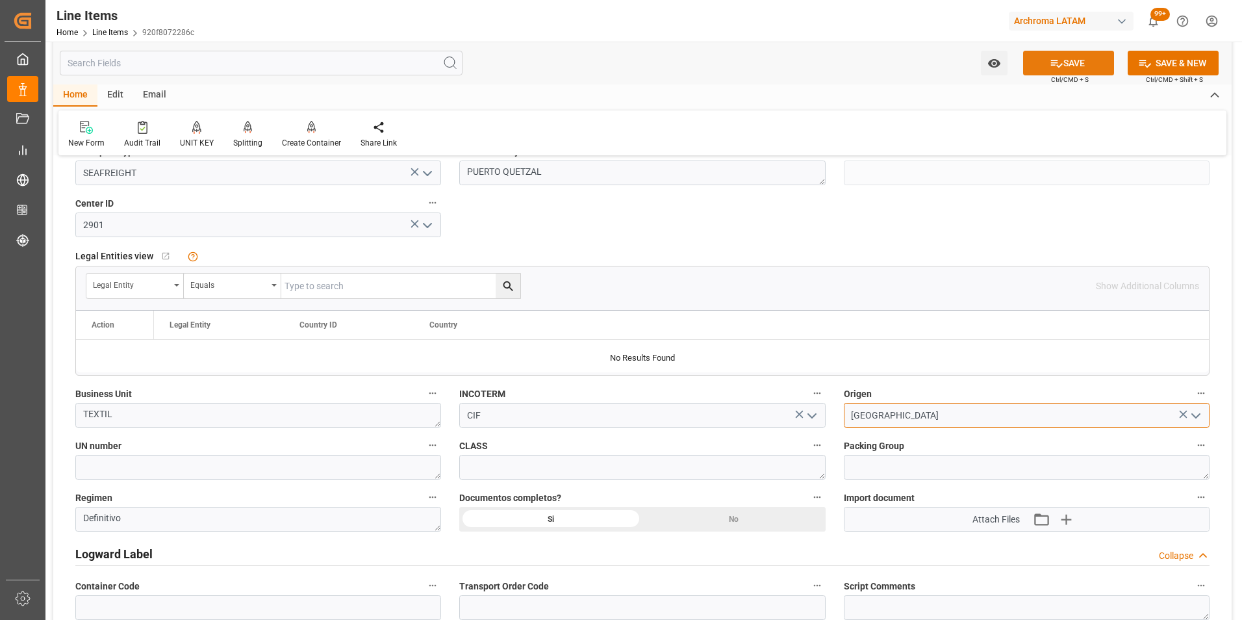
type input "[GEOGRAPHIC_DATA]"
click at [1037, 68] on button "SAVE" at bounding box center [1068, 63] width 91 height 25
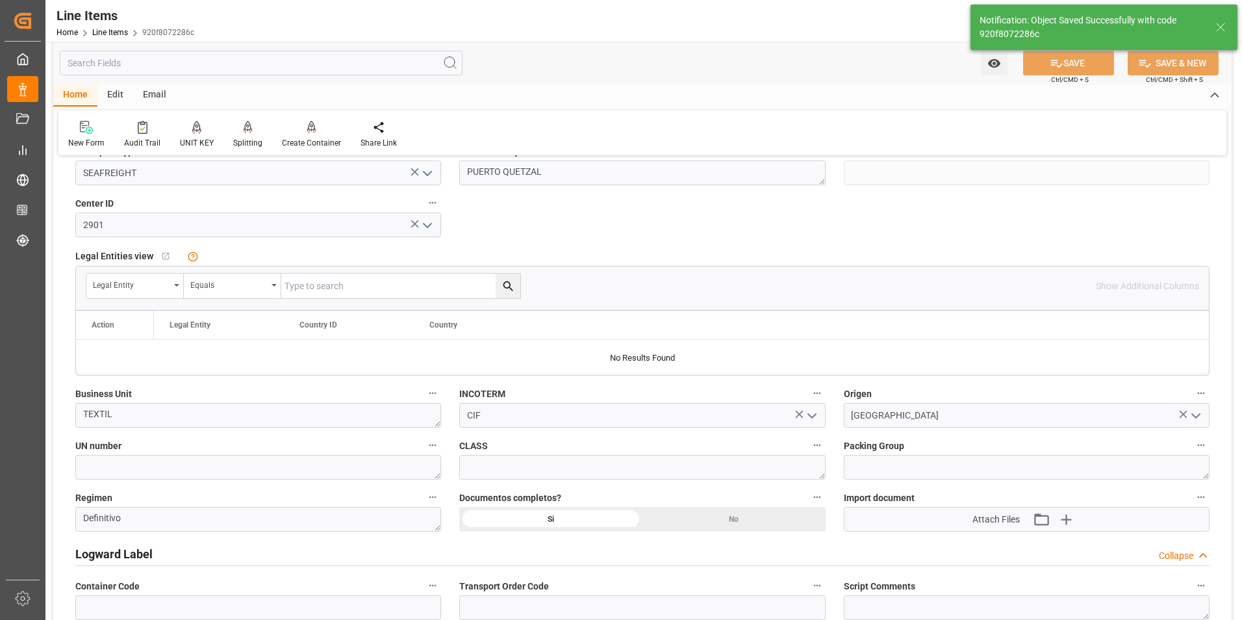
type textarea "8 IBC"
type input "[DATE] 15:24"
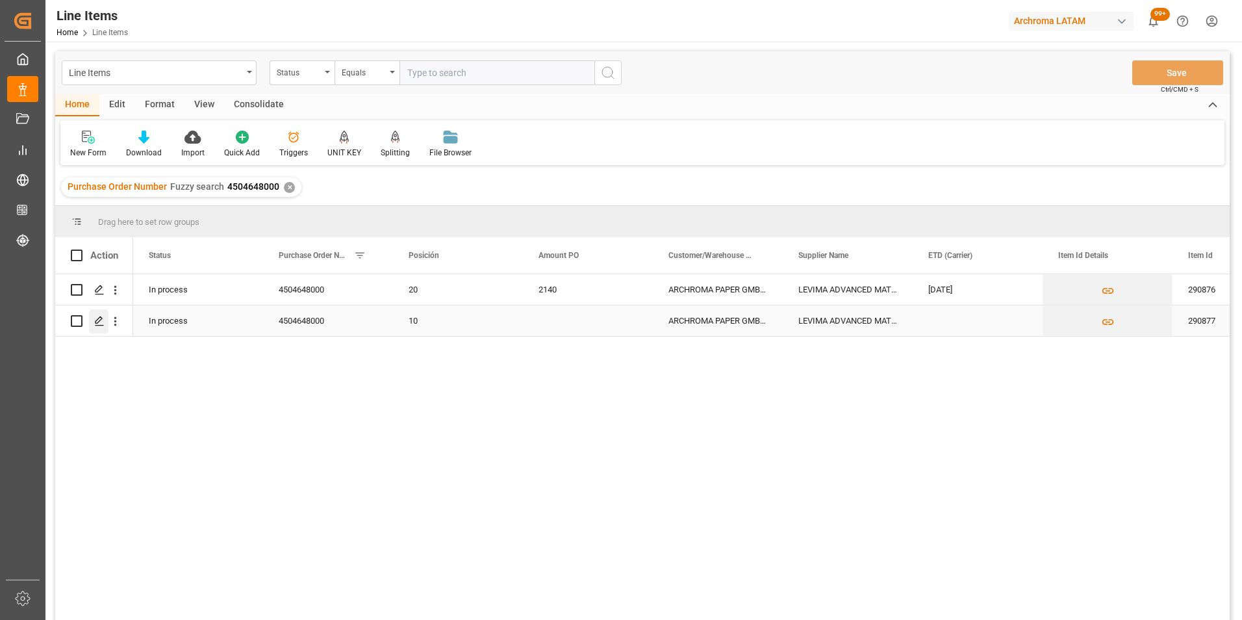
click at [105, 322] on div "Press SPACE to select this row." at bounding box center [98, 321] width 19 height 24
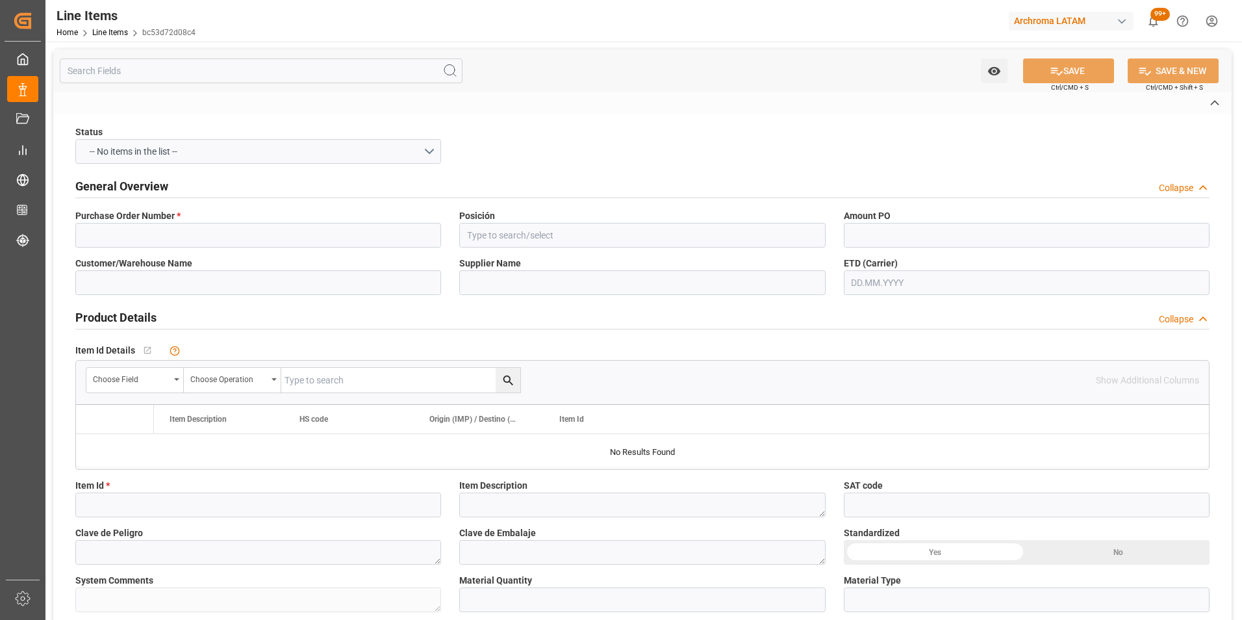
type input "4504648000"
type input "10"
type input "ARCHROMA PAPER GMBH Y COMPAÑIA, SOC."
type input "LEVIMA ADVANCED MATERIALS"
type input "290877"
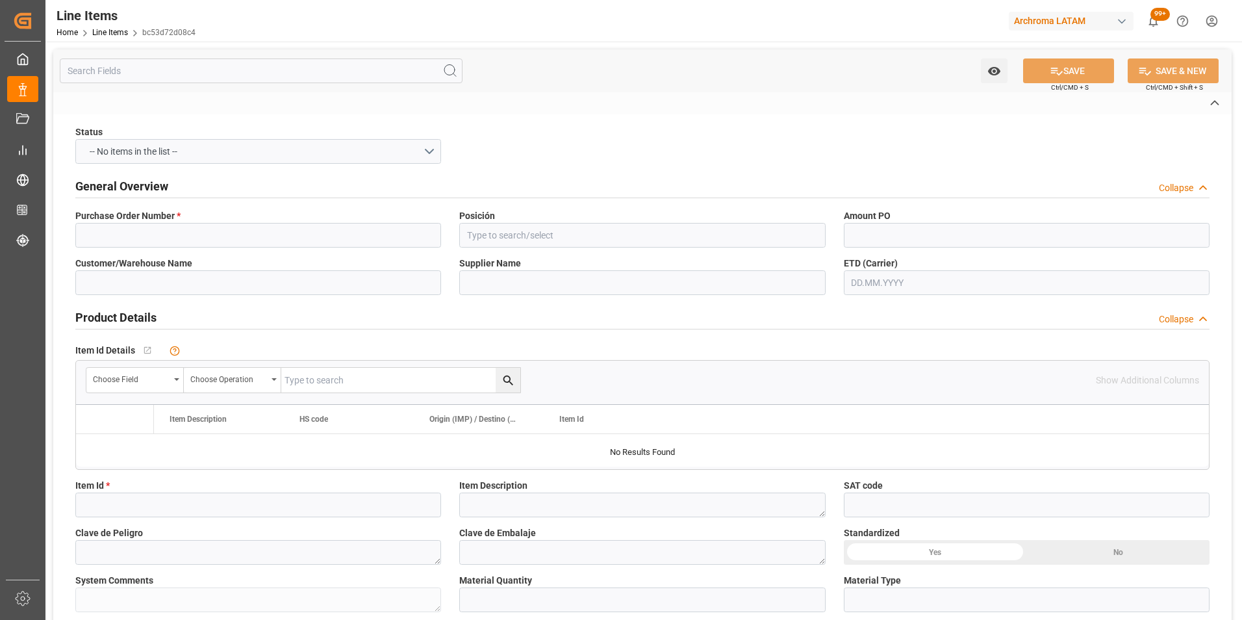
type textarea "SURFANOL 1360 (ALCOHOL ETOXILADO)"
type input "KGM"
type input "KG"
type textarea "PUERTO QUETZAL"
type input "2901"
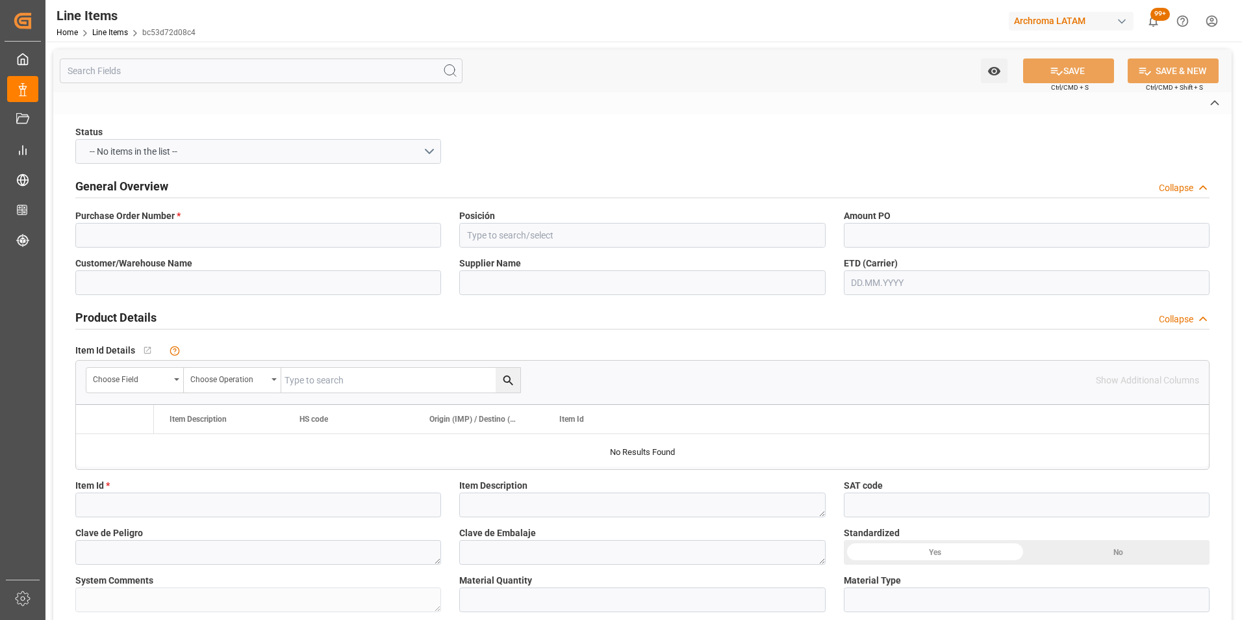
type textarea "TEXTIL"
type input "CIF"
type input "0"
type textarea "Definitivo"
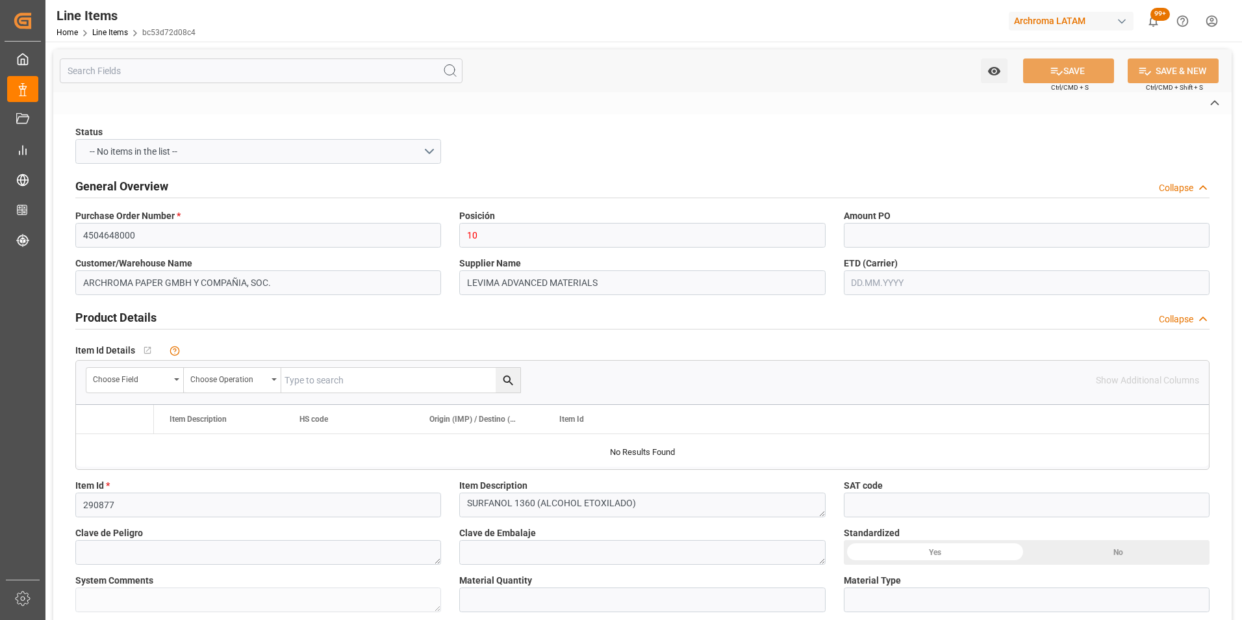
type input "12000"
type input "3402429900"
type input "[DATE] 15:24"
type input "[DATE] 17:31"
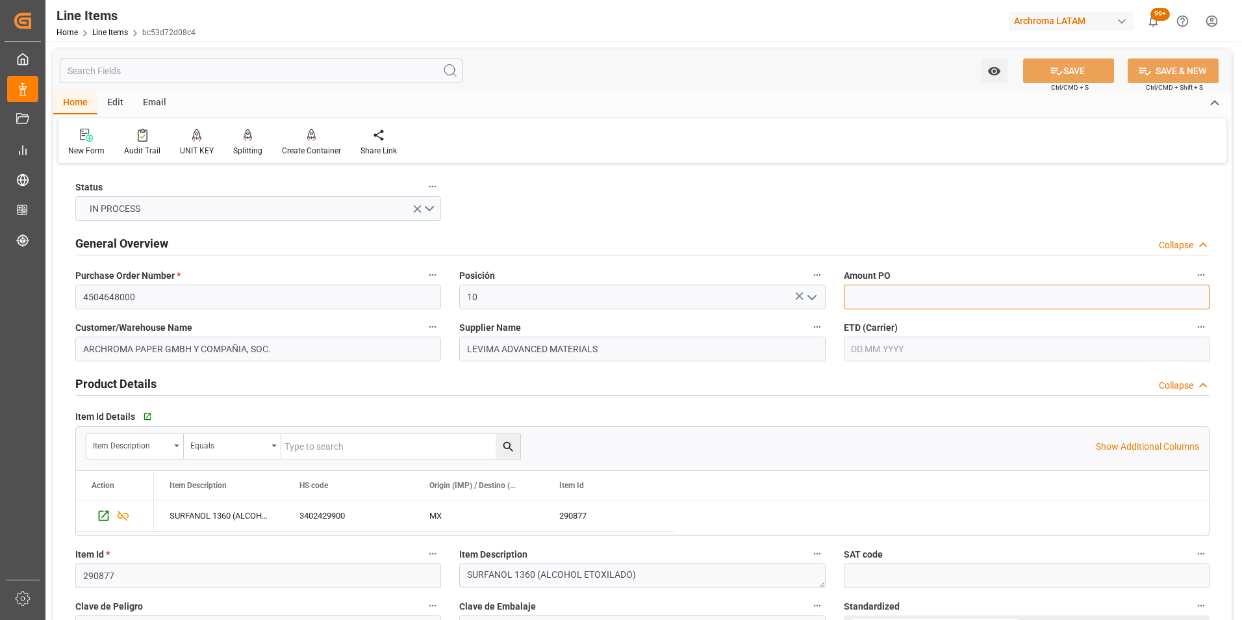
click at [884, 294] on input "text" at bounding box center [1027, 297] width 366 height 25
type input "24960"
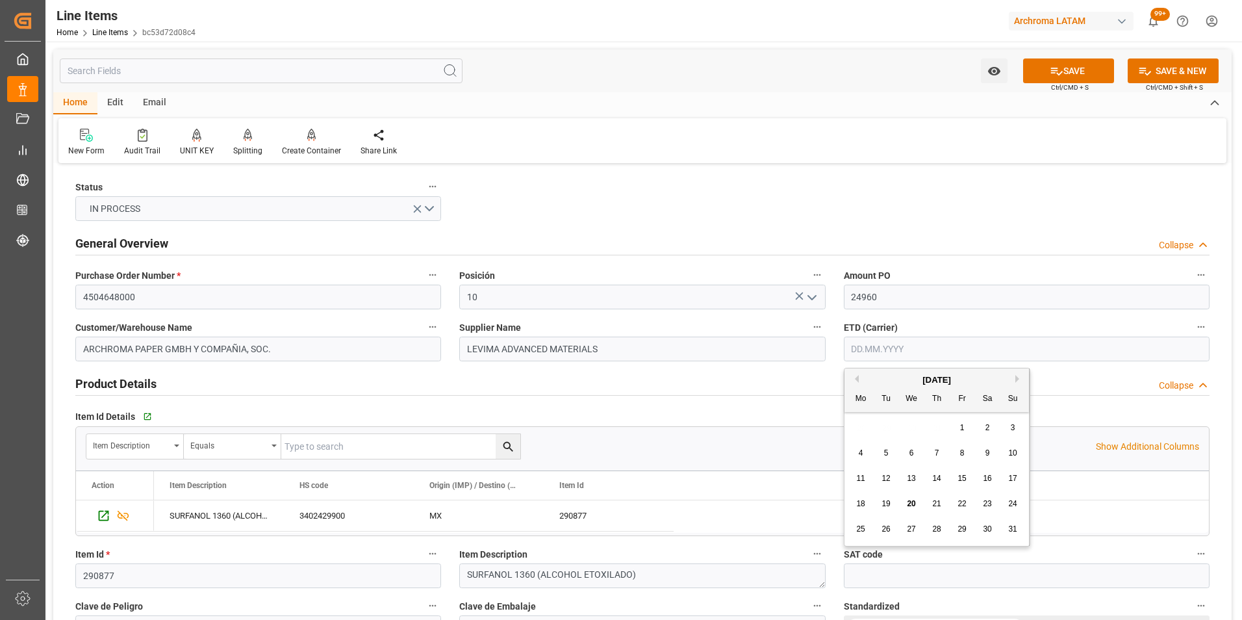
click at [922, 349] on input "text" at bounding box center [1027, 348] width 366 height 25
click at [856, 423] on div "28 29 30 31 1 2 3" at bounding box center [936, 427] width 177 height 25
click at [866, 500] on div "18" at bounding box center [861, 504] width 16 height 16
type input "[DATE]"
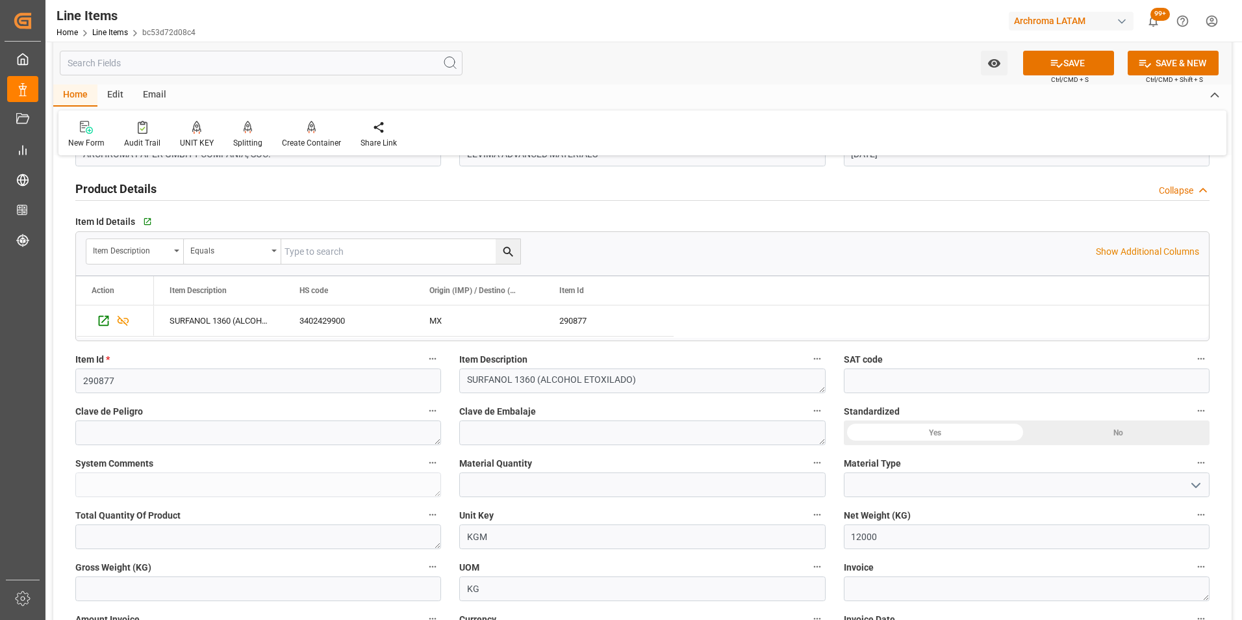
scroll to position [260, 0]
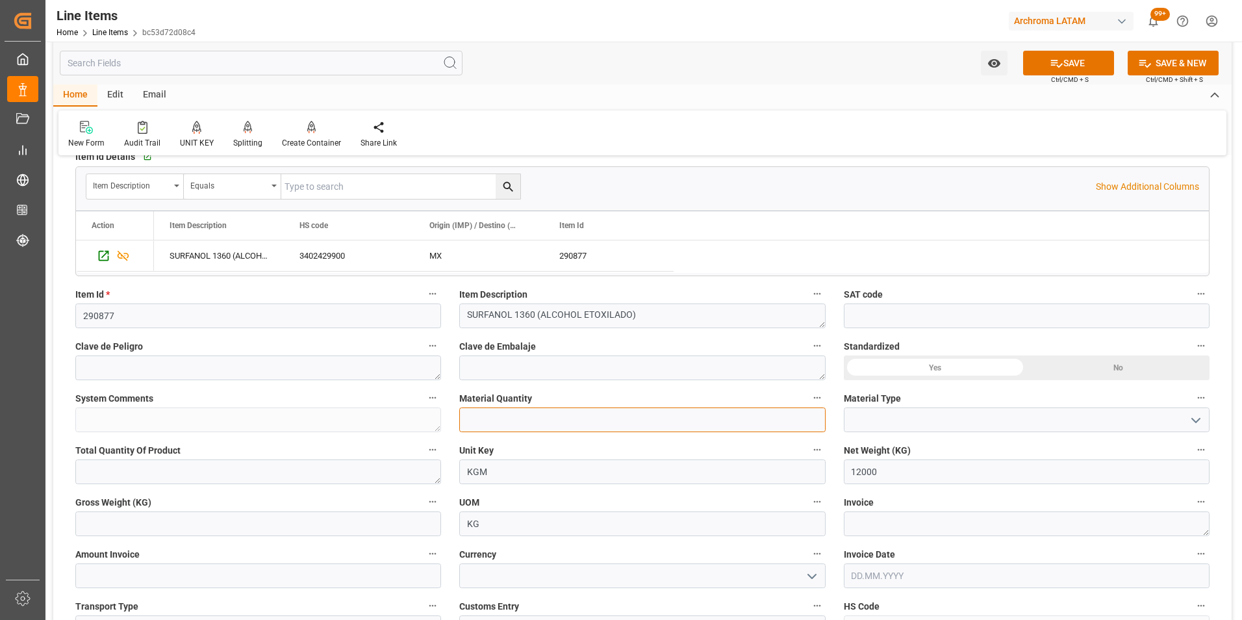
click at [533, 428] on input "text" at bounding box center [642, 419] width 366 height 25
type input "12"
click at [1196, 424] on icon "open menu" at bounding box center [1196, 420] width 16 height 16
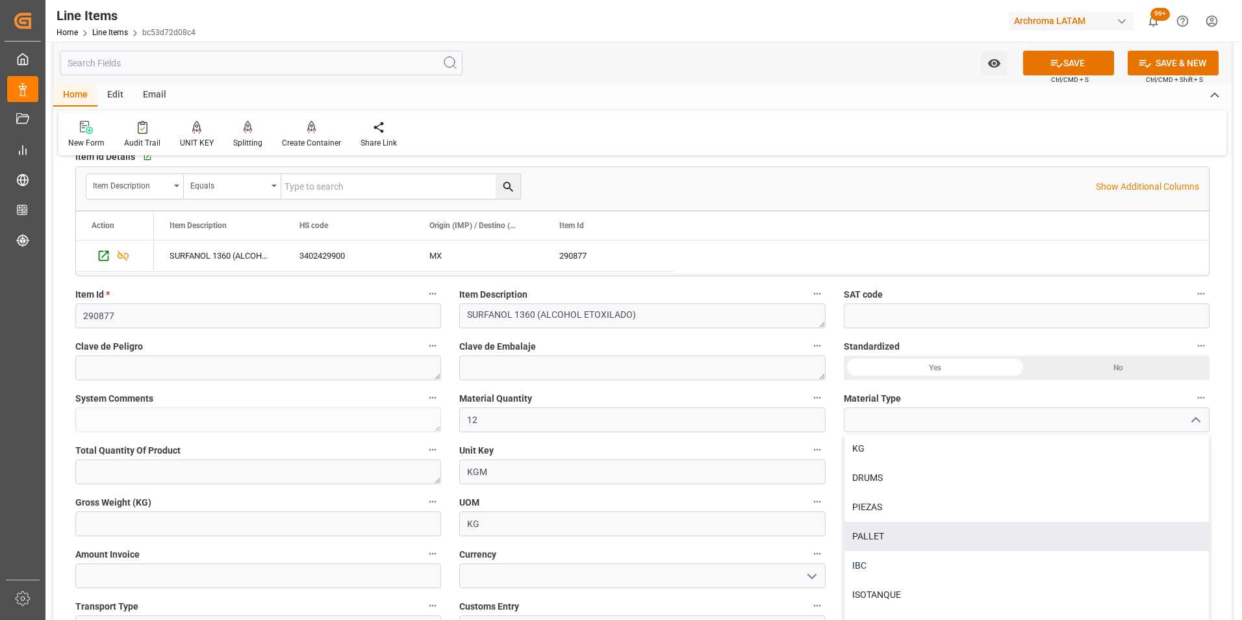
click at [996, 559] on div "IBC" at bounding box center [1026, 565] width 364 height 29
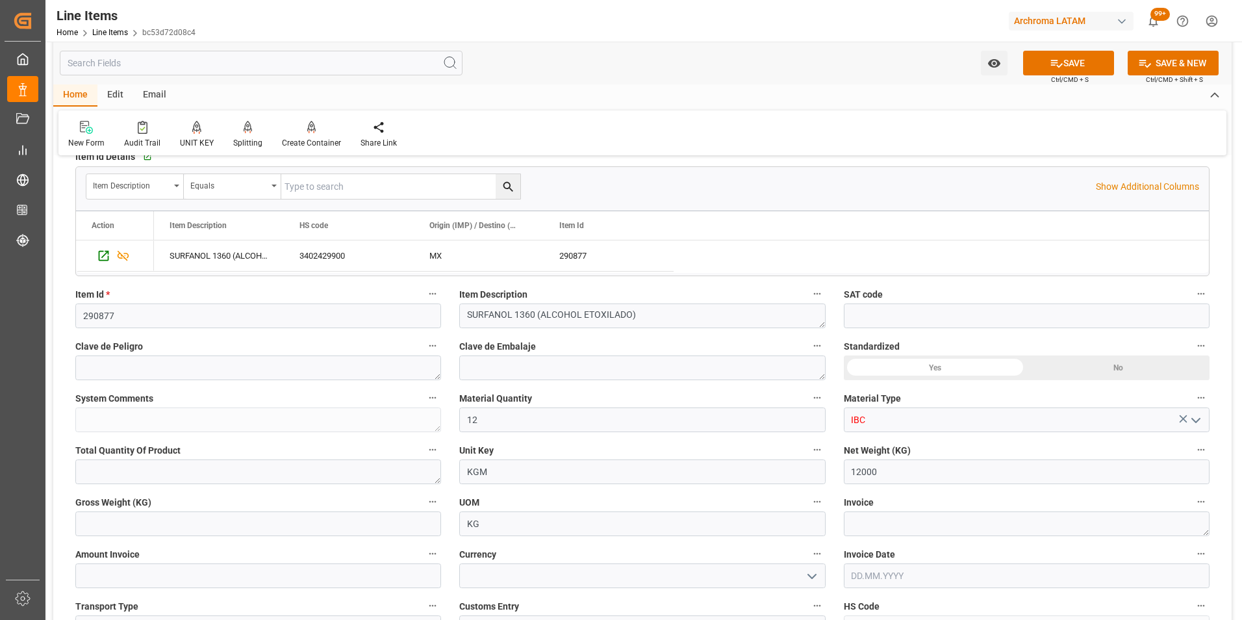
type input "IBC"
click at [400, 527] on input "text" at bounding box center [258, 523] width 366 height 25
type input "12684"
click at [904, 525] on textarea at bounding box center [1027, 523] width 366 height 25
click at [889, 530] on textarea at bounding box center [1027, 523] width 366 height 25
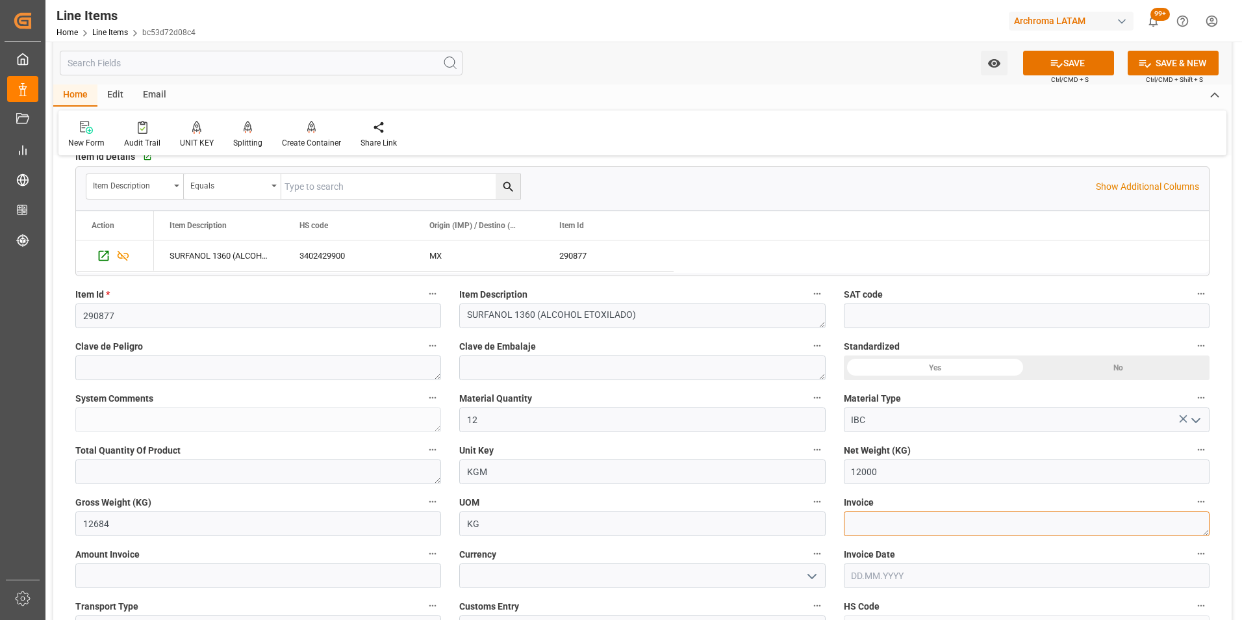
paste textarea "XCL-LHKJ-XYGS-202507036"
type textarea "XCL-LHKJ-XYGS-202507036"
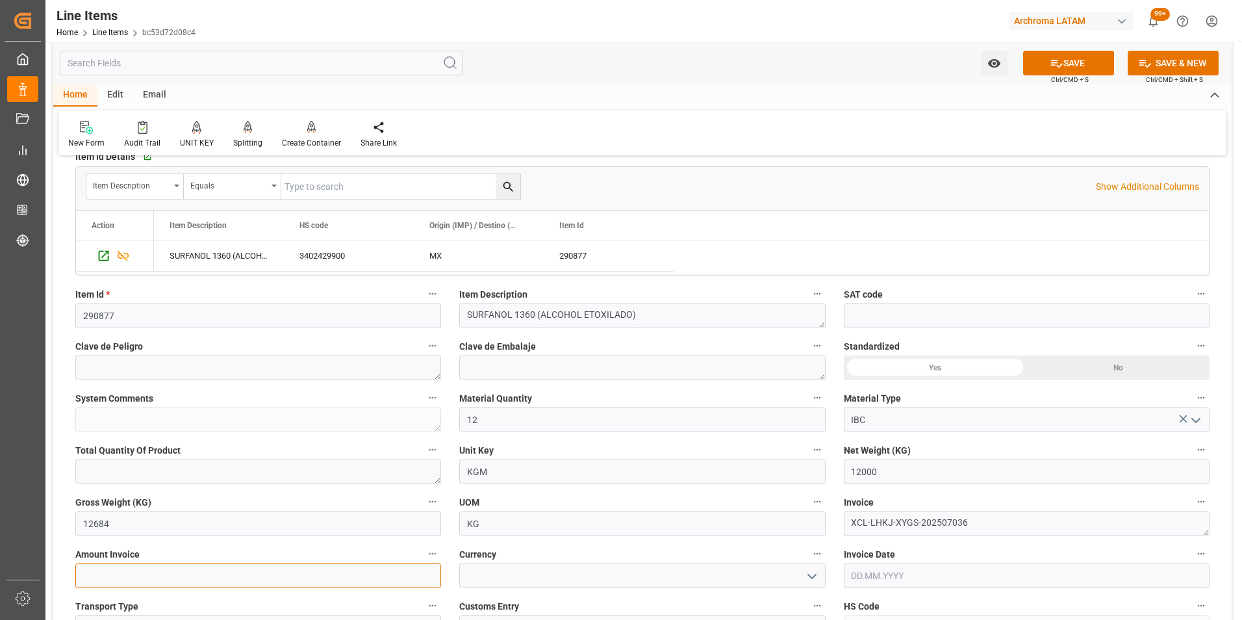
click at [321, 578] on input "text" at bounding box center [258, 575] width 366 height 25
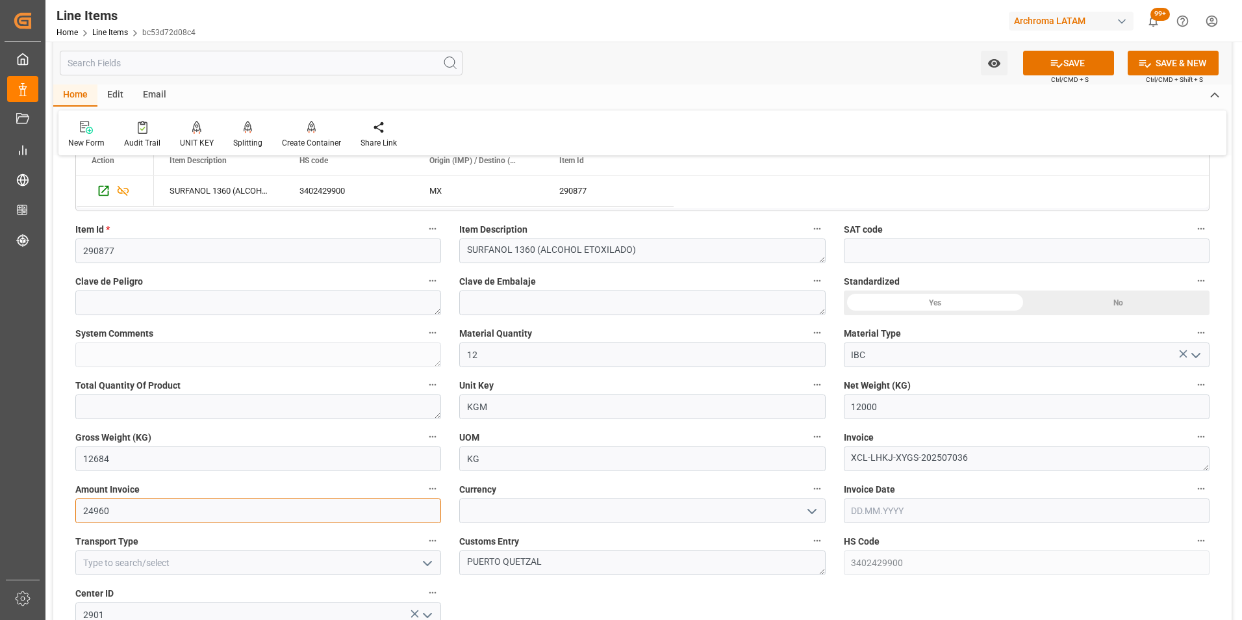
scroll to position [0, 0]
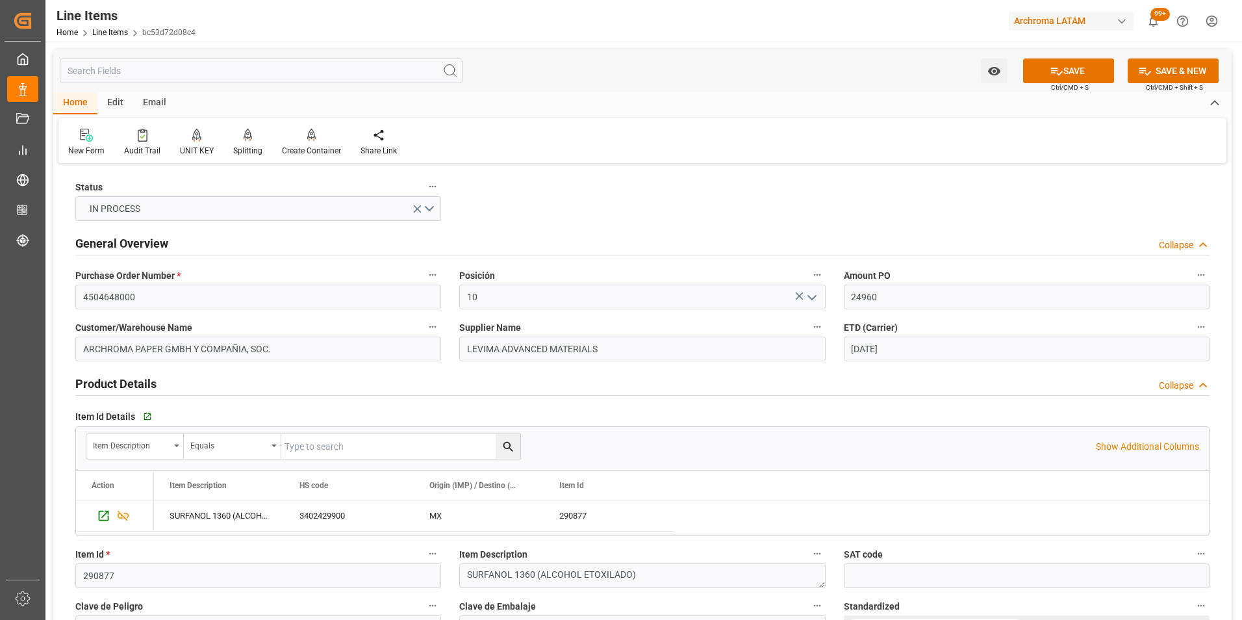
type input "24960"
drag, startPoint x: 930, startPoint y: 299, endPoint x: 792, endPoint y: 286, distance: 138.9
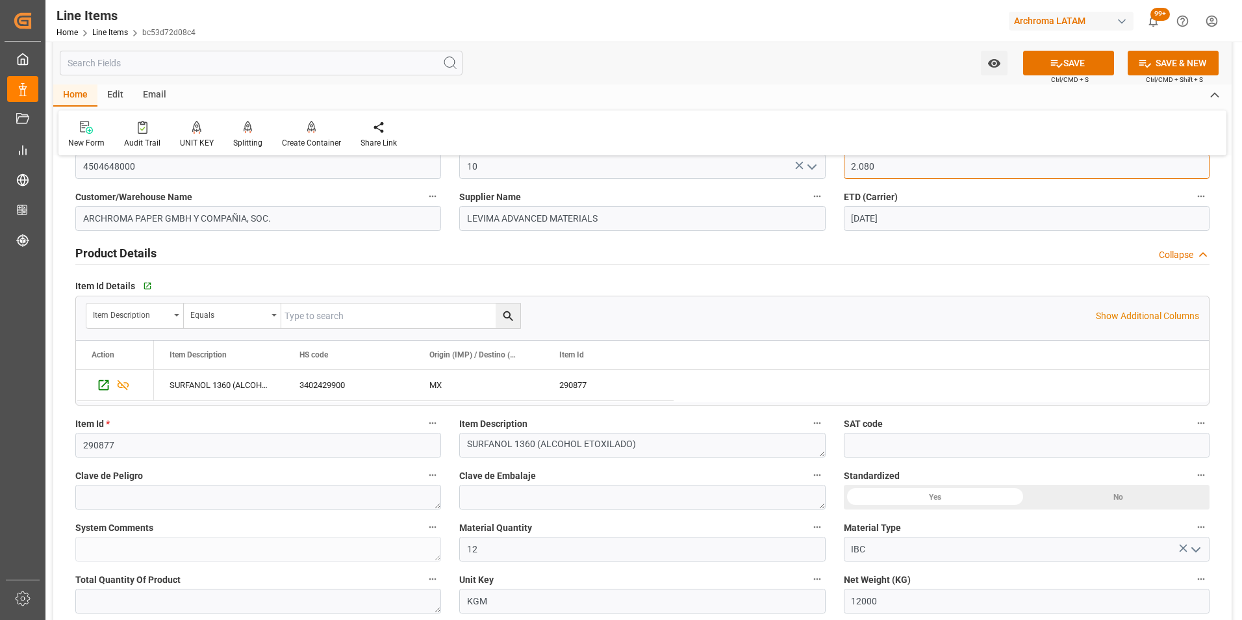
scroll to position [65, 0]
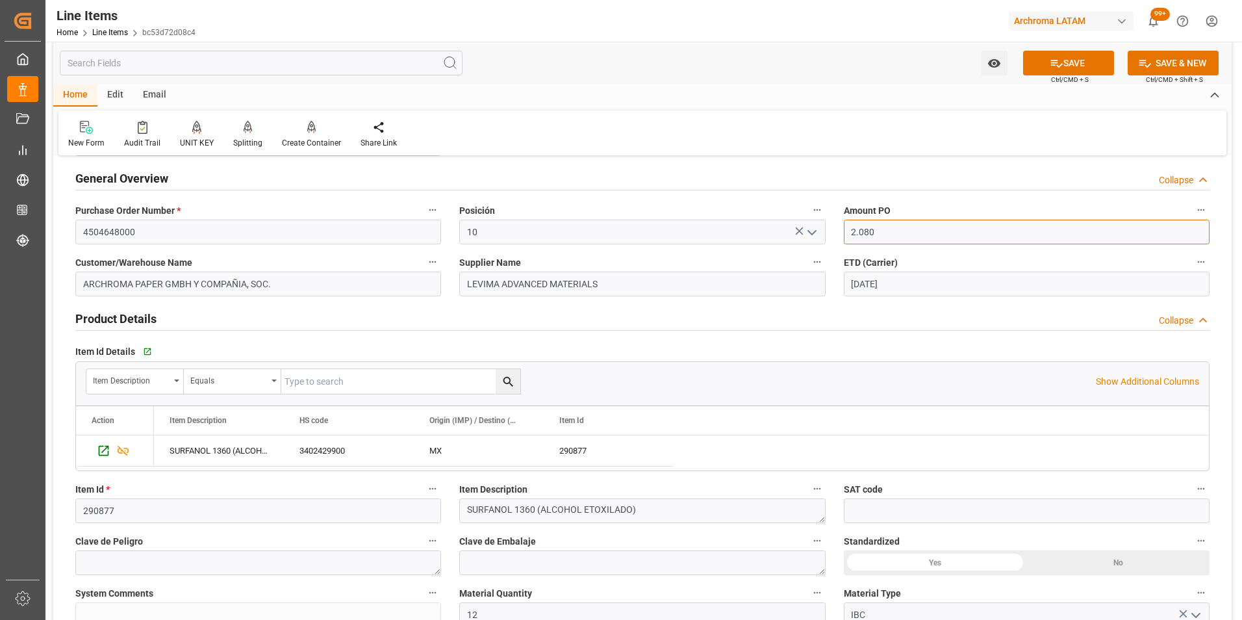
click at [859, 231] on input "2.080" at bounding box center [1027, 232] width 366 height 25
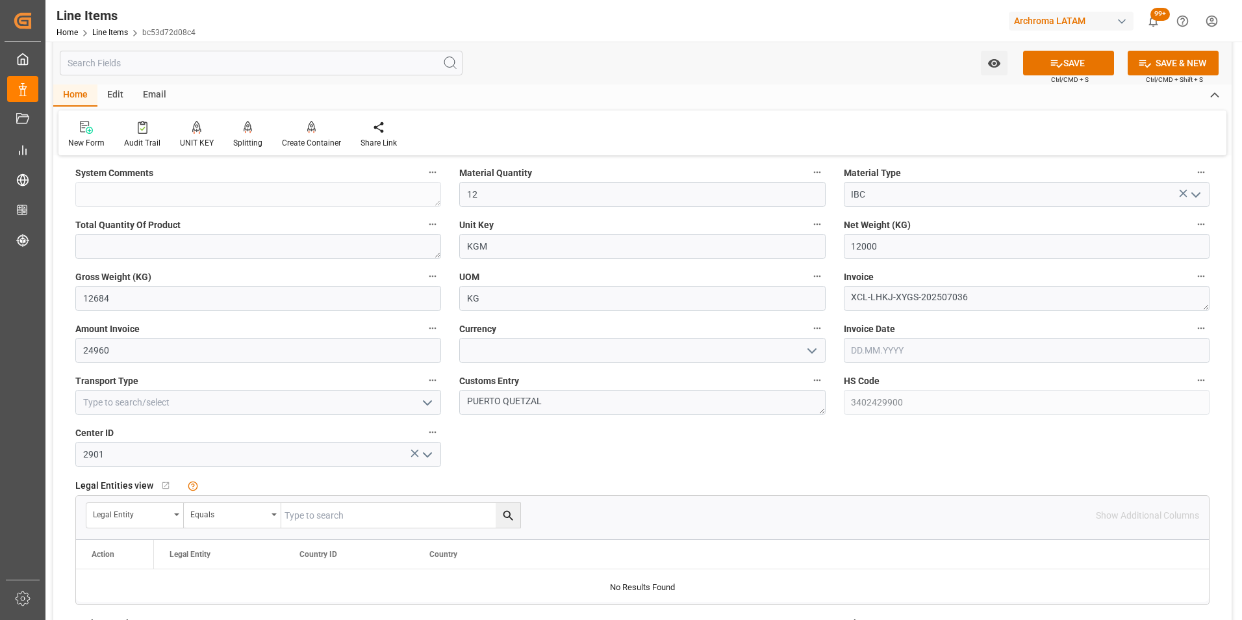
scroll to position [455, 0]
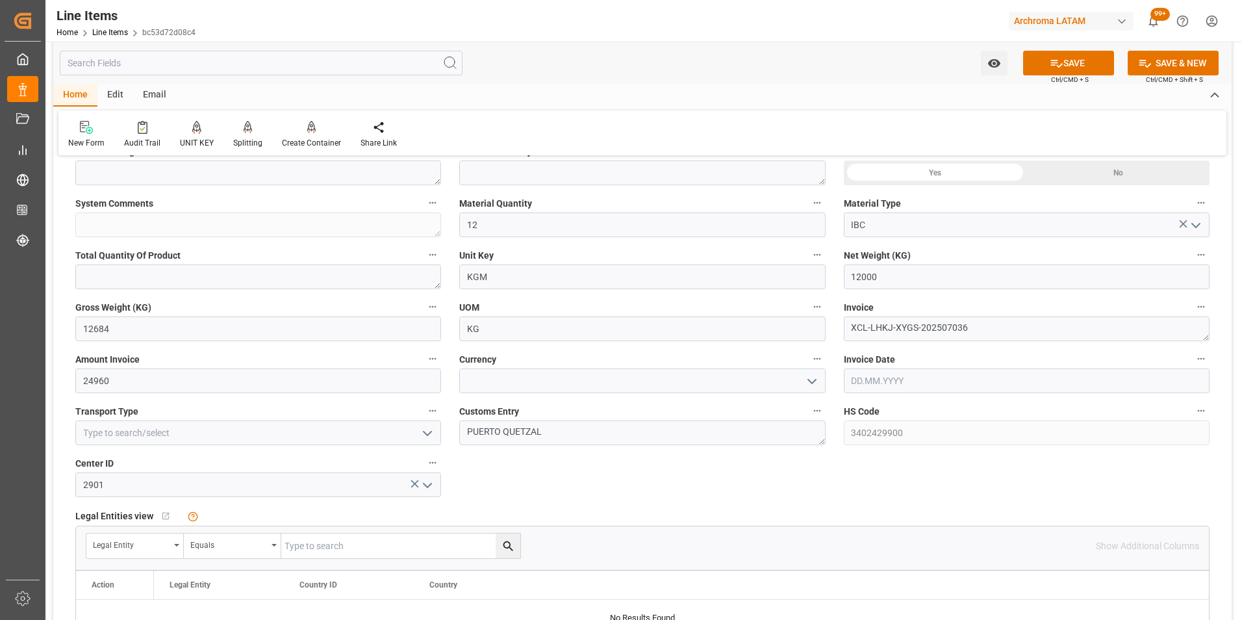
type input "2080"
click at [813, 383] on icon "open menu" at bounding box center [812, 381] width 16 height 16
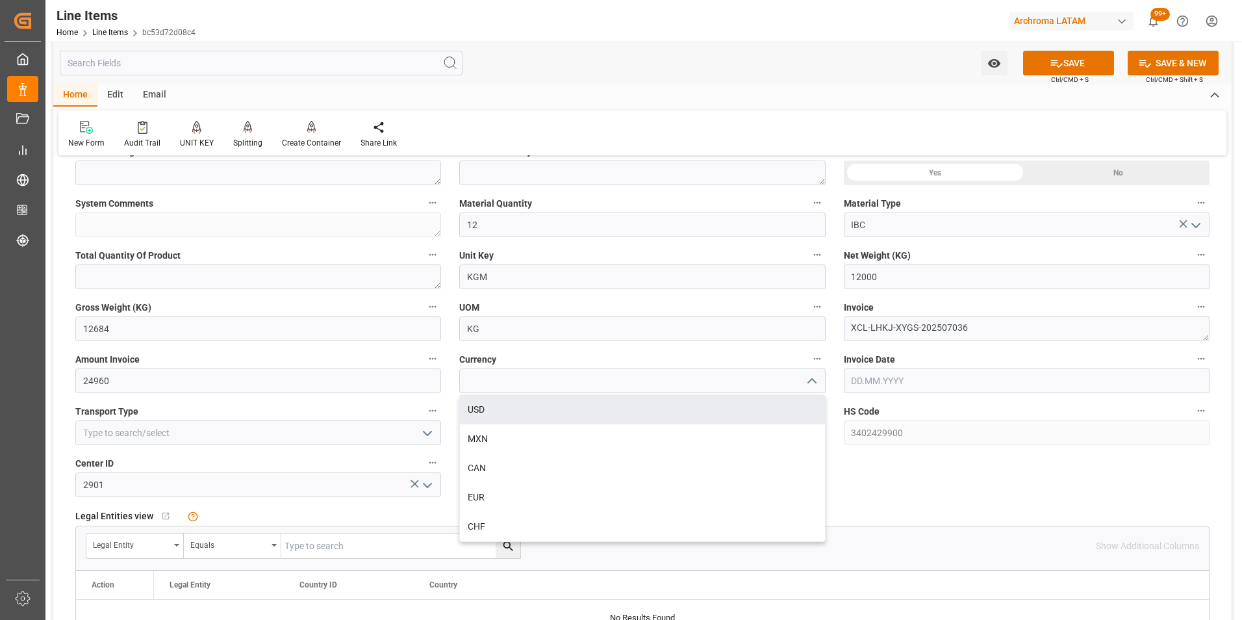
click at [529, 412] on div "USD" at bounding box center [642, 409] width 364 height 29
type input "USD"
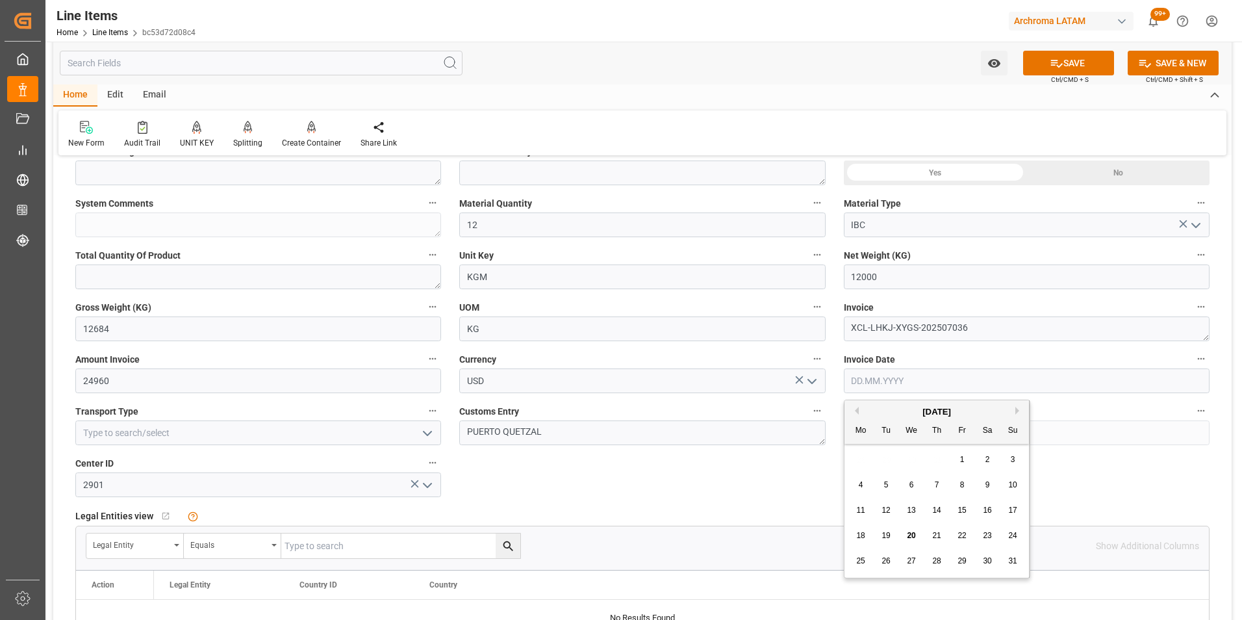
click at [880, 383] on input "text" at bounding box center [1027, 380] width 366 height 25
click at [854, 450] on div "28 29 30 31 1 2 3" at bounding box center [936, 459] width 177 height 25
click at [889, 481] on div "5" at bounding box center [886, 485] width 16 height 16
type input "[DATE]"
drag, startPoint x: 416, startPoint y: 430, endPoint x: 409, endPoint y: 430, distance: 7.1
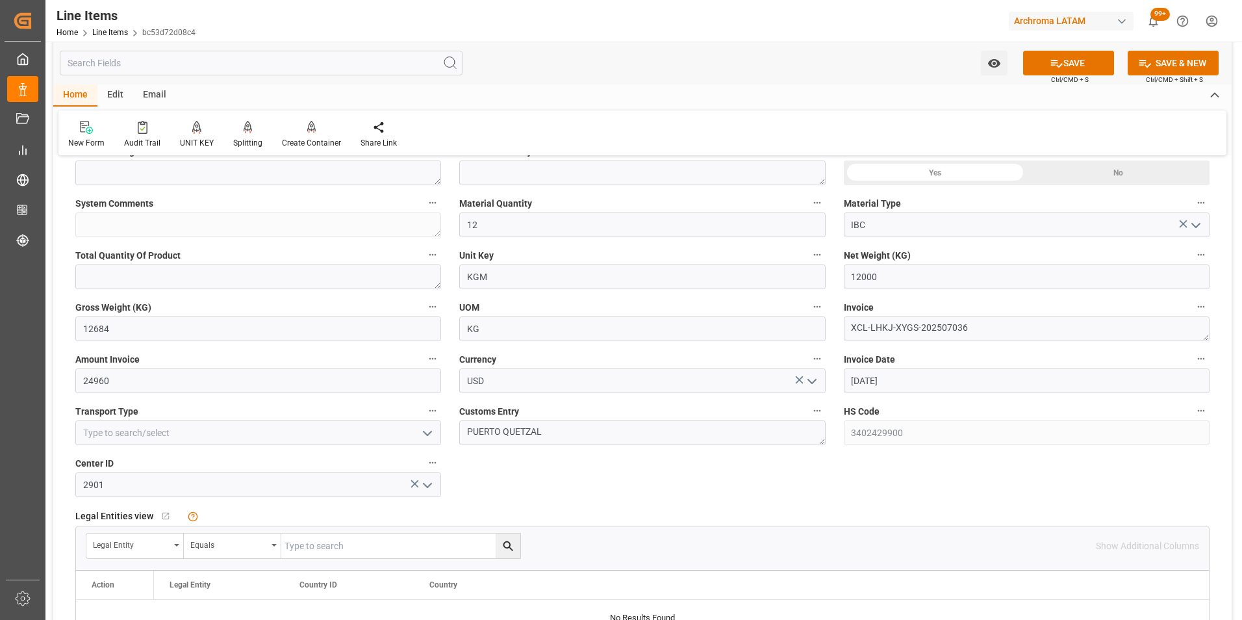
click at [417, 430] on button "open menu" at bounding box center [426, 433] width 19 height 20
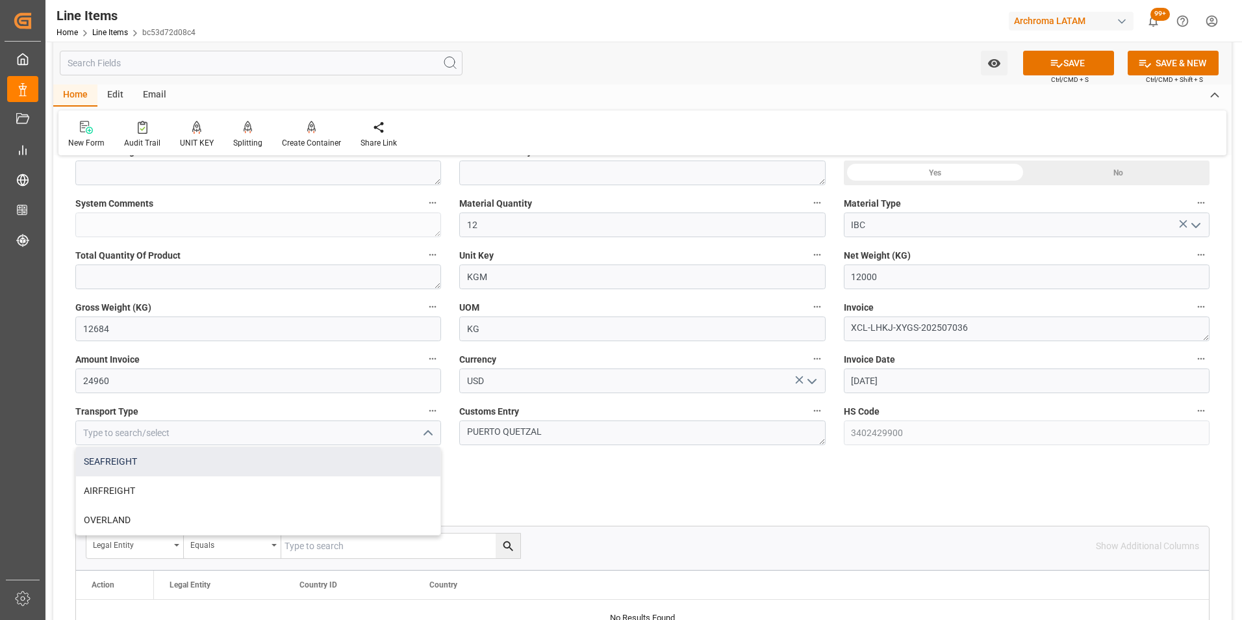
click at [356, 457] on div "SEAFREIGHT" at bounding box center [258, 461] width 364 height 29
type input "SEAFREIGHT"
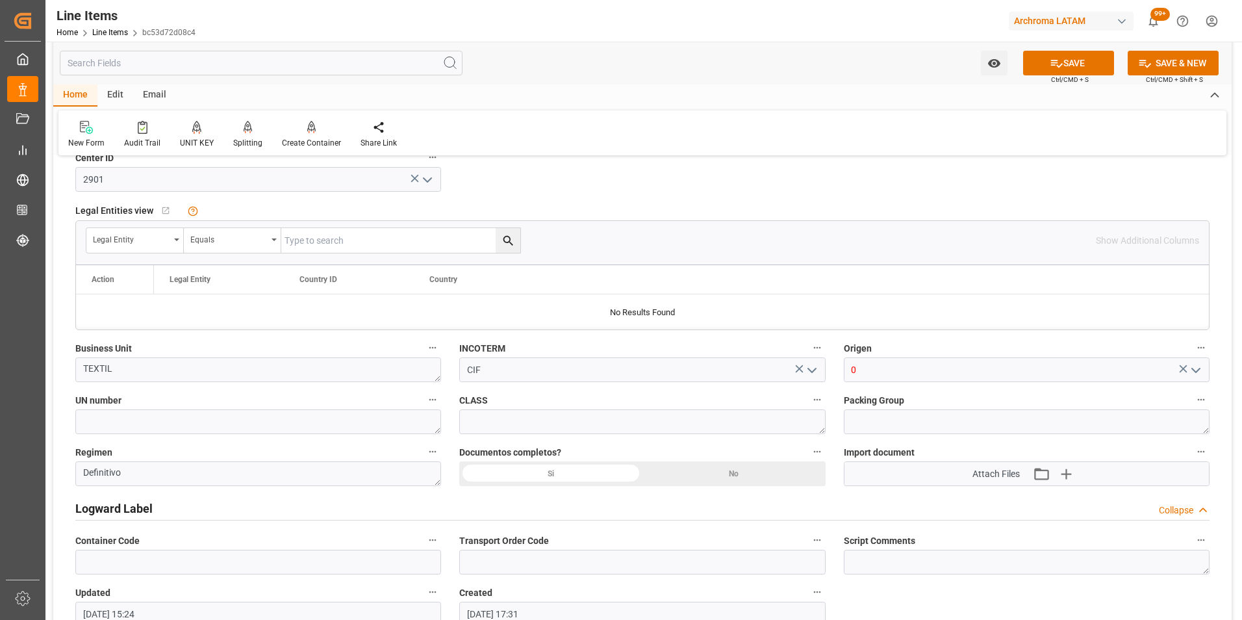
scroll to position [779, 0]
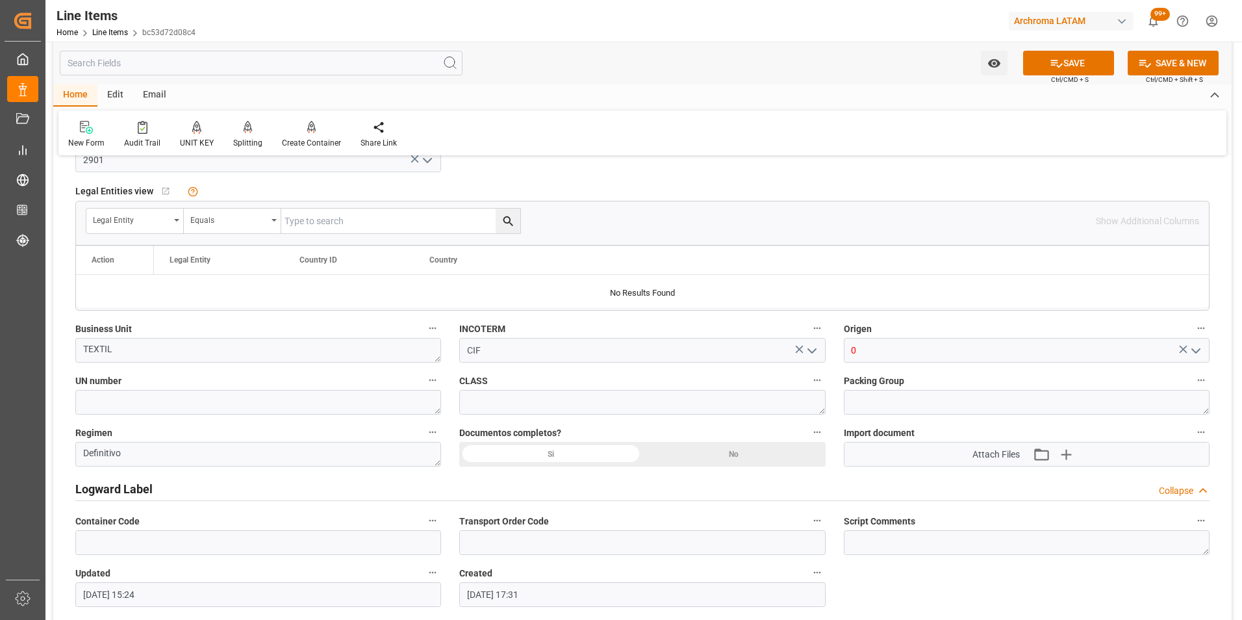
drag, startPoint x: 857, startPoint y: 355, endPoint x: 824, endPoint y: 357, distance: 33.2
click at [824, 357] on div "Status IN PROCESS General Overview Collapse Purchase Order Number * 4504648000 …" at bounding box center [642, 23] width 1178 height 1273
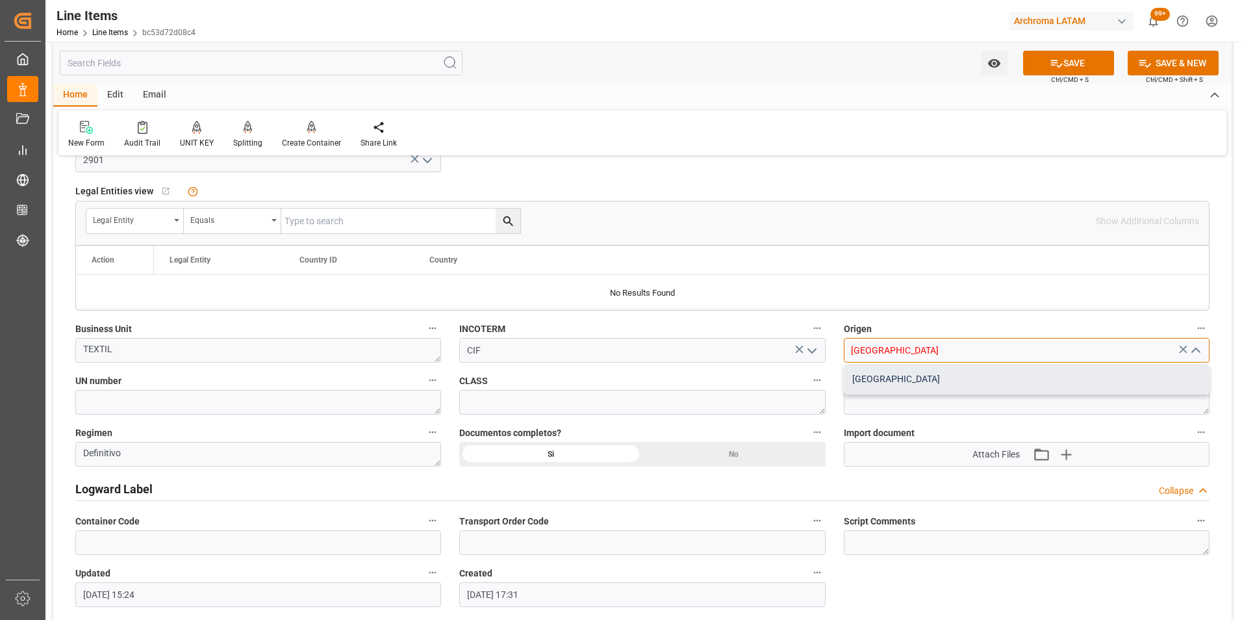
click at [876, 383] on div "[GEOGRAPHIC_DATA]" at bounding box center [1026, 378] width 364 height 29
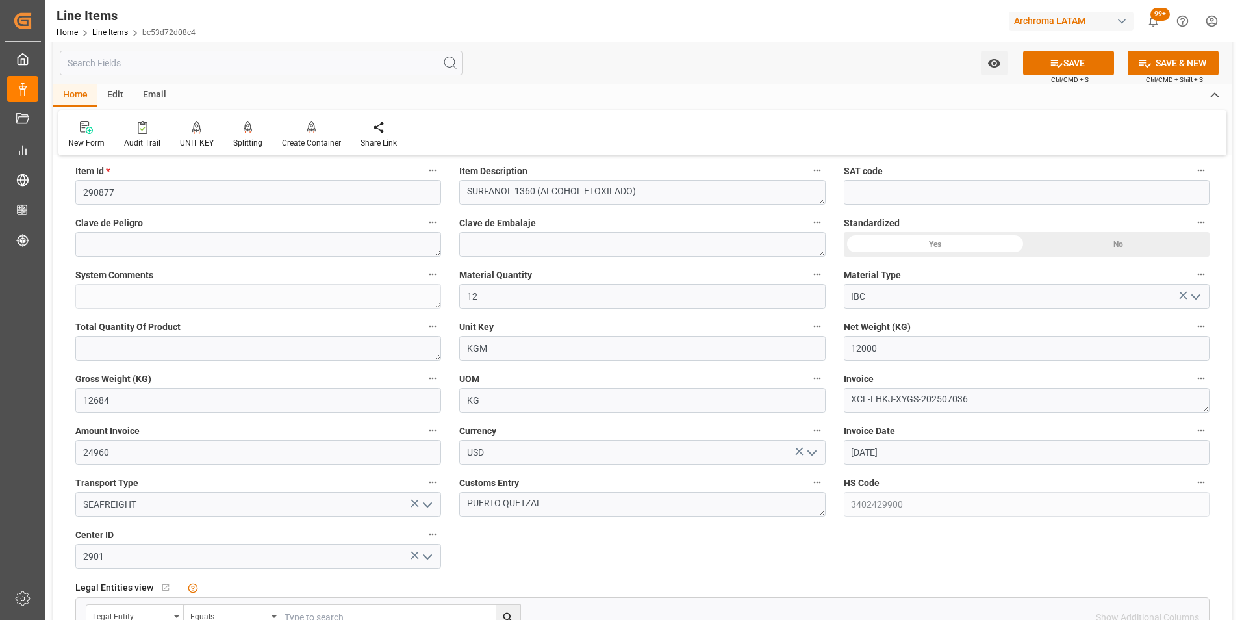
scroll to position [455, 0]
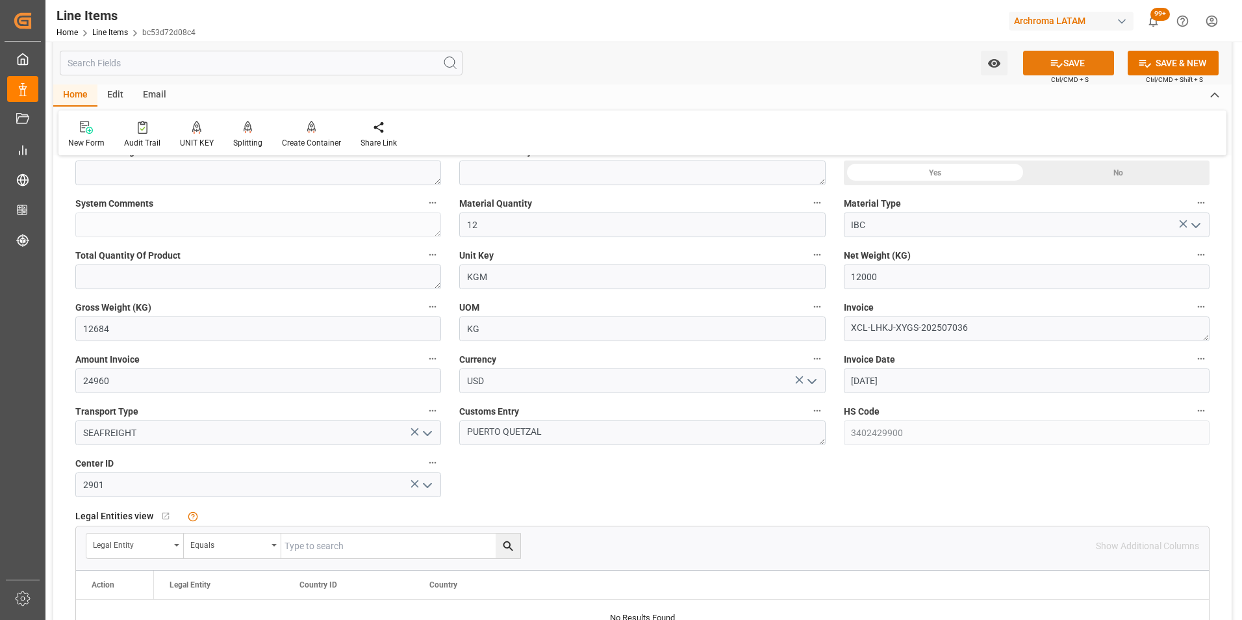
type input "[GEOGRAPHIC_DATA]"
click at [1070, 70] on button "SAVE" at bounding box center [1068, 63] width 91 height 25
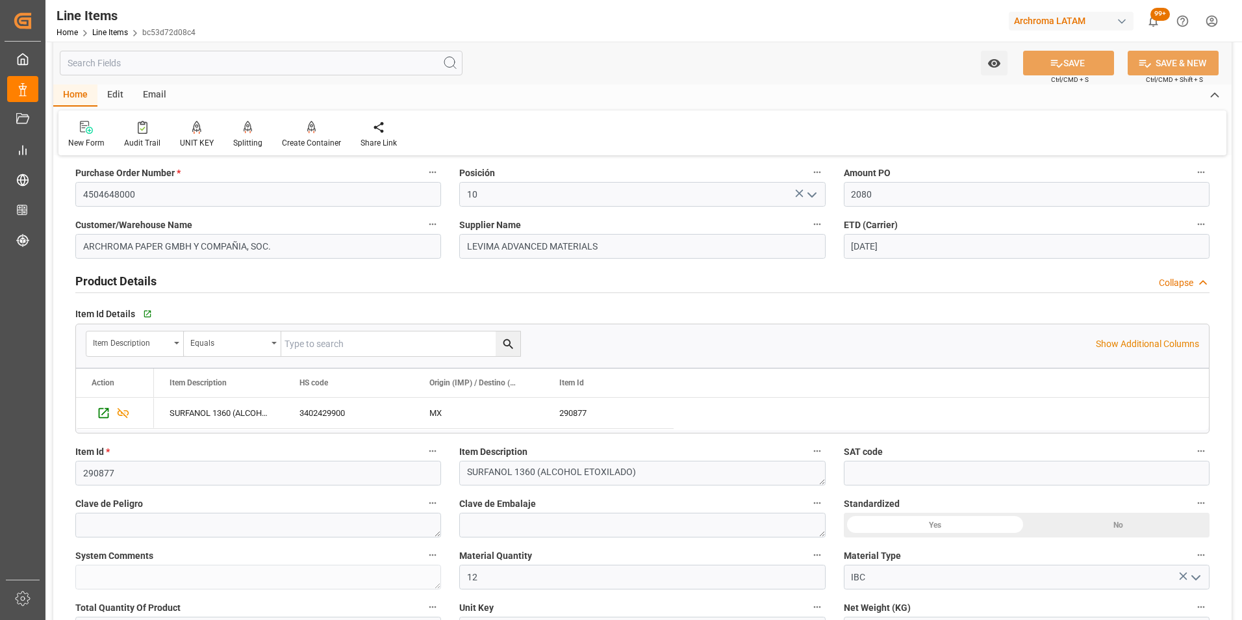
scroll to position [0, 0]
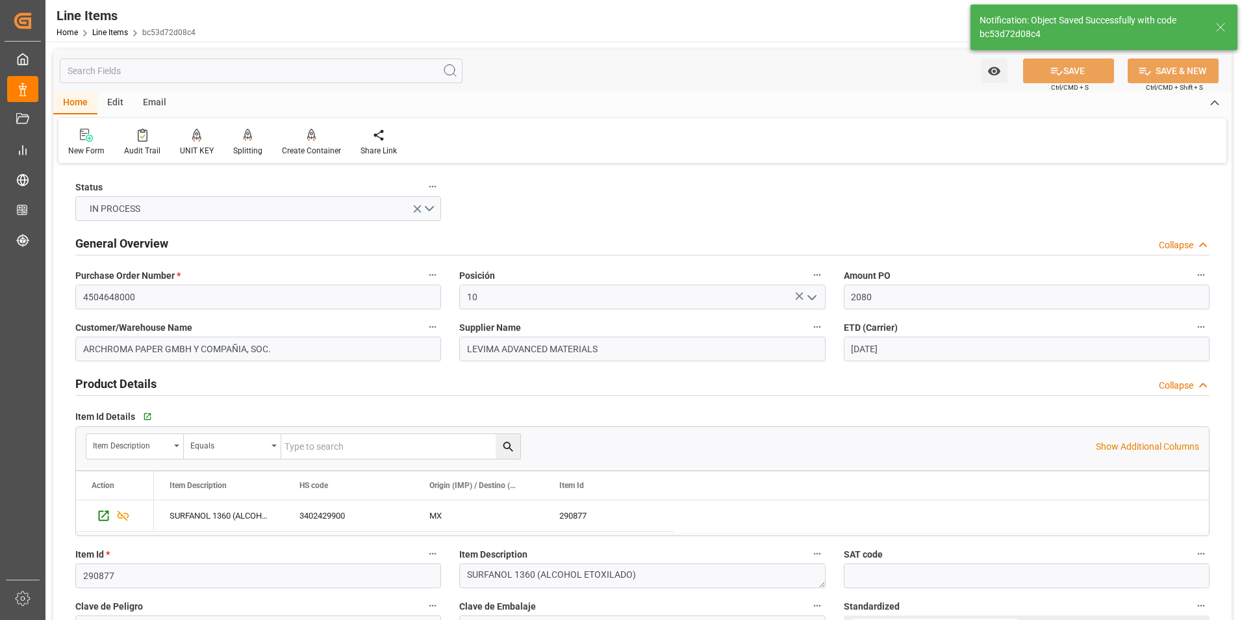
type textarea "12 IBC"
type input "[DATE] 15:27"
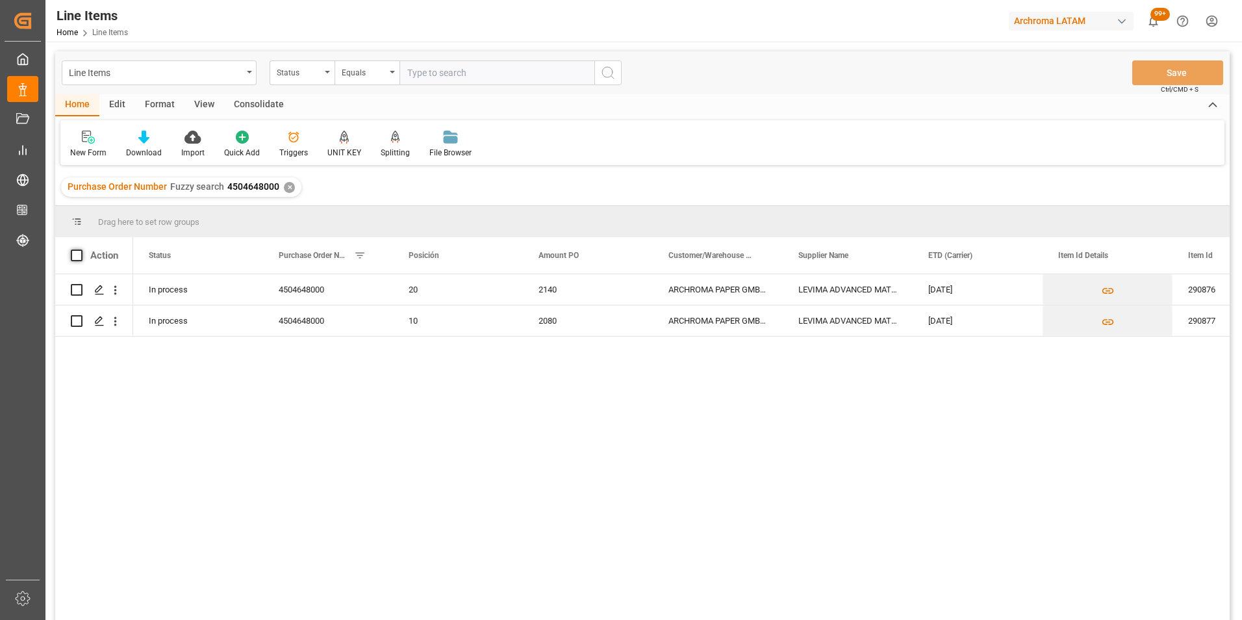
click at [75, 255] on span at bounding box center [77, 255] width 12 height 12
click at [81, 249] on input "checkbox" at bounding box center [81, 249] width 0 height 0
checkbox input "true"
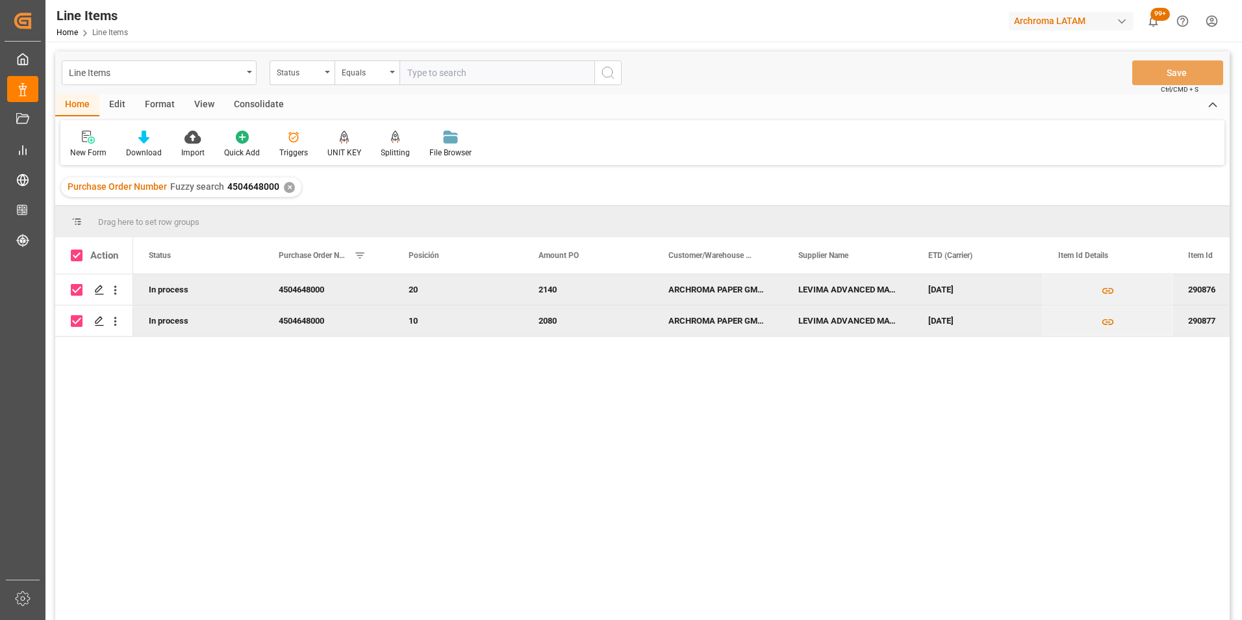
click at [269, 107] on div "Consolidate" at bounding box center [259, 105] width 70 height 22
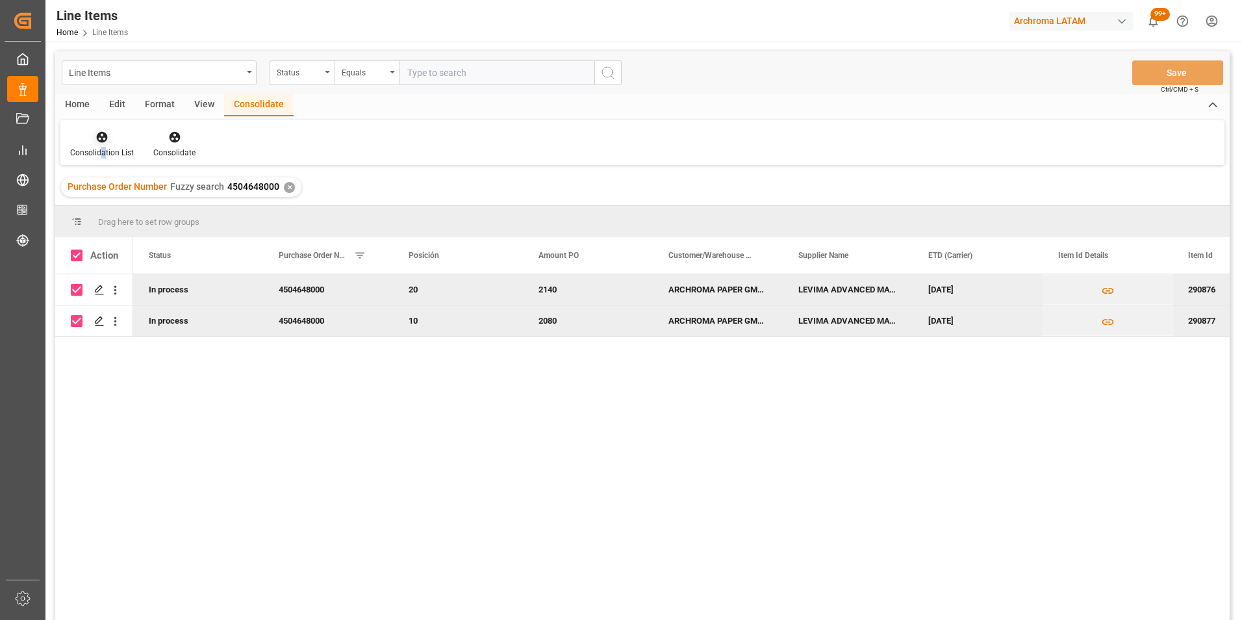
click at [103, 155] on div "Consolidation List" at bounding box center [102, 153] width 64 height 12
click at [127, 179] on div "Line Items Status Equals Save Ctrl/CMD + S Home Edit Format View Consolidate Co…" at bounding box center [642, 352] width 1174 height 603
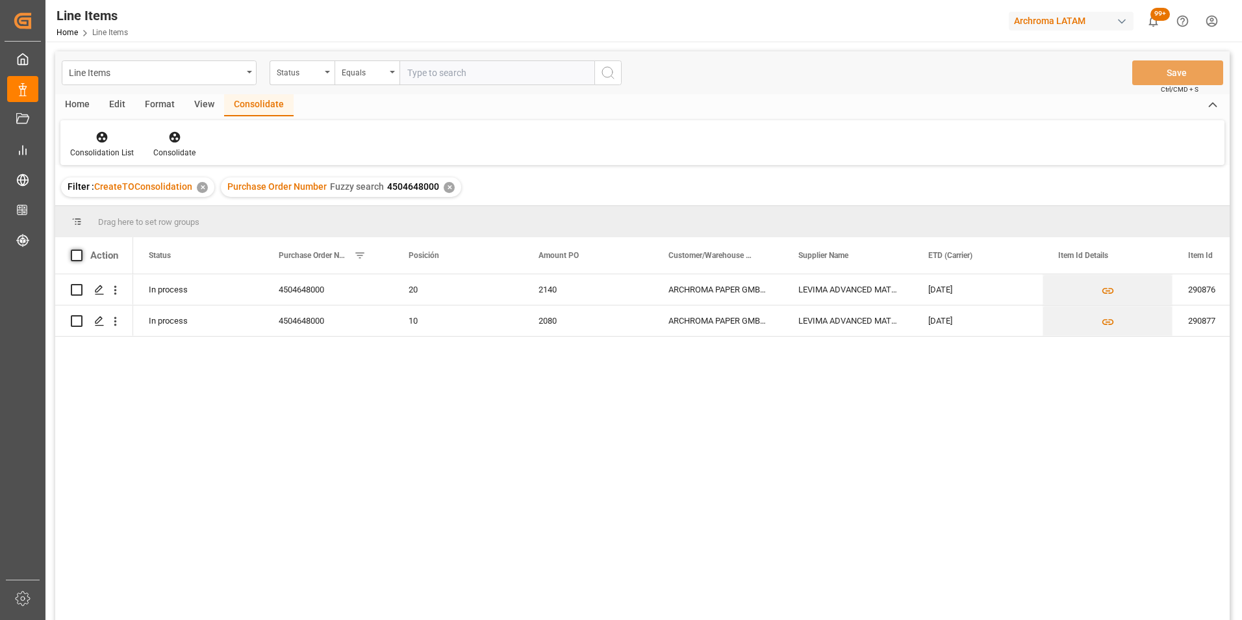
click at [75, 256] on span at bounding box center [77, 255] width 12 height 12
click at [81, 249] on input "checkbox" at bounding box center [81, 249] width 0 height 0
checkbox input "true"
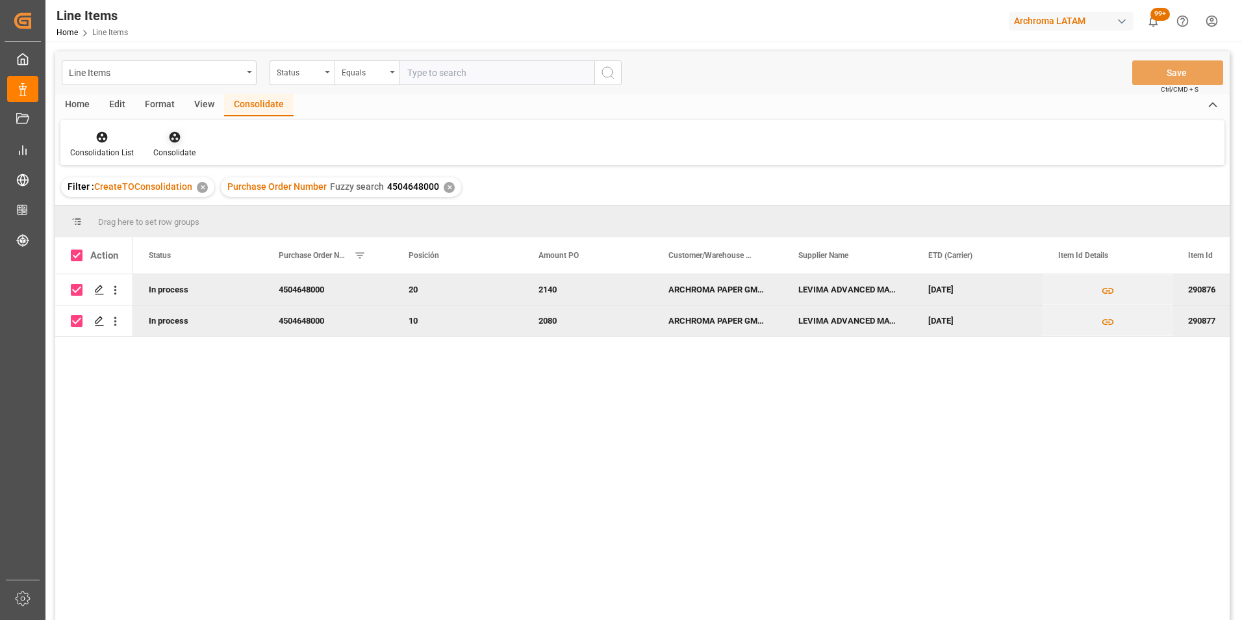
click at [177, 142] on icon at bounding box center [174, 137] width 13 height 13
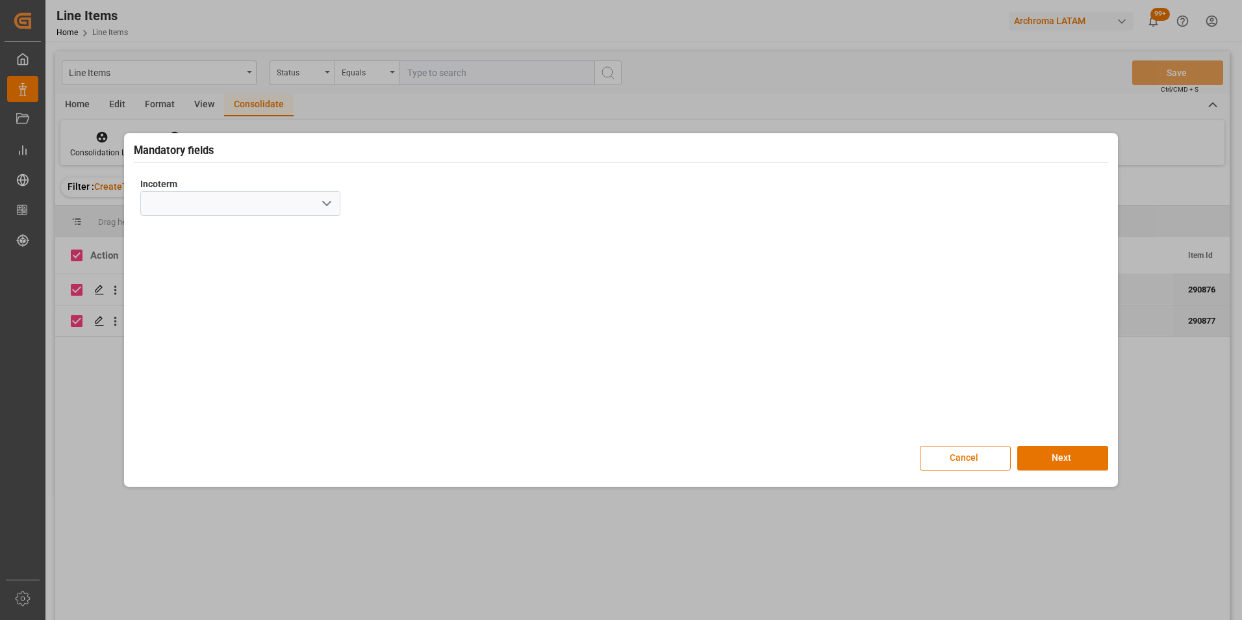
click at [320, 199] on icon "open menu" at bounding box center [327, 204] width 16 height 16
click at [189, 369] on div "CIF" at bounding box center [240, 378] width 199 height 29
type input "CIF"
click at [1059, 451] on button "Next" at bounding box center [1062, 458] width 91 height 25
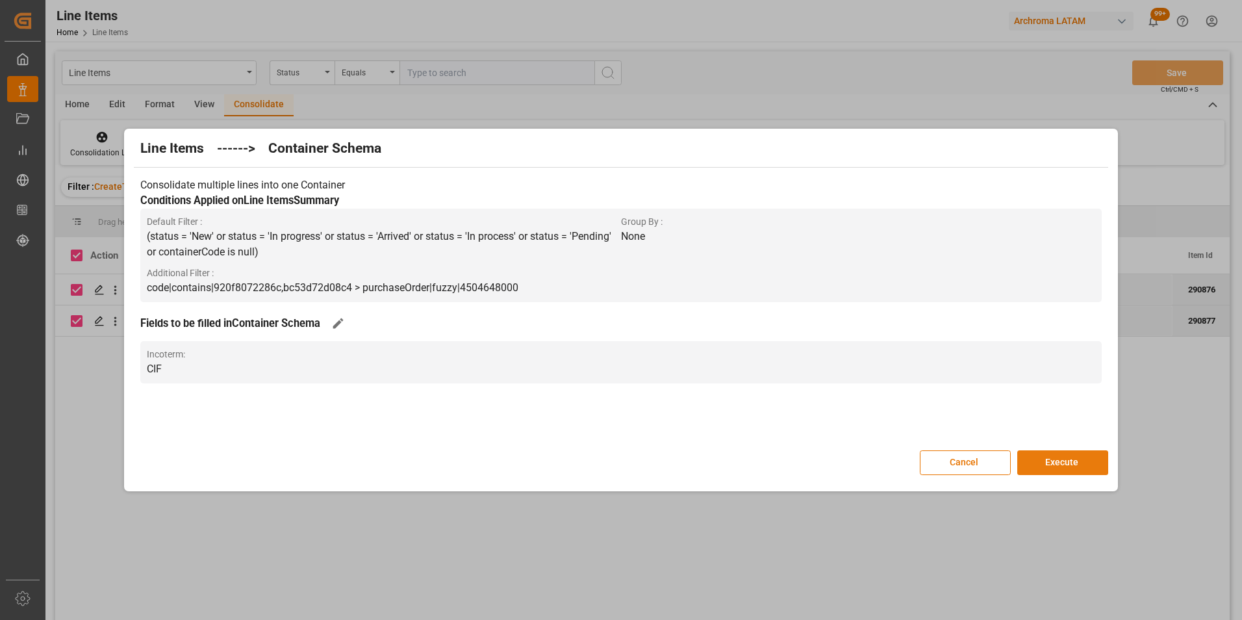
click at [1059, 457] on button "Execute" at bounding box center [1062, 462] width 91 height 25
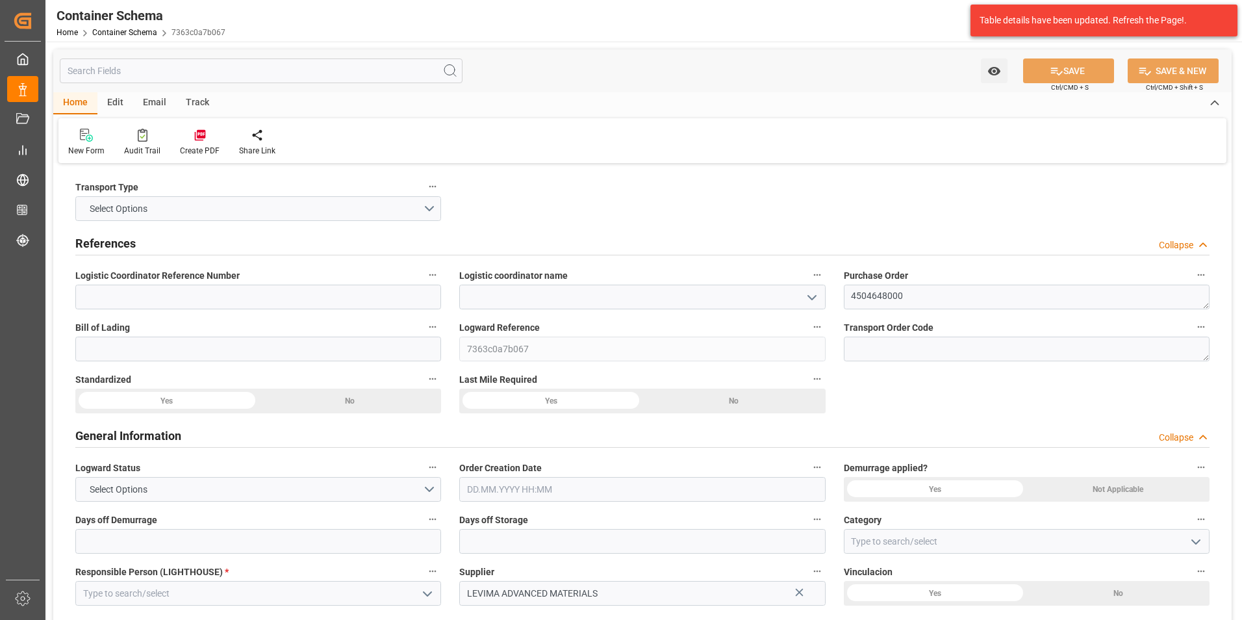
type input "0"
type input "2"
type input "20"
type input "19600"
type input "20740"
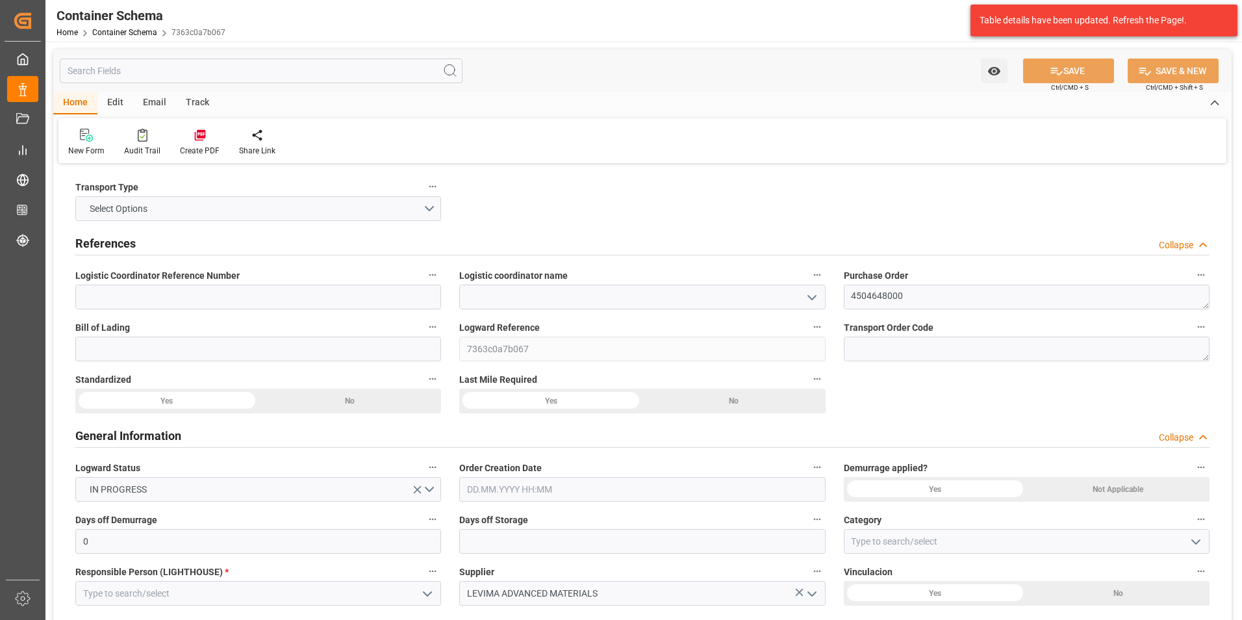
click at [809, 298] on icon "open menu" at bounding box center [812, 298] width 16 height 16
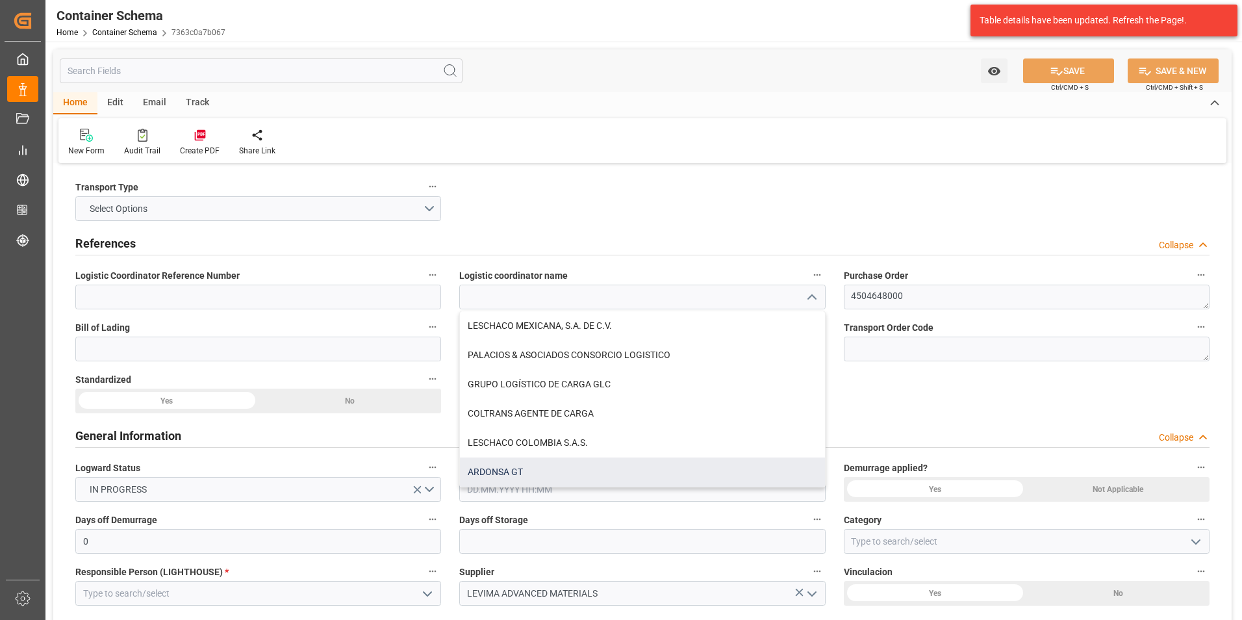
click at [522, 470] on div "ARDONSA GT" at bounding box center [642, 471] width 364 height 29
type input "ARDONSA GT"
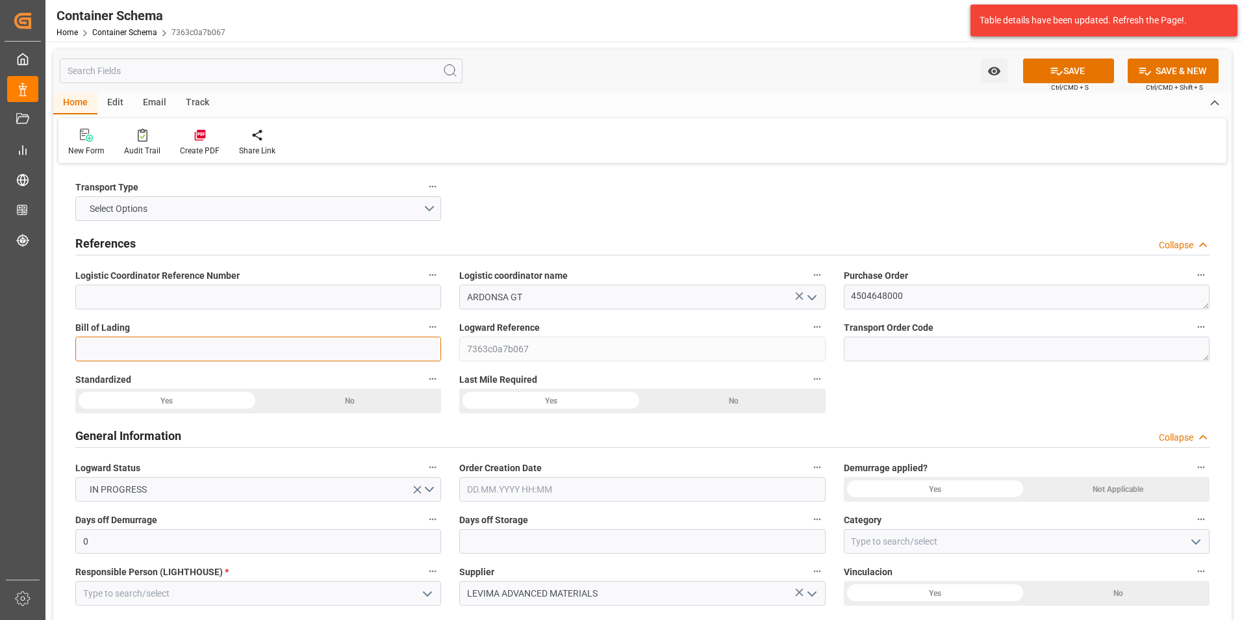
click at [287, 350] on input at bounding box center [258, 348] width 366 height 25
click at [299, 349] on input at bounding box center [258, 348] width 366 height 25
paste input "YMJAC240082803"
type input "YMJAC240082803"
click at [535, 485] on input "text" at bounding box center [642, 489] width 366 height 25
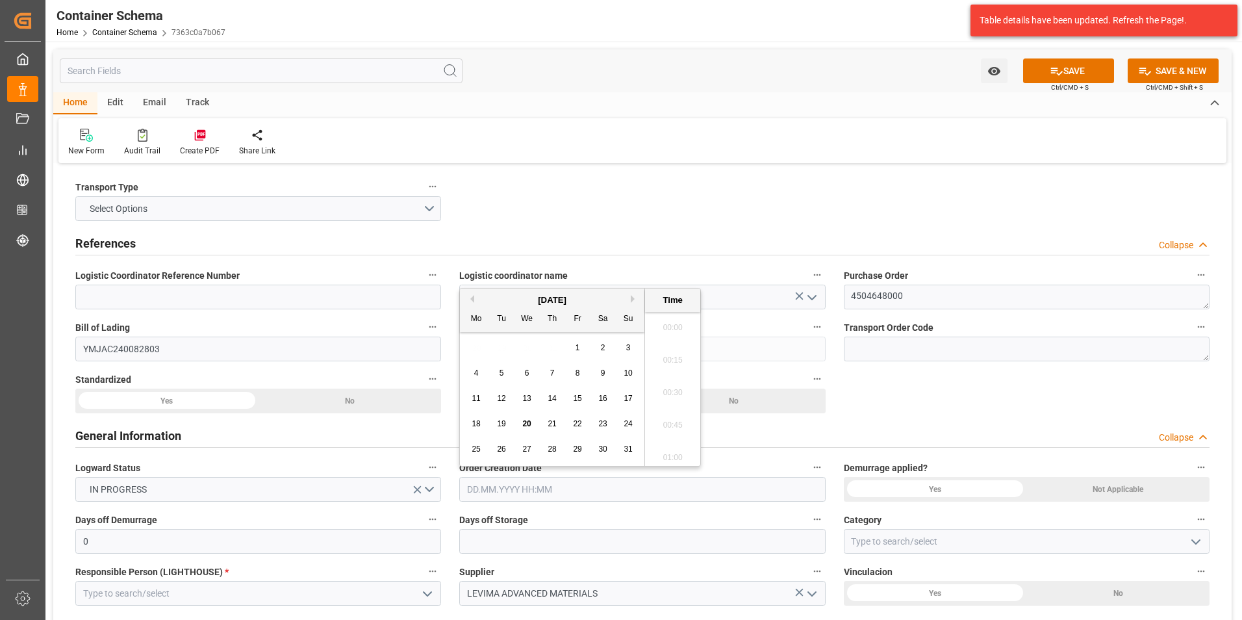
scroll to position [1271, 0]
drag, startPoint x: 470, startPoint y: 344, endPoint x: 475, endPoint y: 350, distance: 7.8
click at [470, 344] on div "28 29 30 31 1 2 3" at bounding box center [552, 347] width 177 height 25
click at [529, 421] on span "20" at bounding box center [526, 423] width 8 height 9
click at [676, 419] on li "10:30" at bounding box center [672, 421] width 55 height 32
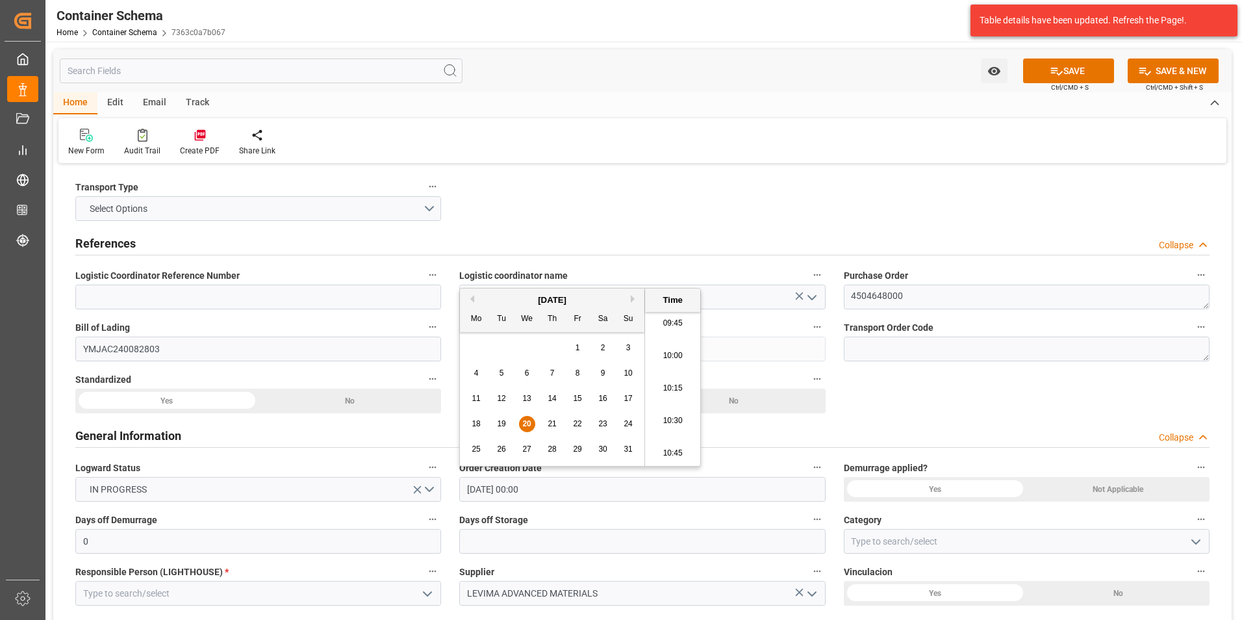
type input "[DATE] 10:30"
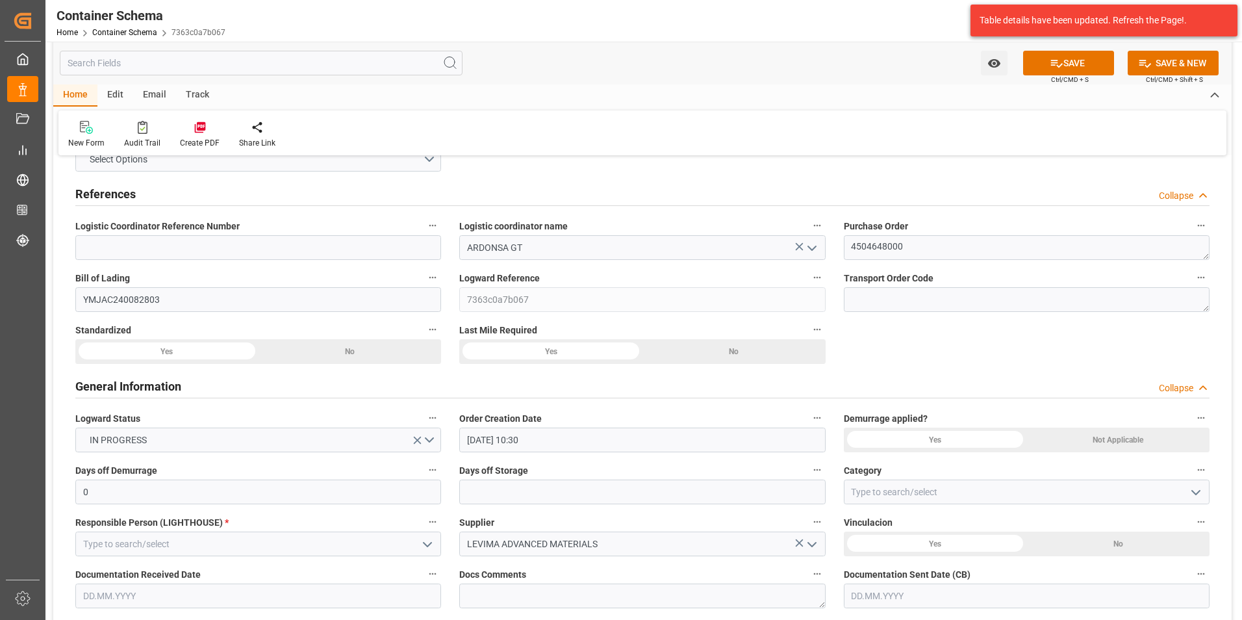
scroll to position [130, 0]
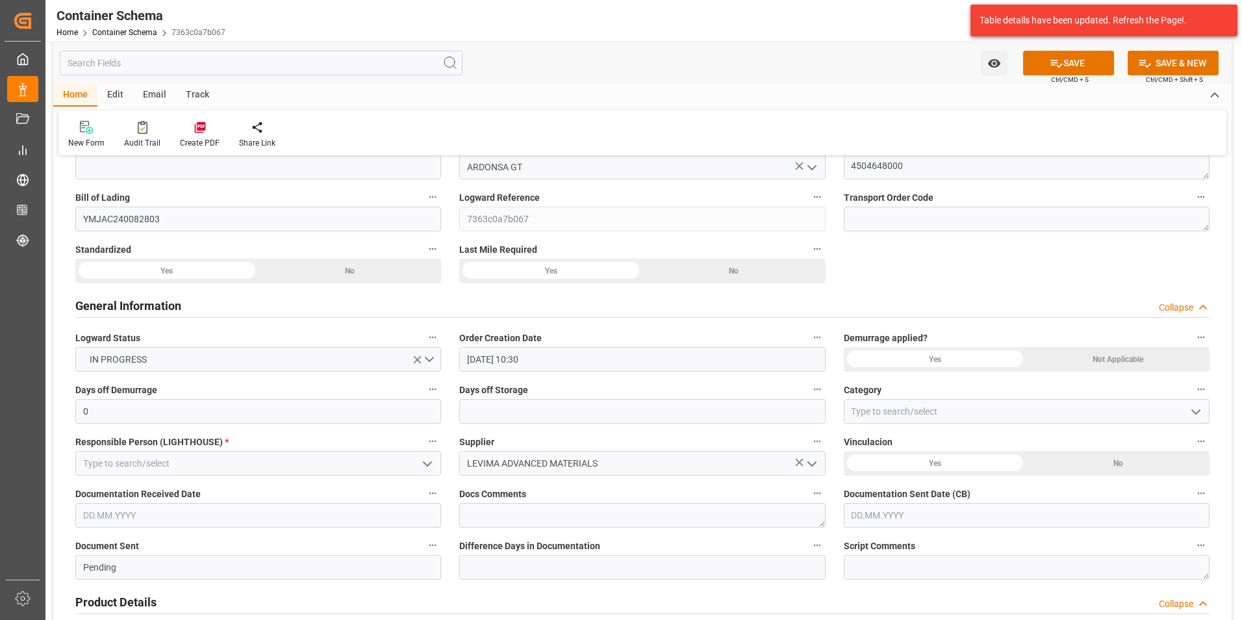
click at [1191, 411] on icon "open menu" at bounding box center [1196, 412] width 16 height 16
click at [1053, 470] on div "On time" at bounding box center [1026, 469] width 364 height 29
type input "On time"
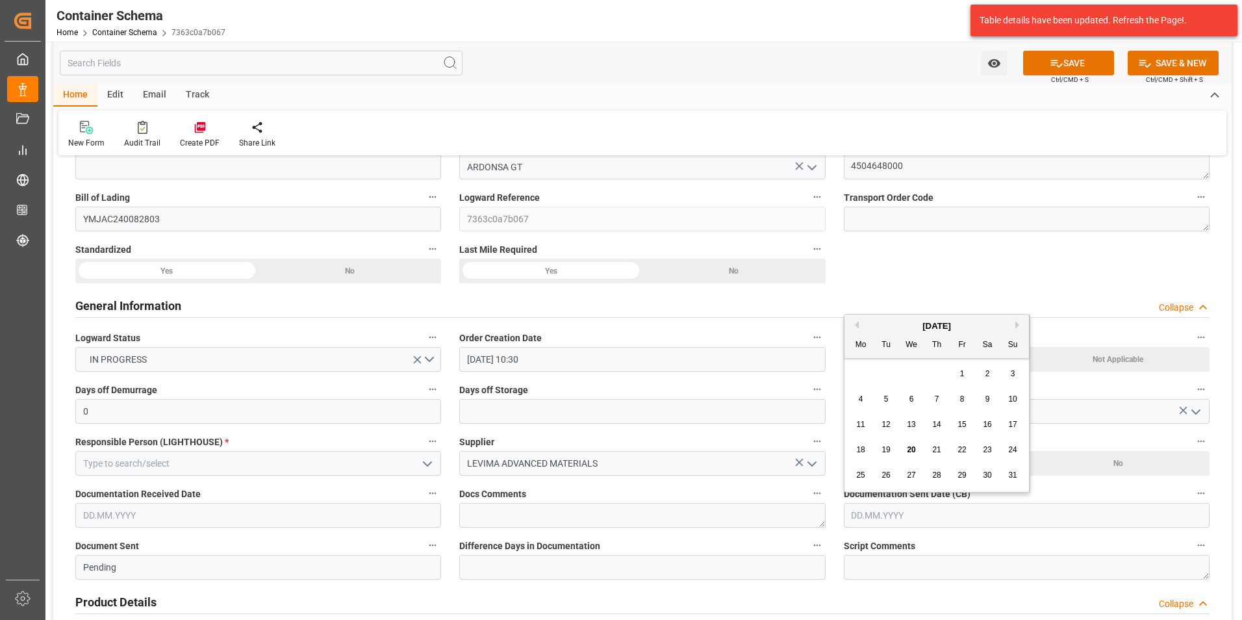
click at [917, 512] on input "text" at bounding box center [1027, 515] width 366 height 25
click at [854, 374] on div "28 29 30 31 1 2 3" at bounding box center [936, 373] width 177 height 25
click at [913, 451] on span "20" at bounding box center [911, 449] width 8 height 9
type input "[DATE]"
click at [288, 509] on input "text" at bounding box center [258, 515] width 366 height 25
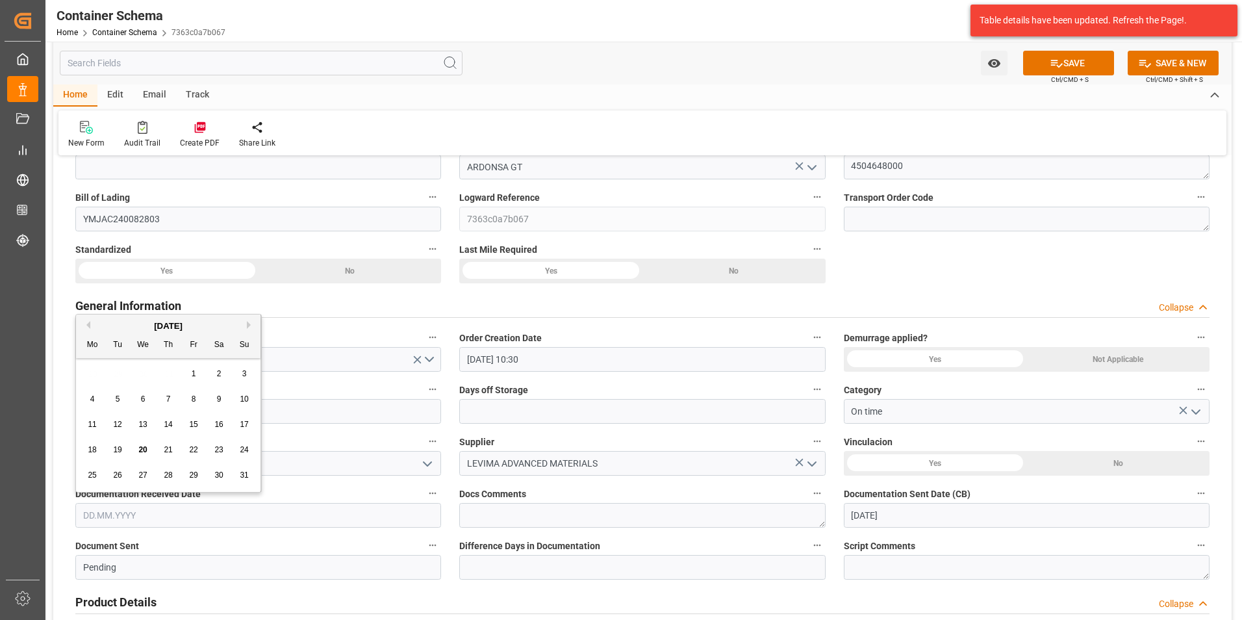
drag, startPoint x: 86, startPoint y: 364, endPoint x: 101, endPoint y: 381, distance: 21.6
click at [87, 364] on div "28 29 30 31 1 2 3" at bounding box center [168, 373] width 177 height 25
click at [144, 450] on span "20" at bounding box center [142, 449] width 8 height 9
type input "[DATE]"
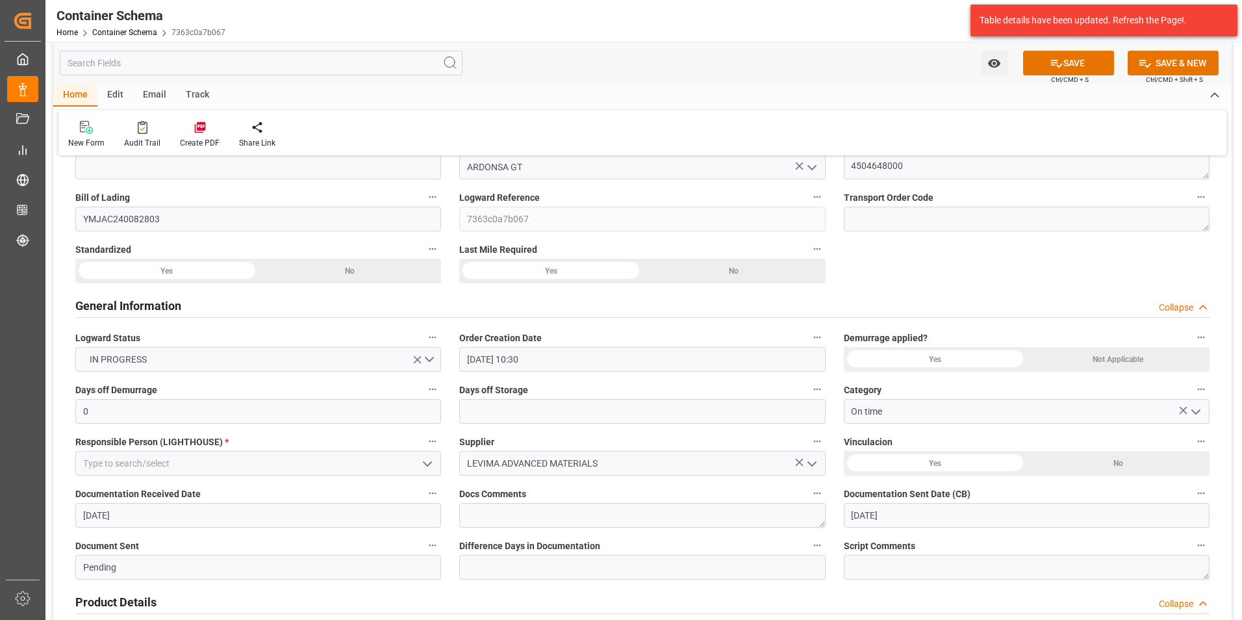
drag, startPoint x: 422, startPoint y: 463, endPoint x: 407, endPoint y: 466, distance: 15.8
click at [424, 463] on icon "open menu" at bounding box center [428, 464] width 16 height 16
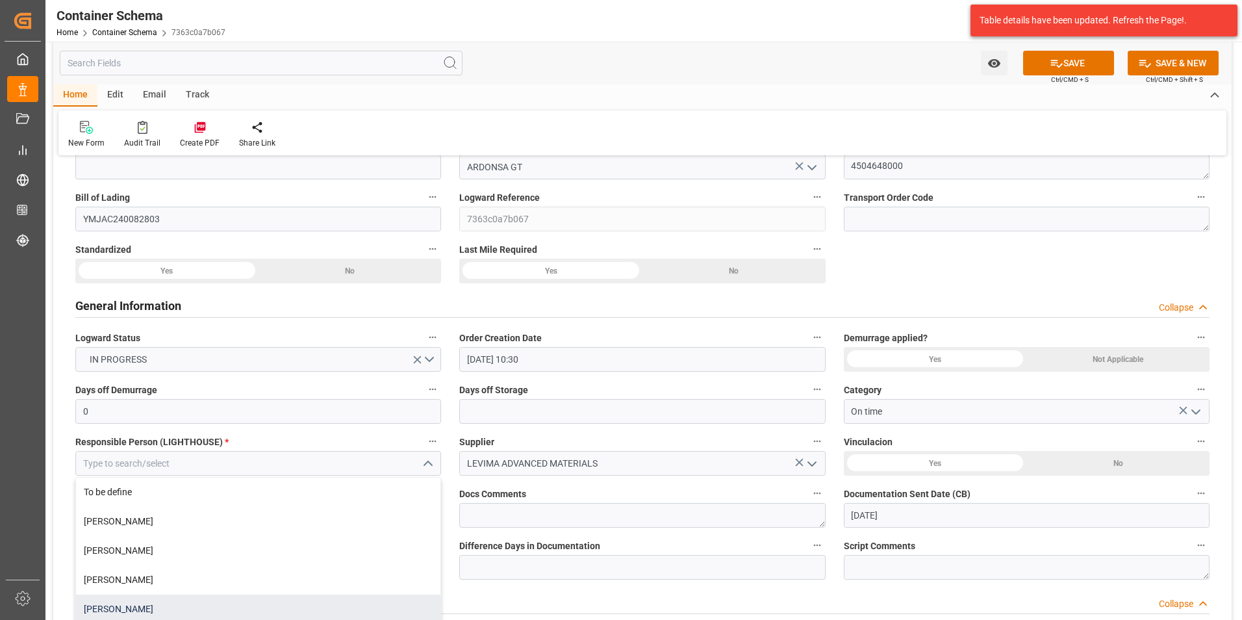
click at [296, 601] on div "[PERSON_NAME]" at bounding box center [258, 608] width 364 height 29
type input "[PERSON_NAME]"
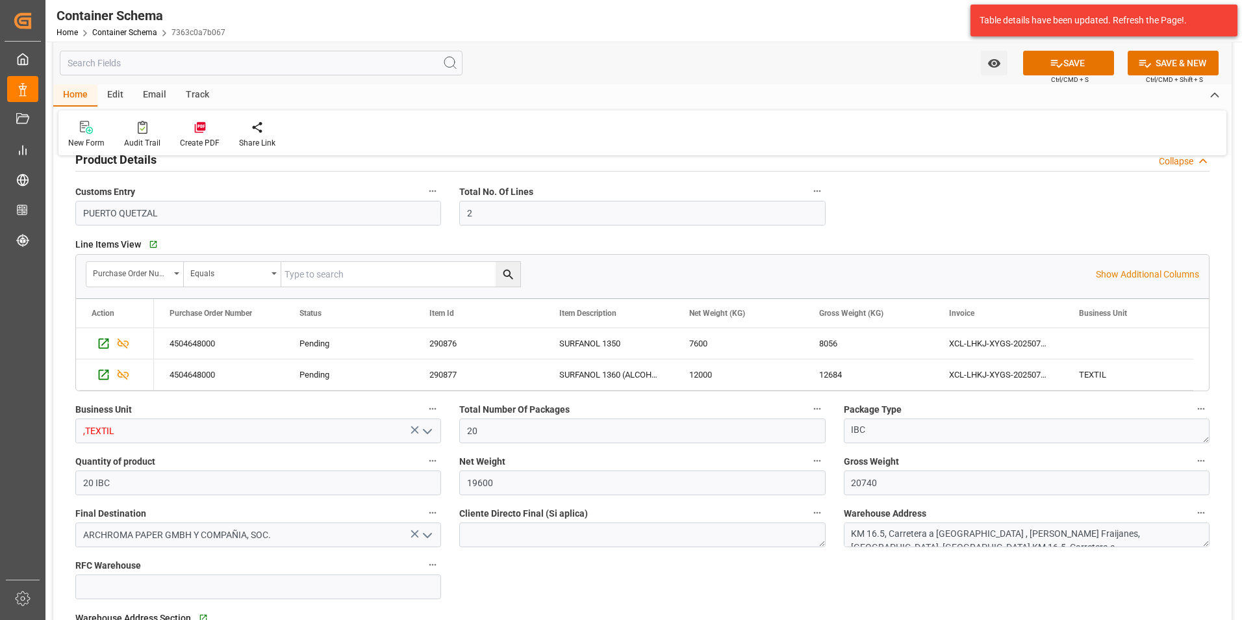
scroll to position [585, 0]
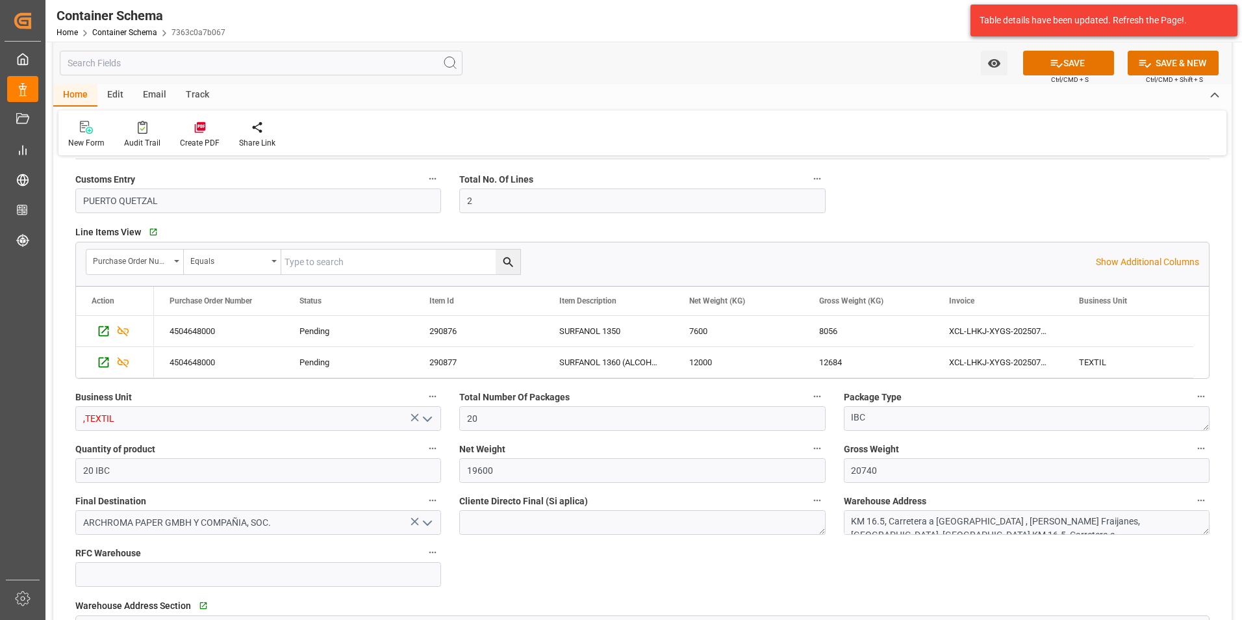
click at [429, 420] on icon "open menu" at bounding box center [428, 419] width 16 height 16
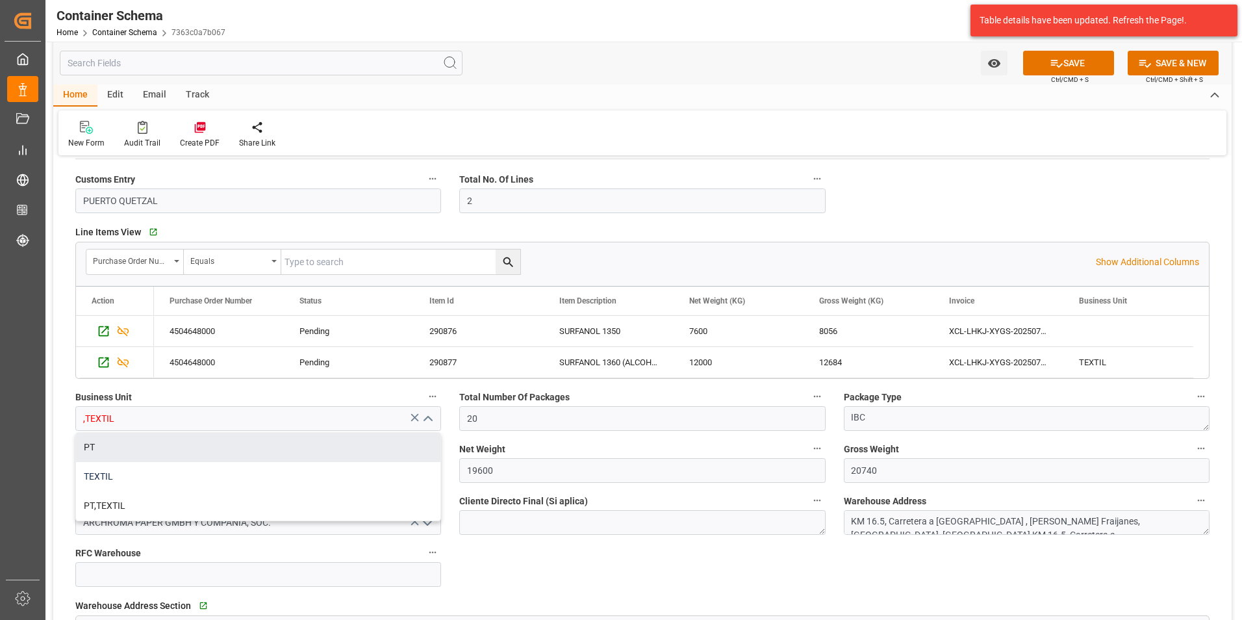
click at [255, 477] on div "TEXTIL" at bounding box center [258, 476] width 364 height 29
type input "TEXTIL"
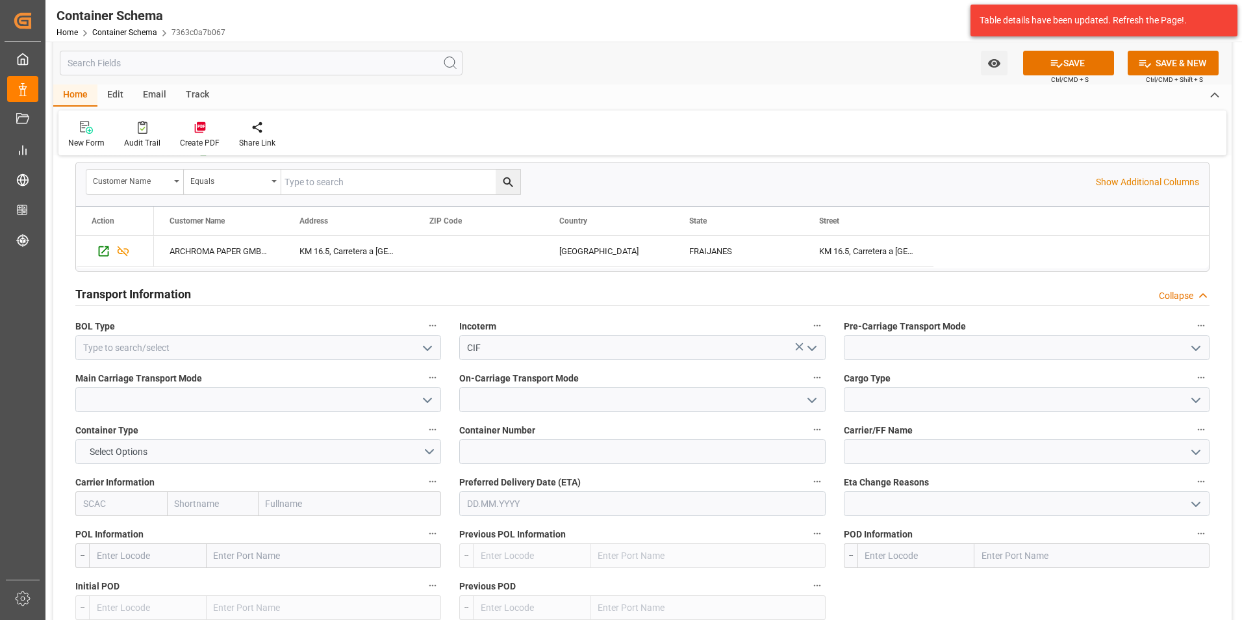
scroll to position [1039, 0]
click at [427, 348] on polyline "open menu" at bounding box center [428, 347] width 8 height 4
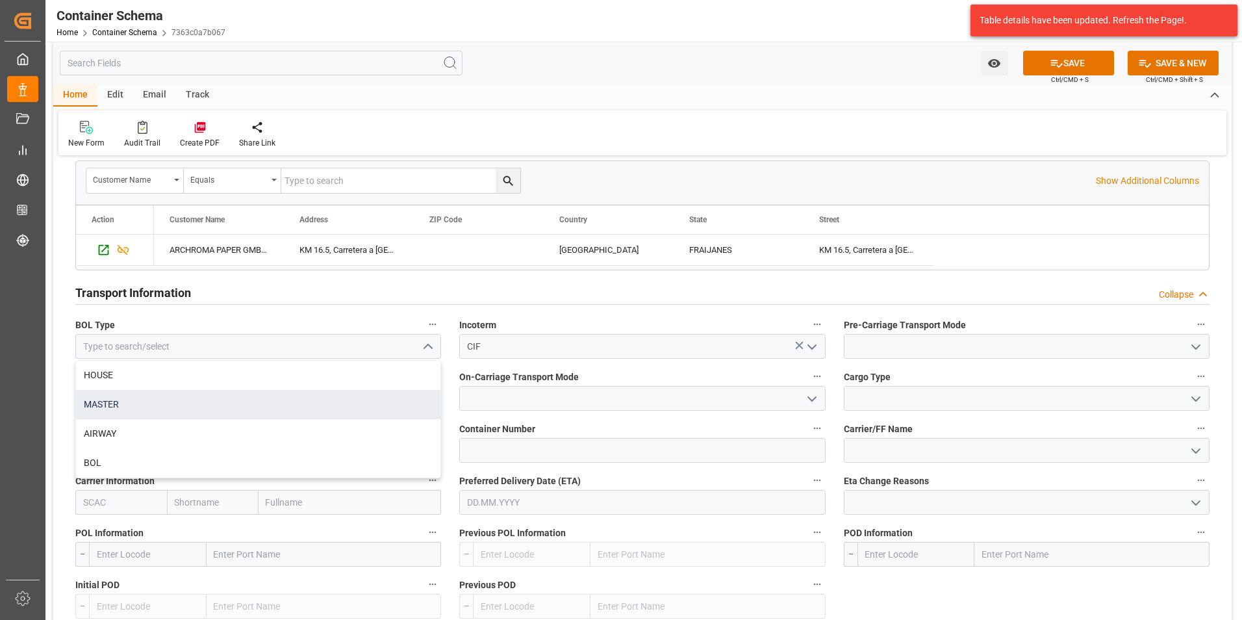
click at [338, 406] on div "MASTER" at bounding box center [258, 404] width 364 height 29
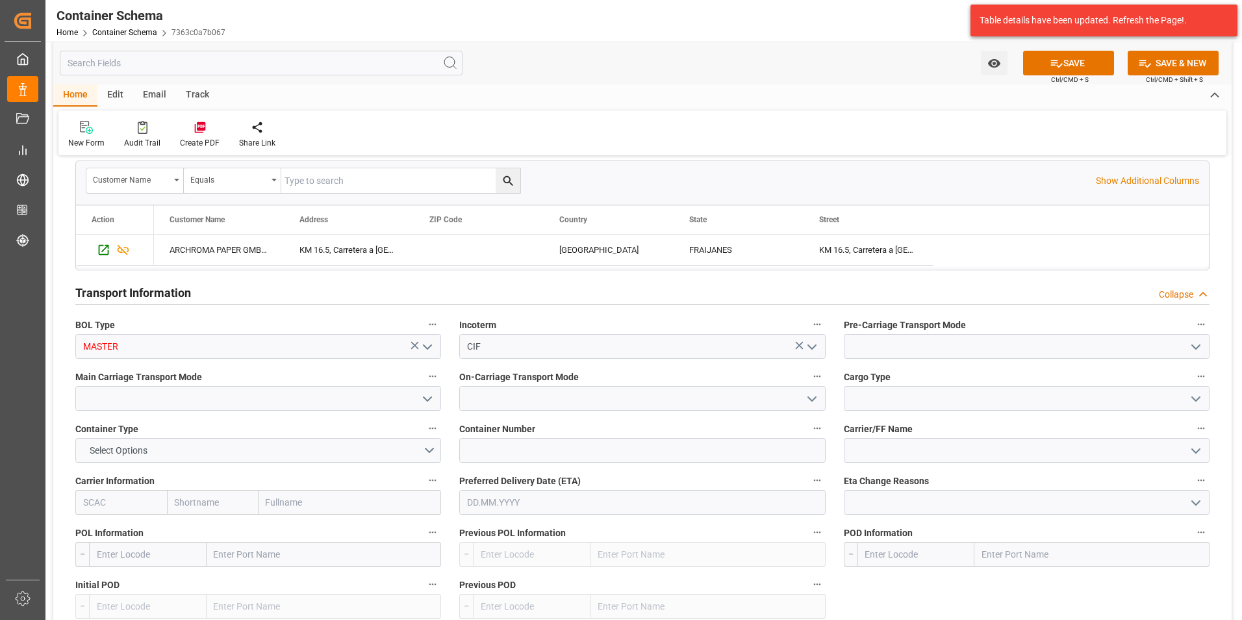
type input "MASTER"
click at [1193, 344] on icon "open menu" at bounding box center [1196, 347] width 16 height 16
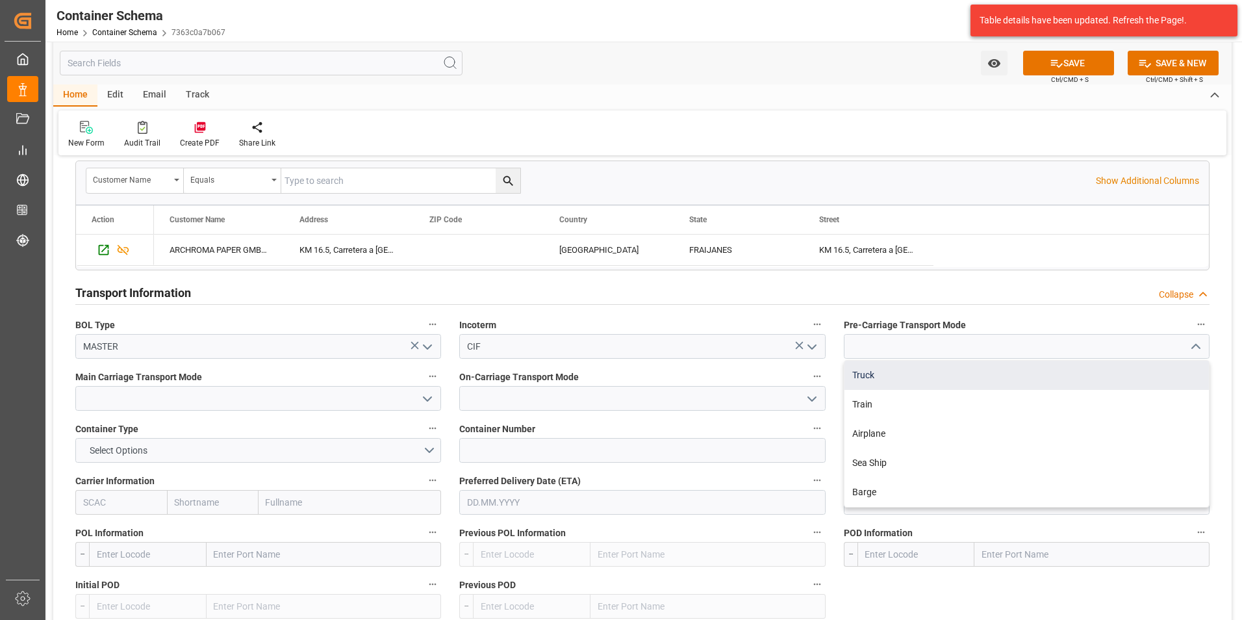
click at [1013, 383] on div "Truck" at bounding box center [1026, 374] width 364 height 29
type input "Truck"
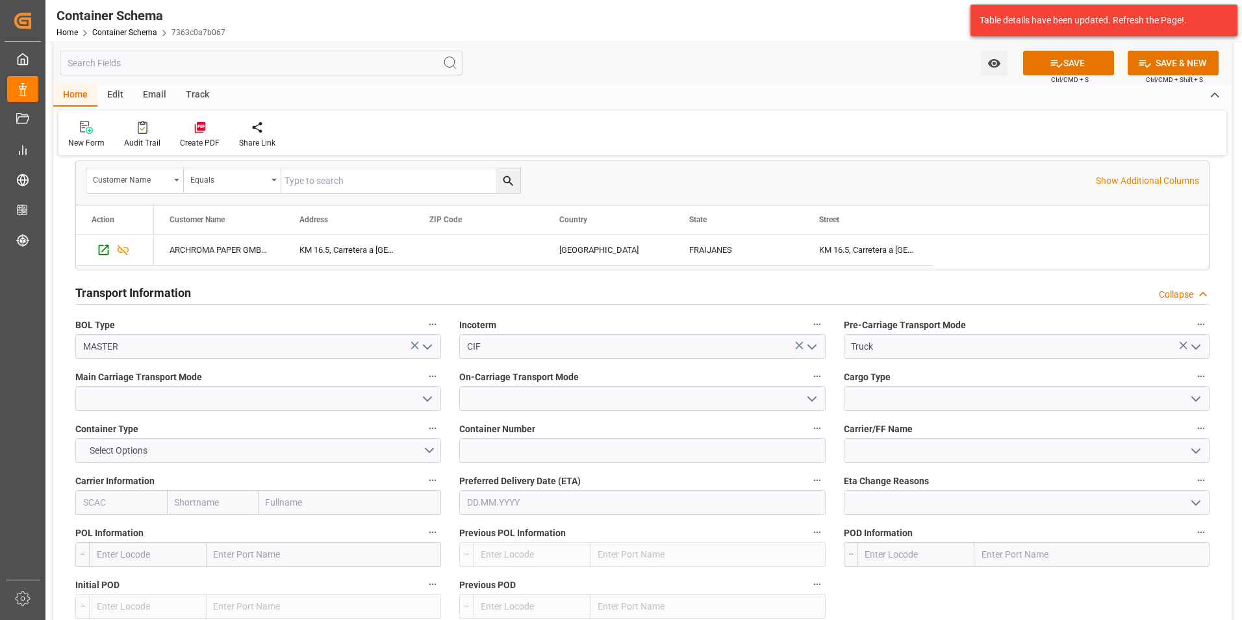
click at [427, 398] on icon "open menu" at bounding box center [428, 399] width 16 height 16
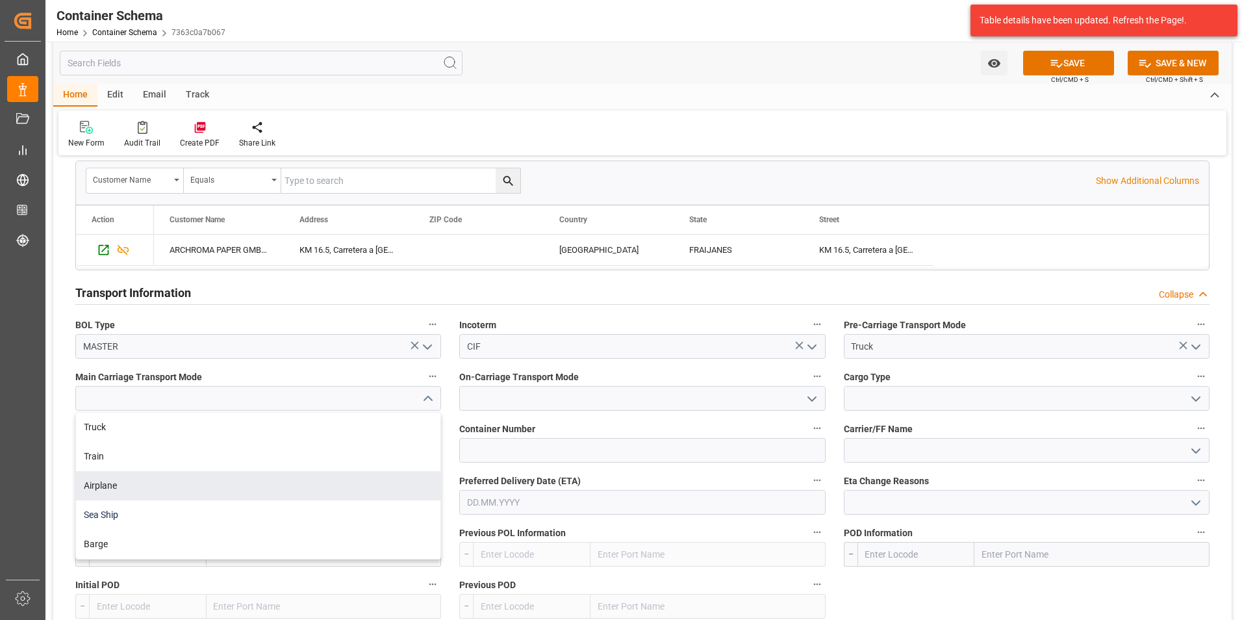
click at [334, 506] on div "Sea Ship" at bounding box center [258, 514] width 364 height 29
type input "Sea Ship"
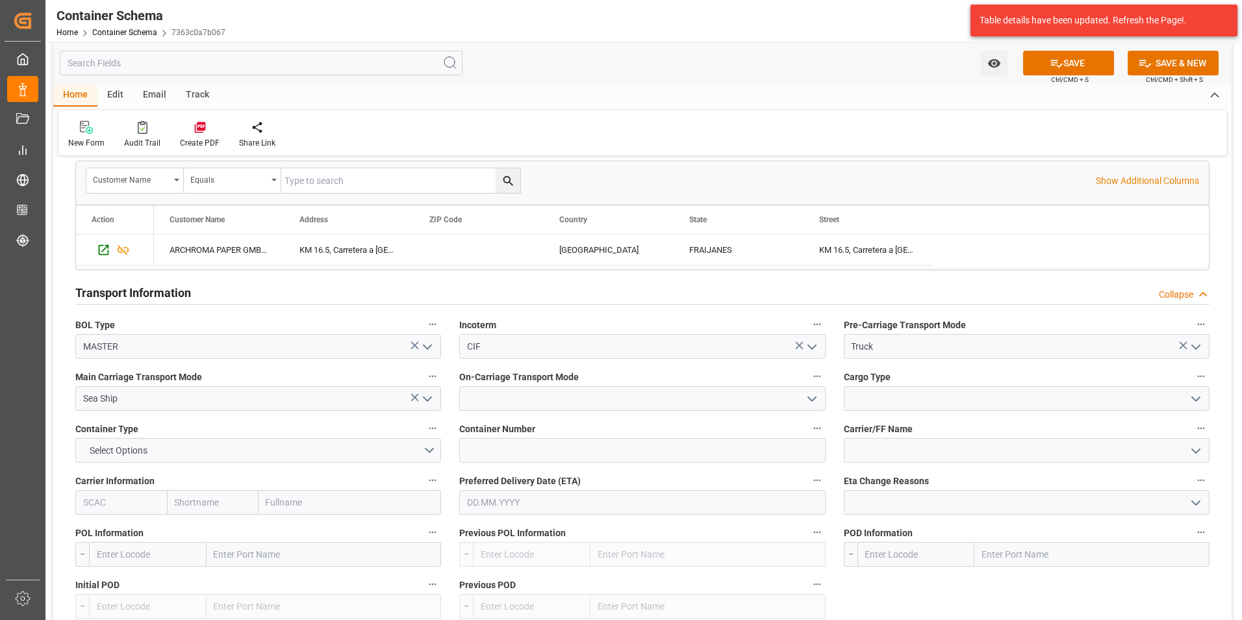
click at [816, 398] on icon "open menu" at bounding box center [812, 399] width 16 height 16
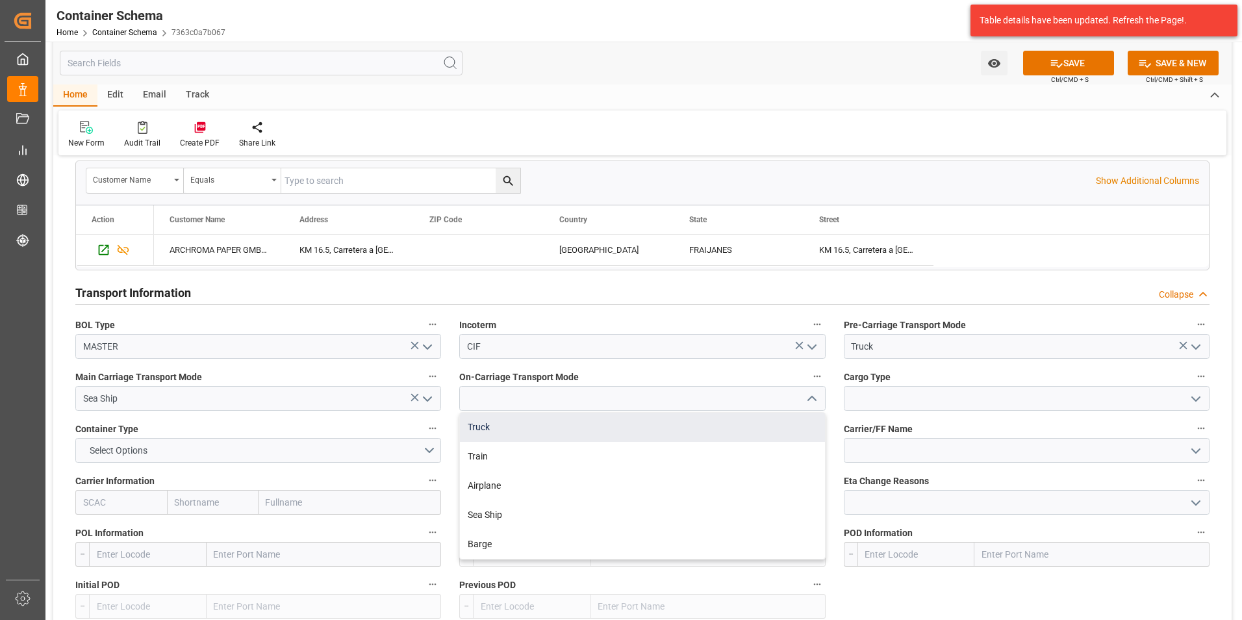
click at [759, 429] on div "Truck" at bounding box center [642, 426] width 364 height 29
type input "Truck"
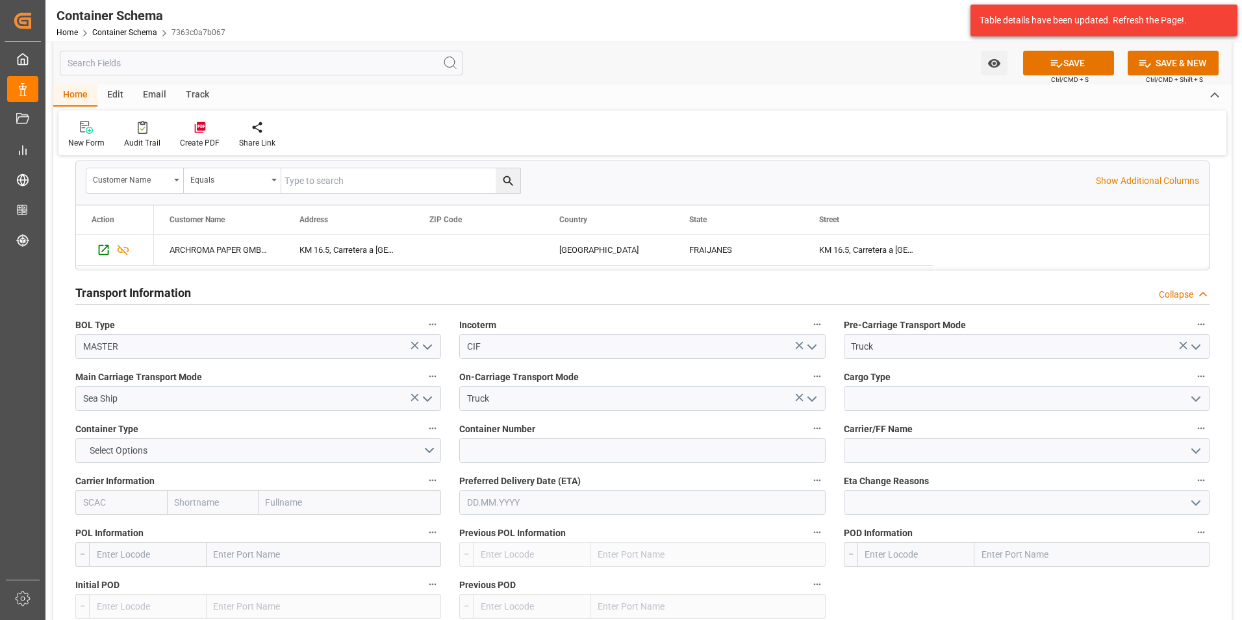
click at [1191, 402] on icon "open menu" at bounding box center [1196, 399] width 16 height 16
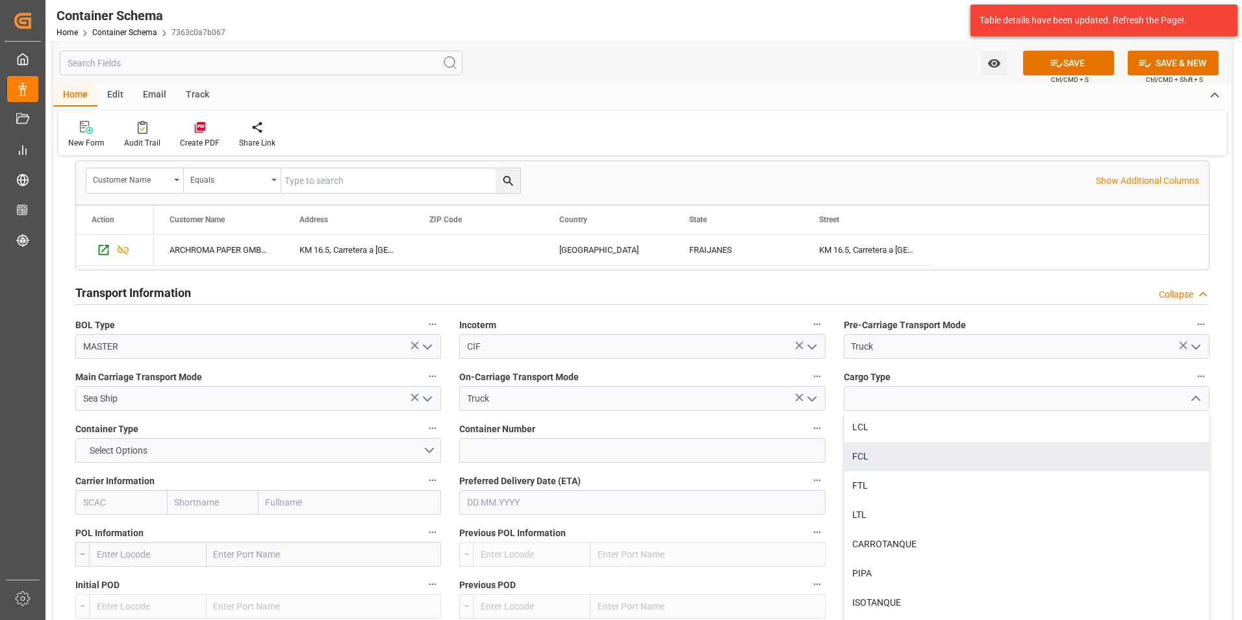
click at [1015, 453] on div "FCL" at bounding box center [1026, 456] width 364 height 29
type input "FCL"
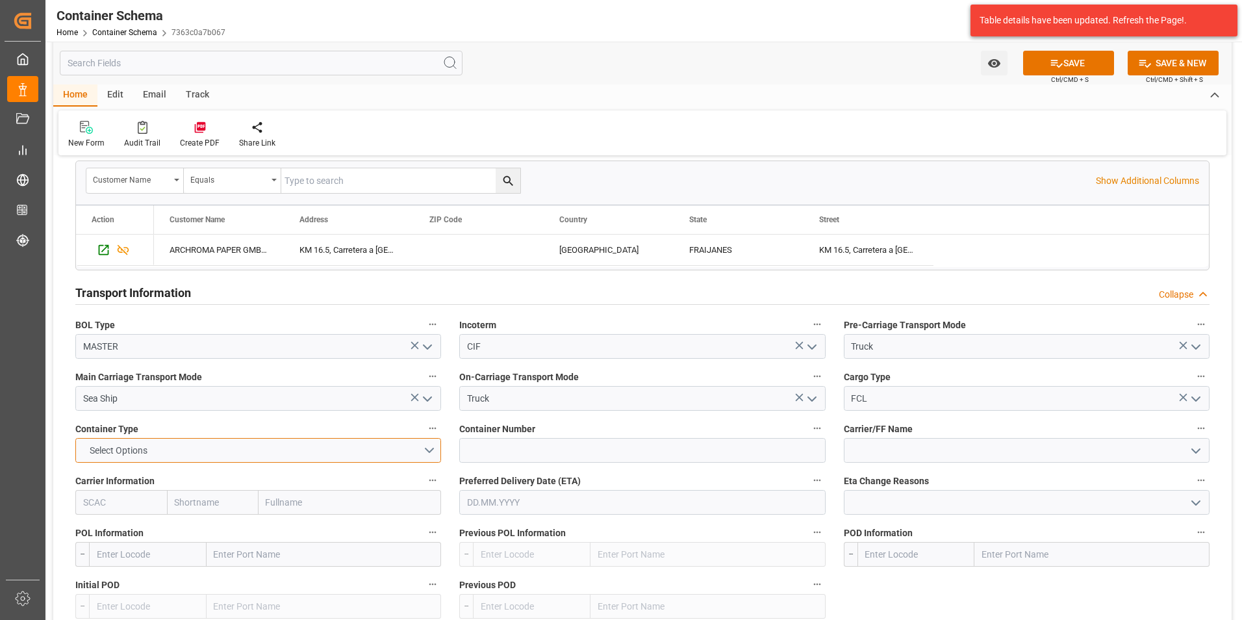
click at [431, 444] on button "Select Options" at bounding box center [258, 450] width 366 height 25
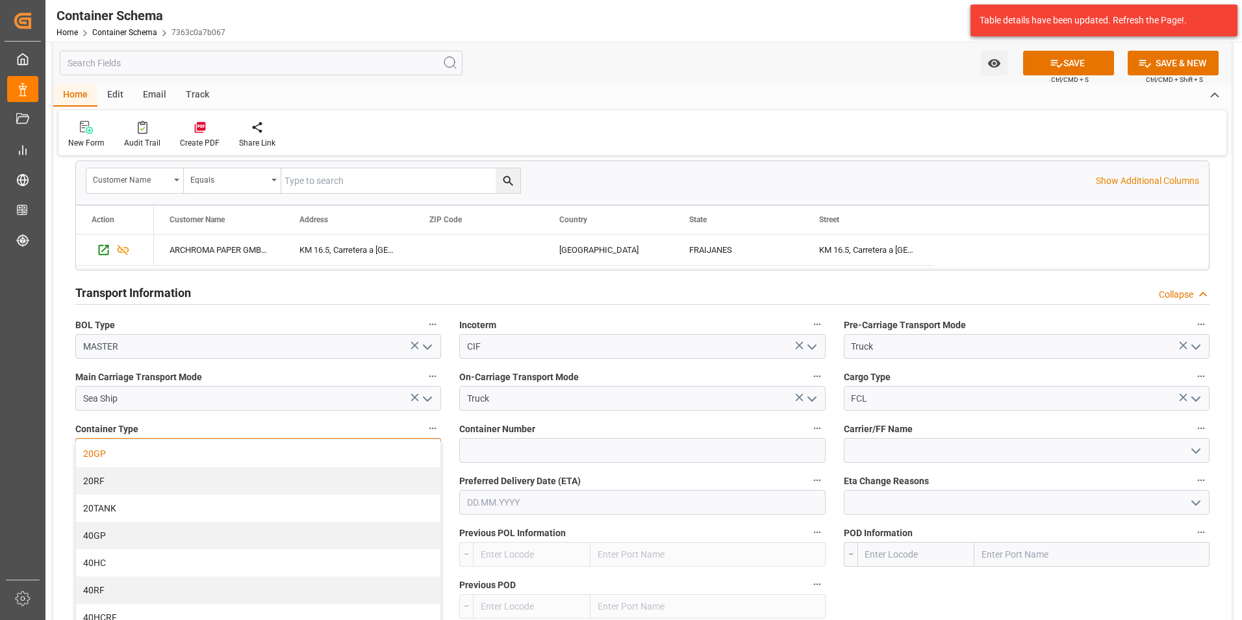
click at [367, 458] on div "20GP" at bounding box center [258, 453] width 364 height 27
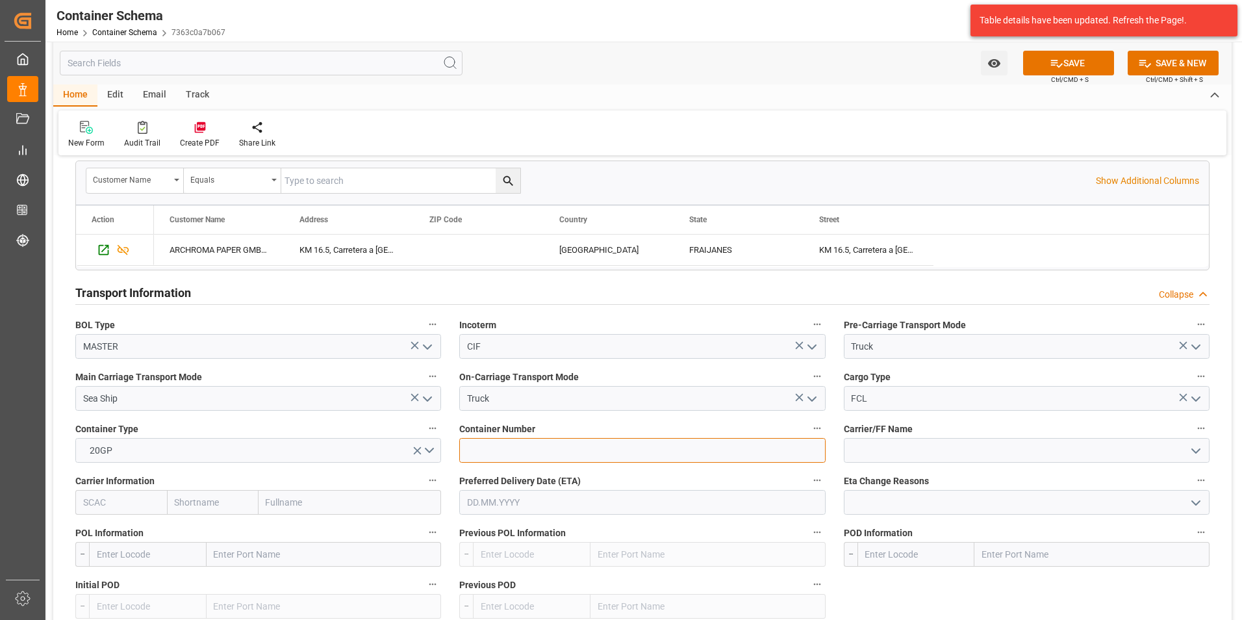
click at [798, 455] on input at bounding box center [642, 450] width 366 height 25
click at [614, 455] on input at bounding box center [642, 450] width 366 height 25
paste input "YMLU3473680"
type input "YMLU3473680"
click at [896, 451] on input at bounding box center [1027, 450] width 366 height 25
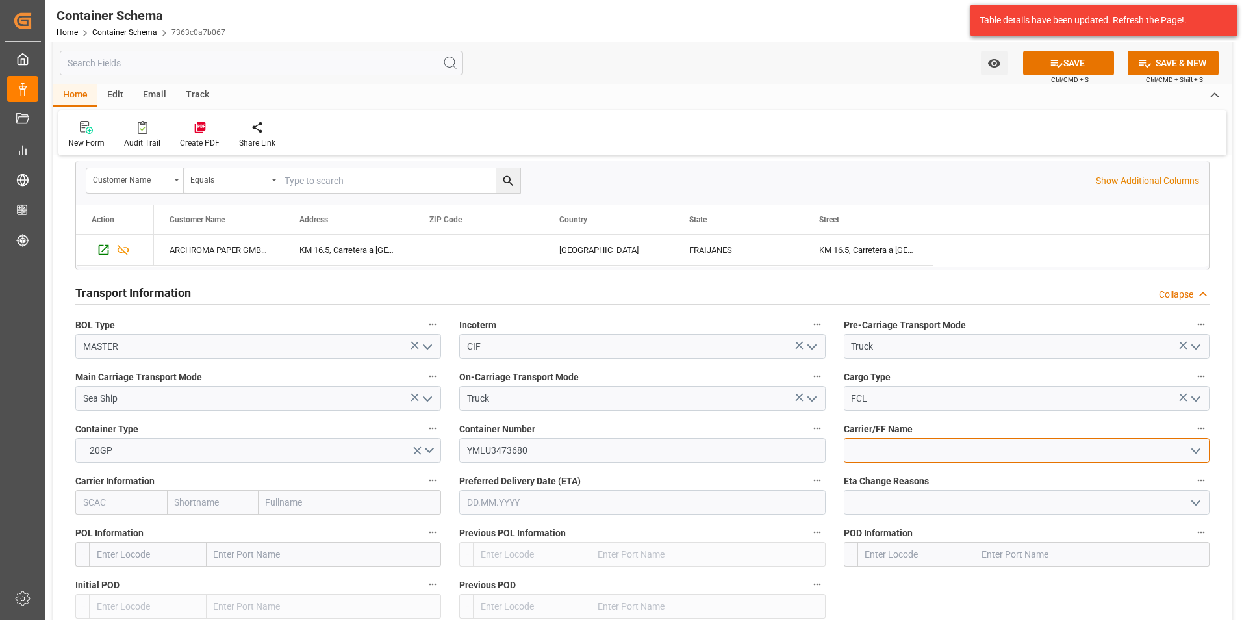
click at [975, 443] on input at bounding box center [1027, 450] width 366 height 25
click at [304, 502] on input "text" at bounding box center [350, 502] width 183 height 25
type input "yang"
click at [342, 528] on b "Yang Ming Marine Transport Corp." at bounding box center [339, 537] width 144 height 24
type input "YMLU"
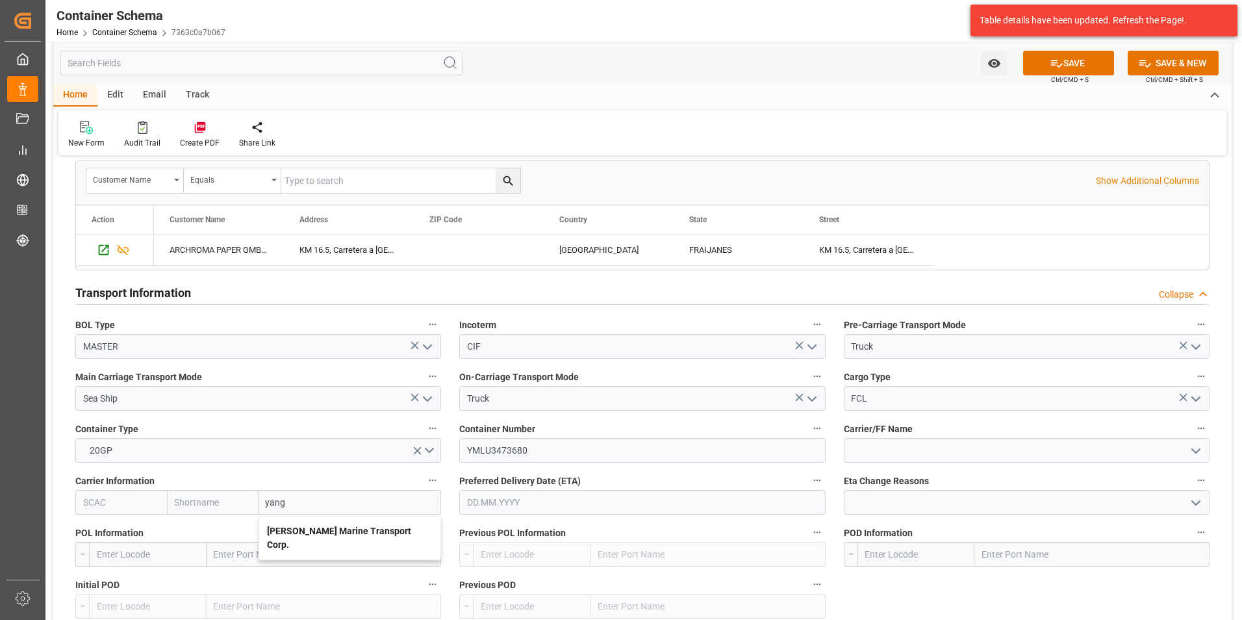
type input "Yang Ming"
type input "Yang Ming Marine Transport Corp."
click at [646, 504] on input "text" at bounding box center [642, 502] width 366 height 25
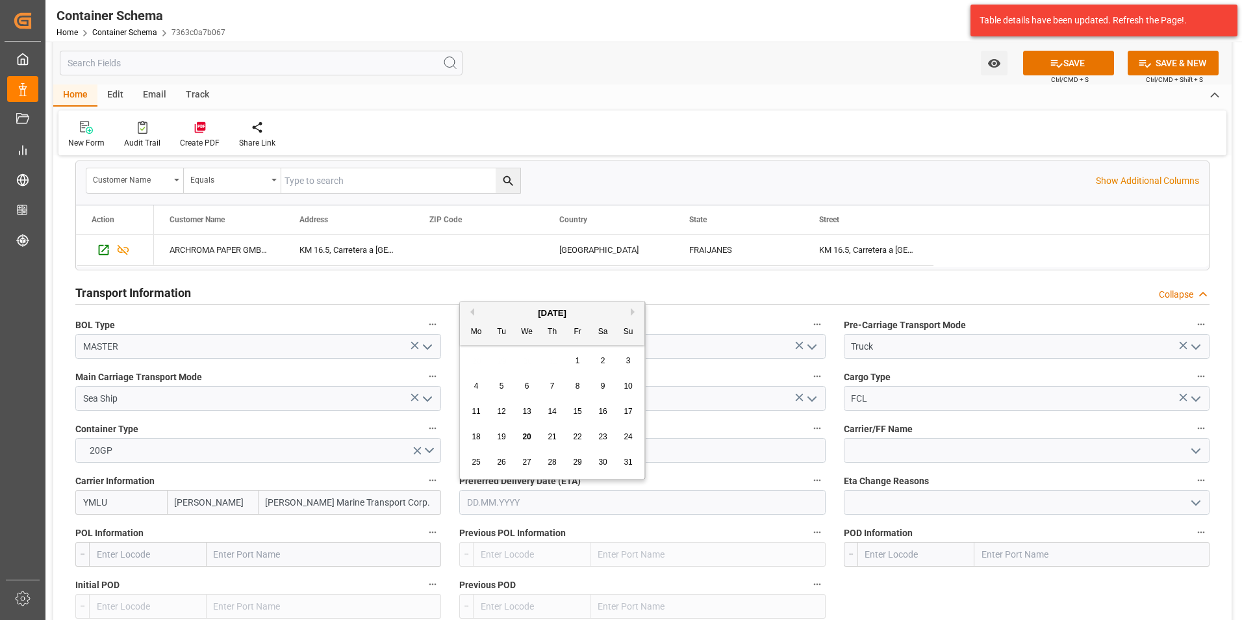
click at [631, 315] on div "Previous Month Next Month August 2025 Mo Tu We Th Fr Sa Su 28 29 30 31 1 2 3 4 …" at bounding box center [552, 390] width 186 height 179
click at [635, 314] on button "Next Month" at bounding box center [635, 312] width 8 height 8
click at [550, 385] on span "11" at bounding box center [552, 385] width 8 height 9
type input "11.09.2025"
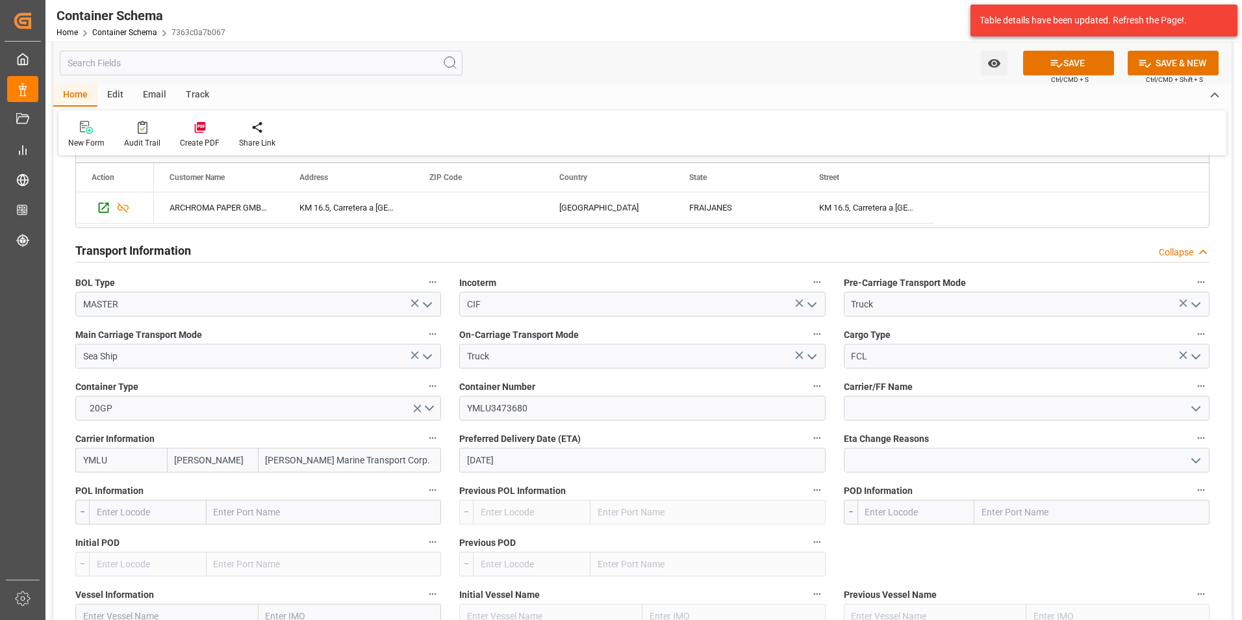
scroll to position [1104, 0]
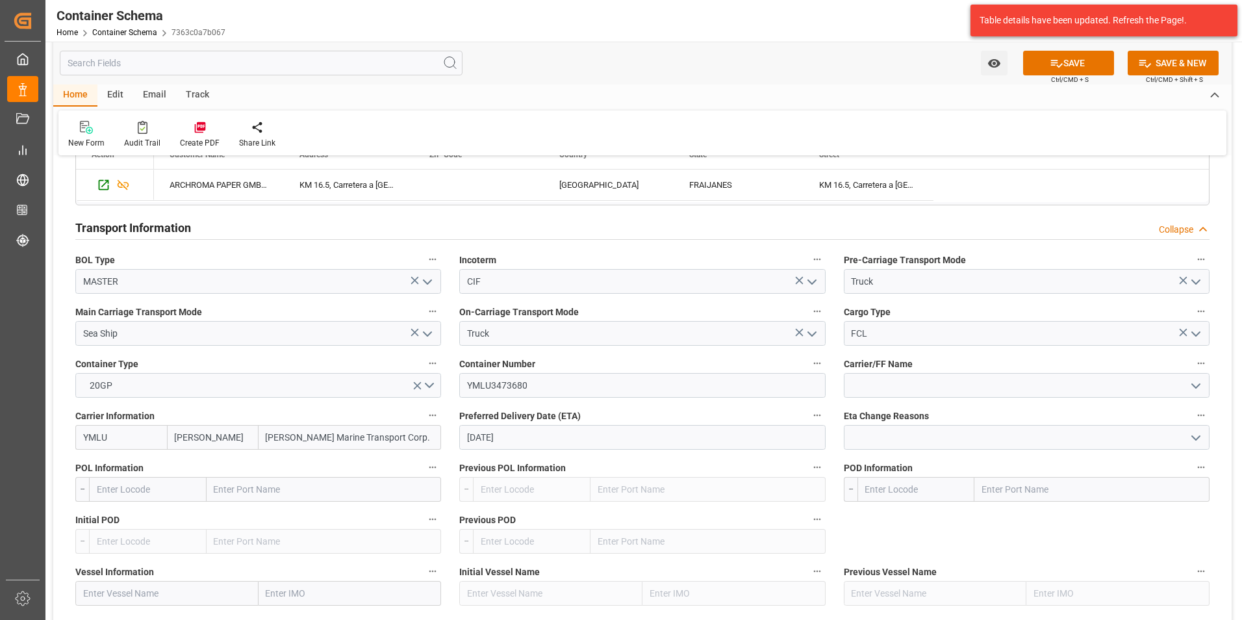
click at [255, 487] on input "text" at bounding box center [324, 489] width 235 height 25
click at [248, 490] on input "text" at bounding box center [324, 489] width 235 height 25
type input "qingdao"
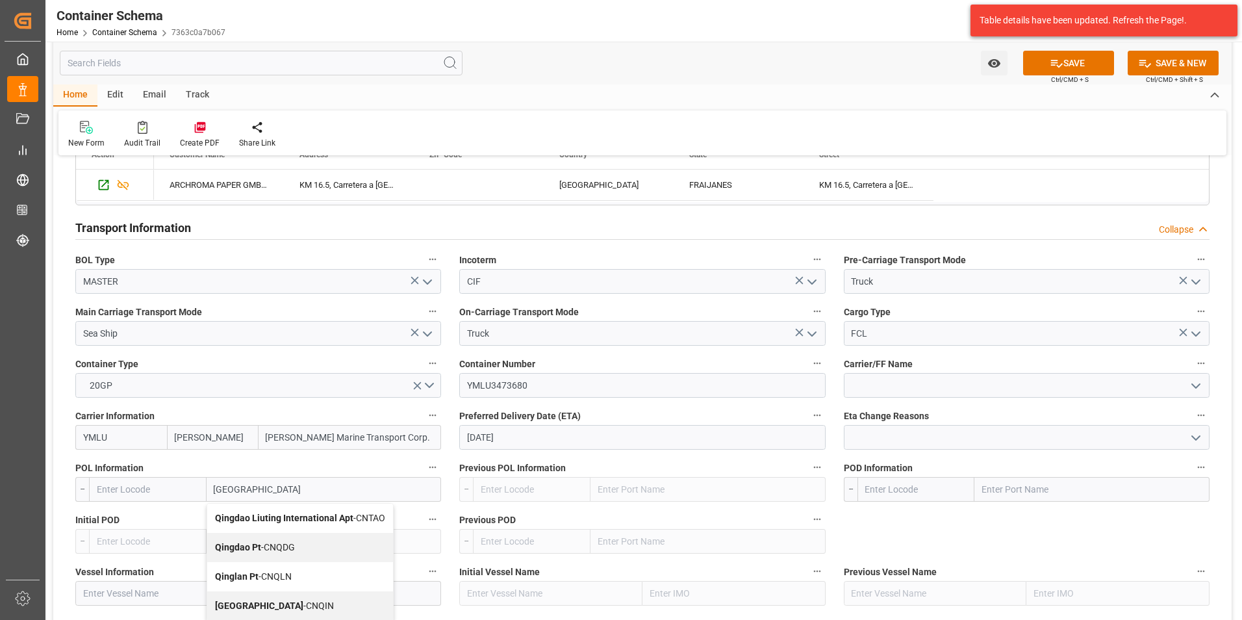
click at [266, 545] on span "Qingdao Pt - CNQDG" at bounding box center [255, 547] width 80 height 10
type input "CNQDG"
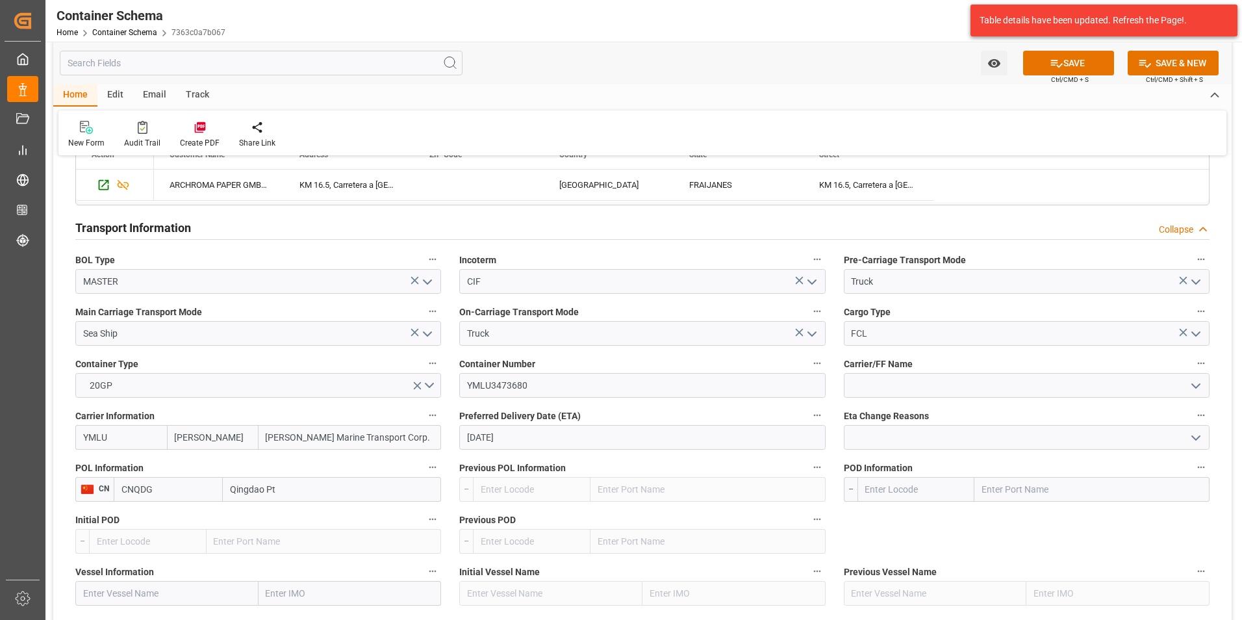
type input "Qingdao Pt"
click at [1004, 478] on input "text" at bounding box center [1091, 489] width 235 height 25
type input "puerto quet"
click at [1049, 509] on div "Puerto Quetzal - GTPRQ" at bounding box center [1030, 517] width 110 height 29
type input "GTPRQ"
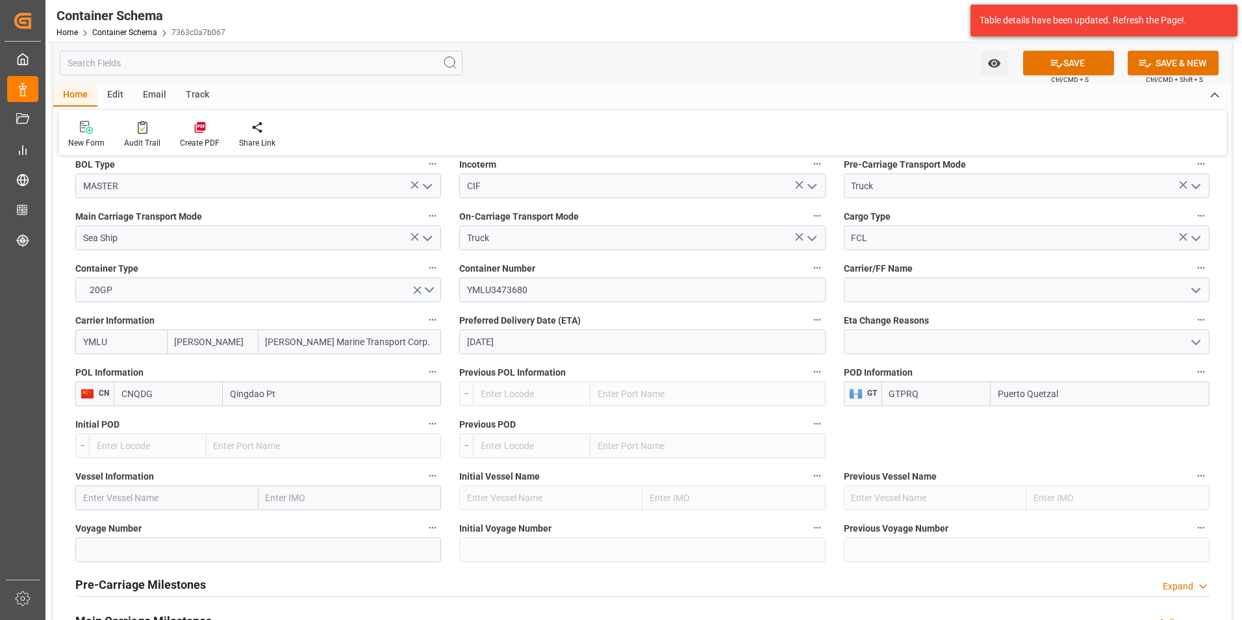
scroll to position [1234, 0]
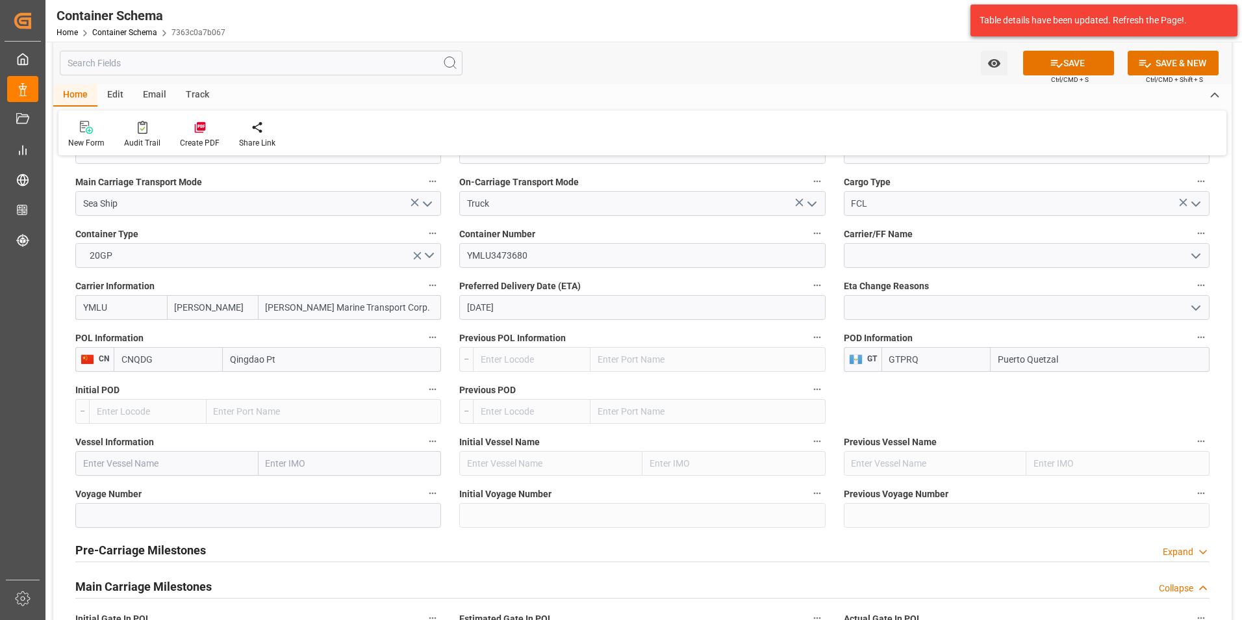
type input "Puerto Quetzal"
click at [207, 465] on input "text" at bounding box center [166, 463] width 183 height 25
click at [210, 455] on input "text" at bounding box center [166, 463] width 183 height 25
paste input "KOTA CARUM"
click at [179, 490] on span "KOTA CARUM - 9494577" at bounding box center [131, 492] width 95 height 10
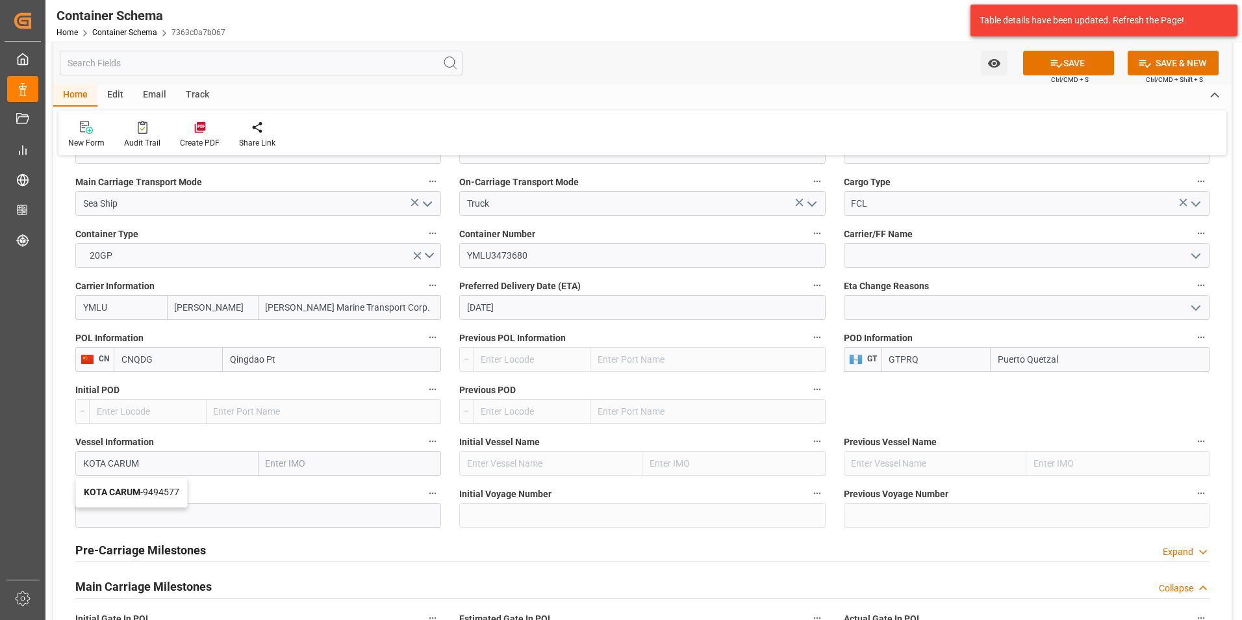
type input "KOTA CARUM"
type input "9494577"
type input "KOTA CARUM"
click at [179, 513] on input at bounding box center [258, 515] width 366 height 25
paste input "088E"
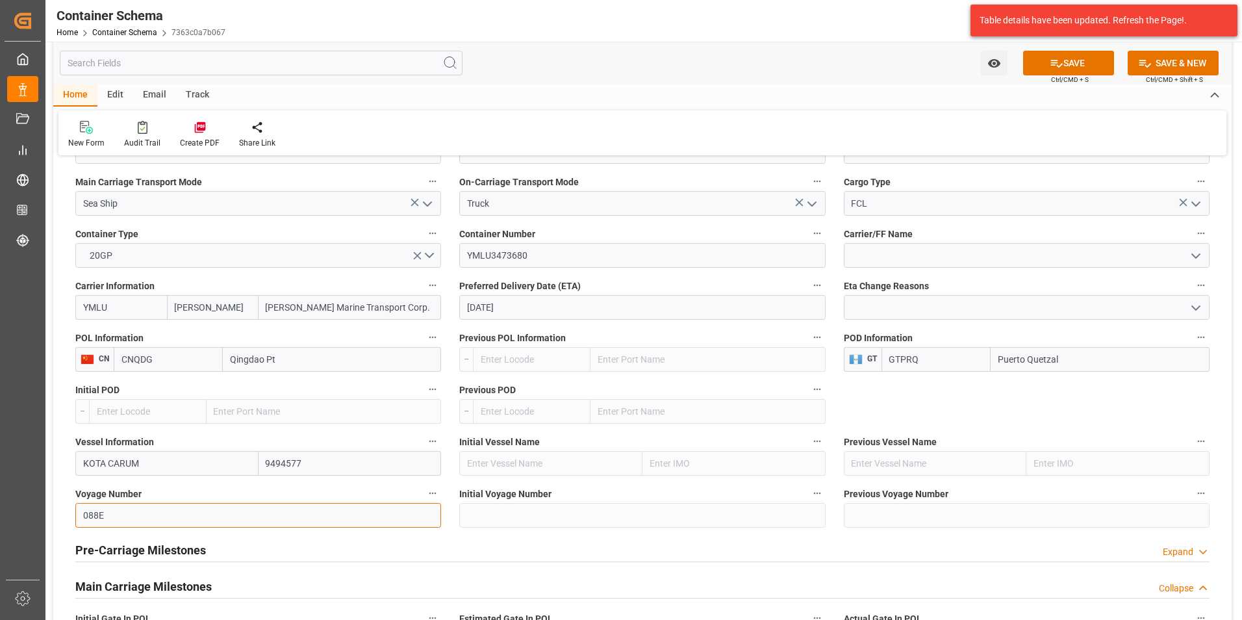
type input "088E"
click at [149, 577] on h2 "Main Carriage Milestones" at bounding box center [143, 586] width 136 height 18
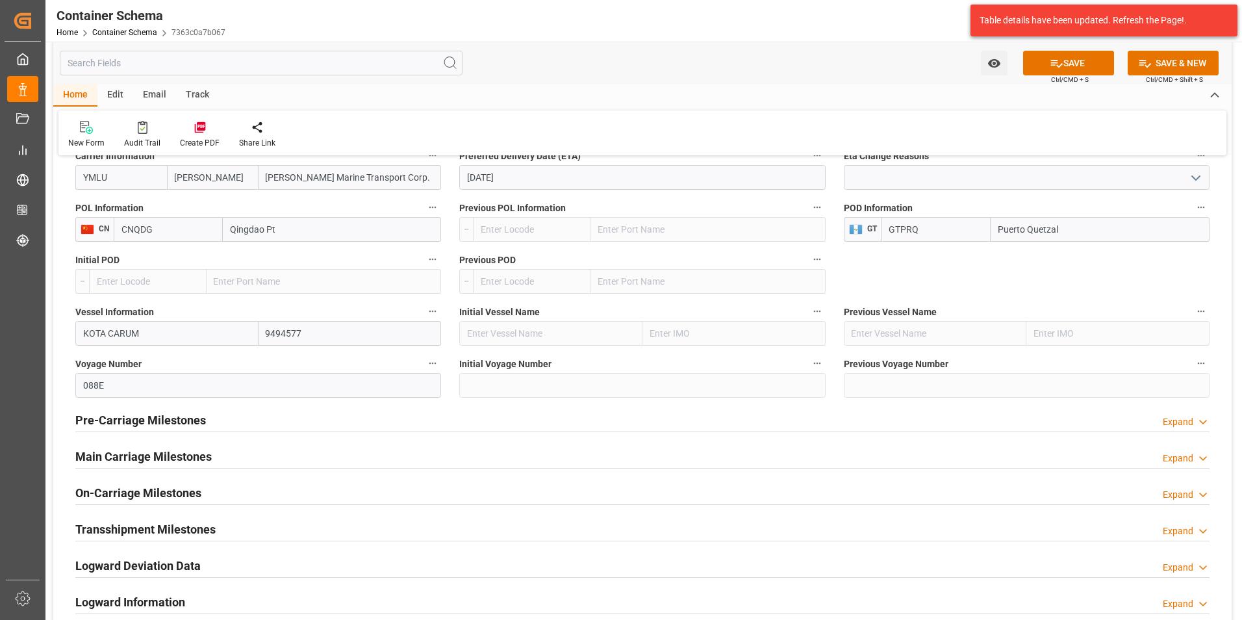
scroll to position [1494, 0]
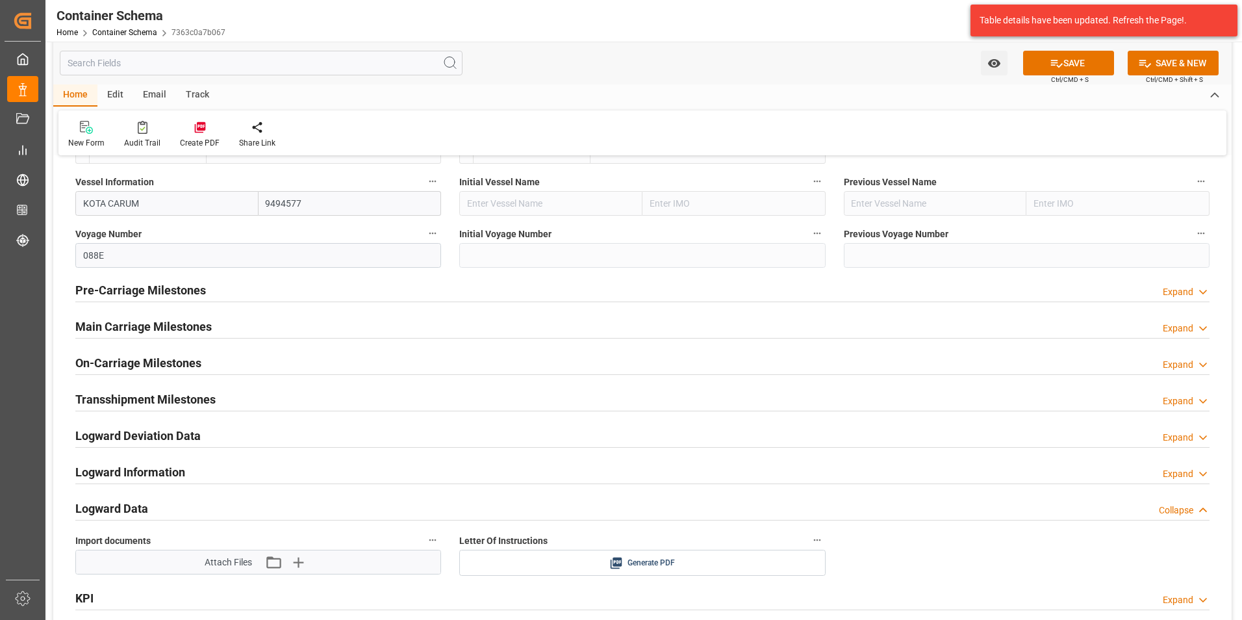
click at [167, 325] on h2 "Main Carriage Milestones" at bounding box center [143, 327] width 136 height 18
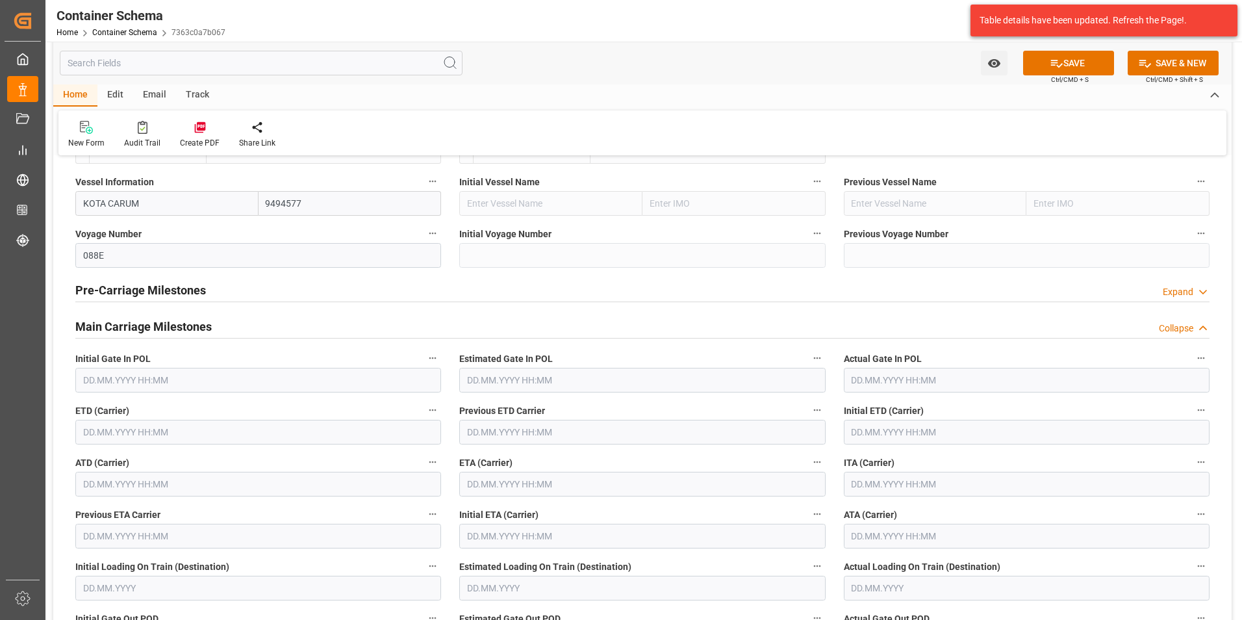
click at [137, 434] on input "text" at bounding box center [258, 432] width 366 height 25
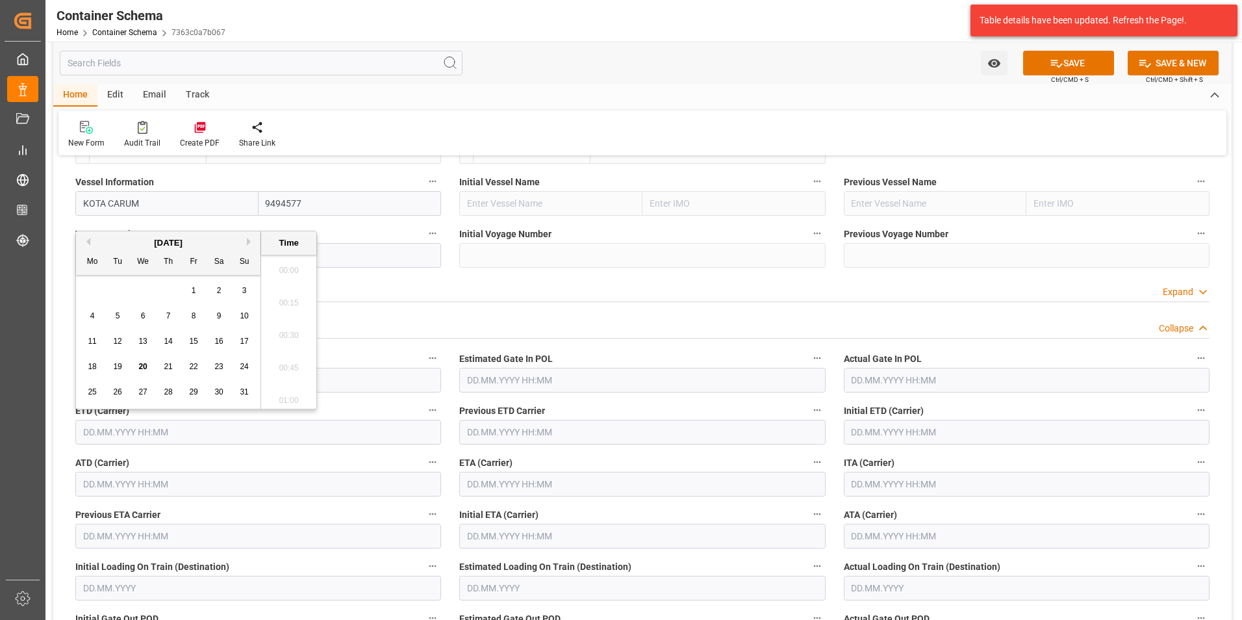
scroll to position [1304, 0]
click at [96, 364] on span "18" at bounding box center [92, 366] width 8 height 9
click at [291, 271] on li "10:00" at bounding box center [288, 266] width 55 height 32
type input "18.08.2025 10:00"
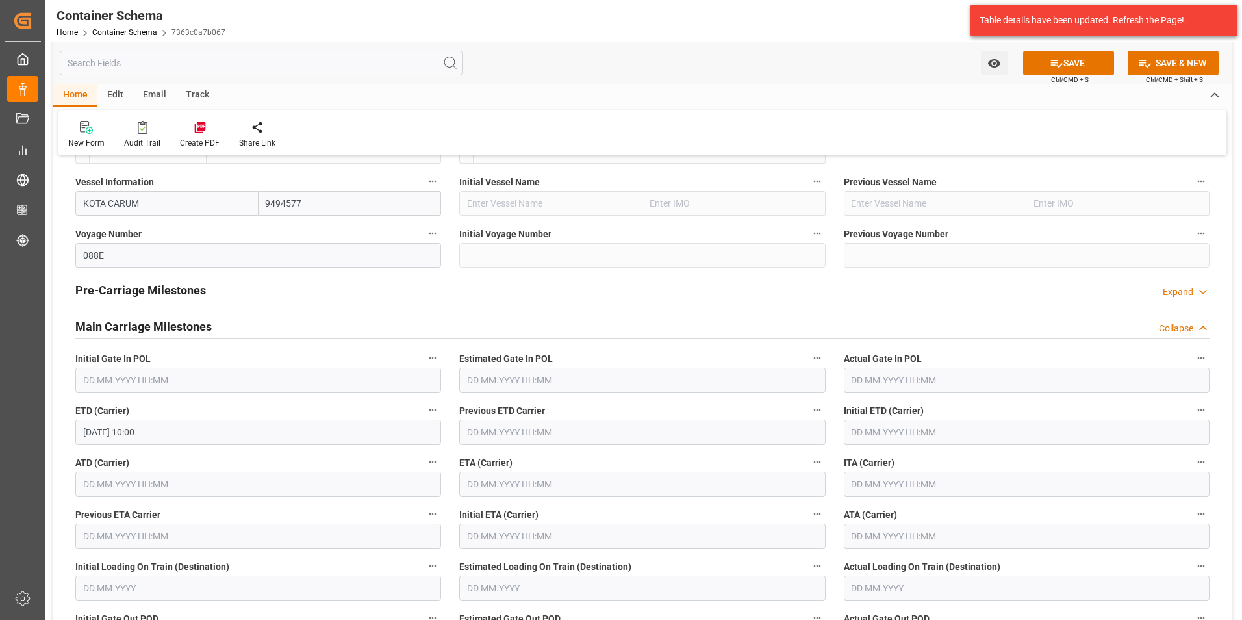
click at [620, 483] on input "text" at bounding box center [642, 484] width 366 height 25
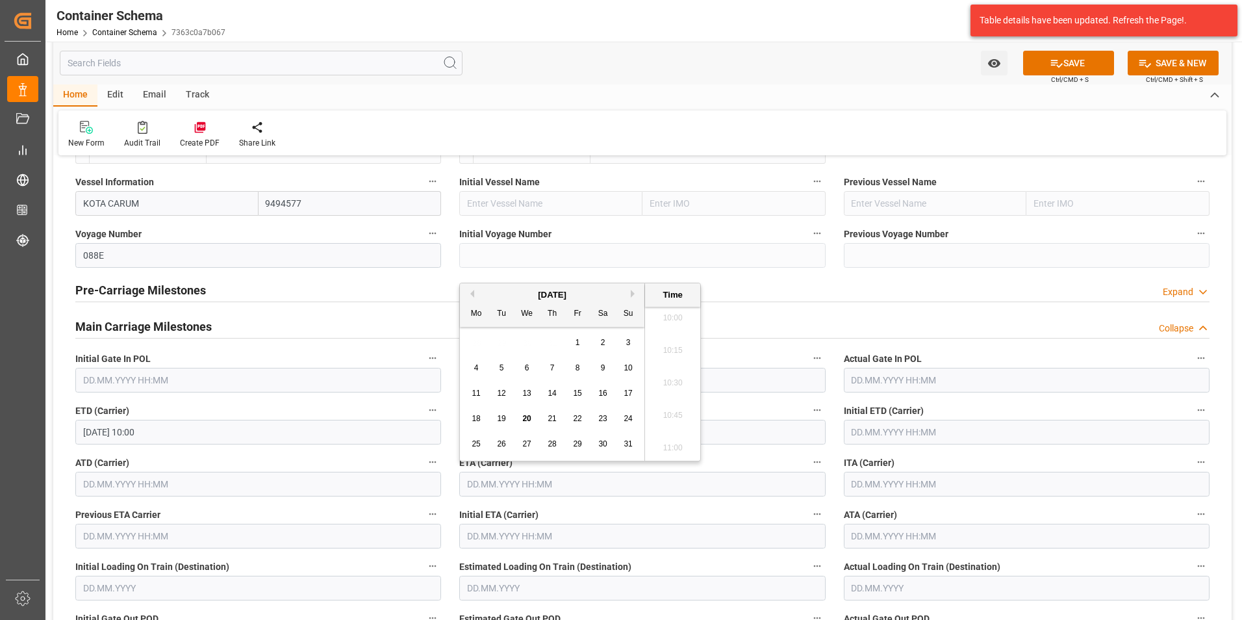
click at [634, 293] on button "Next Month" at bounding box center [635, 294] width 8 height 8
click at [555, 365] on span "11" at bounding box center [552, 367] width 8 height 9
click at [669, 383] on li "19:00" at bounding box center [672, 383] width 55 height 32
type input "11.09.2025 19:00"
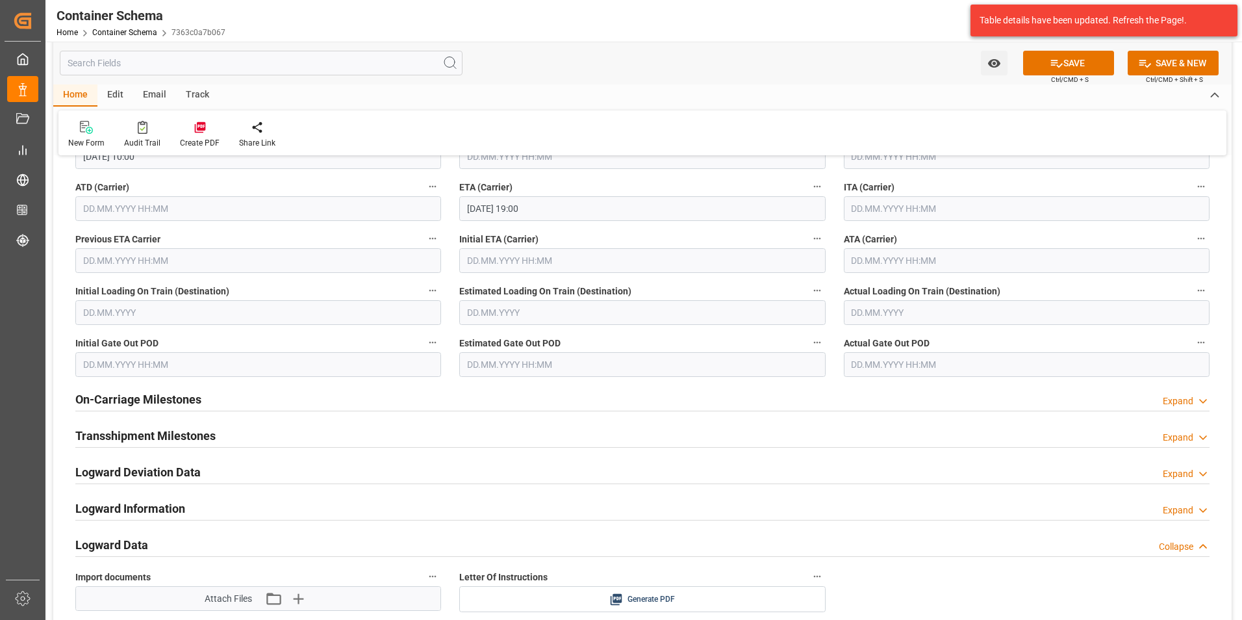
scroll to position [1819, 0]
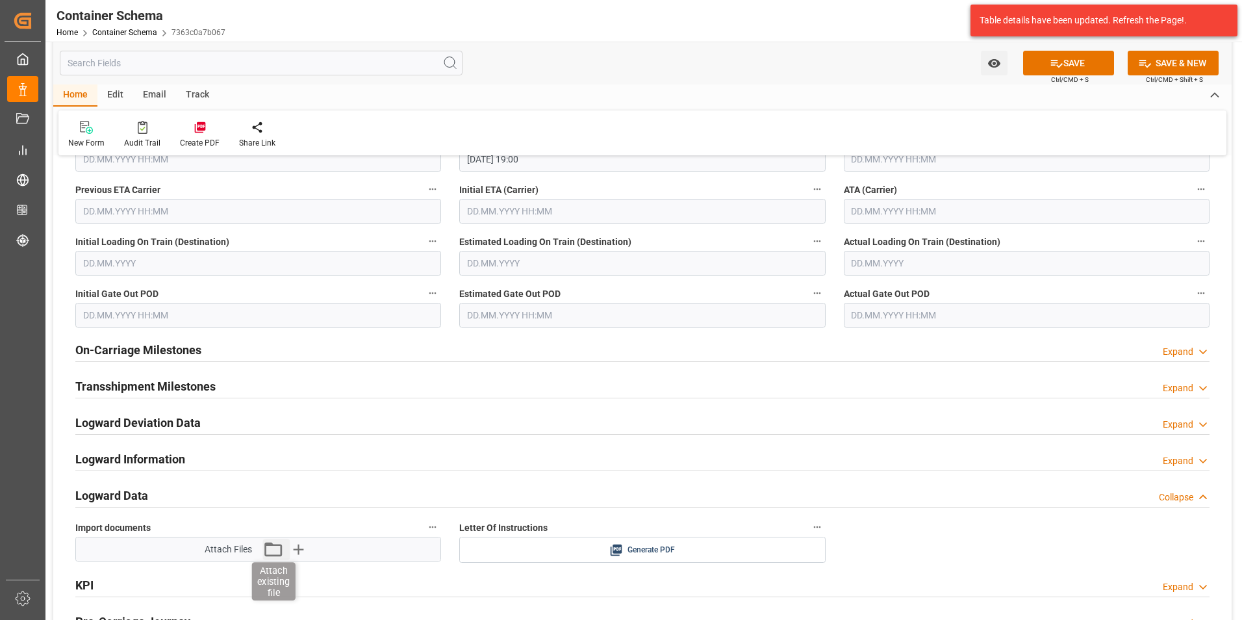
click at [268, 550] on icon "button" at bounding box center [272, 548] width 21 height 21
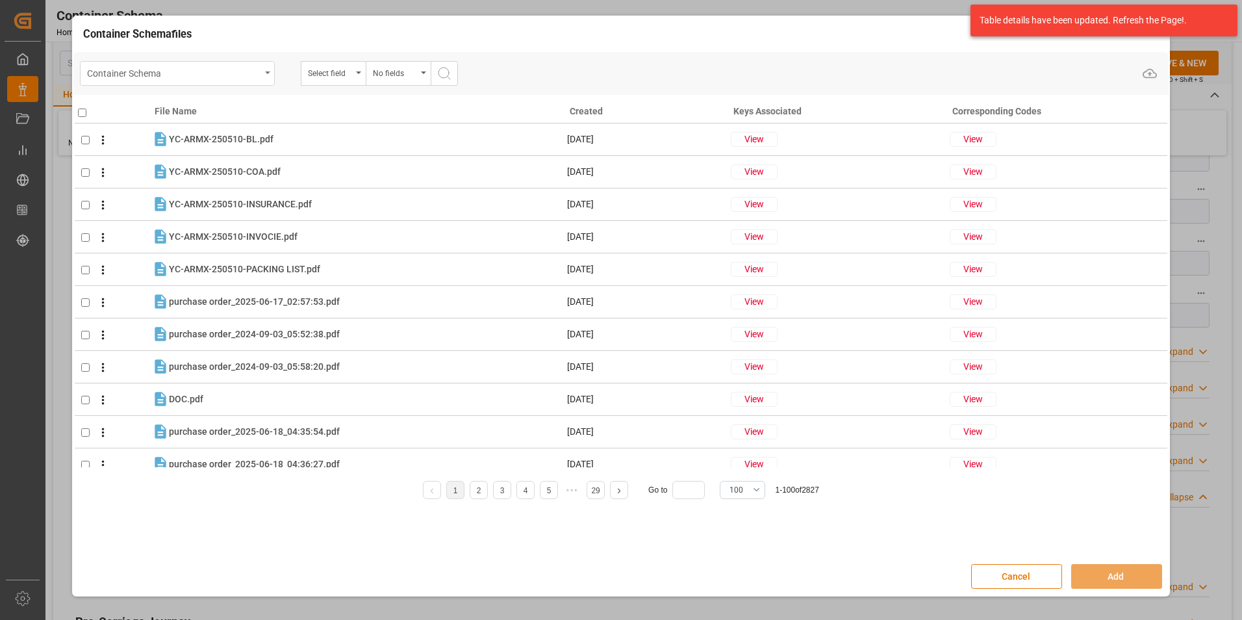
click at [254, 81] on div "Container Schema" at bounding box center [177, 73] width 195 height 25
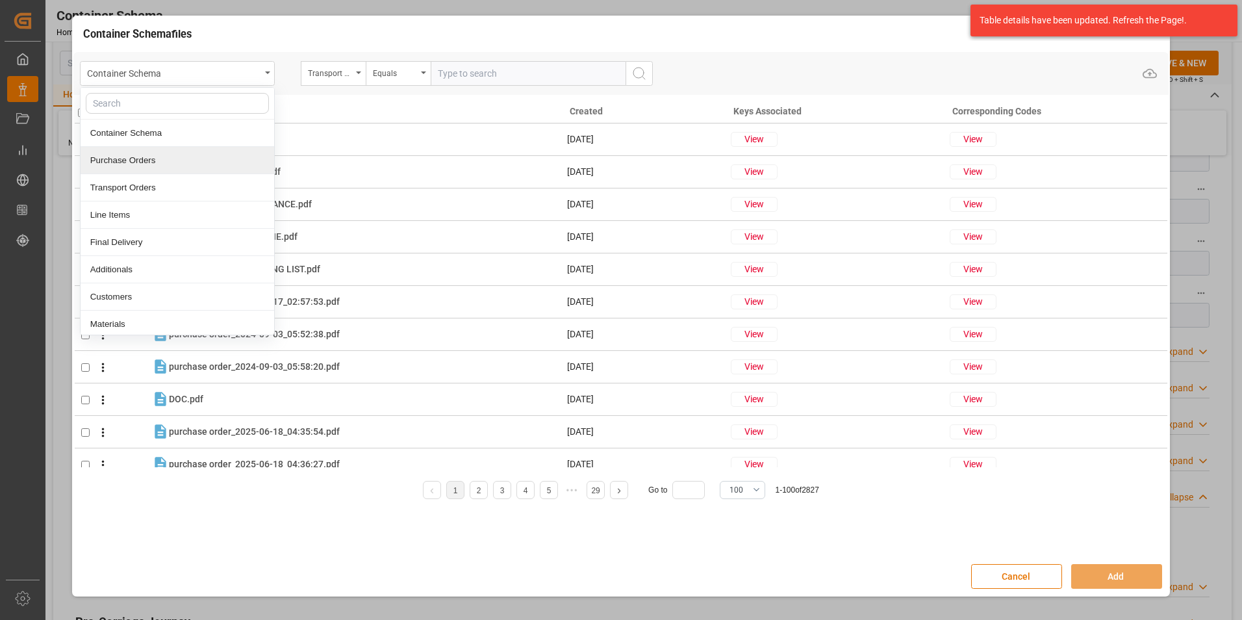
click at [186, 159] on div "Purchase Orders" at bounding box center [178, 160] width 194 height 27
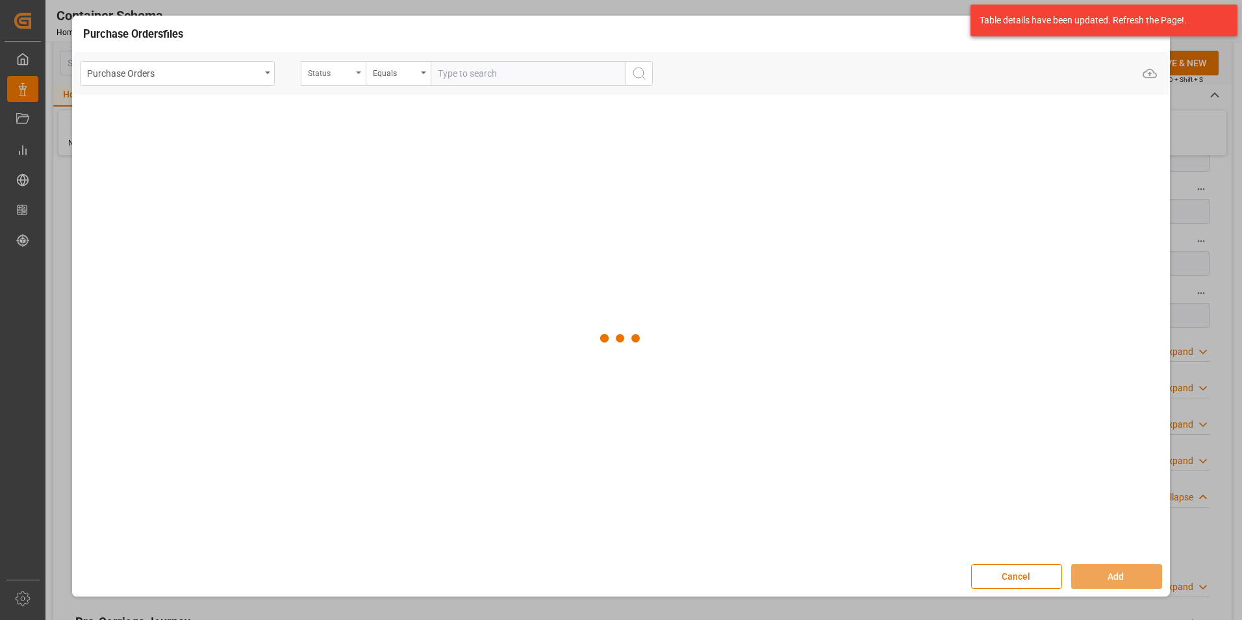
click at [340, 77] on div "Status" at bounding box center [330, 71] width 44 height 15
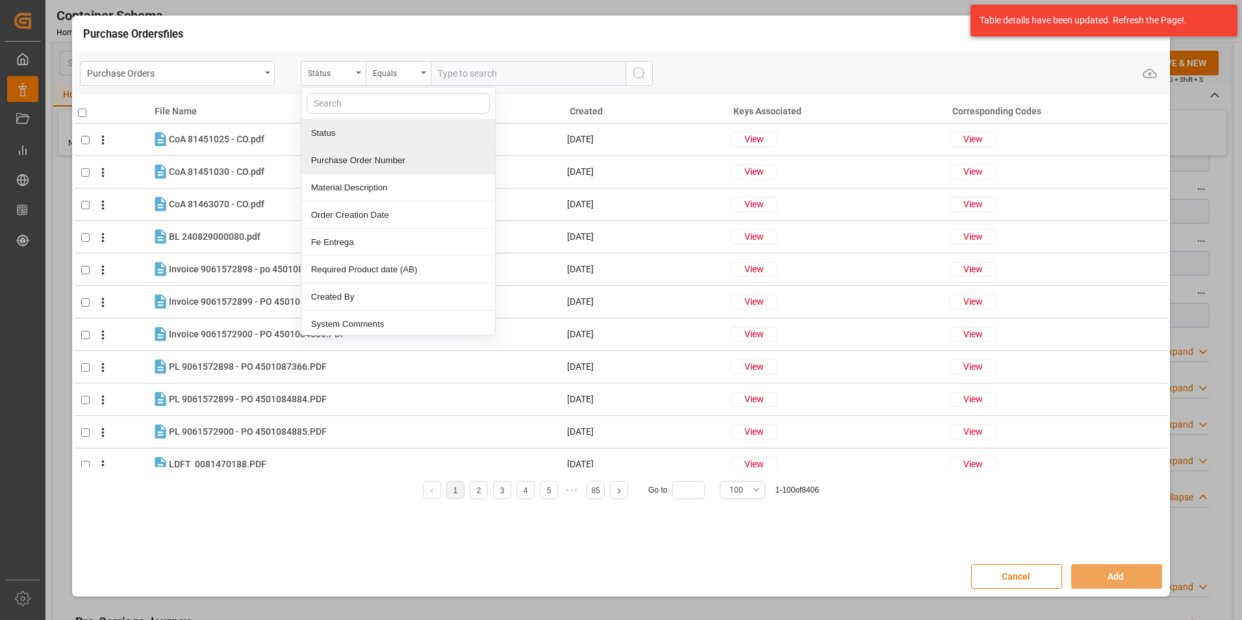
click at [360, 154] on div "Purchase Order Number" at bounding box center [398, 160] width 194 height 27
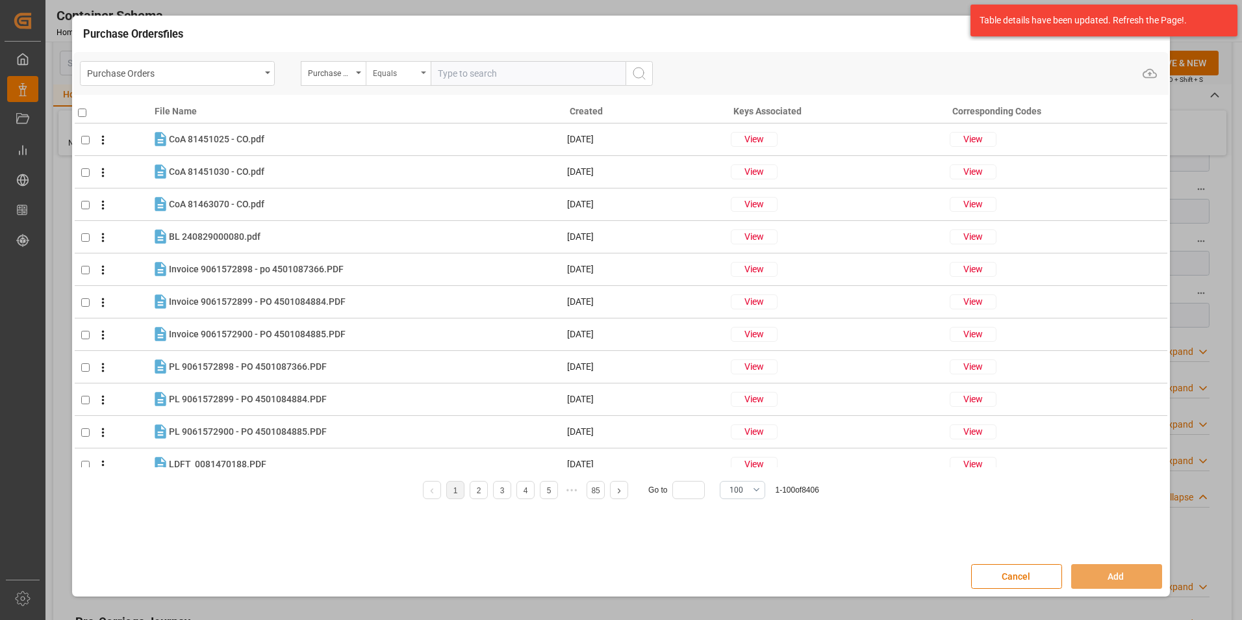
click at [392, 67] on div "Equals" at bounding box center [395, 71] width 44 height 15
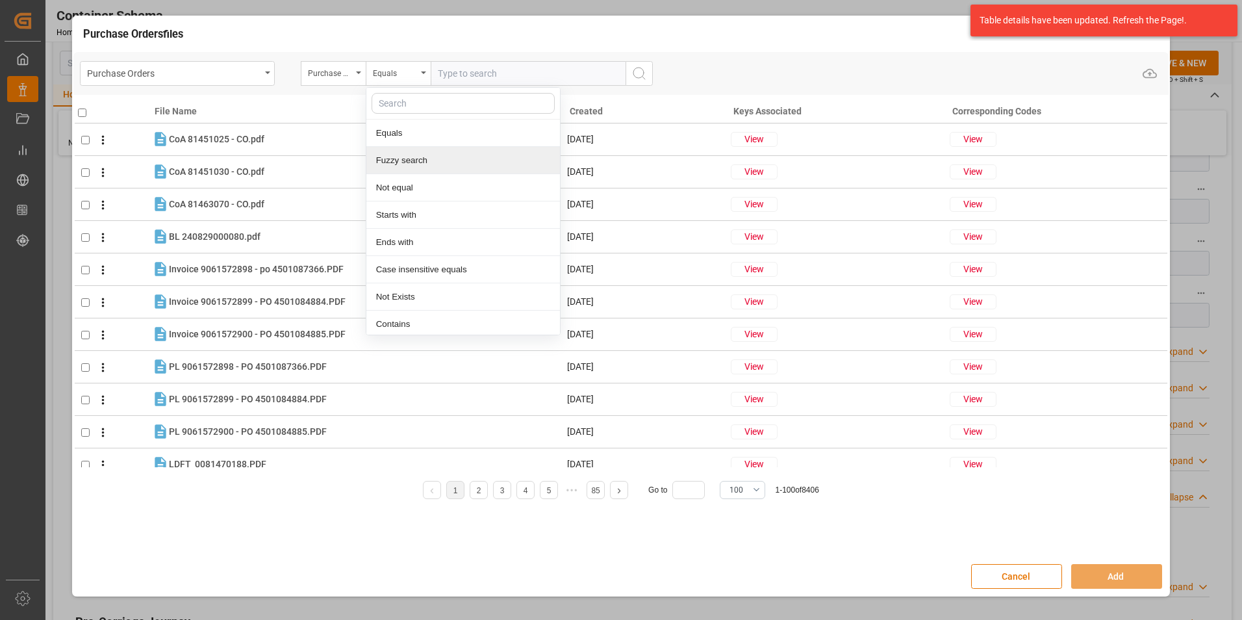
click at [414, 157] on div "Fuzzy search" at bounding box center [463, 160] width 194 height 27
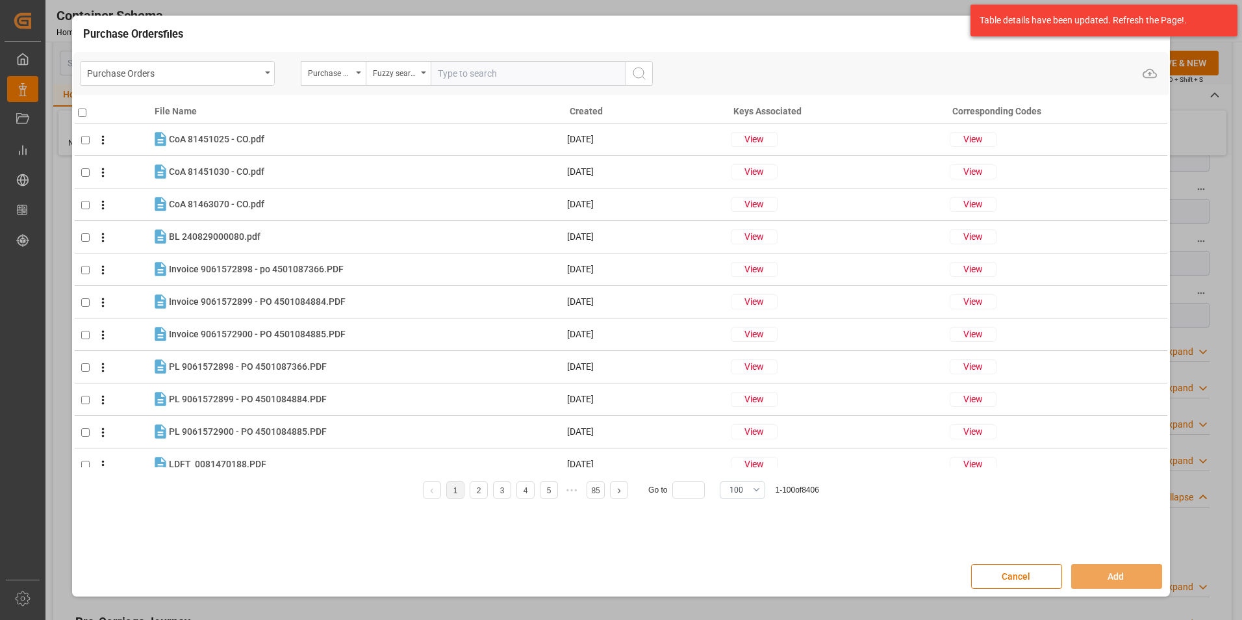
paste input "4504648000"
type input "4504648000"
click at [645, 74] on icon "search button" at bounding box center [639, 74] width 16 height 16
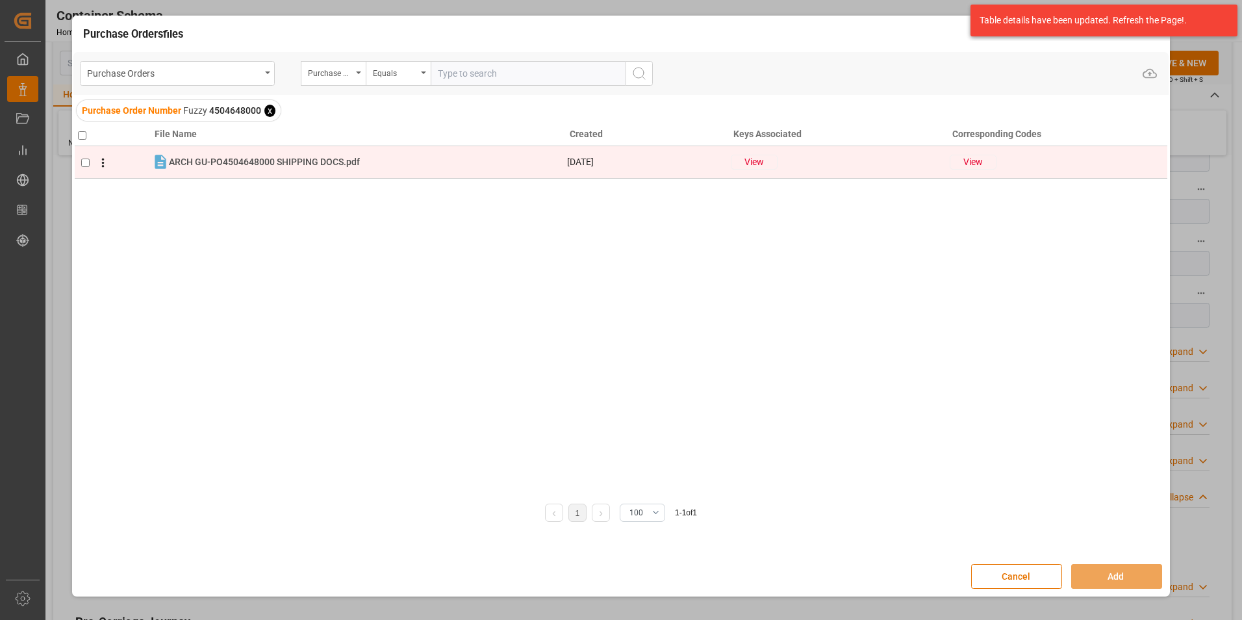
click at [87, 162] on input "checkbox" at bounding box center [85, 162] width 8 height 8
checkbox input "true"
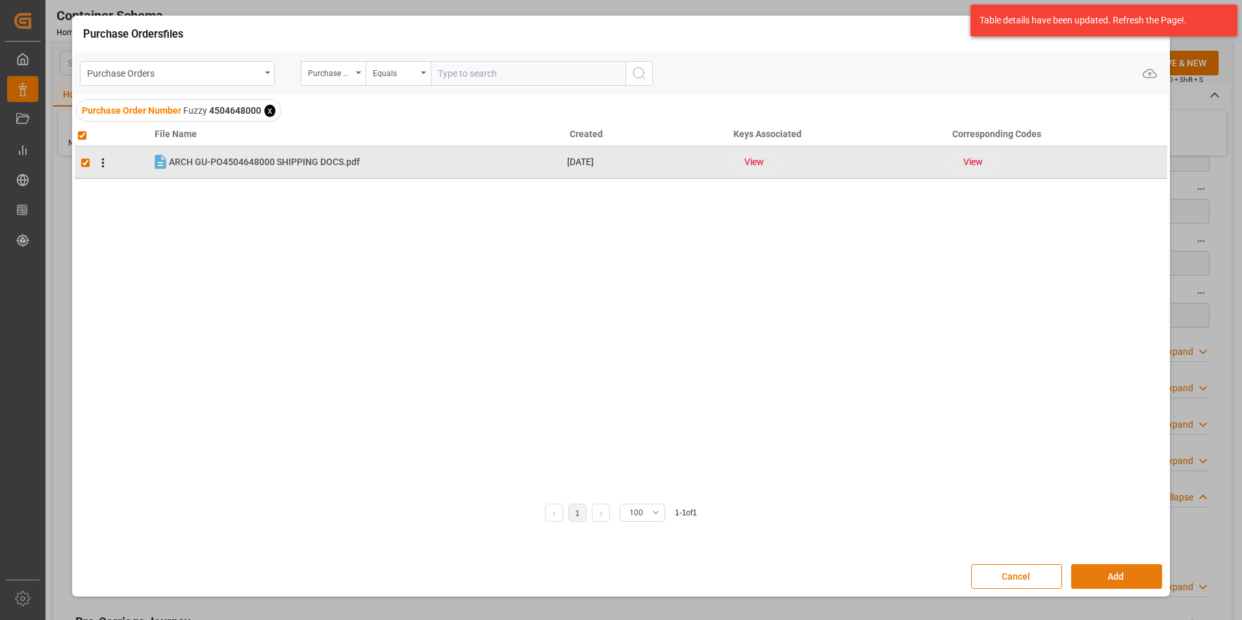
click at [1098, 570] on button "Add" at bounding box center [1116, 576] width 91 height 25
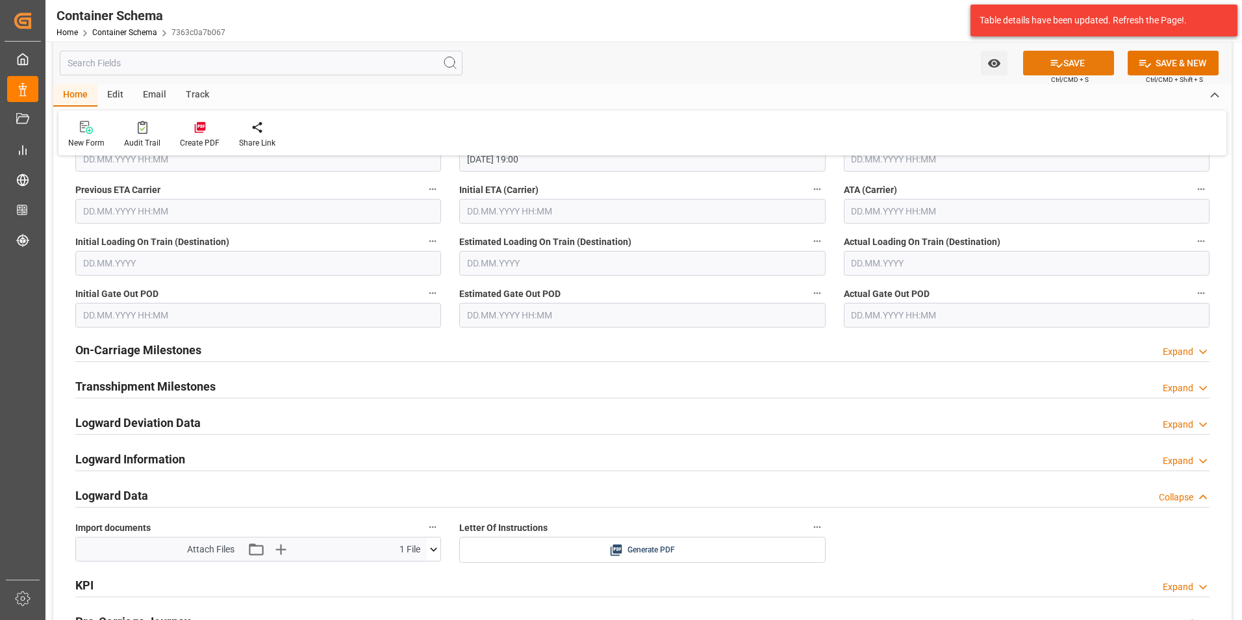
click at [1041, 67] on button "SAVE" at bounding box center [1068, 63] width 91 height 25
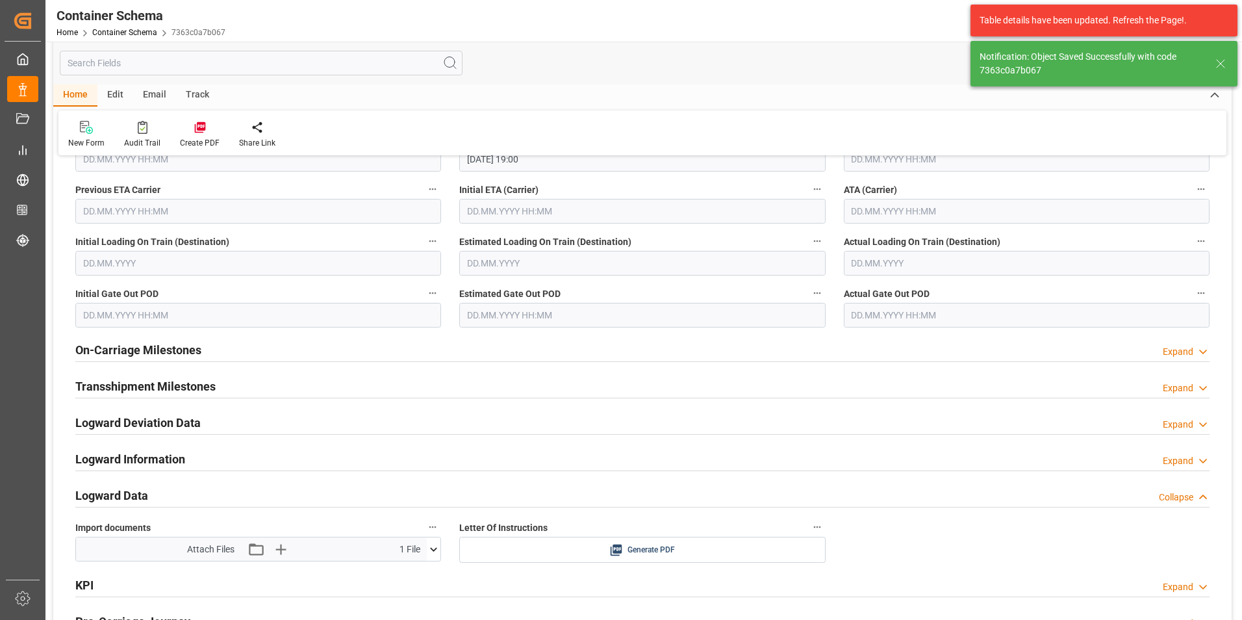
type input "Document Sent"
type input "GTPRQ"
type input "Puerto Quetzal"
type input "KOTA CARUM"
type input "9494577"
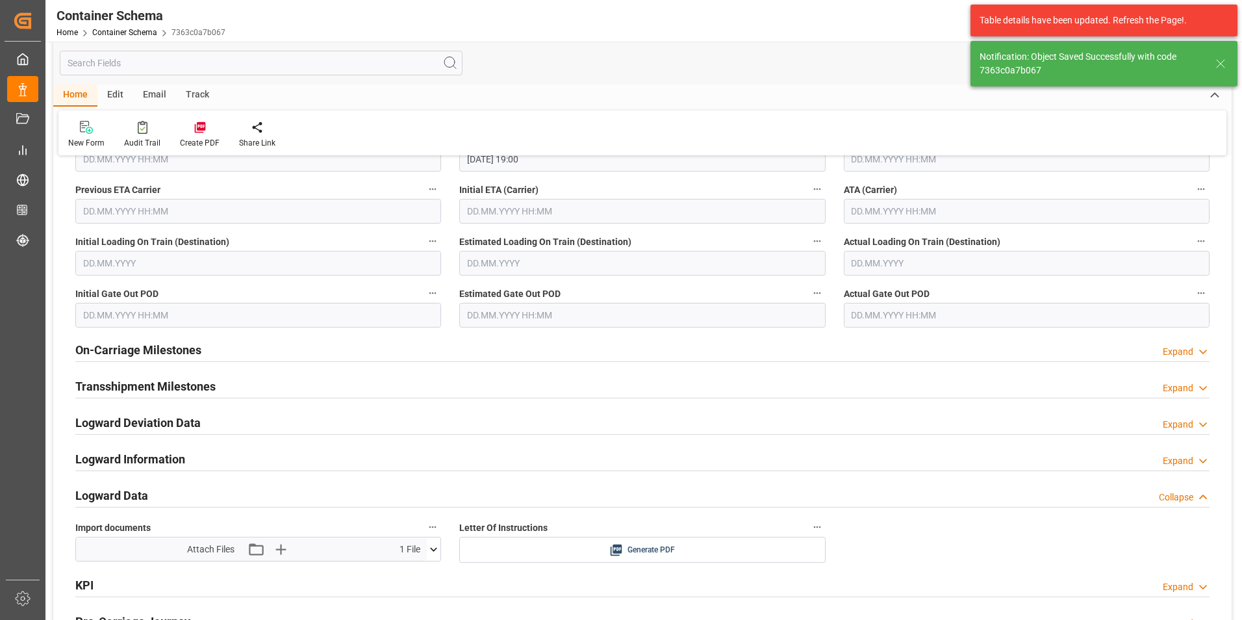
type input "088E"
type input "11.09.2025 19:00"
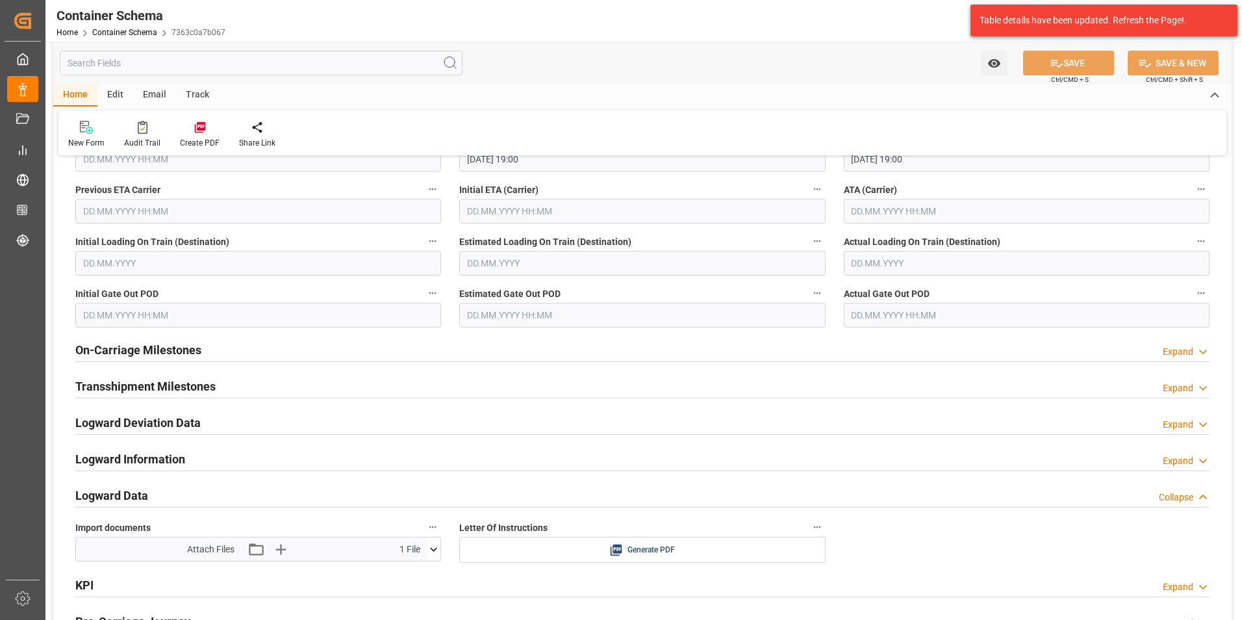
click at [147, 94] on div "Email" at bounding box center [154, 95] width 43 height 22
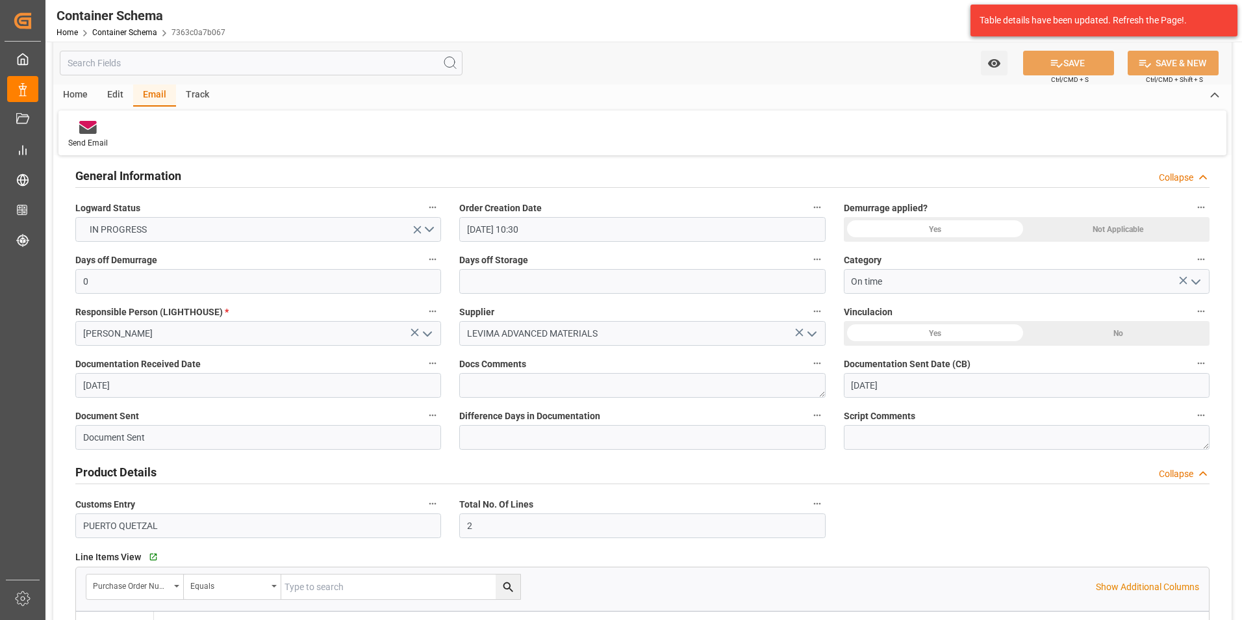
scroll to position [0, 0]
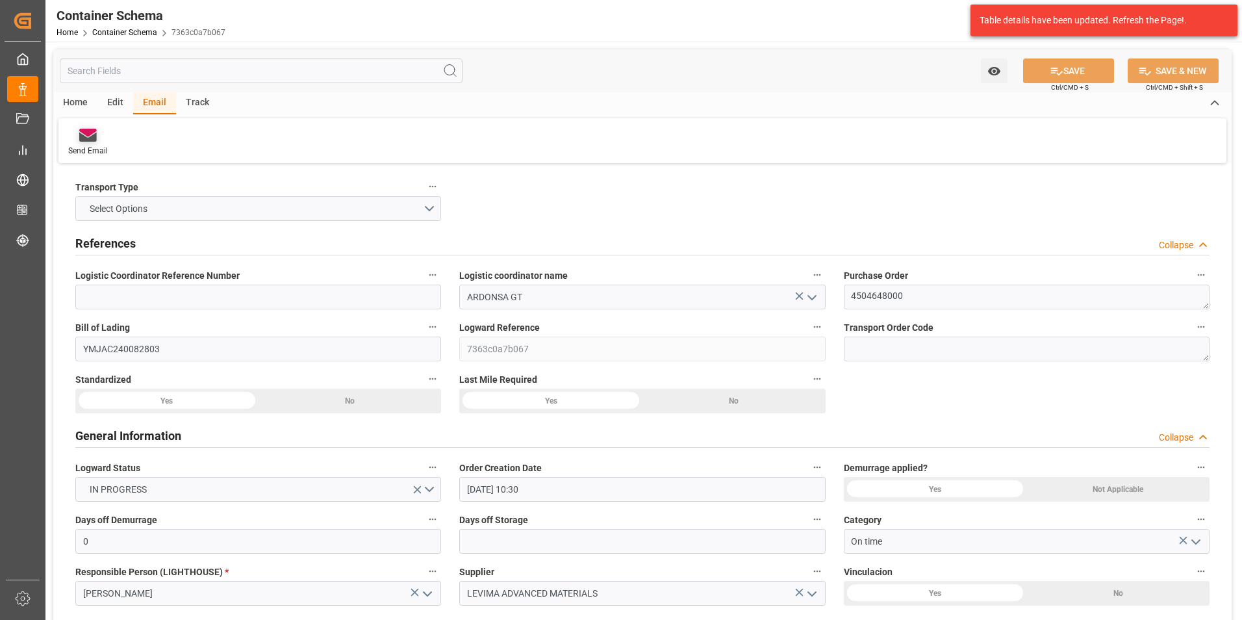
click at [86, 144] on div "Send Email" at bounding box center [87, 142] width 59 height 29
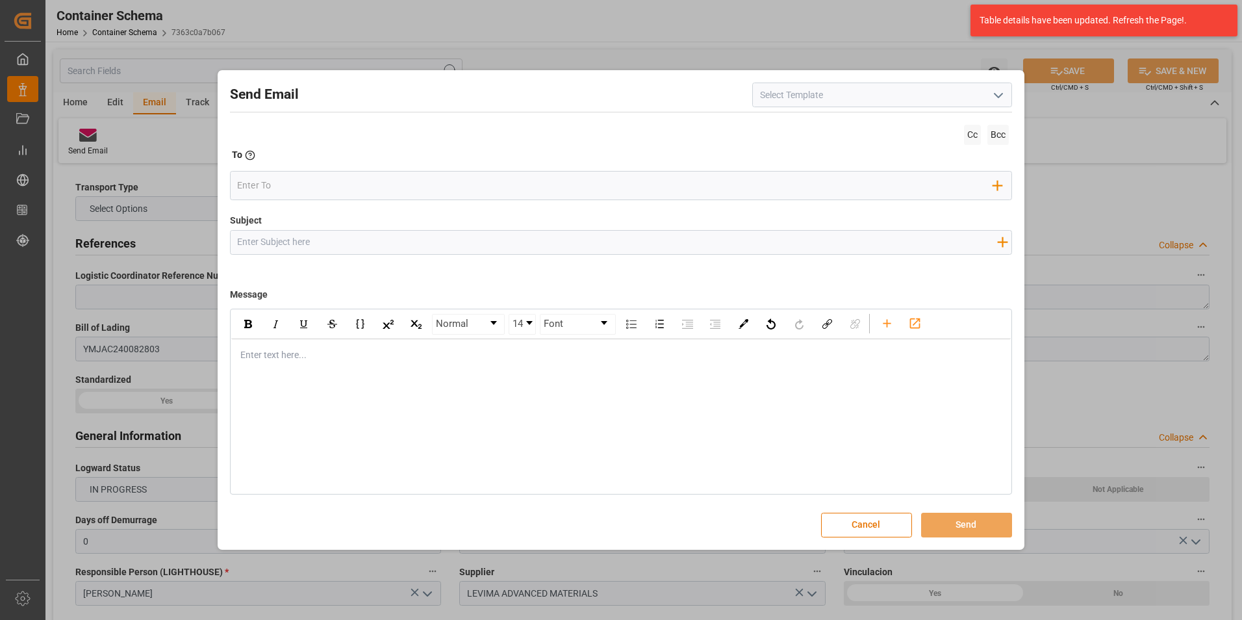
click at [1000, 97] on icon "open menu" at bounding box center [999, 96] width 16 height 16
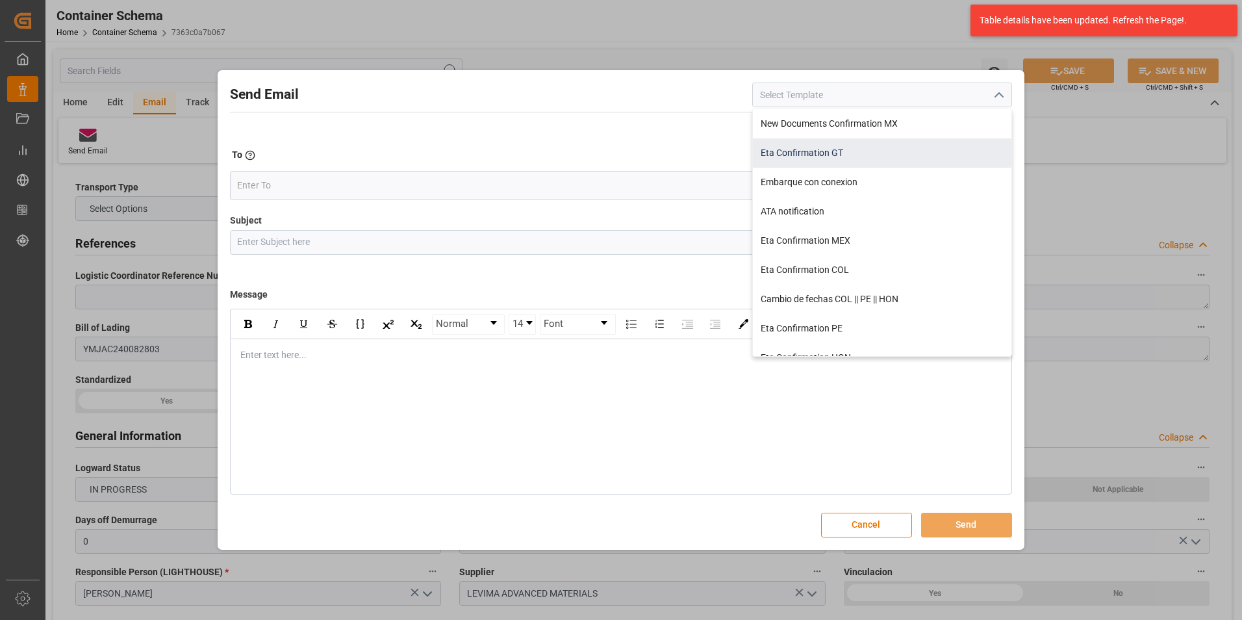
click at [801, 155] on div "Eta Confirmation GT" at bounding box center [882, 152] width 259 height 29
type input "Eta Confirmation GT"
type input "GT || PO {{purchaseOrder}} || {{category}} || BL {{bookingNumber}} || Confirmac…"
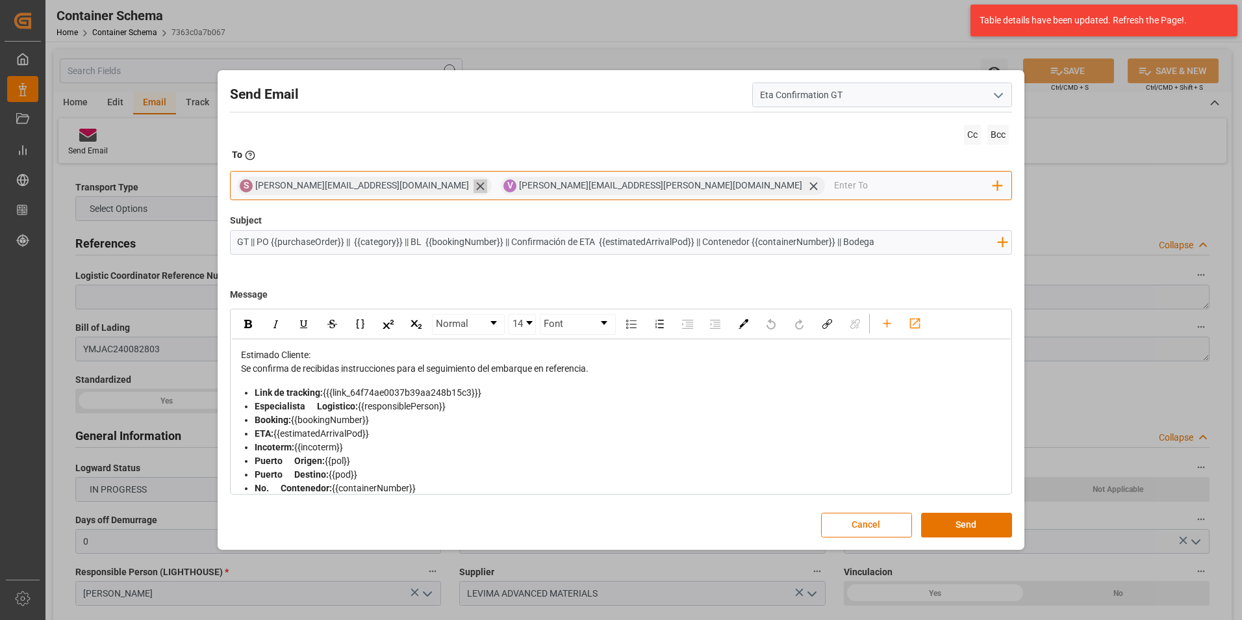
click at [474, 189] on icon at bounding box center [481, 186] width 14 height 14
click at [570, 190] on input "email" at bounding box center [781, 185] width 423 height 19
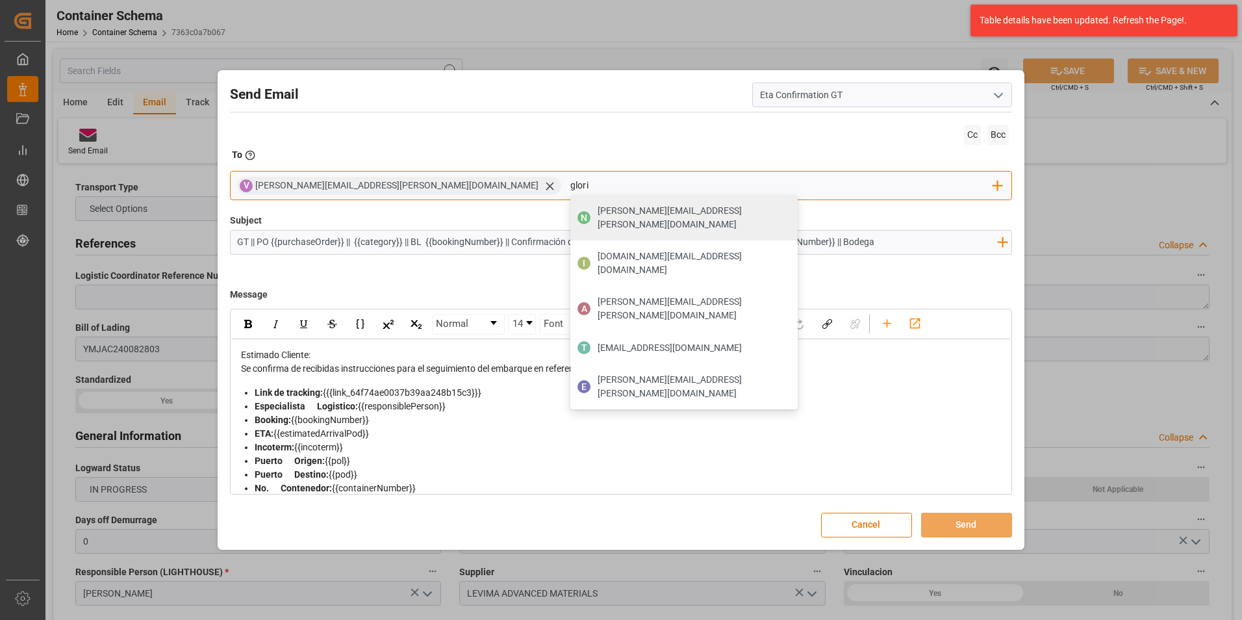
type input "gloria"
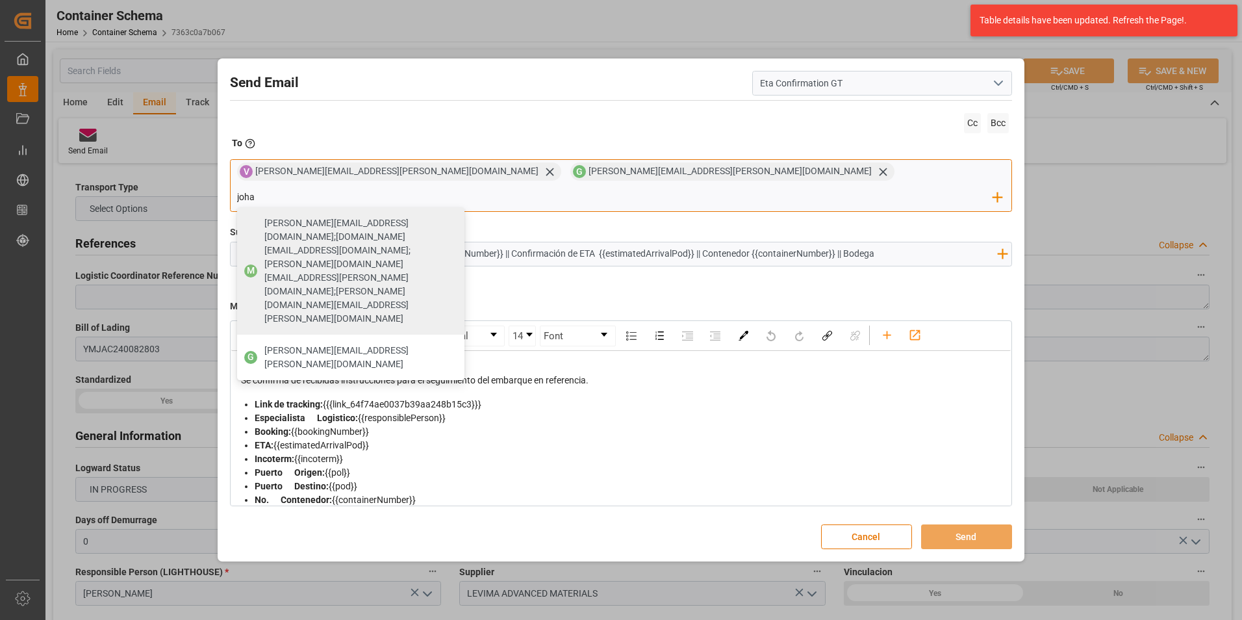
type input "johan"
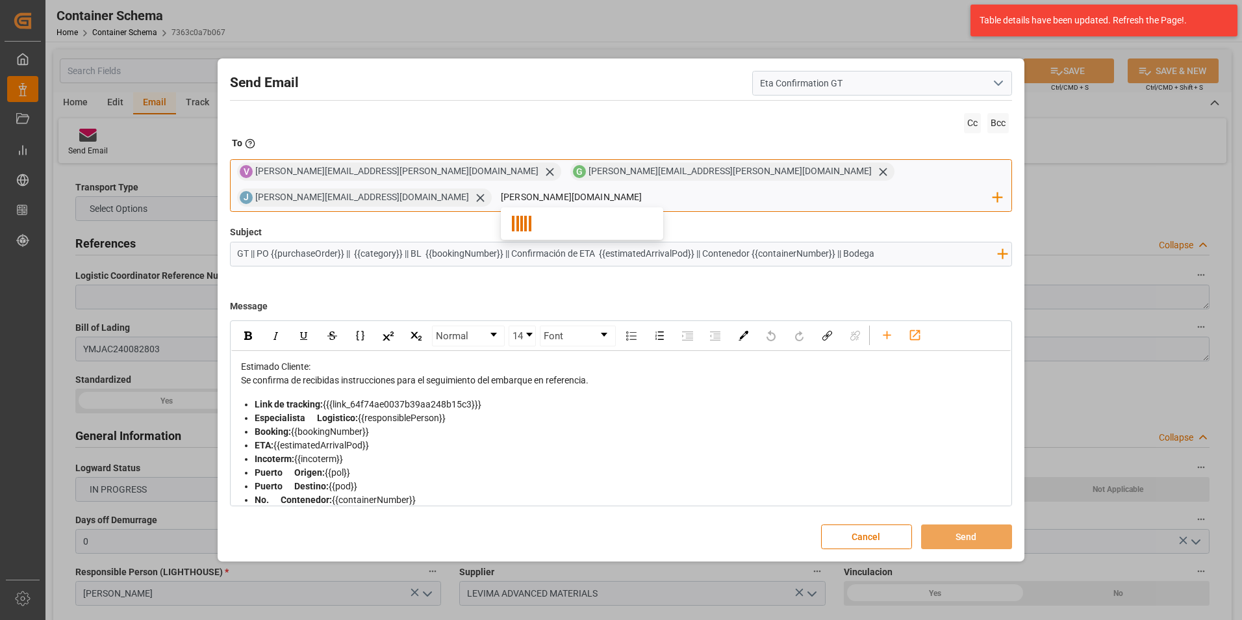
type input "nancy.cas"
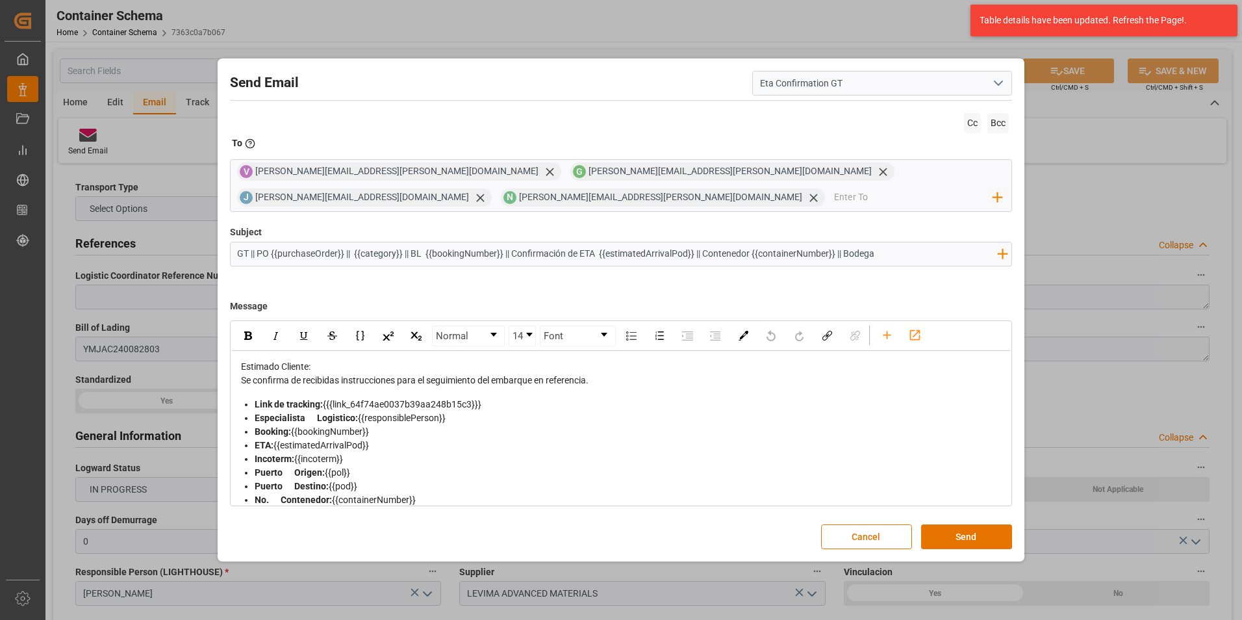
click at [885, 259] on input "GT || PO {{purchaseOrder}} || {{category}} || BL {{bookingNumber}} || Confirmac…" at bounding box center [618, 253] width 774 height 23
type input "GT || PO {{purchaseOrder}} || {{category}} || BL {{bookingNumber}} || Confirmac…"
click at [522, 360] on div "Estimado Cliente:" at bounding box center [621, 367] width 761 height 14
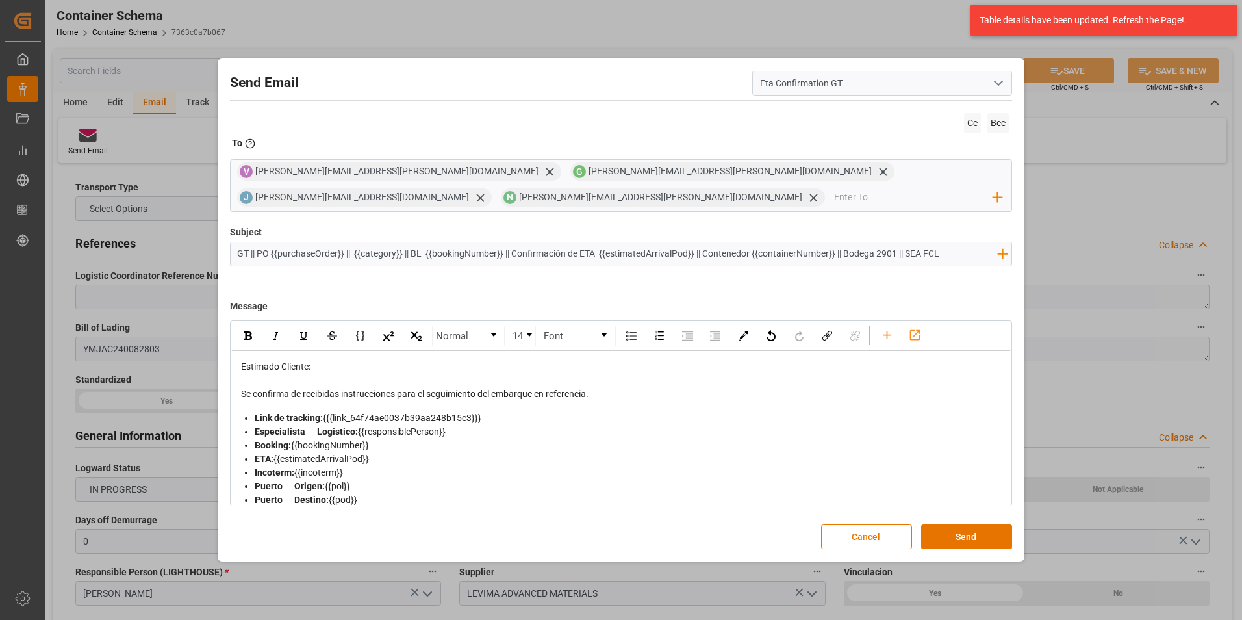
click at [603, 392] on div "Se confirma de recibidas instrucciones para el seguimiento del embarque en refe…" at bounding box center [621, 394] width 761 height 14
drag, startPoint x: 455, startPoint y: 422, endPoint x: 238, endPoint y: 422, distance: 216.3
click at [238, 422] on div "Estimado Cliente: Se confirma de recibidas instrucciones para el seguimiento de…" at bounding box center [621, 524] width 780 height 346
click at [247, 335] on img "rdw-inline-control" at bounding box center [248, 335] width 8 height 8
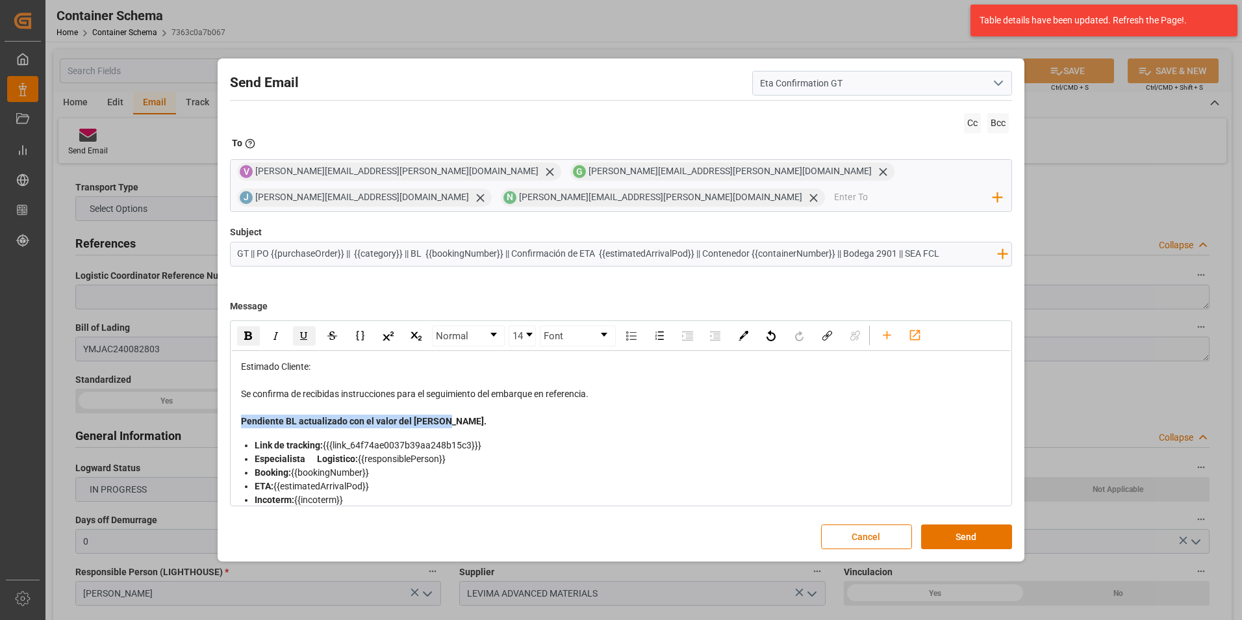
click at [305, 340] on img "rdw-inline-control" at bounding box center [304, 336] width 10 height 10
click at [449, 420] on div "Pendiente BL actualizado con el valor del flete." at bounding box center [621, 421] width 761 height 14
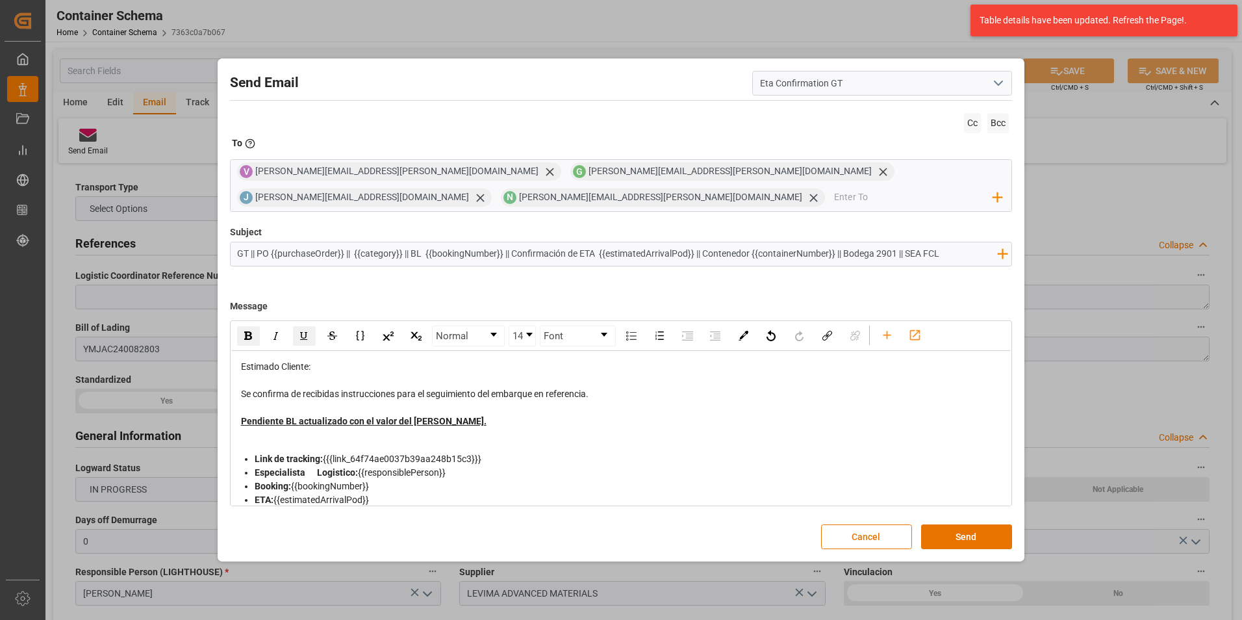
click at [635, 388] on div "Se confirma de recibidas instrucciones para el seguimiento del embarque en refe…" at bounding box center [621, 394] width 761 height 14
click at [965, 529] on button "Send" at bounding box center [966, 536] width 91 height 25
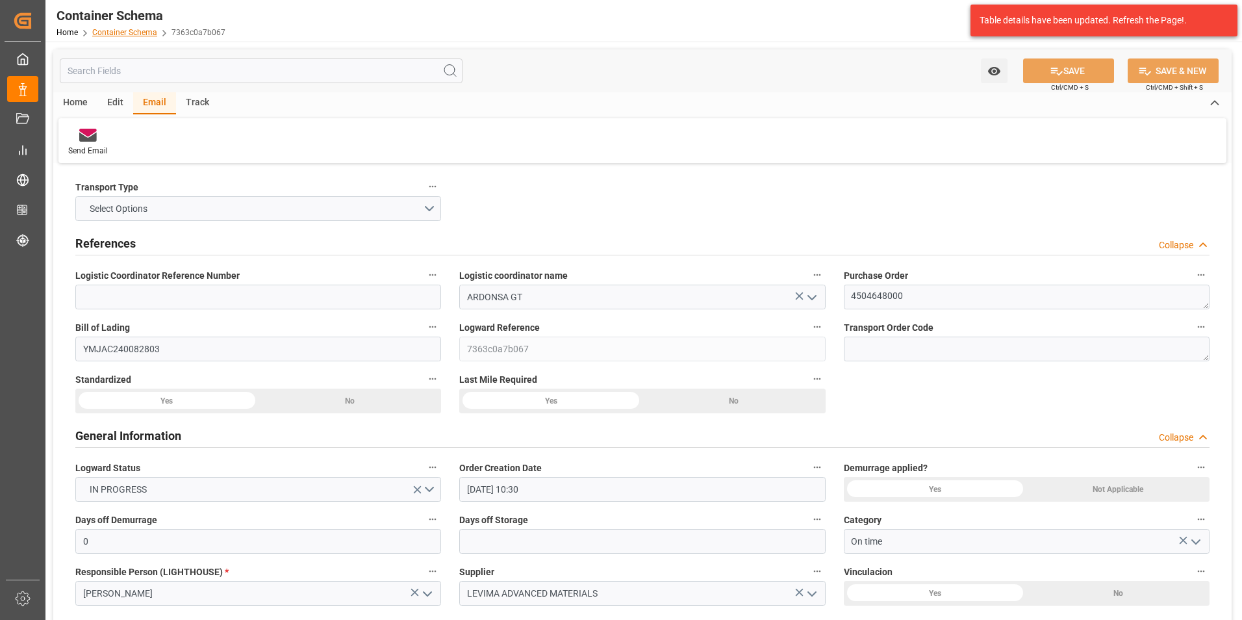
click at [142, 34] on link "Container Schema" at bounding box center [124, 32] width 65 height 9
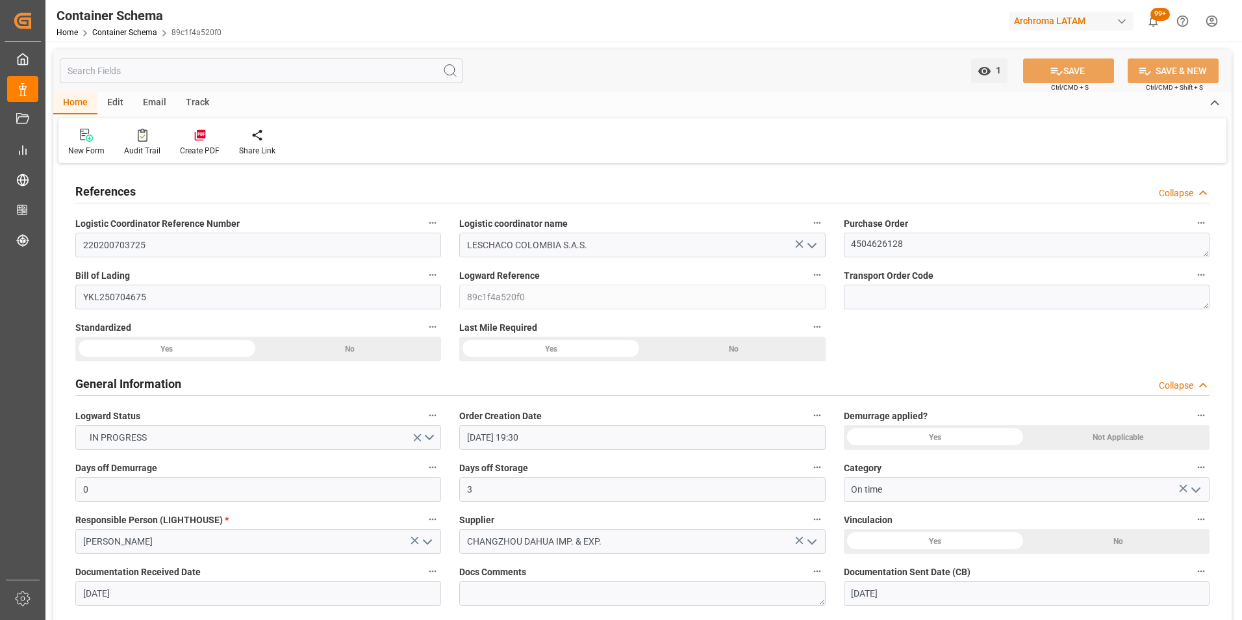
scroll to position [1039, 0]
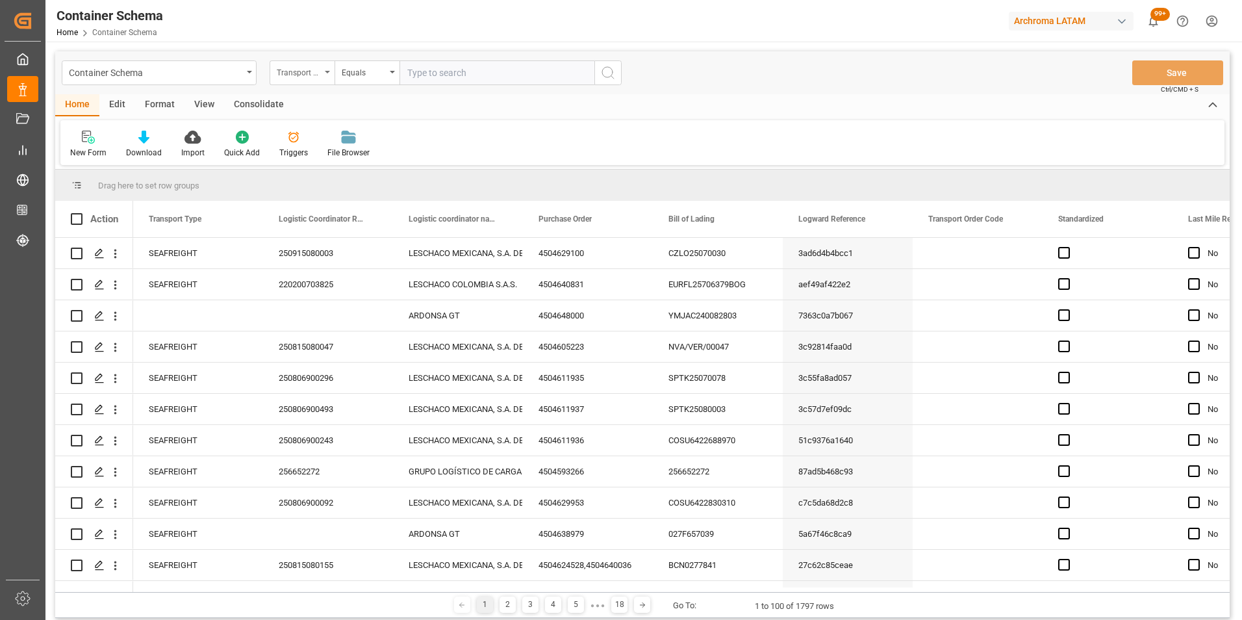
click at [314, 75] on div "Transport Type" at bounding box center [299, 71] width 44 height 15
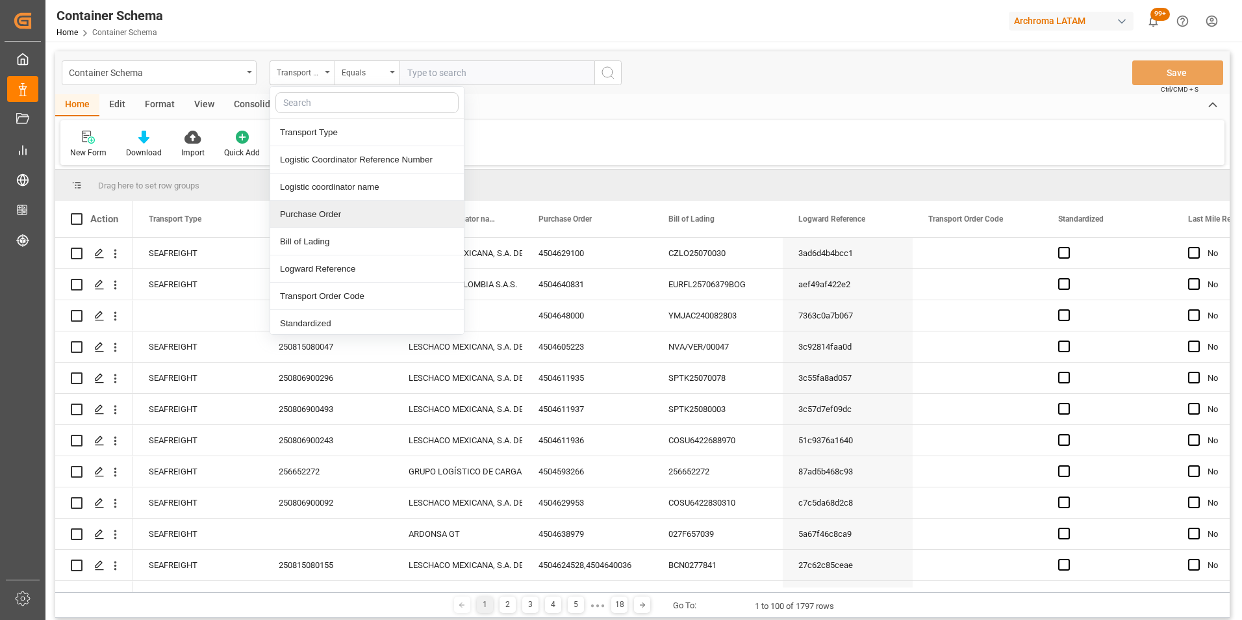
click at [333, 209] on div "Purchase Order" at bounding box center [367, 214] width 194 height 27
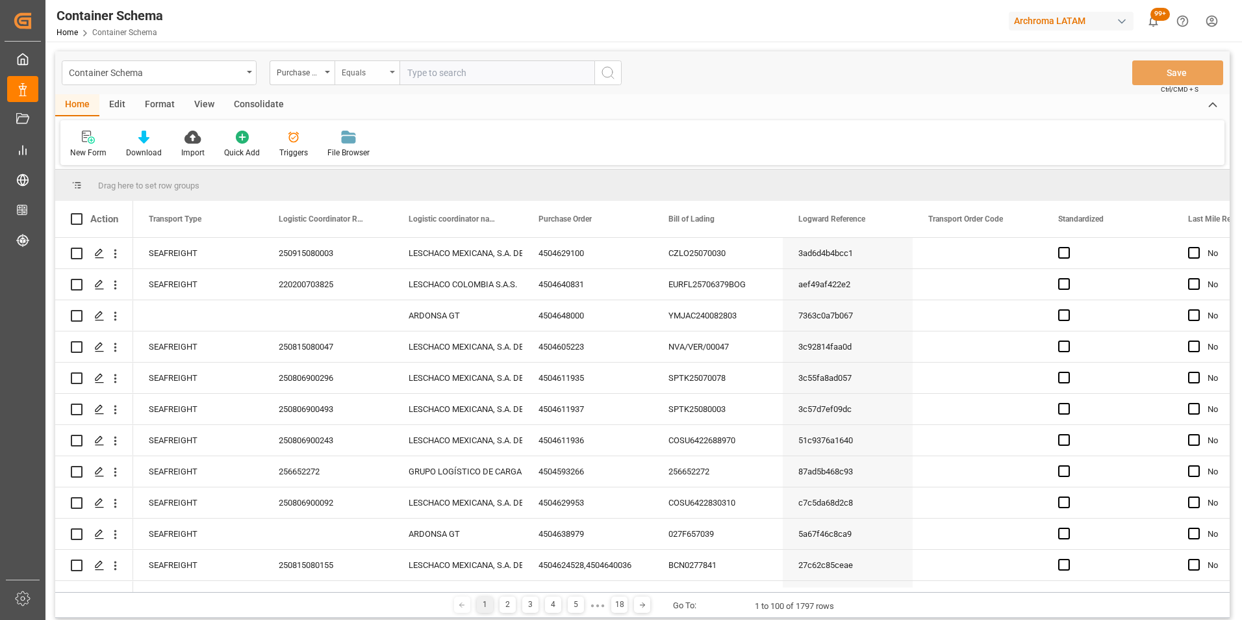
click at [369, 82] on div "Equals" at bounding box center [367, 72] width 65 height 25
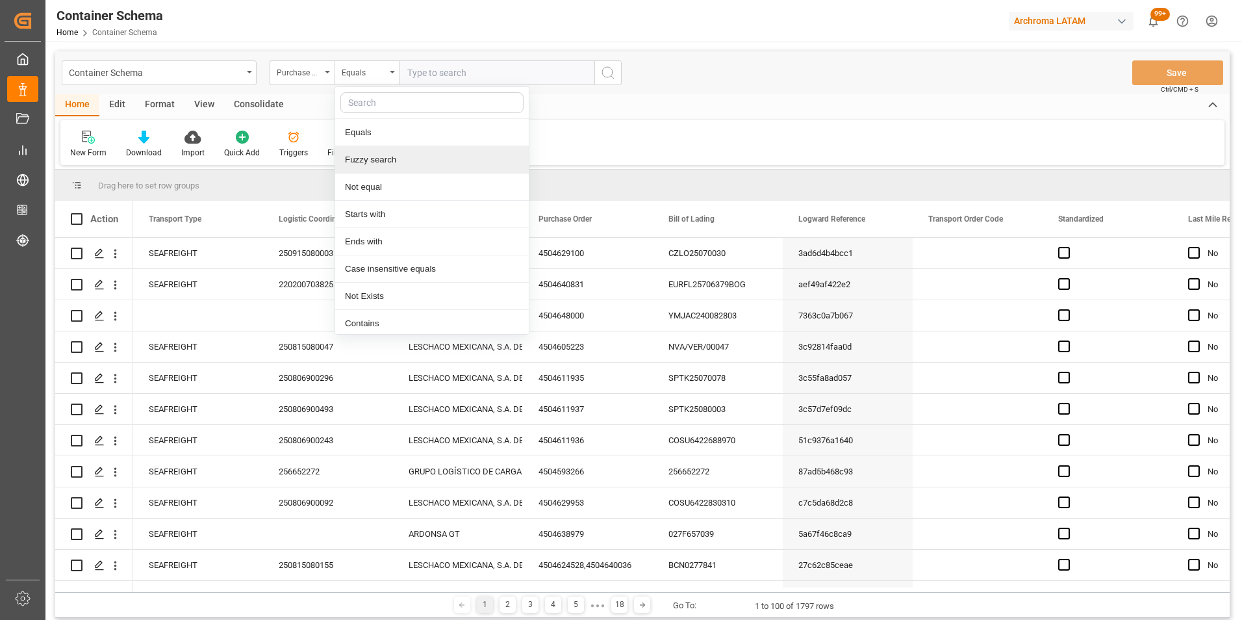
click at [383, 157] on div "Fuzzy search" at bounding box center [432, 159] width 194 height 27
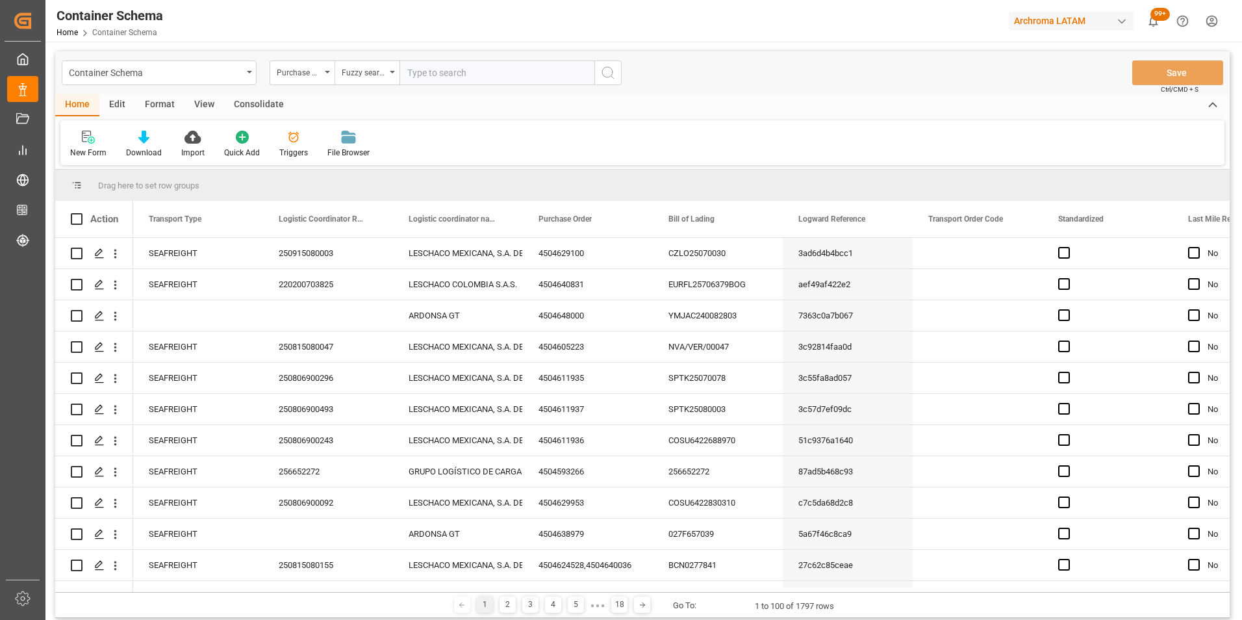
paste input "4504622456"
type input "4504622456"
click at [613, 77] on line "search button" at bounding box center [612, 77] width 3 height 3
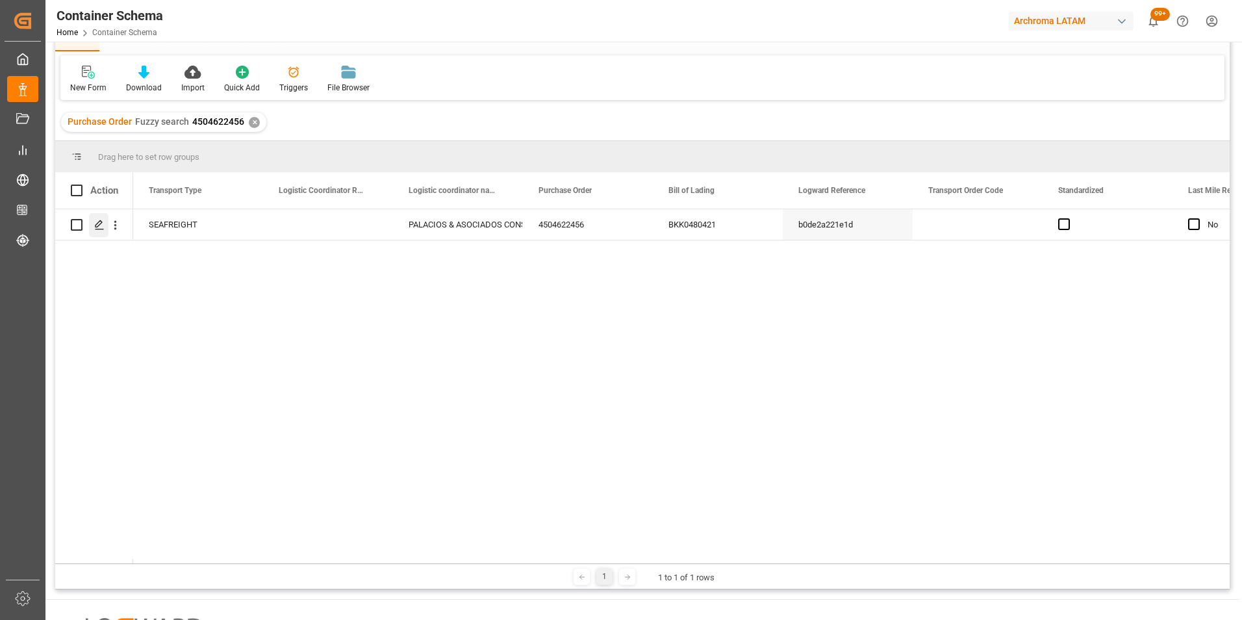
click at [103, 231] on div "Press SPACE to select this row." at bounding box center [98, 225] width 19 height 24
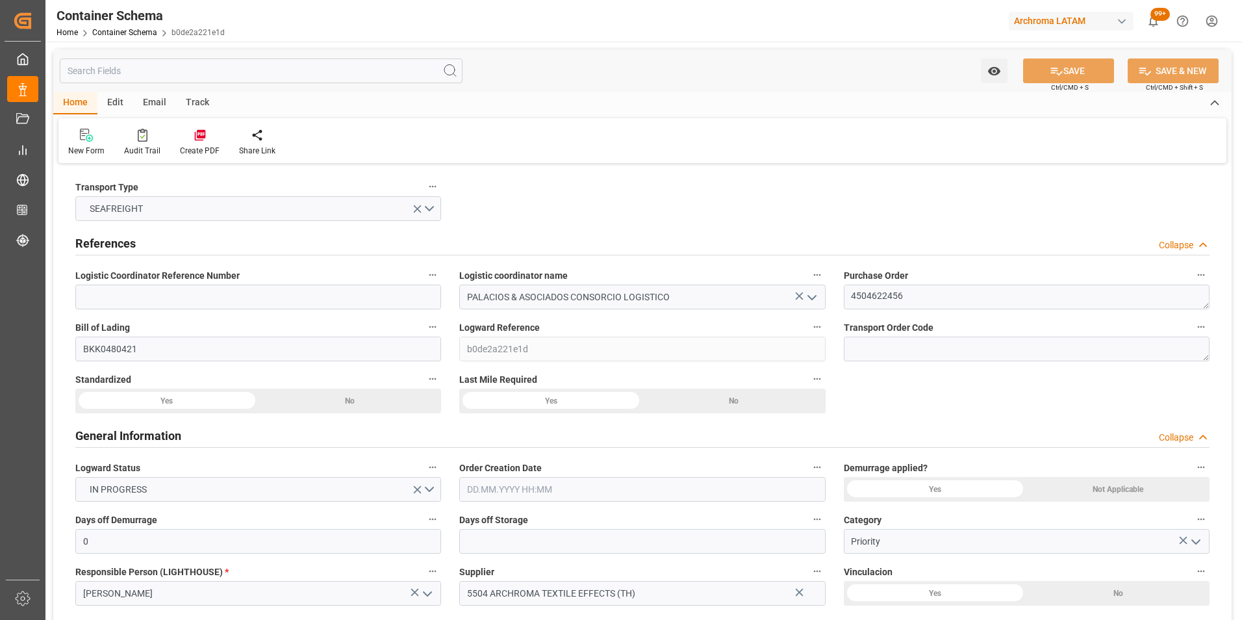
type input "0"
type input "8"
type input "247"
type input "6175"
type input "6594.9"
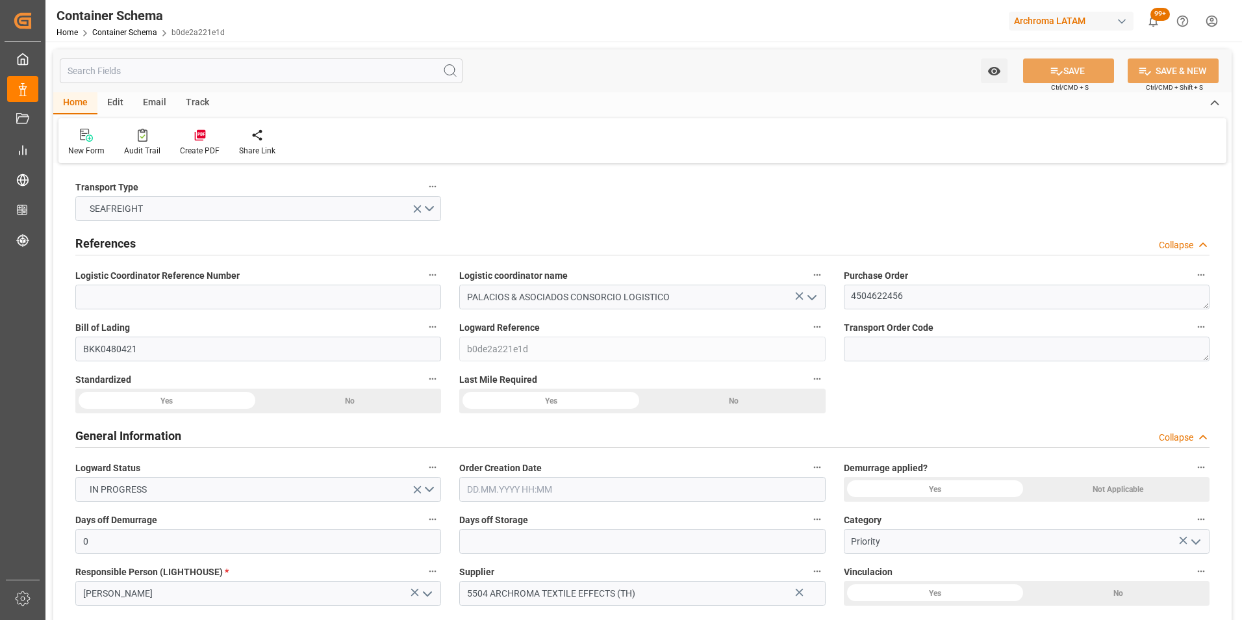
type input "MSC"
type input "Mediterranean Shipping Company"
type input "THLCH"
type input "PECLL"
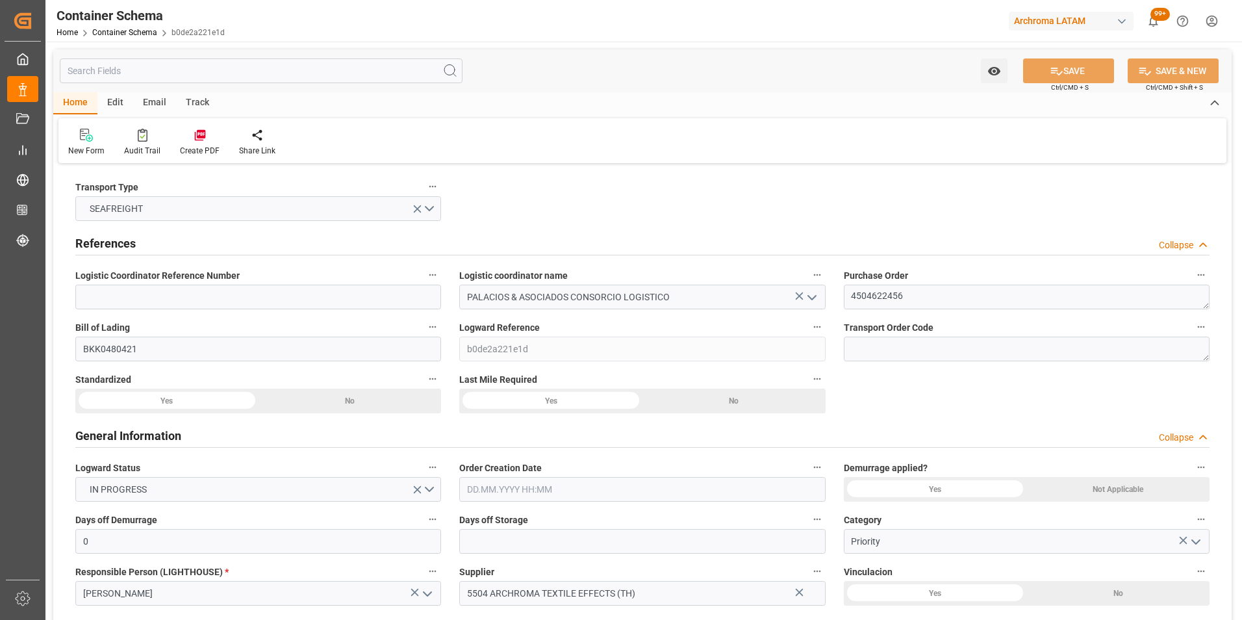
type input "9253014"
type input "[DATE] 15:00"
type input "[DATE]"
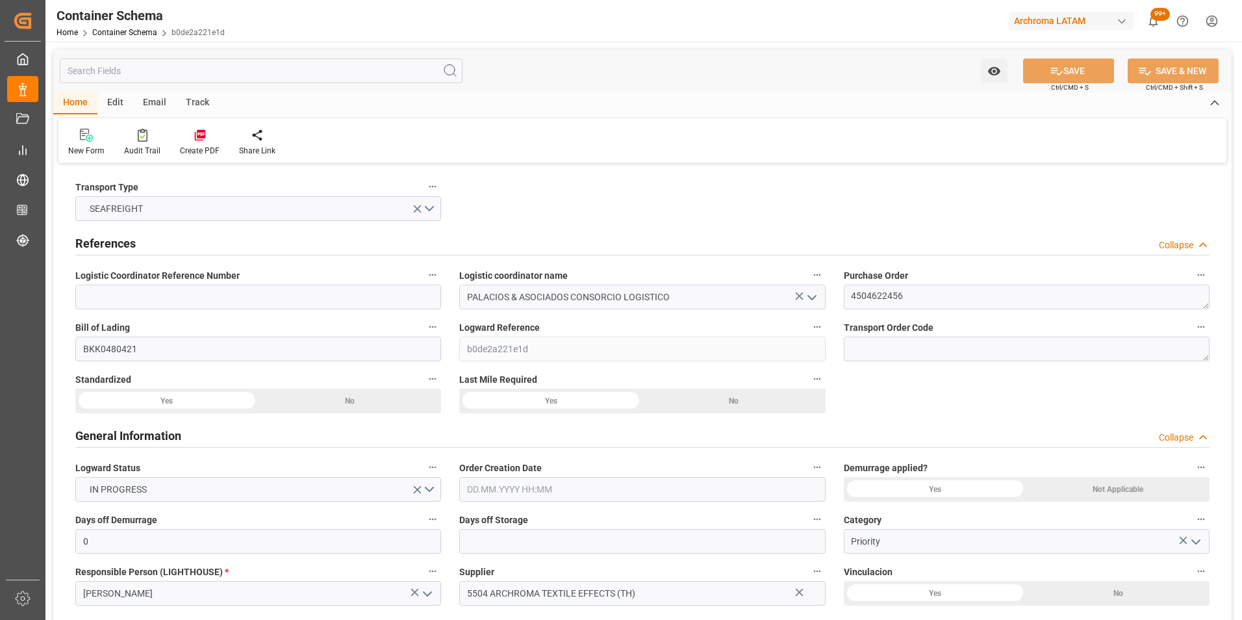
type input "[DATE]"
type input "[DATE] 00:00"
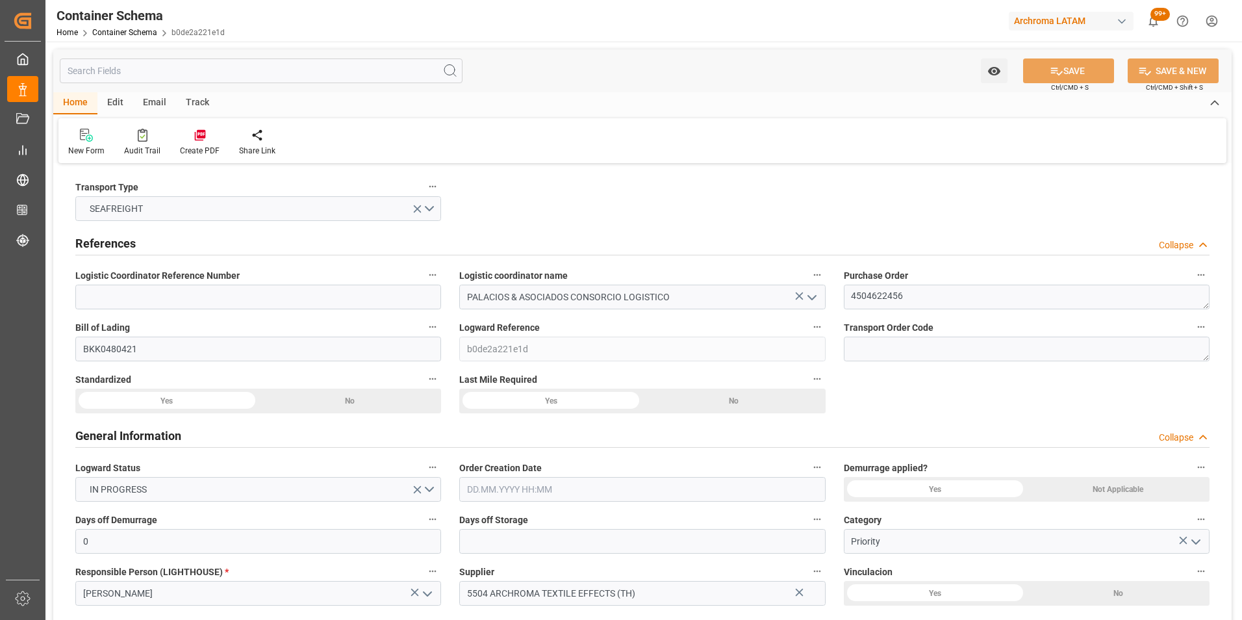
type input "[DATE] 00:00"
click at [156, 104] on div "Email" at bounding box center [154, 103] width 43 height 22
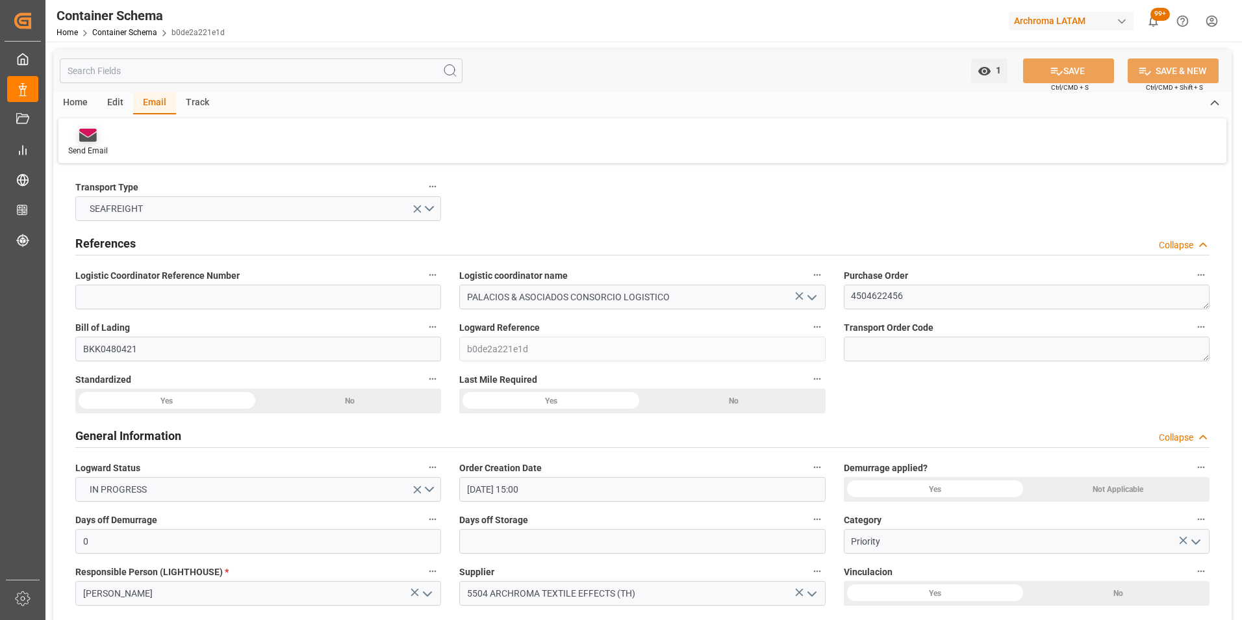
click at [73, 142] on div "Send Email" at bounding box center [87, 142] width 59 height 29
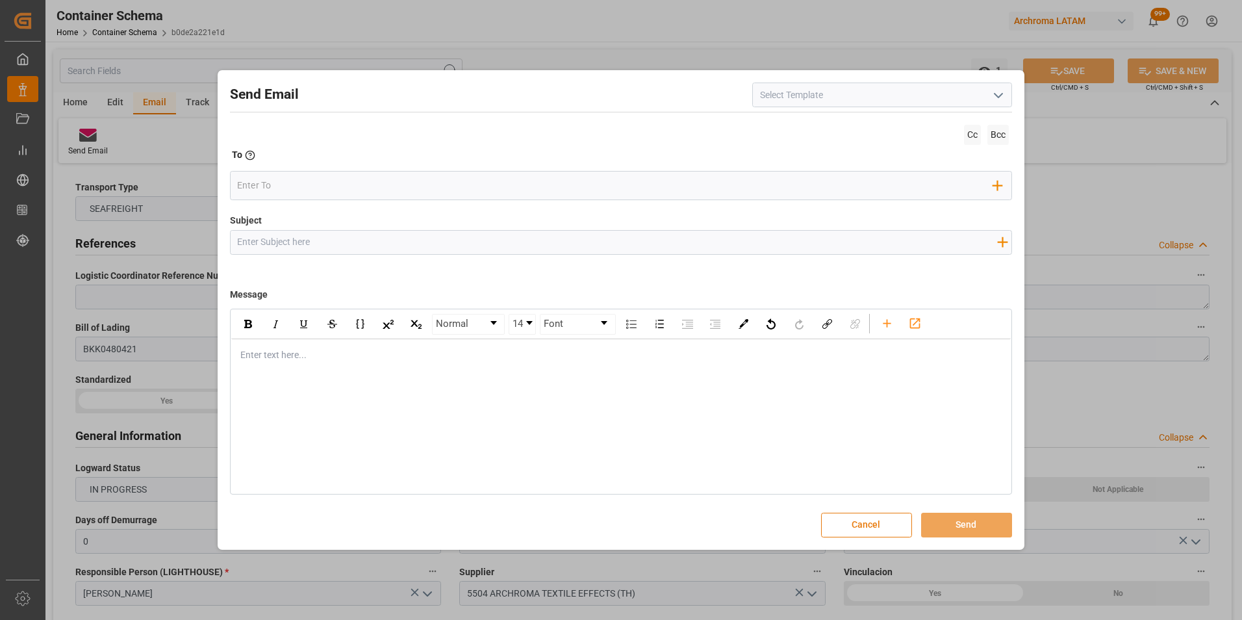
click at [874, 514] on button "Cancel" at bounding box center [866, 524] width 91 height 25
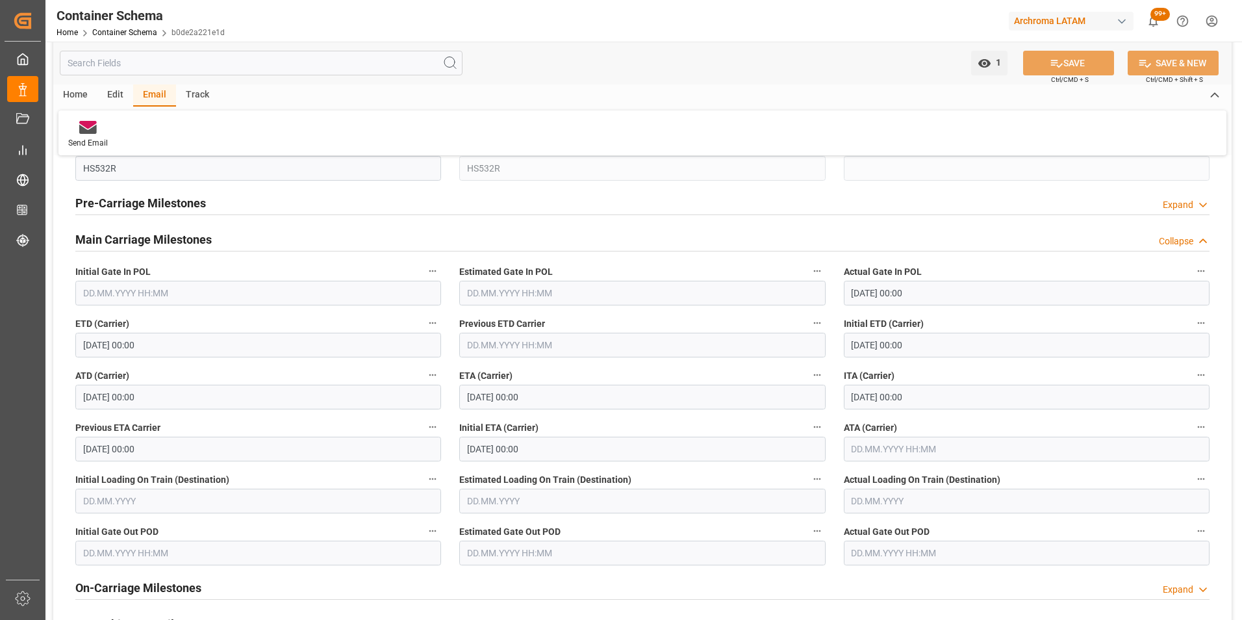
scroll to position [1819, 0]
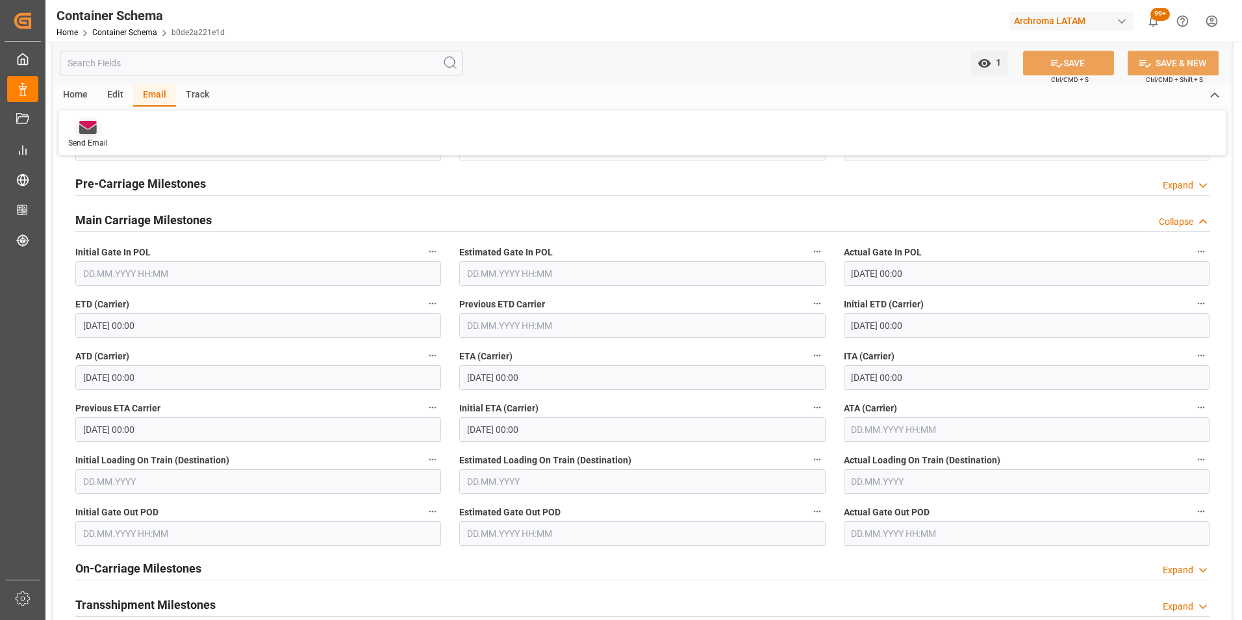
click at [75, 135] on div "Send Email" at bounding box center [87, 134] width 59 height 29
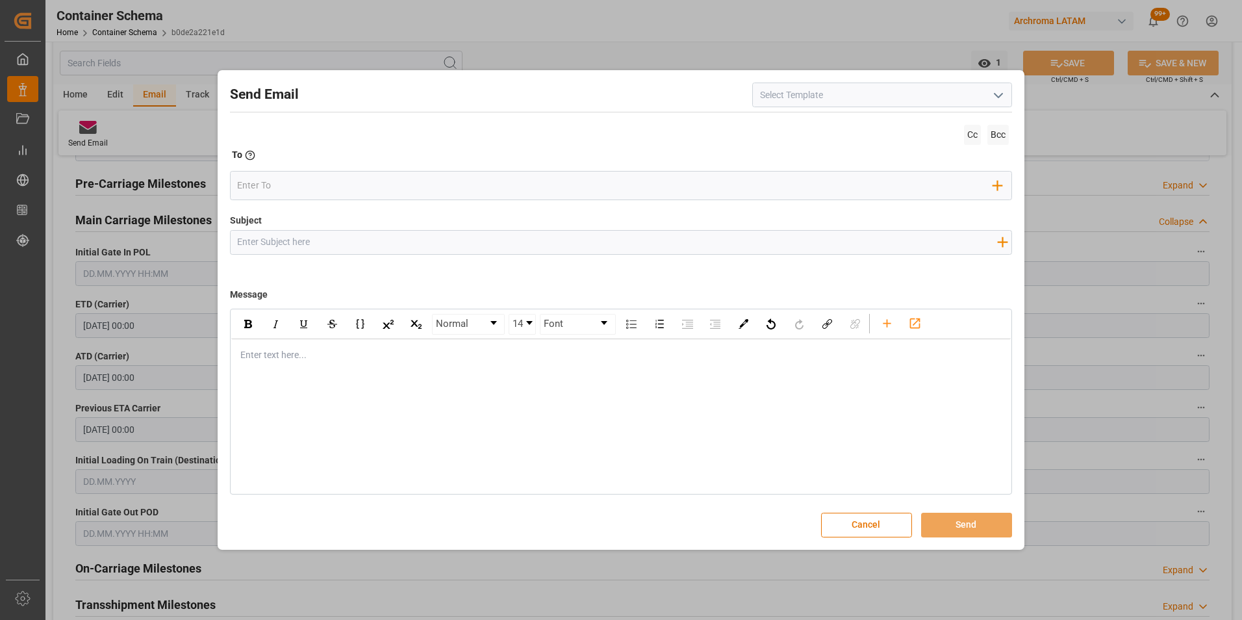
click at [1010, 93] on input at bounding box center [882, 94] width 260 height 25
click at [1002, 94] on polyline "open menu" at bounding box center [998, 96] width 8 height 4
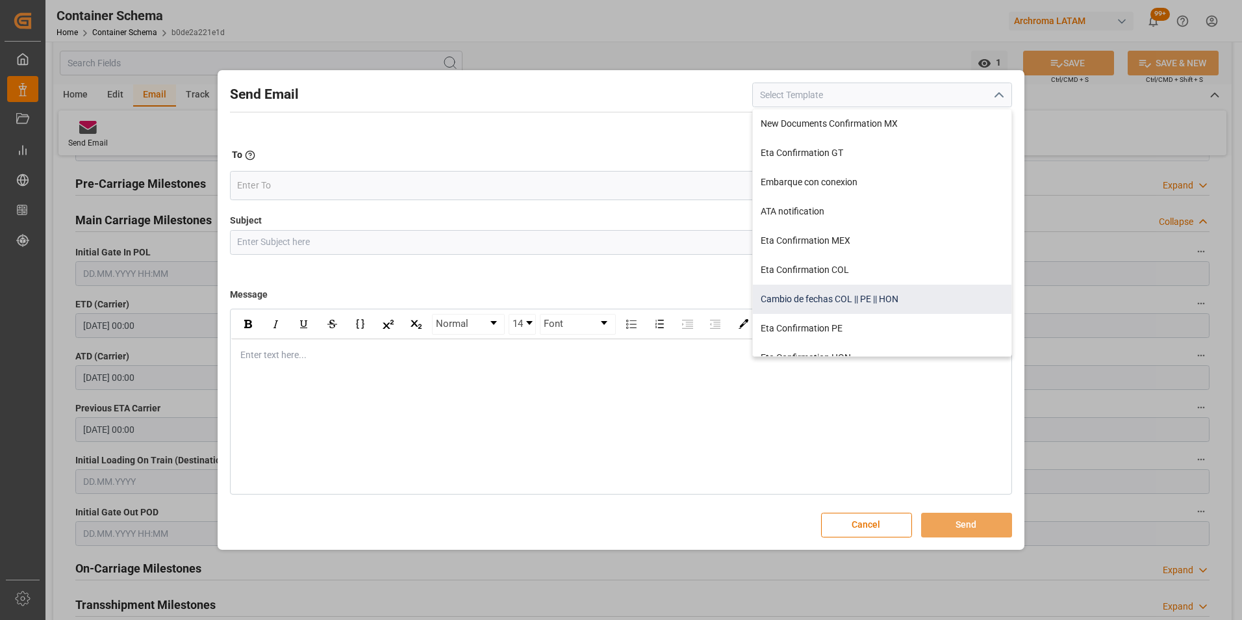
scroll to position [65, 0]
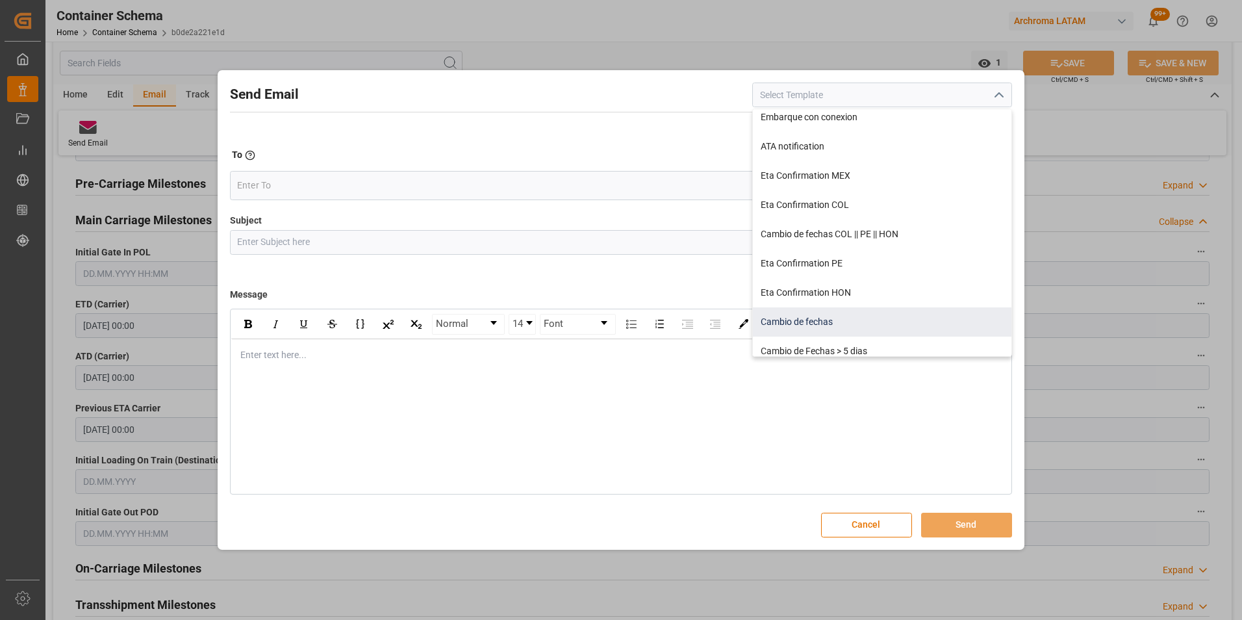
click at [836, 320] on div "Cambio de fechas" at bounding box center [882, 321] width 259 height 29
type input "Cambio de fechas"
type input "{{customsEntry}}|| Cambio de ETA {{estimatedArrivalPod}} | PO {{purchaseOrder}}…"
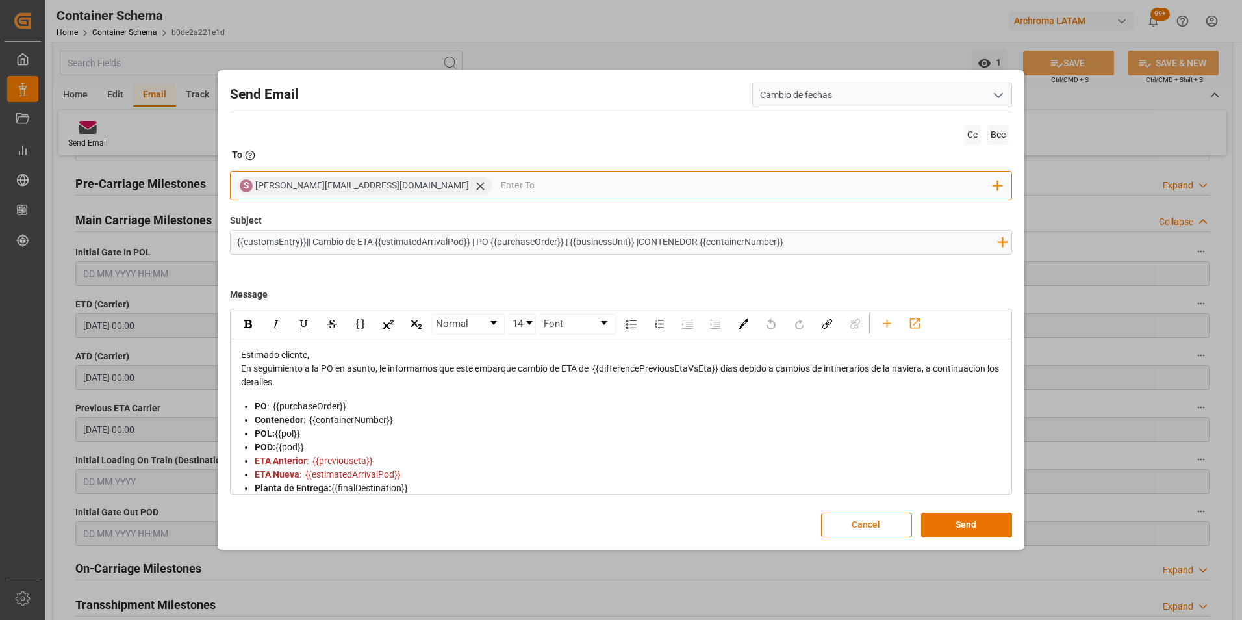
click at [474, 185] on icon at bounding box center [481, 186] width 14 height 14
click at [379, 186] on input "email" at bounding box center [615, 185] width 756 height 19
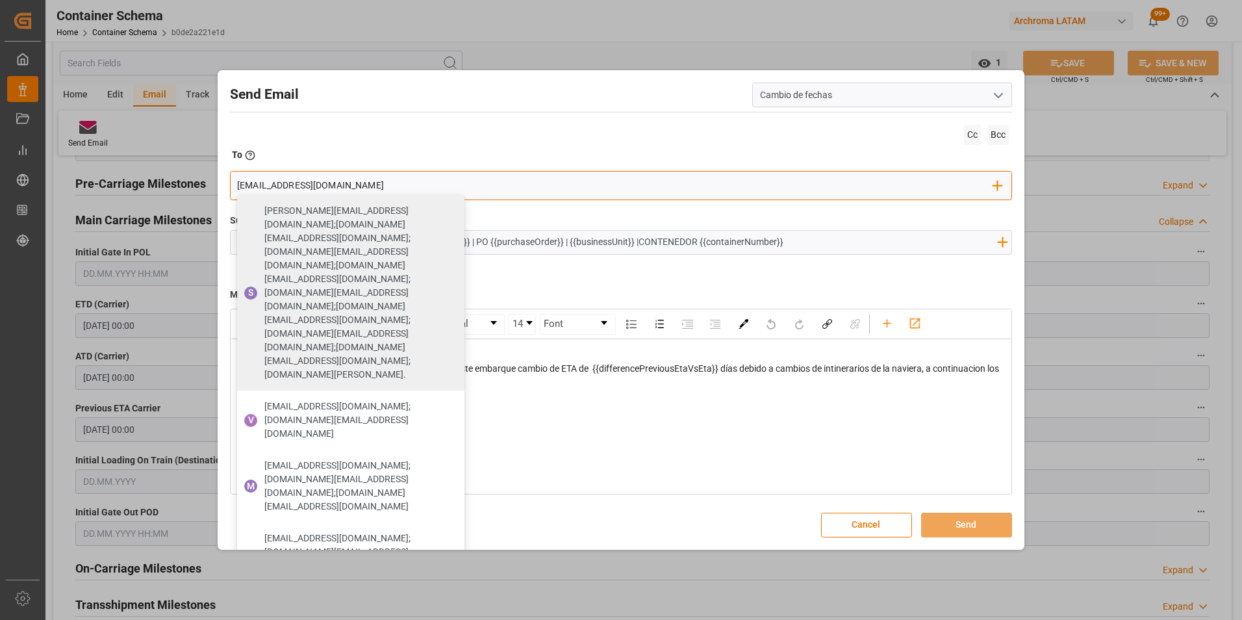
type input "[EMAIL_ADDRESS][DOMAIN_NAME]"
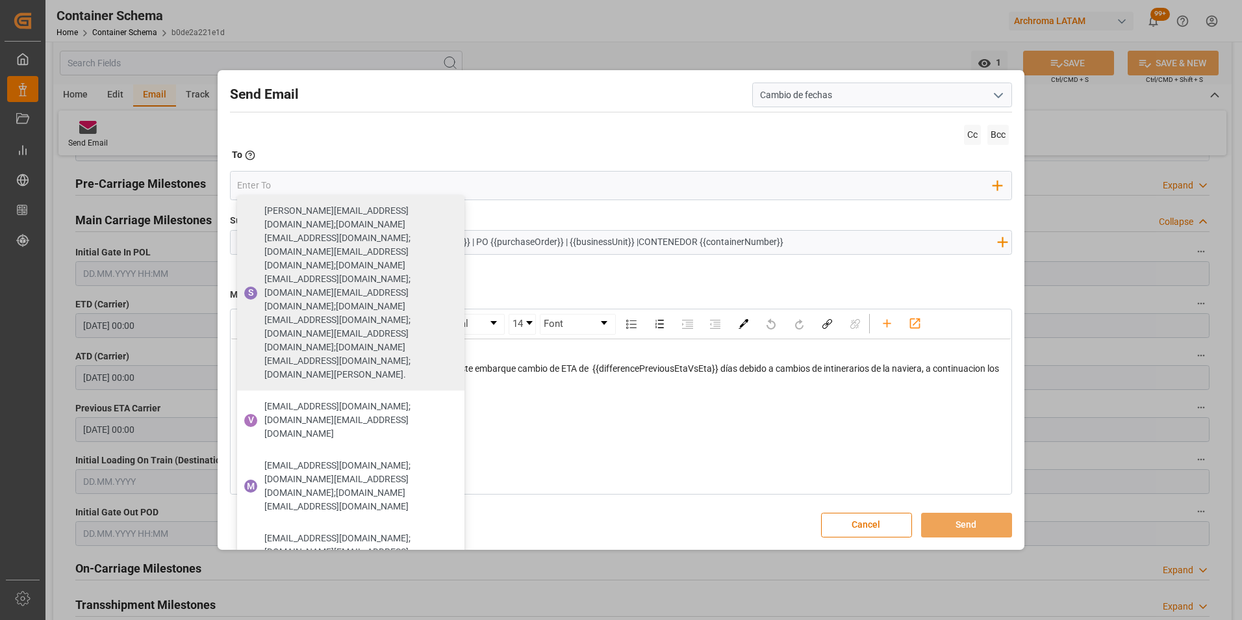
click at [581, 220] on div "Subject {{customsEntry}}|| Cambio de ETA {{estimatedArrivalPod}} | PO {{purchas…" at bounding box center [621, 246] width 783 height 65
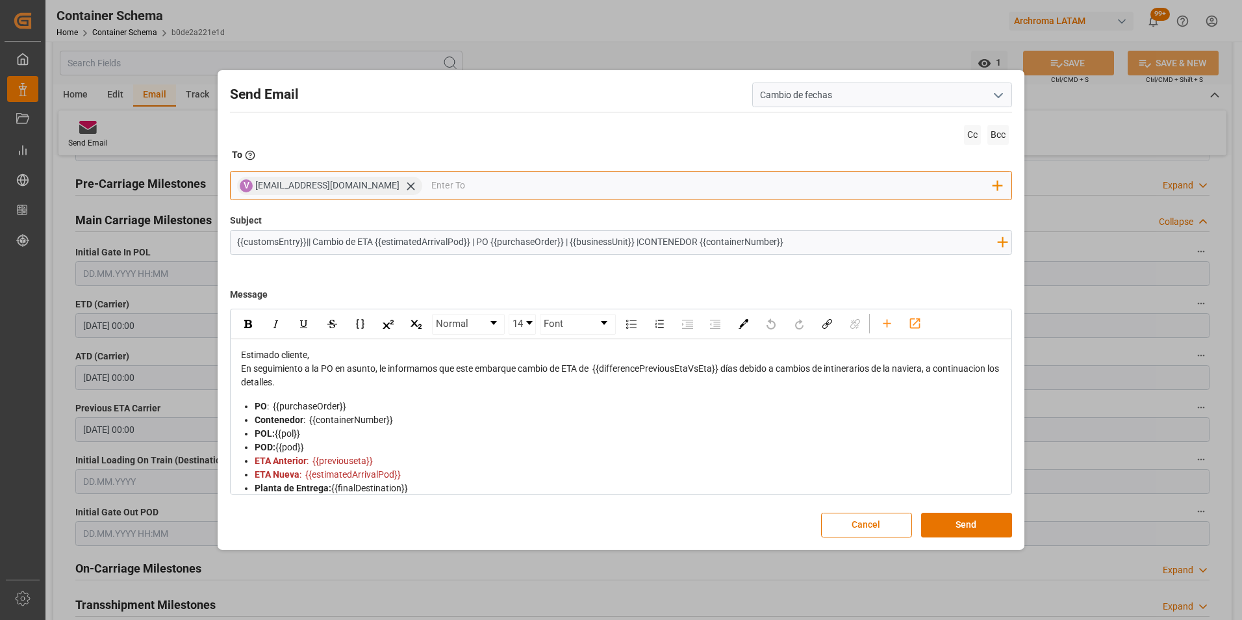
click at [487, 185] on input "email" at bounding box center [712, 185] width 562 height 19
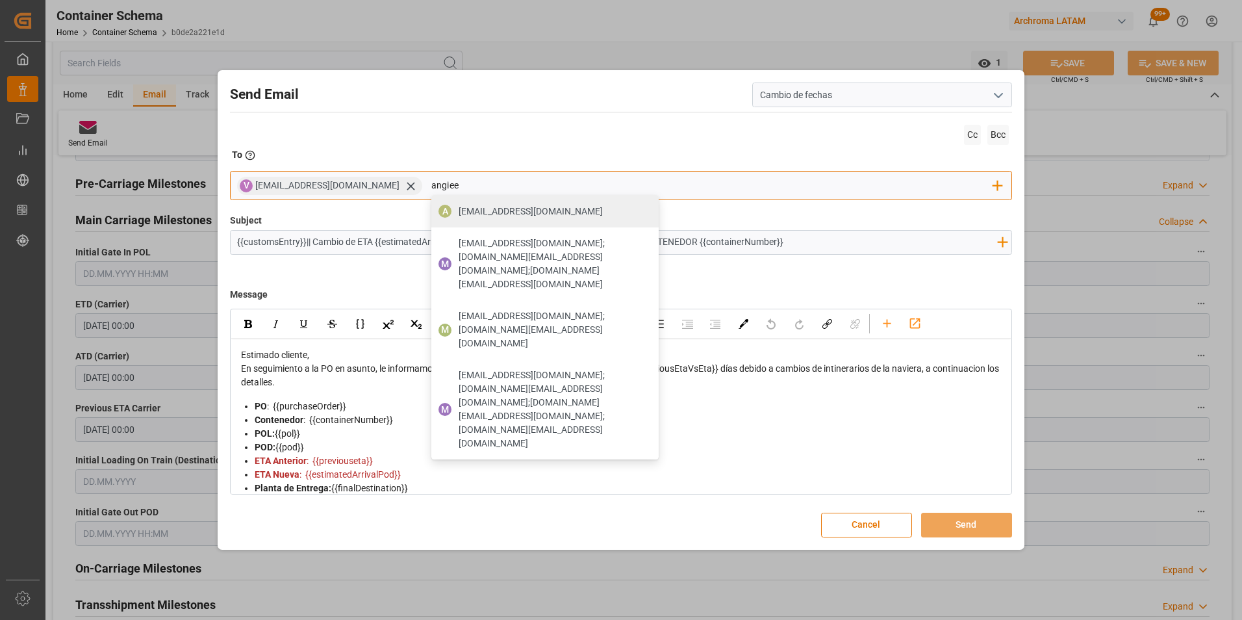
type input "[EMAIL_ADDRESS][DOMAIN_NAME]"
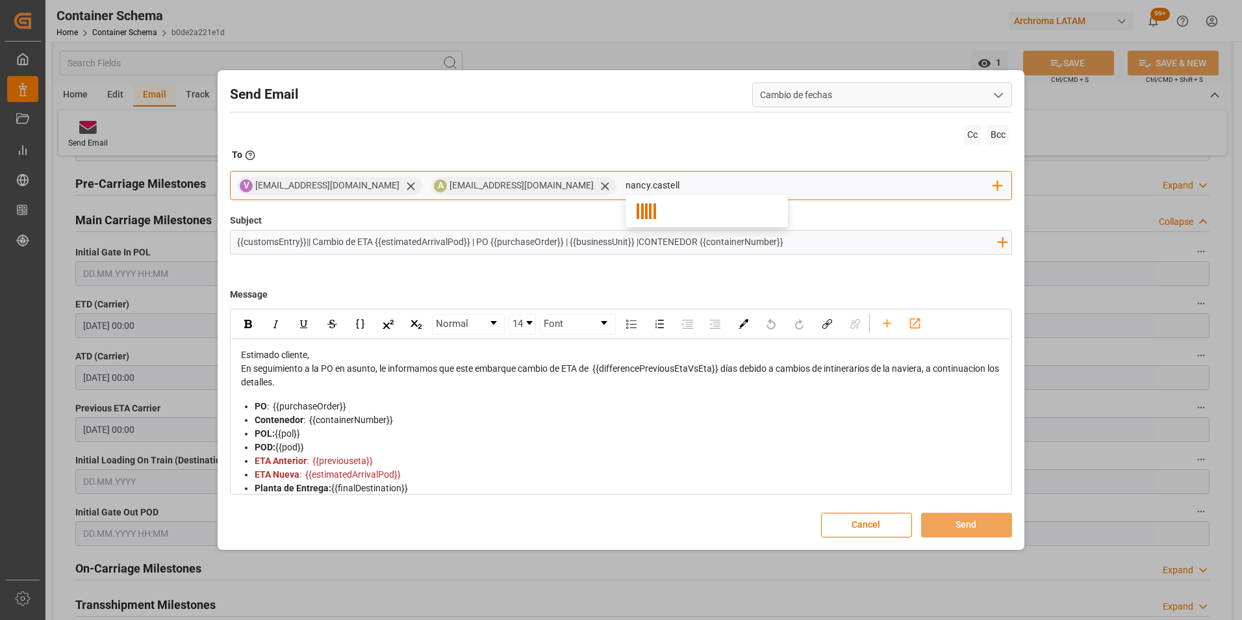
type input "nancy.castella"
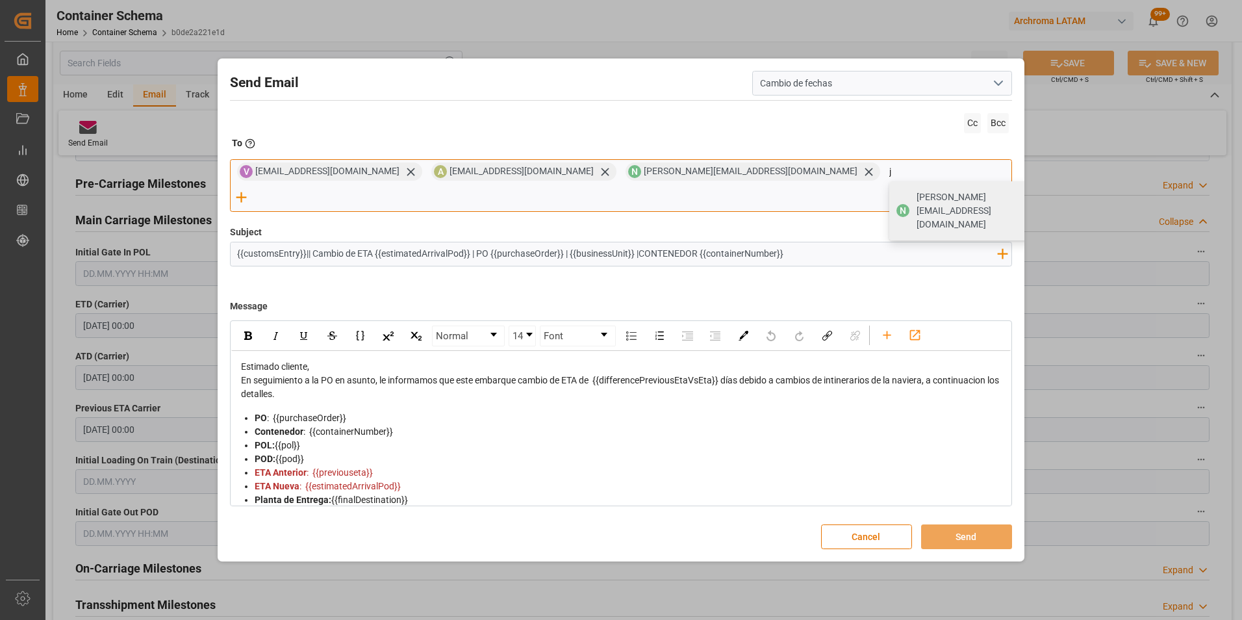
type input "jt"
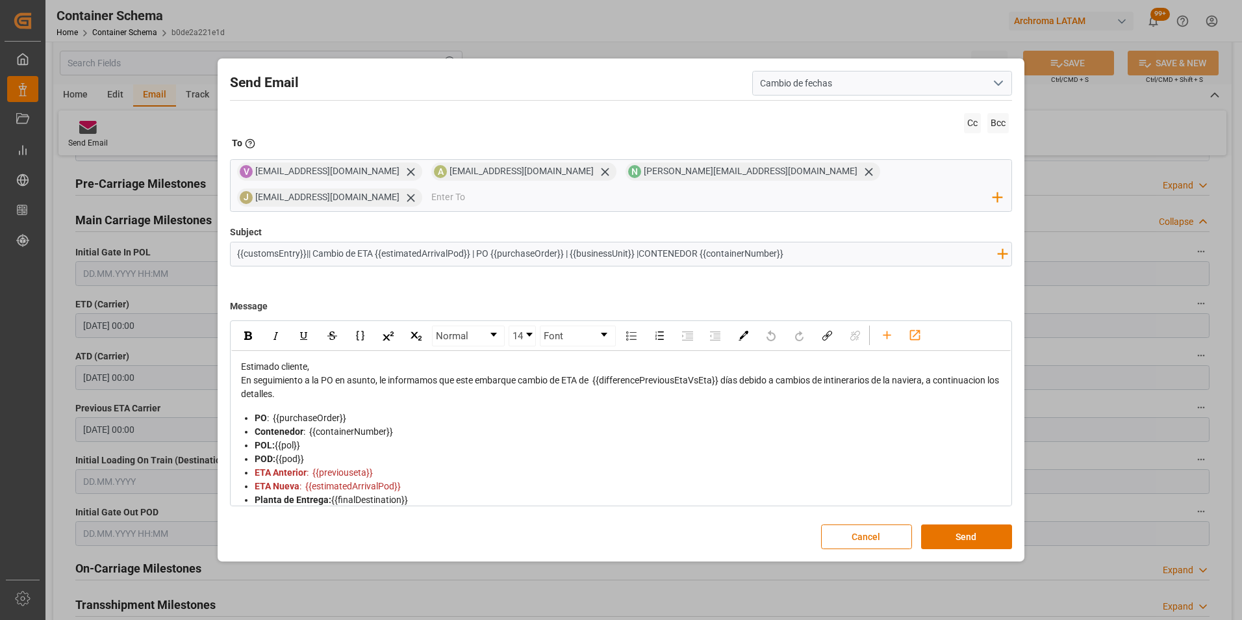
click at [459, 360] on div "Estimado cliente," at bounding box center [621, 367] width 761 height 14
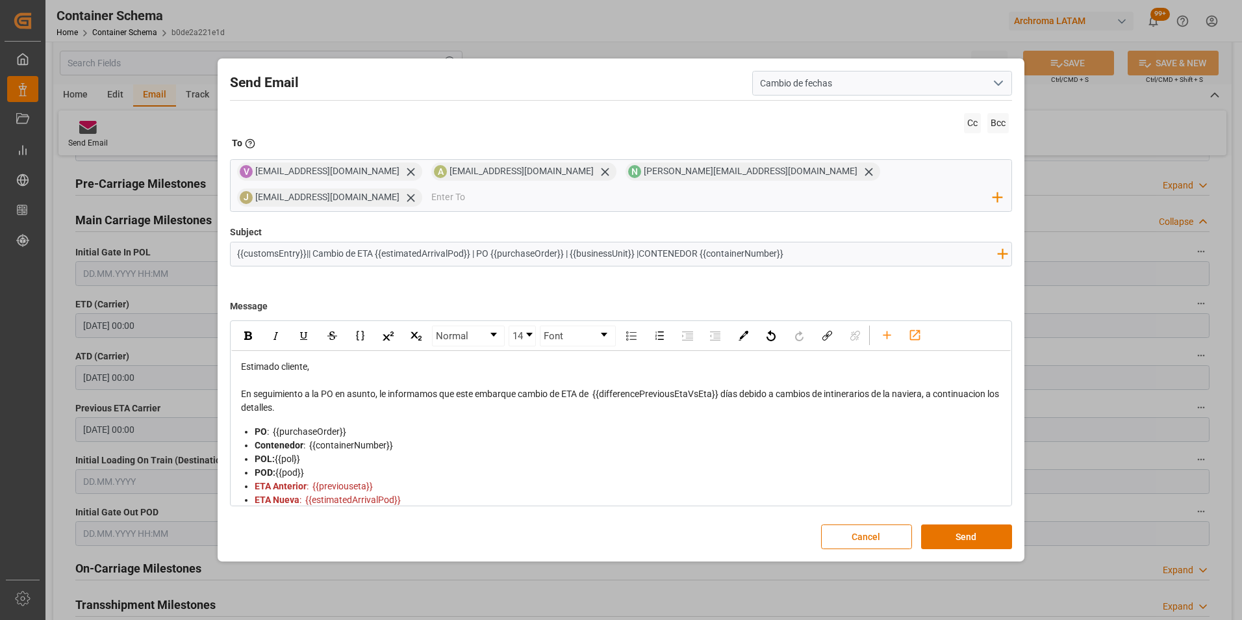
click at [440, 406] on div "En seguimiento a la PO en asunto, le informamos que este embarque cambio de ETA…" at bounding box center [621, 400] width 761 height 27
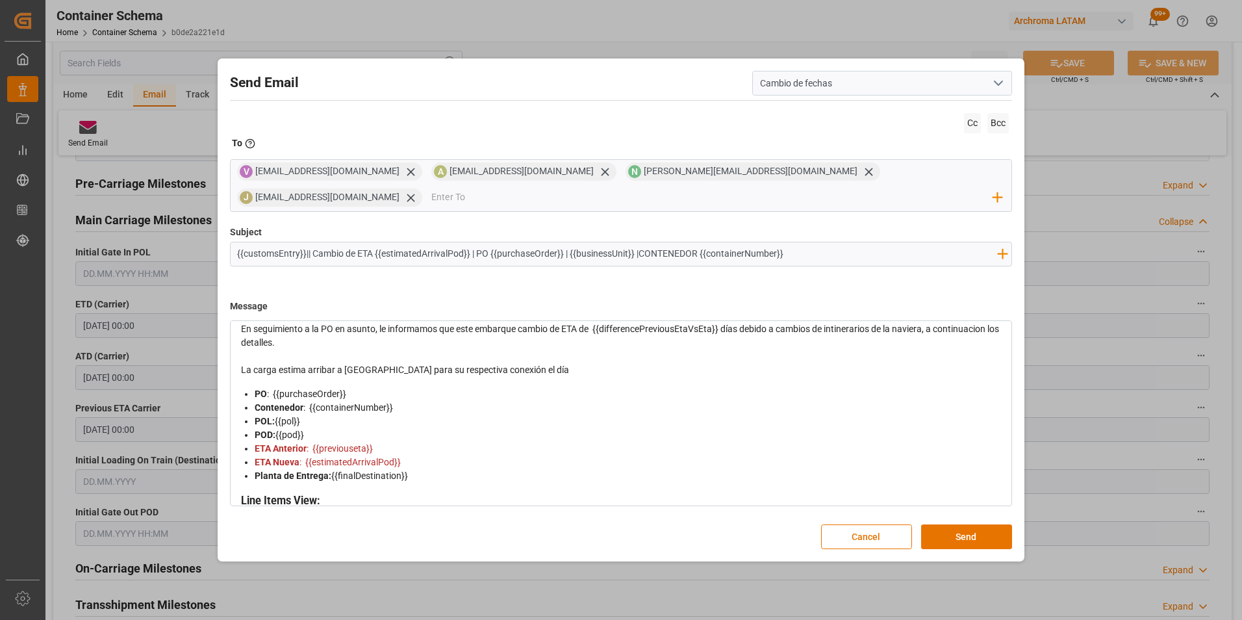
scroll to position [0, 0]
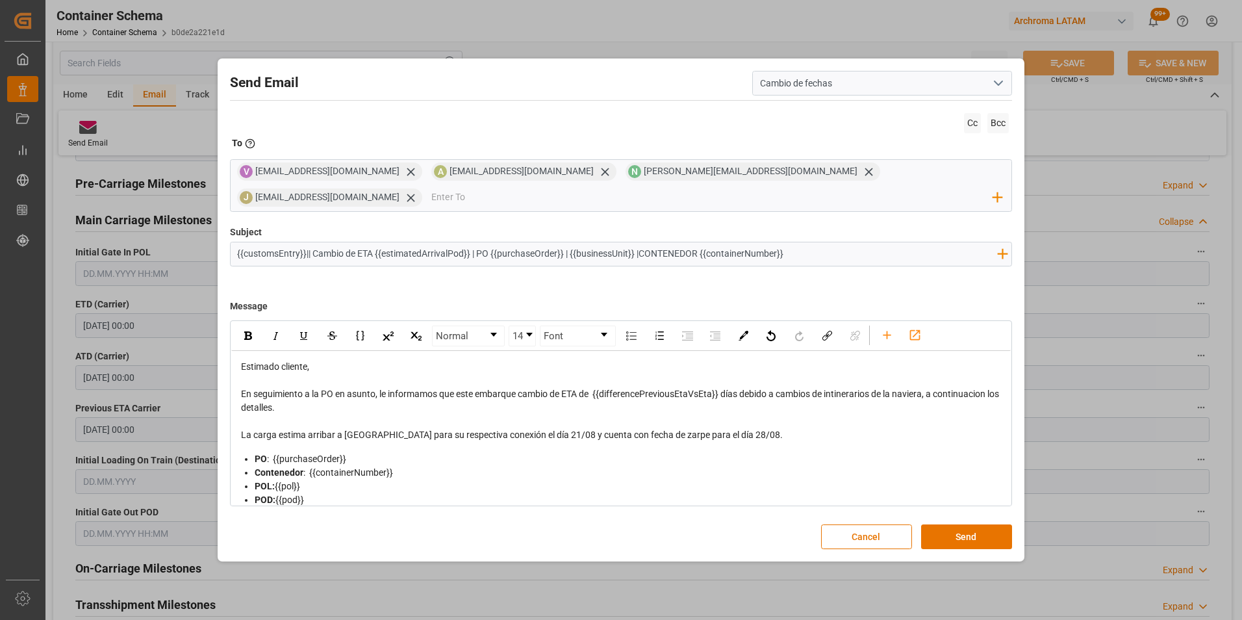
click at [861, 253] on input "{{customsEntry}}|| Cambio de ETA {{estimatedArrivalPod}} | PO {{purchaseOrder}}…" at bounding box center [618, 253] width 774 height 23
paste input "| Prioridad | FCL"
type input "{{customsEntry}}|| Cambio de ETA {{estimatedArrivalPod}} | PO {{purchaseOrder}}…"
click at [778, 428] on div "La carga estima arribar a [GEOGRAPHIC_DATA] para su respectiva conexión el día …" at bounding box center [621, 435] width 761 height 14
click at [956, 530] on button "Send" at bounding box center [966, 536] width 91 height 25
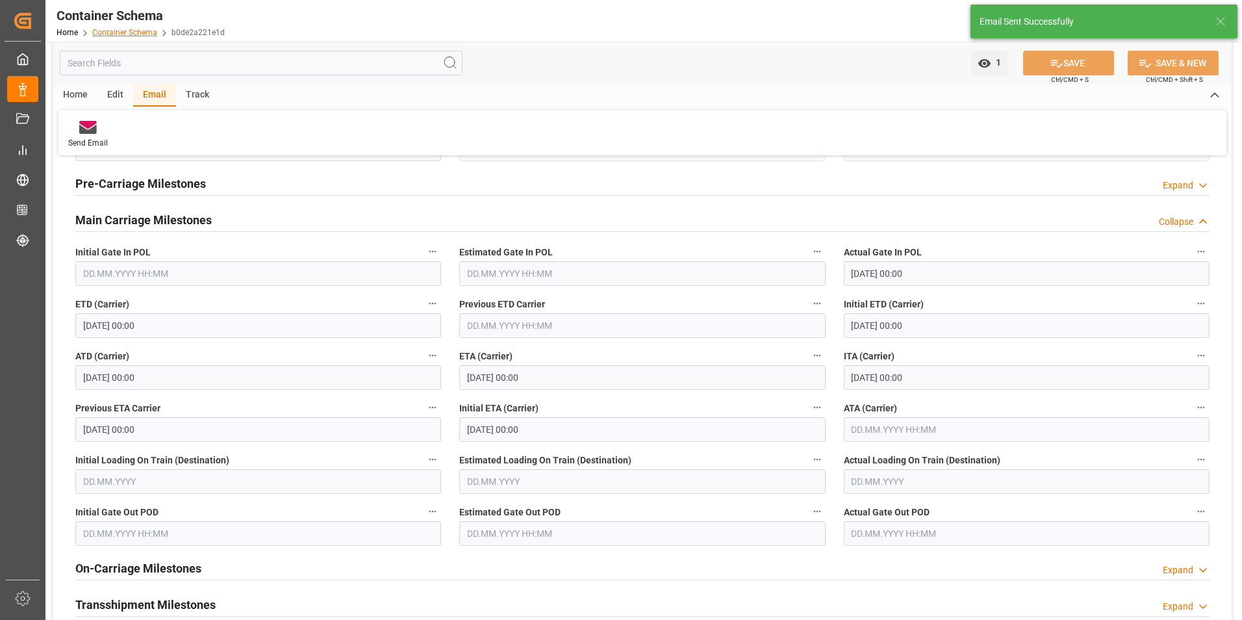
click at [125, 34] on link "Container Schema" at bounding box center [124, 32] width 65 height 9
